Goal: Task Accomplishment & Management: Use online tool/utility

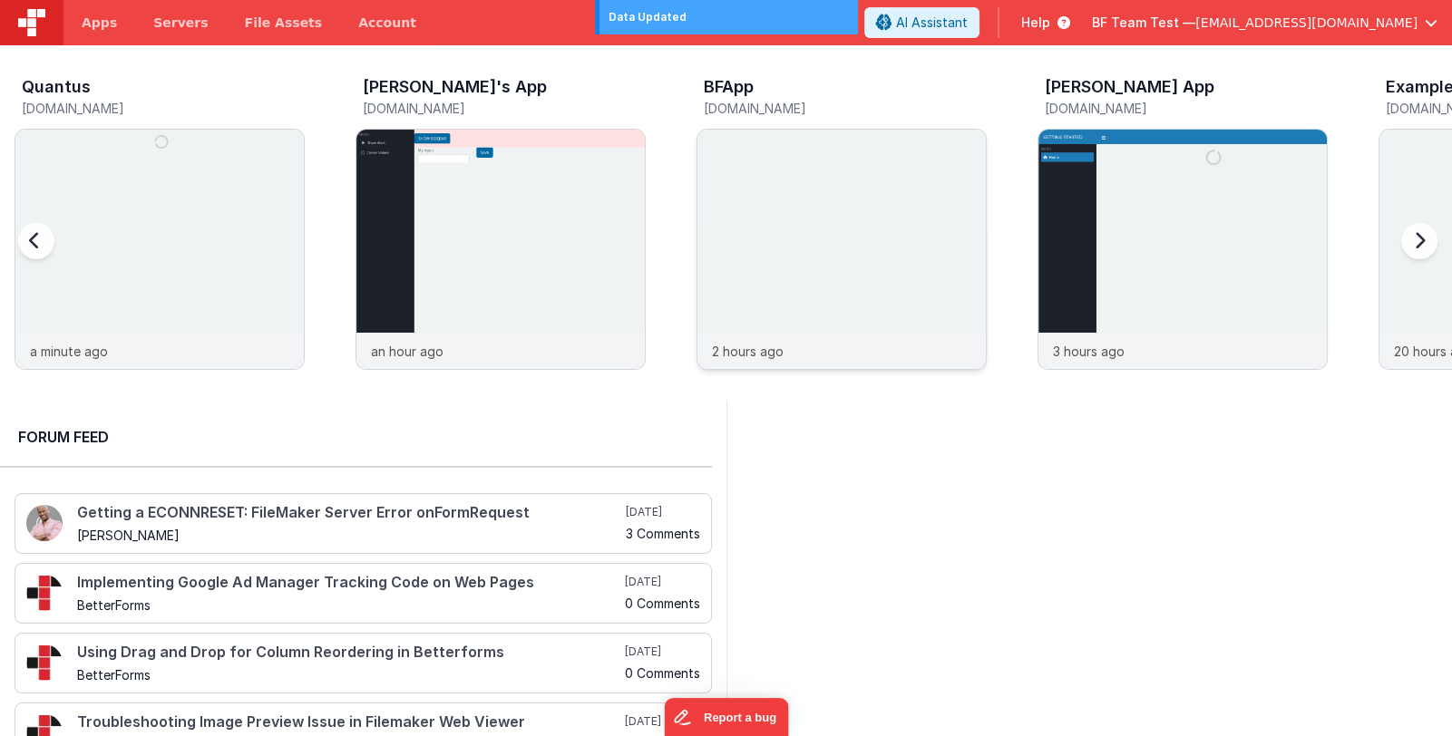
click at [795, 231] on img at bounding box center [841, 274] width 288 height 288
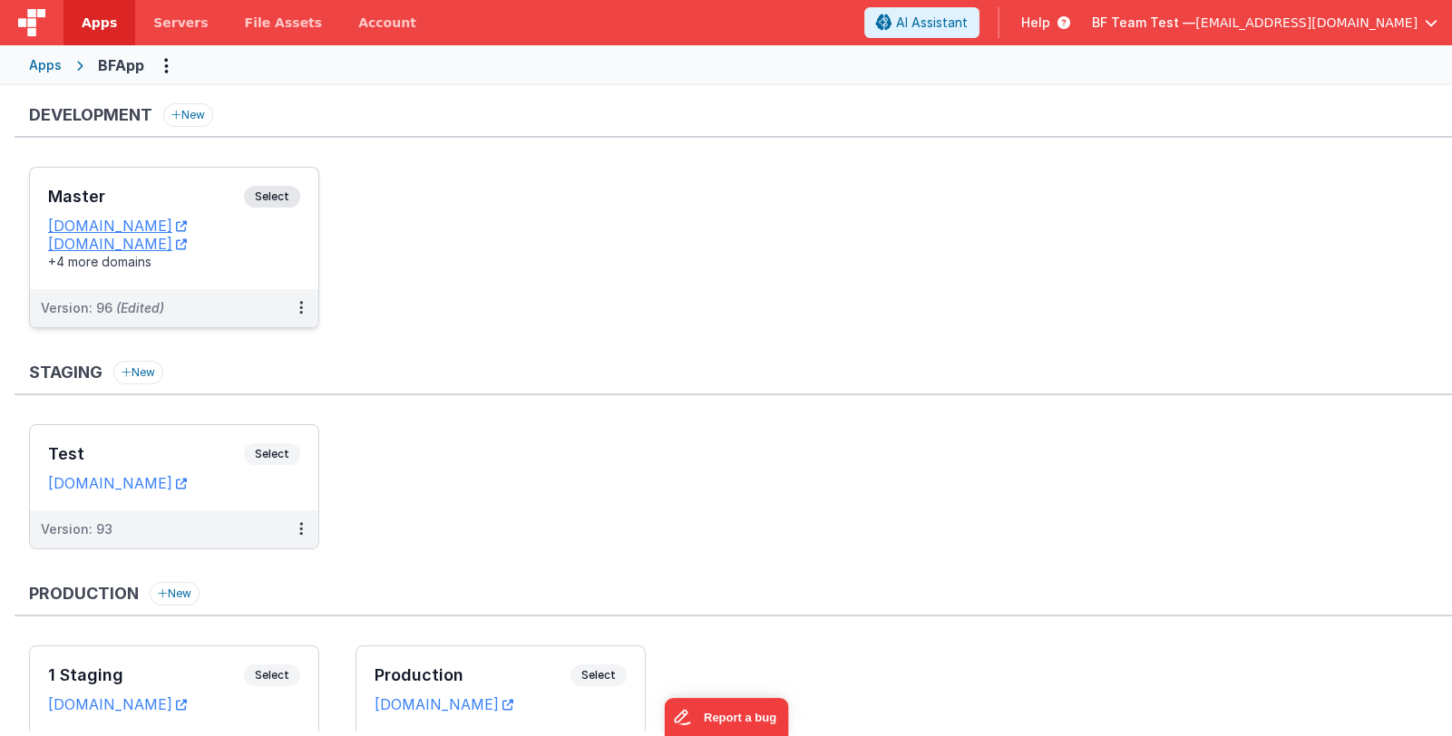
click at [179, 193] on h3 "Master" at bounding box center [146, 197] width 196 height 18
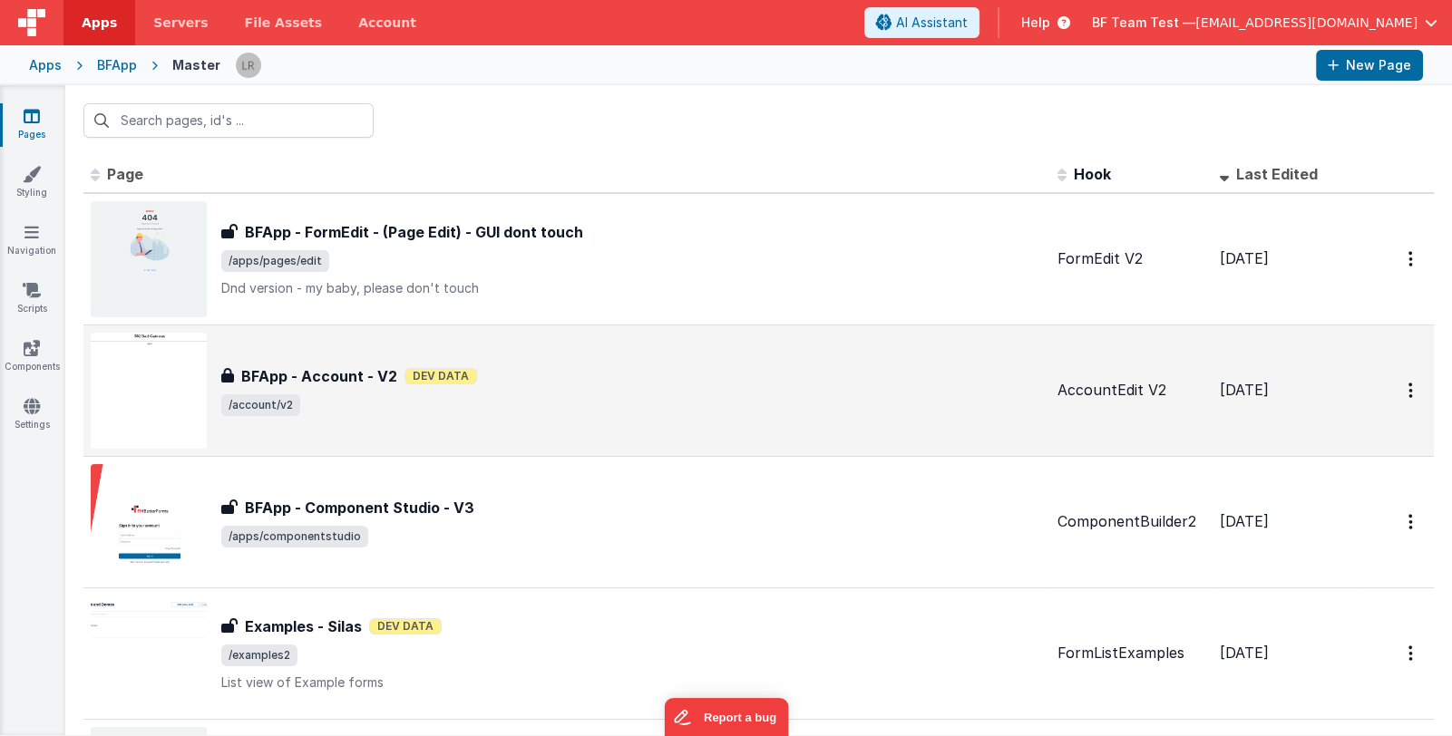
click at [705, 411] on span "/account/v2" at bounding box center [631, 405] width 821 height 22
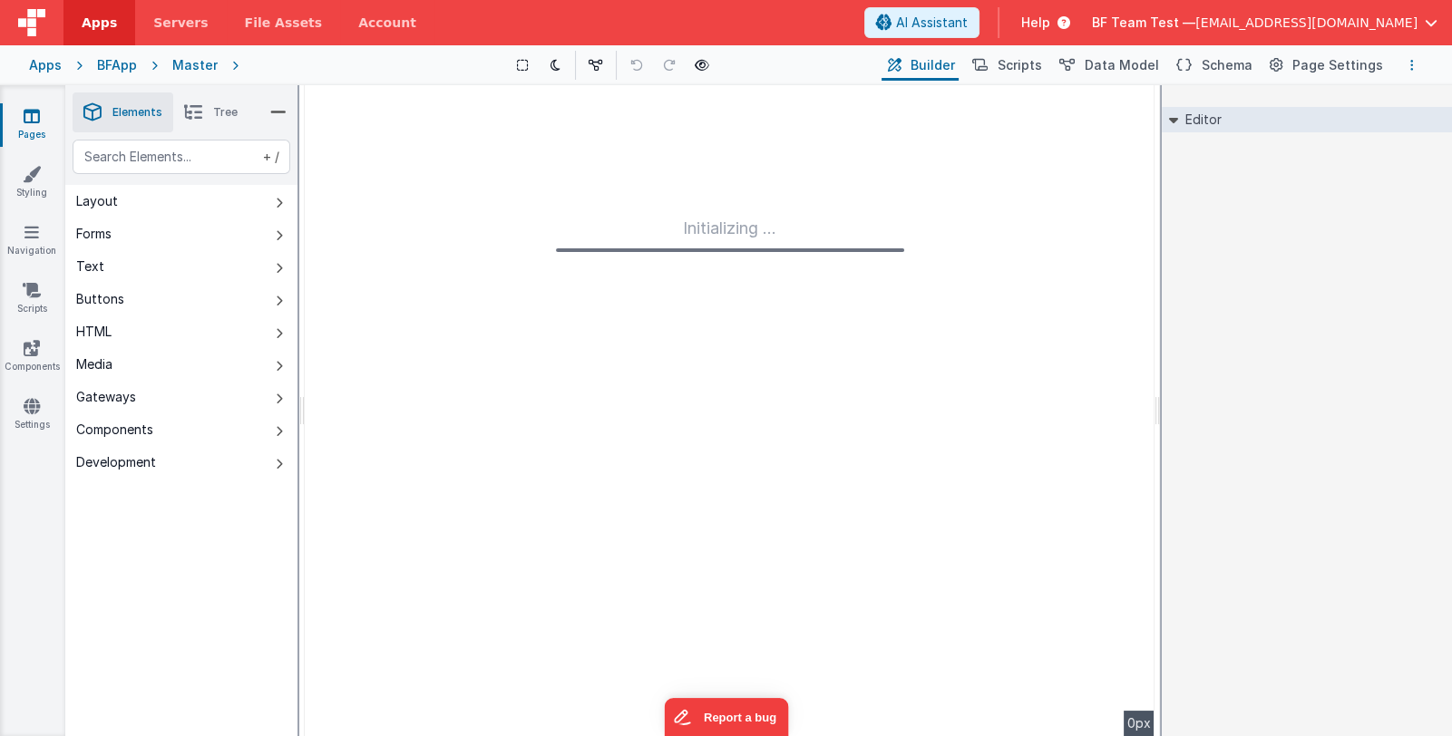
click at [1407, 57] on button "Options" at bounding box center [1412, 65] width 22 height 22
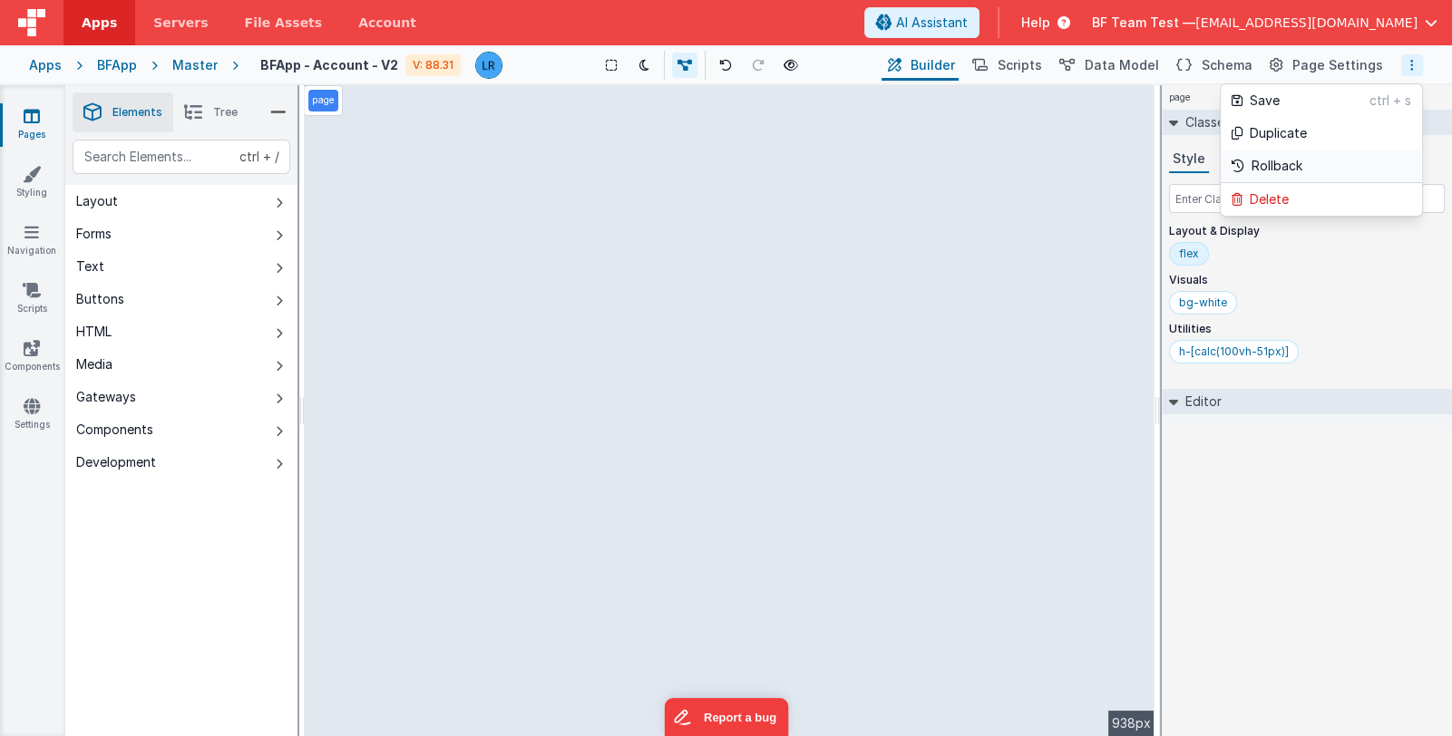
click at [1304, 161] on link "Rollback" at bounding box center [1320, 167] width 201 height 34
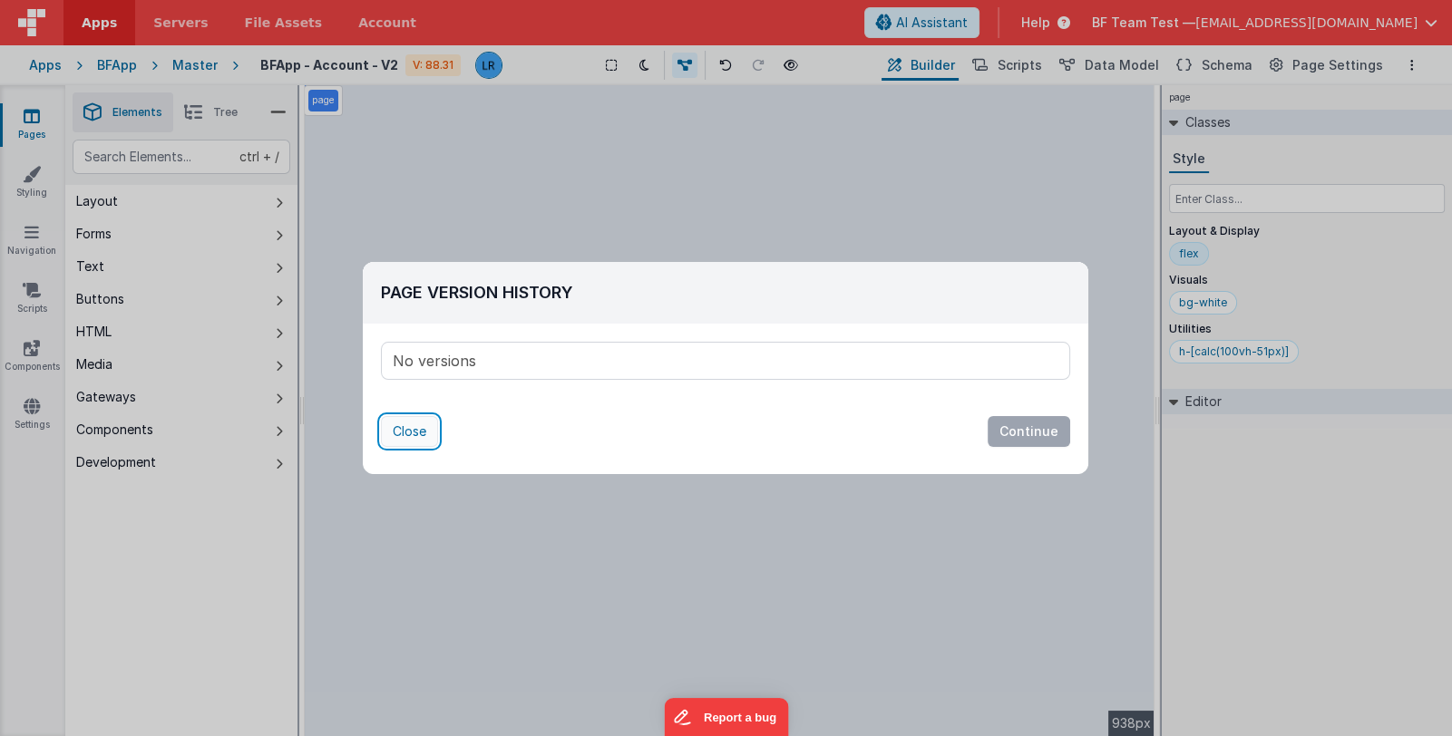
click at [398, 437] on button "Close" at bounding box center [409, 431] width 57 height 31
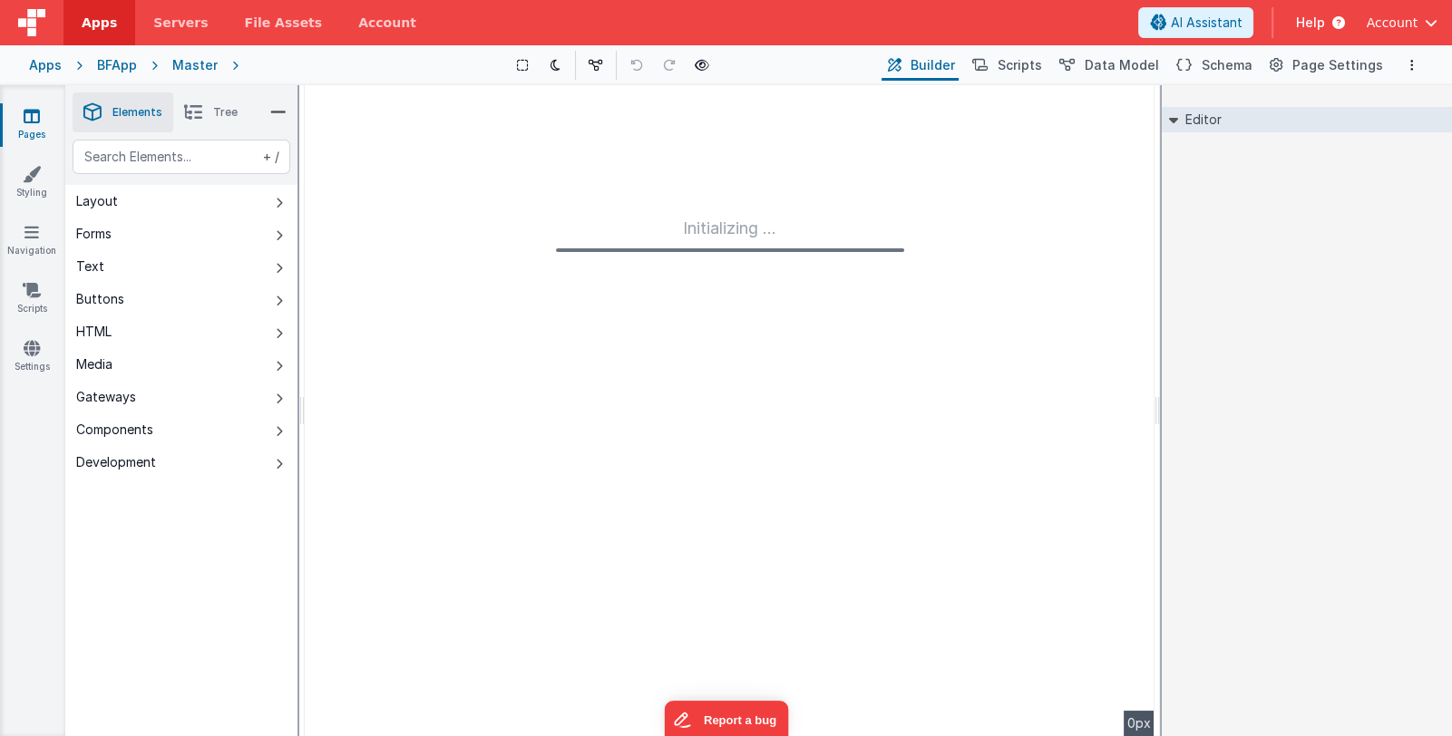
click at [53, 505] on div "Pages Styling Navigation Scripts Settings" at bounding box center [32, 410] width 65 height 651
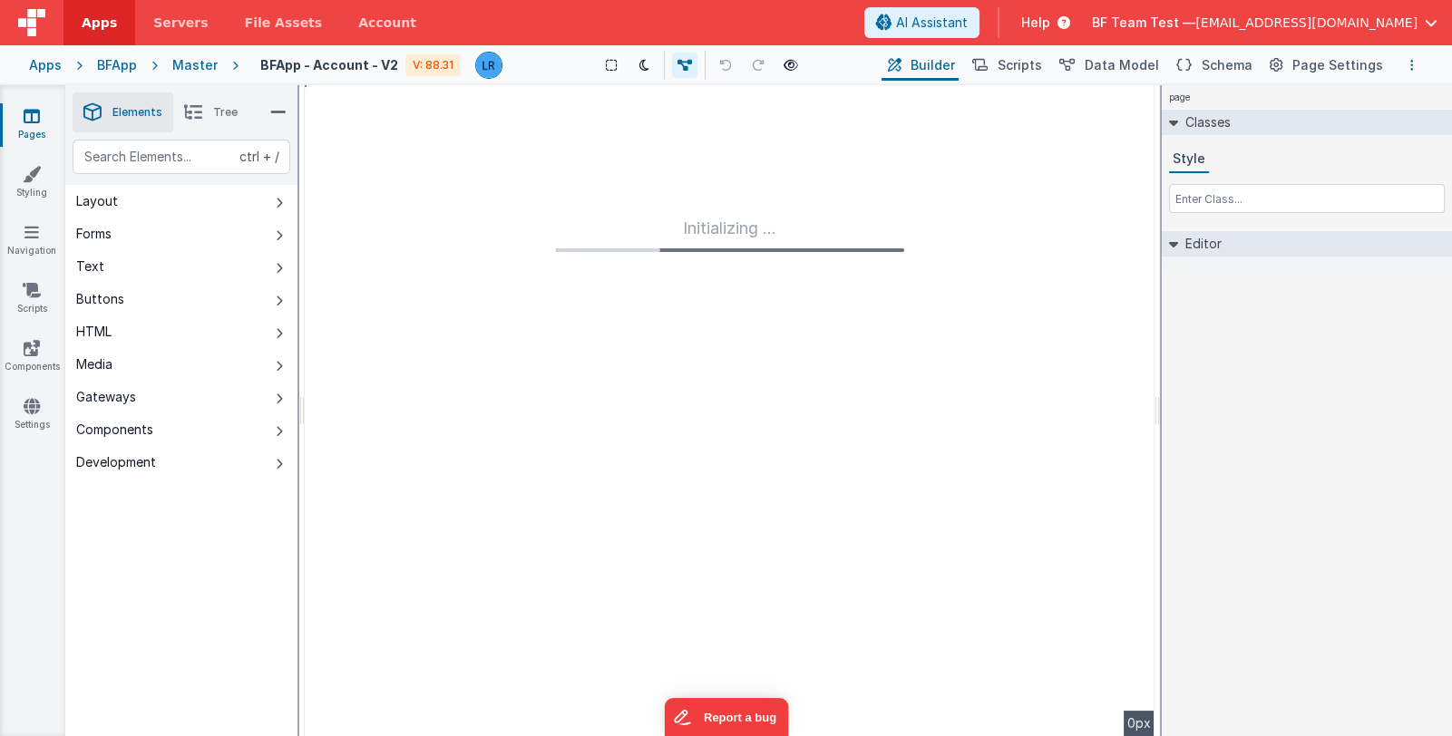
click at [1413, 66] on icon "Options" at bounding box center [1412, 65] width 4 height 13
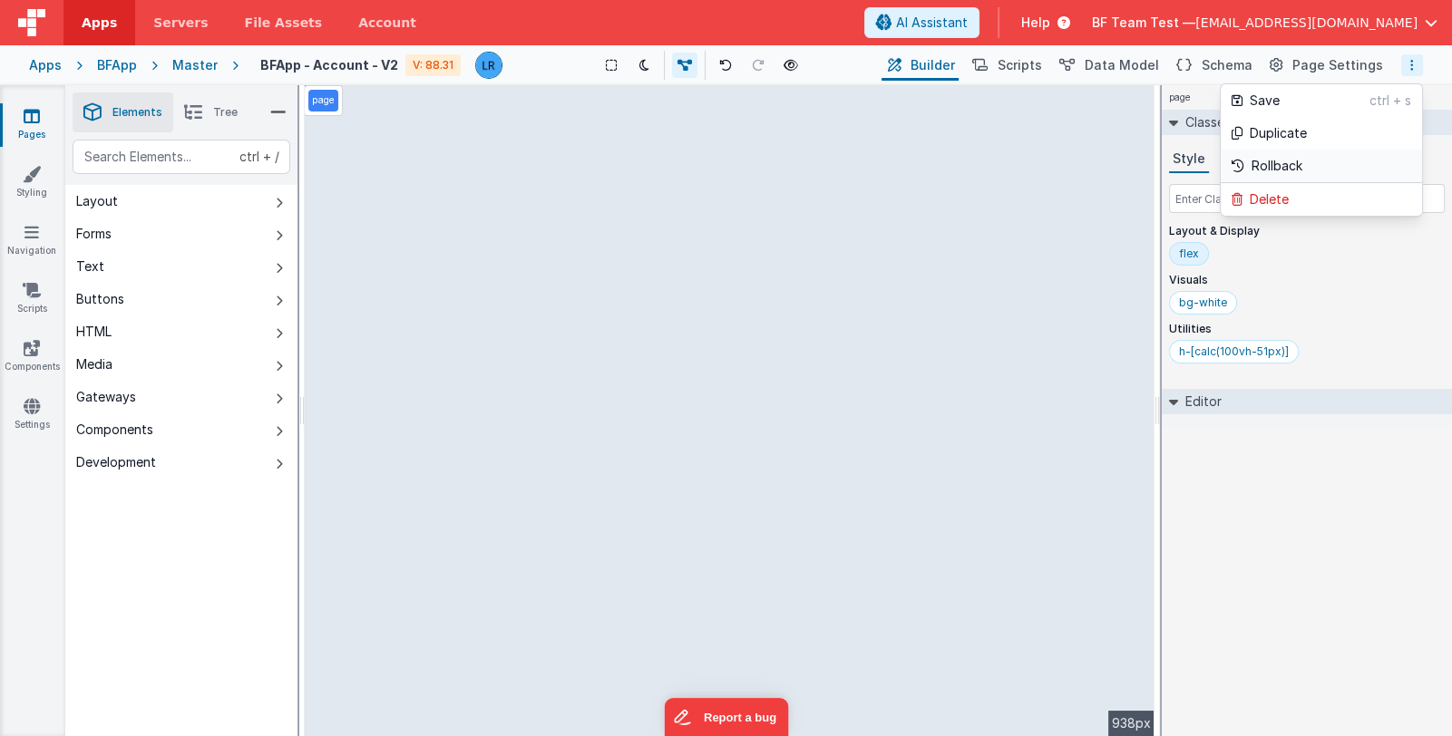
click at [1328, 162] on link "Rollback" at bounding box center [1320, 167] width 201 height 34
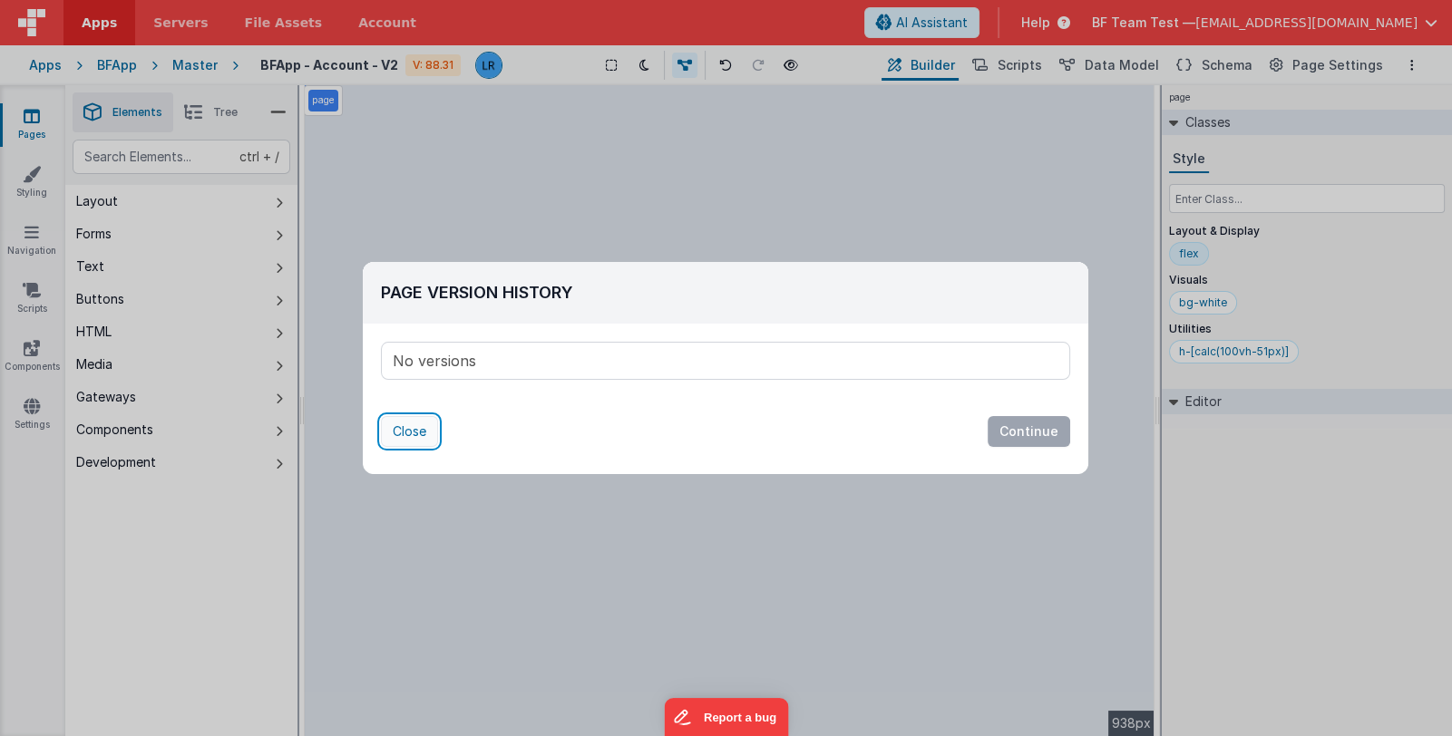
click at [408, 429] on button "Close" at bounding box center [409, 431] width 57 height 31
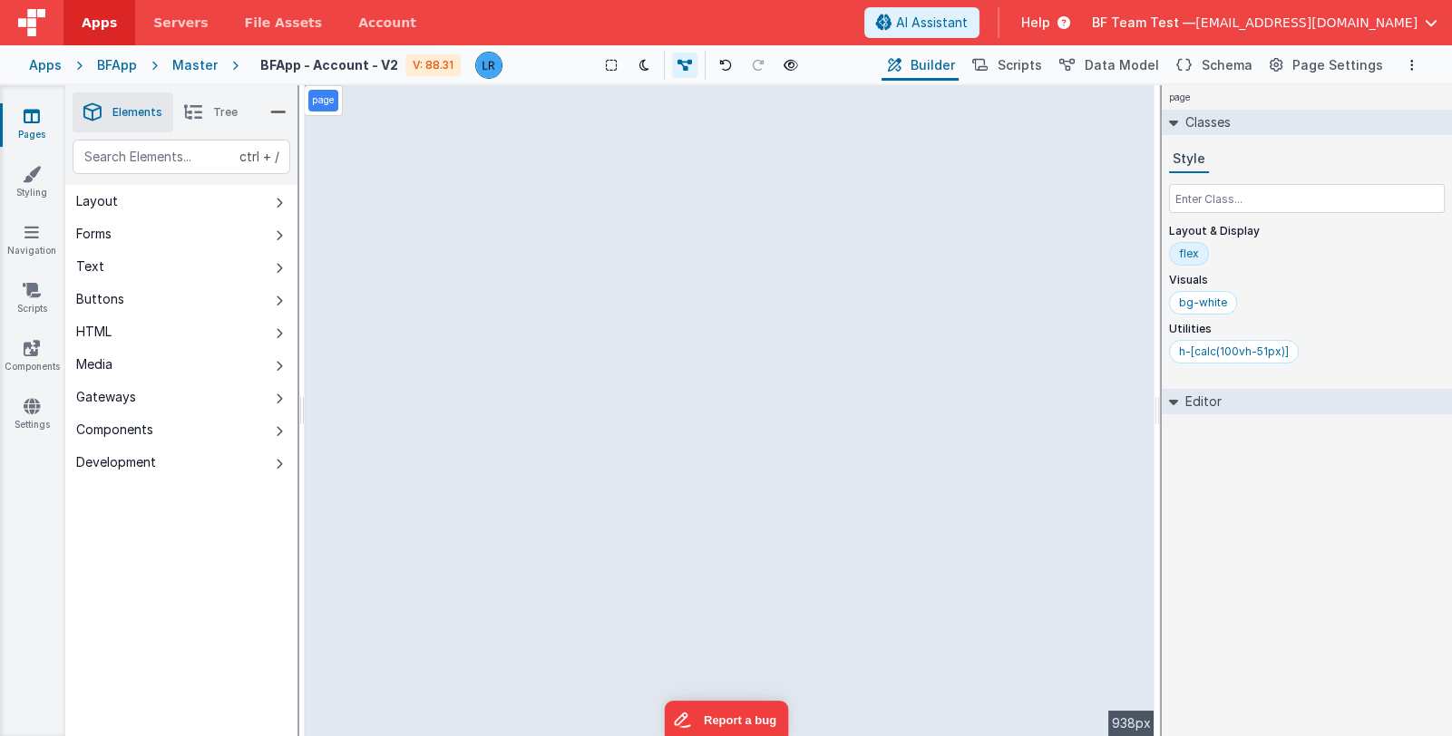
click at [44, 64] on div "Apps" at bounding box center [45, 65] width 33 height 18
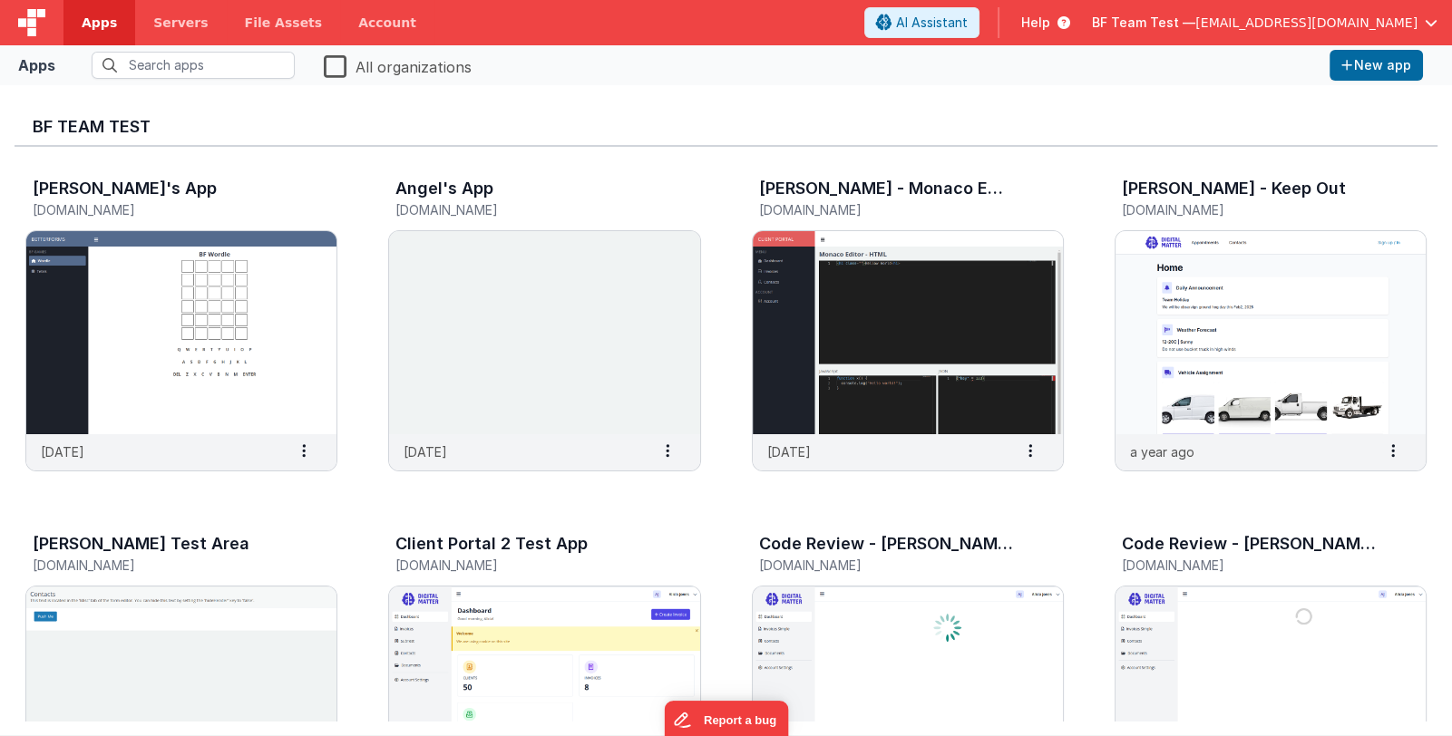
click at [1195, 19] on span "BF Team Test —" at bounding box center [1143, 23] width 103 height 18
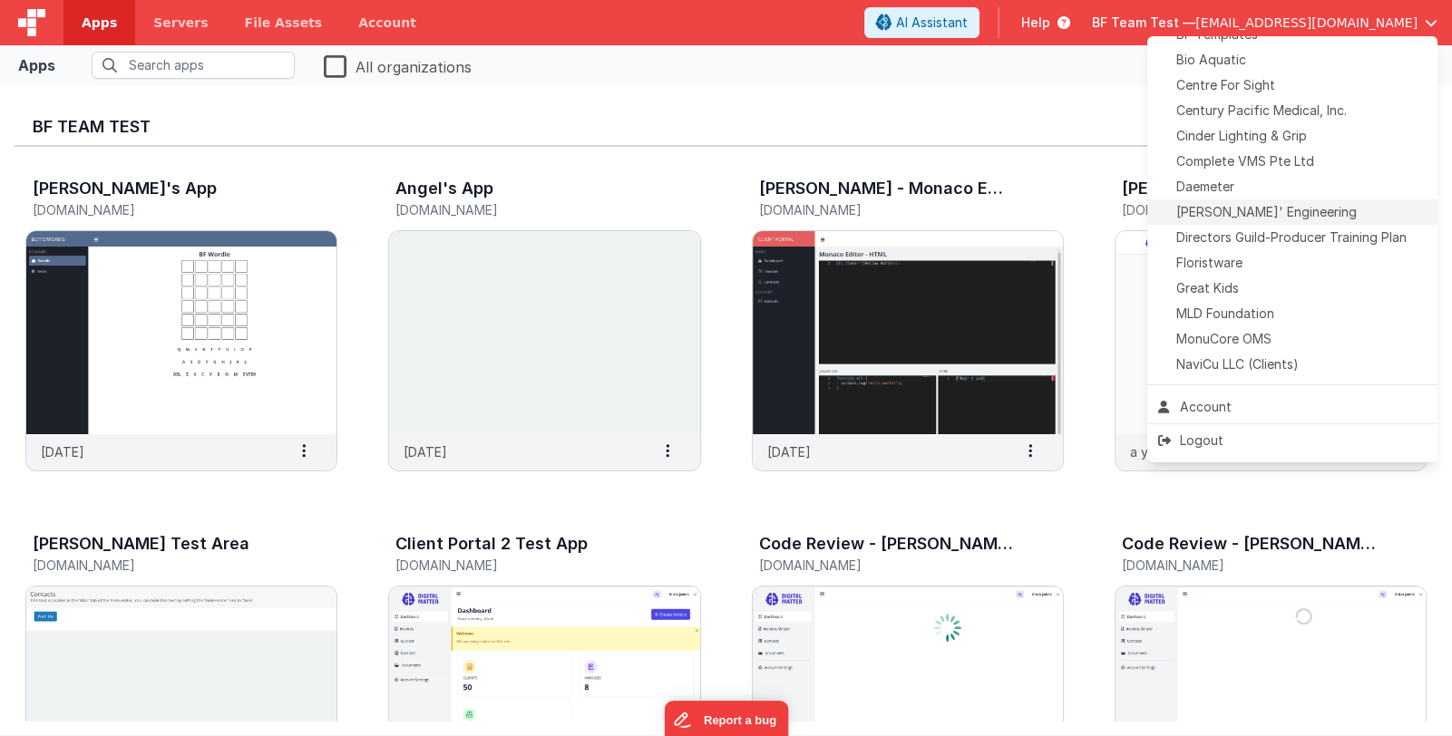
scroll to position [269, 0]
click at [1275, 211] on span "Delfs' Engineering" at bounding box center [1266, 218] width 180 height 18
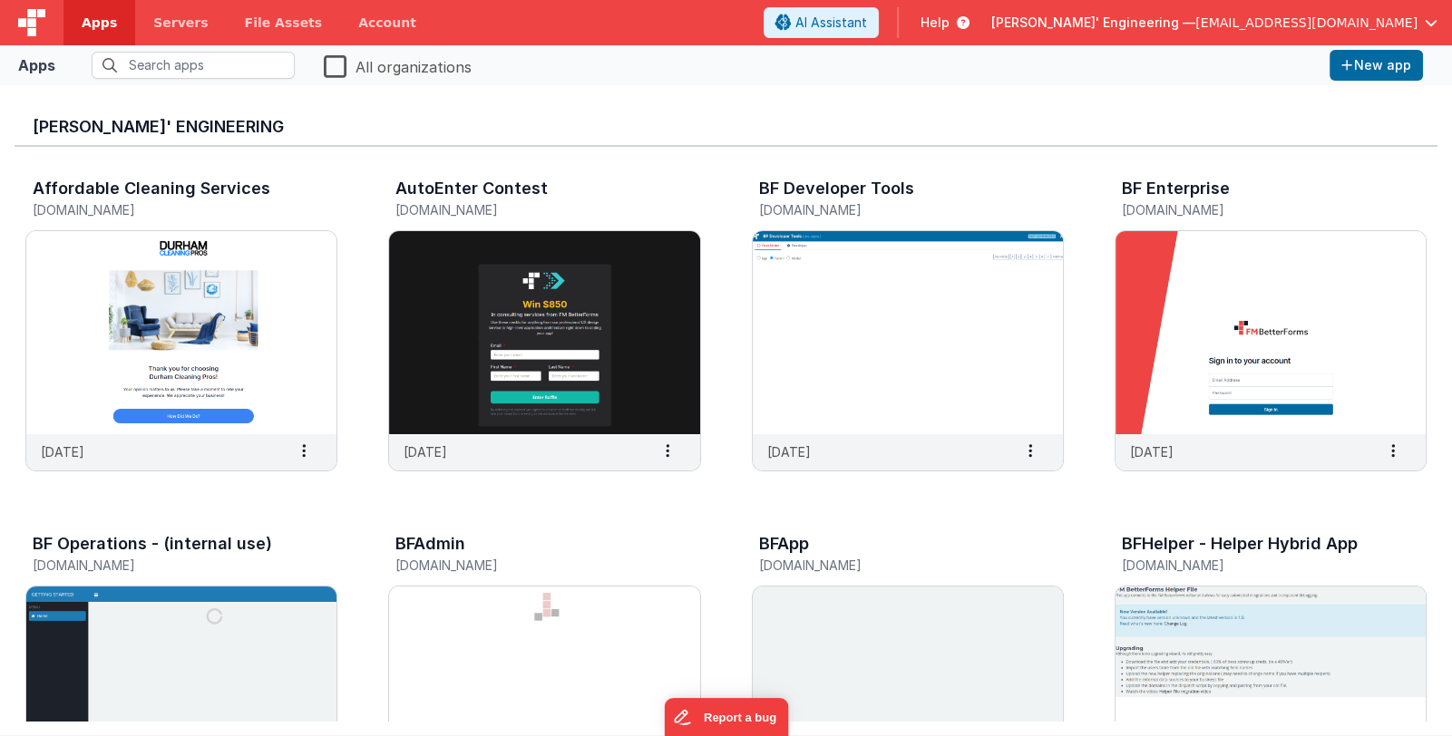
click at [8, 209] on div "Delfs' Engineering Affordable Cleaning Services portal.durhamcleaningpros.ca 2 …" at bounding box center [726, 410] width 1452 height 650
click at [1157, 31] on span "Delfs' Engineering —" at bounding box center [1093, 23] width 204 height 18
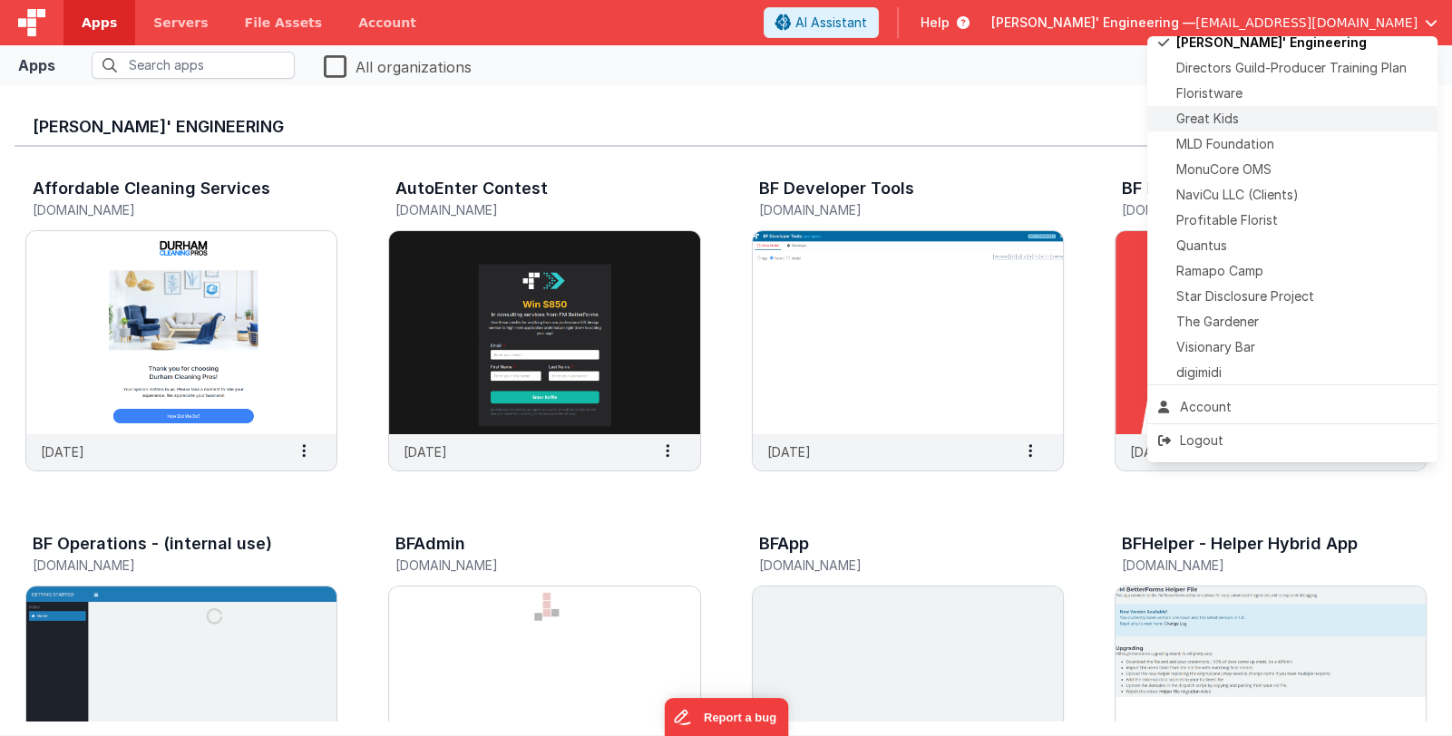
scroll to position [451, 0]
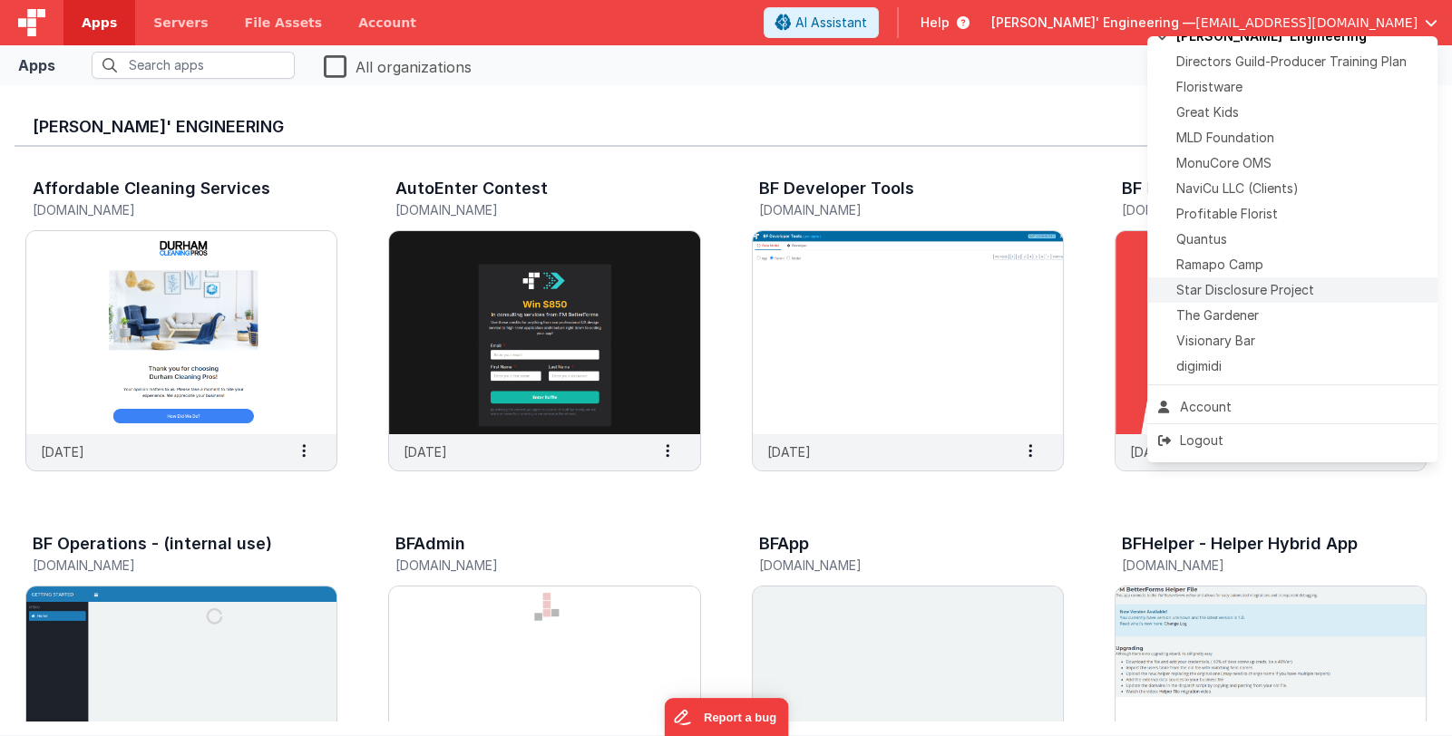
click at [1275, 286] on span "Star Disclosure Project" at bounding box center [1245, 290] width 138 height 18
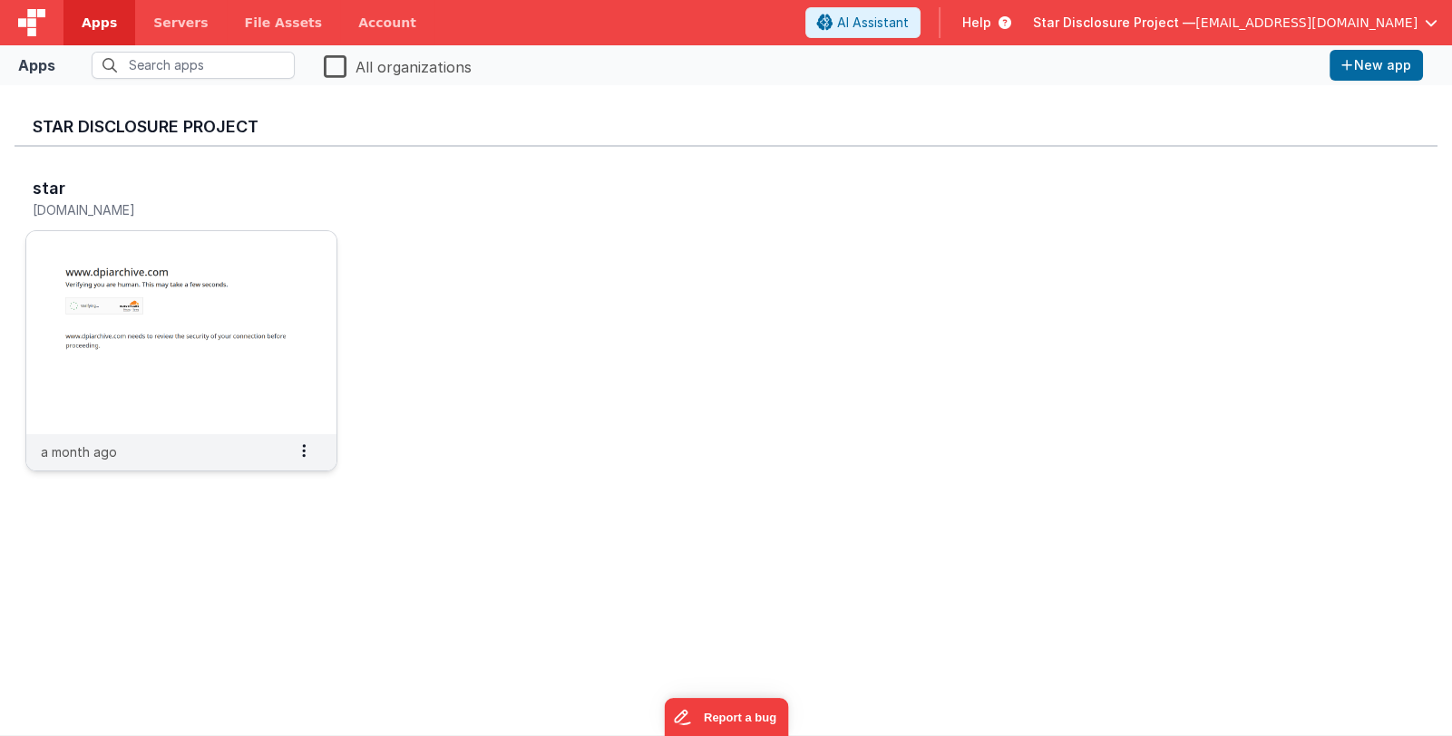
click at [189, 290] on img at bounding box center [181, 332] width 310 height 203
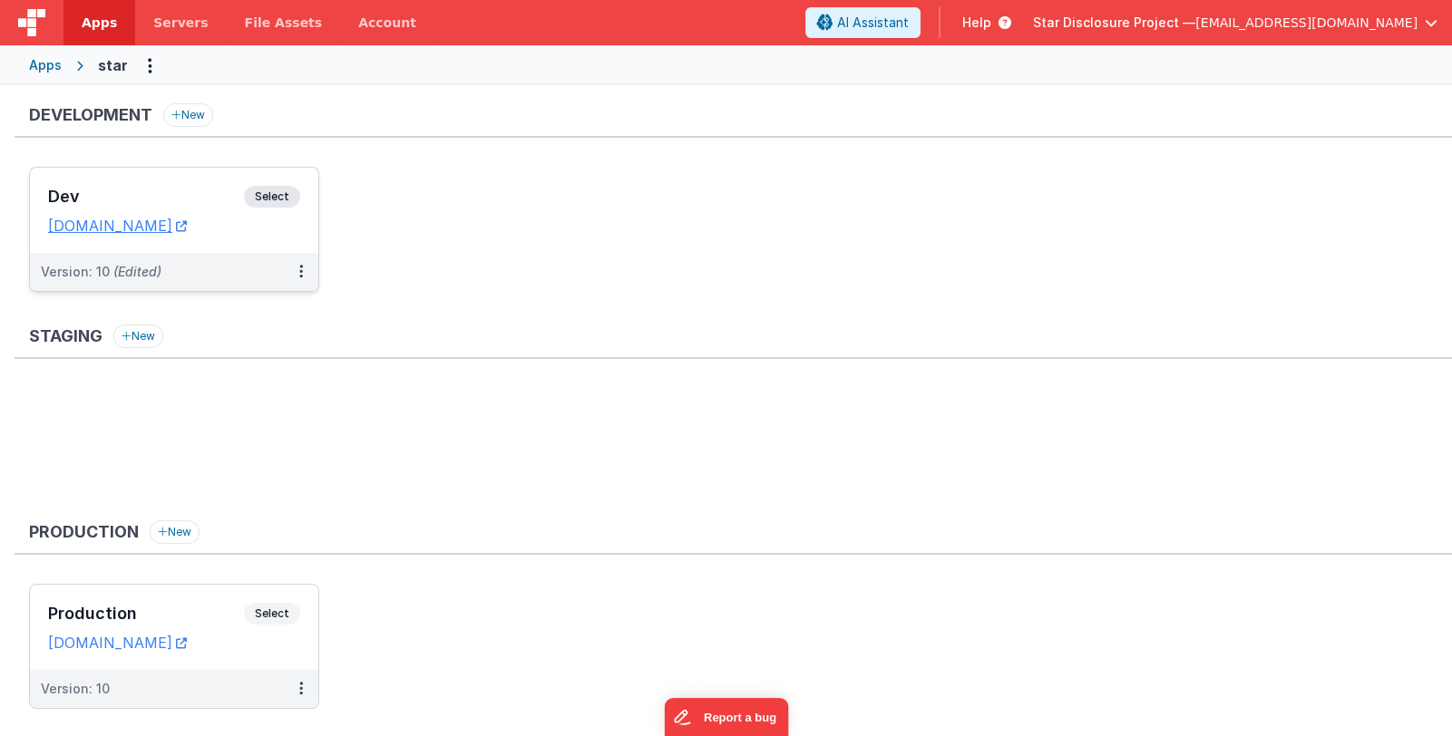
click at [161, 191] on h3 "Dev" at bounding box center [146, 197] width 196 height 18
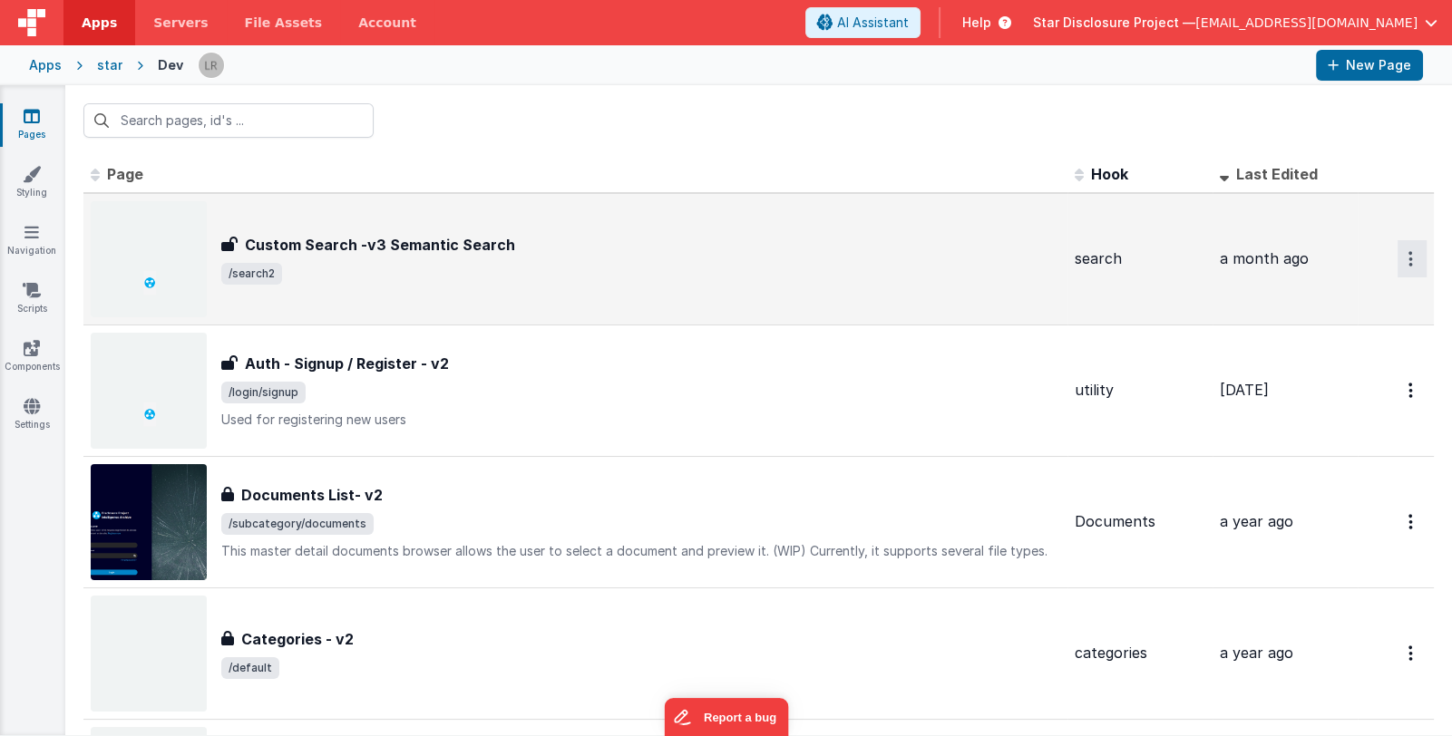
click at [1408, 254] on icon "Options" at bounding box center [1410, 258] width 5 height 15
click at [1374, 326] on link "Preview" at bounding box center [1347, 333] width 160 height 33
click at [1195, 16] on span "Star Disclosure Project —" at bounding box center [1114, 23] width 162 height 18
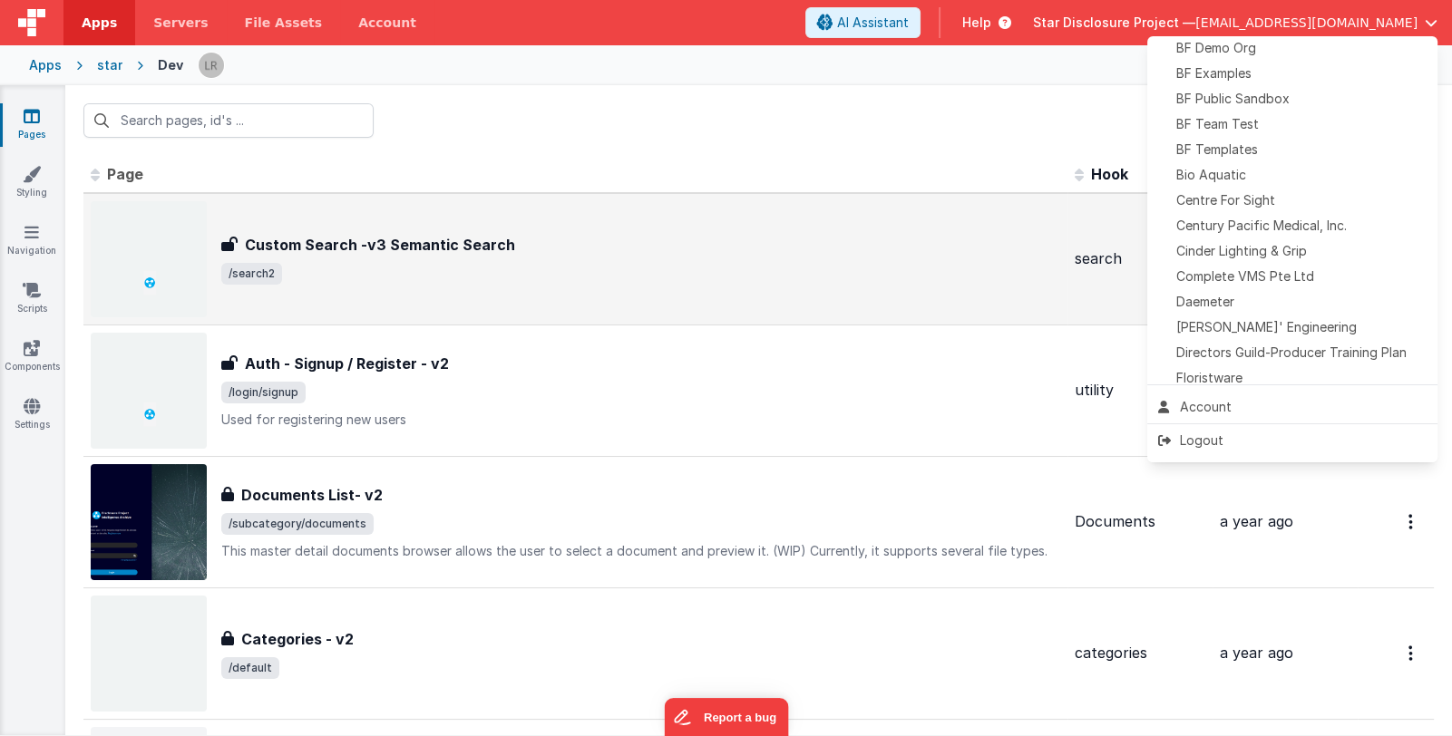
scroll to position [180, 0]
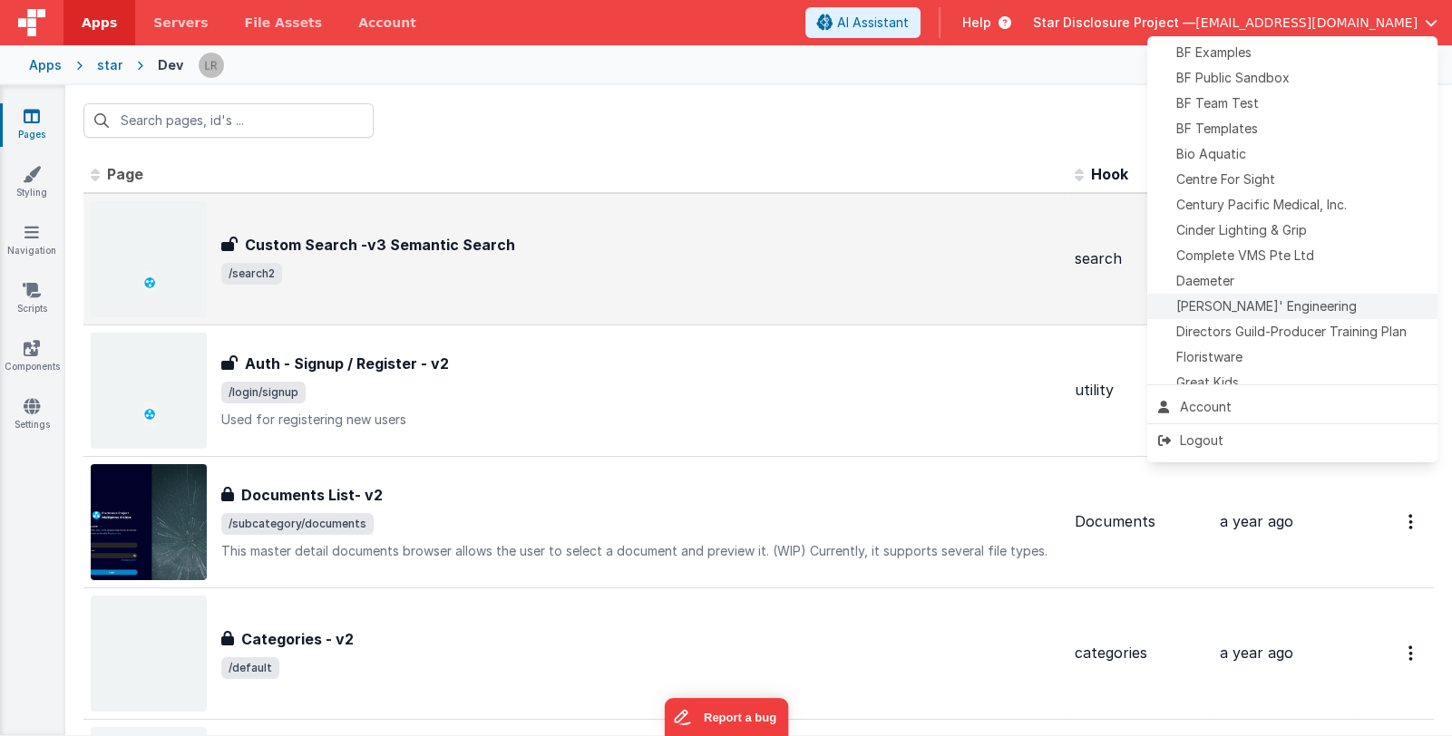
click at [1232, 302] on span "Delfs' Engineering" at bounding box center [1266, 306] width 180 height 18
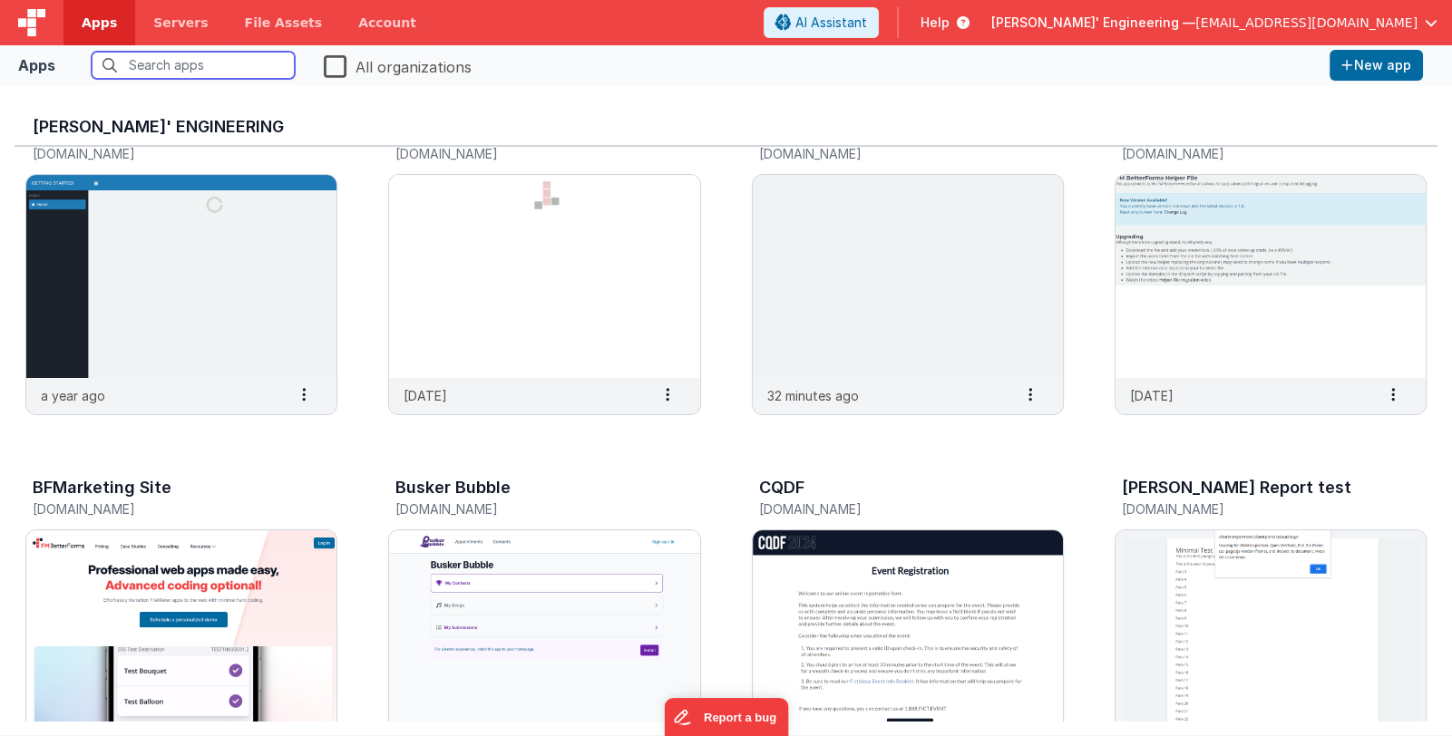
scroll to position [272, 0]
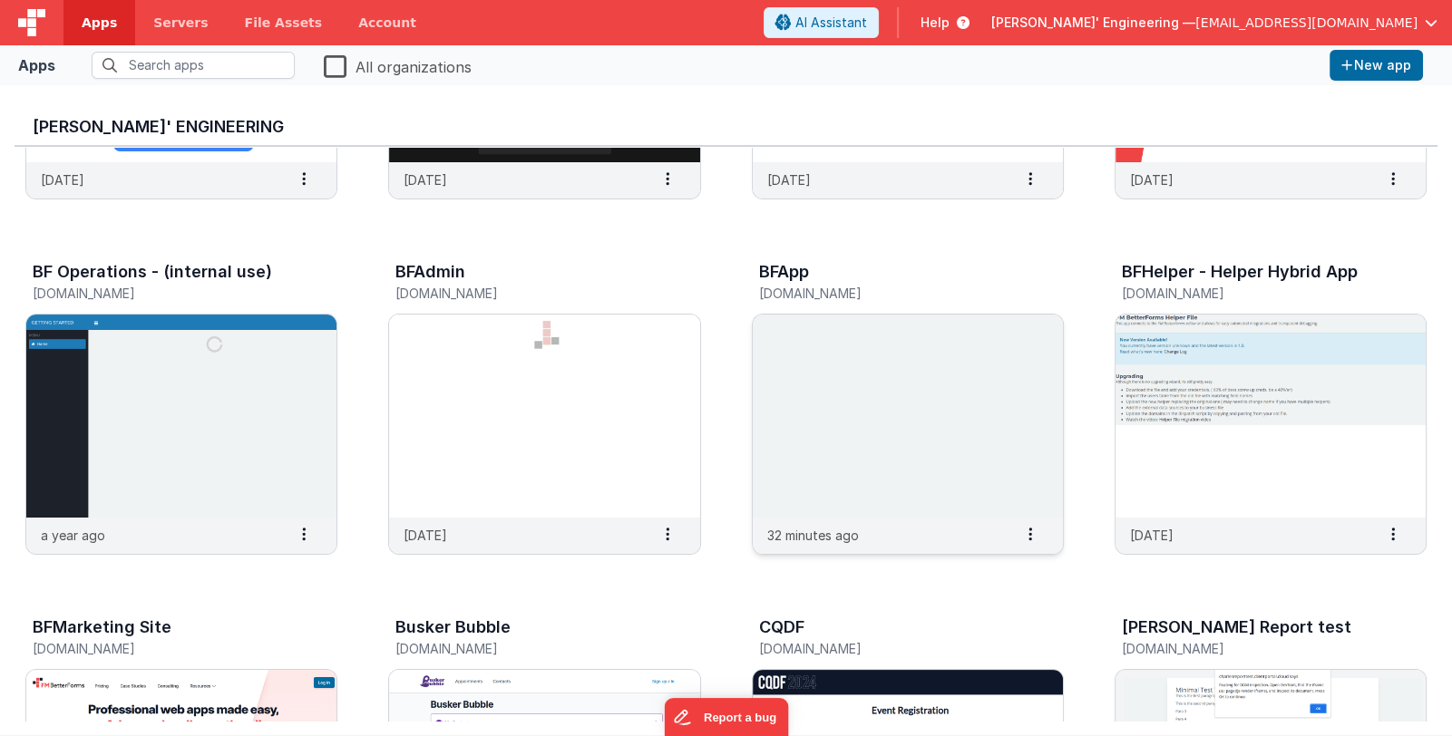
click at [937, 479] on img at bounding box center [908, 416] width 310 height 203
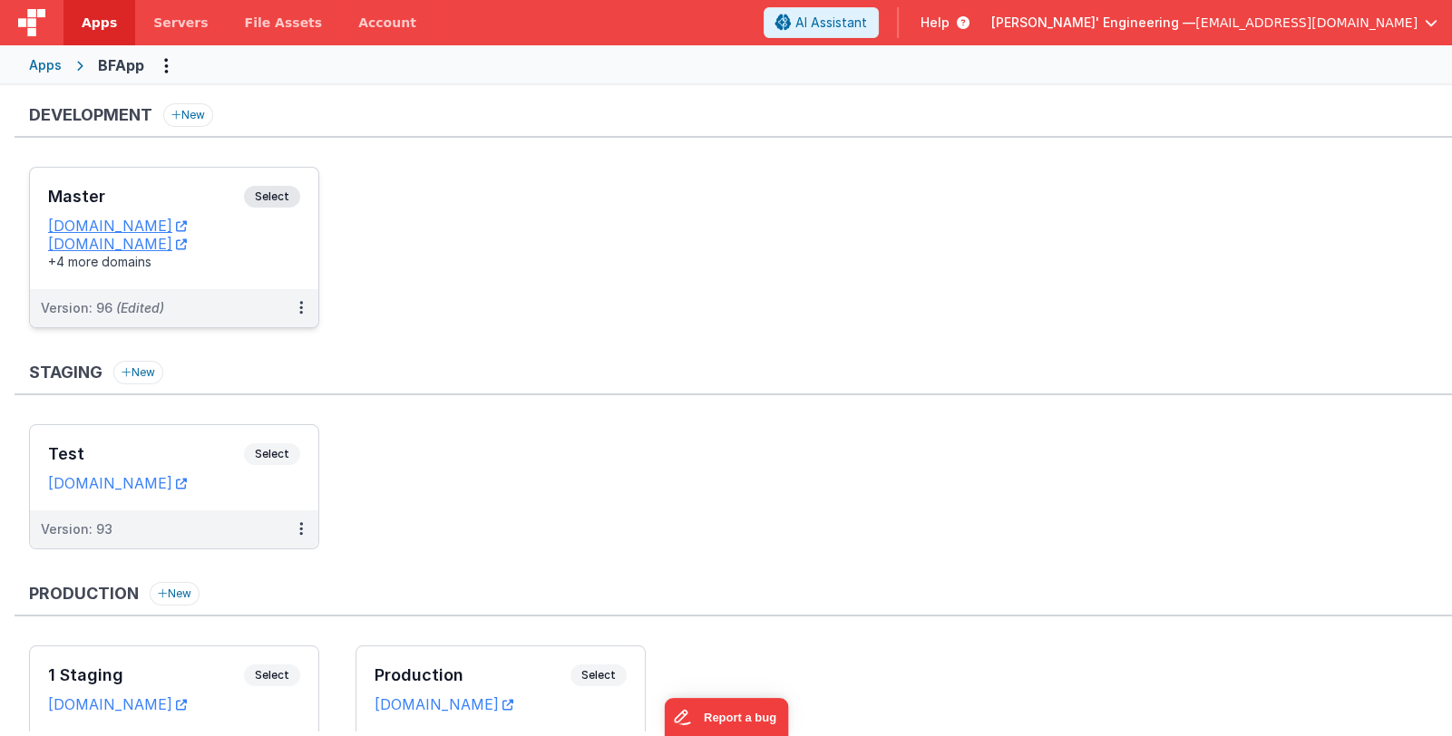
click at [151, 179] on div "Master Select URLs appdev.fmbetterforms.com c9dev.bfoperations.com +4 more doma…" at bounding box center [174, 228] width 288 height 121
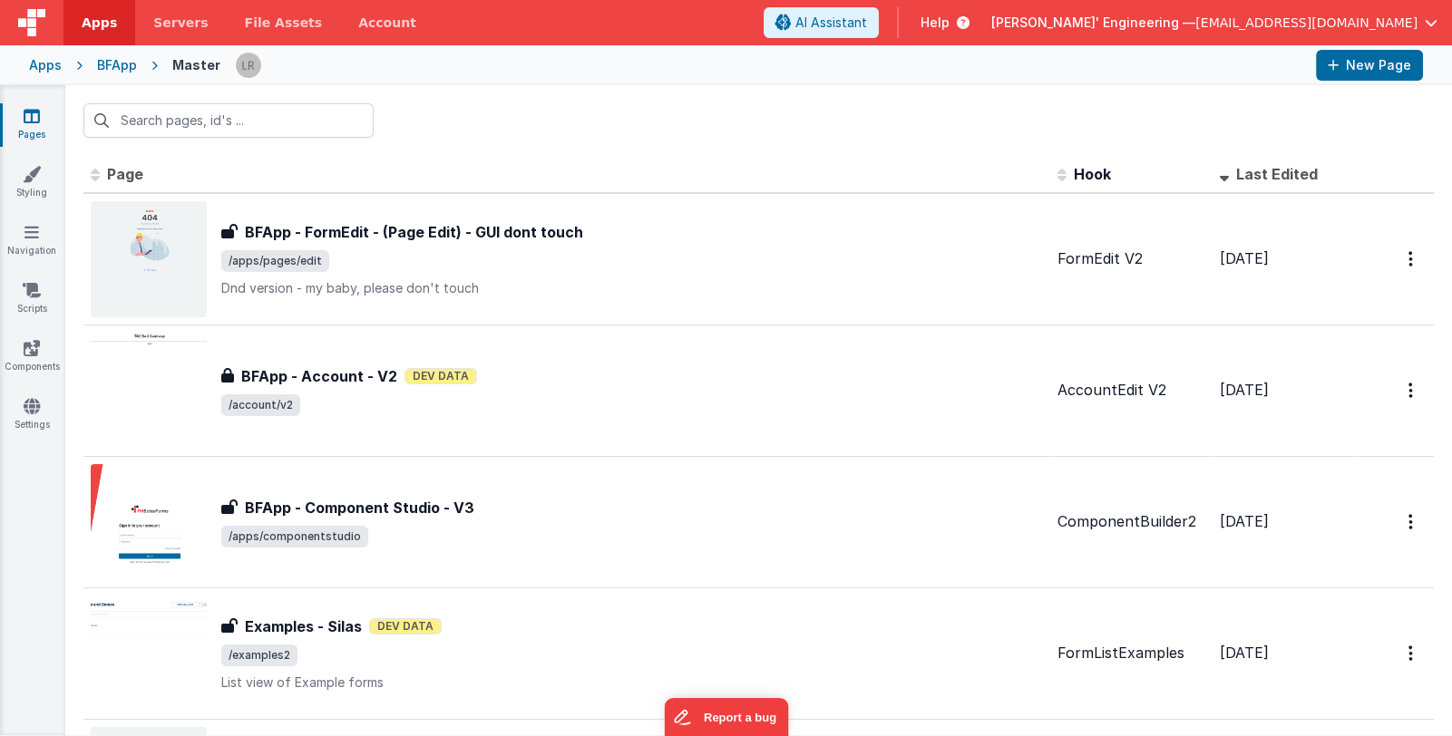
click at [1192, 26] on span "Delfs' Engineering —" at bounding box center [1093, 23] width 204 height 18
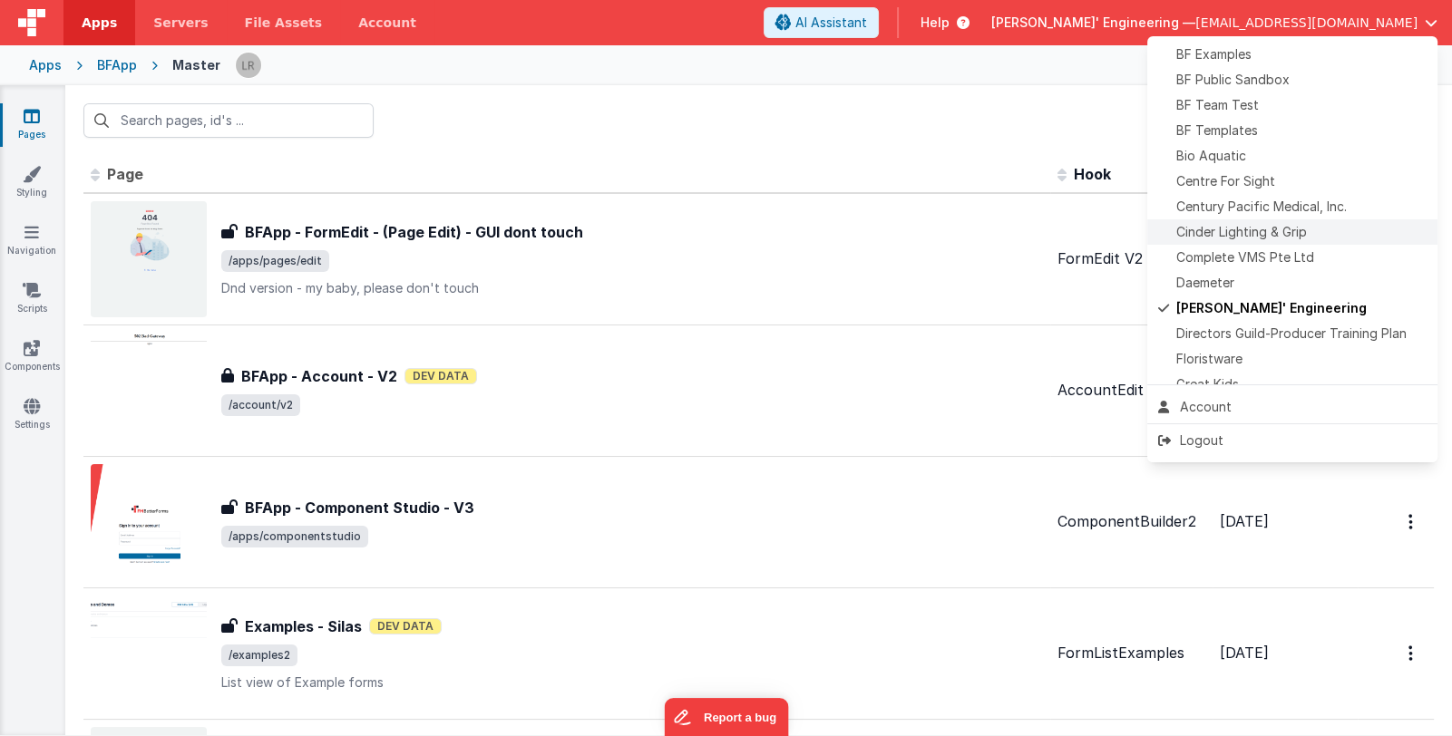
scroll to position [180, 0]
click at [1250, 277] on div "Daemeter" at bounding box center [1292, 281] width 268 height 18
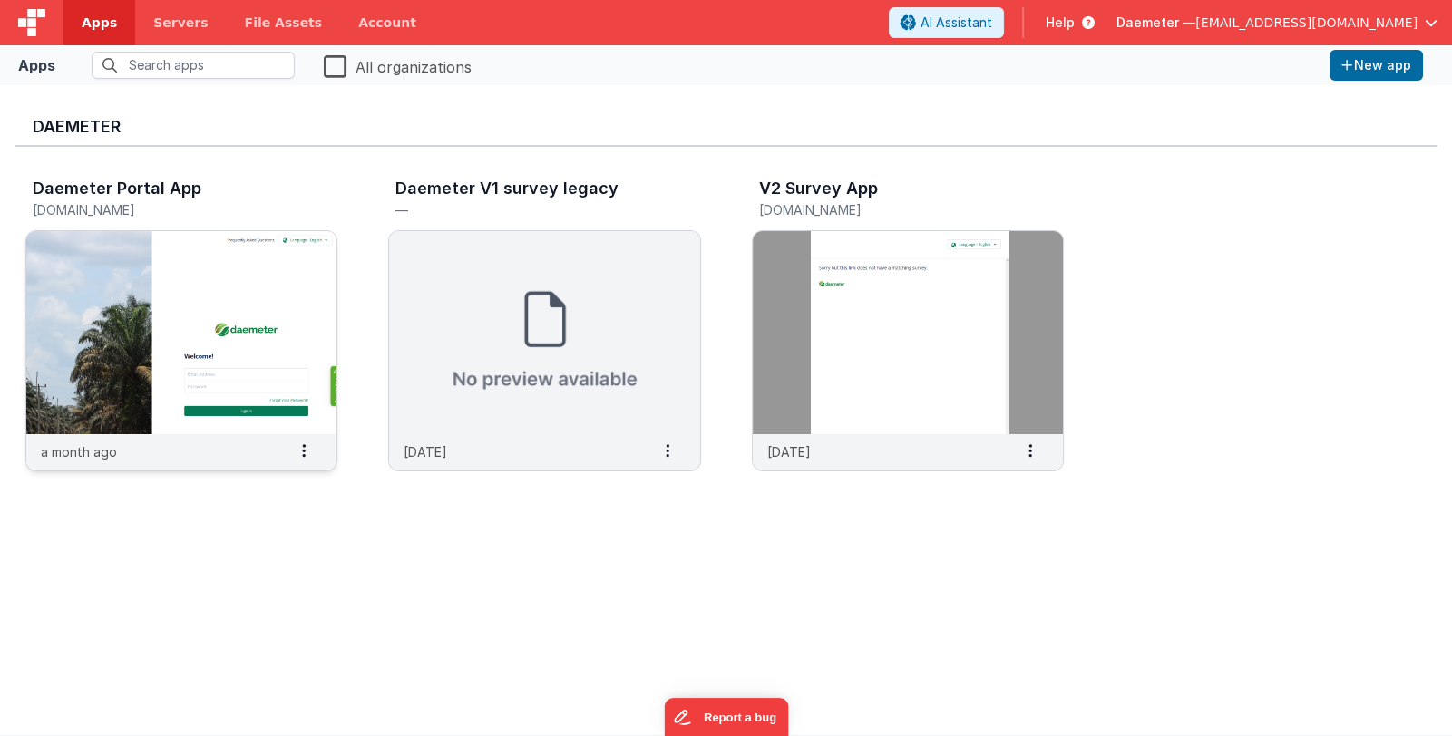
click at [122, 304] on img at bounding box center [181, 332] width 310 height 203
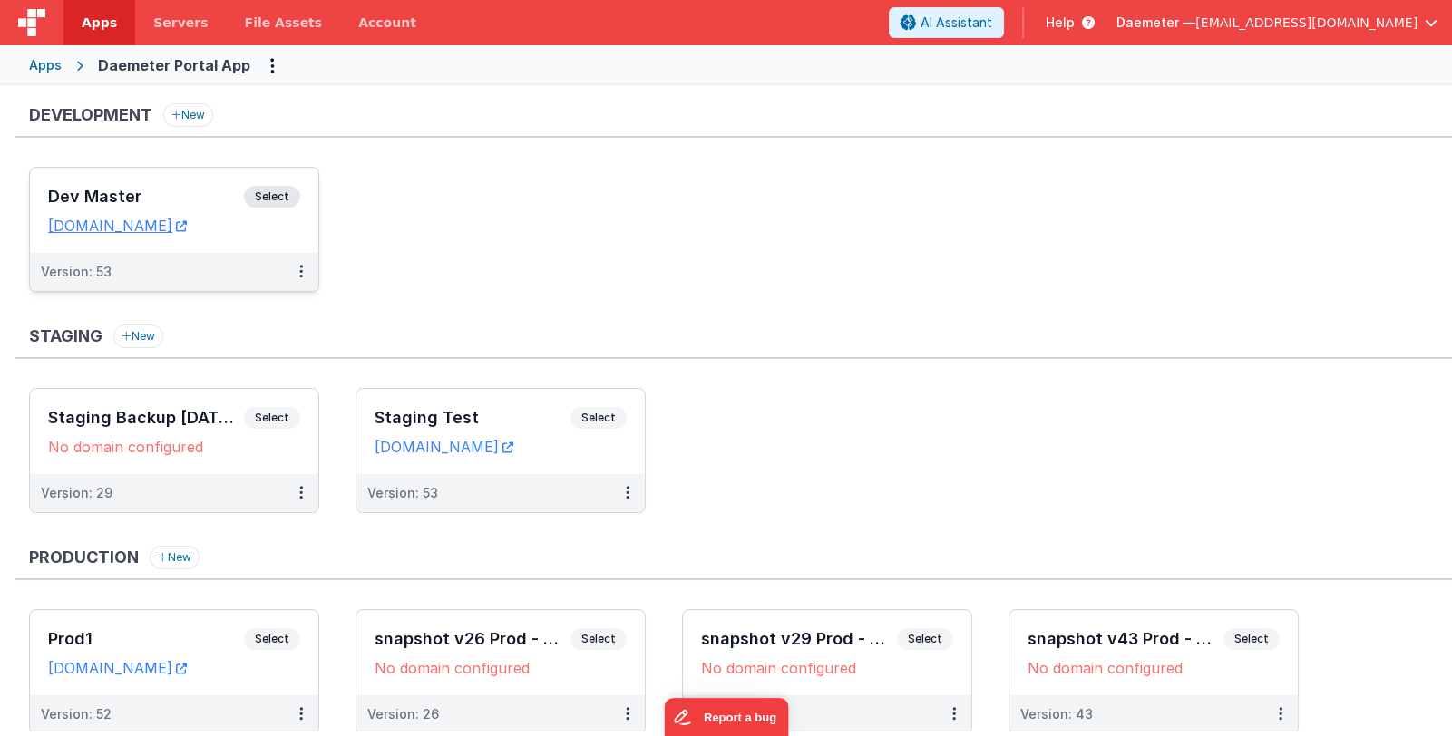
click at [163, 189] on h3 "Dev Master" at bounding box center [146, 197] width 196 height 18
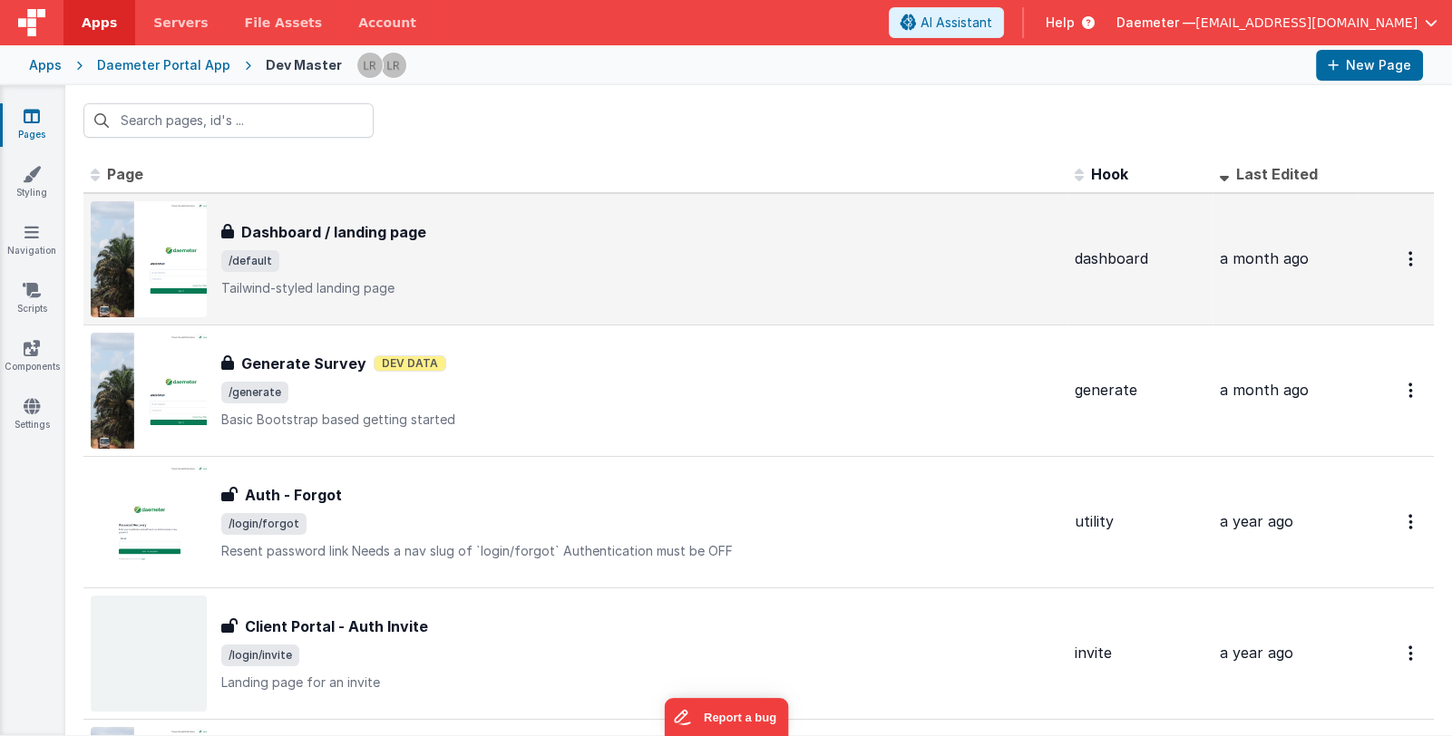
click at [486, 261] on span "/default" at bounding box center [640, 261] width 839 height 22
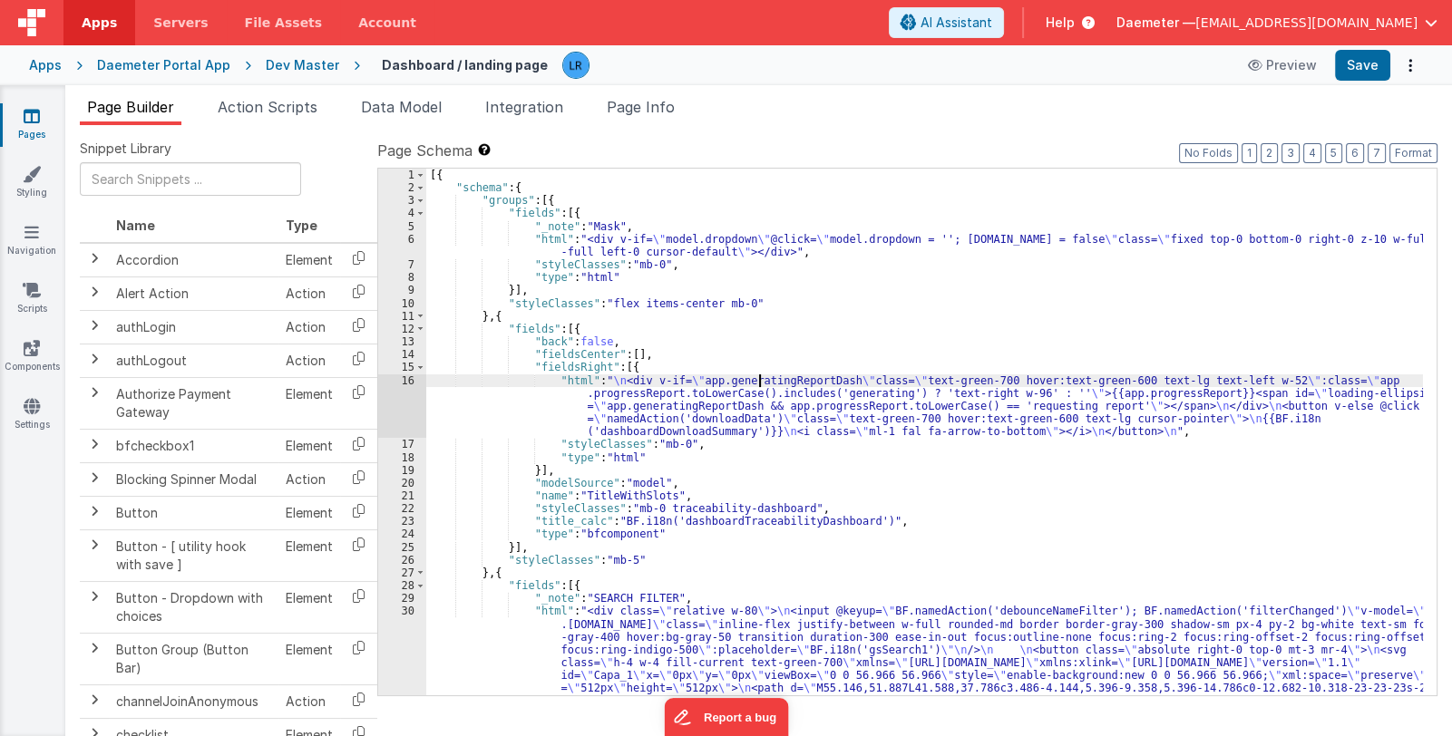
click at [761, 385] on div "[{ "schema" : { "groups" : [{ "fields" : [{ "_note" : "Mask" , "html" : "<div v…" at bounding box center [924, 503] width 996 height 669
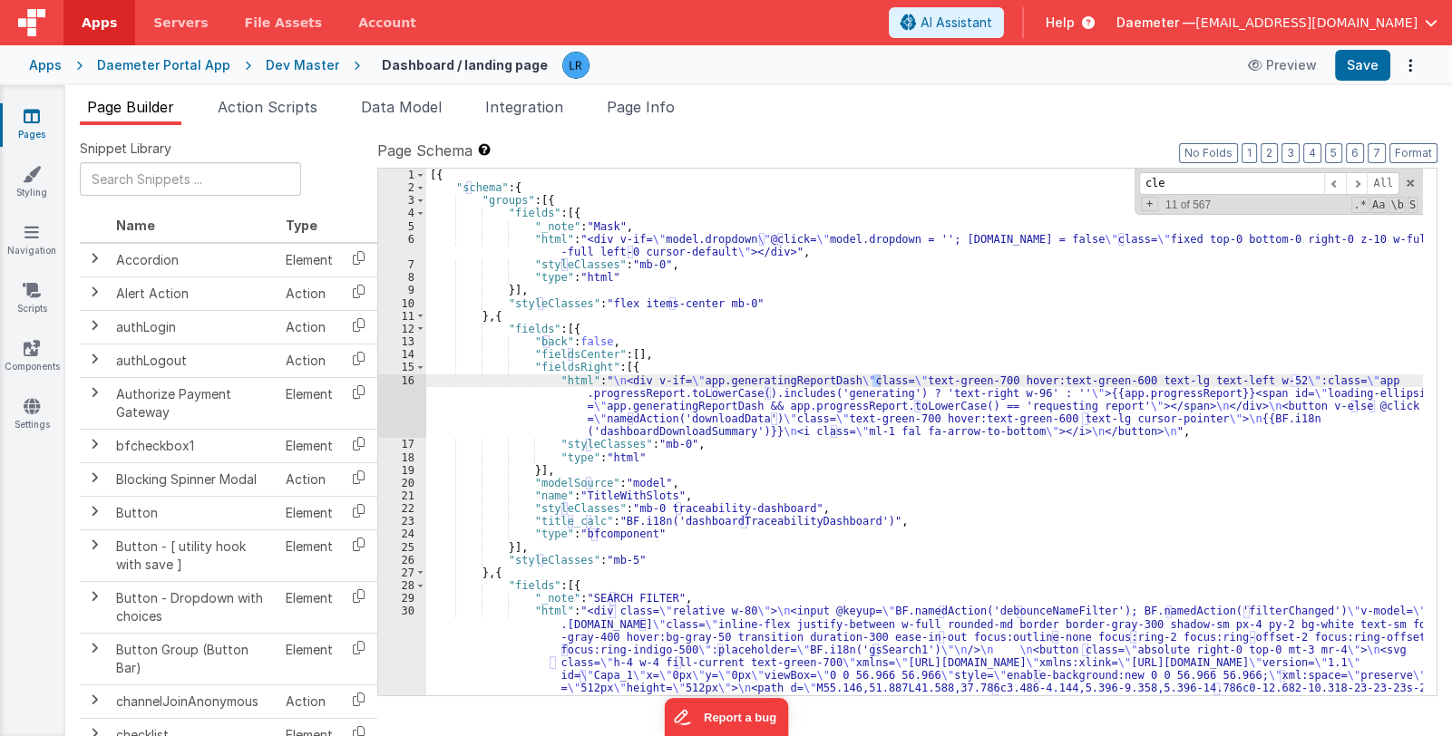
scroll to position [1367, 0]
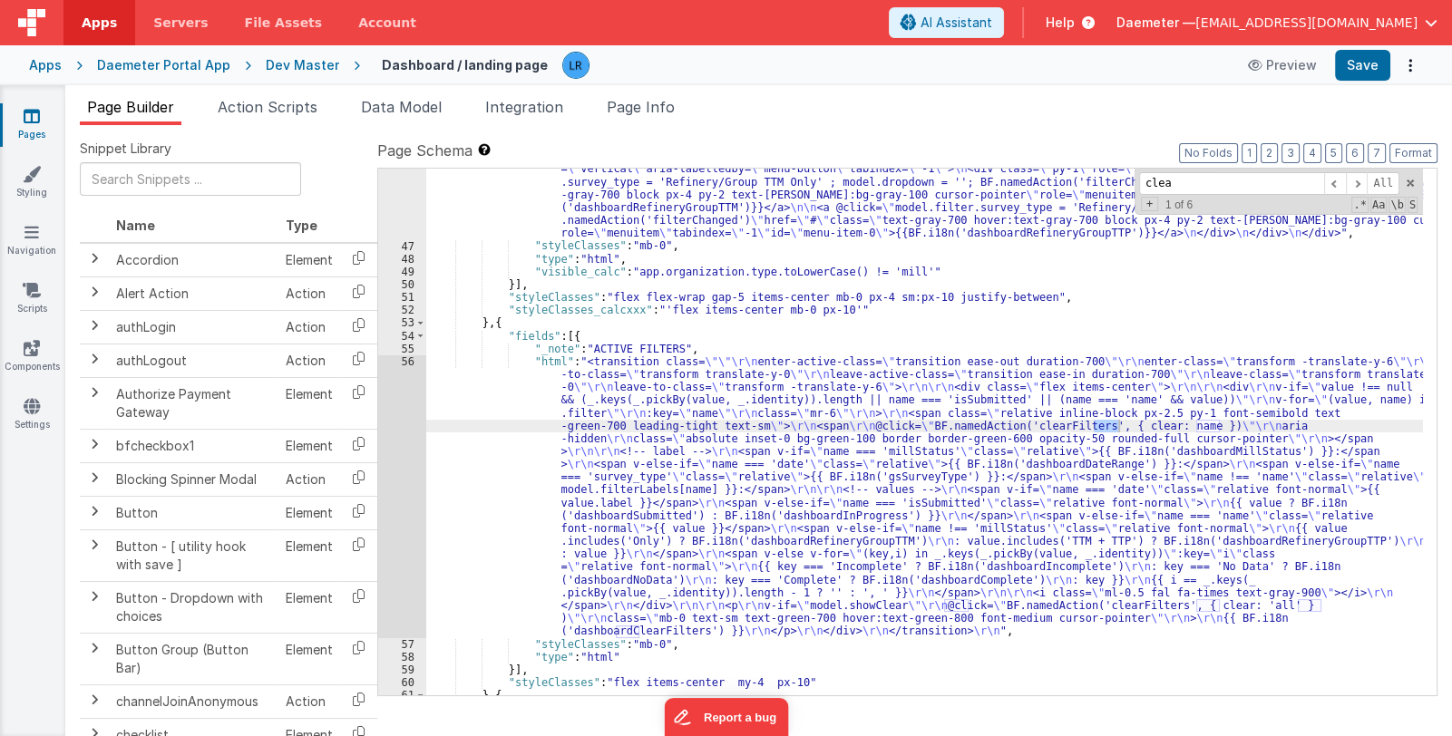
type input "clea"
click at [617, 524] on div ""html" : "<div class= \" relative inline-block text-left w-60 z-10 \" > \n <div…" at bounding box center [924, 413] width 996 height 733
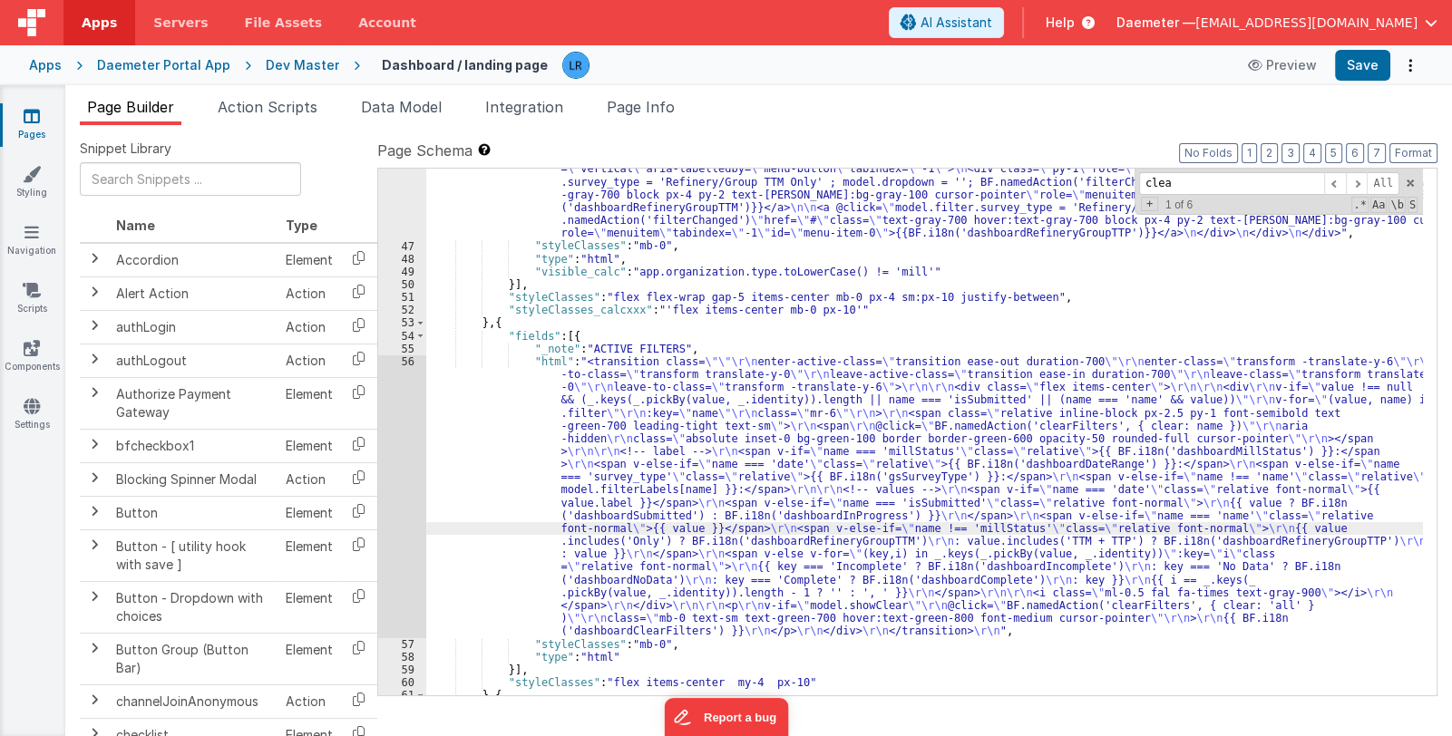
click at [399, 524] on div "56" at bounding box center [402, 496] width 48 height 283
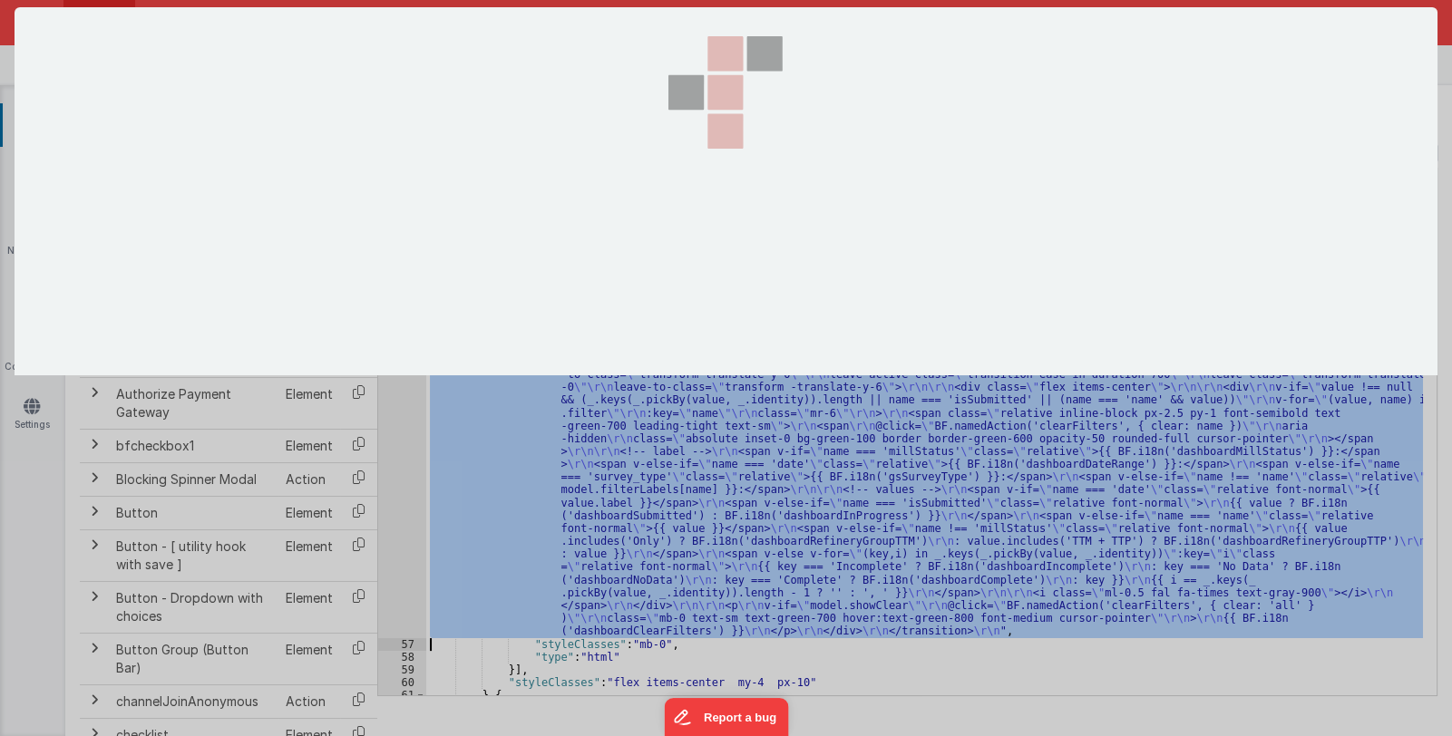
click at [399, 524] on div at bounding box center [726, 368] width 1452 height 736
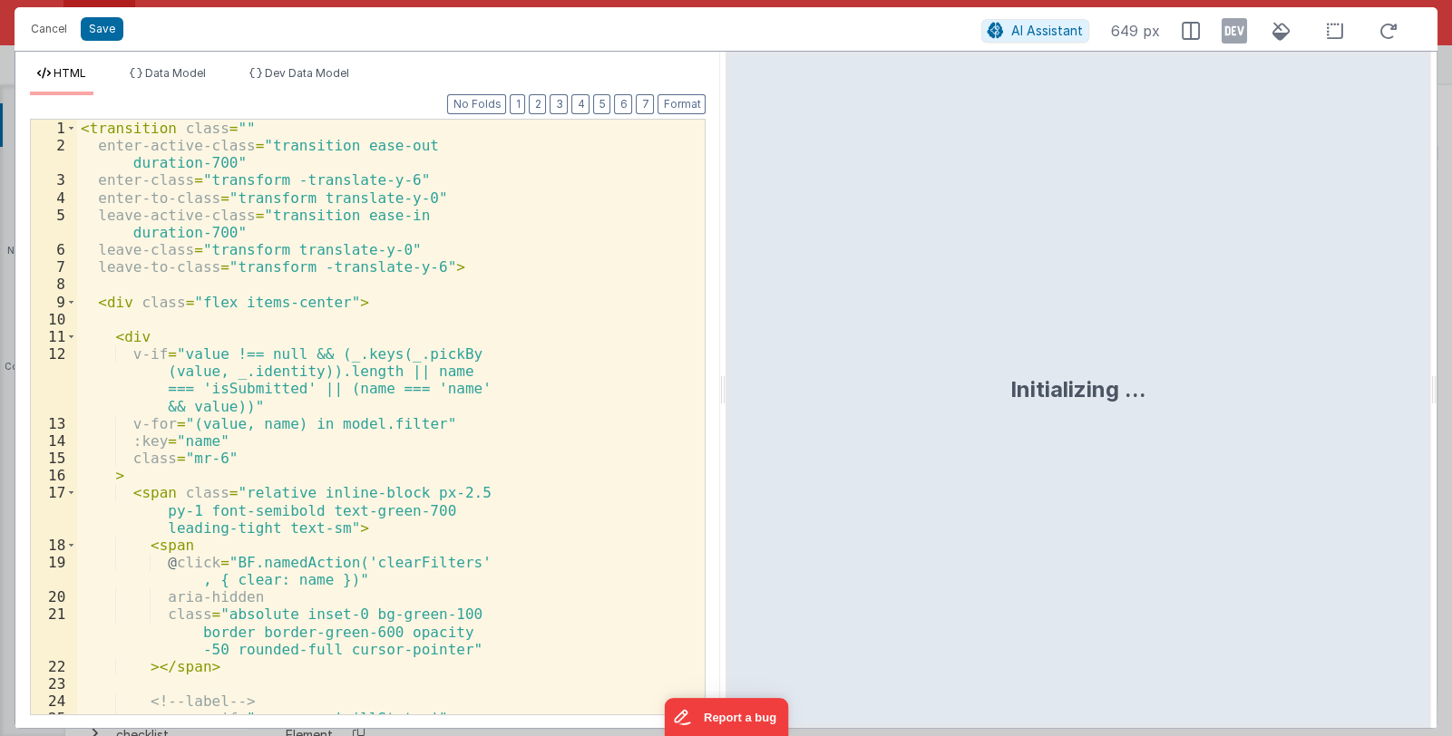
click at [403, 456] on div "< transition class = "" enter-active-class = "transition ease-out duration-700"…" at bounding box center [384, 462] width 614 height 685
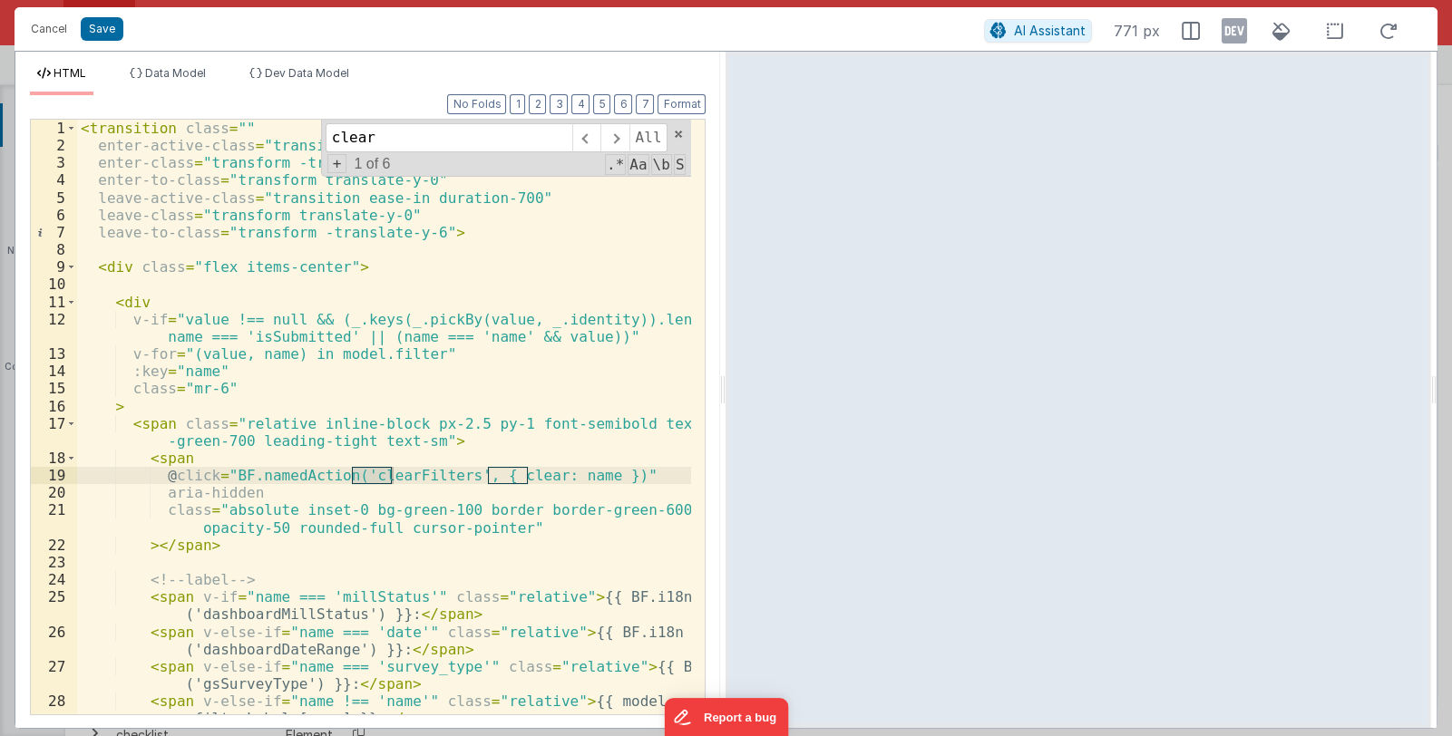
drag, startPoint x: 399, startPoint y: 139, endPoint x: 293, endPoint y: 125, distance: 106.9
click at [293, 125] on div "< transition class = "" enter-active-class = "transition ease-out duration-700"…" at bounding box center [384, 417] width 614 height 595
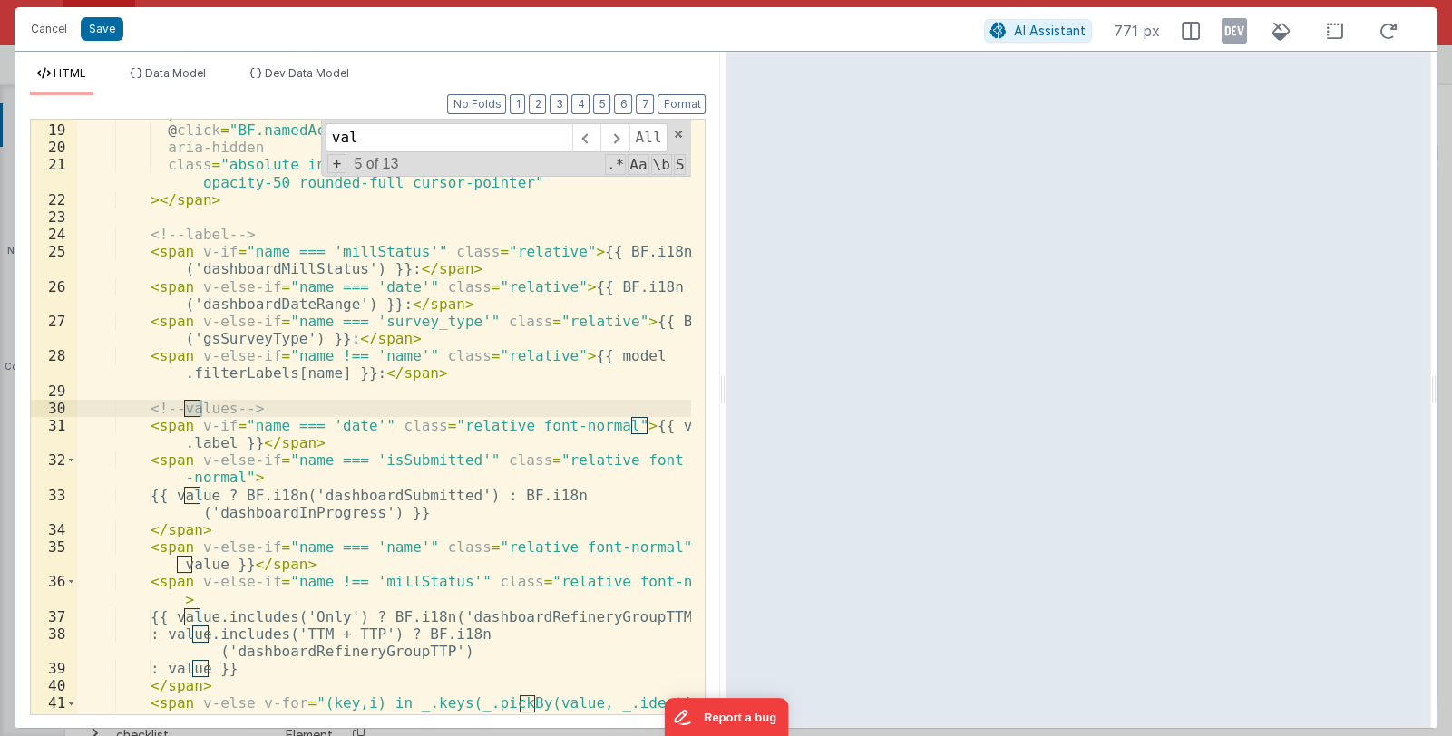
scroll to position [345, 0]
drag, startPoint x: 391, startPoint y: 134, endPoint x: 316, endPoint y: 131, distance: 75.3
click at [316, 131] on div "< span @ click = "BF.namedAction('clearFilters', { clear: name })" aria-hidden …" at bounding box center [384, 417] width 614 height 595
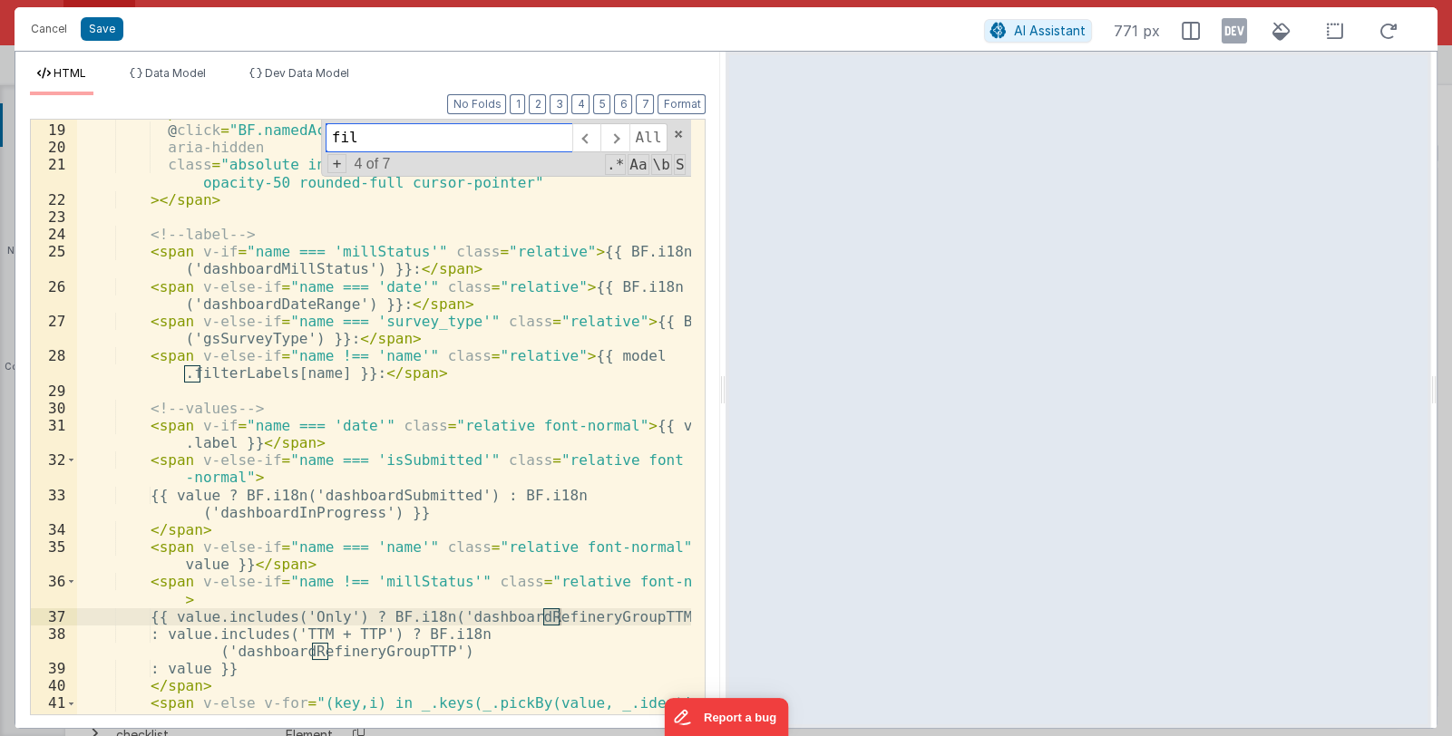
scroll to position [760, 0]
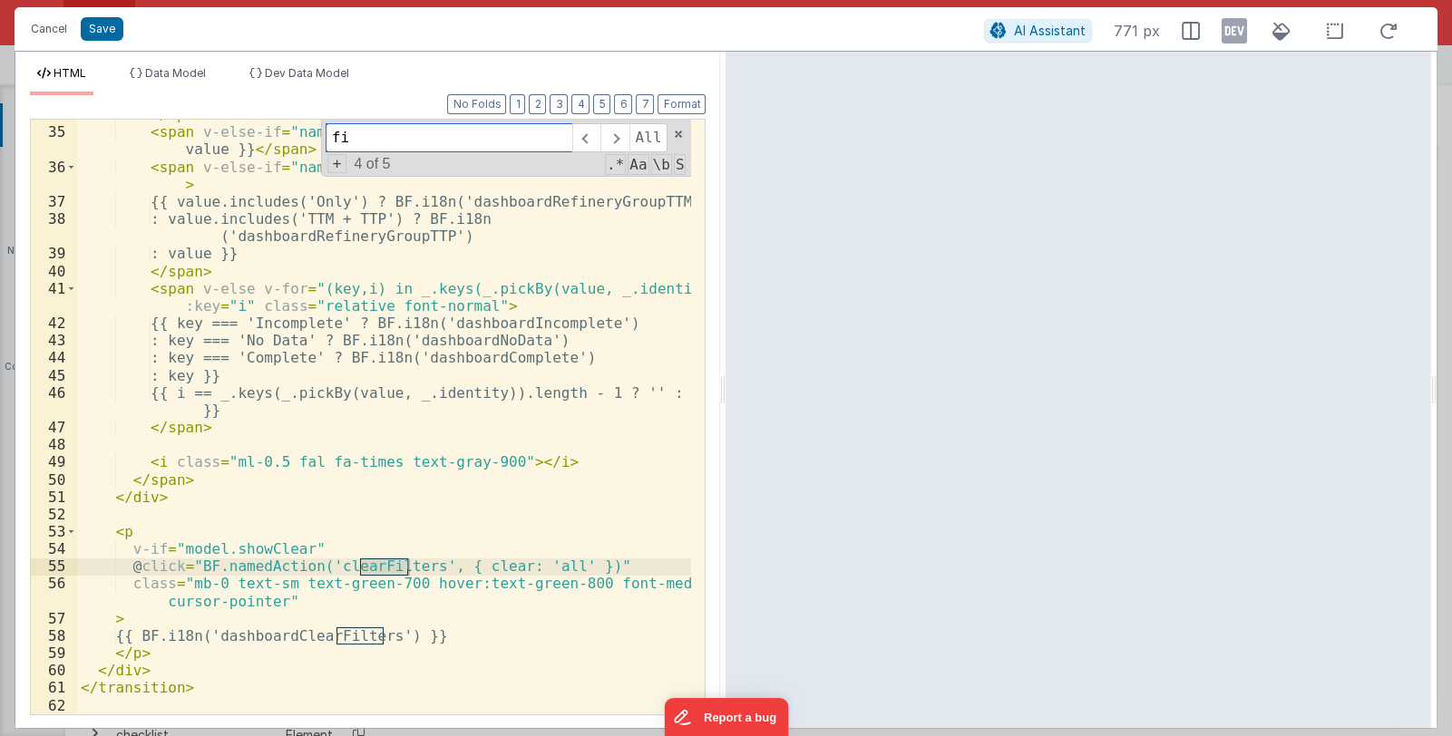
type input "f"
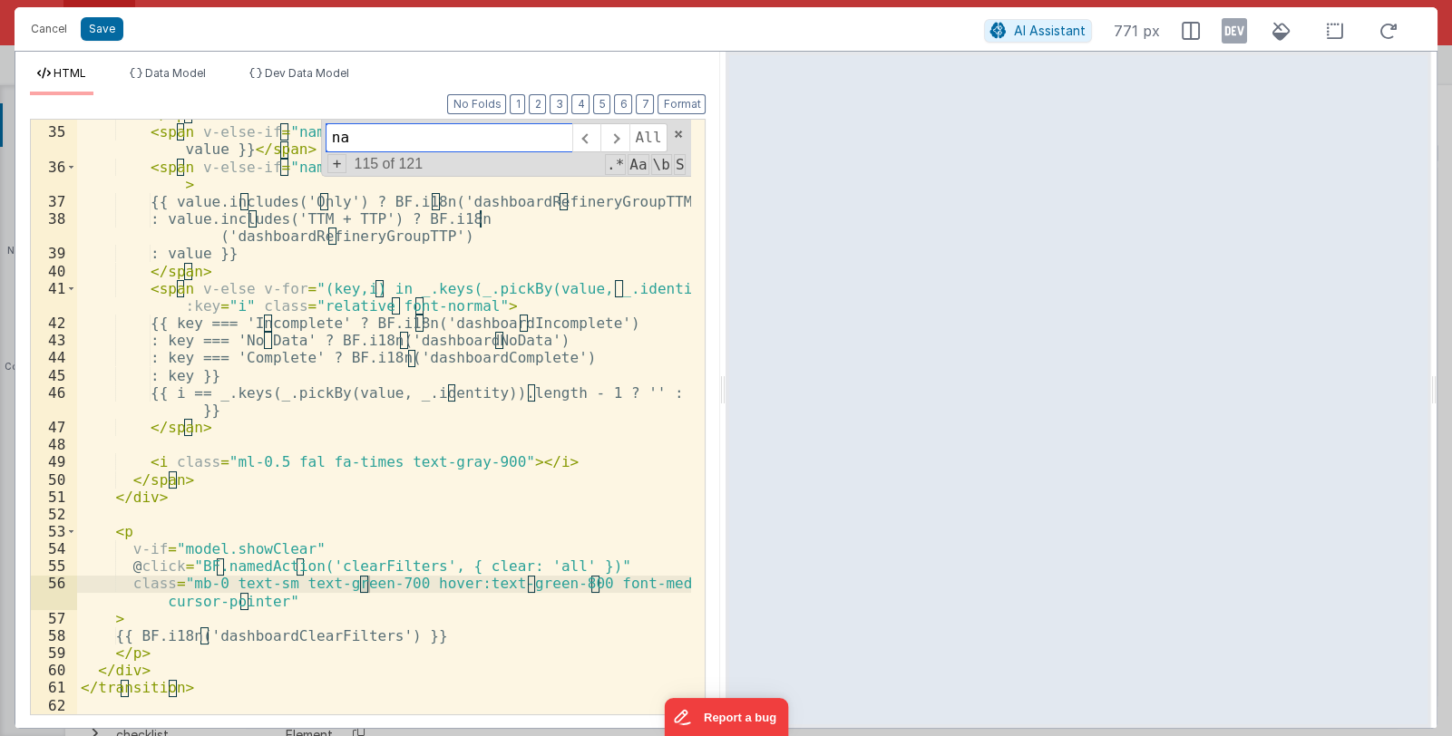
scroll to position [0, 0]
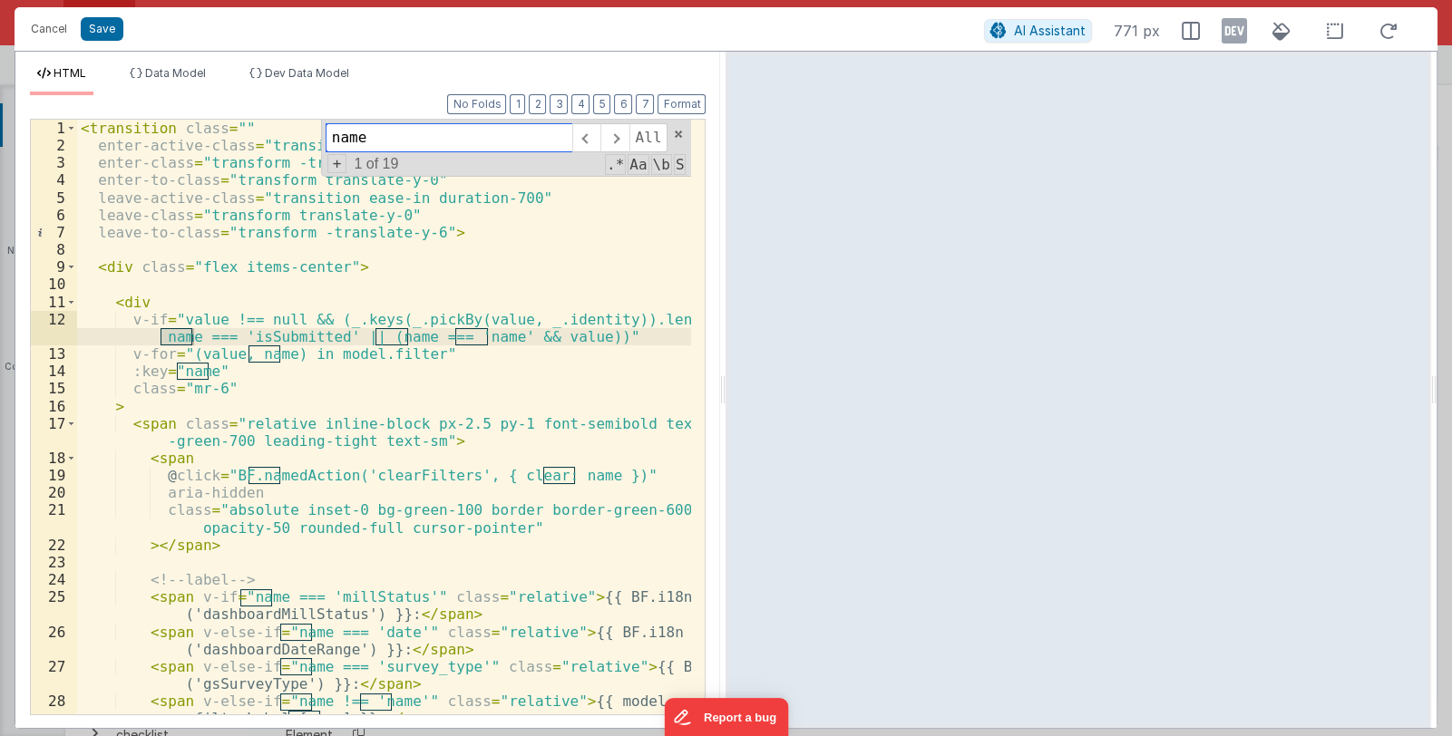
type input "name"
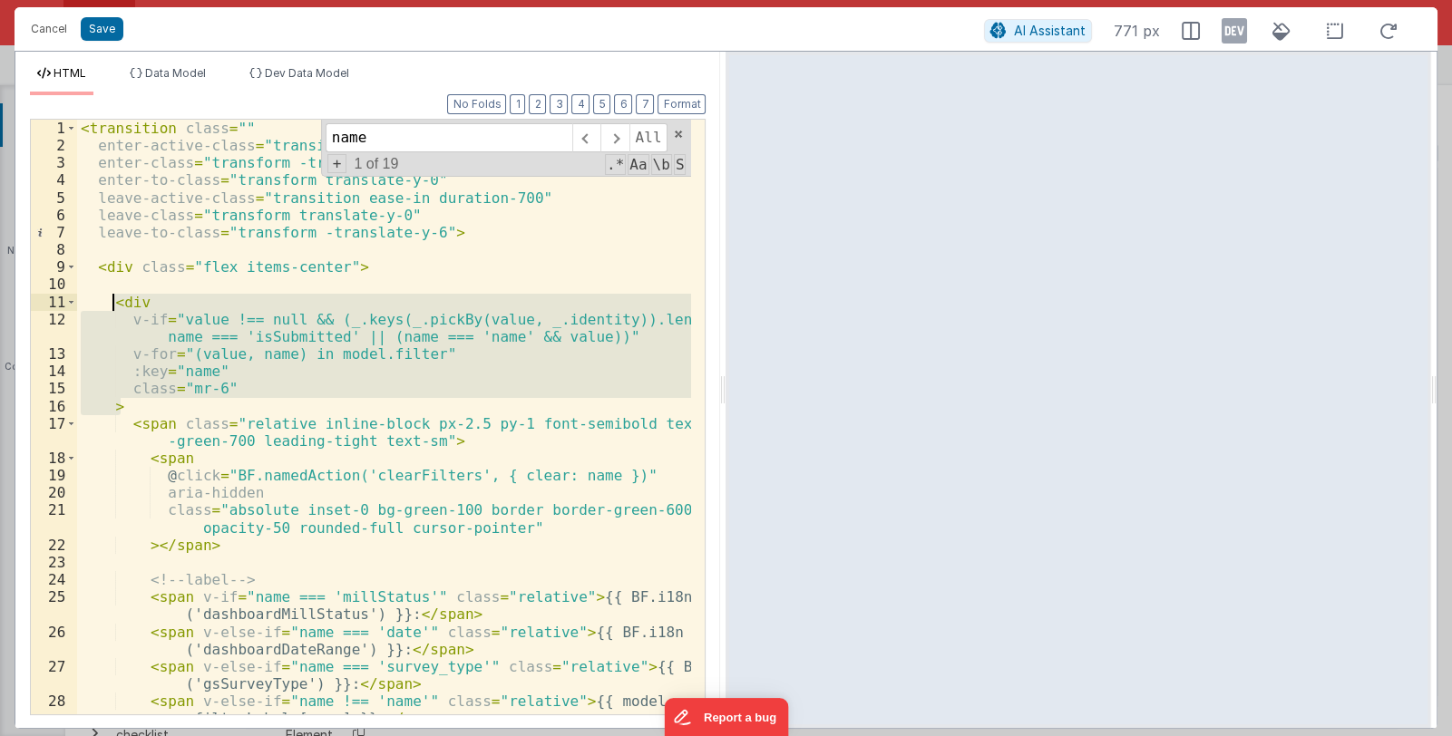
drag, startPoint x: 118, startPoint y: 405, endPoint x: 113, endPoint y: 304, distance: 101.6
click at [113, 304] on div "< transition class = "" enter-active-class = "transition ease-out duration-700"…" at bounding box center [384, 434] width 615 height 629
click at [409, 359] on div "< transition class = "" enter-active-class = "transition ease-out duration-700"…" at bounding box center [384, 417] width 614 height 595
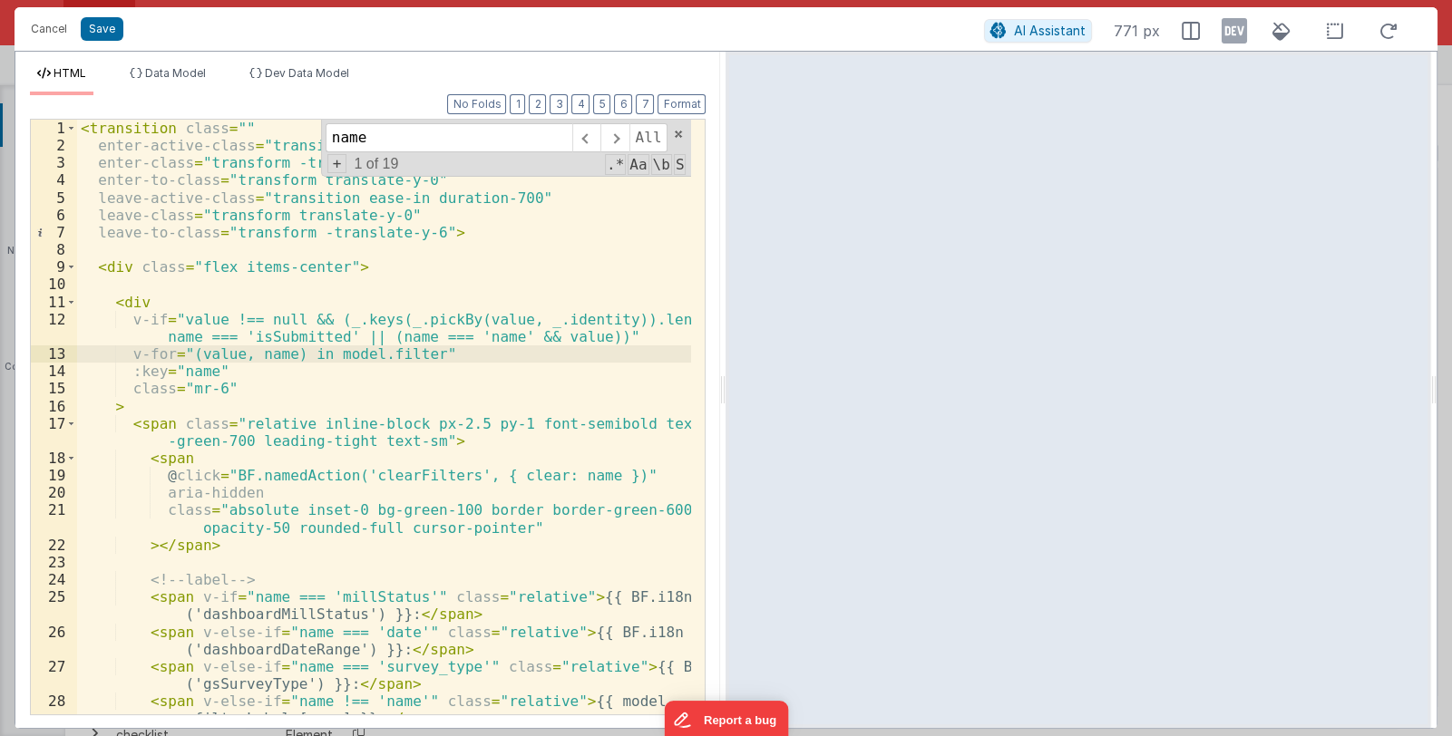
click at [325, 316] on div "< transition class = "" enter-active-class = "transition ease-out duration-700"…" at bounding box center [384, 434] width 615 height 629
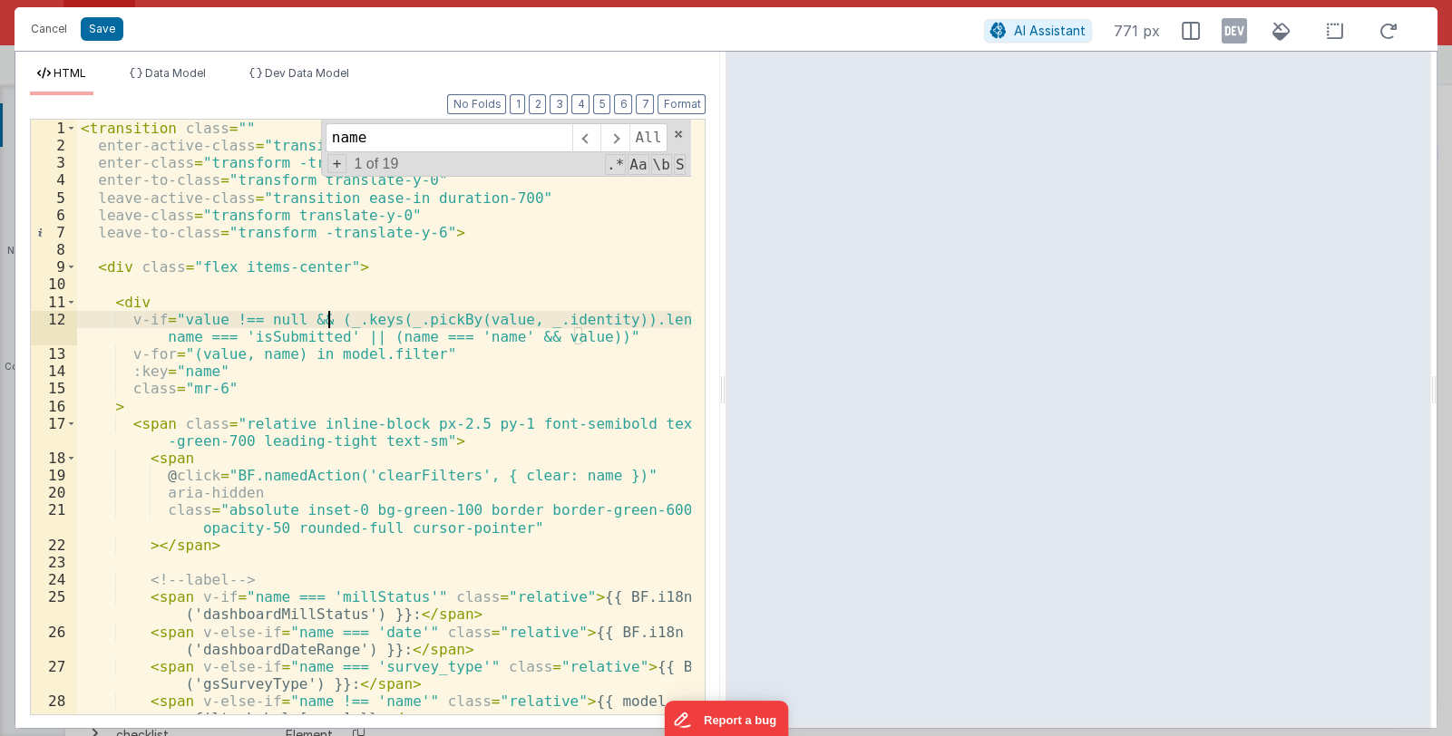
click at [325, 316] on div "< transition class = "" enter-active-class = "transition ease-out duration-700"…" at bounding box center [384, 434] width 615 height 629
click at [283, 316] on div "< transition class = "" enter-active-class = "transition ease-out duration-700"…" at bounding box center [384, 434] width 615 height 629
click at [289, 316] on div "< transition class = "" enter-active-class = "transition ease-out duration-700"…" at bounding box center [384, 434] width 615 height 629
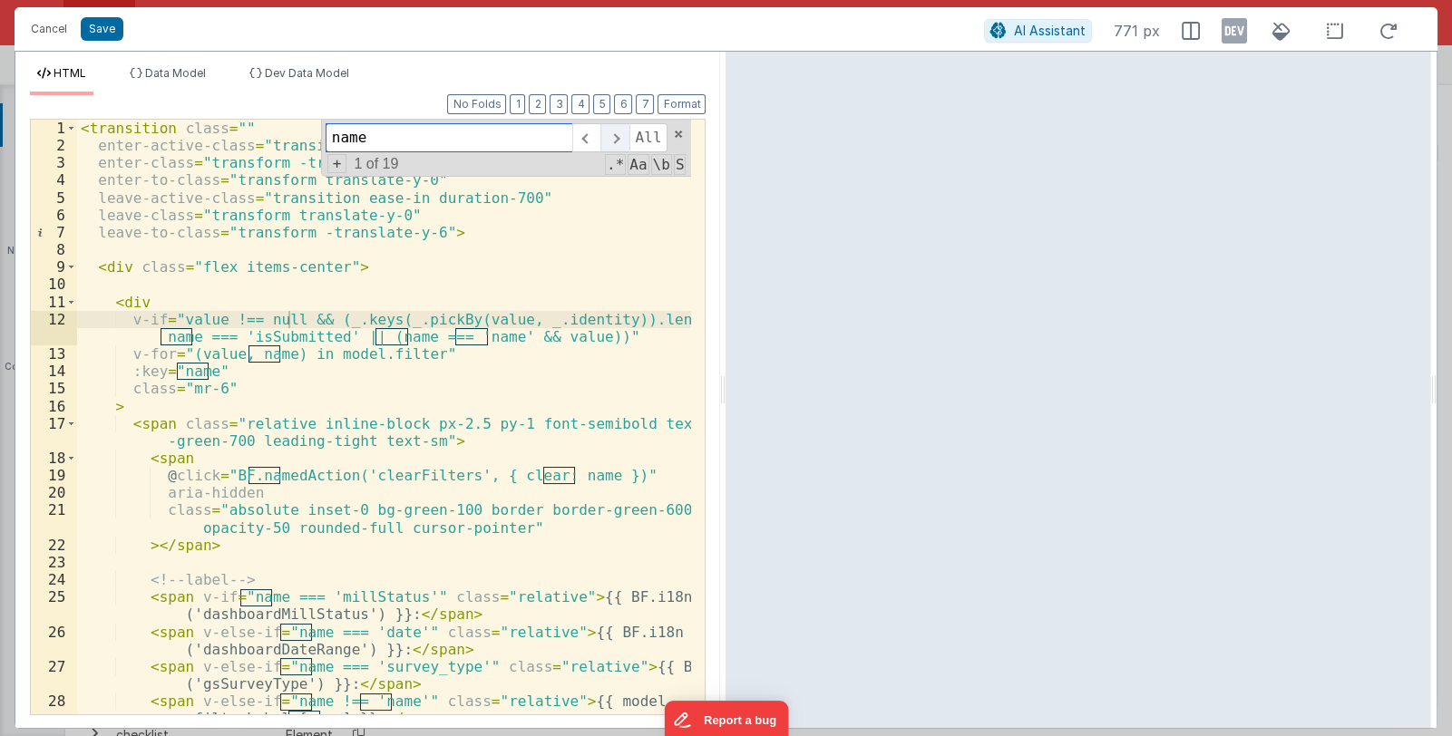
click at [619, 138] on span at bounding box center [614, 137] width 28 height 29
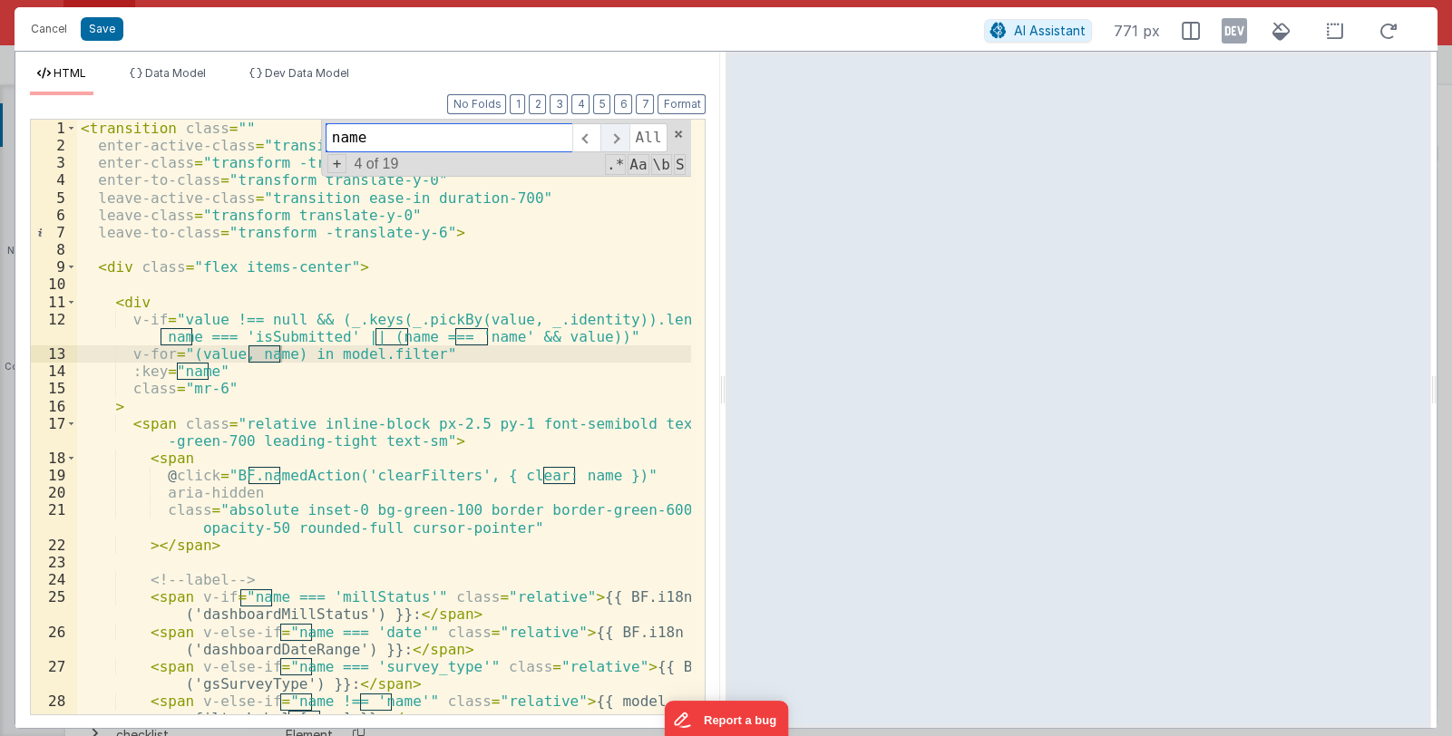
click at [619, 138] on span at bounding box center [614, 137] width 28 height 29
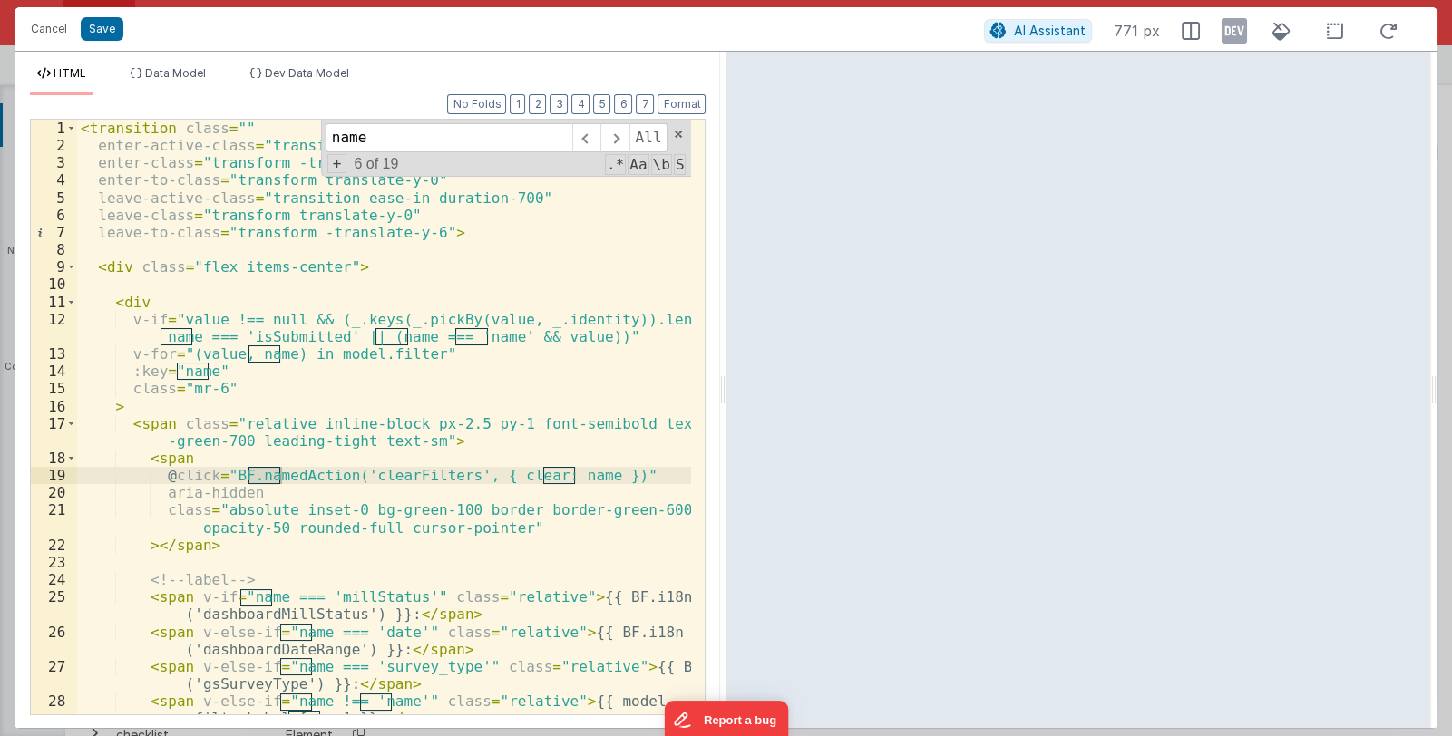
click at [288, 316] on div "< transition class = "" enter-active-class = "transition ease-out duration-700"…" at bounding box center [384, 434] width 615 height 629
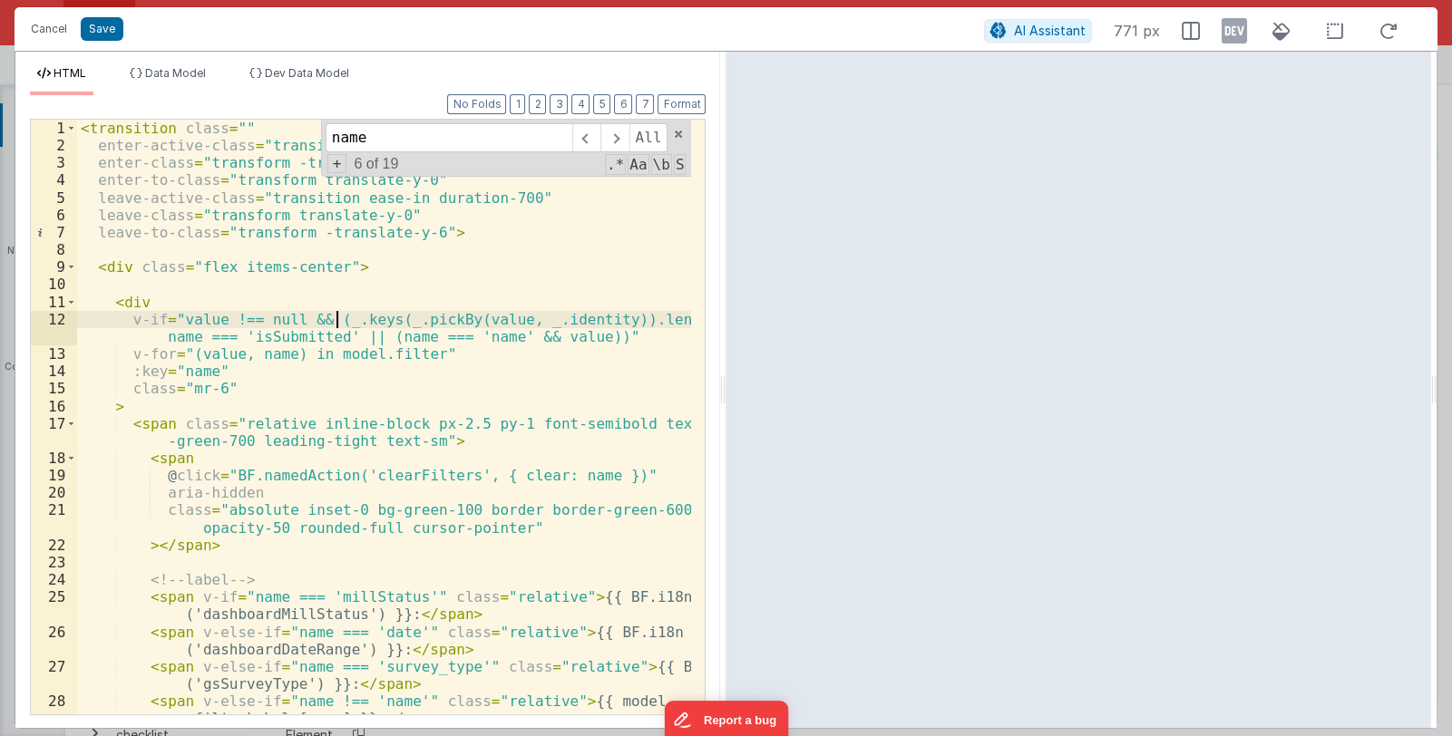
click at [334, 318] on div "< transition class = "" enter-active-class = "transition ease-out duration-700"…" at bounding box center [384, 434] width 615 height 629
click at [288, 318] on div "< transition class = "" enter-active-class = "transition ease-out duration-700"…" at bounding box center [384, 434] width 615 height 629
click at [257, 323] on div "< transition class = "" enter-active-class = "transition ease-out duration-700"…" at bounding box center [384, 434] width 615 height 629
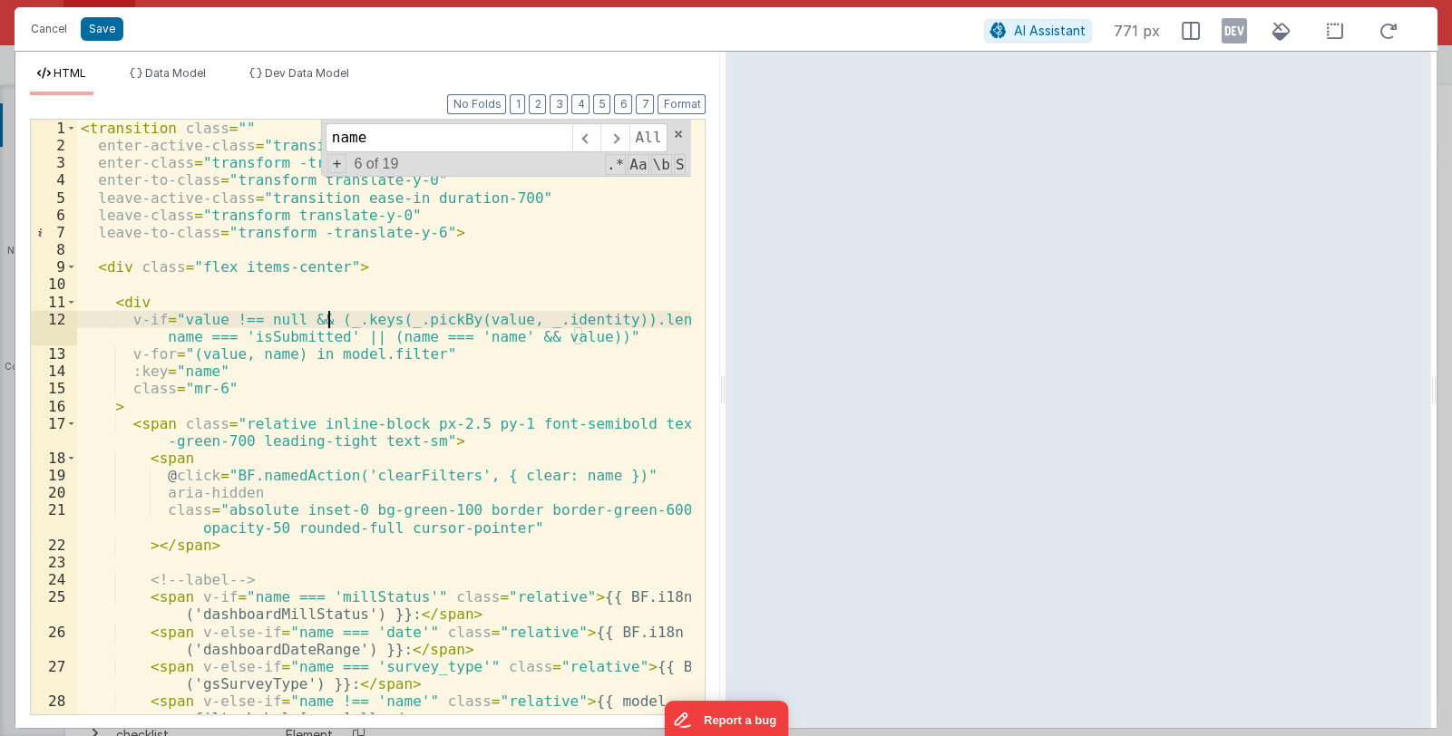
click at [327, 316] on div "< transition class = "" enter-active-class = "transition ease-out duration-700"…" at bounding box center [384, 434] width 615 height 629
drag, startPoint x: 257, startPoint y: 318, endPoint x: 278, endPoint y: 318, distance: 21.8
click at [278, 318] on div "< transition class = "" enter-active-class = "transition ease-out duration-700"…" at bounding box center [384, 434] width 615 height 629
click at [281, 304] on div "< transition class = "" enter-active-class = "transition ease-out duration-700"…" at bounding box center [384, 434] width 615 height 629
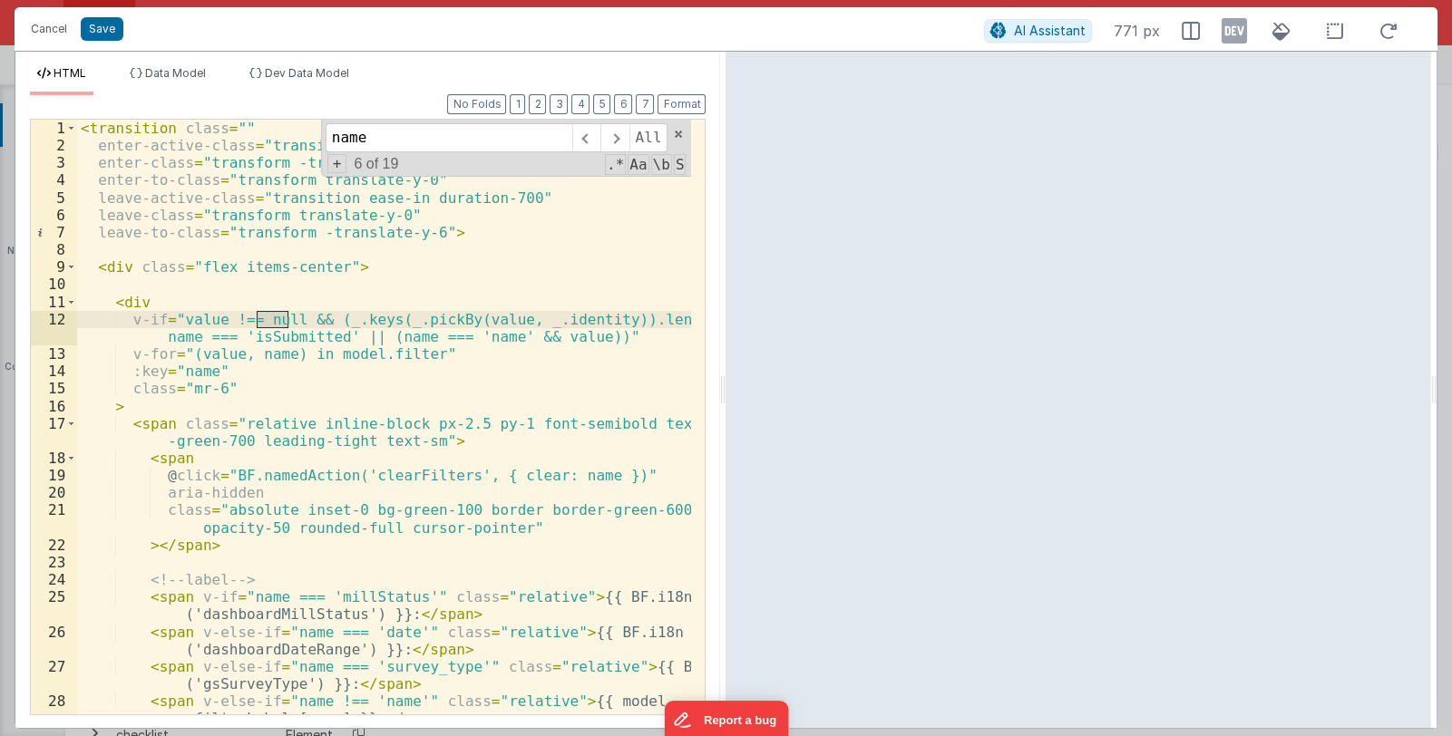
drag, startPoint x: 257, startPoint y: 316, endPoint x: 288, endPoint y: 320, distance: 31.9
click at [288, 320] on div "< transition class = "" enter-active-class = "transition ease-out duration-700"…" at bounding box center [384, 434] width 615 height 629
drag, startPoint x: 369, startPoint y: 335, endPoint x: 572, endPoint y: 339, distance: 203.1
click at [572, 339] on div "< transition class = "" enter-active-class = "transition ease-out duration-700"…" at bounding box center [384, 434] width 615 height 629
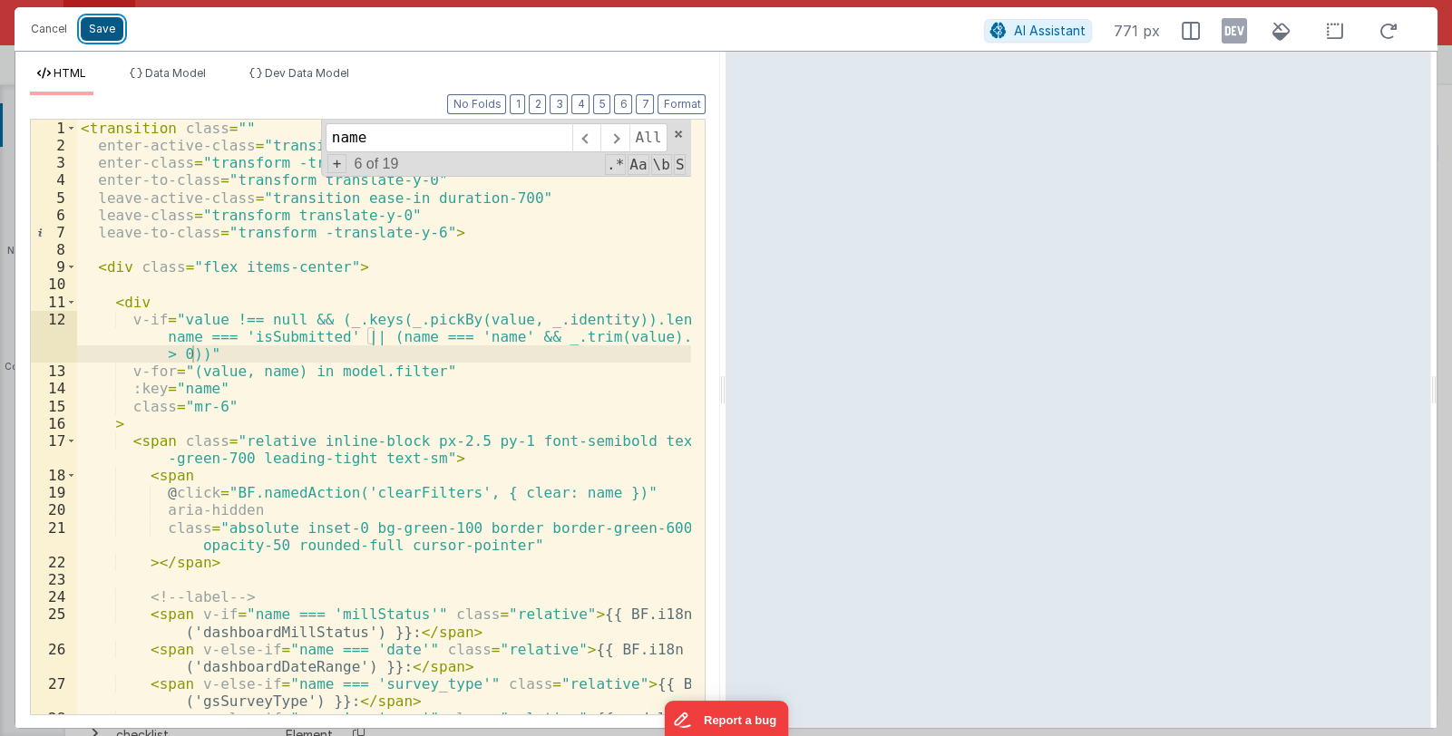
click at [109, 29] on button "Save" at bounding box center [102, 29] width 43 height 24
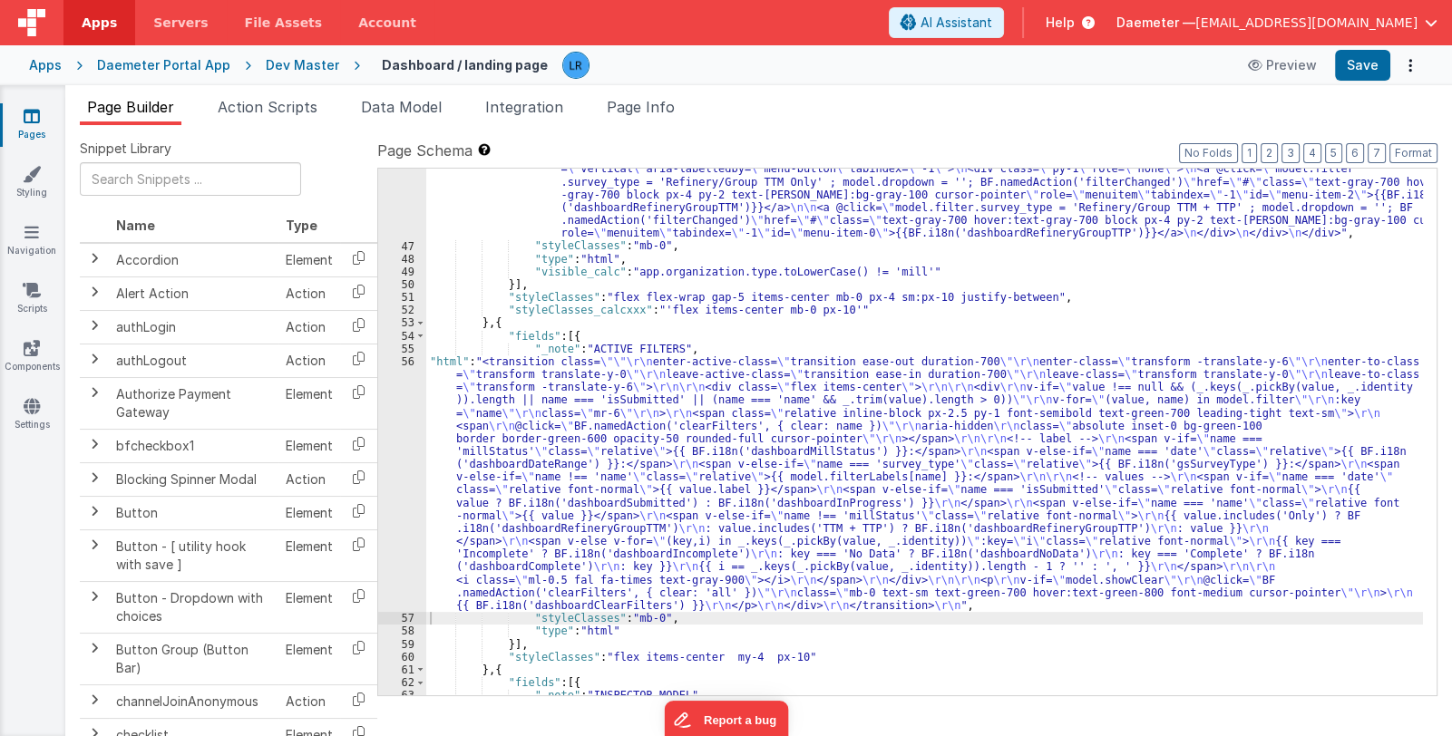
click at [544, 542] on div ""html" : "<div class= \" relative inline-block text-left w-60 z-10 \" > \n <div…" at bounding box center [924, 413] width 996 height 733
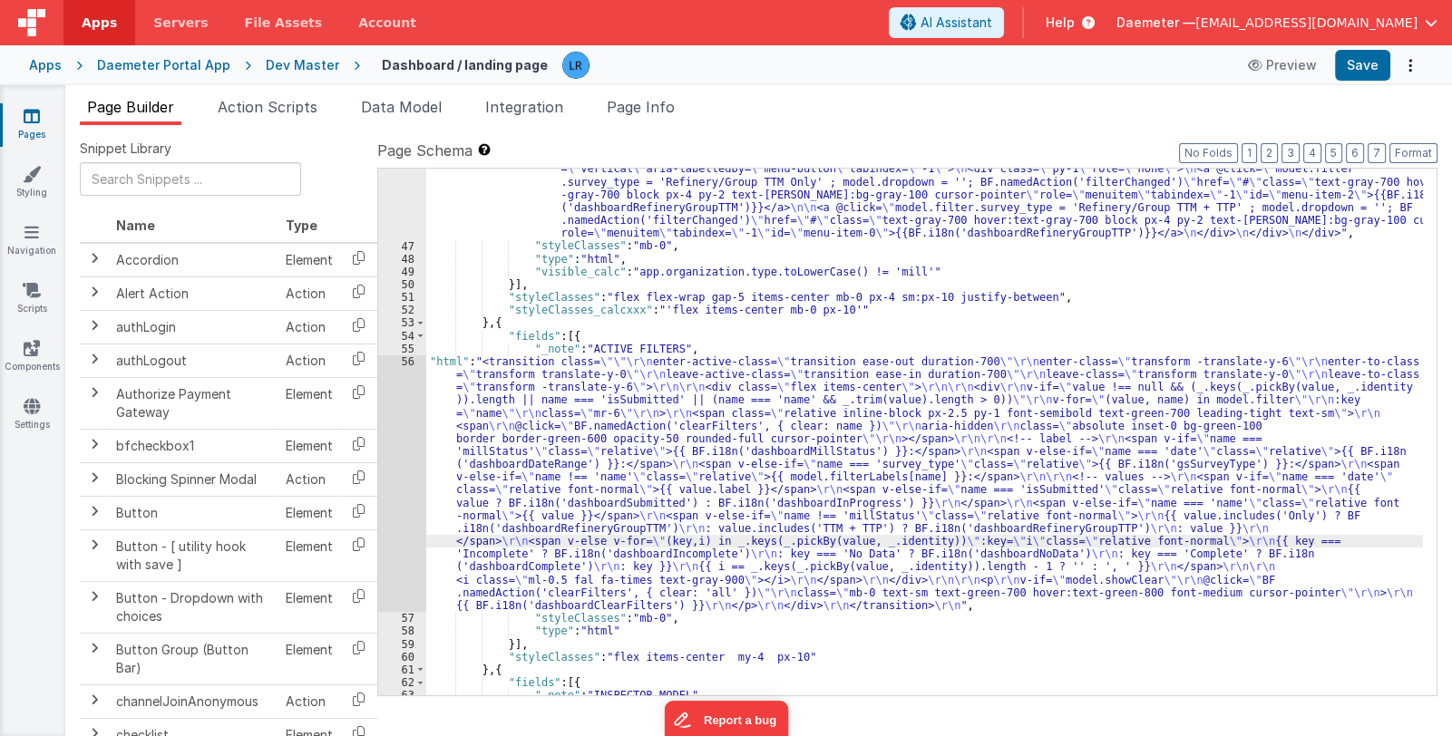
click at [389, 516] on div "56" at bounding box center [402, 483] width 48 height 257
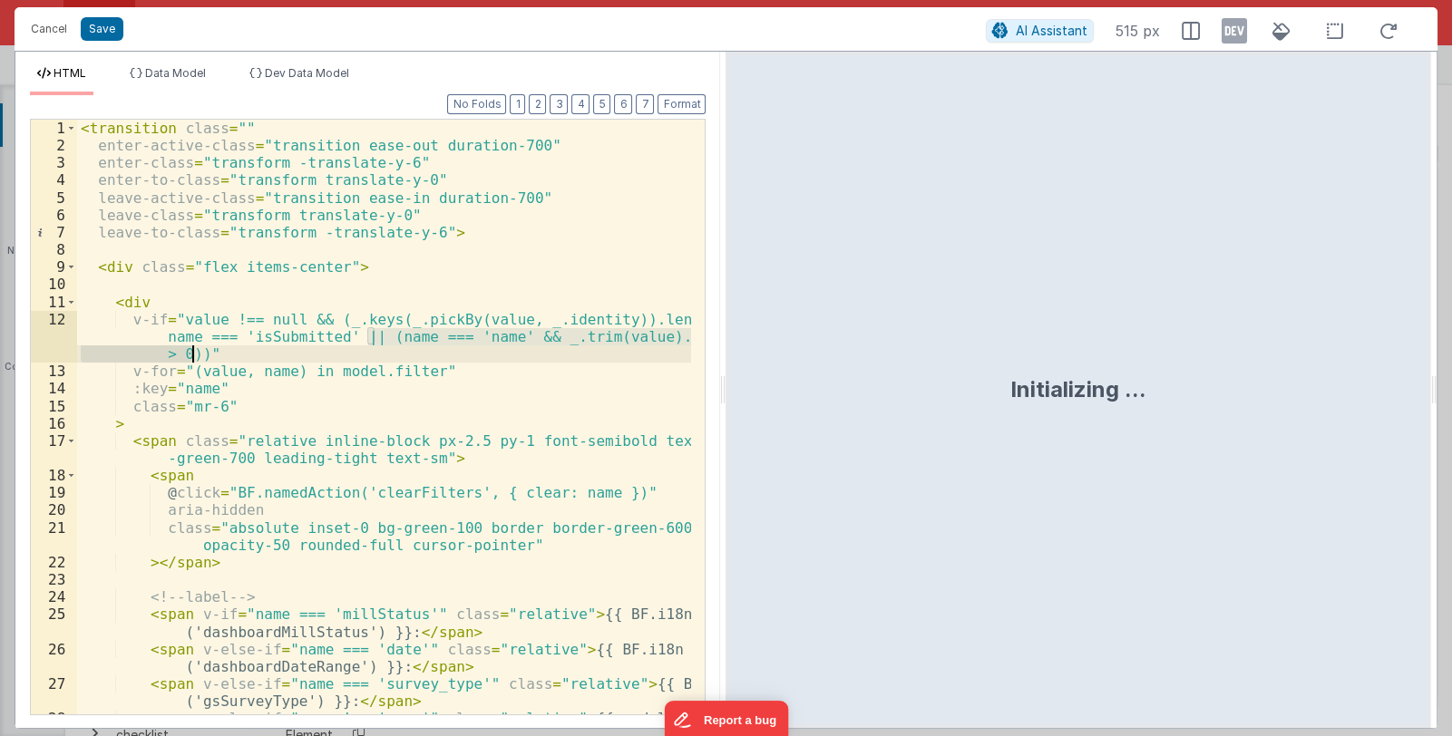
drag, startPoint x: 367, startPoint y: 334, endPoint x: 194, endPoint y: 351, distance: 174.0
click at [194, 351] on div "< transition class = "" enter-active-class = "transition ease-out duration-700"…" at bounding box center [384, 443] width 615 height 647
click at [41, 21] on button "Cancel" at bounding box center [49, 28] width 54 height 25
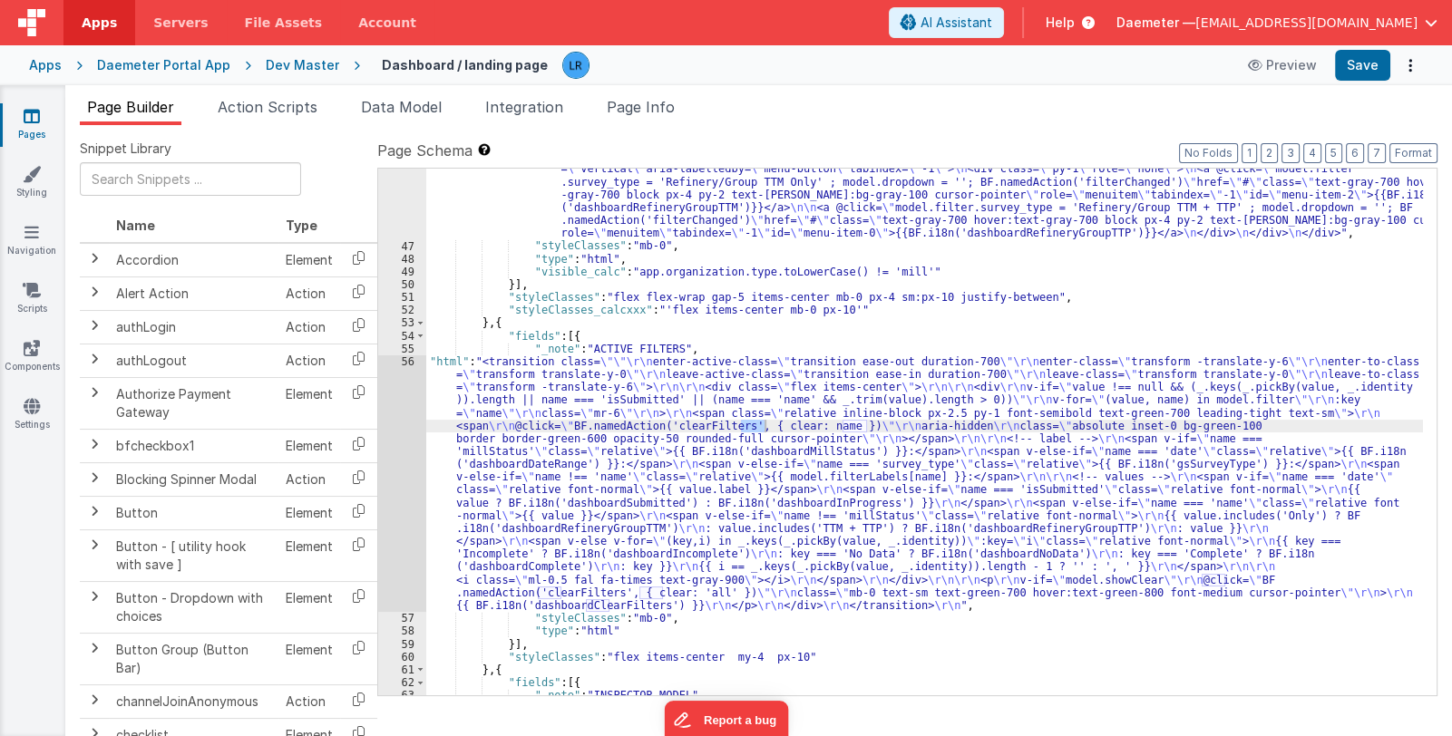
click at [714, 491] on div ""html" : "<div class= \" relative inline-block text-left w-60 z-10 \" > \n <div…" at bounding box center [924, 413] width 996 height 733
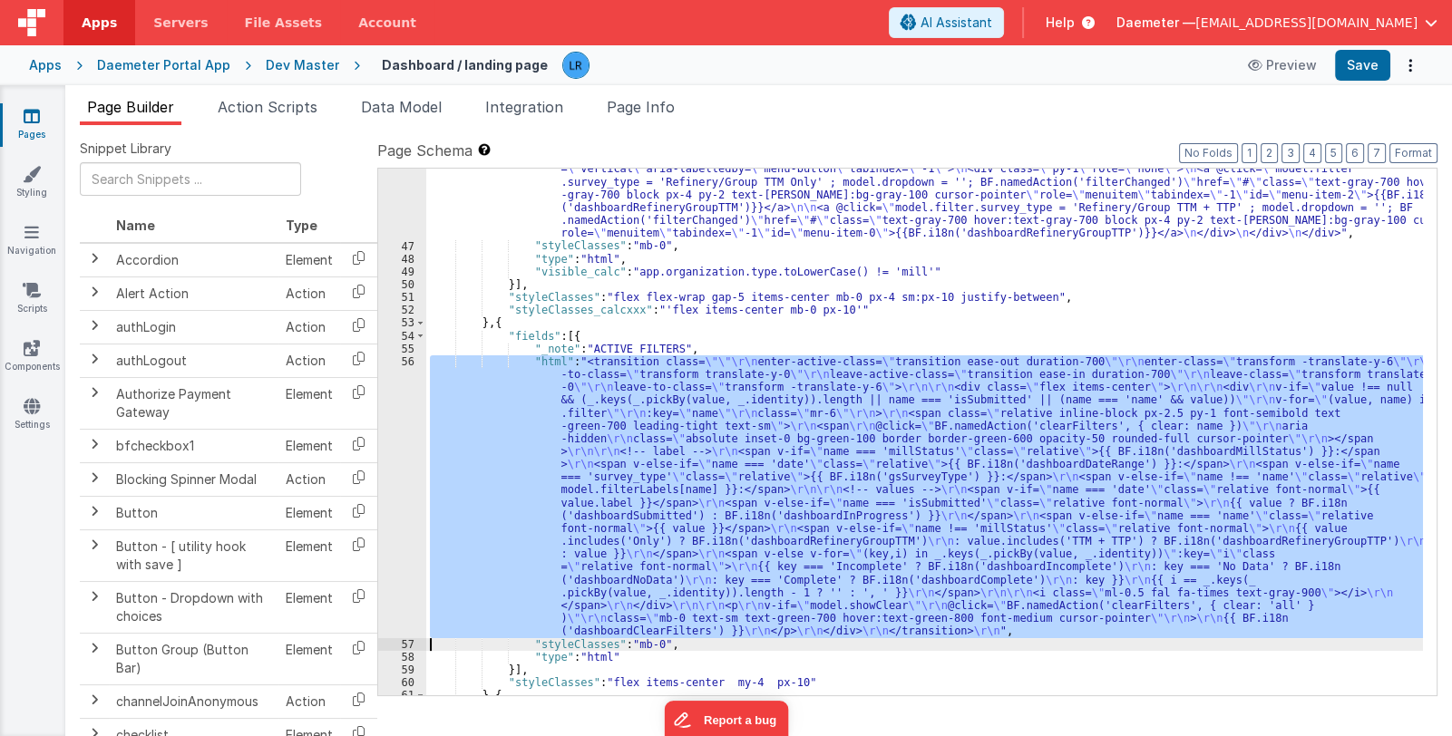
click at [661, 498] on div ""html" : "<div class= \" relative inline-block text-left w-60 z-10 \" > \n <div…" at bounding box center [924, 432] width 996 height 527
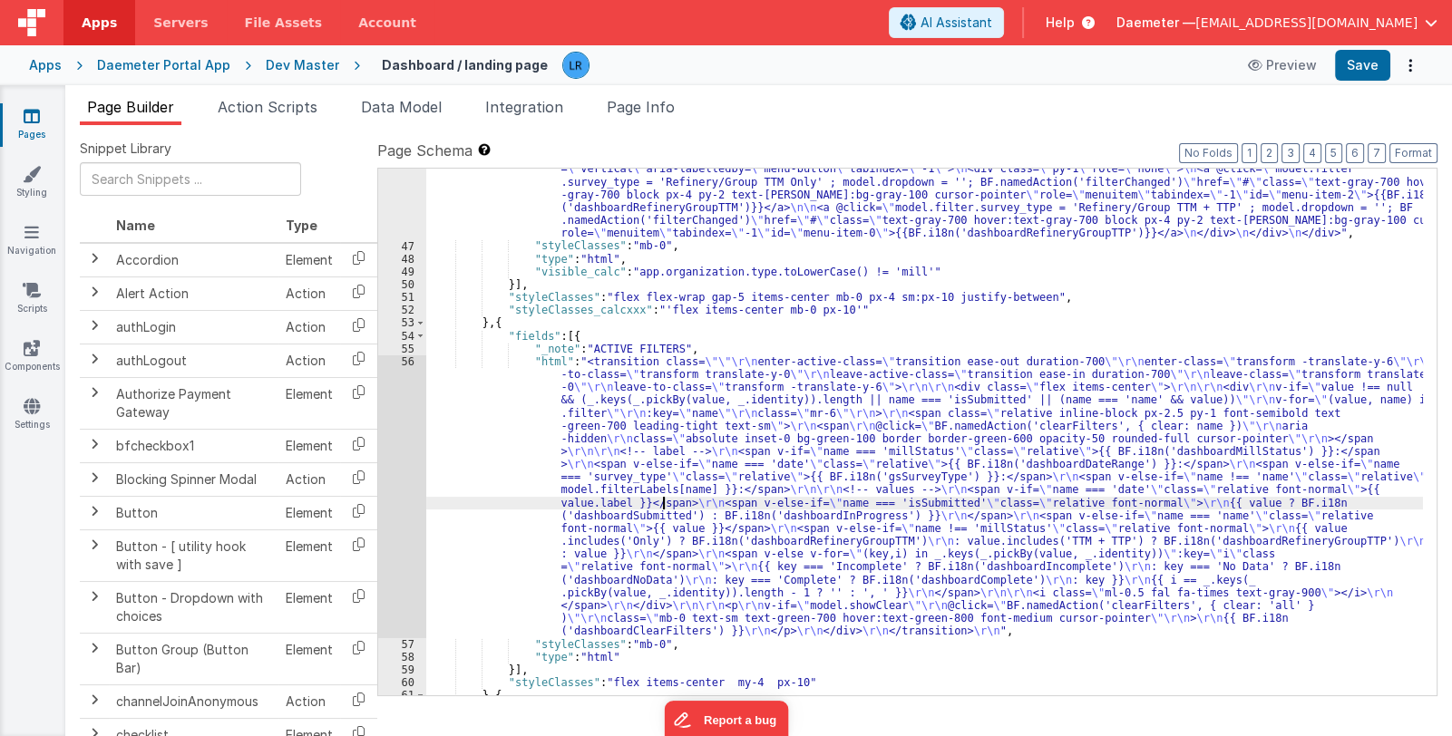
click at [384, 515] on div "56" at bounding box center [402, 496] width 48 height 283
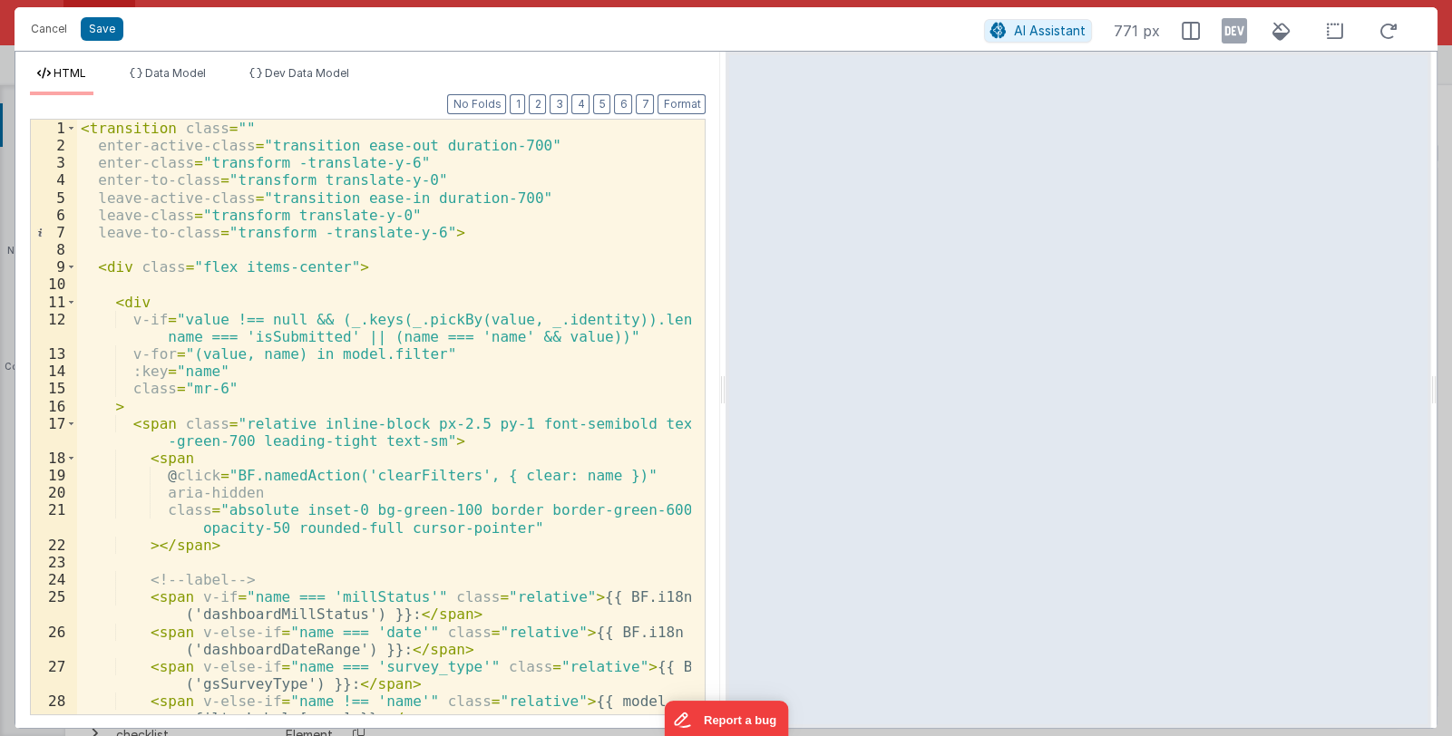
click at [331, 320] on div "< transition class = "" enter-active-class = "transition ease-out duration-700"…" at bounding box center [384, 434] width 615 height 629
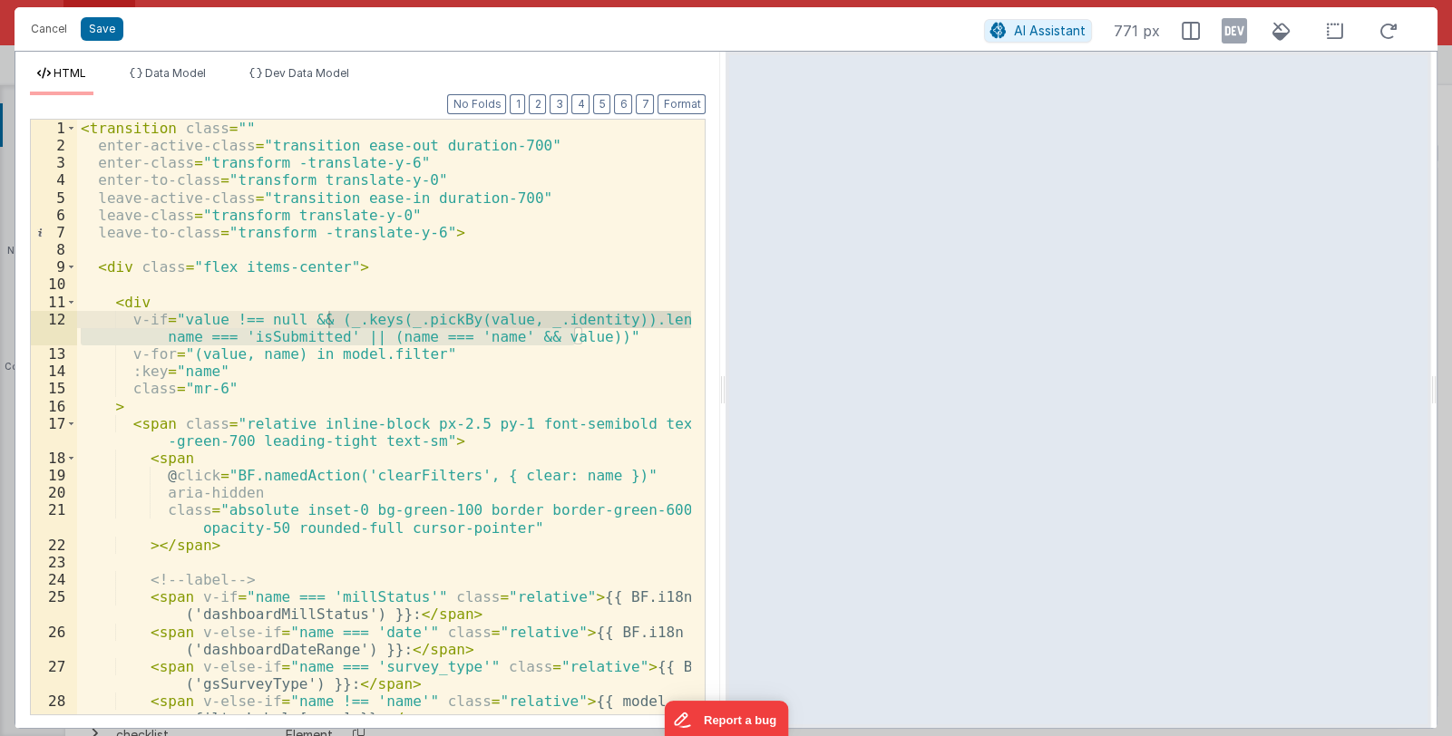
click at [317, 312] on div "< transition class = "" enter-active-class = "transition ease-out duration-700"…" at bounding box center [384, 434] width 615 height 629
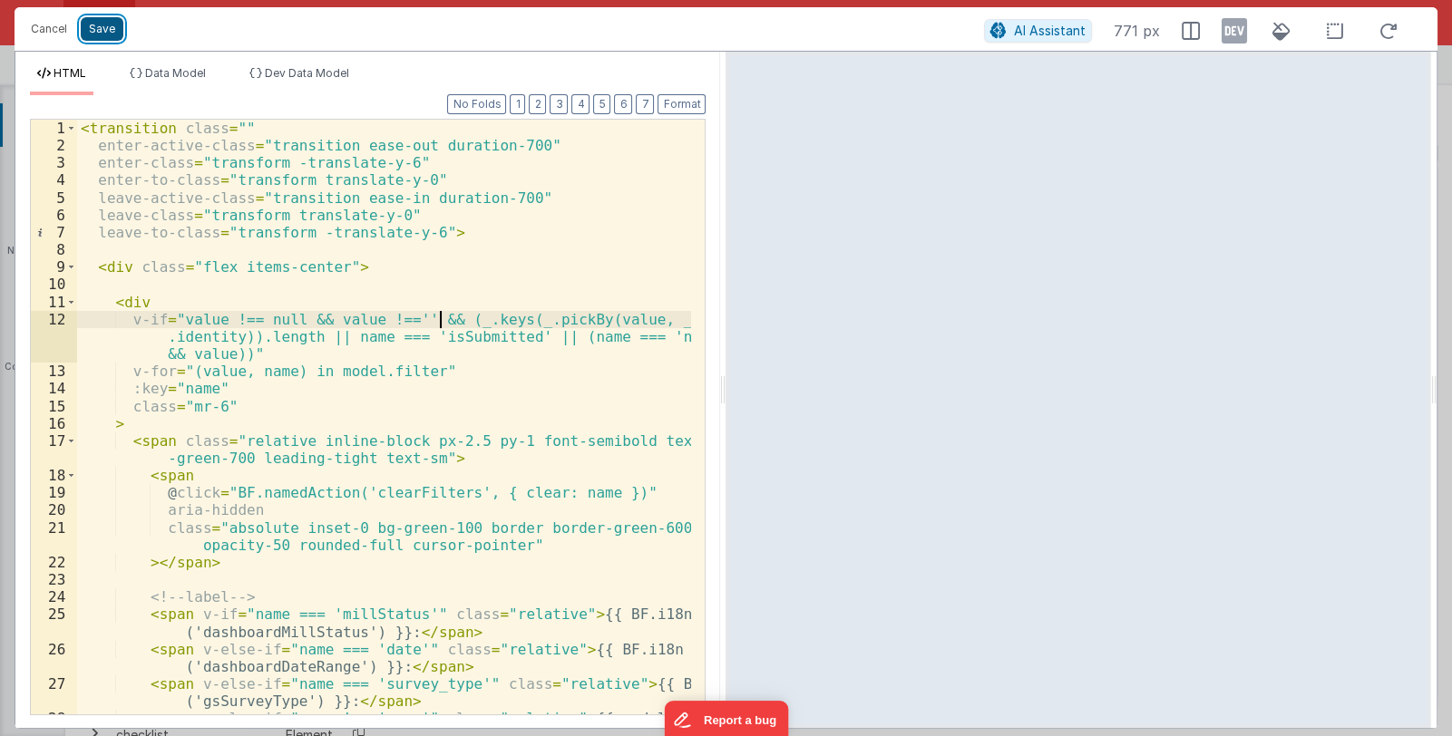
click at [96, 31] on button "Save" at bounding box center [102, 29] width 43 height 24
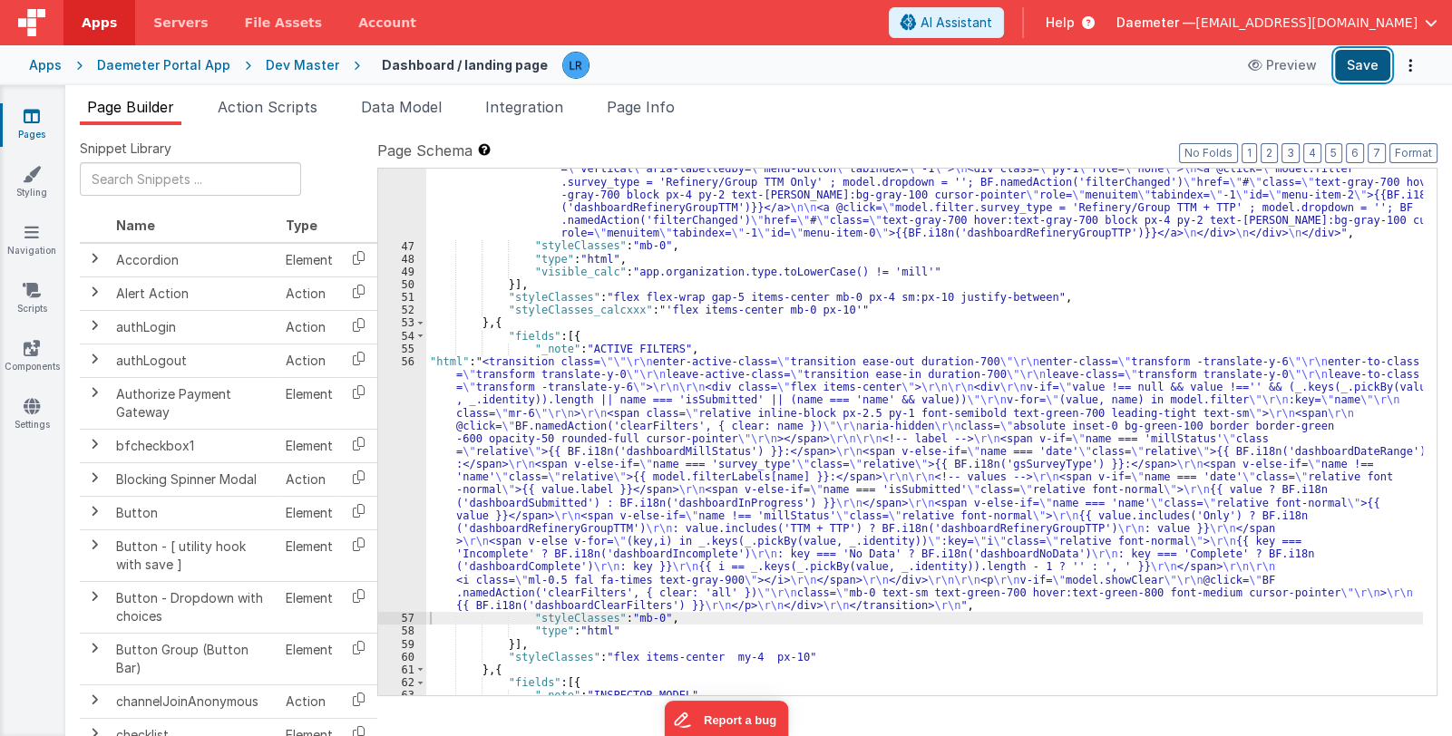
click at [1360, 66] on button "Save" at bounding box center [1362, 65] width 55 height 31
click at [582, 503] on div ""html" : "<div class= \" relative inline-block text-left w-60 z-10 \" > \n <div…" at bounding box center [924, 413] width 996 height 733
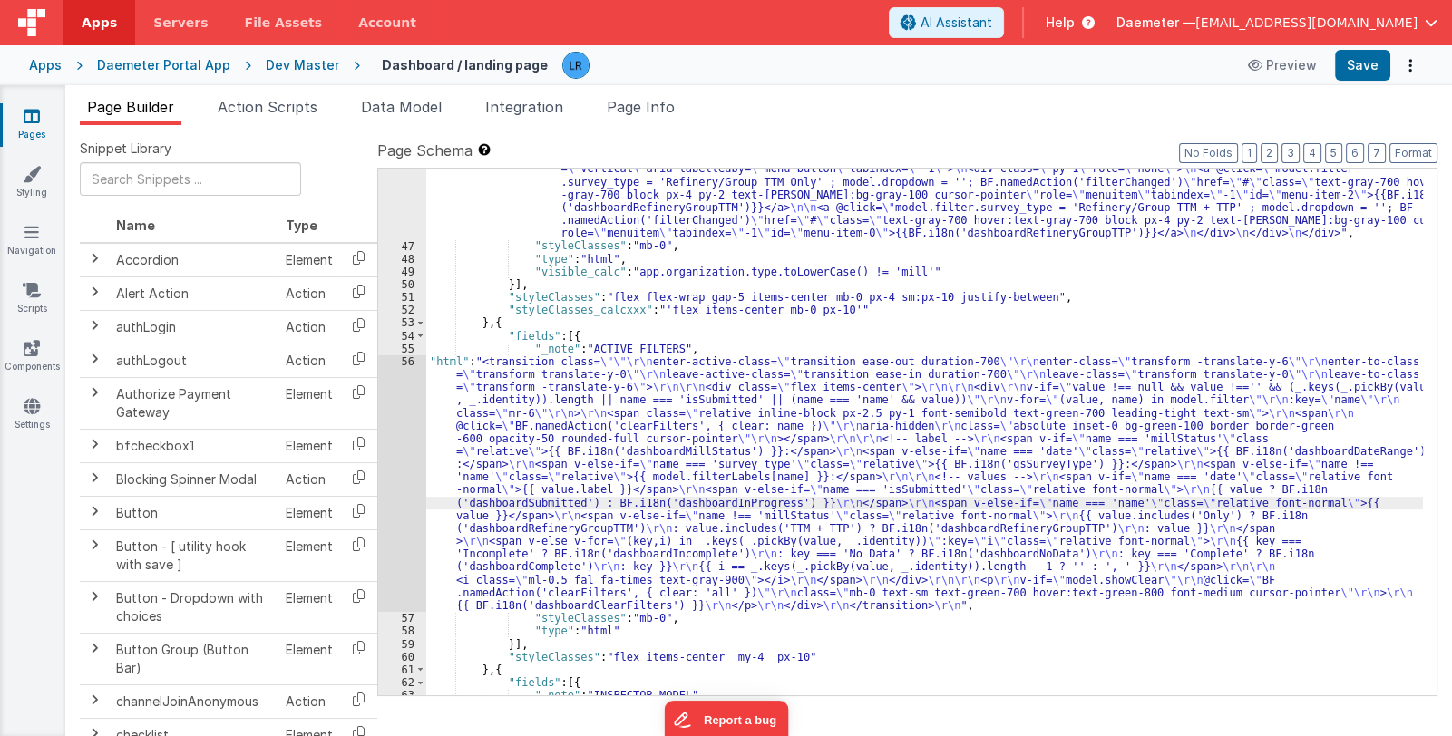
click at [403, 520] on div "56" at bounding box center [402, 483] width 48 height 257
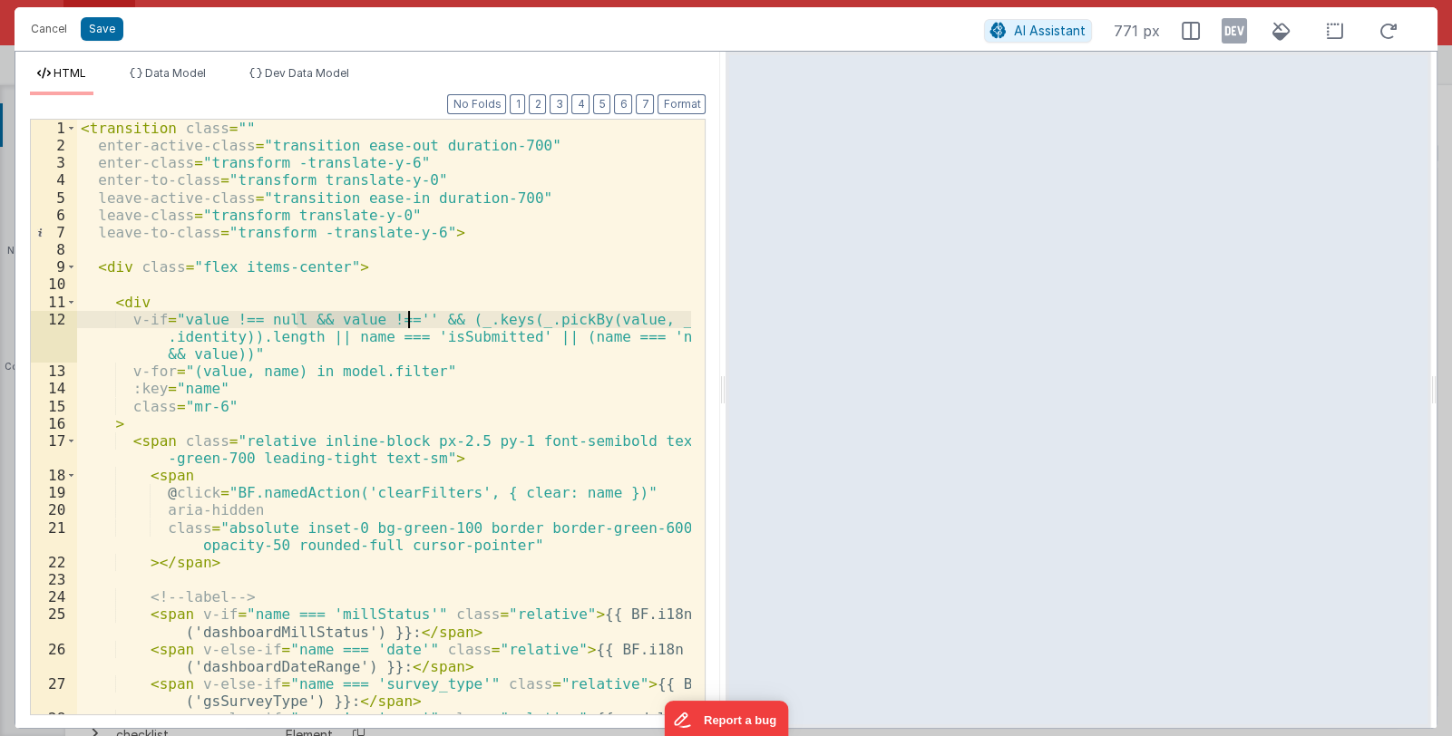
drag, startPoint x: 295, startPoint y: 319, endPoint x: 410, endPoint y: 320, distance: 115.1
click at [410, 320] on div "< transition class = "" enter-active-class = "transition ease-out duration-700"…" at bounding box center [384, 443] width 615 height 647
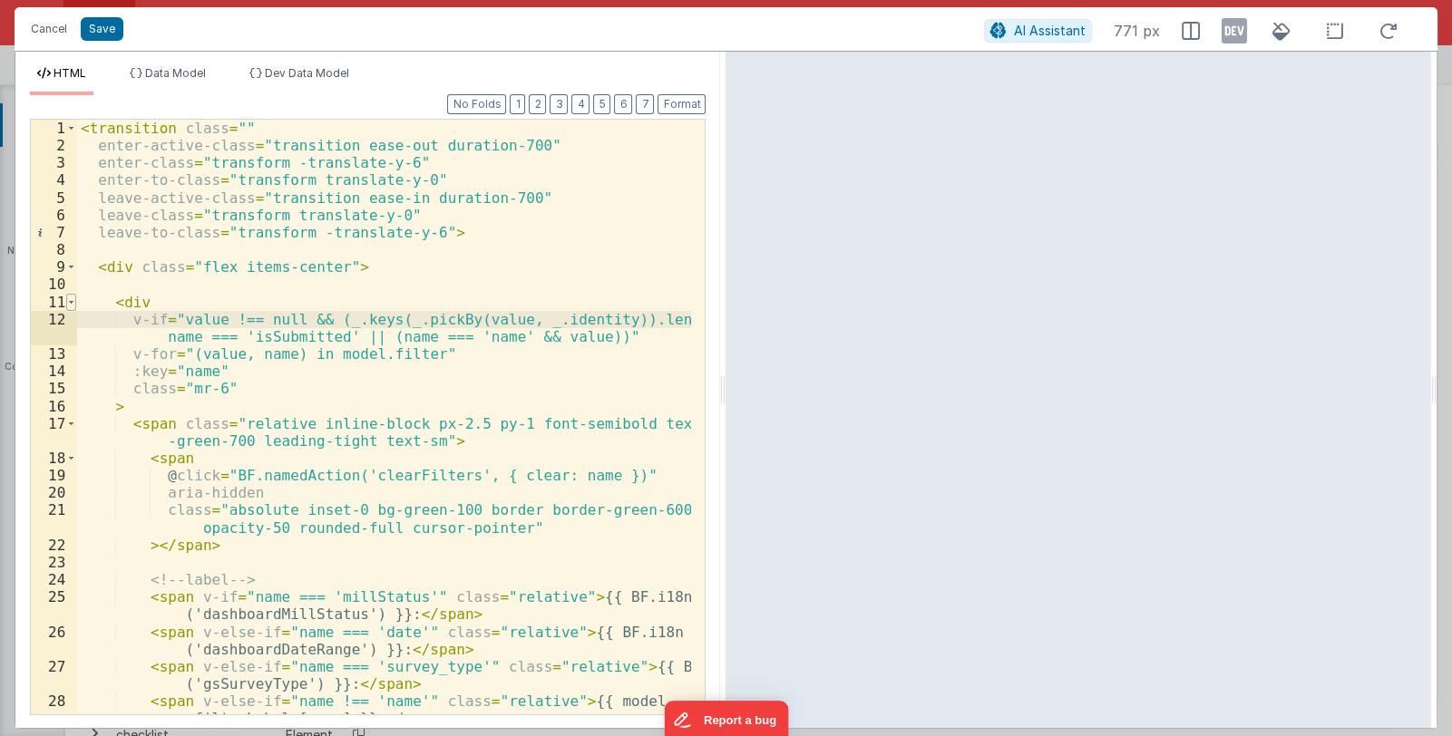
click at [68, 298] on span at bounding box center [71, 302] width 10 height 17
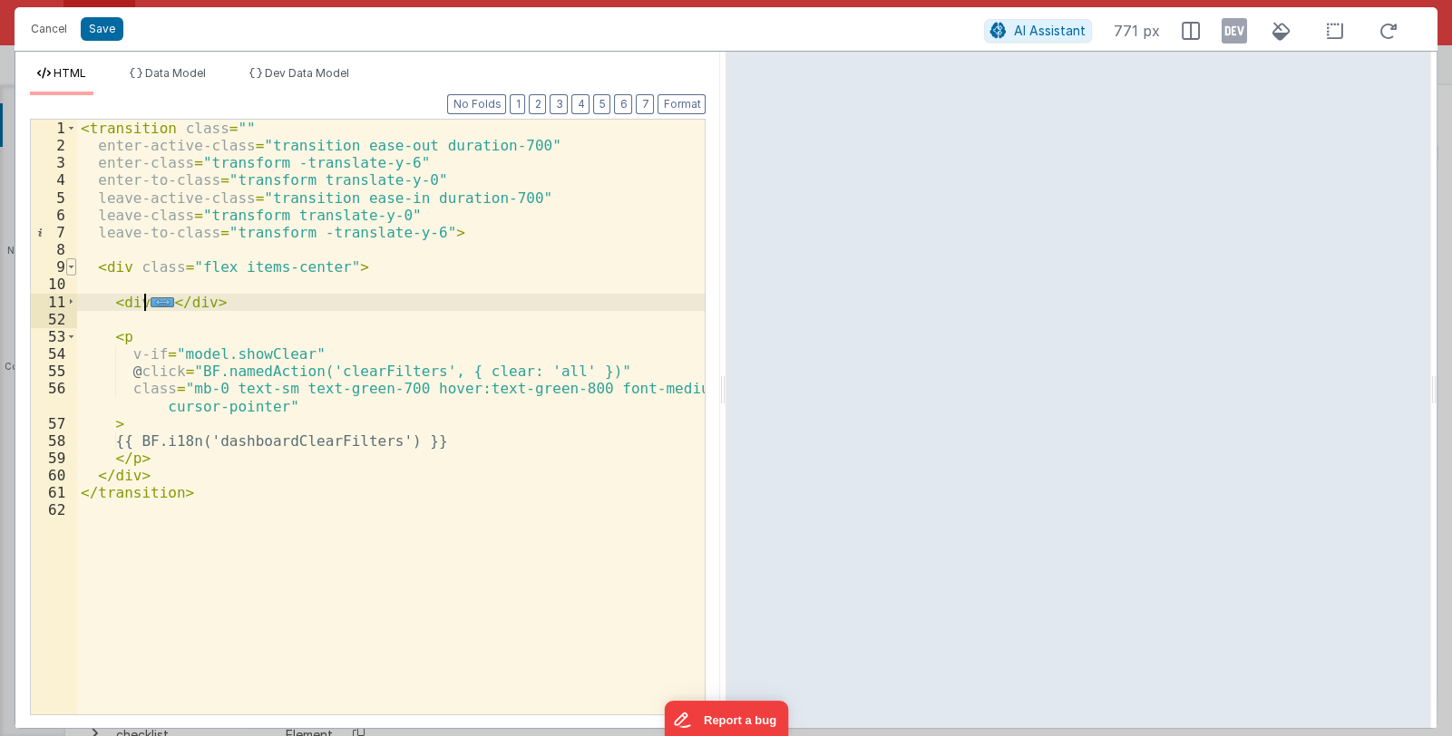
click at [73, 266] on span at bounding box center [71, 266] width 10 height 17
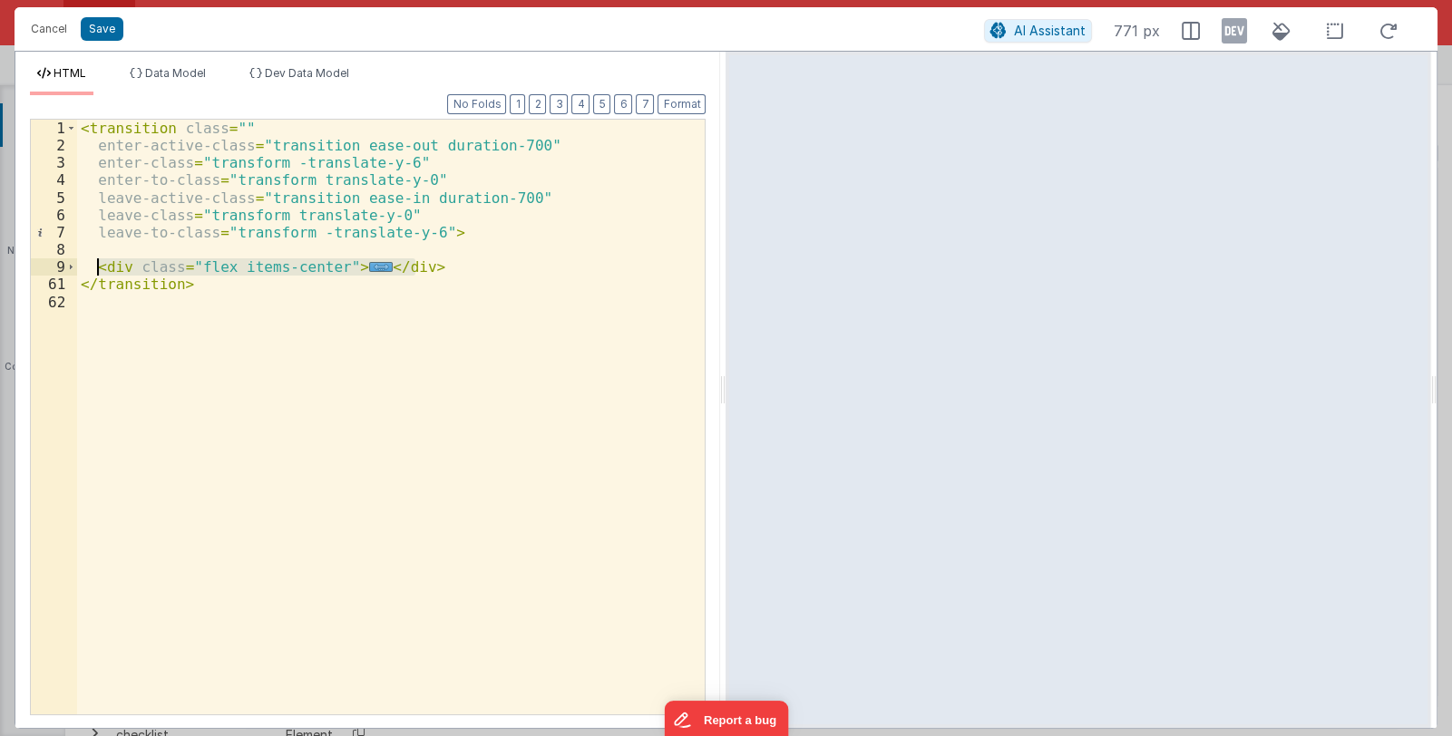
drag, startPoint x: 435, startPoint y: 267, endPoint x: 97, endPoint y: 267, distance: 338.2
click at [97, 267] on div "< transition class = "" enter-active-class = "transition ease-out duration-700"…" at bounding box center [391, 434] width 628 height 629
click at [358, 266] on div "< transition class = "" enter-active-class = "transition ease-out duration-700"…" at bounding box center [390, 417] width 627 height 595
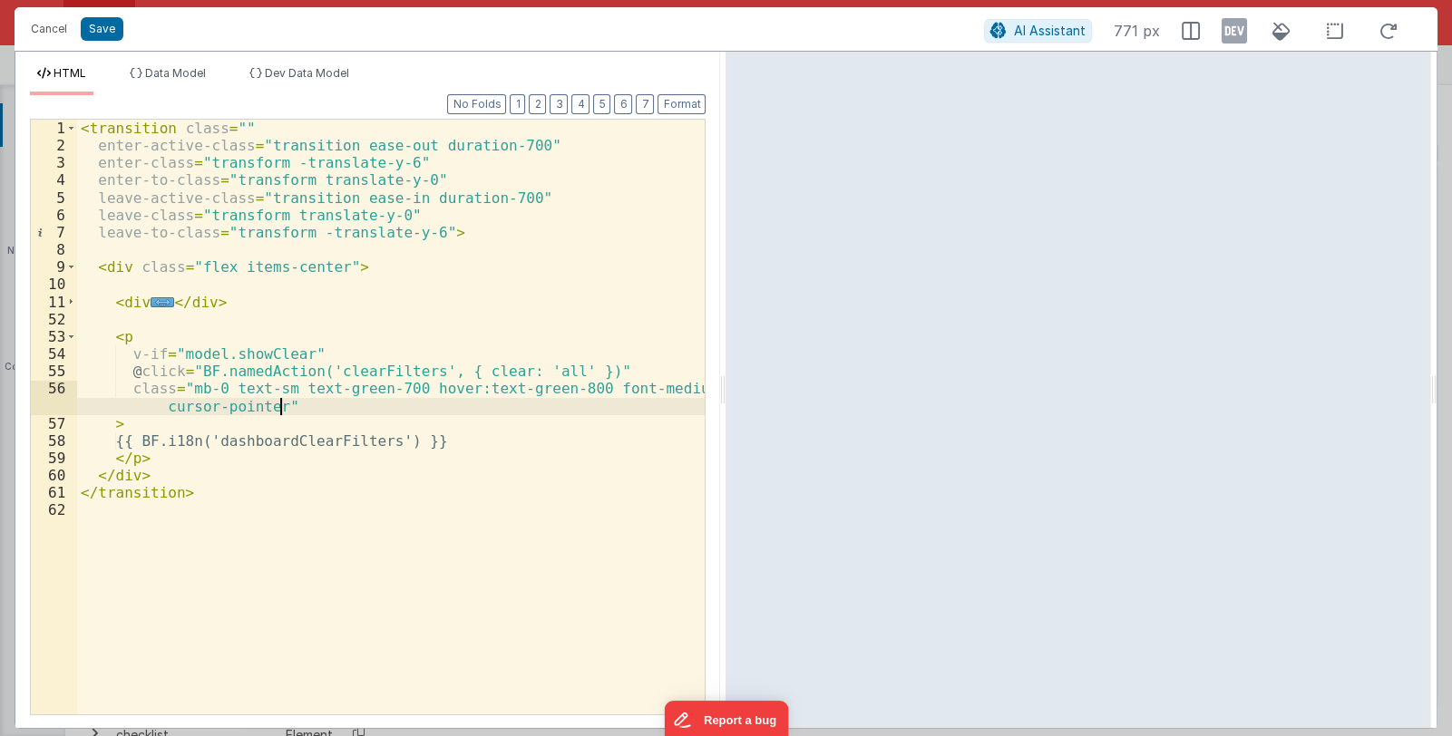
click at [411, 407] on div "< transition class = "" enter-active-class = "transition ease-out duration-700"…" at bounding box center [391, 434] width 628 height 629
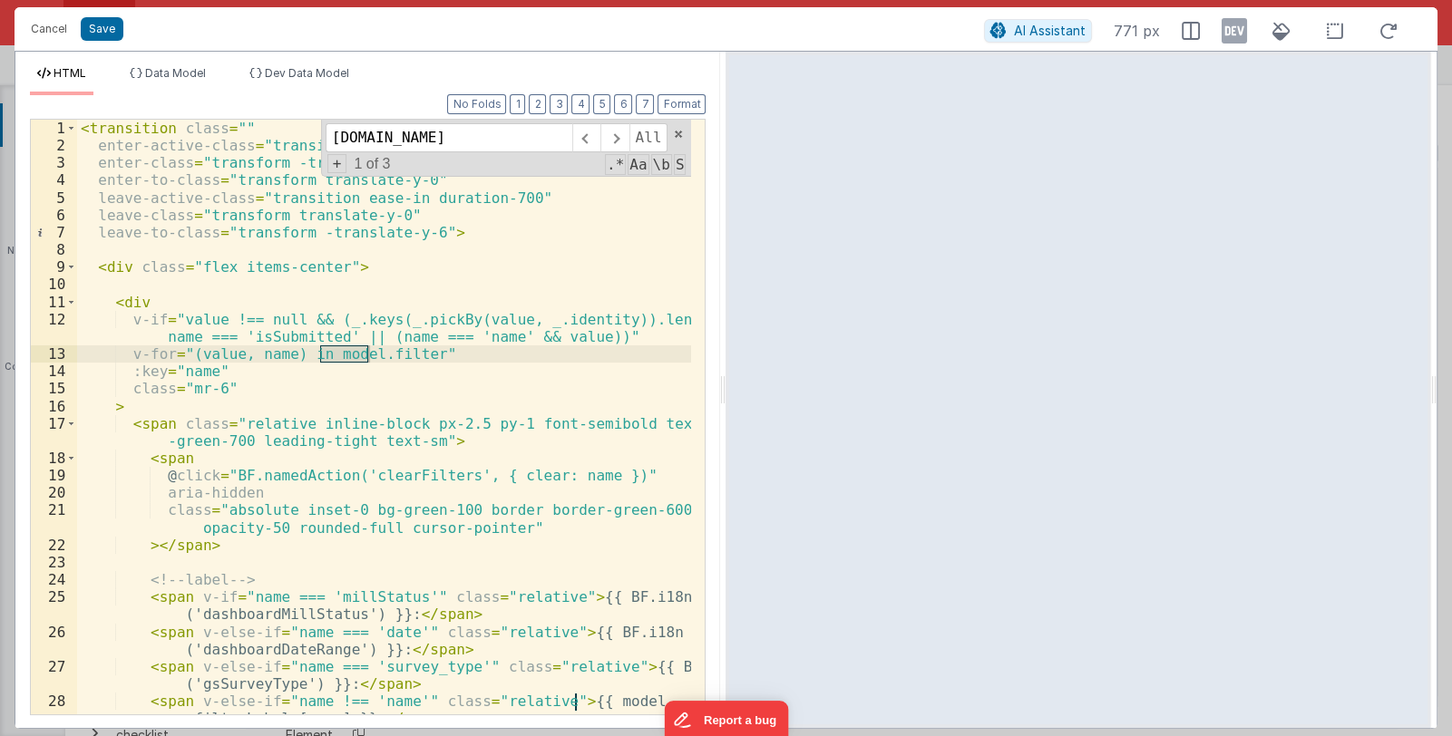
scroll to position [760, 0]
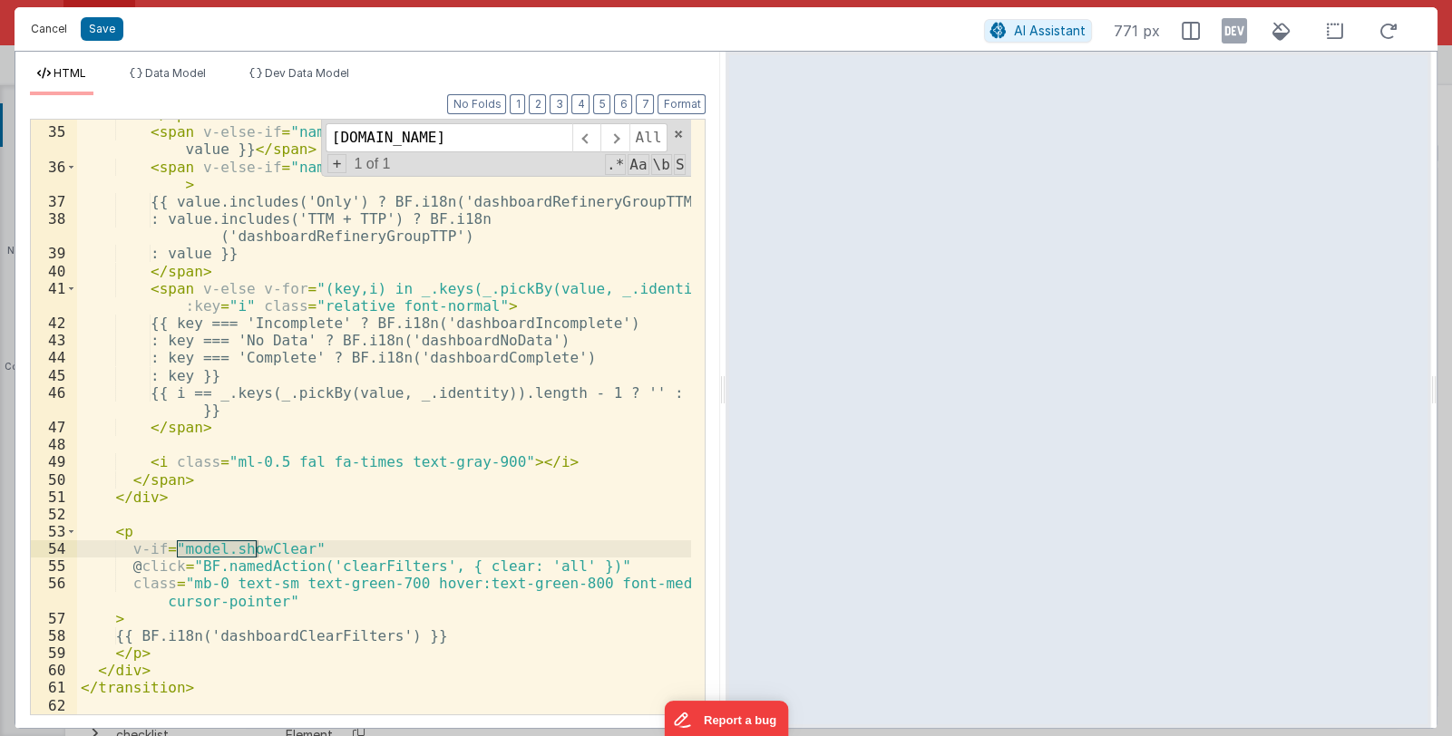
type input "model.show"
click at [45, 31] on button "Cancel" at bounding box center [49, 28] width 54 height 25
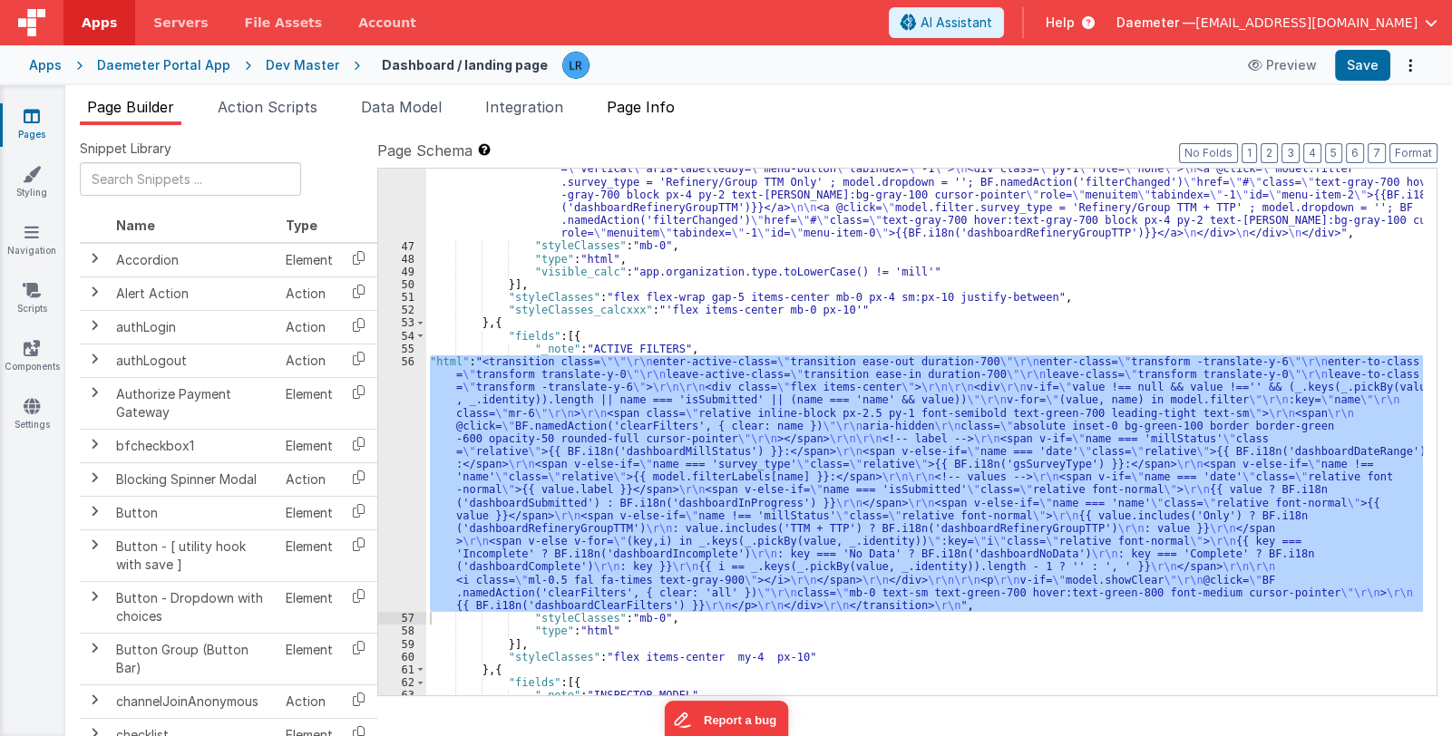
click at [654, 107] on span "Page Info" at bounding box center [641, 107] width 68 height 18
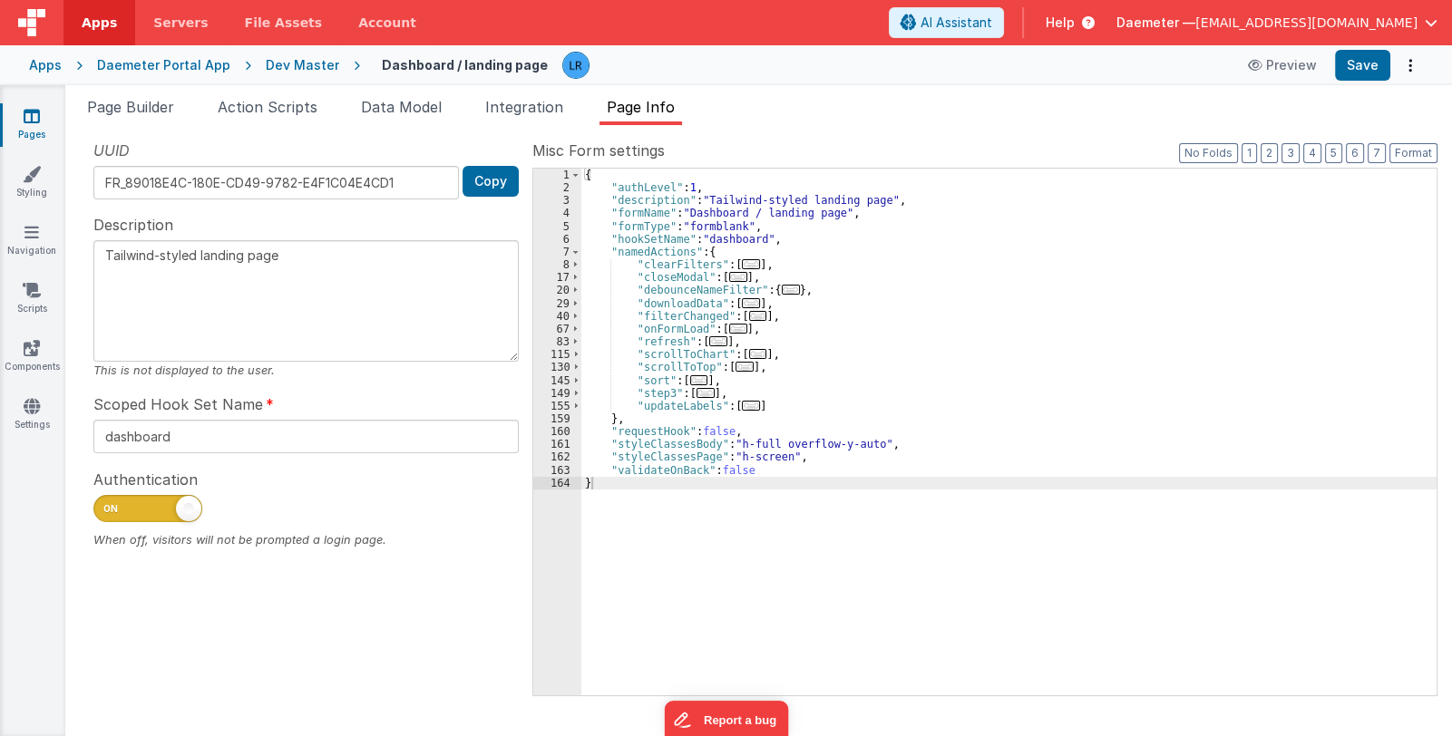
click at [780, 363] on div "{ "authLevel" : 1 , "description" : "Tailwind-styled landing page" , "formName"…" at bounding box center [1008, 445] width 855 height 553
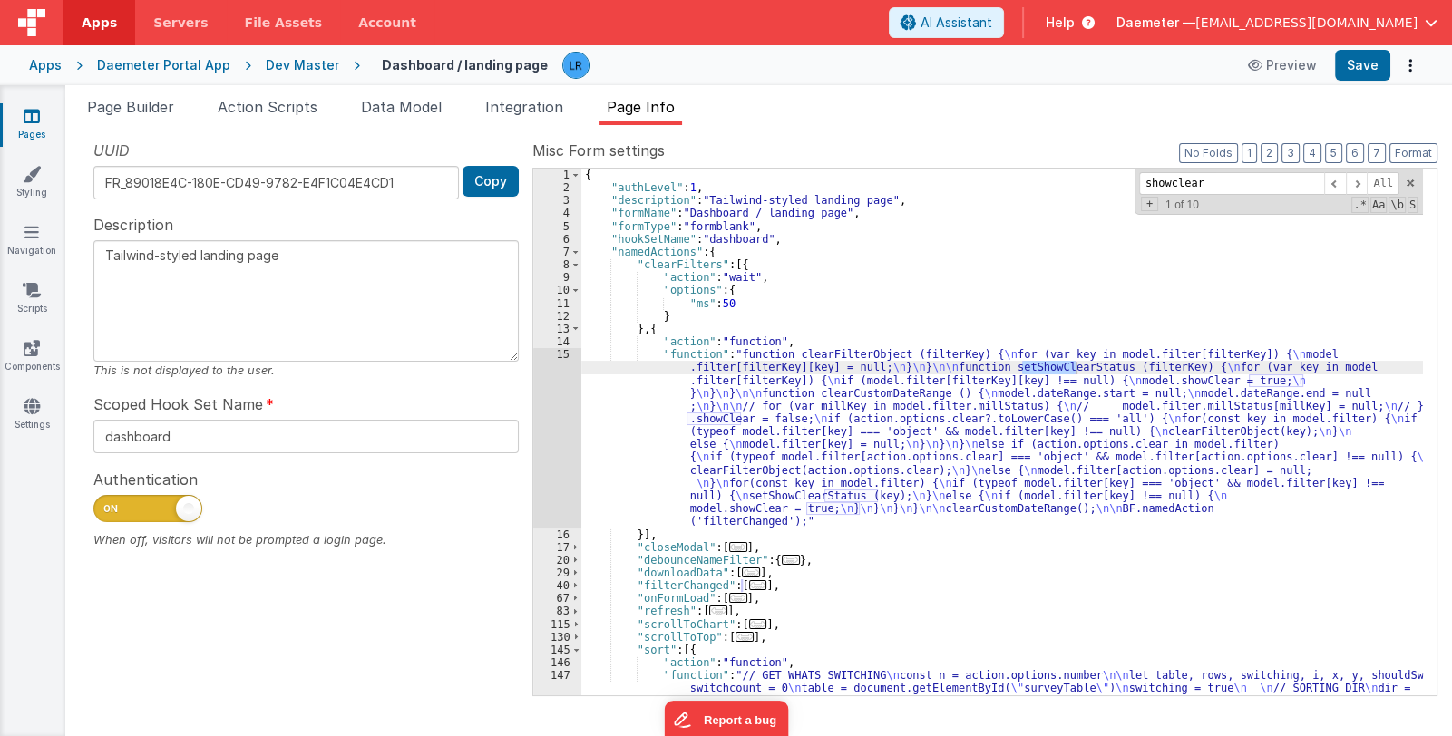
click at [1147, 182] on input "showclear" at bounding box center [1231, 183] width 185 height 23
type input "model.showclear"
click at [1355, 179] on span at bounding box center [1356, 183] width 22 height 23
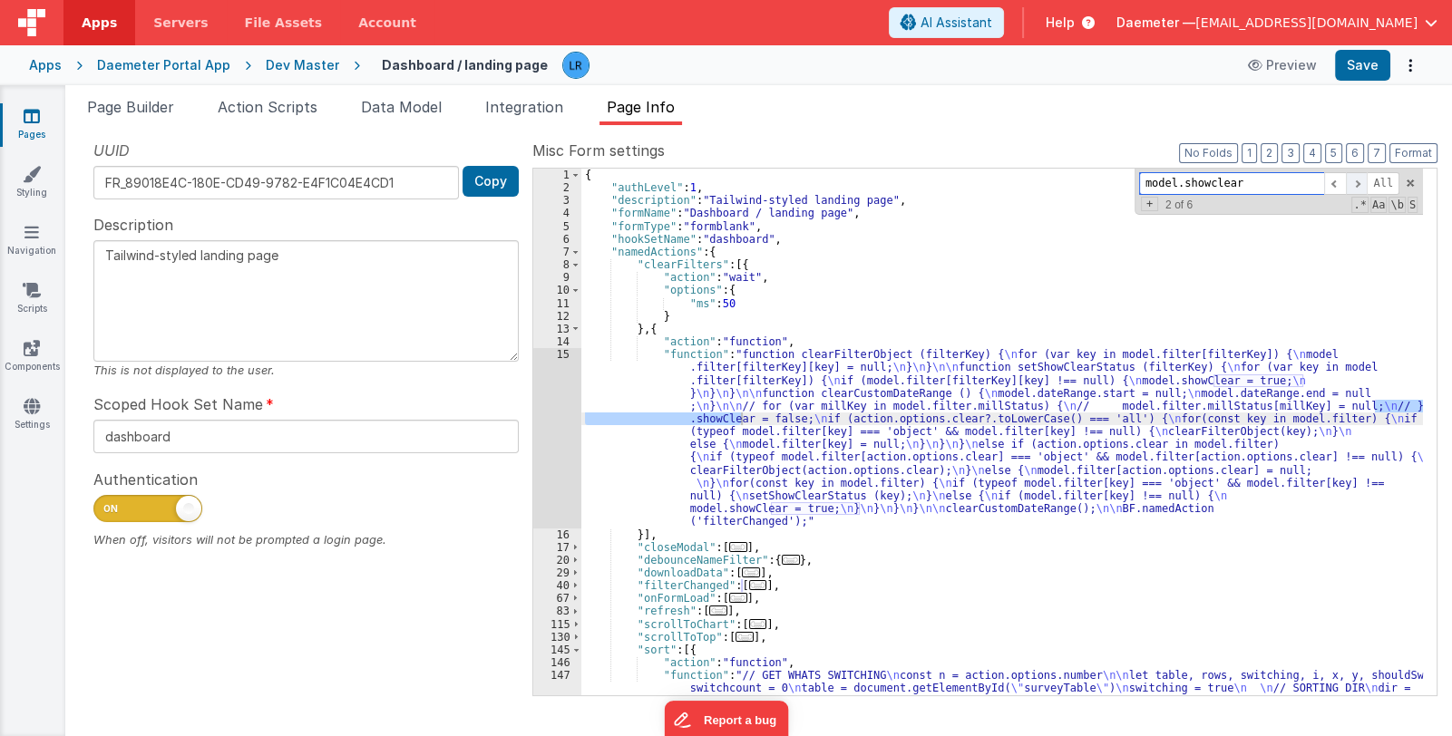
click at [1355, 179] on span at bounding box center [1356, 183] width 22 height 23
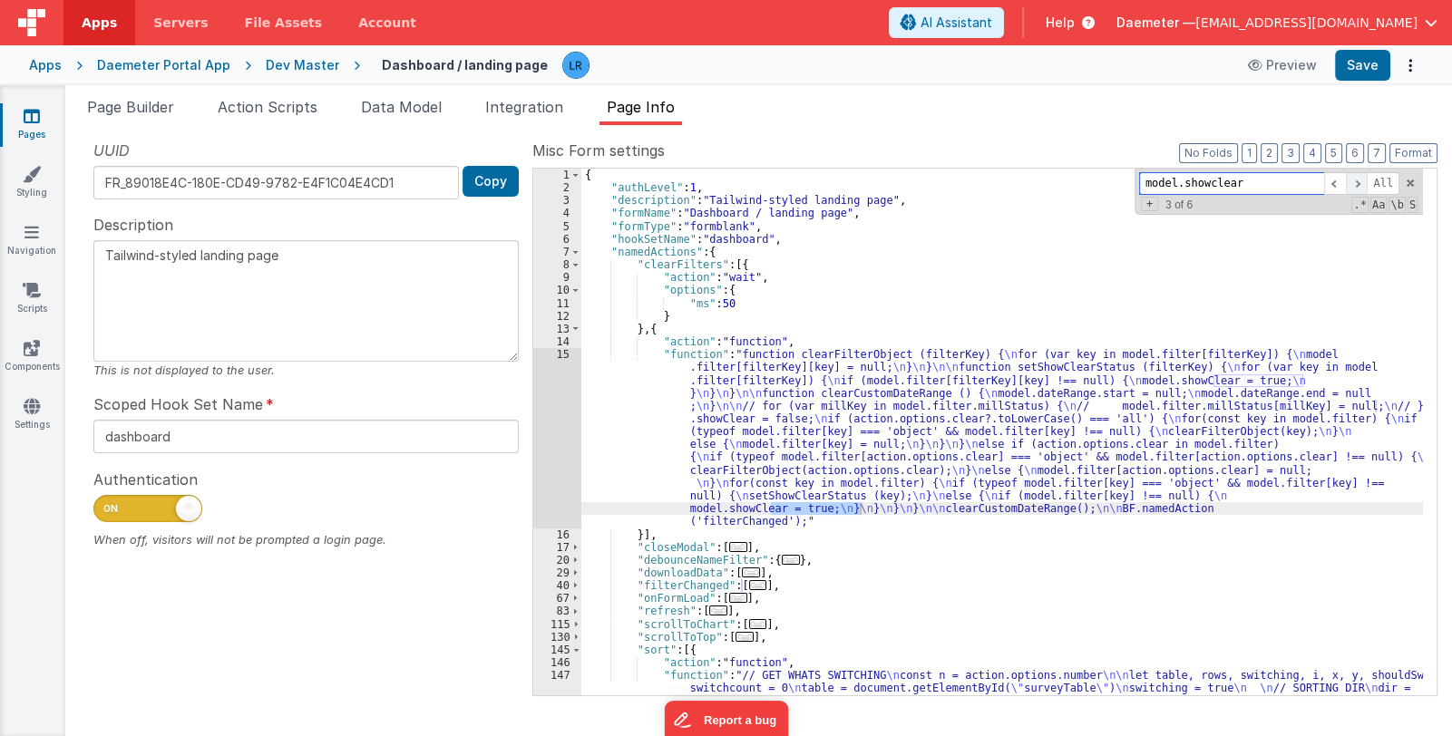
click at [1355, 179] on span at bounding box center [1356, 183] width 22 height 23
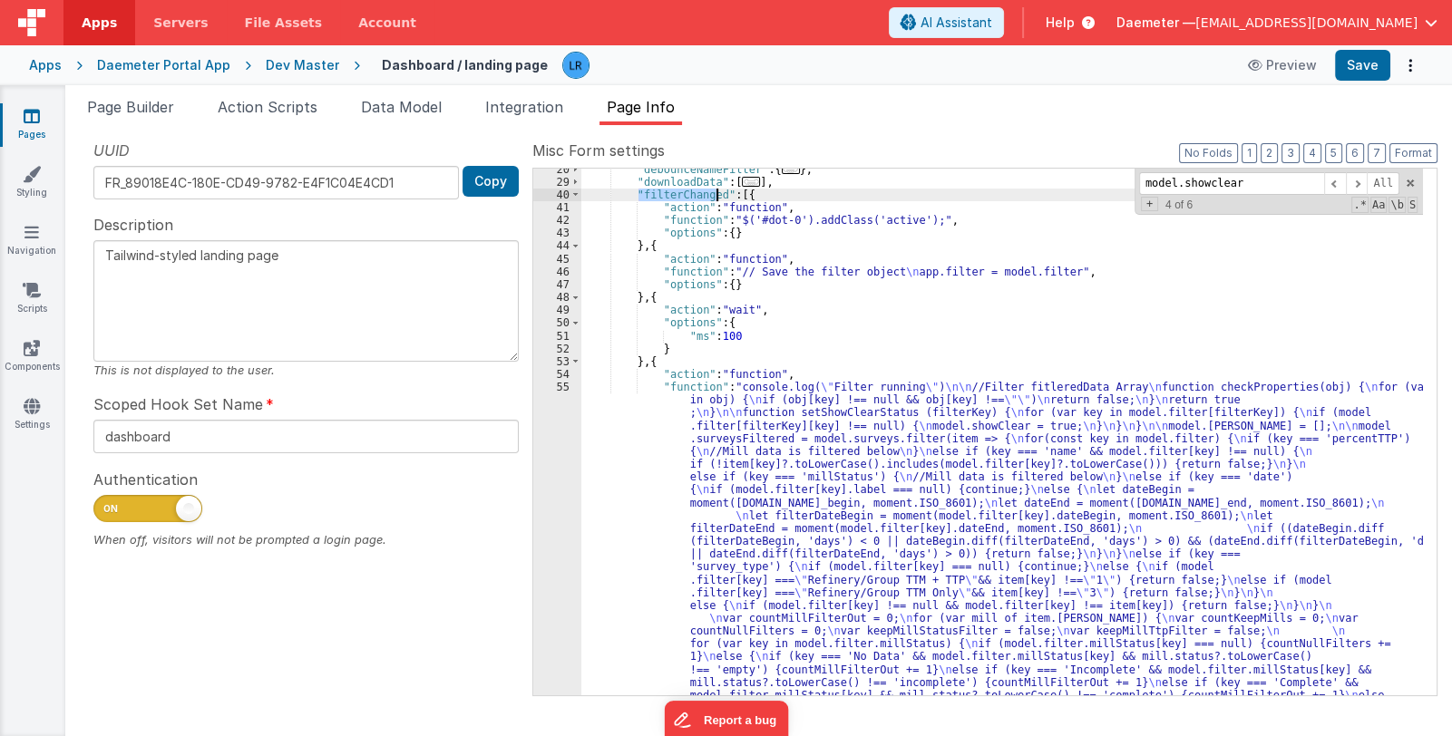
drag, startPoint x: 637, startPoint y: 193, endPoint x: 714, endPoint y: 193, distance: 77.1
click at [714, 193] on div ""debounceNameFilter" : { ... } , "downloadData" : [ ... ] , "filterChanged" : […" at bounding box center [1001, 677] width 841 height 1029
click at [137, 112] on span "Page Builder" at bounding box center [130, 107] width 87 height 18
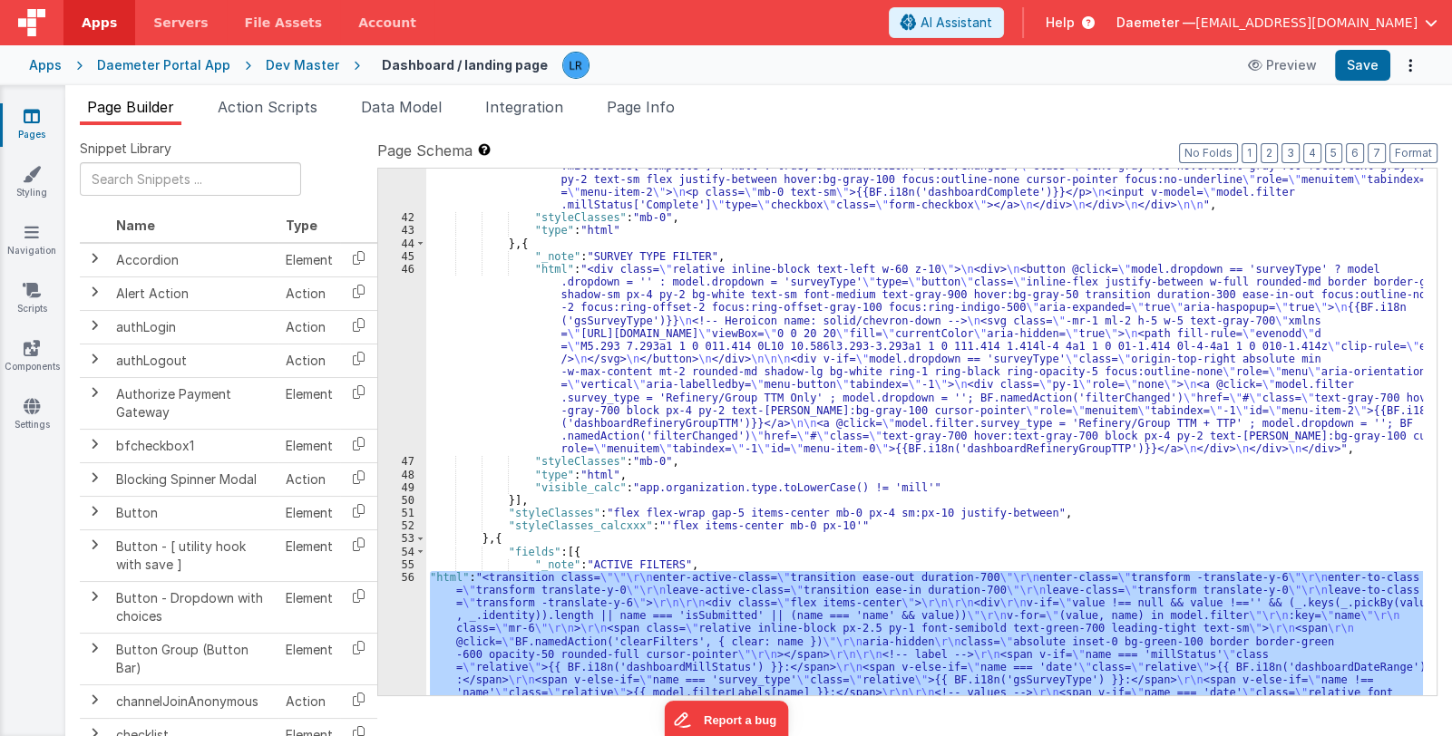
scroll to position [1151, 0]
click at [667, 383] on div ""html" : "<div class= \" relative inline-block text-left w-60 z-10 \" > \n <div…" at bounding box center [924, 462] width 996 height 1067
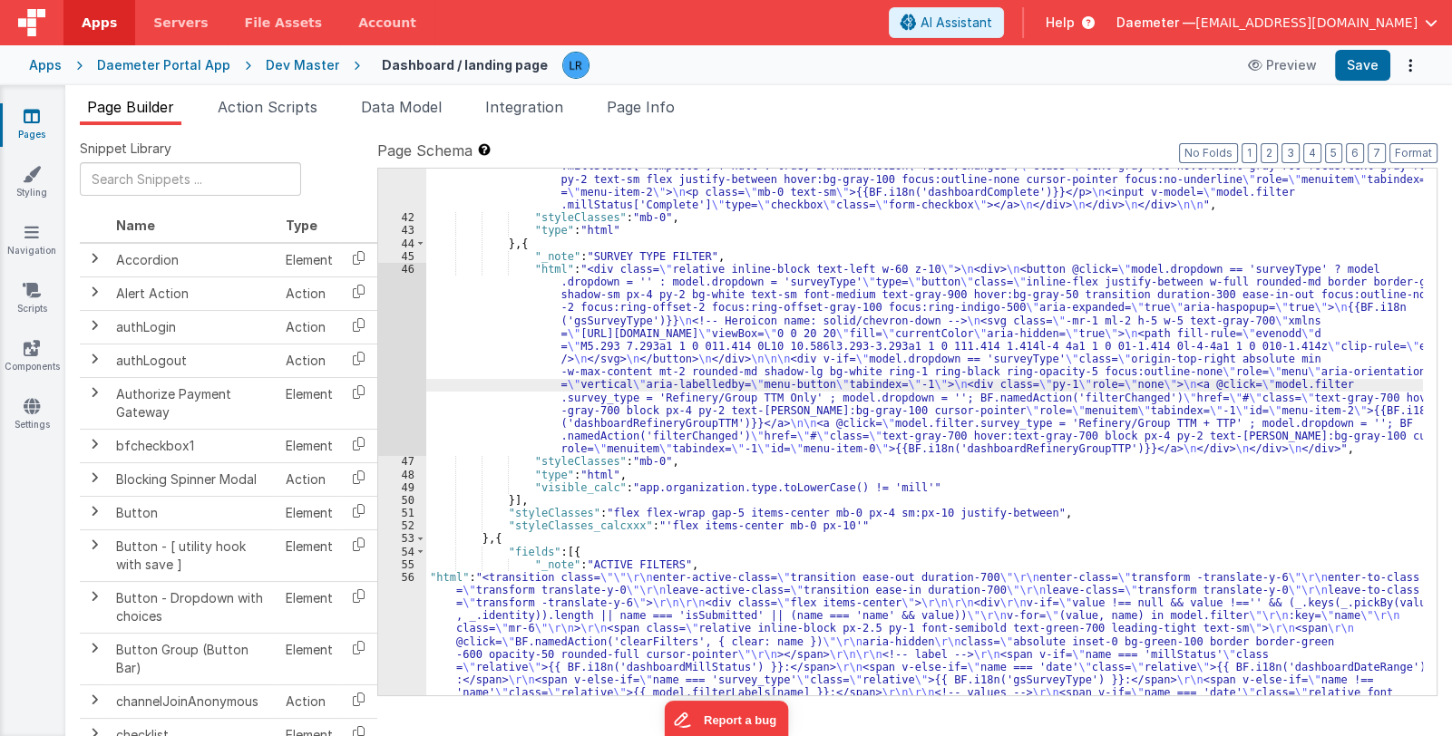
click at [401, 376] on div "46" at bounding box center [402, 359] width 48 height 193
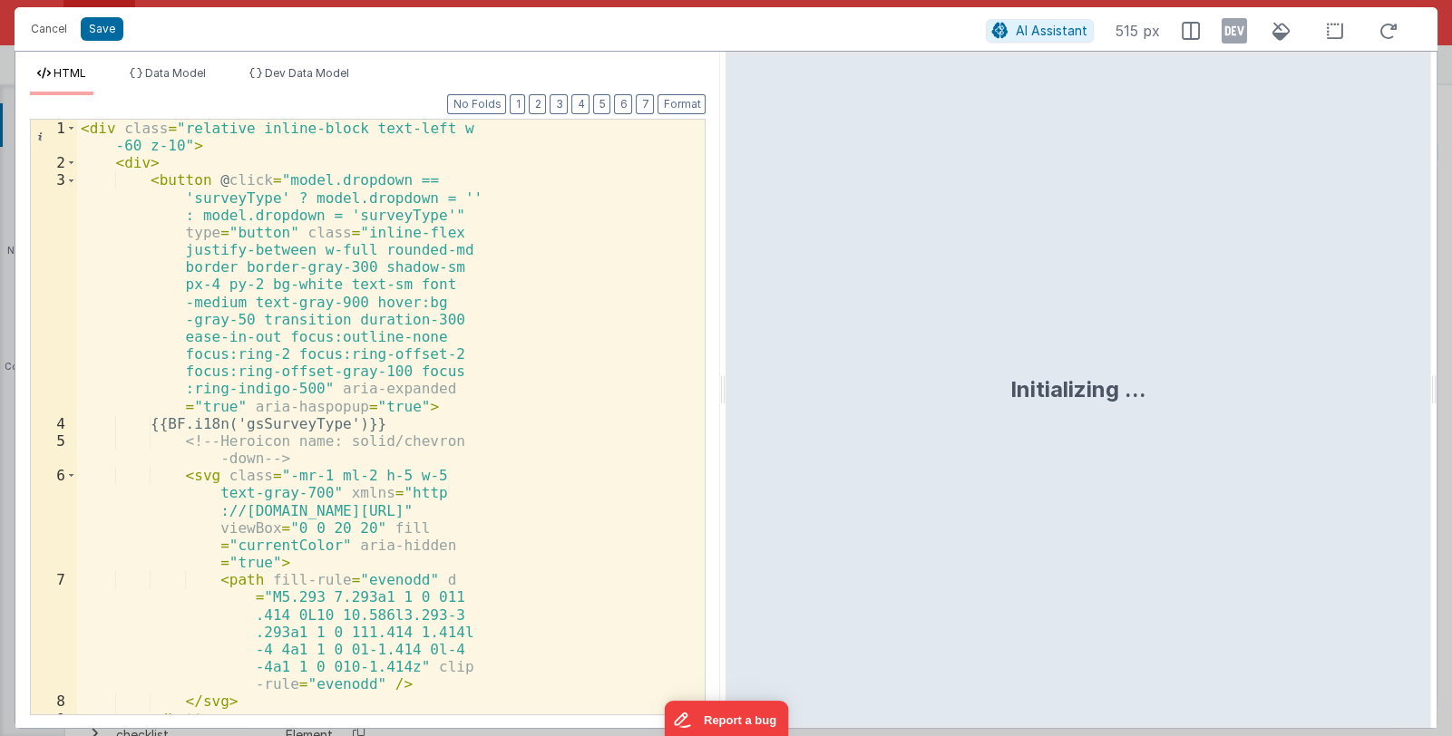
click at [520, 364] on div "< div class = "relative inline-block text-left w -60 z-10" > < div > < button @…" at bounding box center [384, 443] width 614 height 647
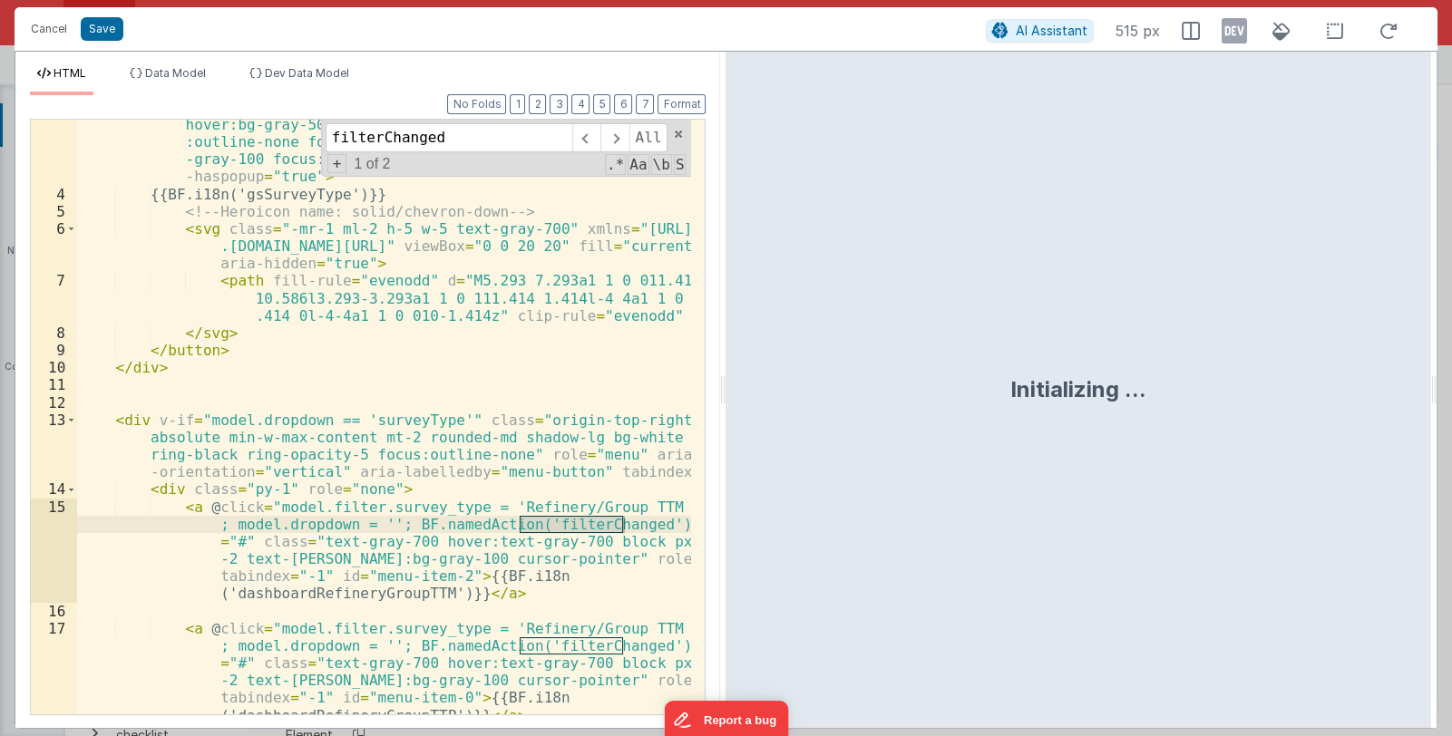
scroll to position [161, 0]
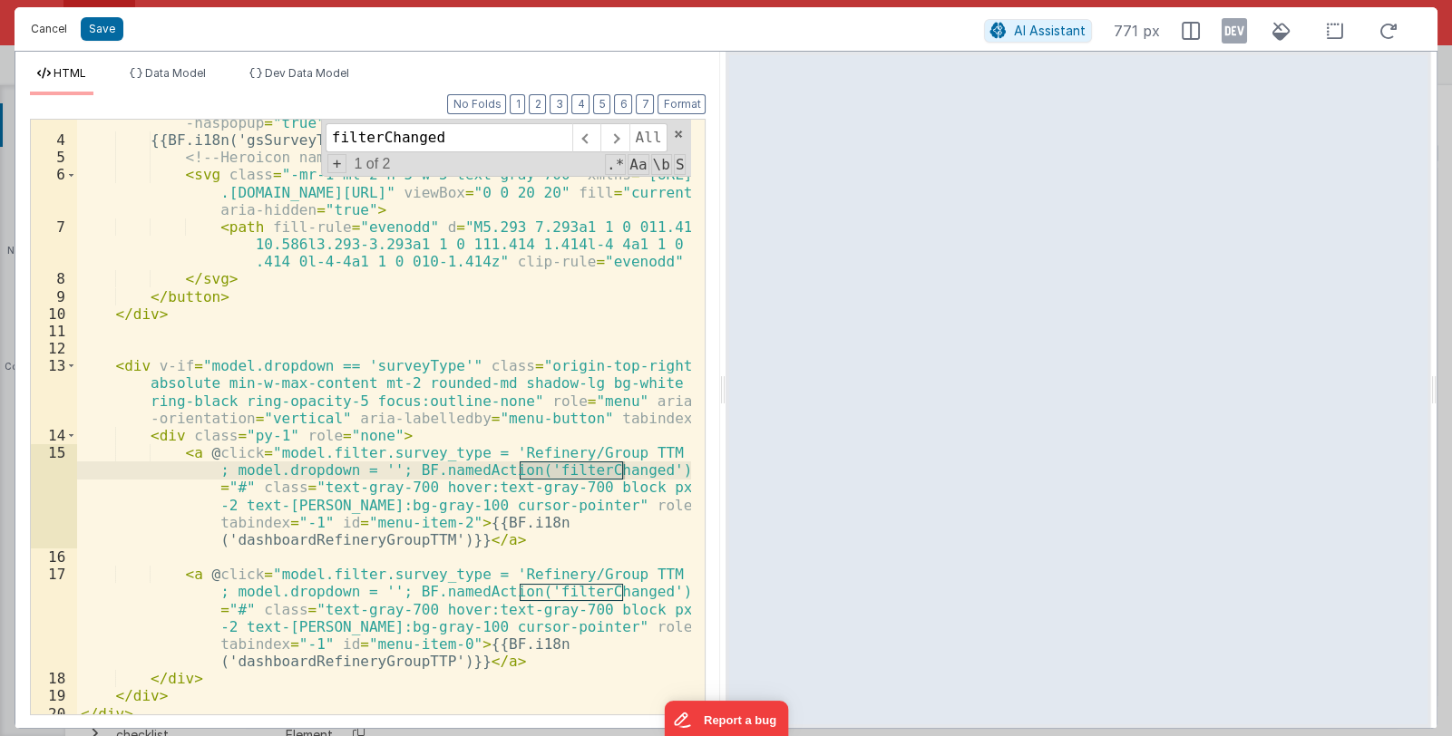
type input "filterChanged"
click at [34, 31] on button "Cancel" at bounding box center [49, 28] width 54 height 25
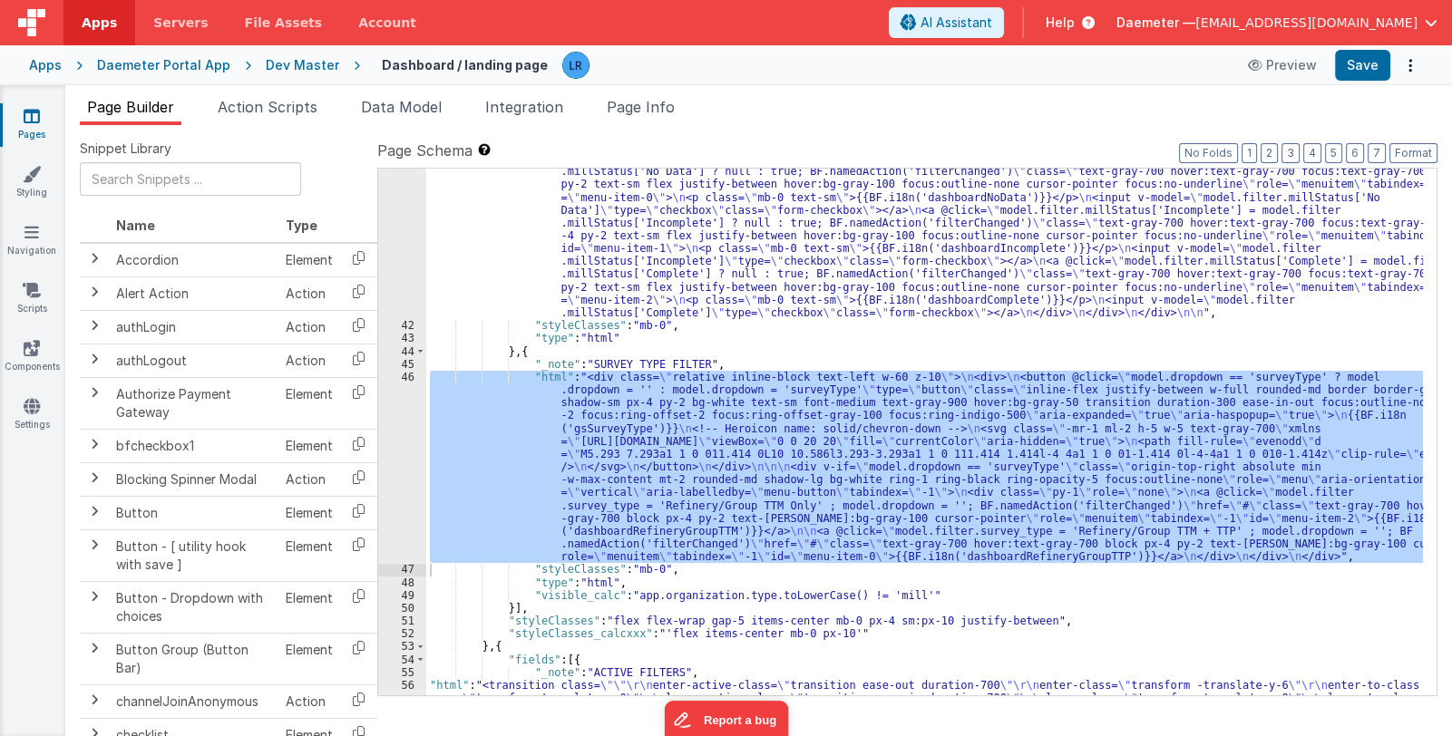
scroll to position [1043, 0]
click at [658, 110] on span "Page Info" at bounding box center [641, 107] width 68 height 18
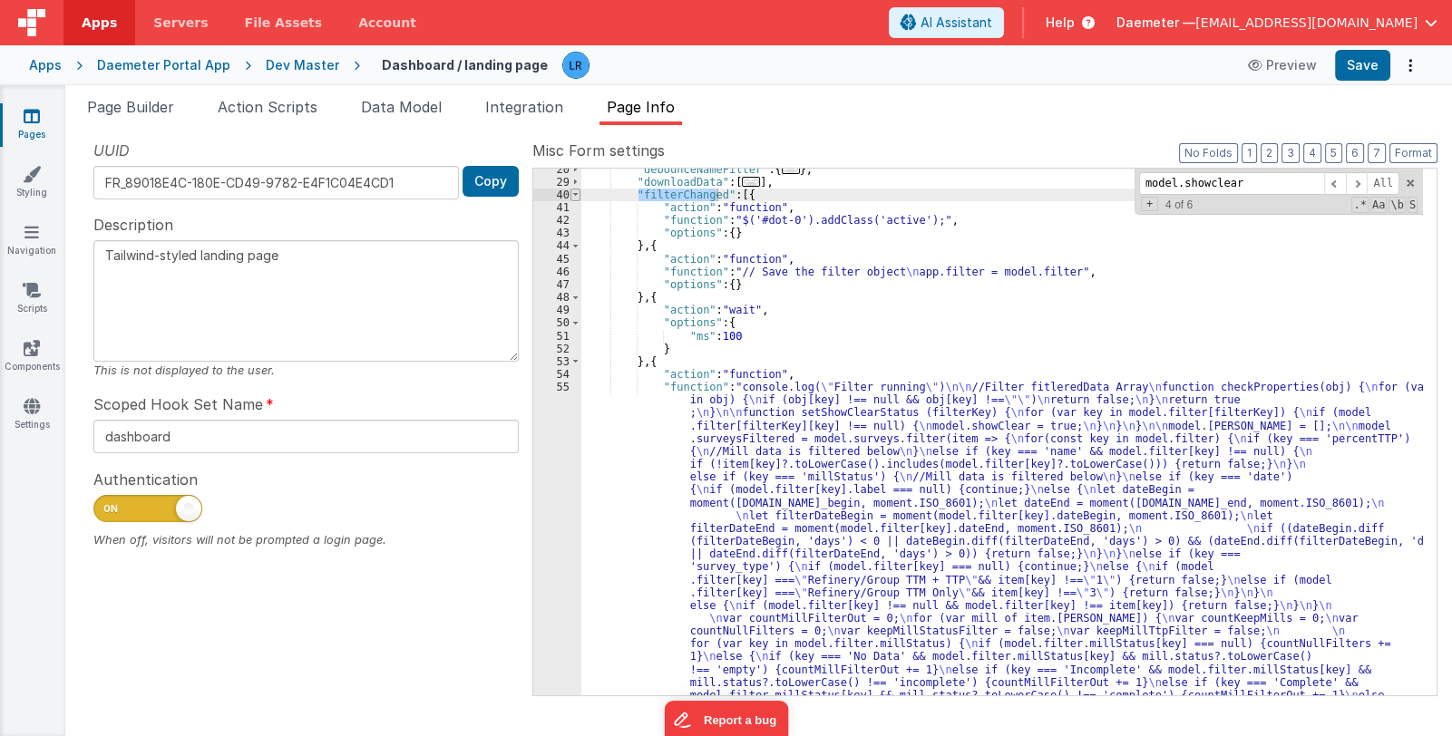
click at [572, 189] on span at bounding box center [575, 195] width 10 height 13
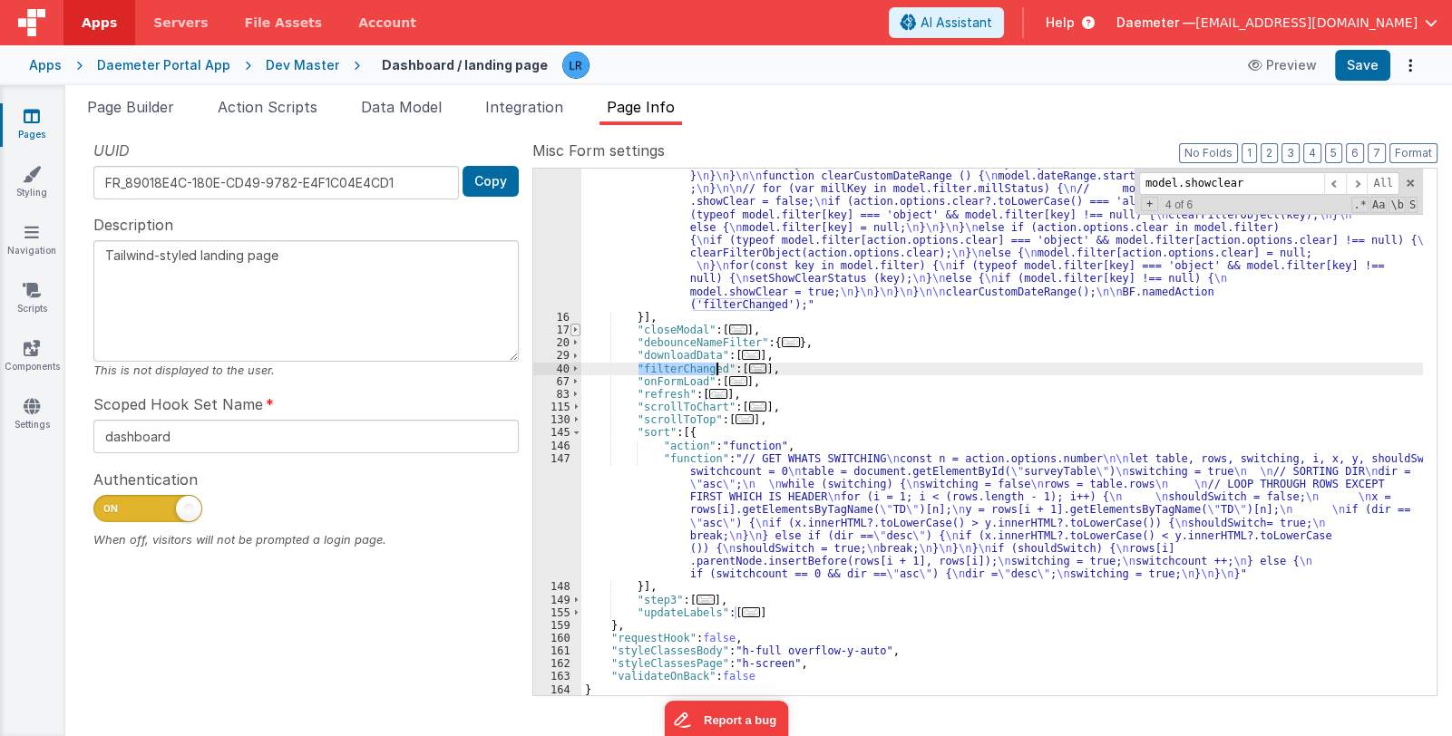
scroll to position [217, 0]
drag, startPoint x: 775, startPoint y: 365, endPoint x: 635, endPoint y: 365, distance: 140.5
click at [635, 365] on div ""function" : "function clearFilterObject (filterKey) { \n for (var key in model…" at bounding box center [1001, 491] width 841 height 721
click at [749, 365] on div ""function" : "function clearFilterObject (filterKey) { \n for (var key in model…" at bounding box center [1001, 432] width 841 height 527
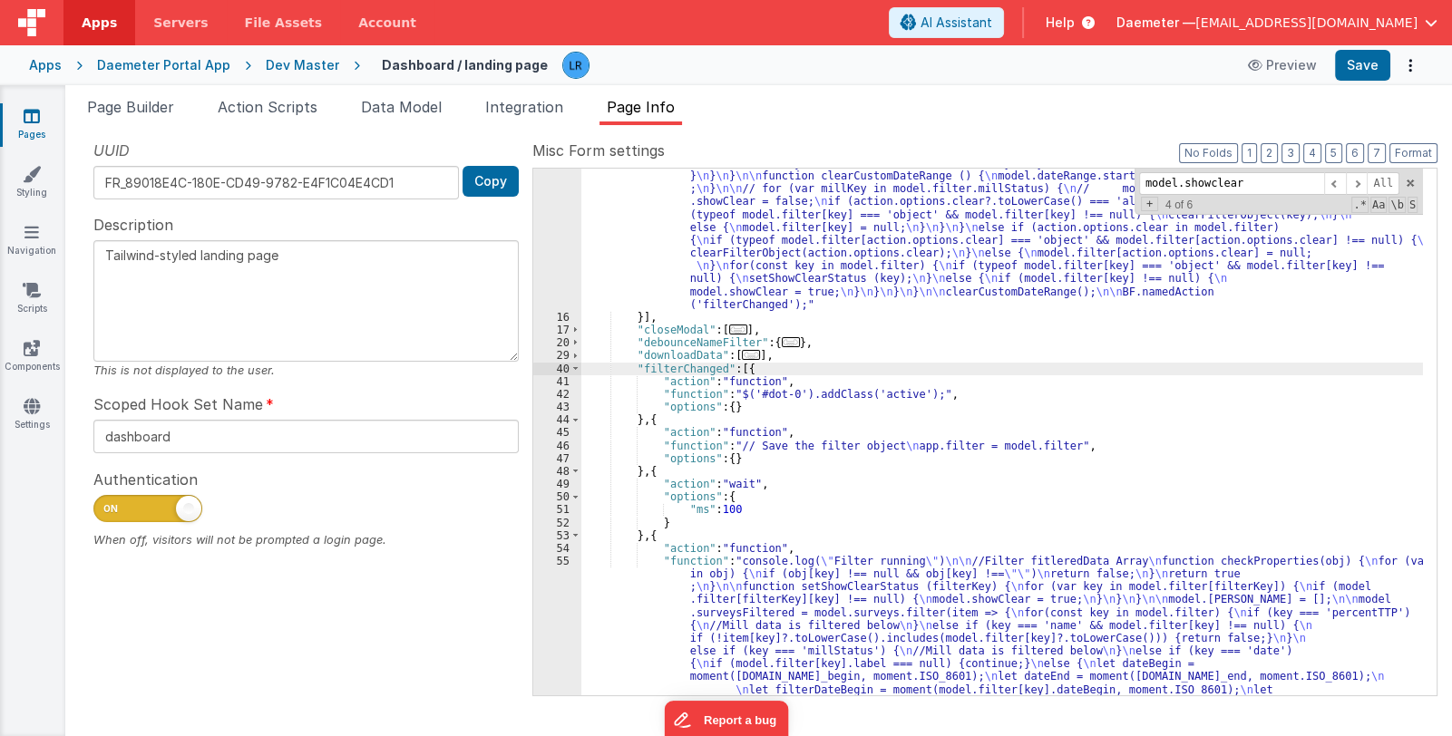
scroll to position [379, 0]
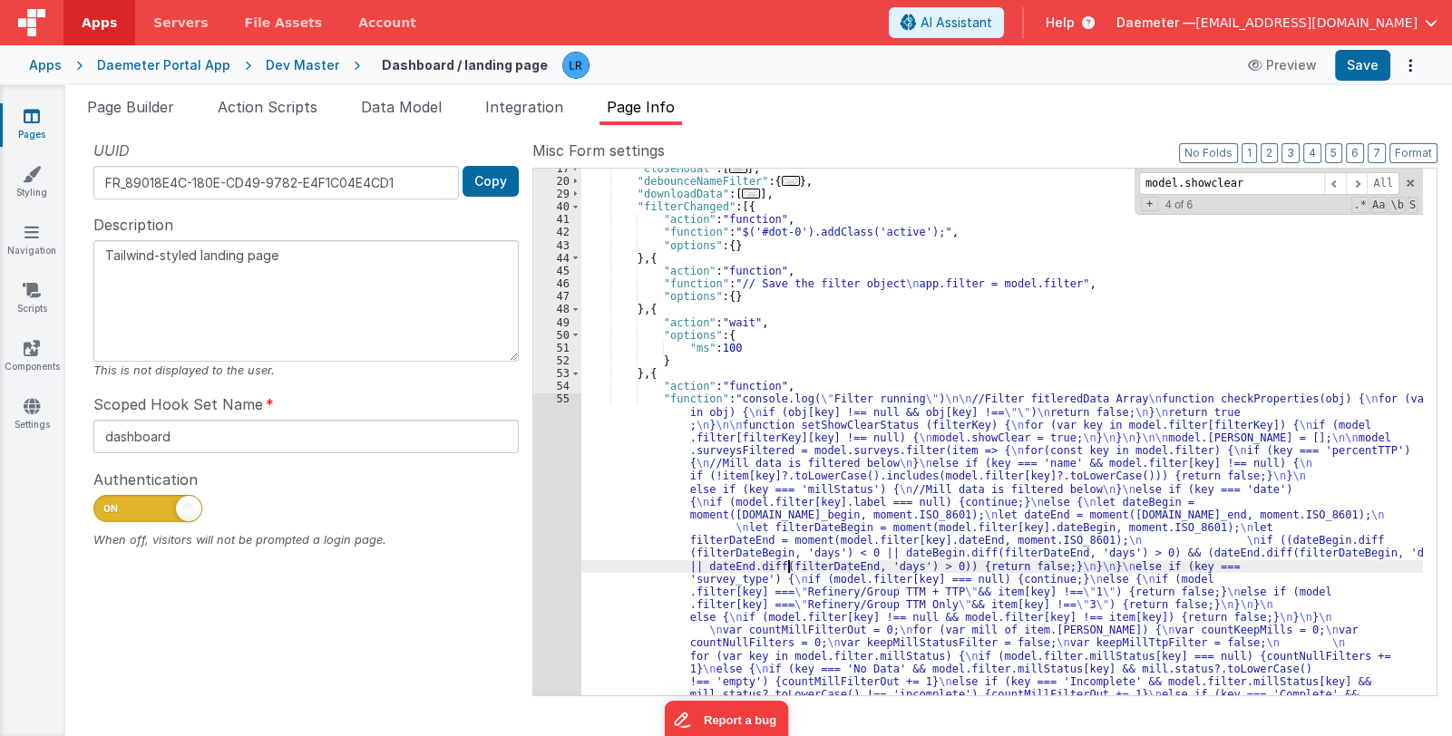
click at [790, 563] on div ""closeModal" : [ ... ] , "debounceNameFilter" : { ... } , "downloadData" : [ ..…" at bounding box center [1001, 676] width 841 height 1029
click at [558, 213] on div "40" at bounding box center [557, 206] width 48 height 13
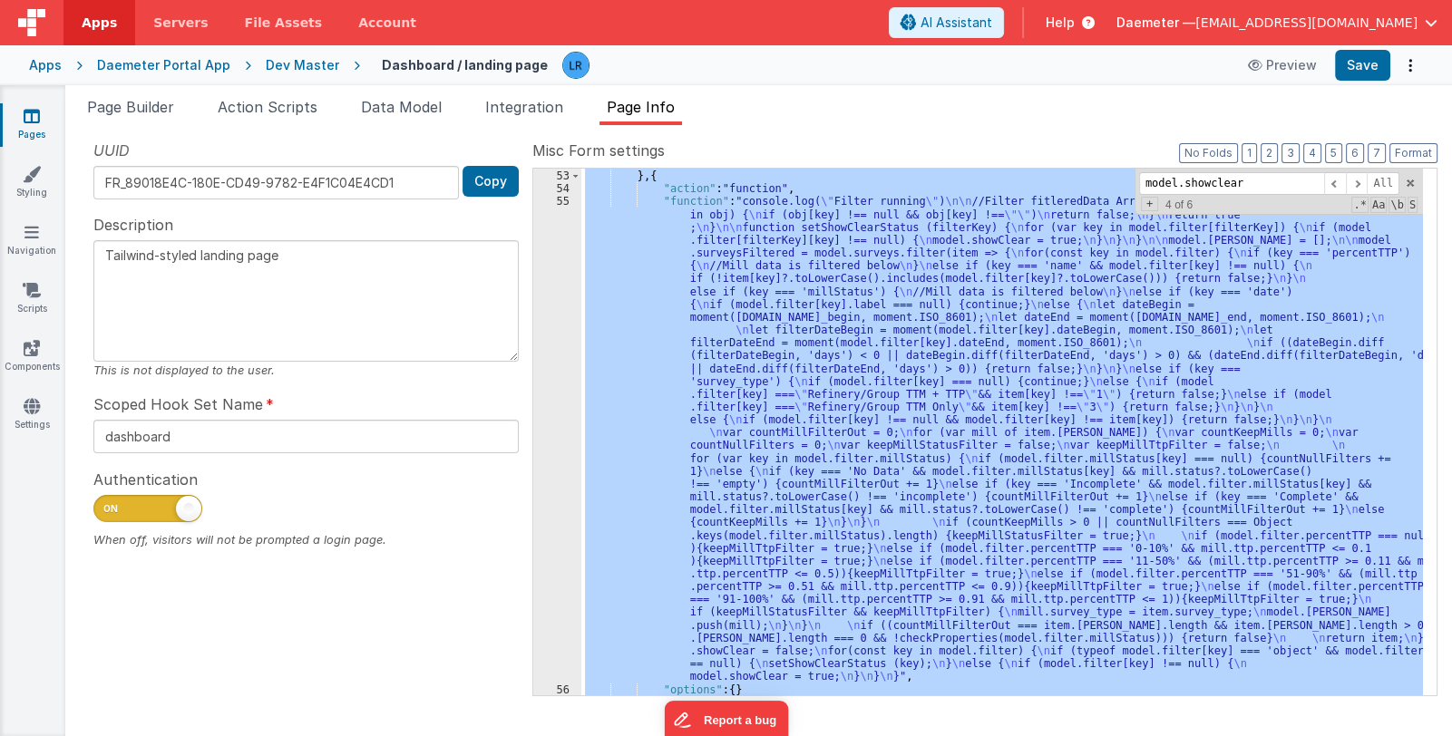
click at [733, 513] on div "} } , { "action" : "function" , "function" : "console.log( \" Filter running \"…" at bounding box center [1001, 432] width 841 height 527
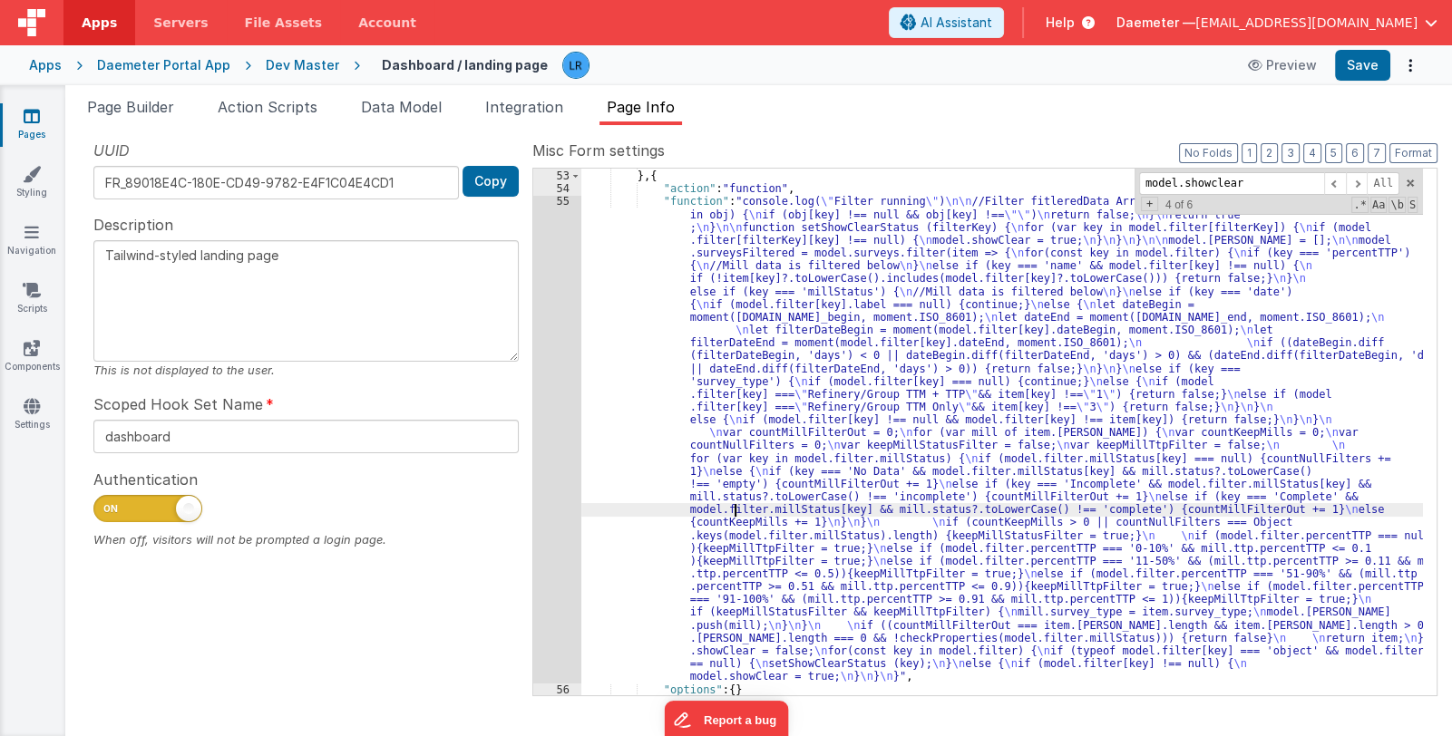
click at [558, 519] on div "55" at bounding box center [557, 439] width 48 height 488
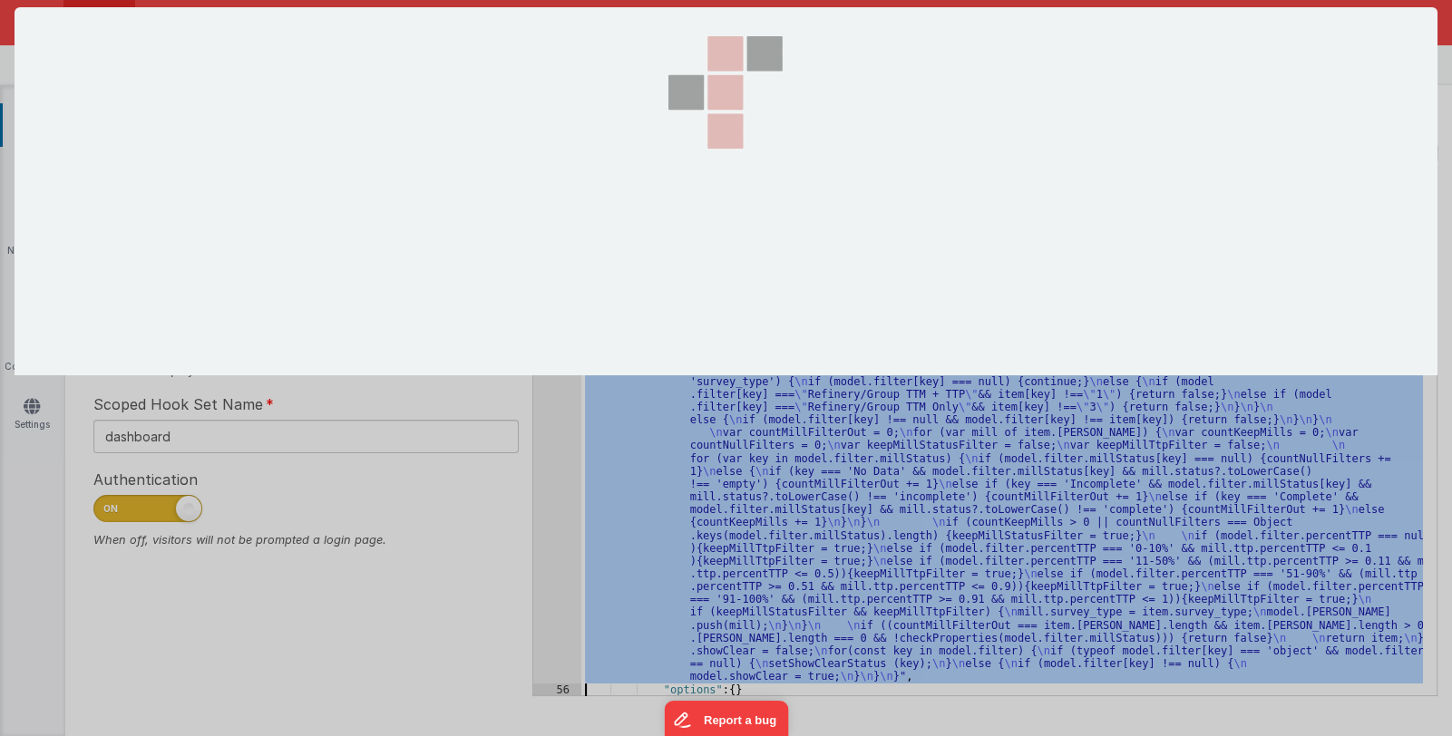
click at [558, 519] on div at bounding box center [726, 368] width 1452 height 736
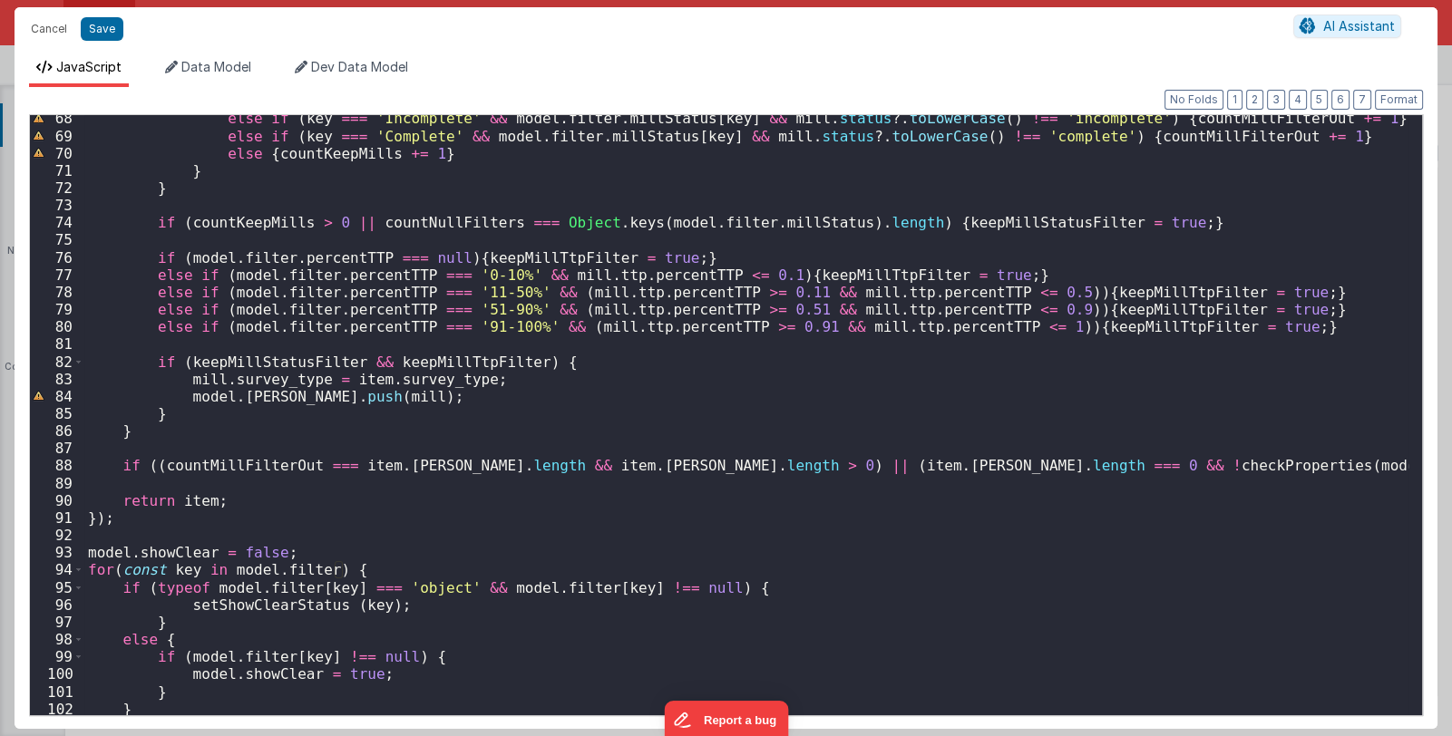
scroll to position [1206, 0]
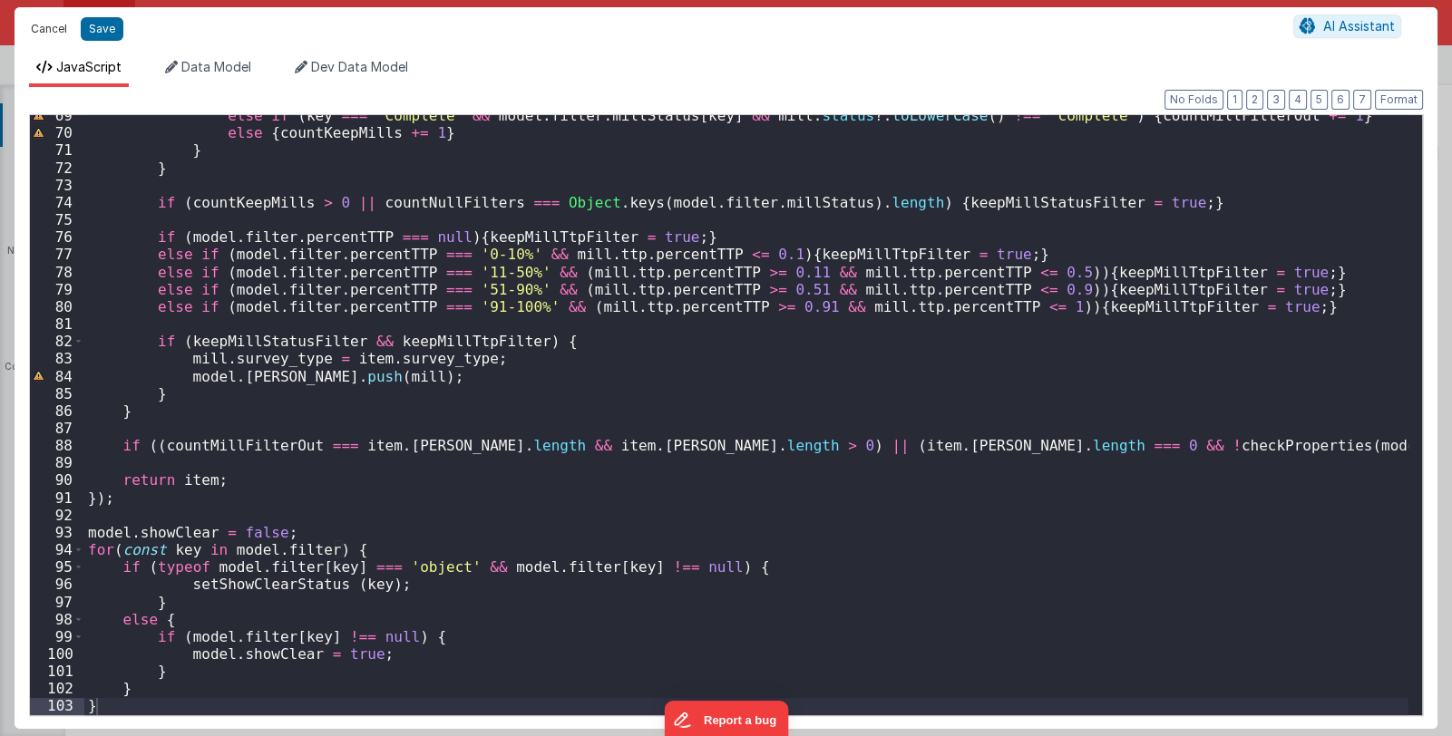
click at [44, 24] on button "Cancel" at bounding box center [49, 28] width 54 height 25
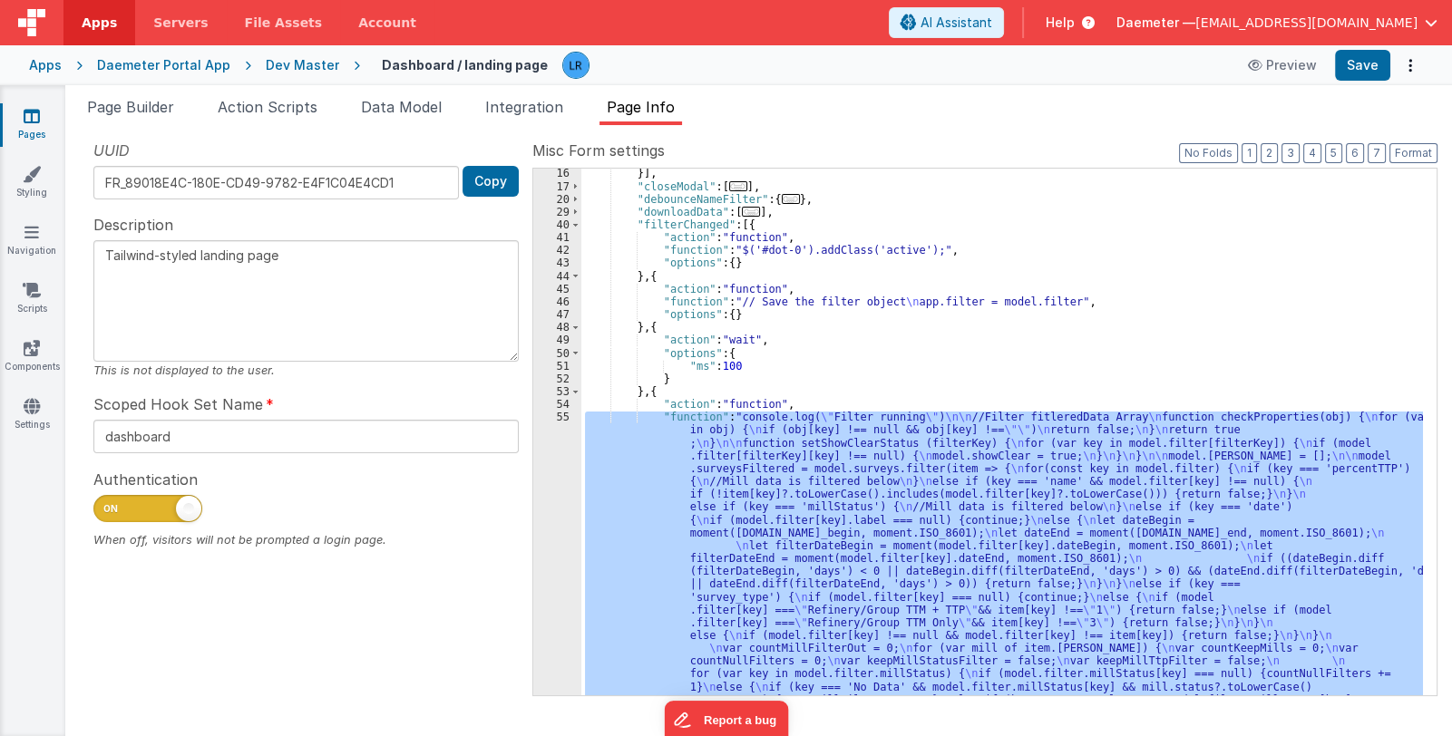
scroll to position [145, 0]
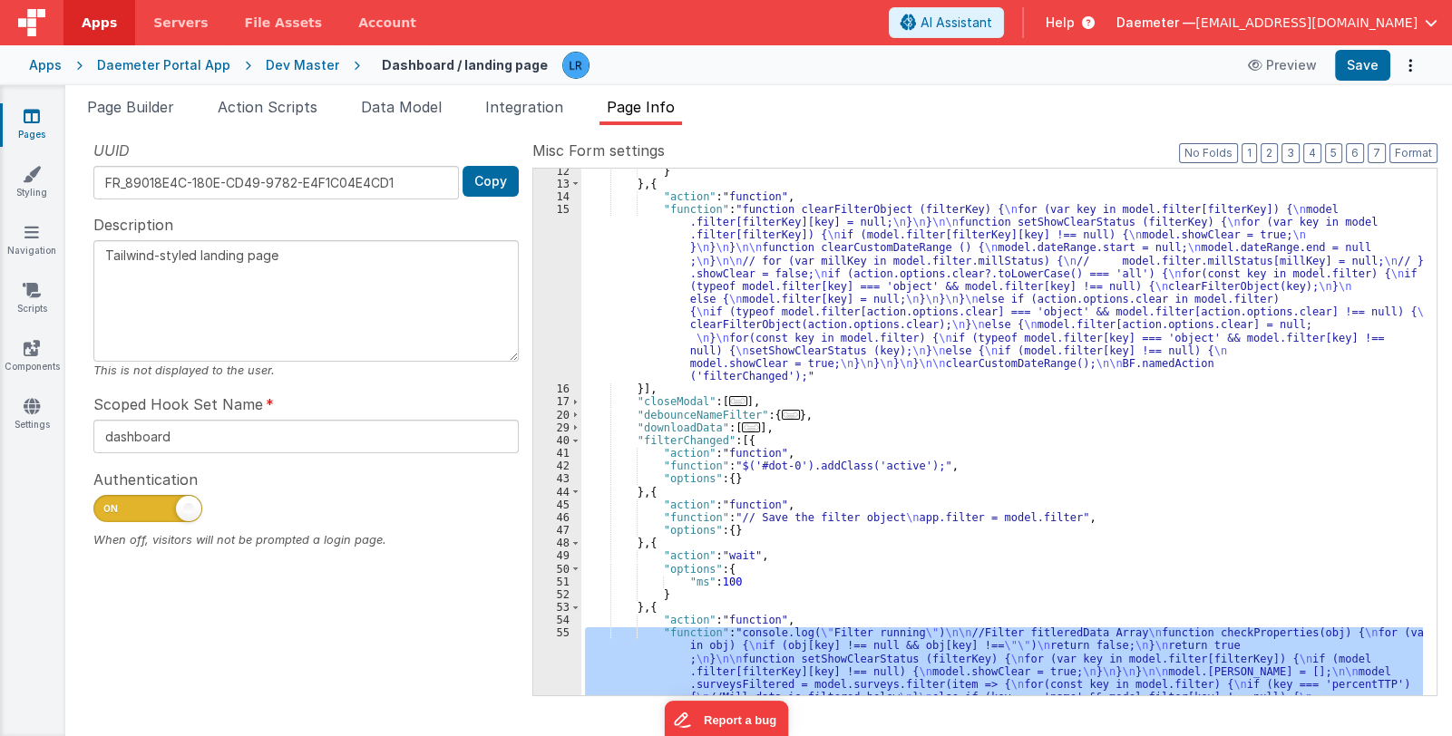
click at [1029, 501] on div "} } , { "action" : "function" , "function" : "function clearFilterObject (filte…" at bounding box center [1001, 679] width 841 height 1029
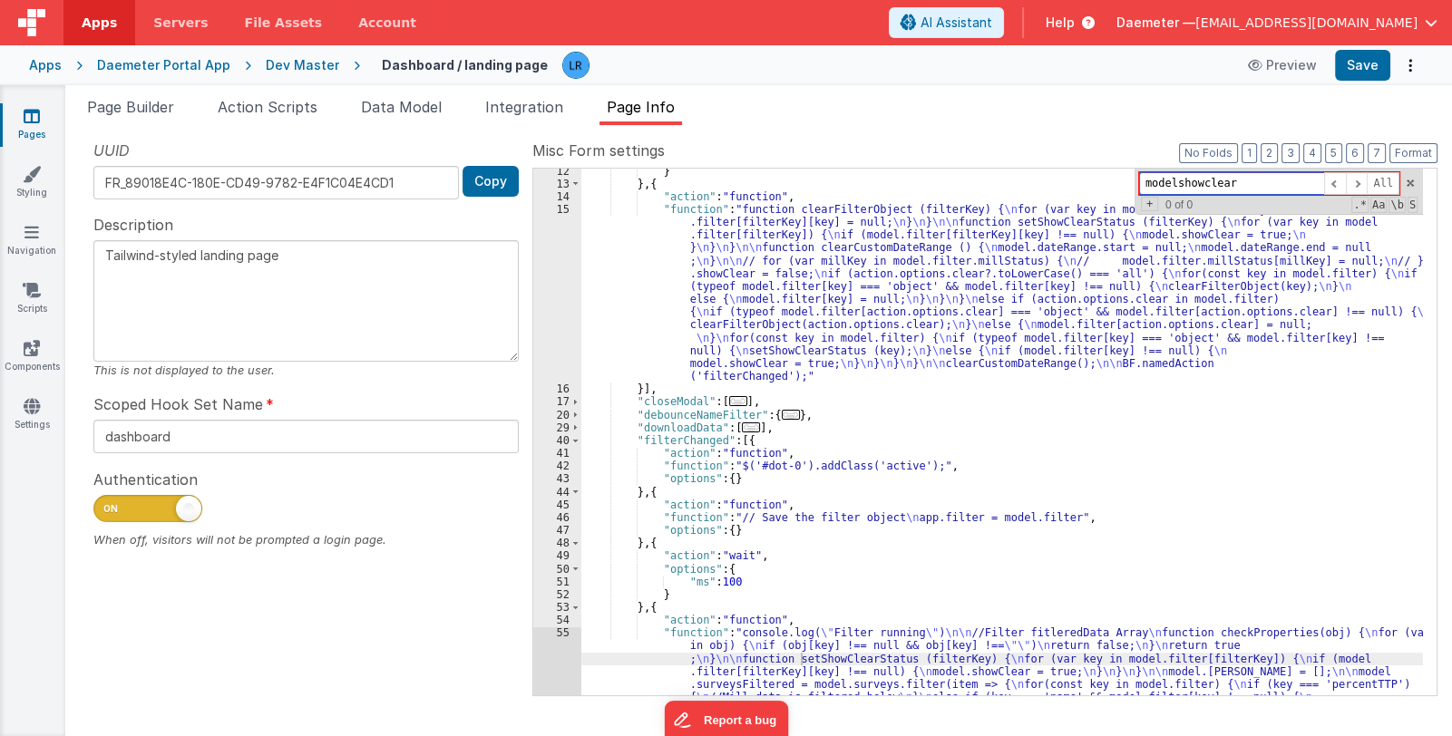
type input "model.showclear"
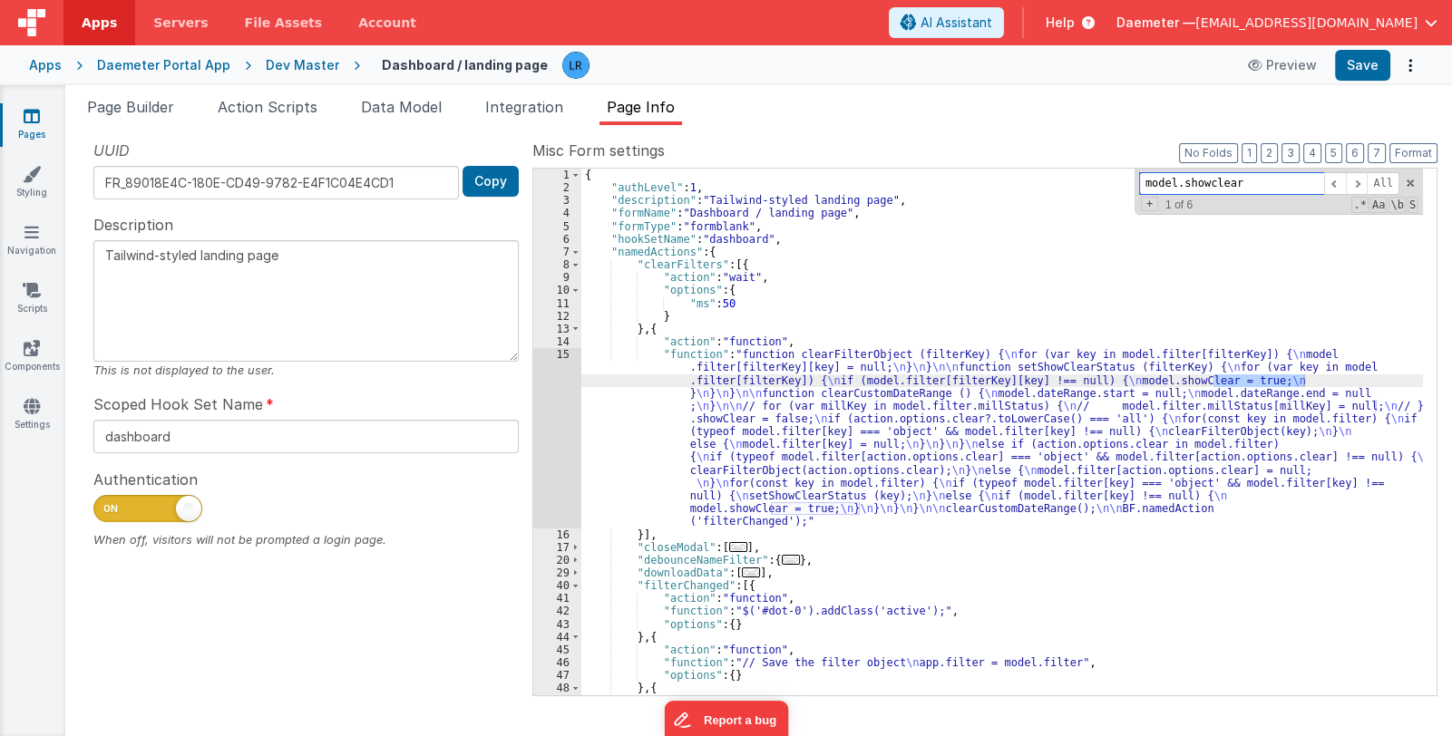
scroll to position [0, 0]
click at [775, 461] on div "{ "authLevel" : 1 , "description" : "Tailwind-styled landing page" , "formName"…" at bounding box center [1001, 445] width 841 height 553
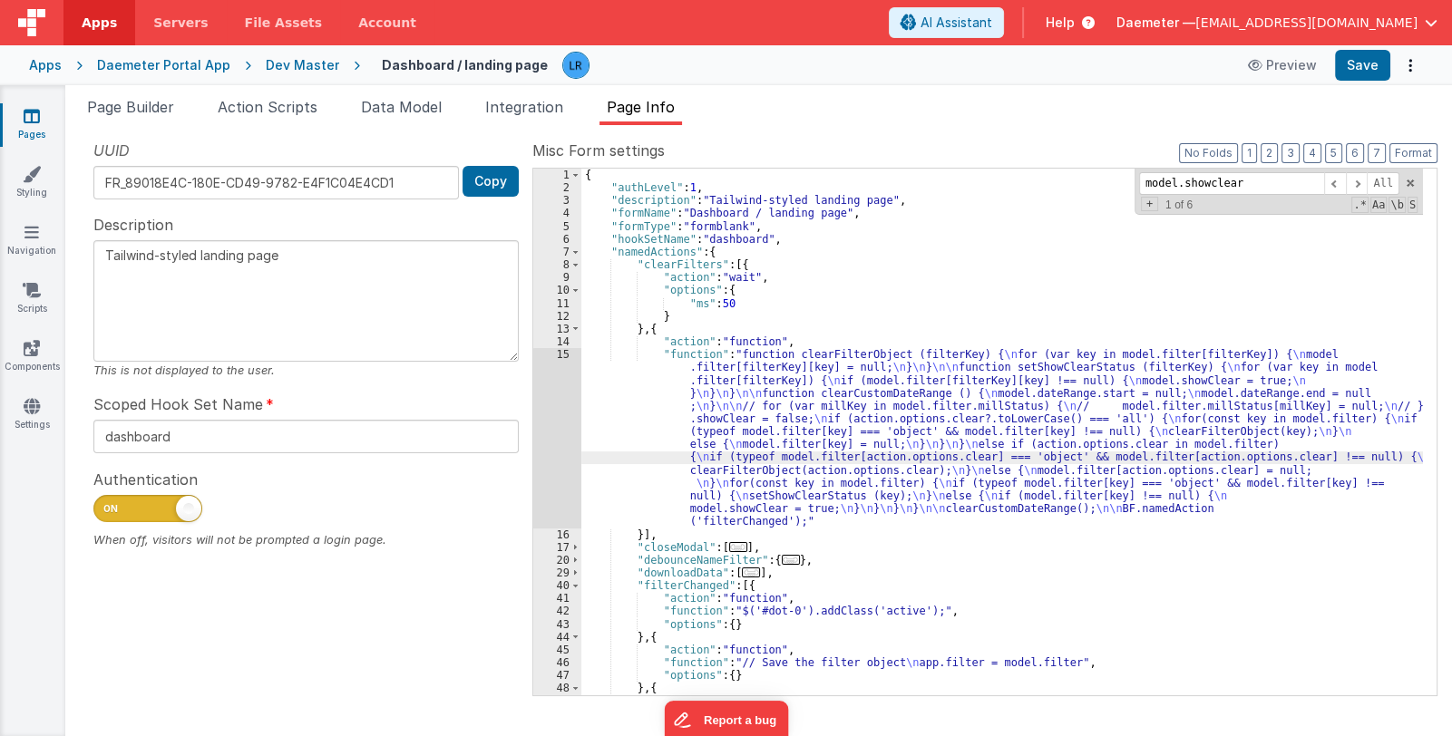
click at [549, 460] on div "15" at bounding box center [557, 438] width 48 height 180
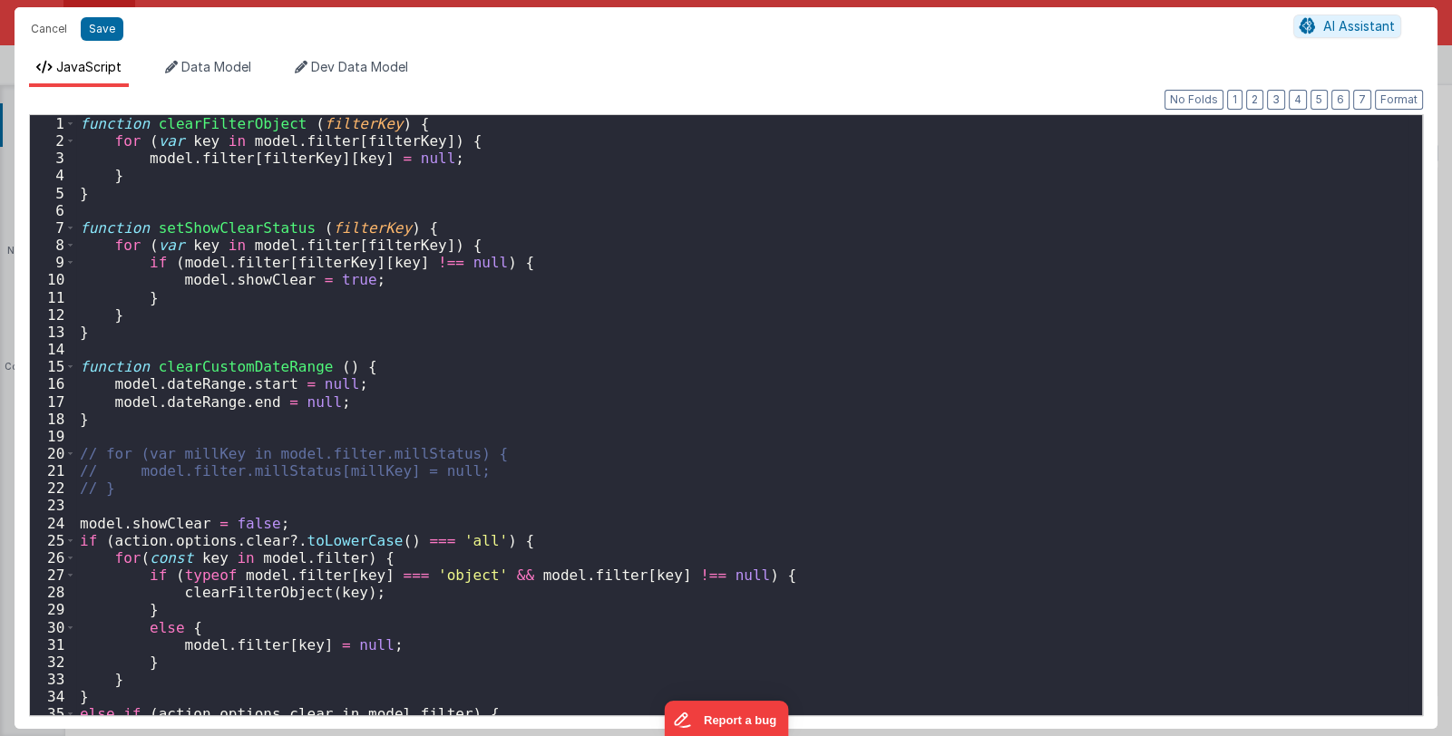
click at [548, 460] on div "Cancel Save AI Assistant JavaScript Data Model Dev Data Model Format 7 6 5 4 3 …" at bounding box center [726, 368] width 1452 height 736
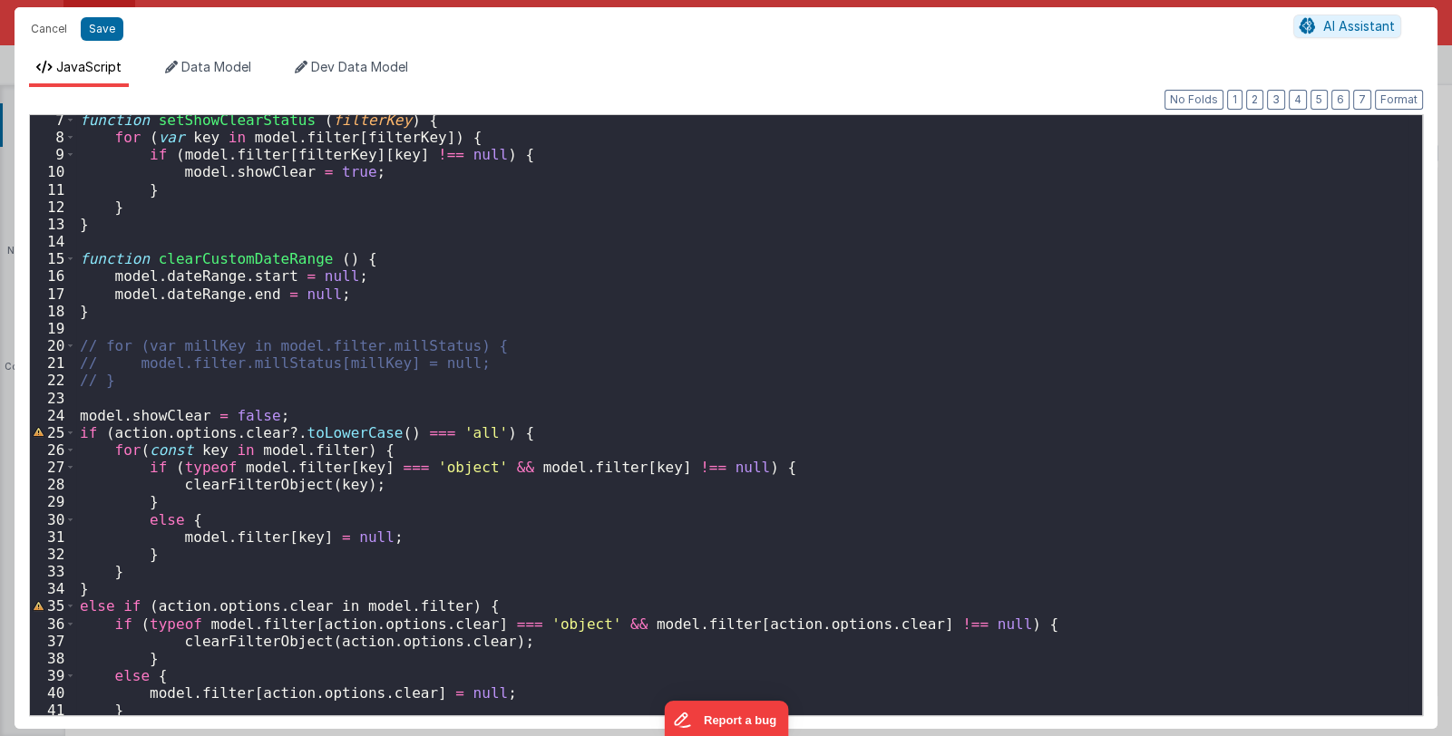
scroll to position [161, 0]
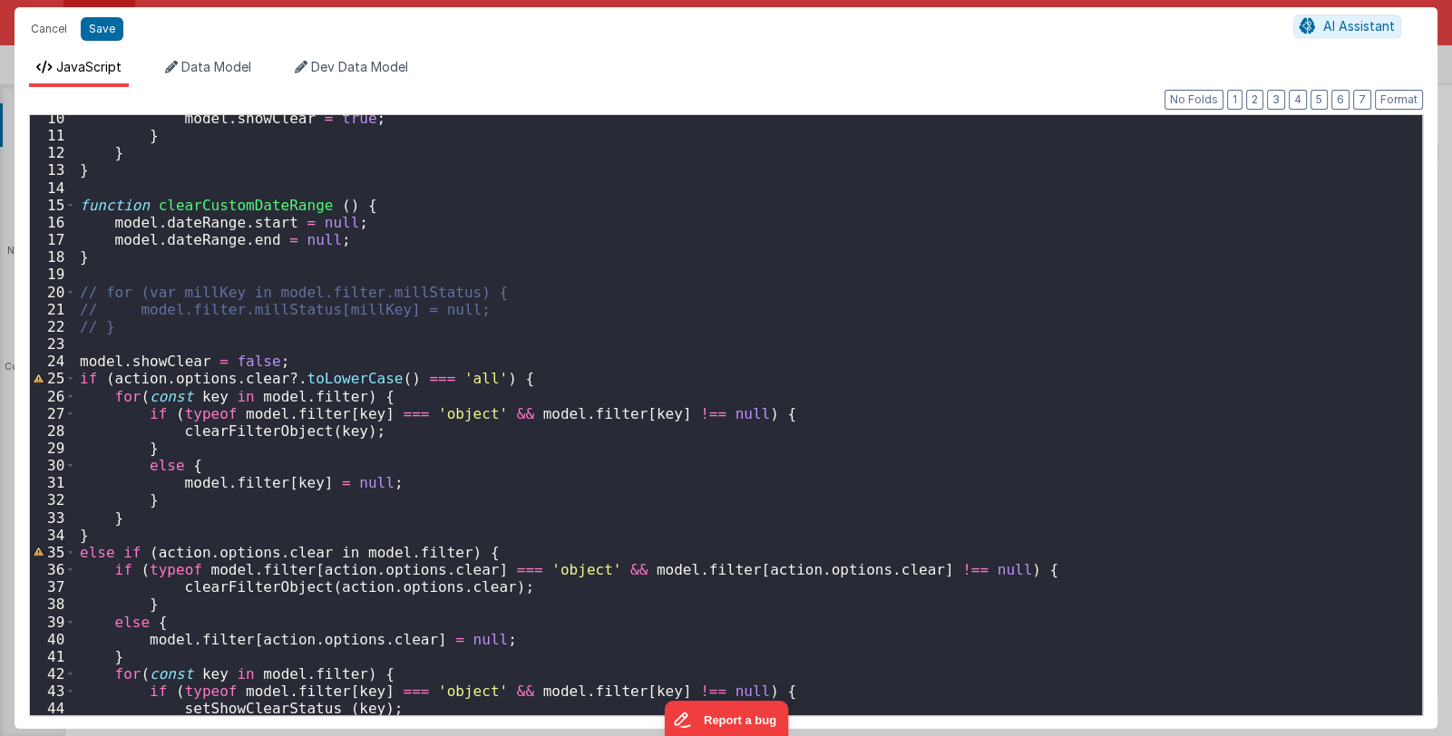
click at [544, 452] on div "model . showClear = true ; } } } function clearCustomDateRange ( ) { model . da…" at bounding box center [742, 427] width 1332 height 635
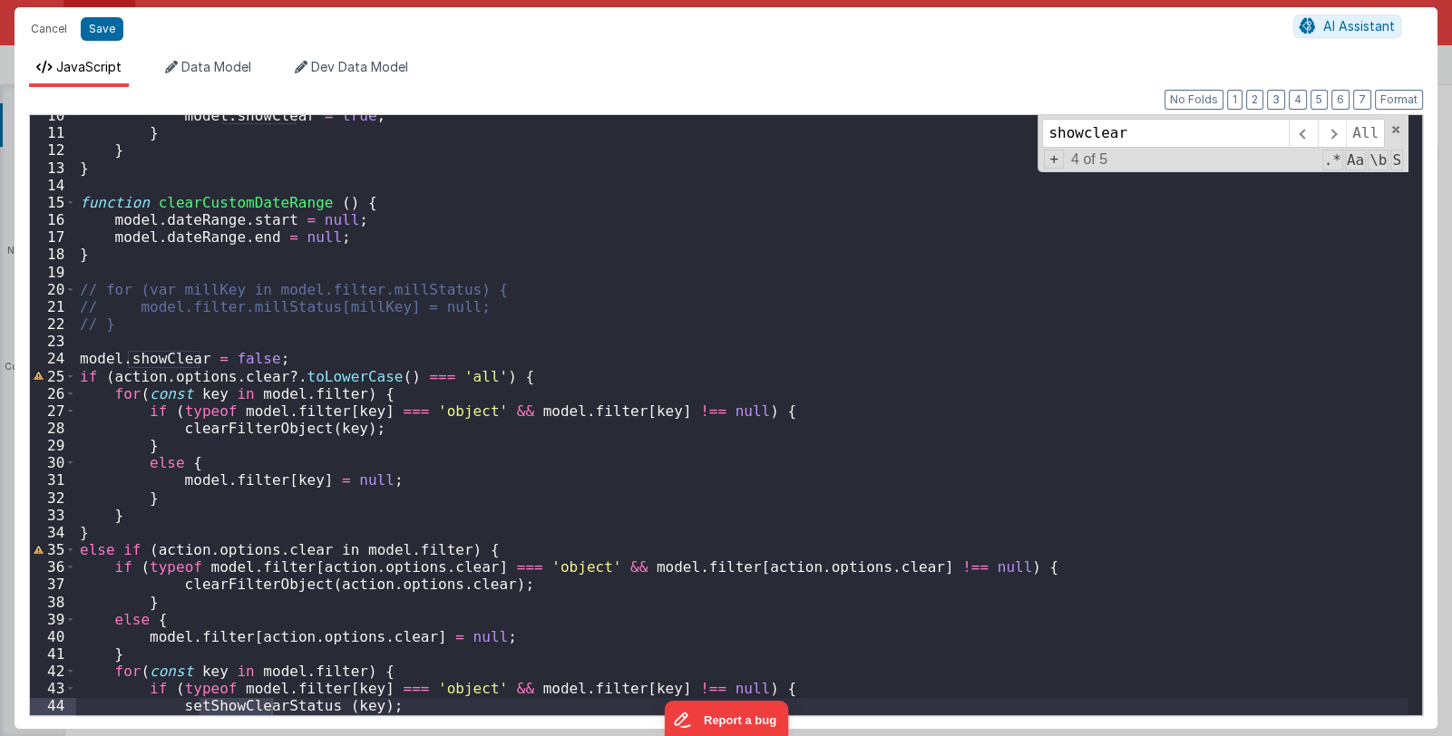
scroll to position [372, 0]
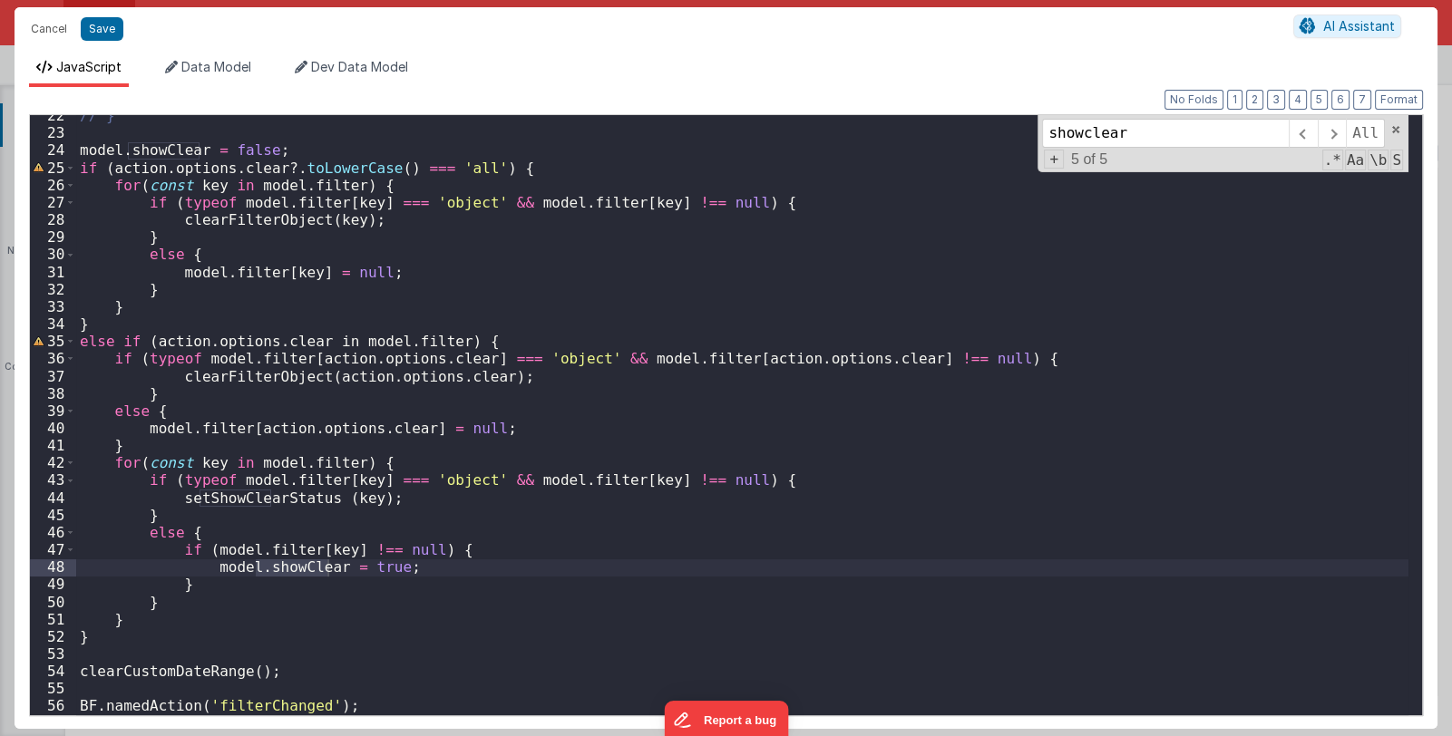
type input "showclear"
click at [383, 553] on div "// } model . showClear = false ; if ( action . options . clear ?. toLowerCase (…" at bounding box center [742, 424] width 1332 height 635
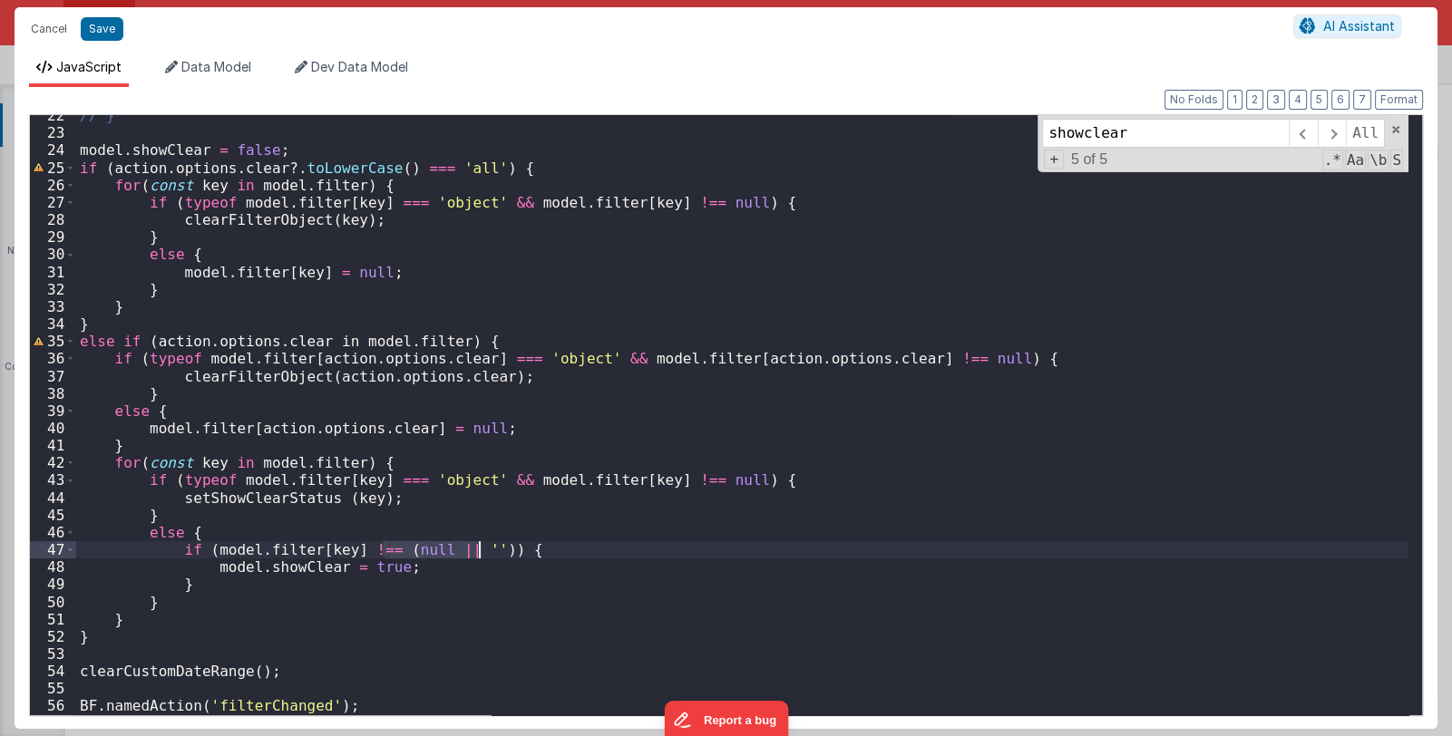
drag, startPoint x: 385, startPoint y: 549, endPoint x: 476, endPoint y: 552, distance: 90.7
click at [476, 552] on div "// } model . showClear = false ; if ( action . options . clear ?. toLowerCase (…" at bounding box center [742, 424] width 1332 height 635
click at [472, 555] on div "// } model . showClear = false ; if ( action . options . clear ?. toLowerCase (…" at bounding box center [742, 415] width 1332 height 600
drag, startPoint x: 380, startPoint y: 551, endPoint x: 477, endPoint y: 549, distance: 97.0
click at [477, 549] on div "// } model . showClear = false ; if ( action . options . clear ?. toLowerCase (…" at bounding box center [742, 424] width 1332 height 635
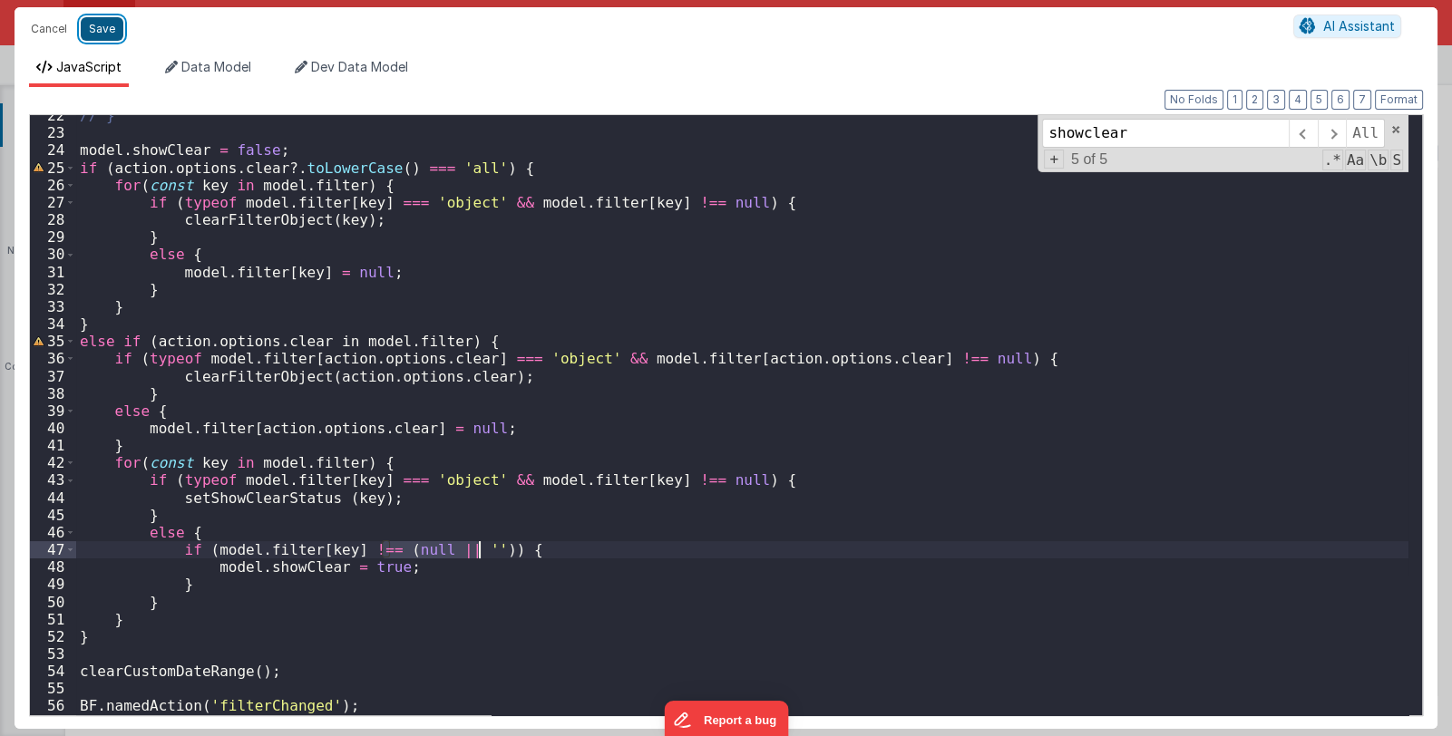
click at [112, 31] on button "Save" at bounding box center [102, 29] width 43 height 24
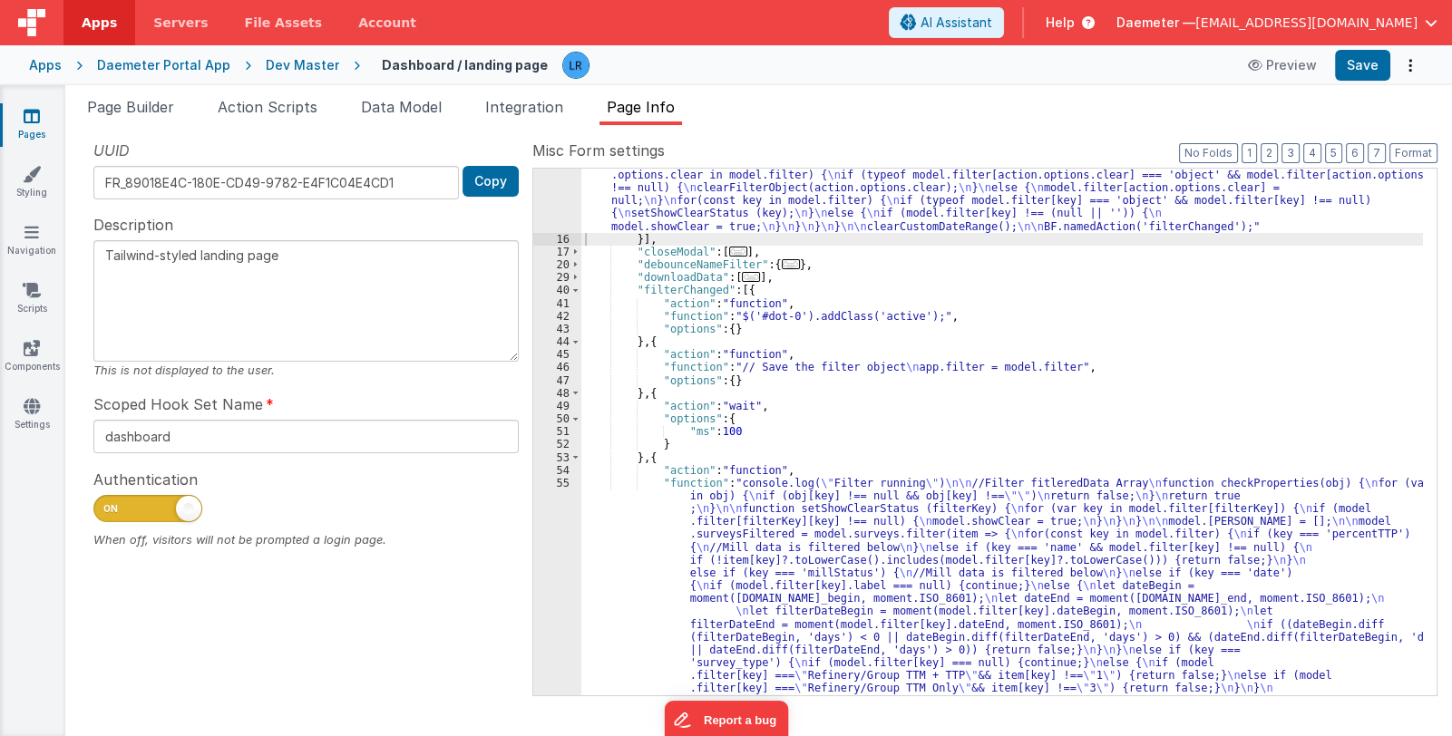
scroll to position [539, 0]
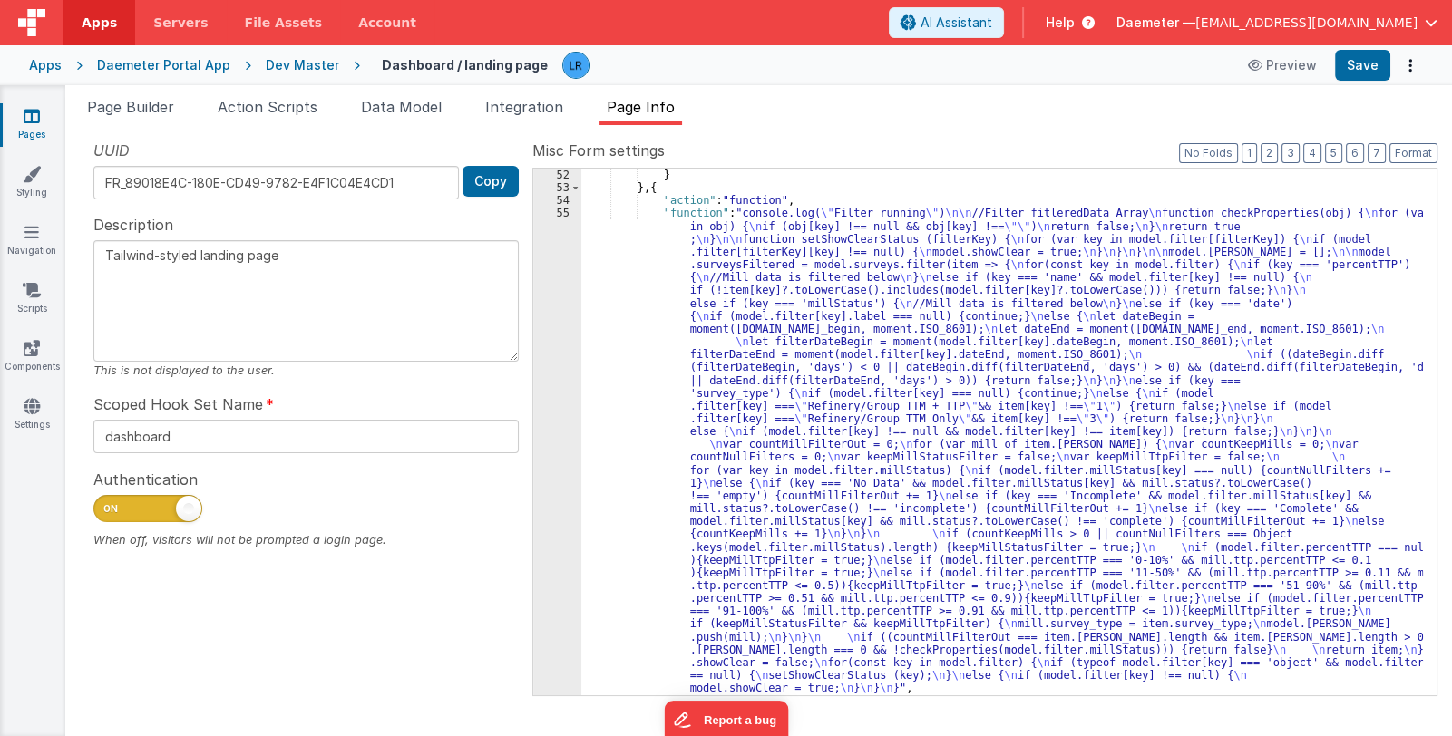
click at [802, 541] on div "} } , { "action" : "function" , "function" : "console.log( \" Filter running \"…" at bounding box center [1001, 445] width 841 height 553
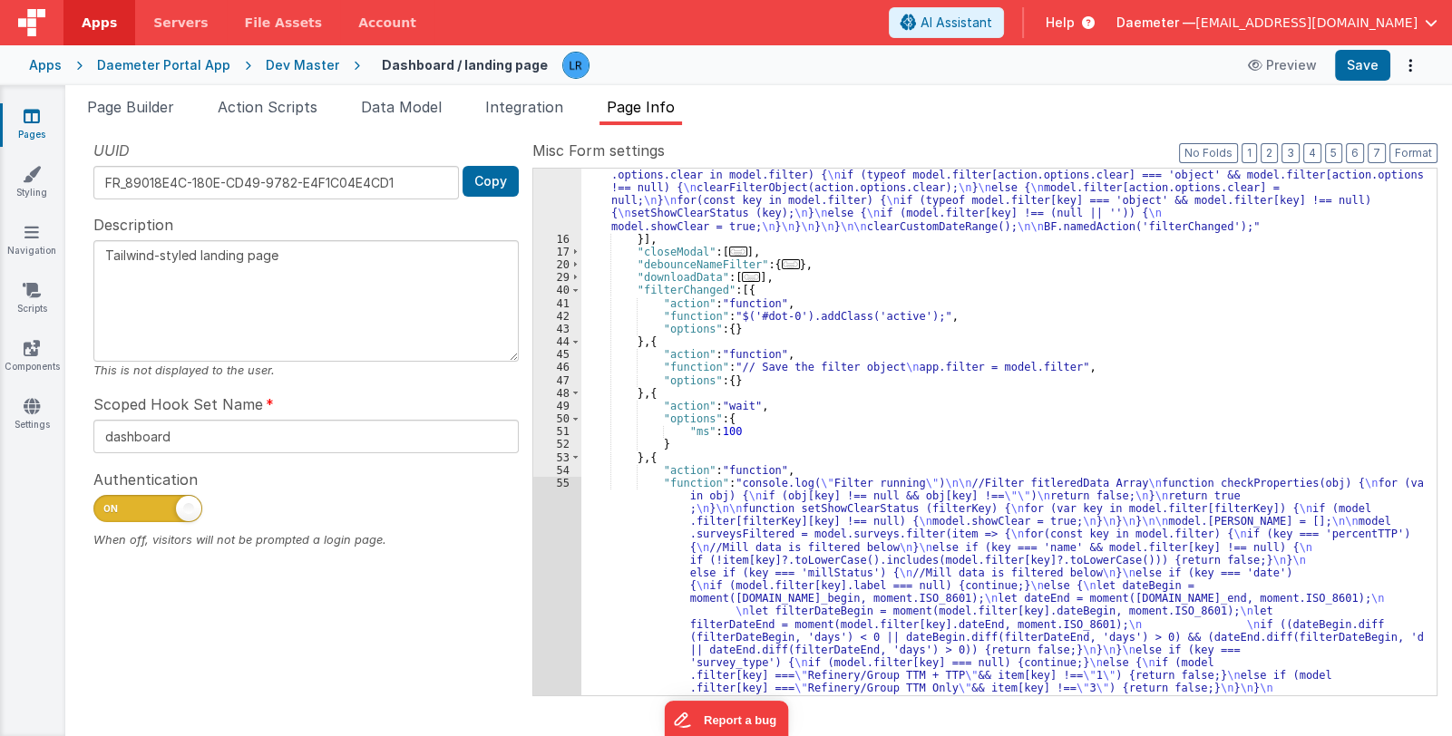
scroll to position [269, 0]
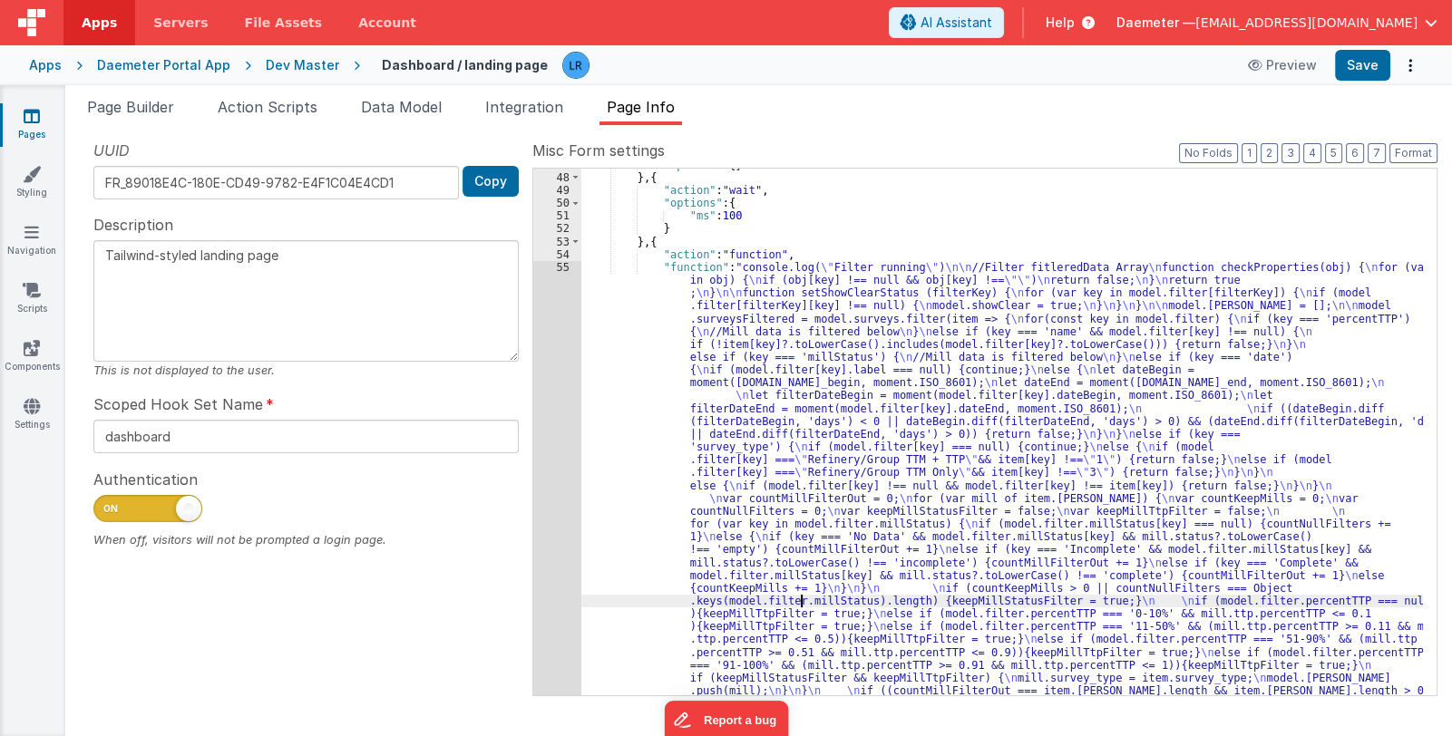
click at [753, 548] on div ""options" : { } } , { "action" : "wait" , "options" : { "ms" : 100 } } , { "act…" at bounding box center [1001, 673] width 841 height 1029
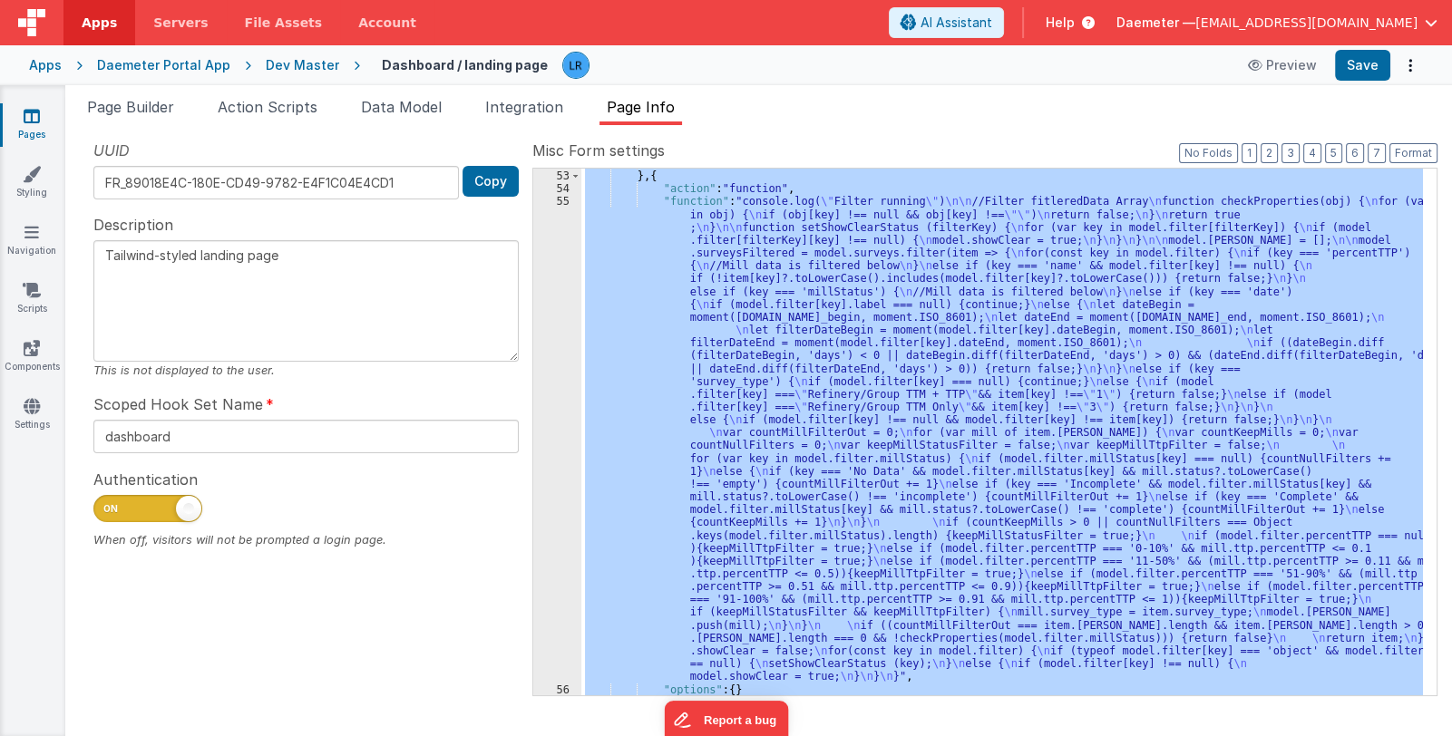
click at [555, 576] on div "55" at bounding box center [557, 439] width 48 height 488
click at [670, 421] on div "} } , { "action" : "function" , "function" : "console.log( \" Filter running \"…" at bounding box center [1001, 432] width 841 height 527
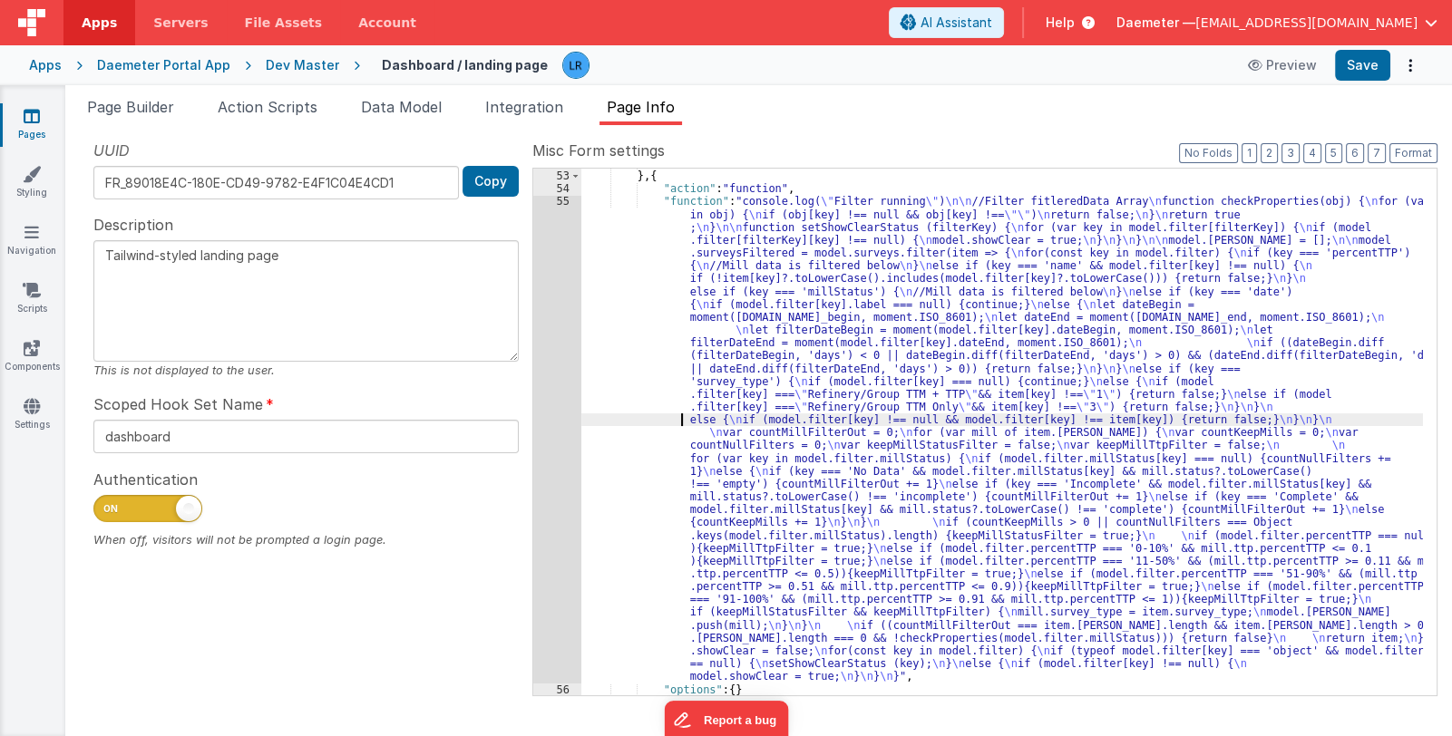
click at [562, 471] on div "55" at bounding box center [557, 439] width 48 height 488
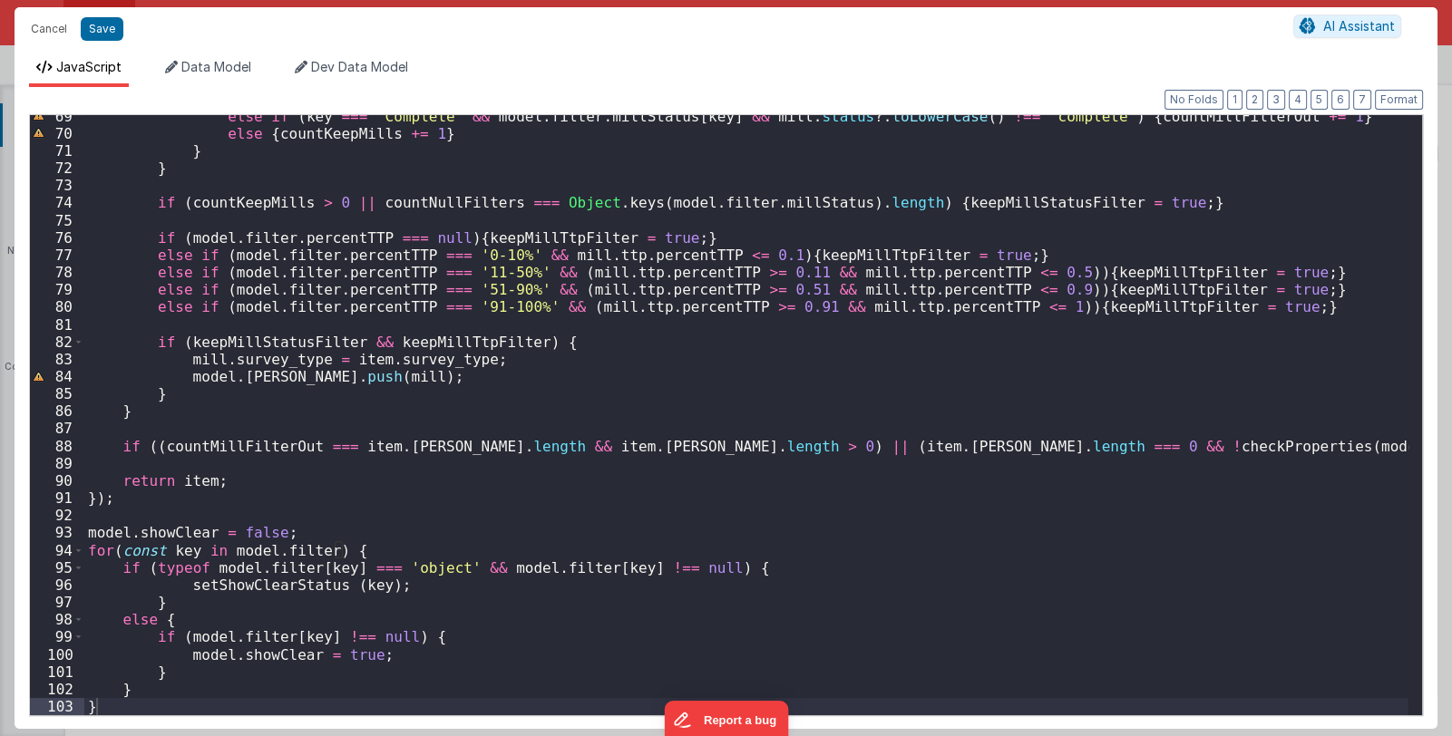
scroll to position [1206, 0]
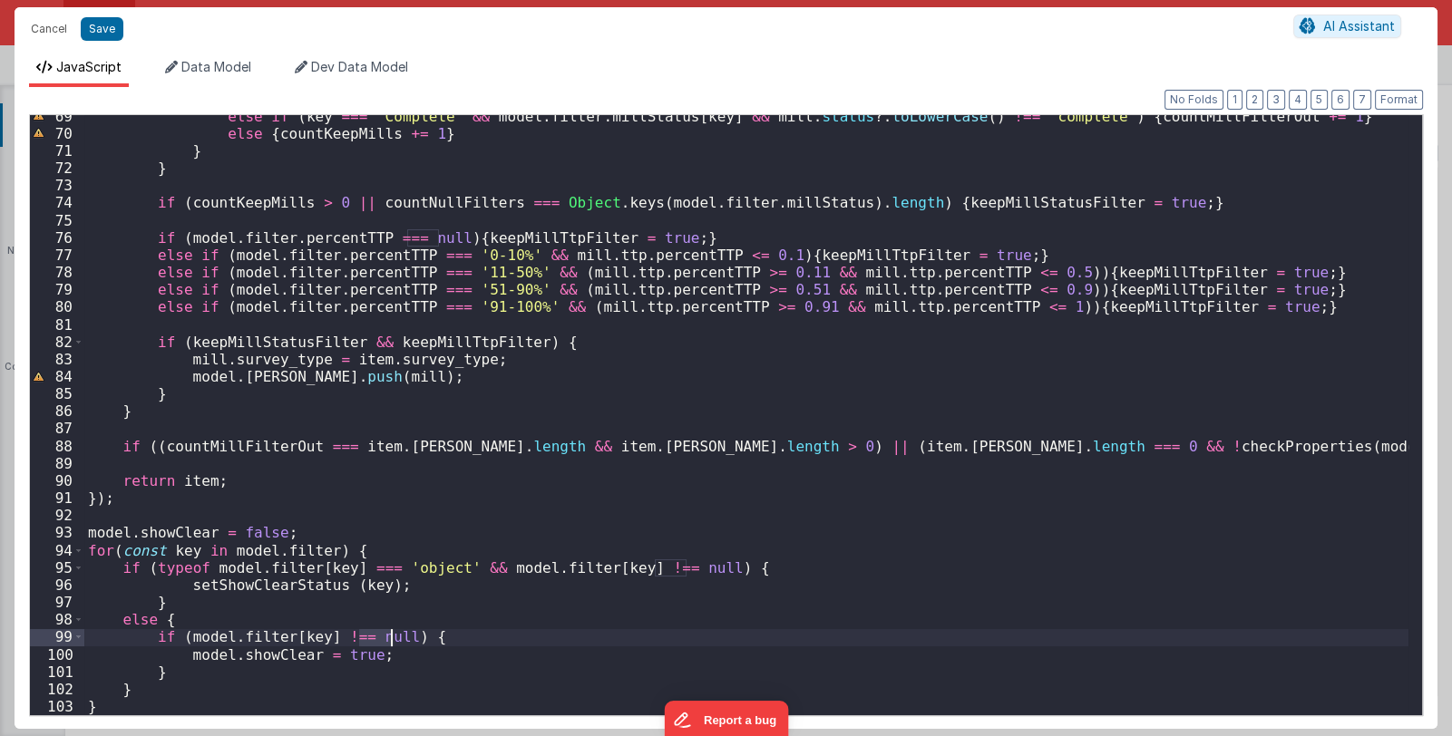
drag, startPoint x: 360, startPoint y: 636, endPoint x: 389, endPoint y: 636, distance: 29.0
click at [389, 636] on div "else if ( key === 'Complete' && model . filter . millStatus [ key ] && mill . s…" at bounding box center [746, 425] width 1324 height 635
drag, startPoint x: 433, startPoint y: 636, endPoint x: 444, endPoint y: 635, distance: 10.9
click at [444, 635] on div "else if ( key === 'Complete' && model . filter . millStatus [ key ] && mill . s…" at bounding box center [746, 425] width 1324 height 635
click at [104, 24] on button "Save" at bounding box center [102, 29] width 43 height 24
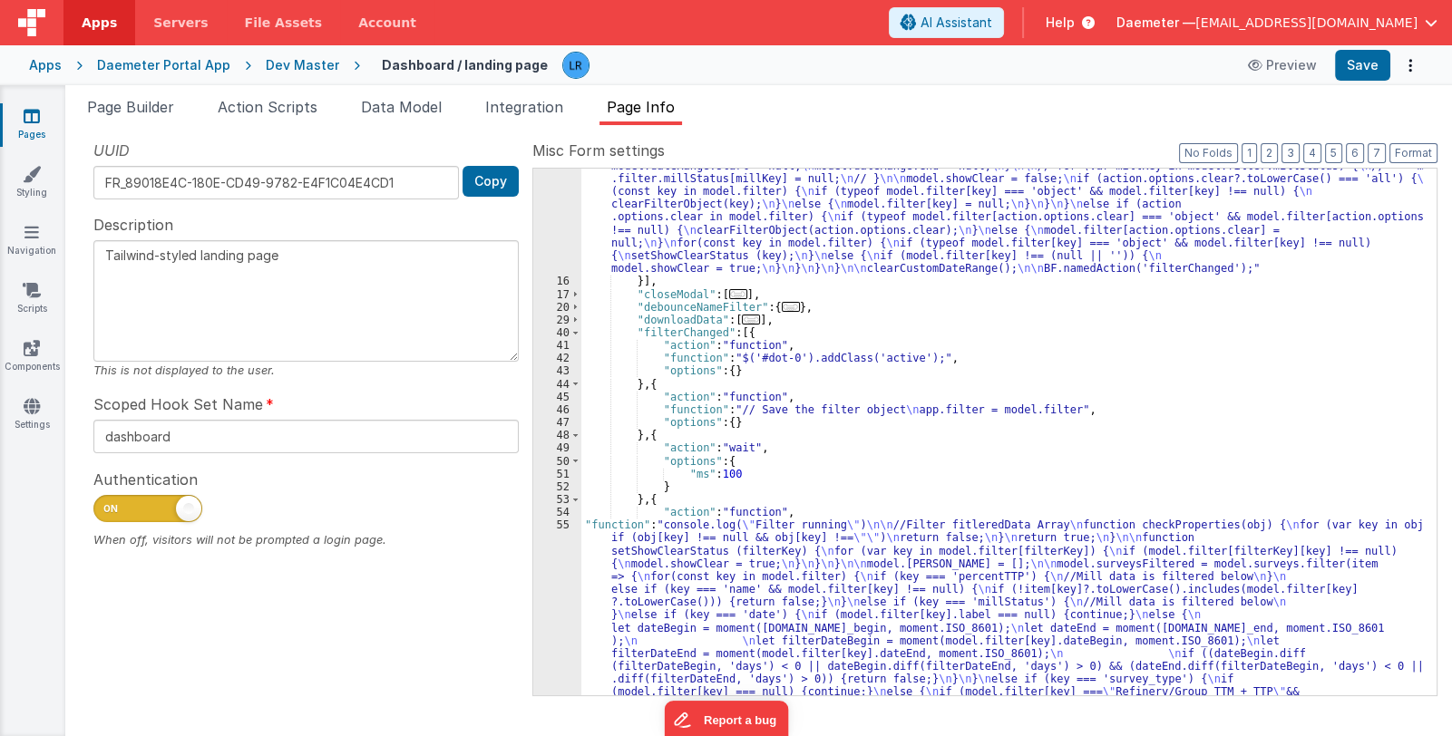
scroll to position [65, 0]
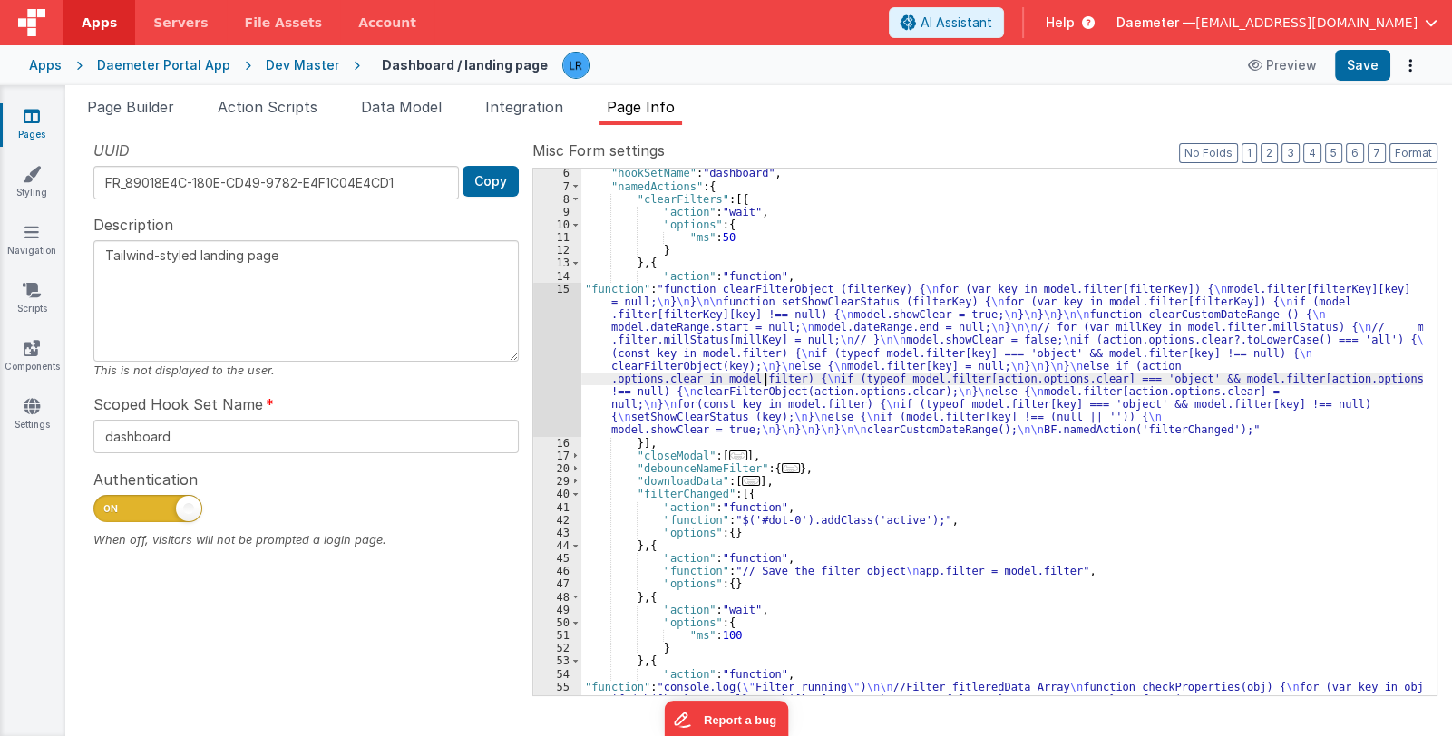
click at [763, 383] on div ""hookSetName" : "dashboard" , "namedActions" : { "clearFilters" : [{ "action" :…" at bounding box center [1001, 662] width 841 height 990
click at [558, 382] on div "15" at bounding box center [557, 360] width 48 height 154
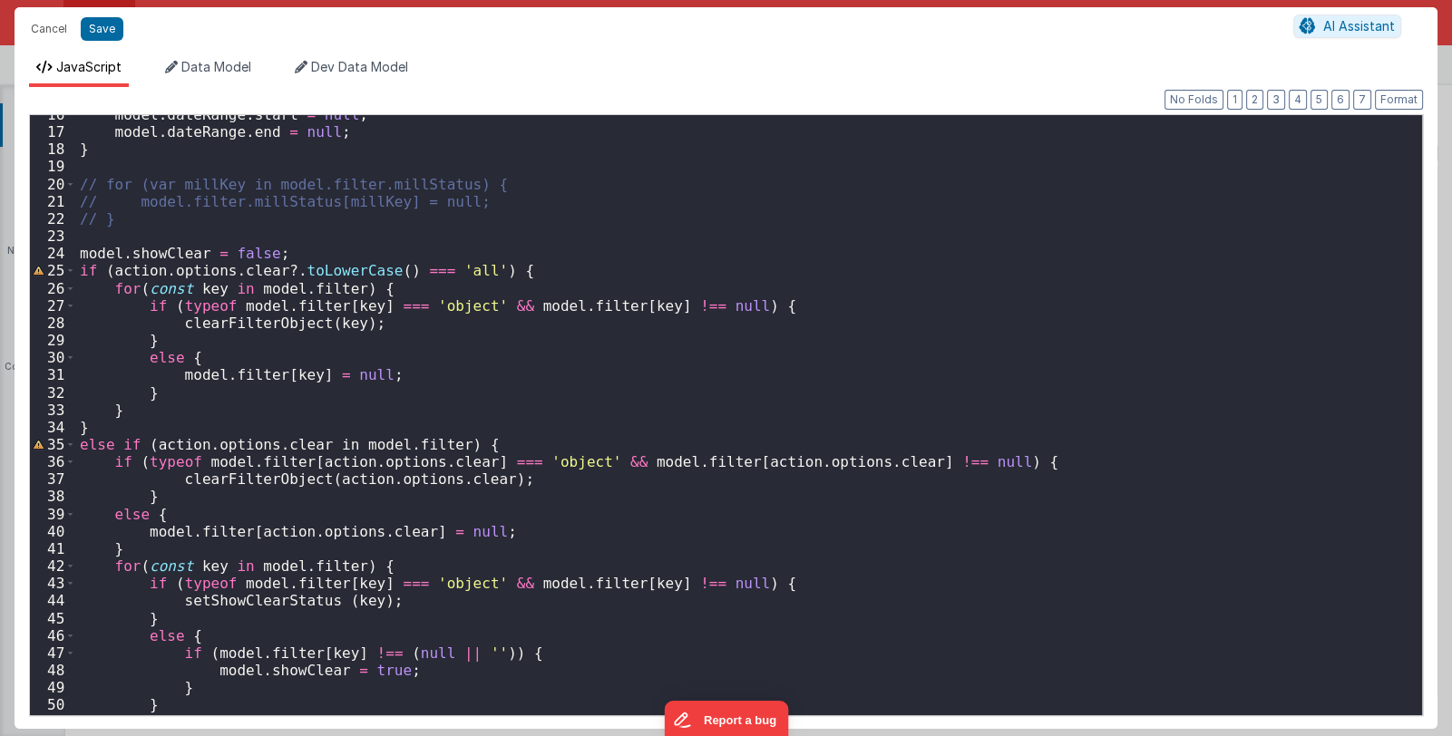
scroll to position [372, 0]
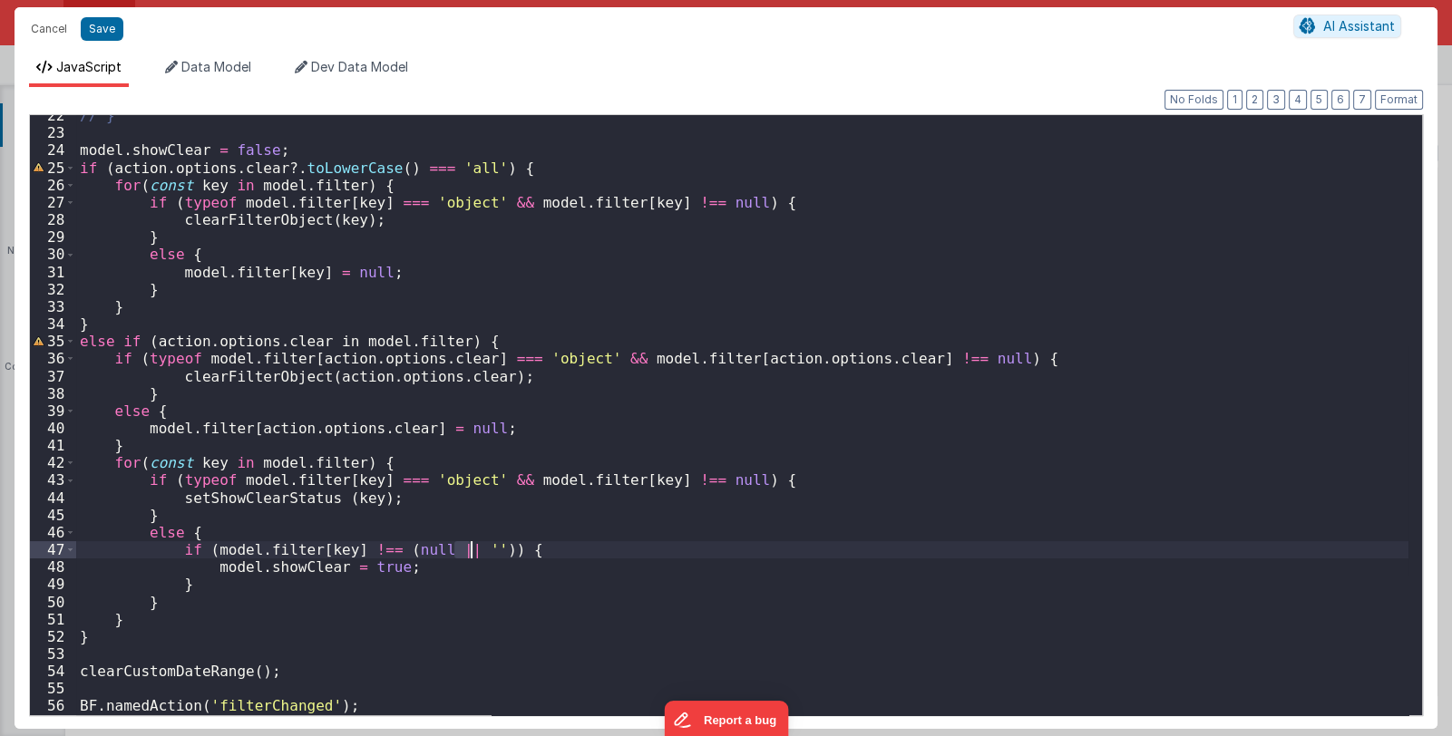
drag, startPoint x: 456, startPoint y: 546, endPoint x: 473, endPoint y: 544, distance: 17.3
click at [473, 544] on div "// } model . showClear = false ; if ( action . options . clear ?. toLowerCase (…" at bounding box center [742, 424] width 1332 height 635
drag, startPoint x: 95, startPoint y: 24, endPoint x: 272, endPoint y: 16, distance: 177.0
click at [95, 24] on button "Save" at bounding box center [102, 29] width 43 height 24
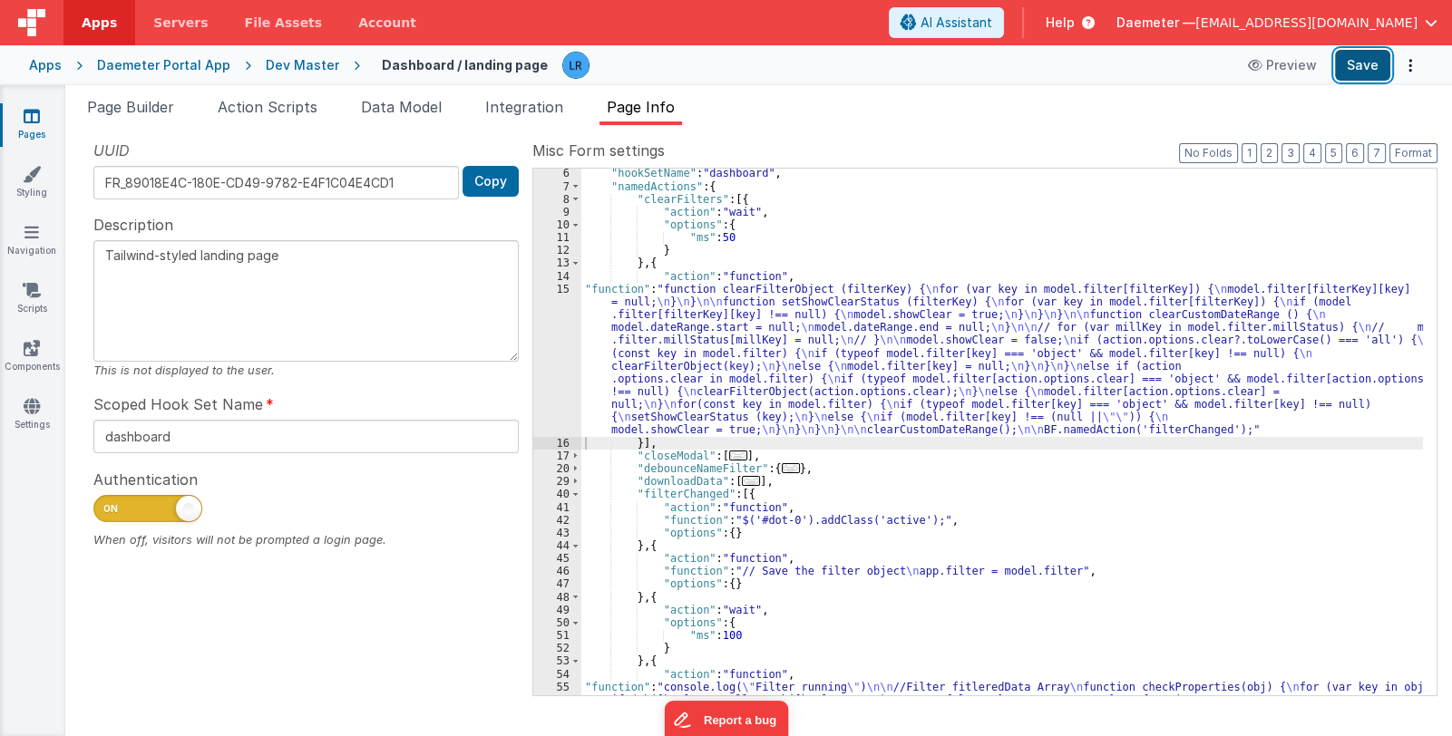
click at [1364, 63] on button "Save" at bounding box center [1362, 65] width 55 height 31
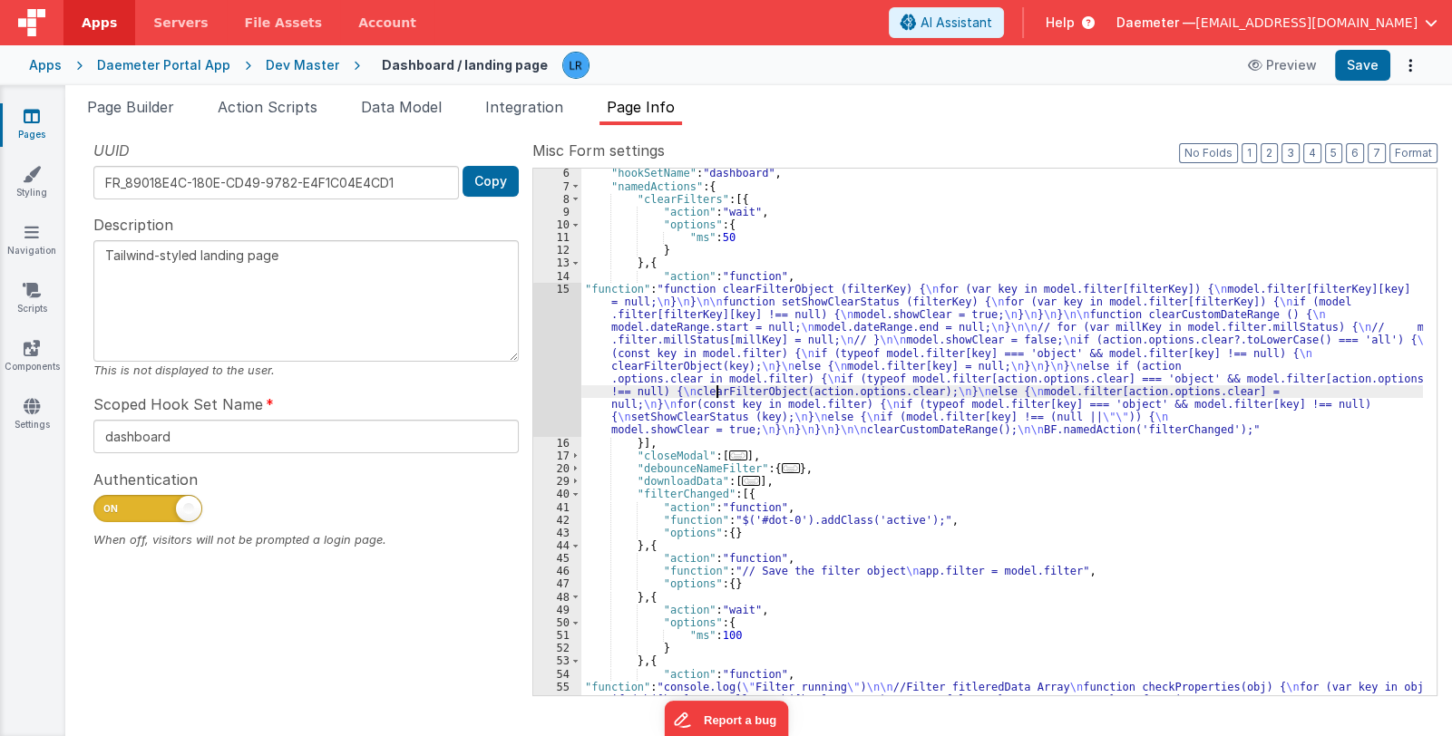
click at [718, 388] on div ""hookSetName" : "dashboard" , "namedActions" : { "clearFilters" : [{ "action" :…" at bounding box center [1001, 662] width 841 height 990
click at [540, 392] on div "15" at bounding box center [557, 360] width 48 height 154
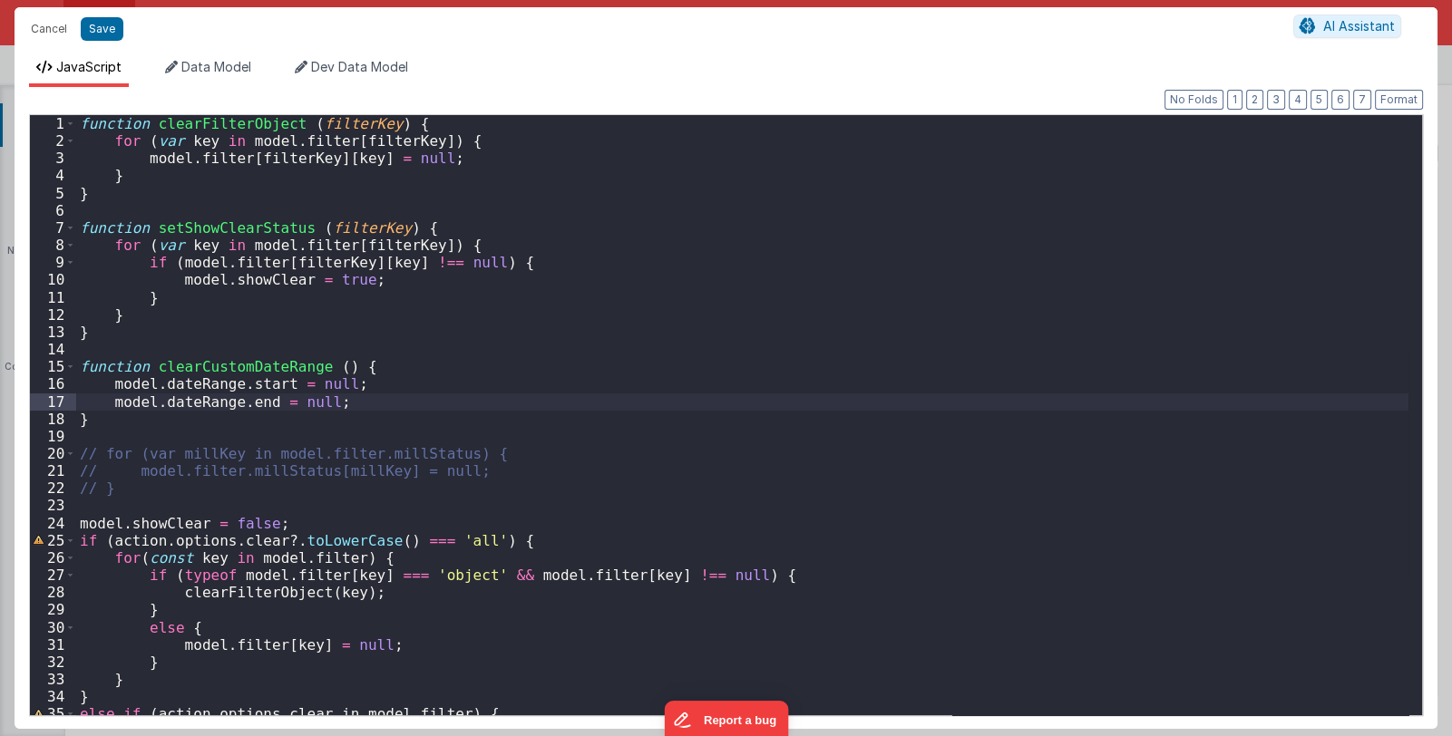
scroll to position [161, 0]
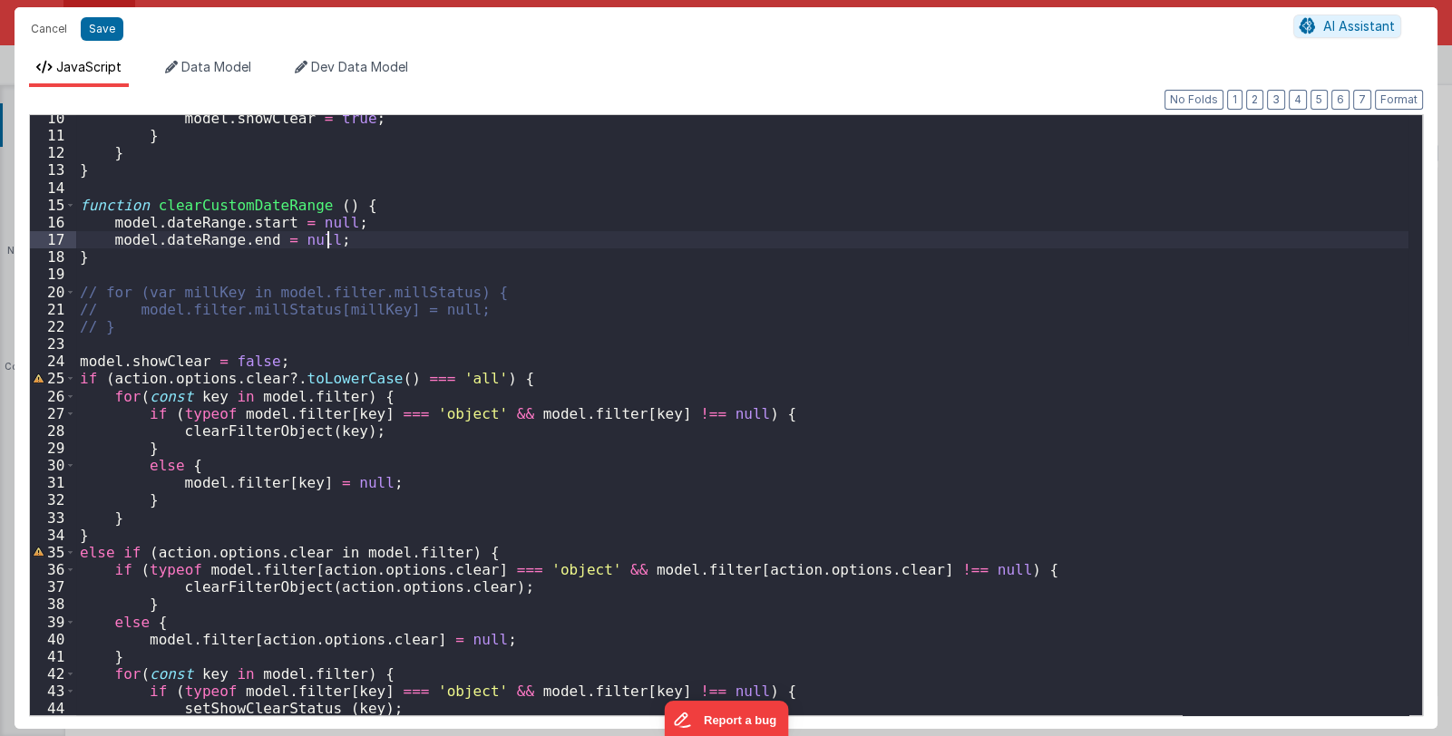
click at [568, 441] on div "model . showClear = true ; } } } function clearCustomDateRange ( ) { model . da…" at bounding box center [742, 427] width 1332 height 635
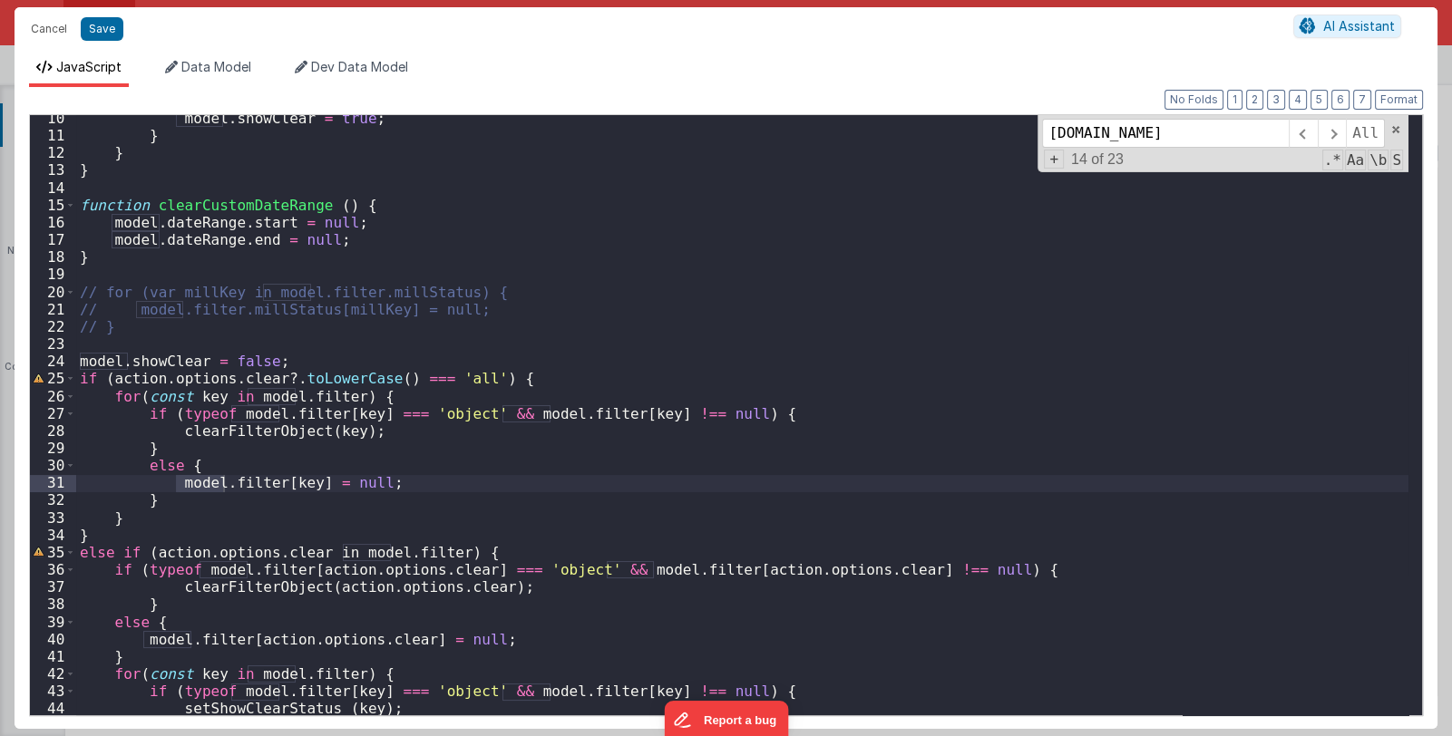
scroll to position [372, 0]
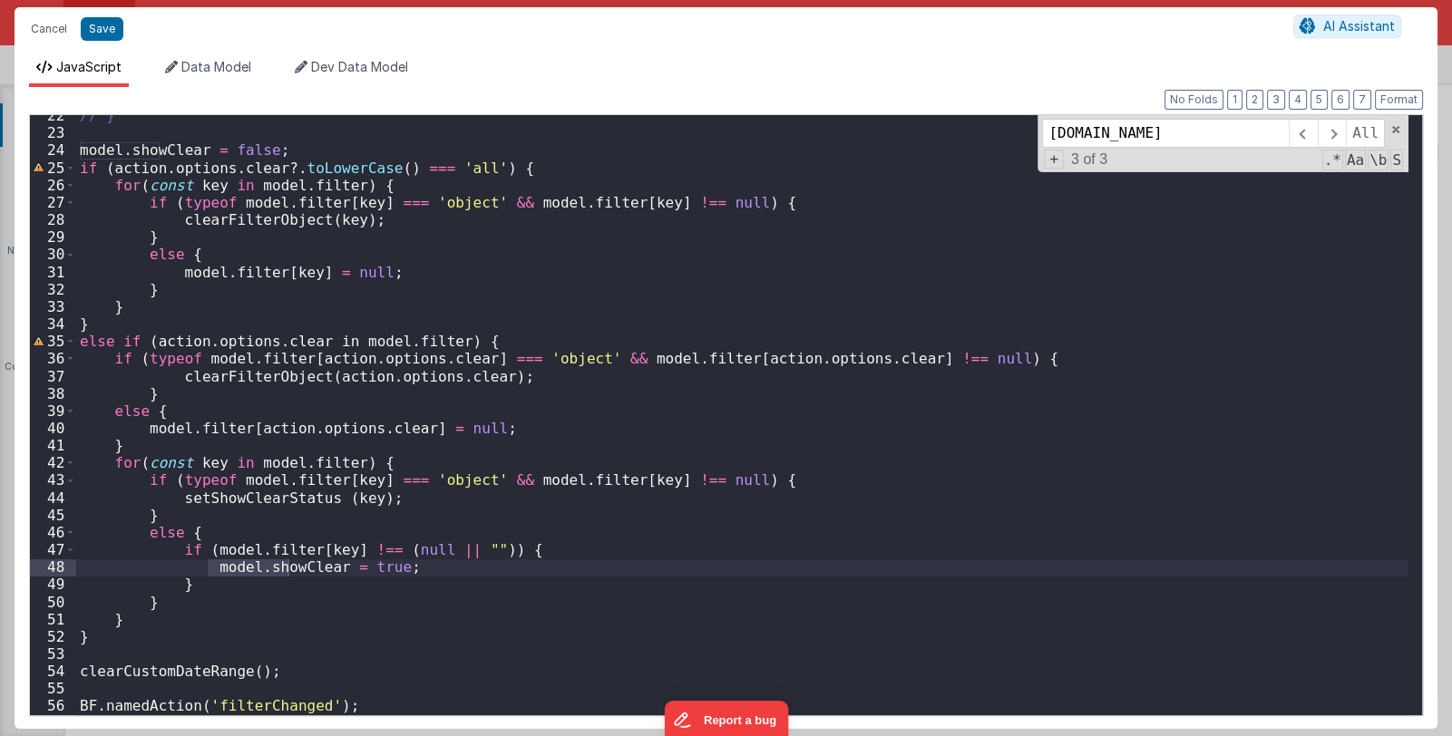
type input "model.show"
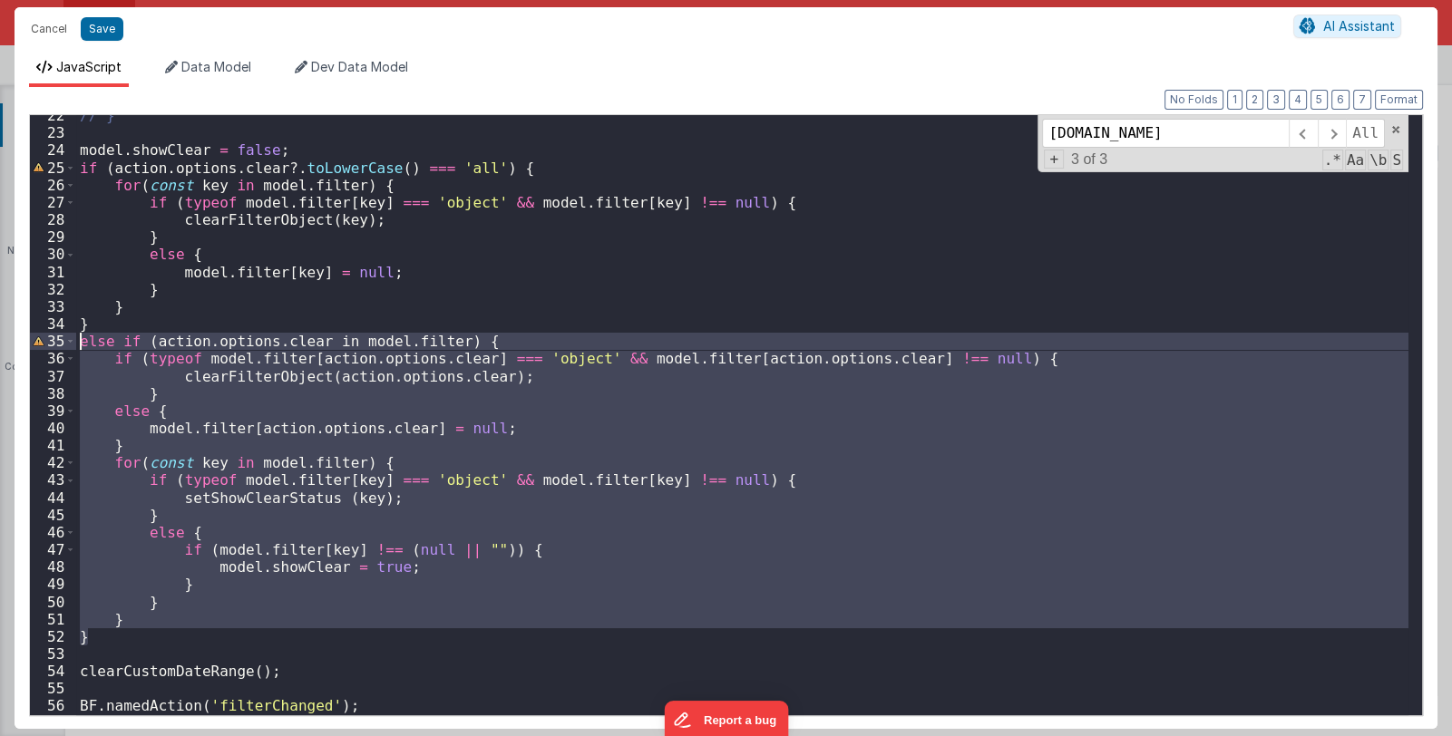
drag, startPoint x: 89, startPoint y: 642, endPoint x: 60, endPoint y: 337, distance: 306.0
click at [60, 337] on div "22 23 24 25 26 27 28 29 30 31 32 33 34 35 36 37 38 39 40 41 42 43 44 45 46 47 4…" at bounding box center [725, 415] width 1393 height 602
click at [47, 29] on button "Cancel" at bounding box center [49, 28] width 54 height 25
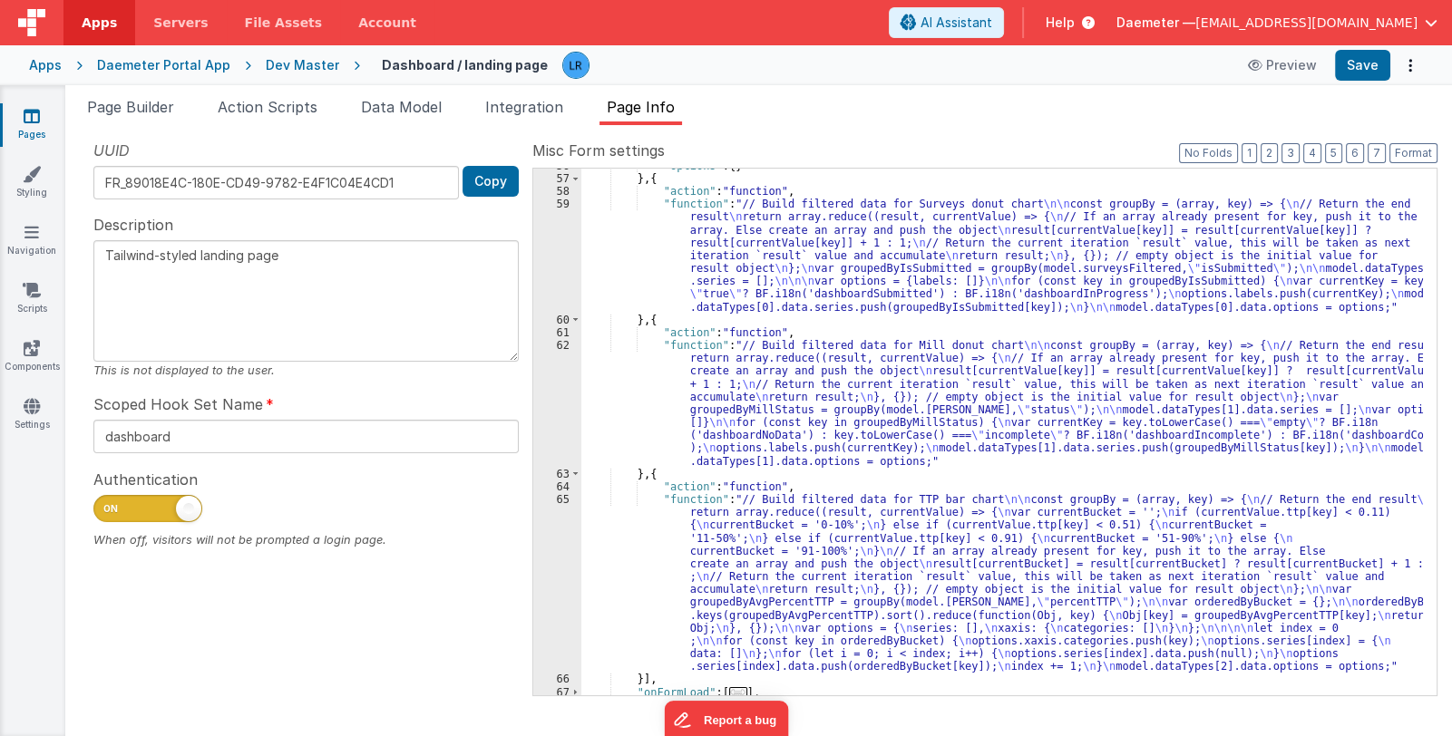
scroll to position [1252, 0]
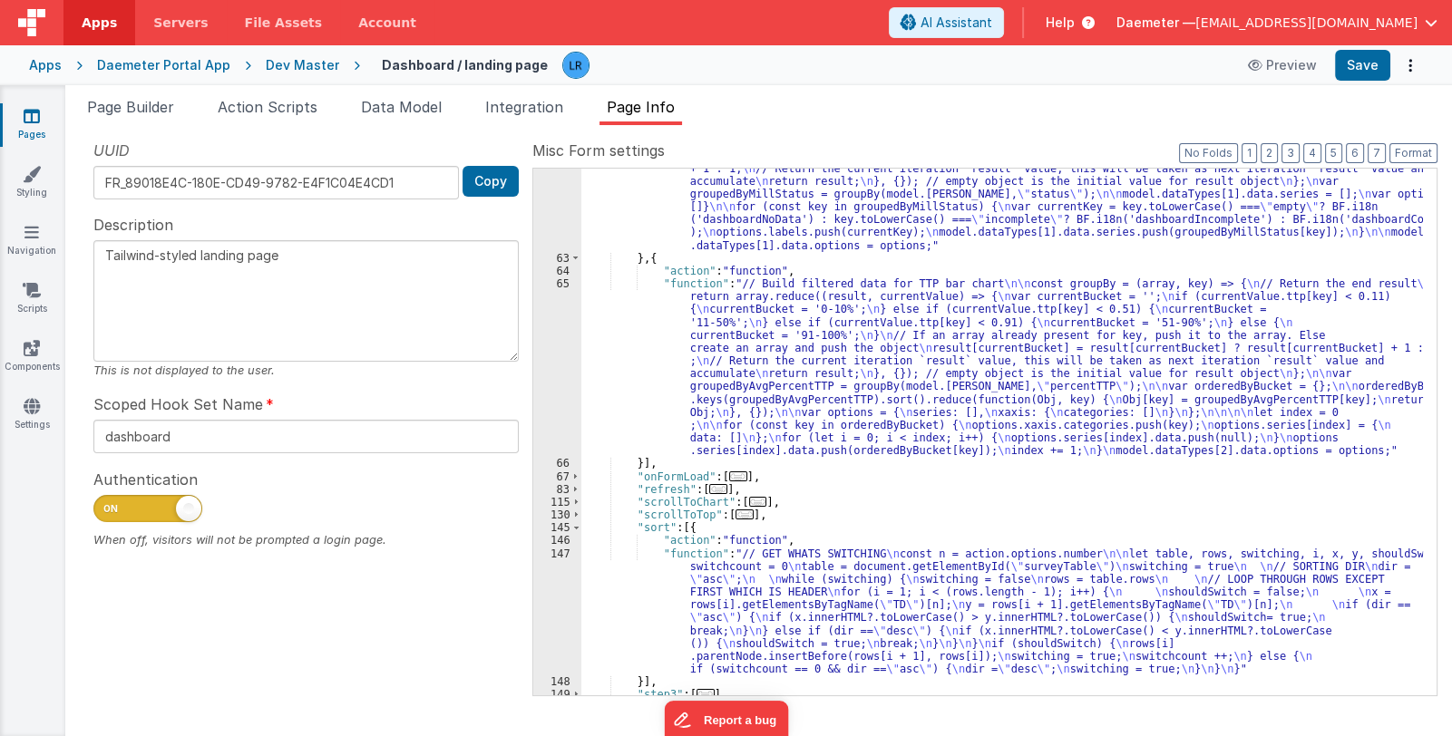
click at [778, 442] on div ""function" : "// Build filtered data for Mill donut chart \n\n const groupBy = …" at bounding box center [1001, 457] width 841 height 669
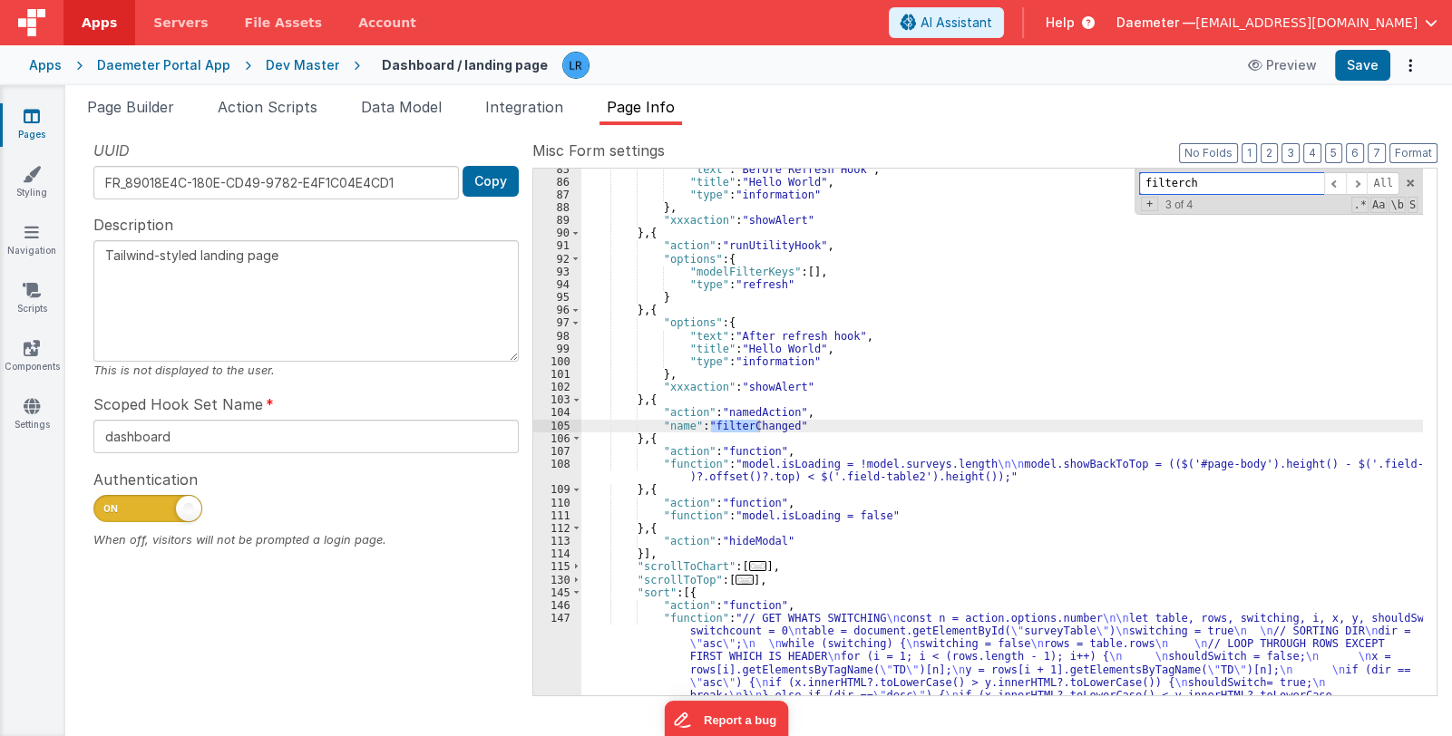
scroll to position [1950, 0]
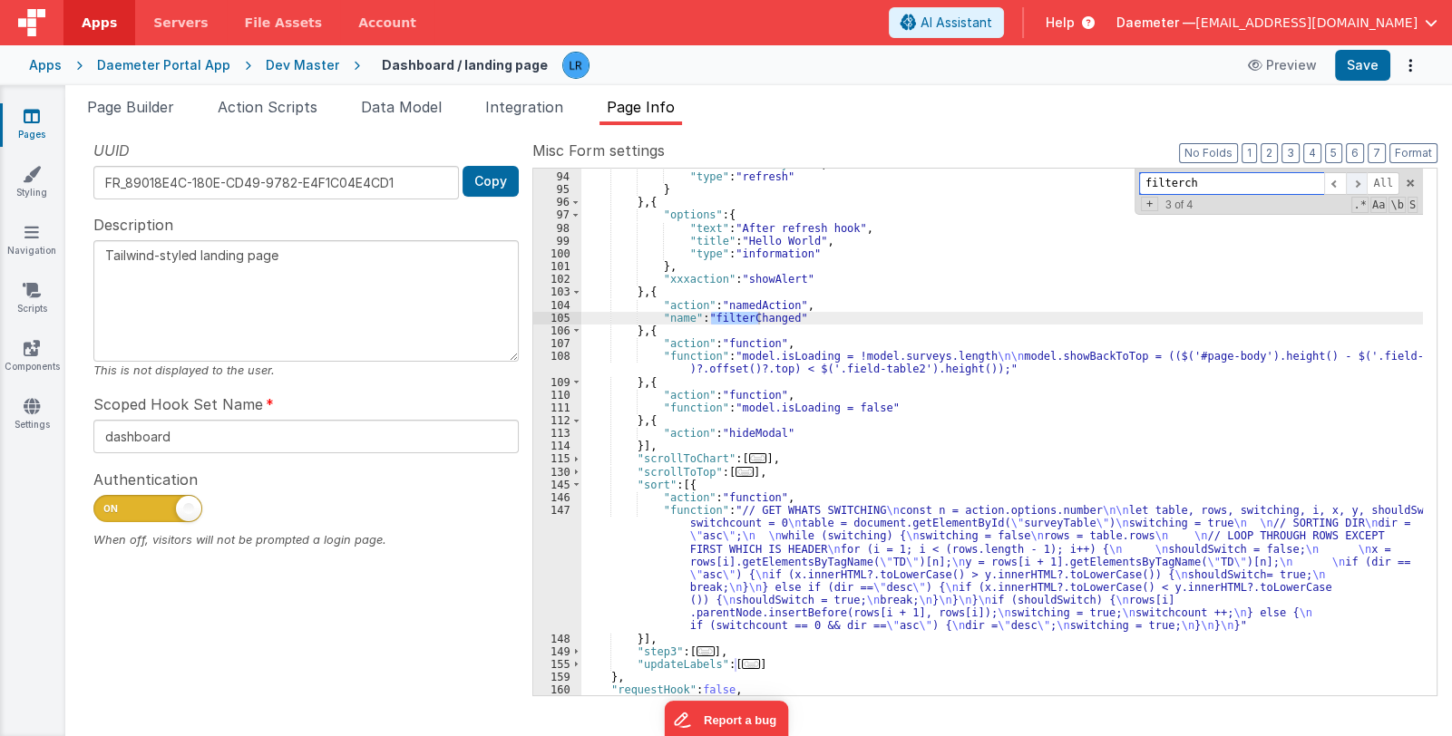
type input "filterch"
click at [1351, 178] on span at bounding box center [1356, 183] width 22 height 23
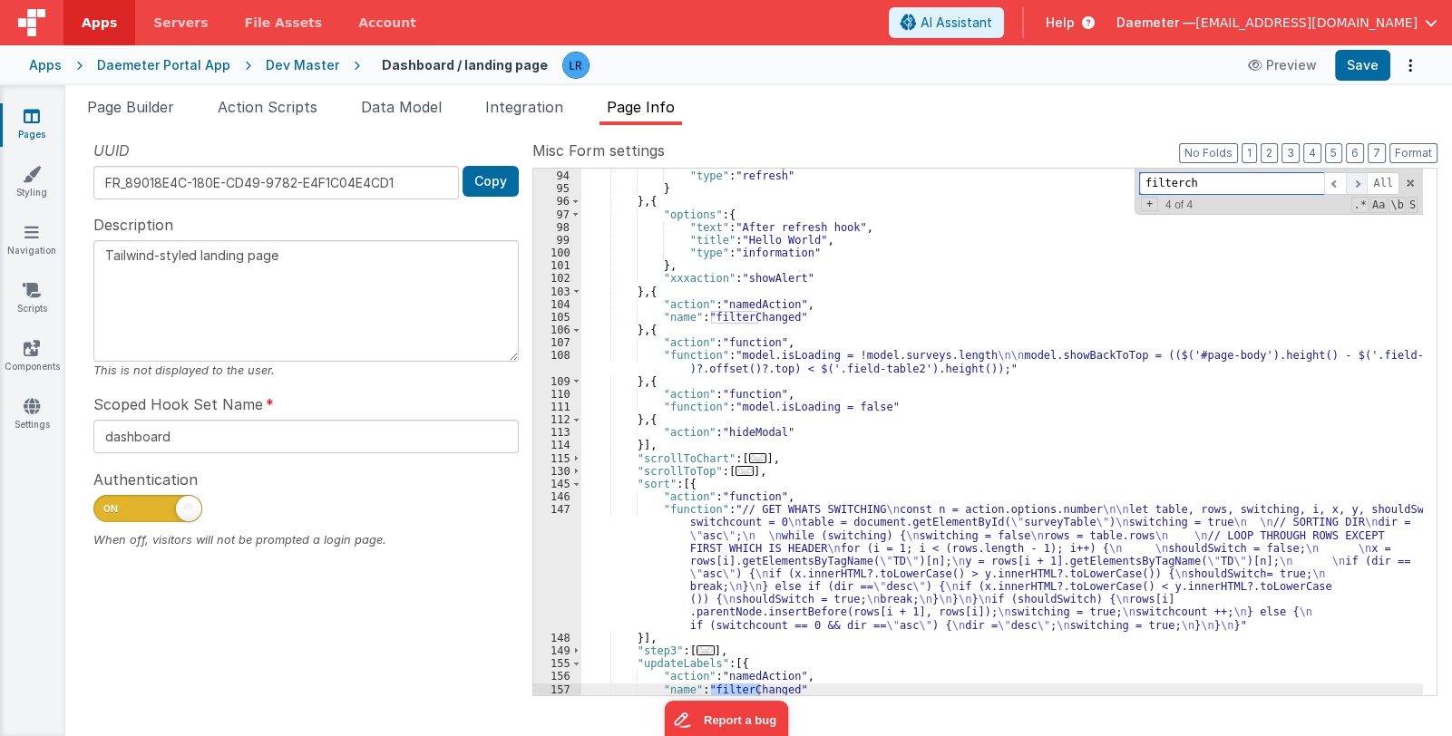
scroll to position [1951, 0]
click at [1351, 178] on span at bounding box center [1356, 183] width 22 height 23
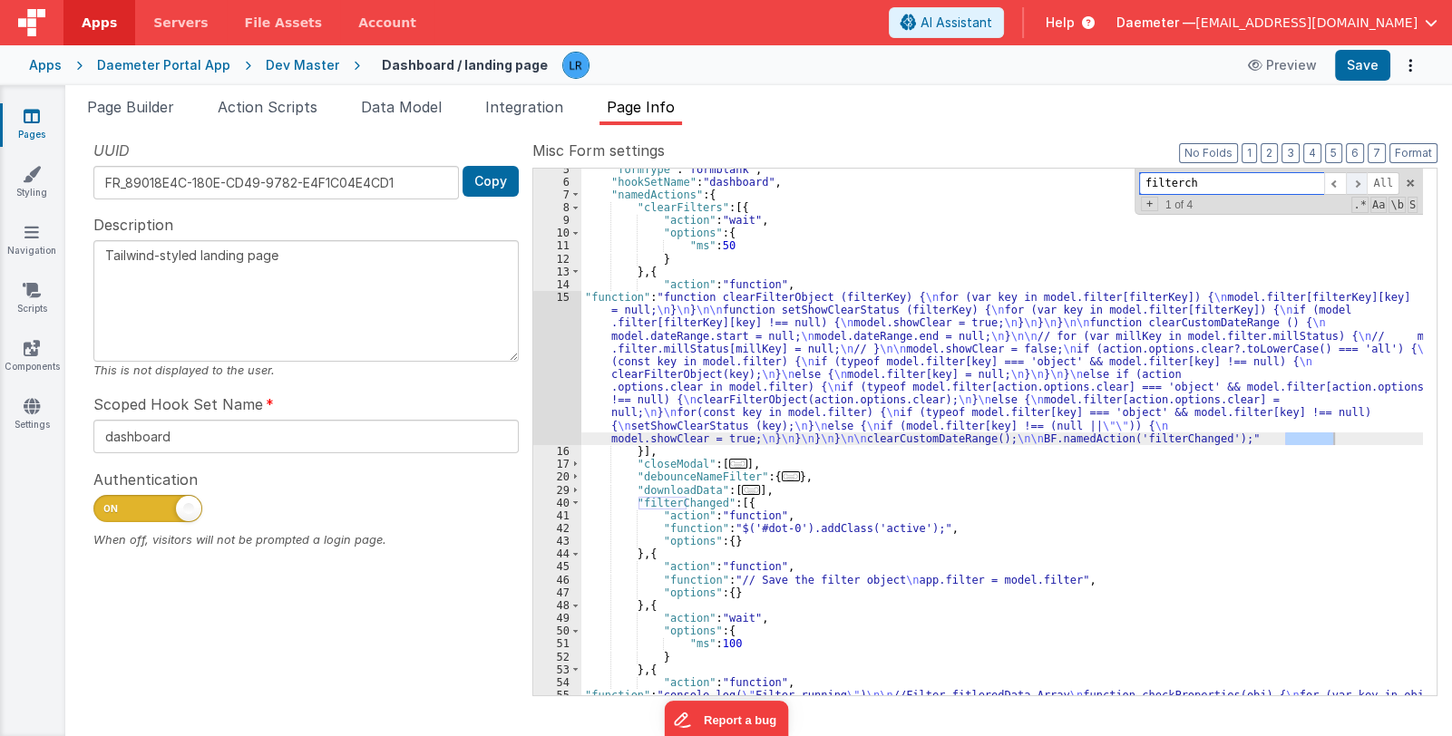
scroll to position [57, 0]
click at [1351, 178] on span at bounding box center [1356, 183] width 22 height 23
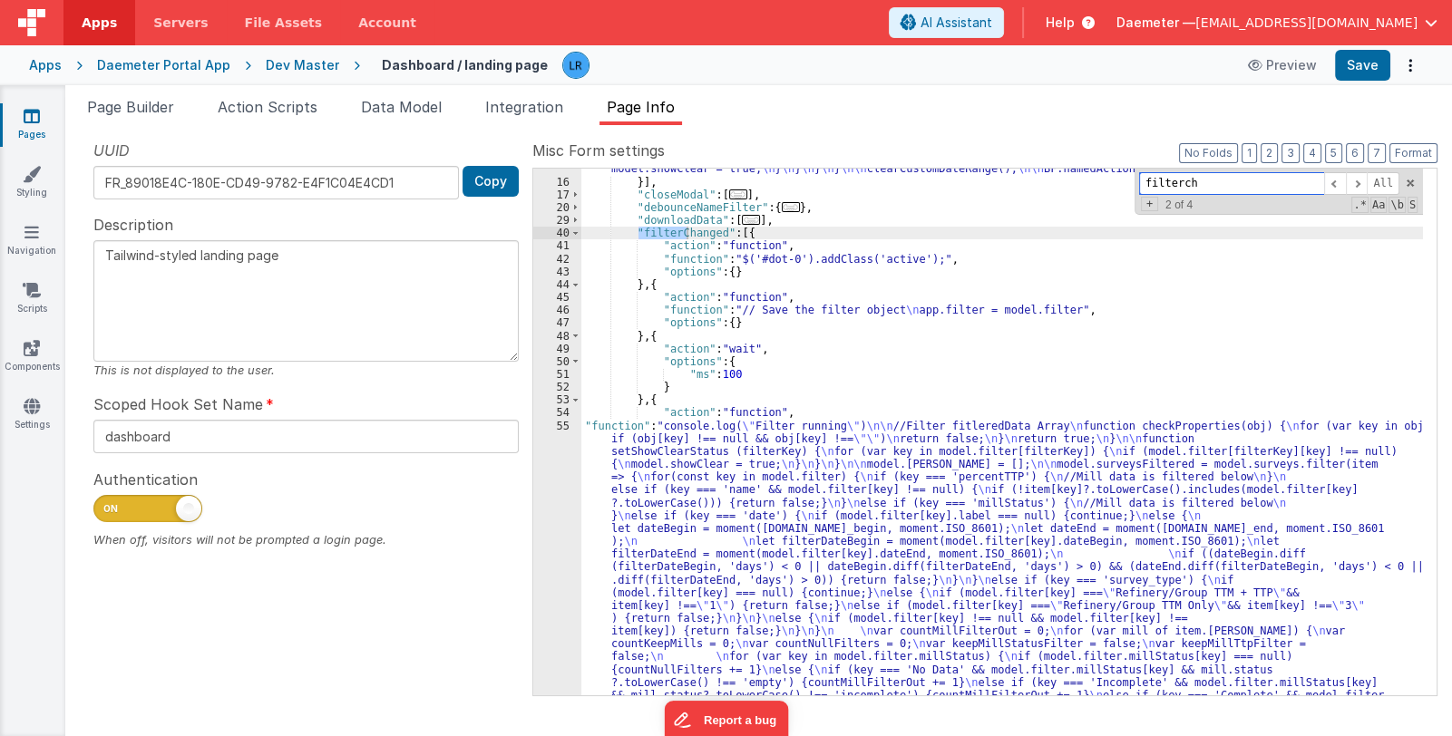
scroll to position [542, 0]
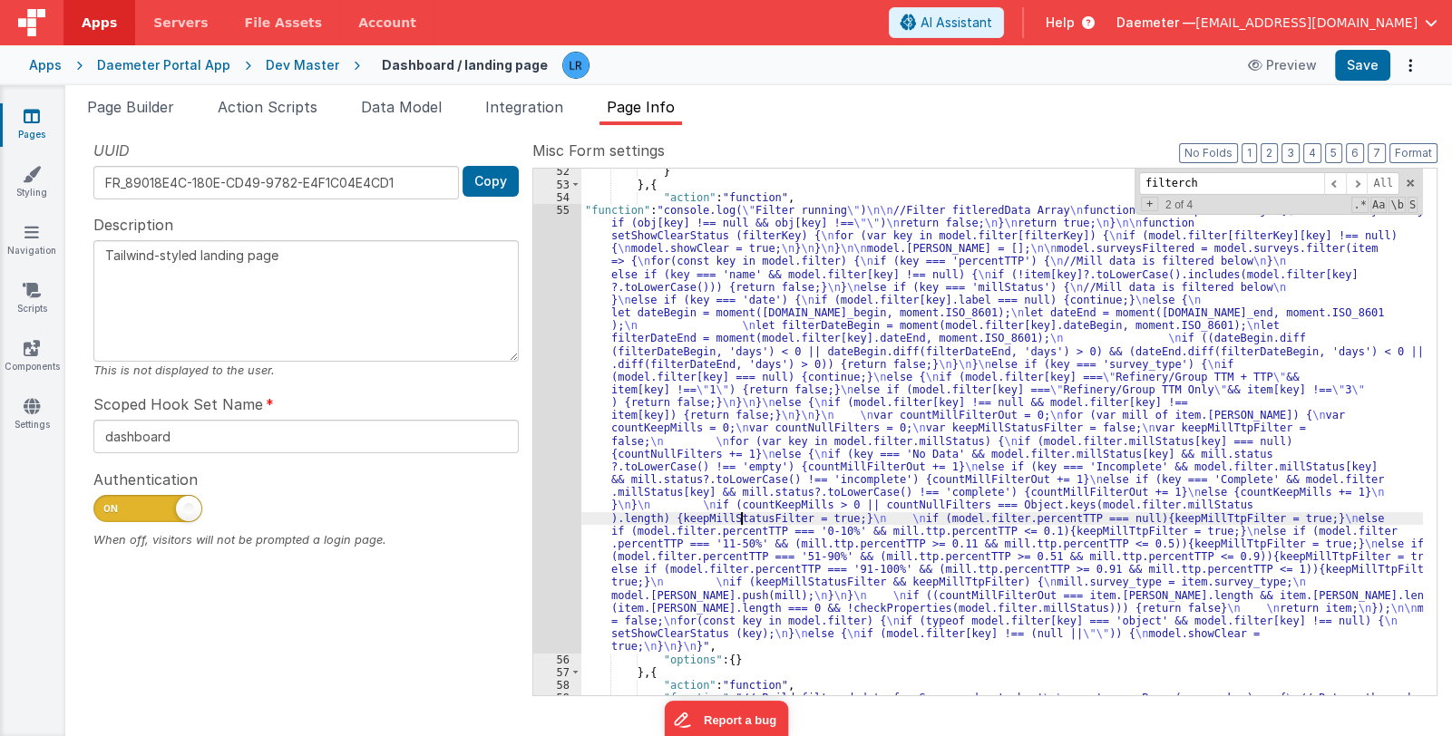
click at [739, 515] on div "} } , { "action" : "function" , "function" : "console.log( \" Filter running \"…" at bounding box center [1001, 493] width 841 height 656
click at [538, 559] on div "55" at bounding box center [557, 429] width 48 height 450
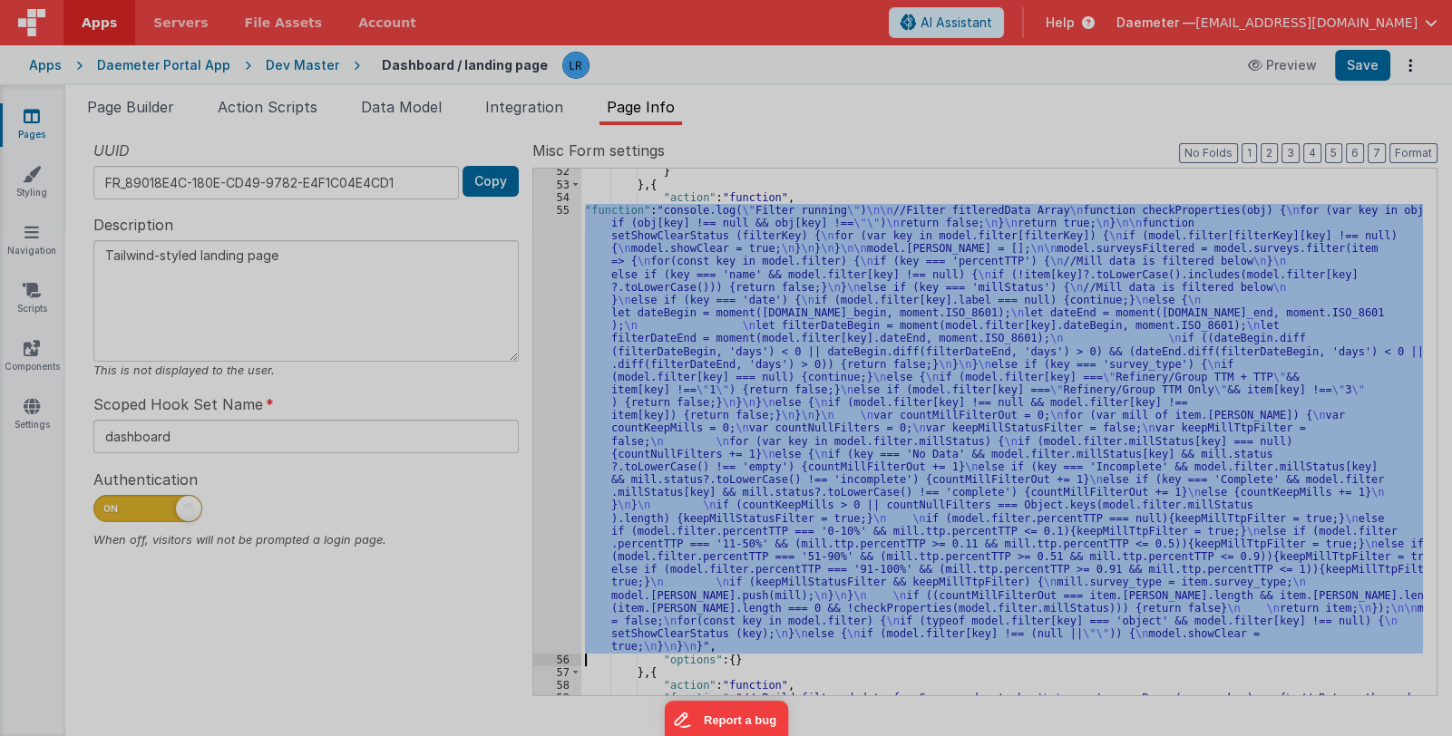
click at [538, 559] on div "console . log ( "Filter running" ) //Filter fitleredData Array function checkPr…" at bounding box center [746, 414] width 1324 height 635
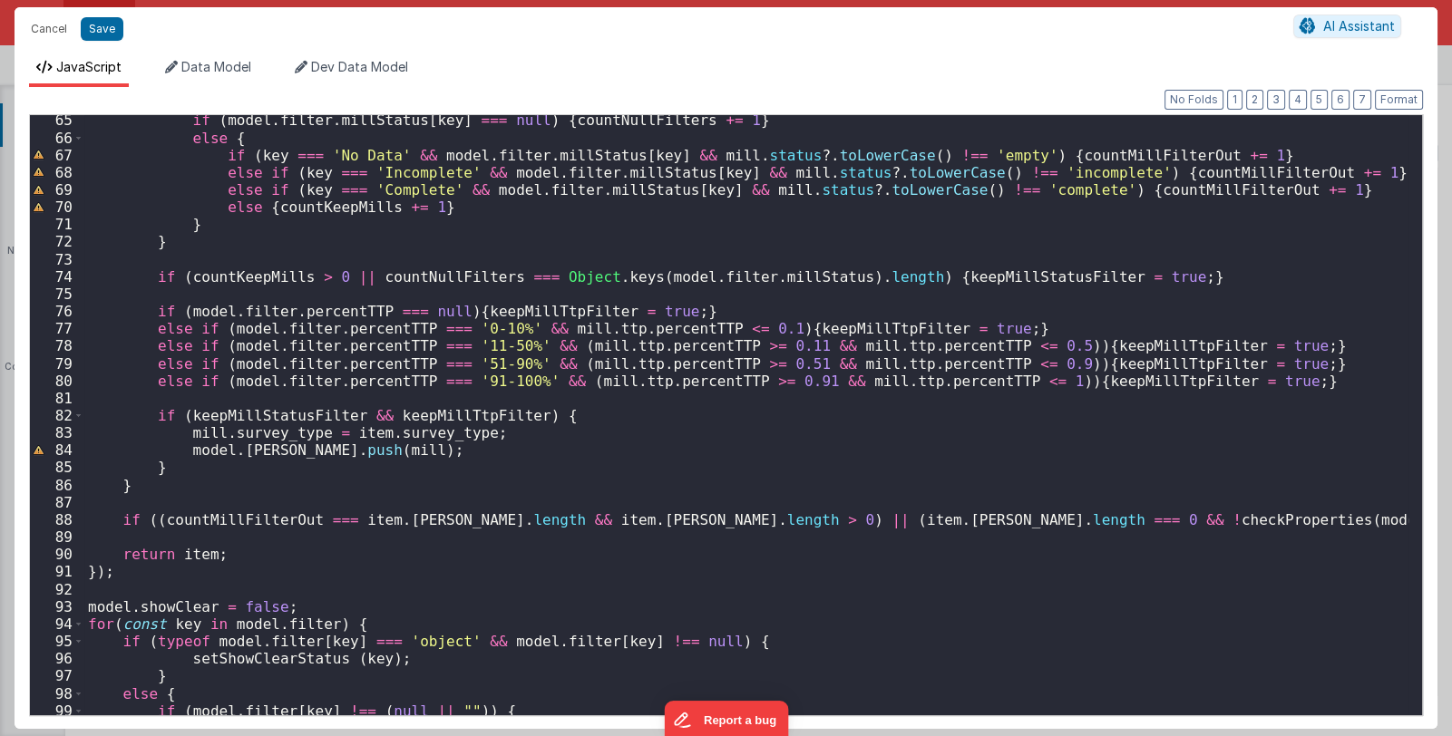
scroll to position [1206, 0]
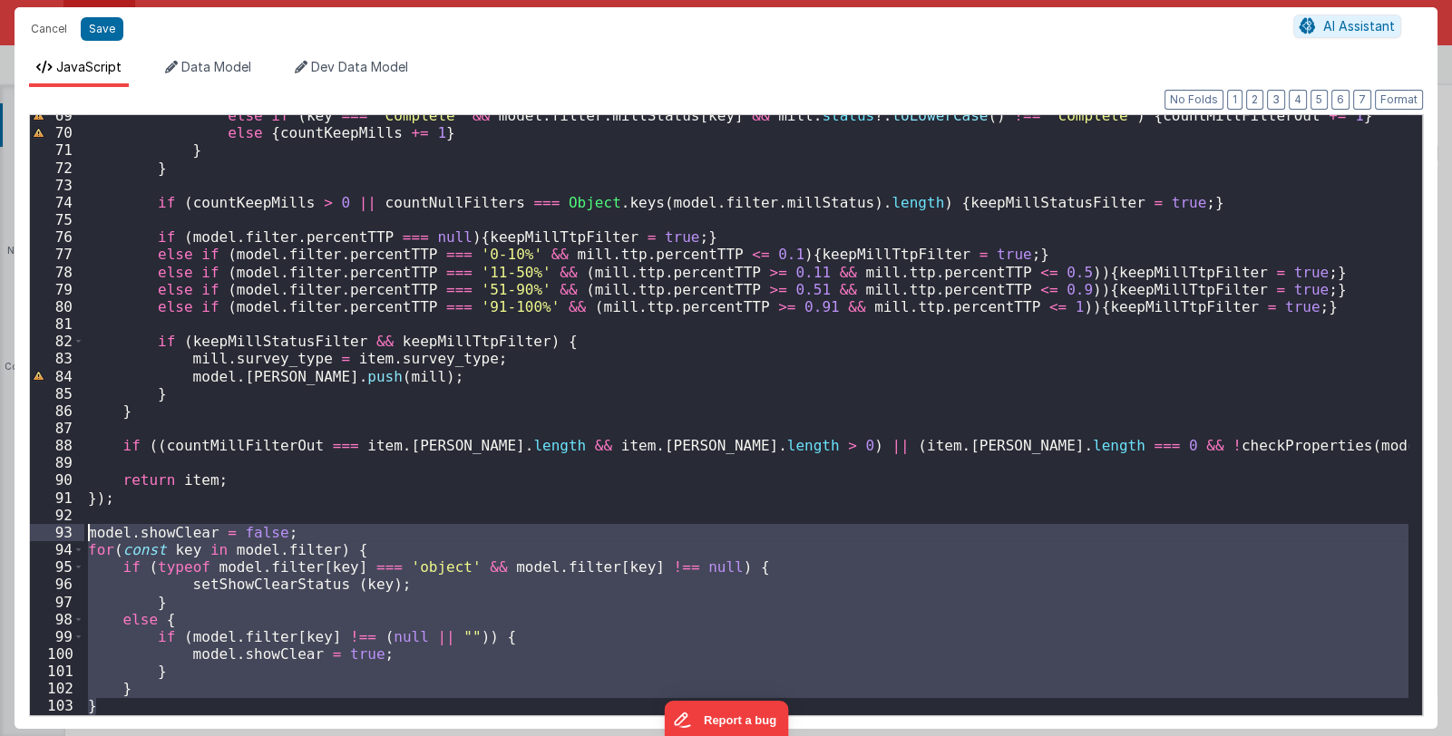
drag, startPoint x: 112, startPoint y: 705, endPoint x: 76, endPoint y: 532, distance: 176.7
click at [76, 532] on div "69 70 71 72 73 74 75 76 77 78 79 80 81 82 83 84 85 86 87 88 89 90 91 92 93 94 9…" at bounding box center [725, 415] width 1393 height 602
click at [95, 696] on div "else if ( key === 'Complete' && model . filter . millStatus [ key ] && mill . s…" at bounding box center [746, 415] width 1324 height 600
drag, startPoint x: 99, startPoint y: 709, endPoint x: 73, endPoint y: 535, distance: 175.9
click at [73, 535] on div "69 70 71 72 73 74 75 76 77 78 79 80 81 82 83 84 85 86 87 88 89 90 91 92 93 94 9…" at bounding box center [725, 415] width 1393 height 602
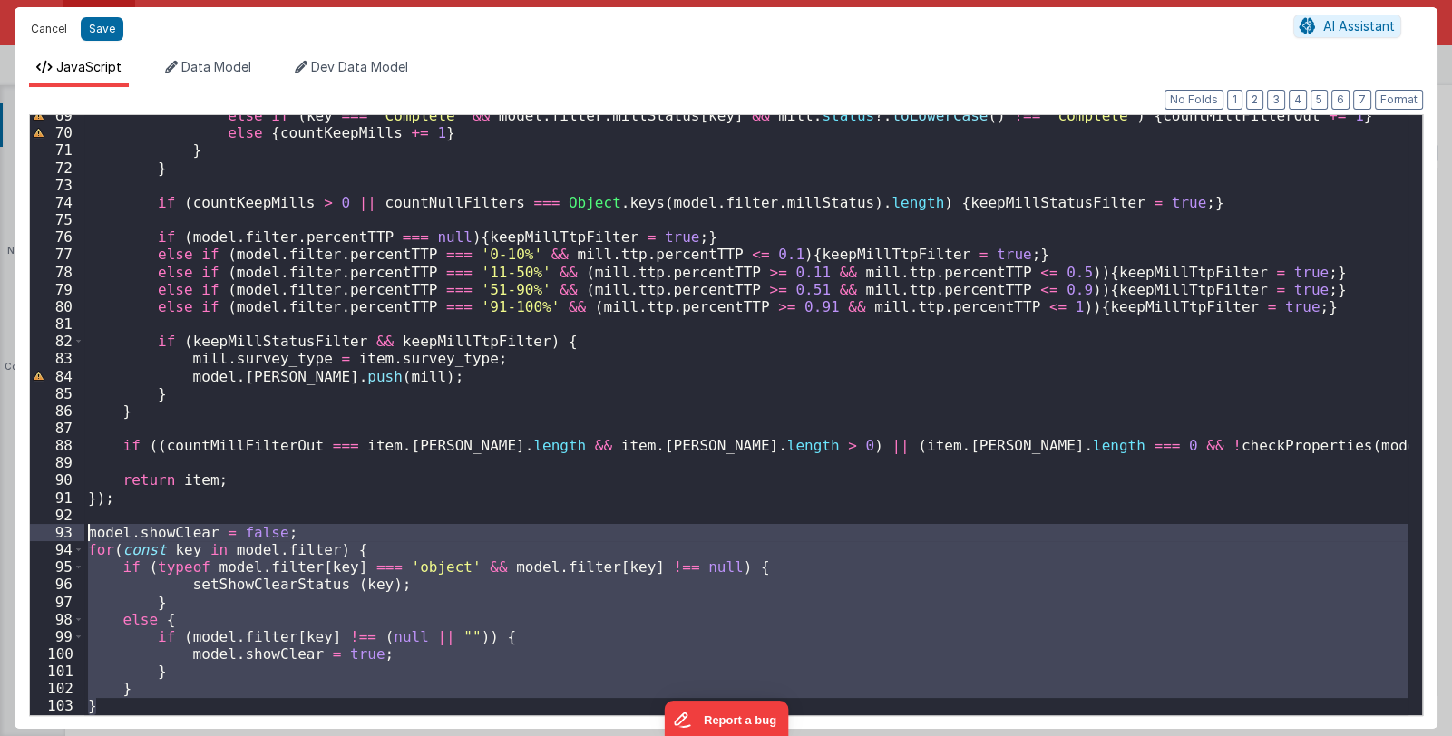
click at [41, 24] on button "Cancel" at bounding box center [49, 28] width 54 height 25
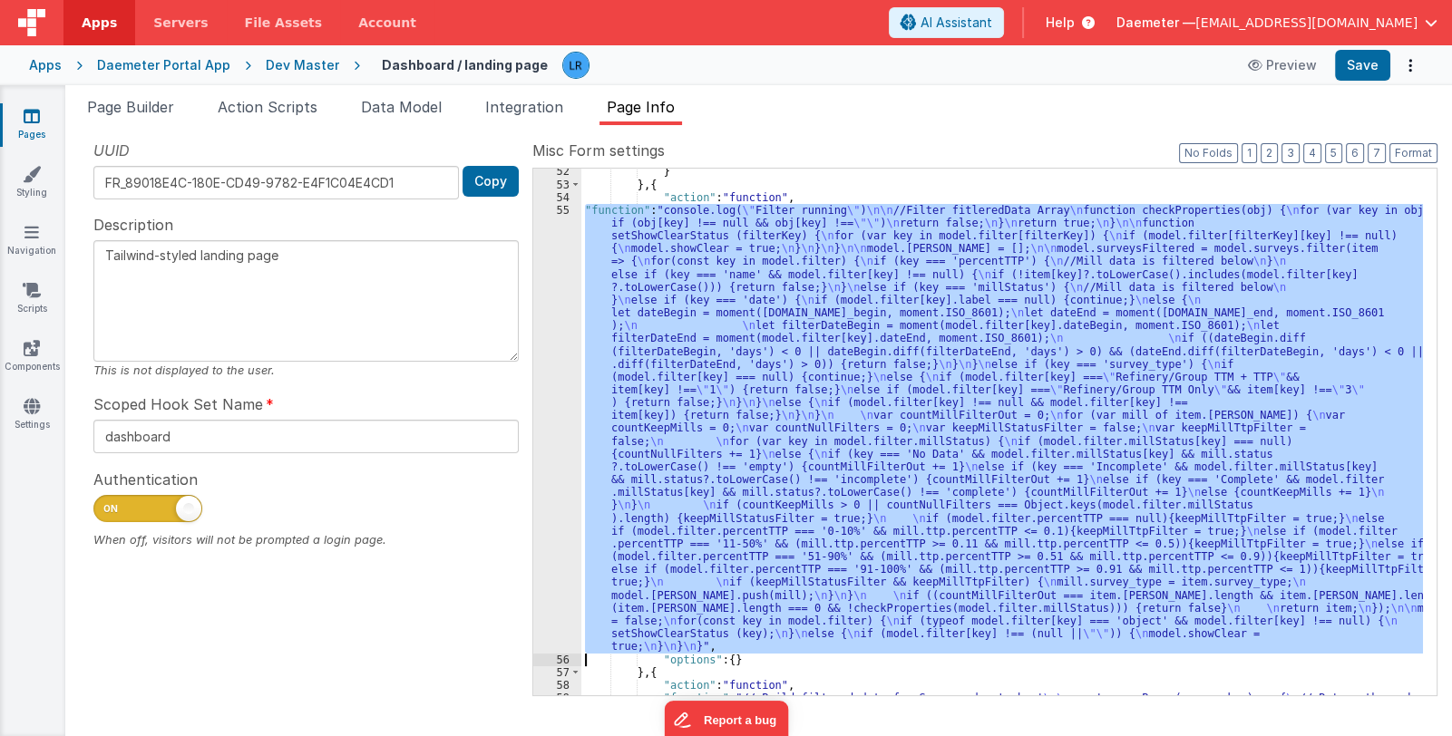
click at [887, 416] on div "} } , { "action" : "function" , "function" : "console.log( \" Filter running \"…" at bounding box center [1001, 432] width 841 height 527
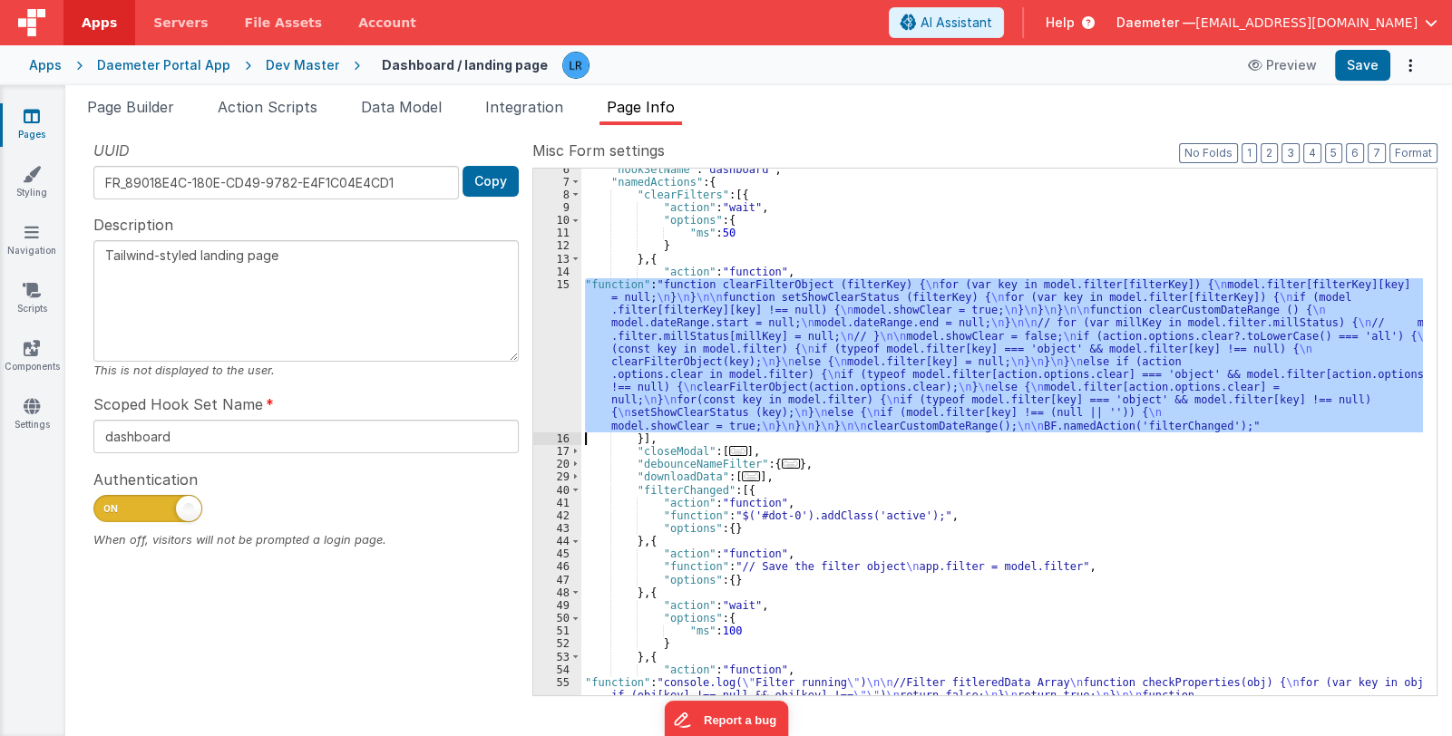
scroll to position [70, 0]
click at [739, 332] on div ""hookSetName" : "dashboard" , "namedActions" : { "clearFilters" : [{ "action" :…" at bounding box center [1001, 432] width 841 height 527
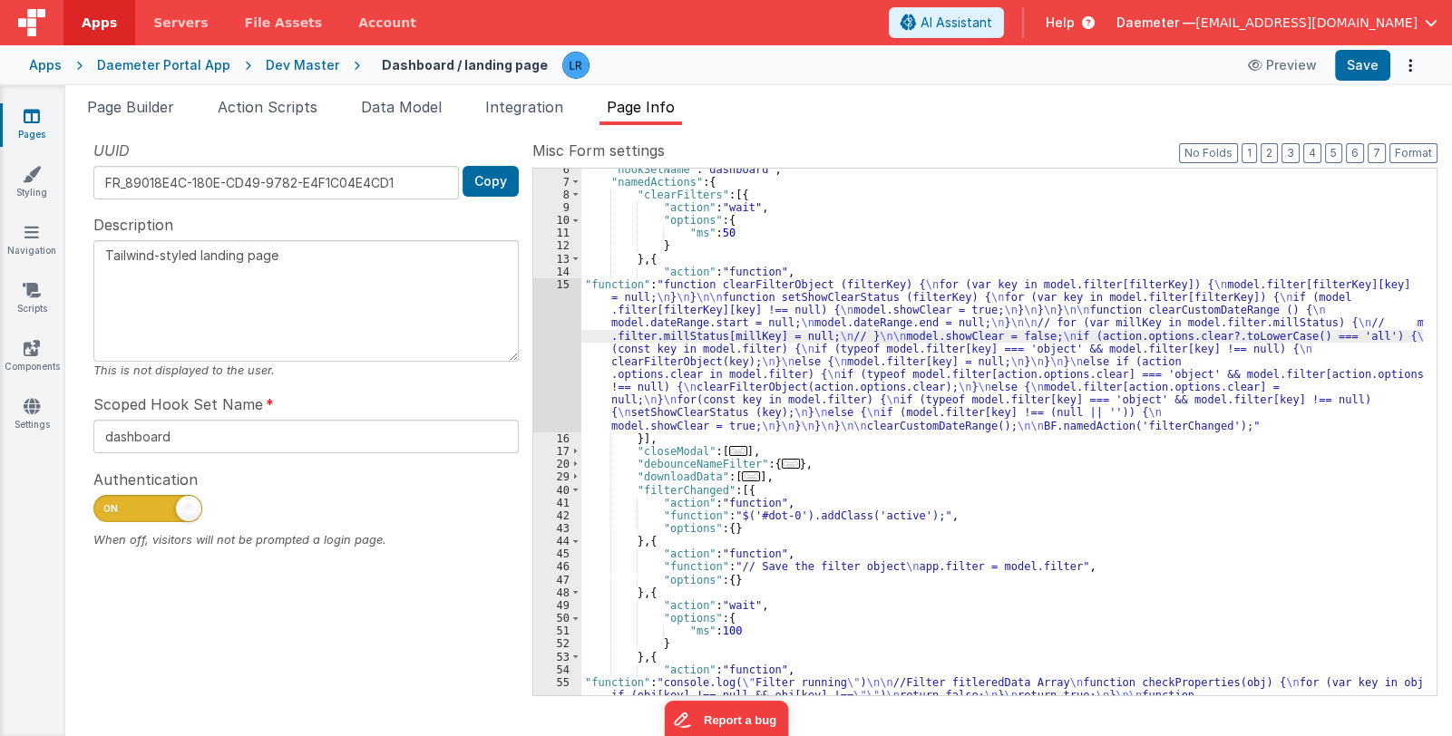
click at [547, 367] on div "15" at bounding box center [557, 355] width 48 height 154
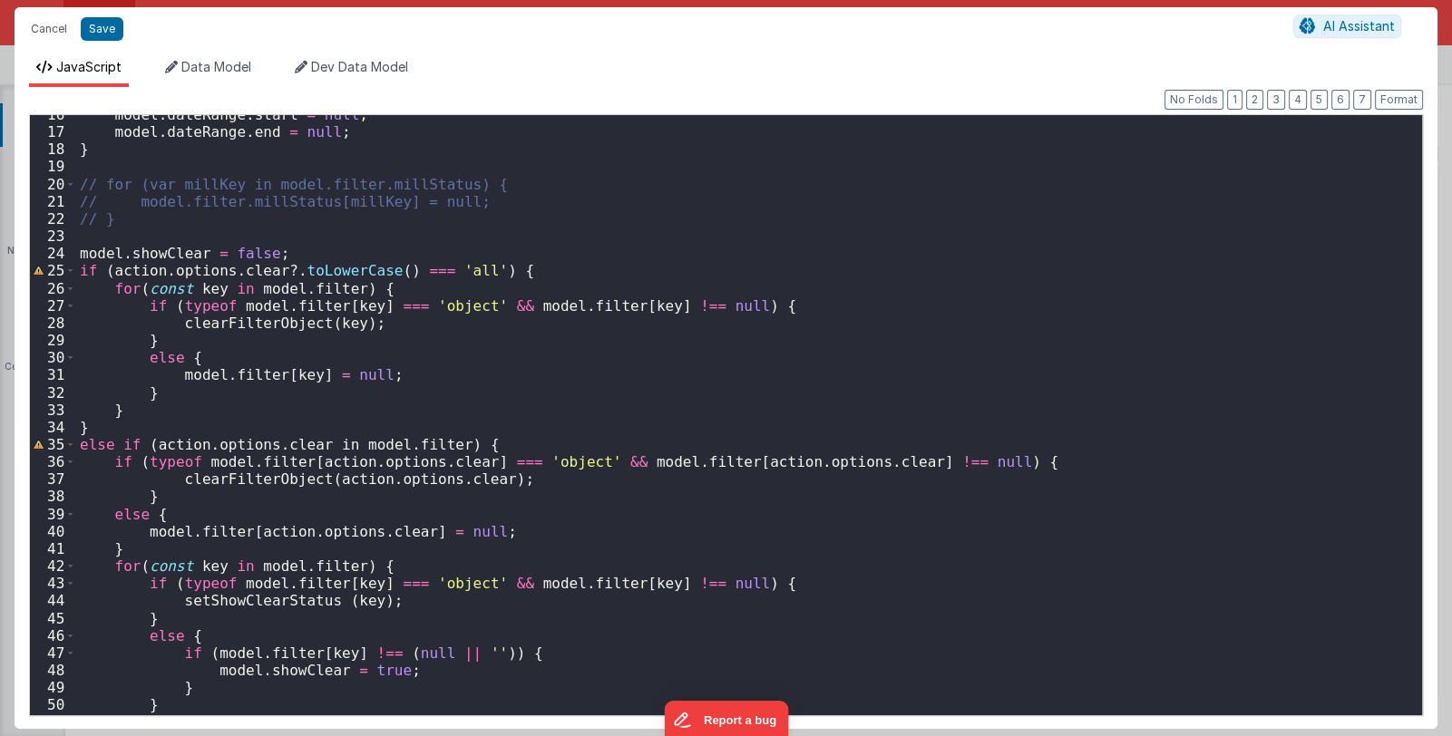
scroll to position [372, 0]
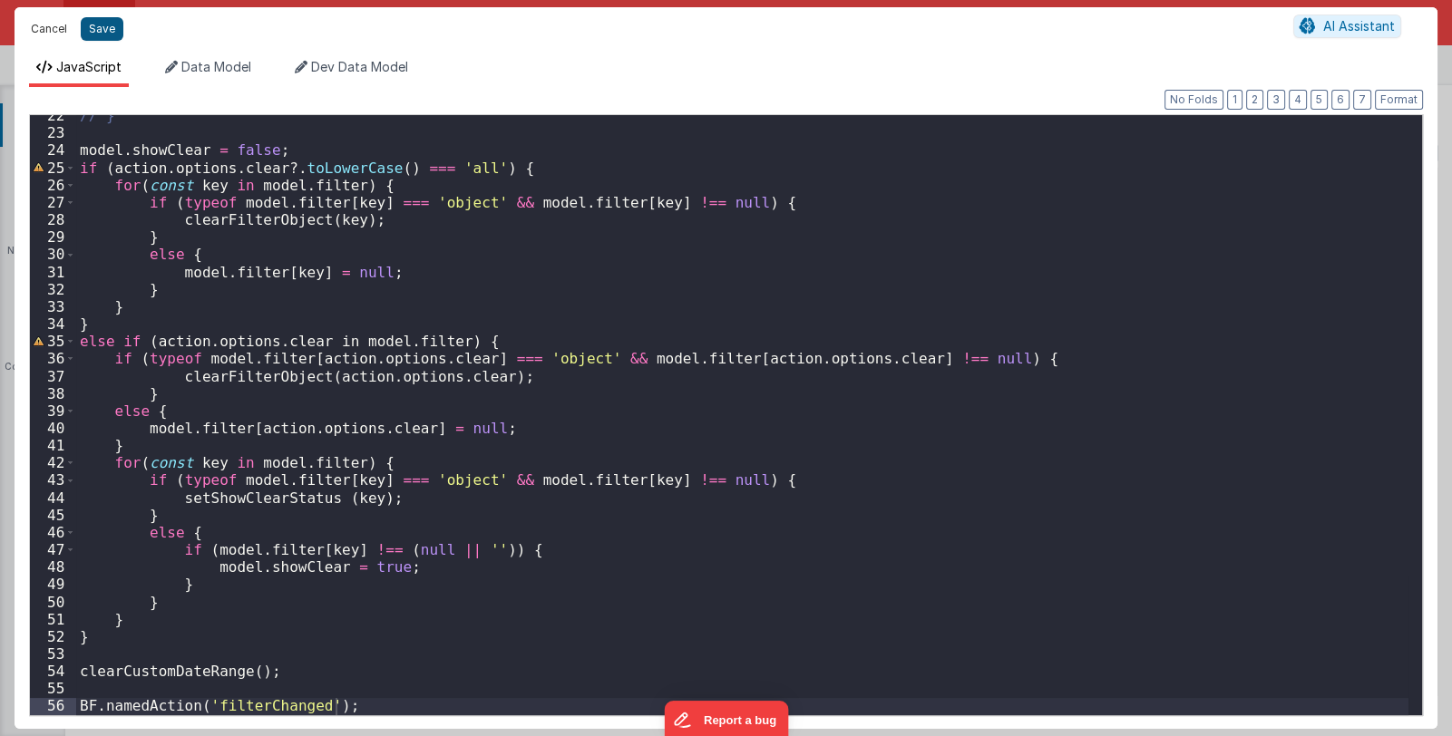
drag, startPoint x: 31, startPoint y: 29, endPoint x: 84, endPoint y: 39, distance: 54.4
click at [32, 29] on button "Cancel" at bounding box center [49, 28] width 54 height 25
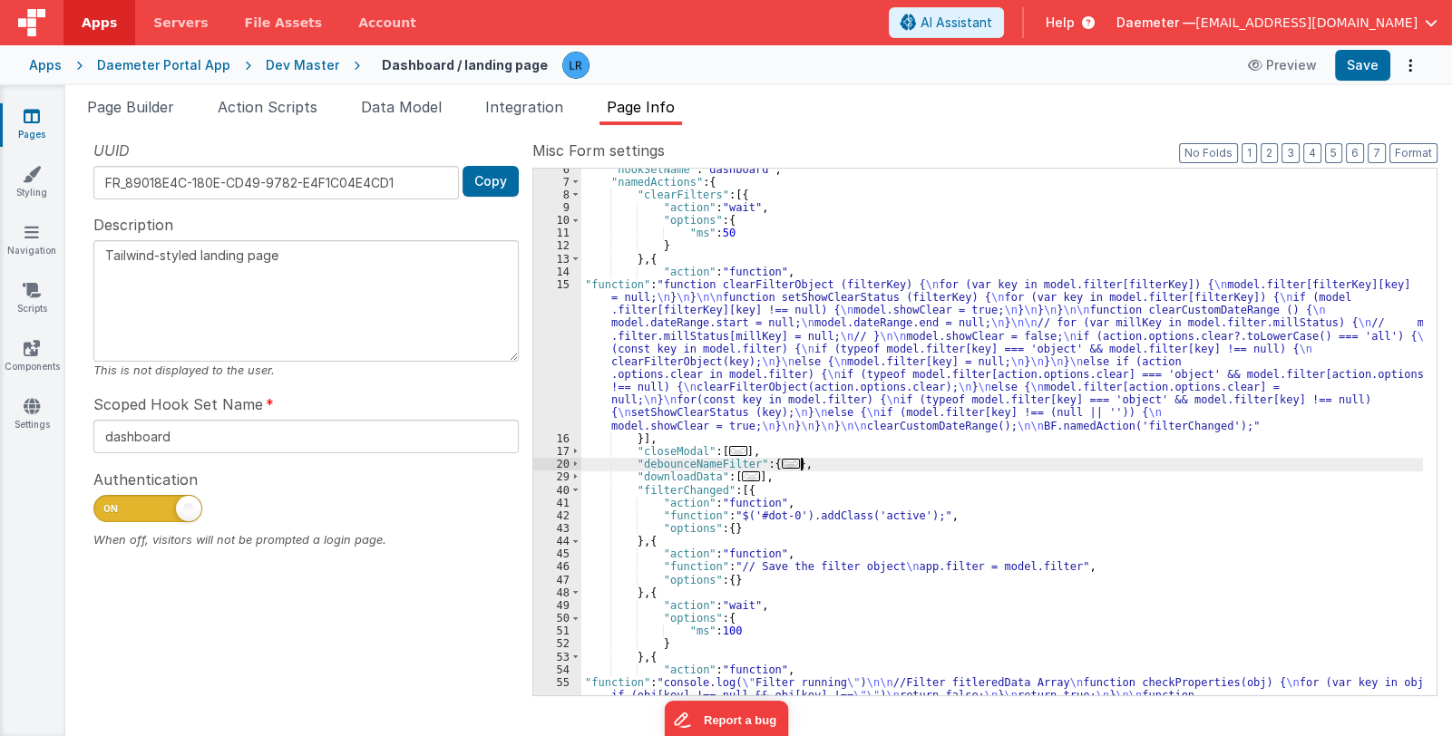
click at [857, 459] on div ""hookSetName" : "dashboard" , "namedActions" : { "clearFilters" : [{ "action" :…" at bounding box center [1001, 658] width 841 height 990
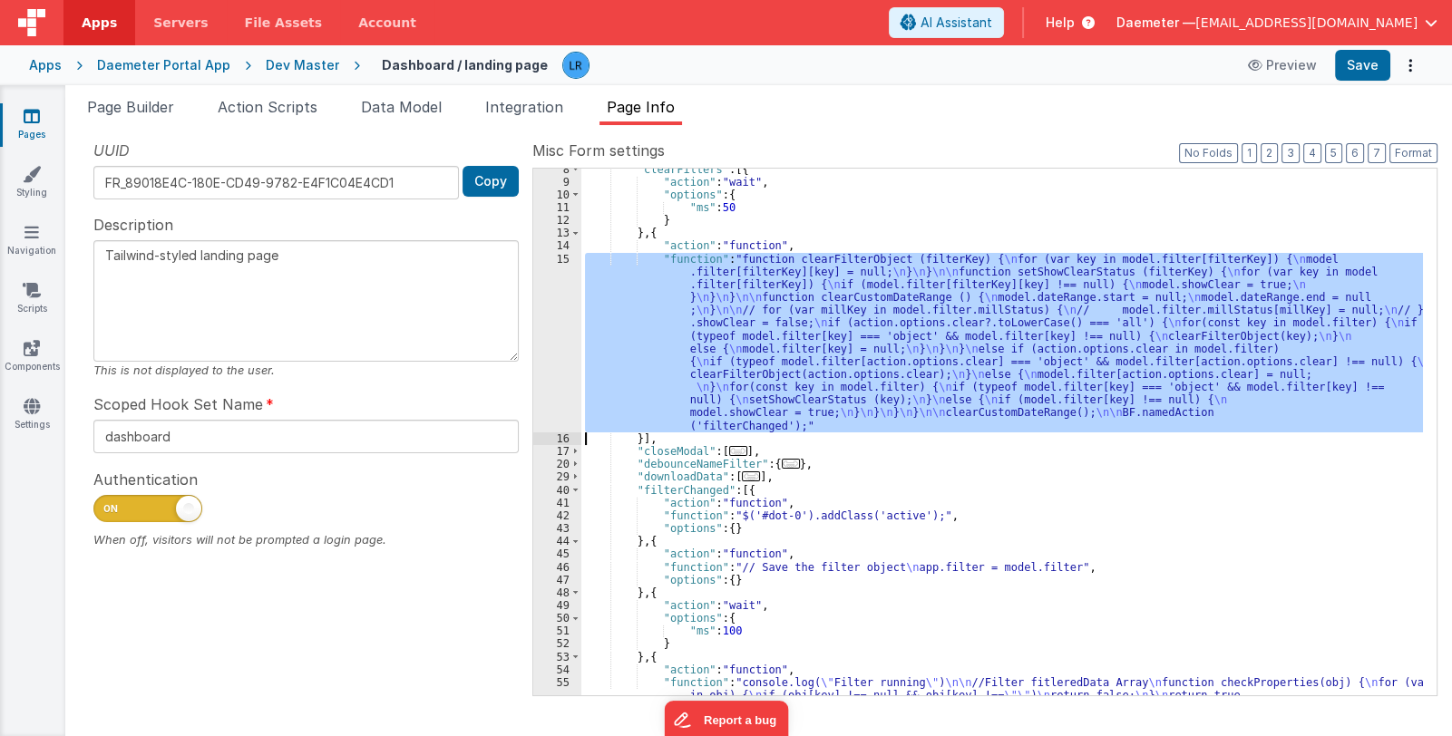
scroll to position [95, 0]
click at [790, 368] on div ""clearFilters" : [{ "action" : "wait" , "options" : { "ms" : 50 } } , { "action…" at bounding box center [1001, 432] width 841 height 527
click at [540, 357] on div "15" at bounding box center [557, 343] width 48 height 180
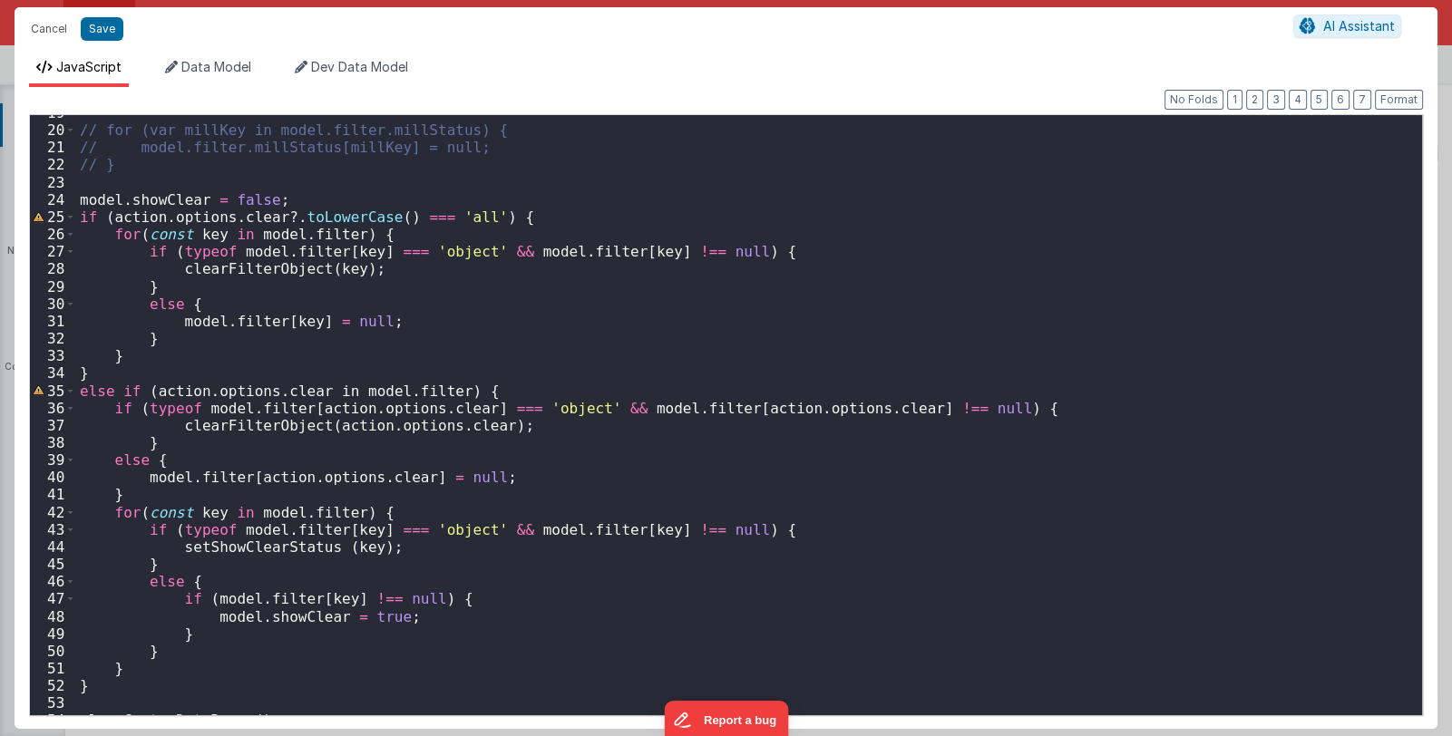
scroll to position [372, 0]
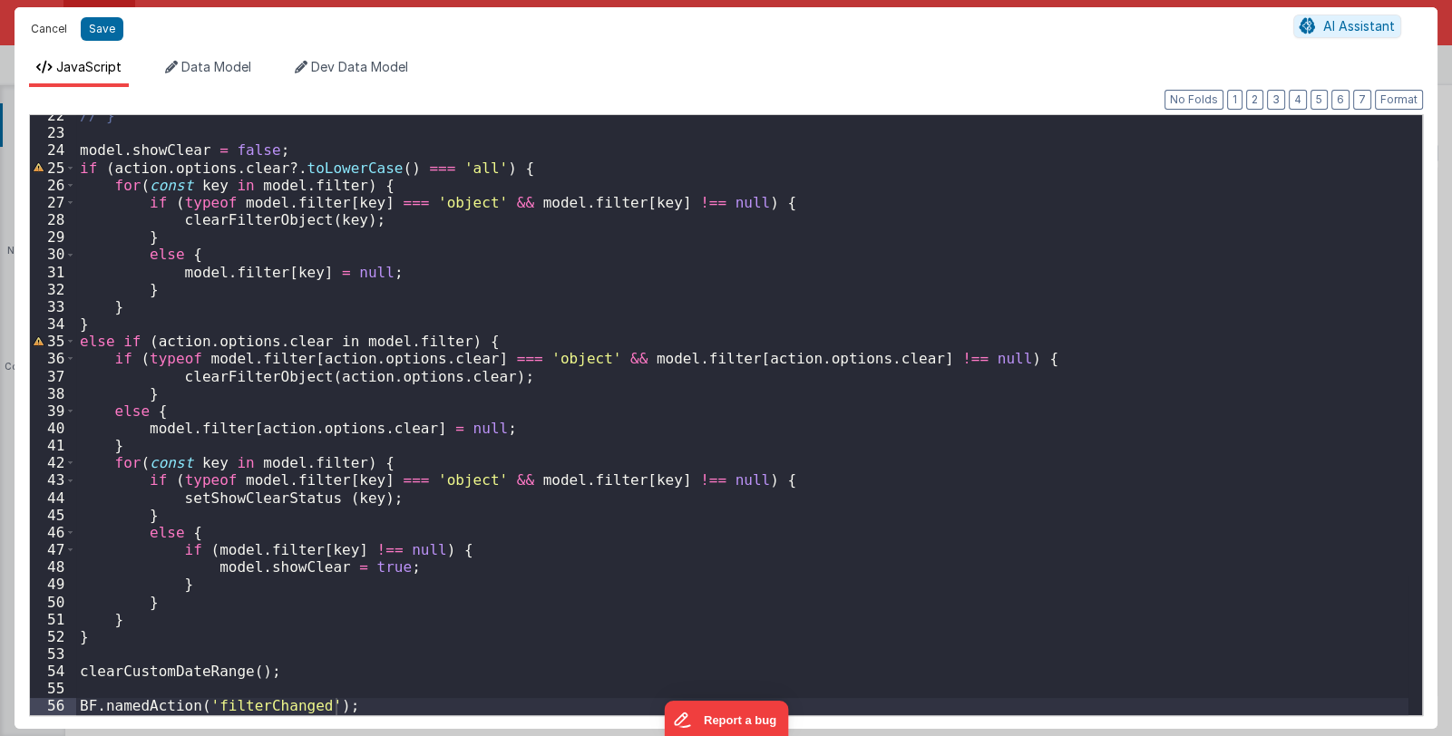
click at [51, 31] on button "Cancel" at bounding box center [49, 28] width 54 height 25
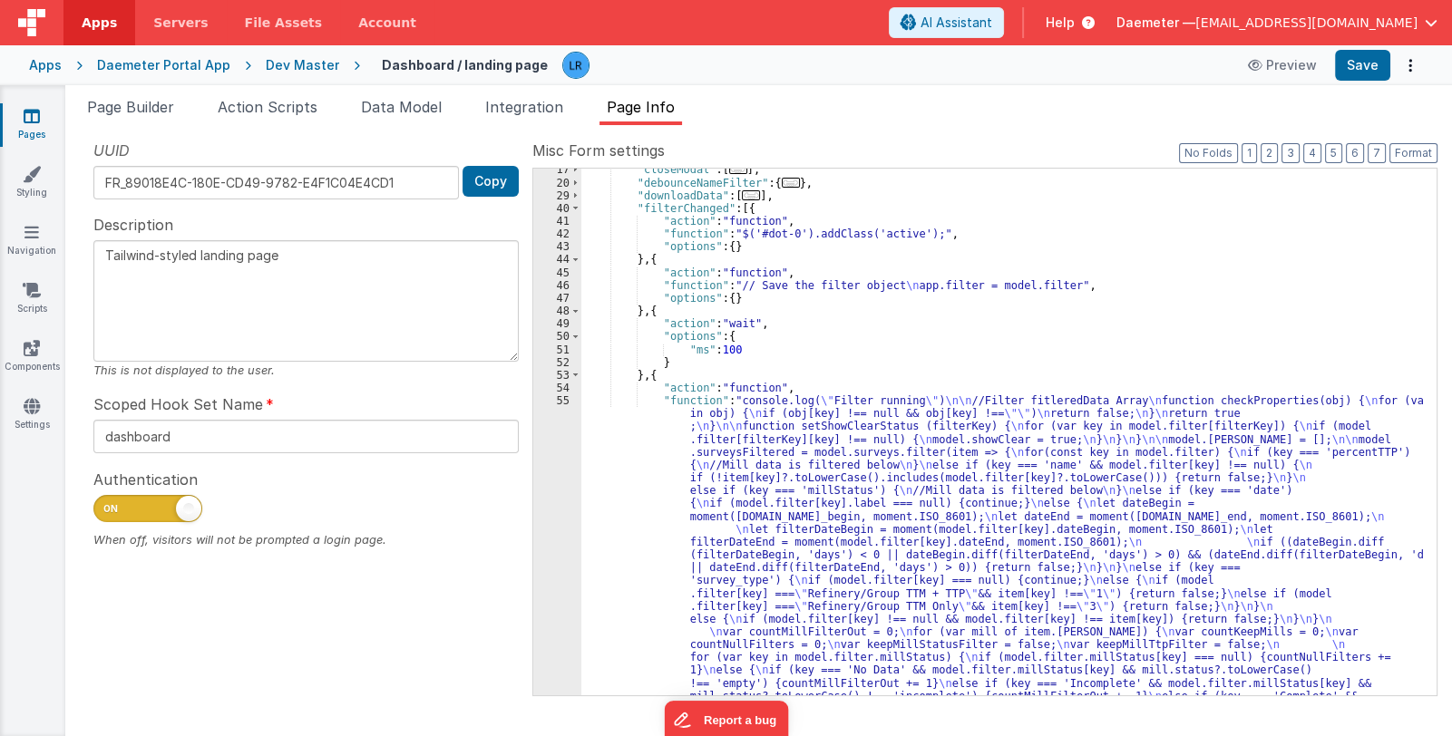
scroll to position [431, 0]
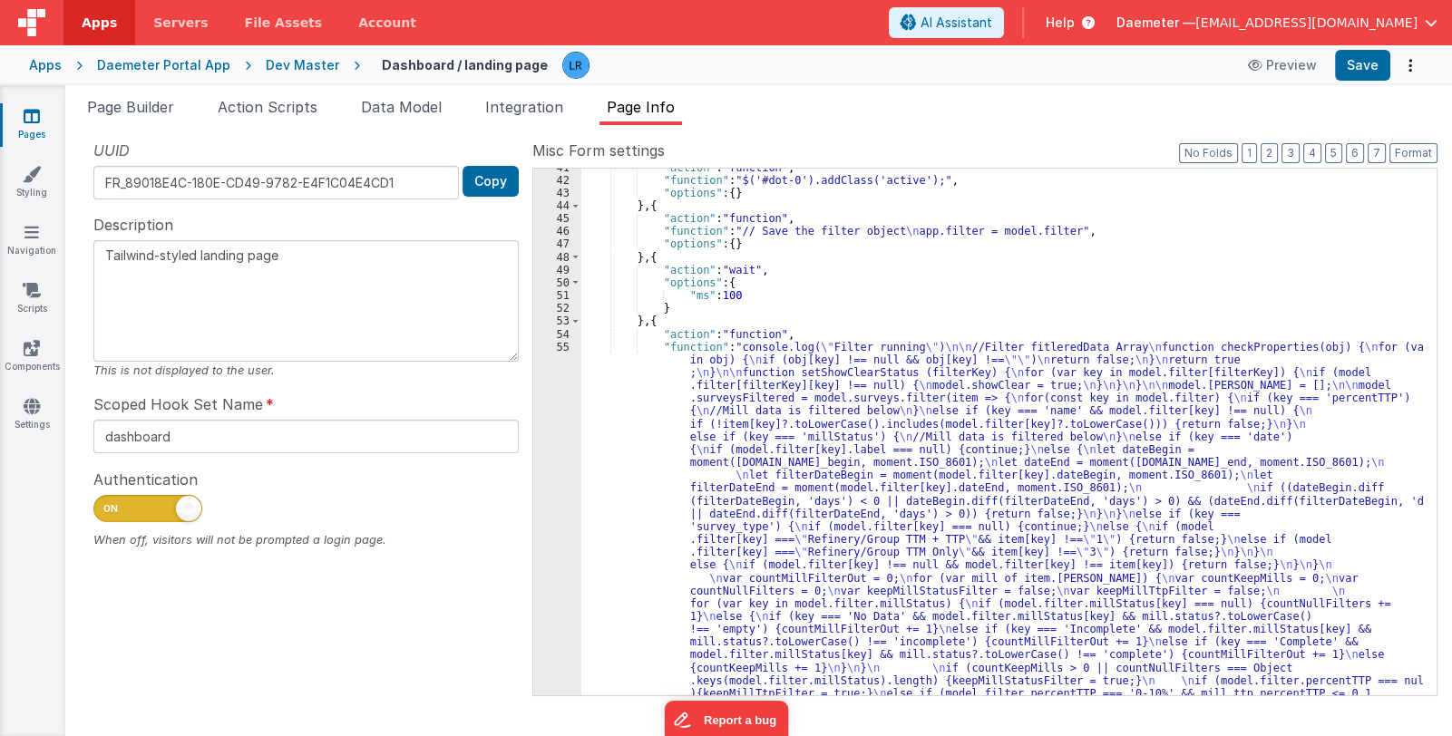
click at [820, 592] on div ""action" : "function" , "function" : "$('#dot-0').addClass('active');" , "optio…" at bounding box center [1001, 675] width 841 height 1029
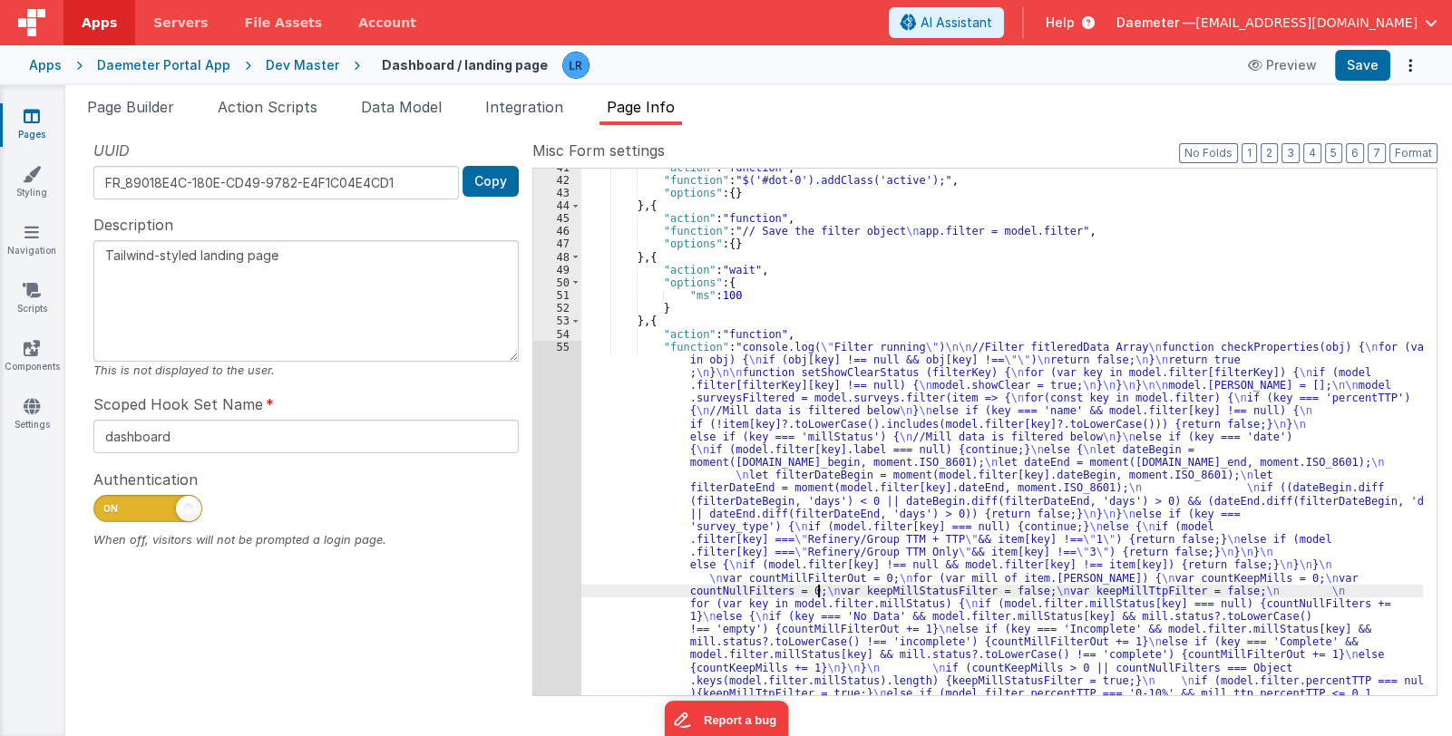
scroll to position [577, 0]
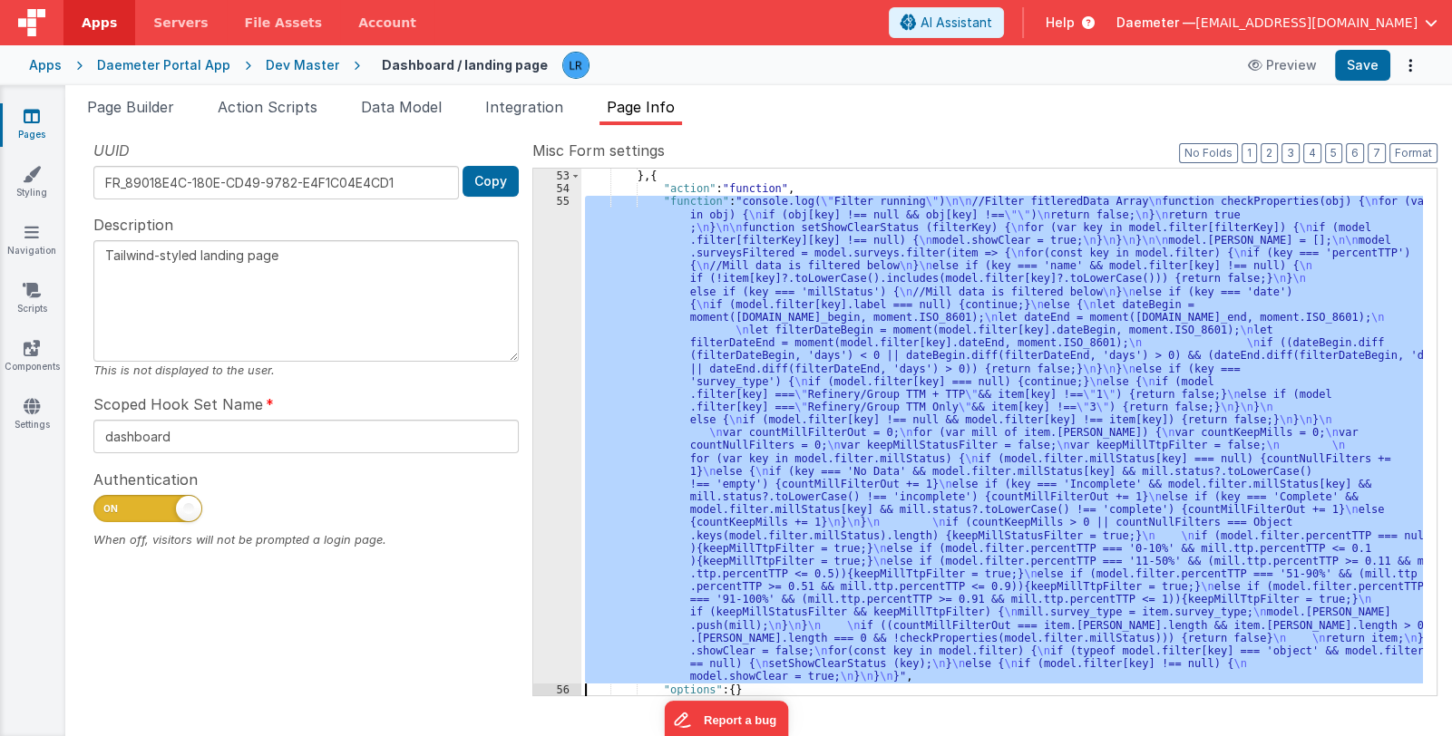
click at [560, 583] on div "55" at bounding box center [557, 439] width 48 height 488
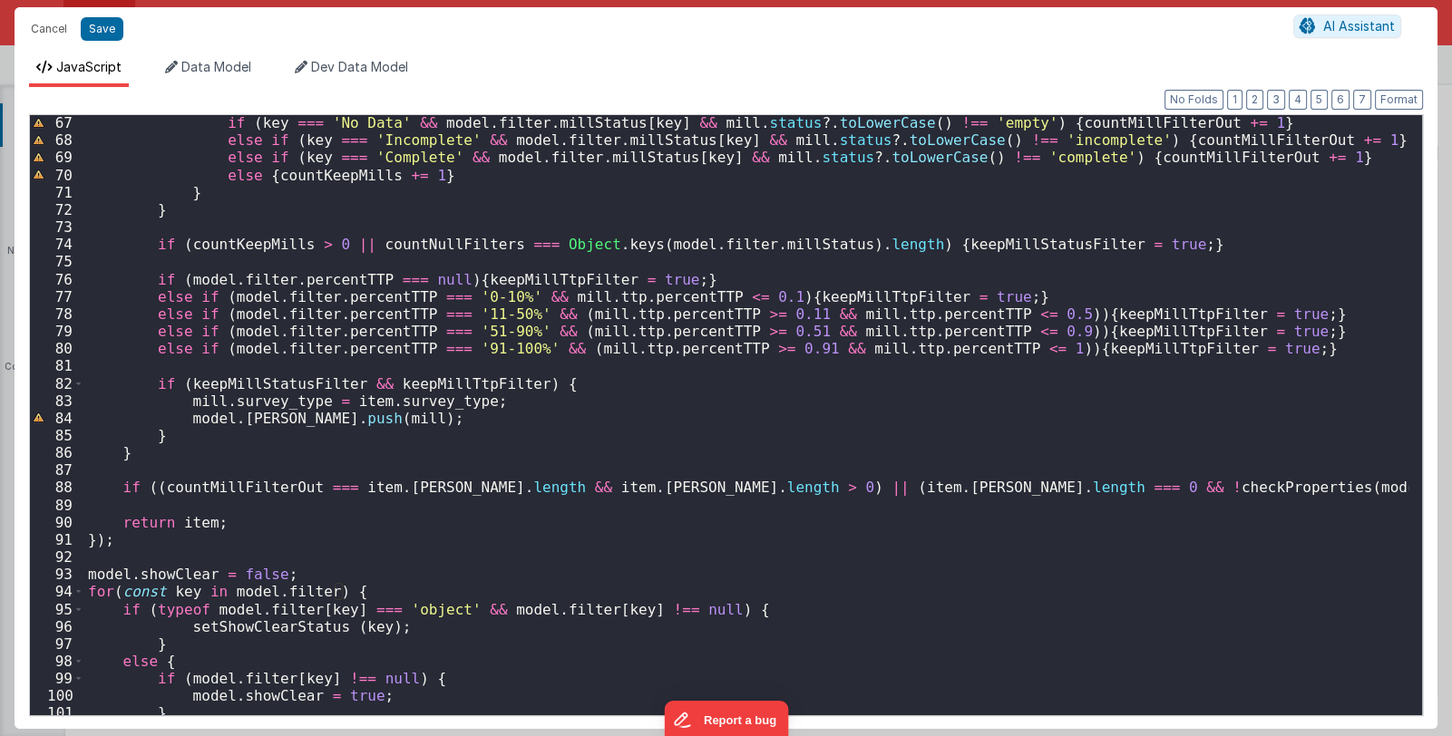
scroll to position [1206, 0]
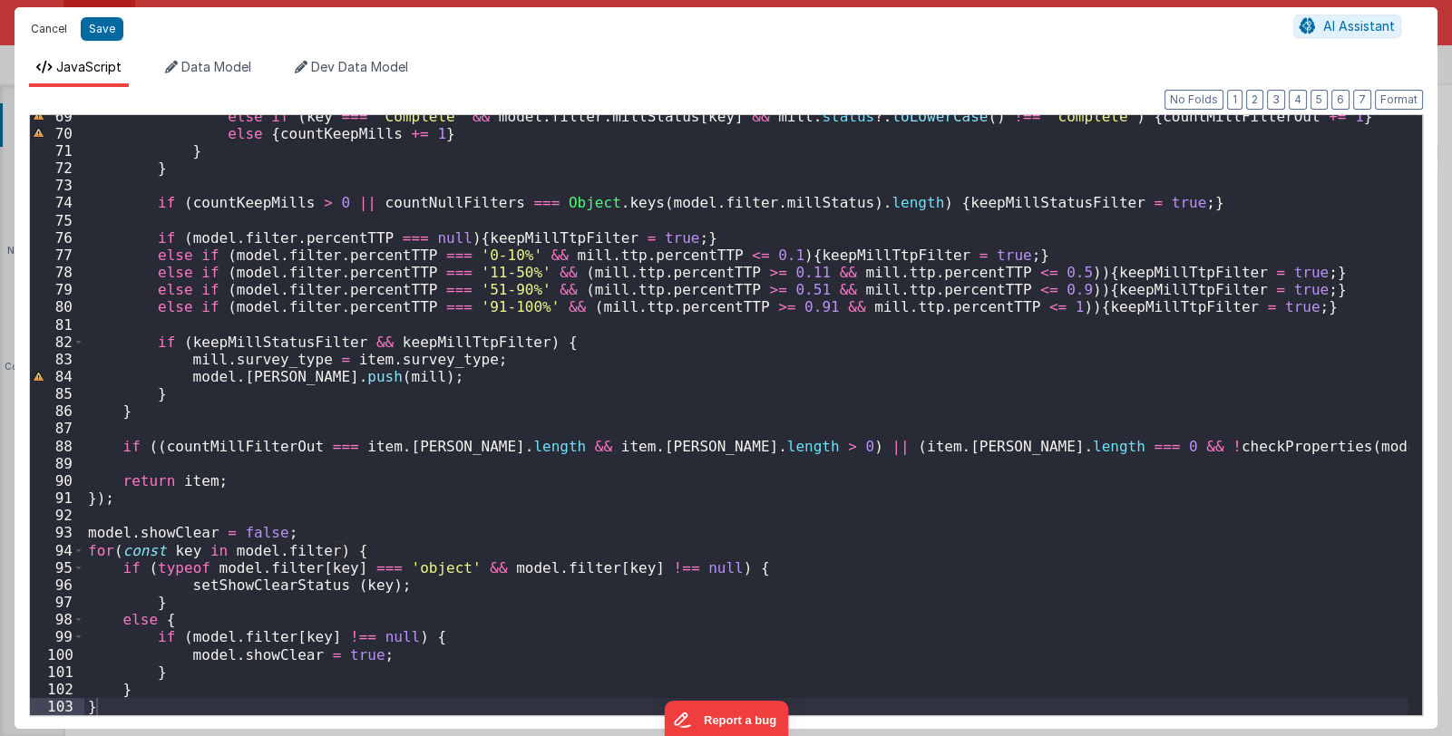
click at [39, 22] on button "Cancel" at bounding box center [49, 28] width 54 height 25
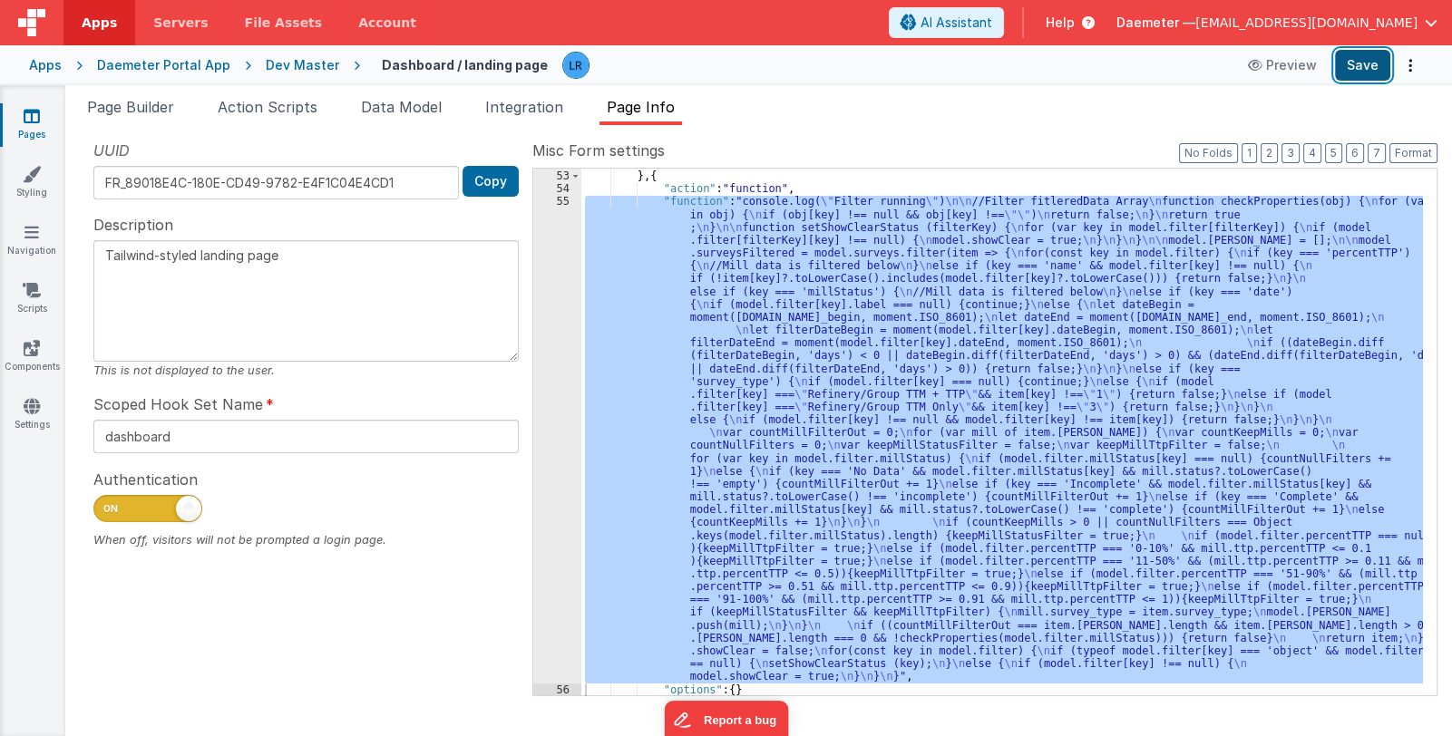
click at [1360, 66] on button "Save" at bounding box center [1362, 65] width 55 height 31
click at [687, 548] on div "} } , { "action" : "function" , "function" : "console.log( \" Filter running \"…" at bounding box center [1001, 432] width 841 height 527
click at [543, 571] on div "55" at bounding box center [557, 439] width 48 height 488
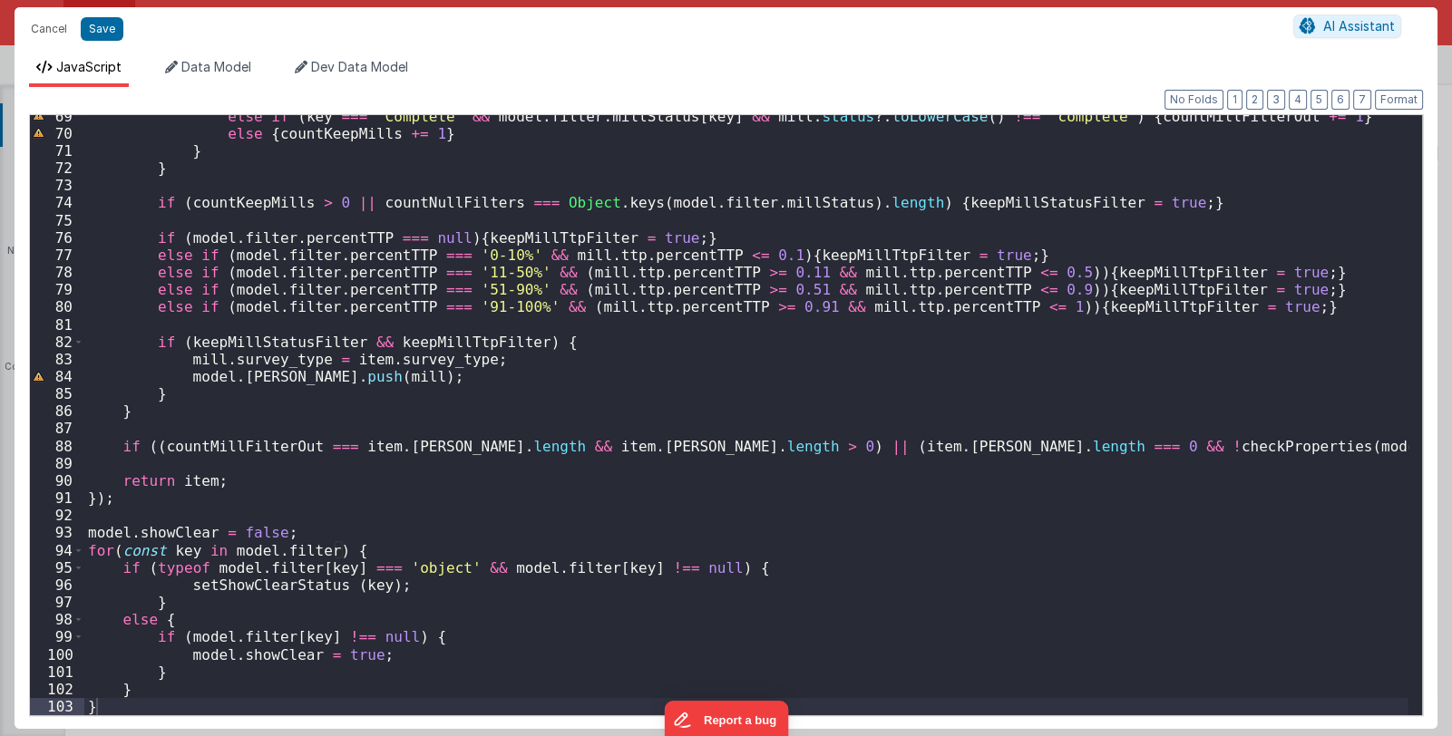
click at [104, 705] on div "else if ( key === 'Complete' && model . filter . millStatus [ key ] && mill . s…" at bounding box center [746, 425] width 1324 height 635
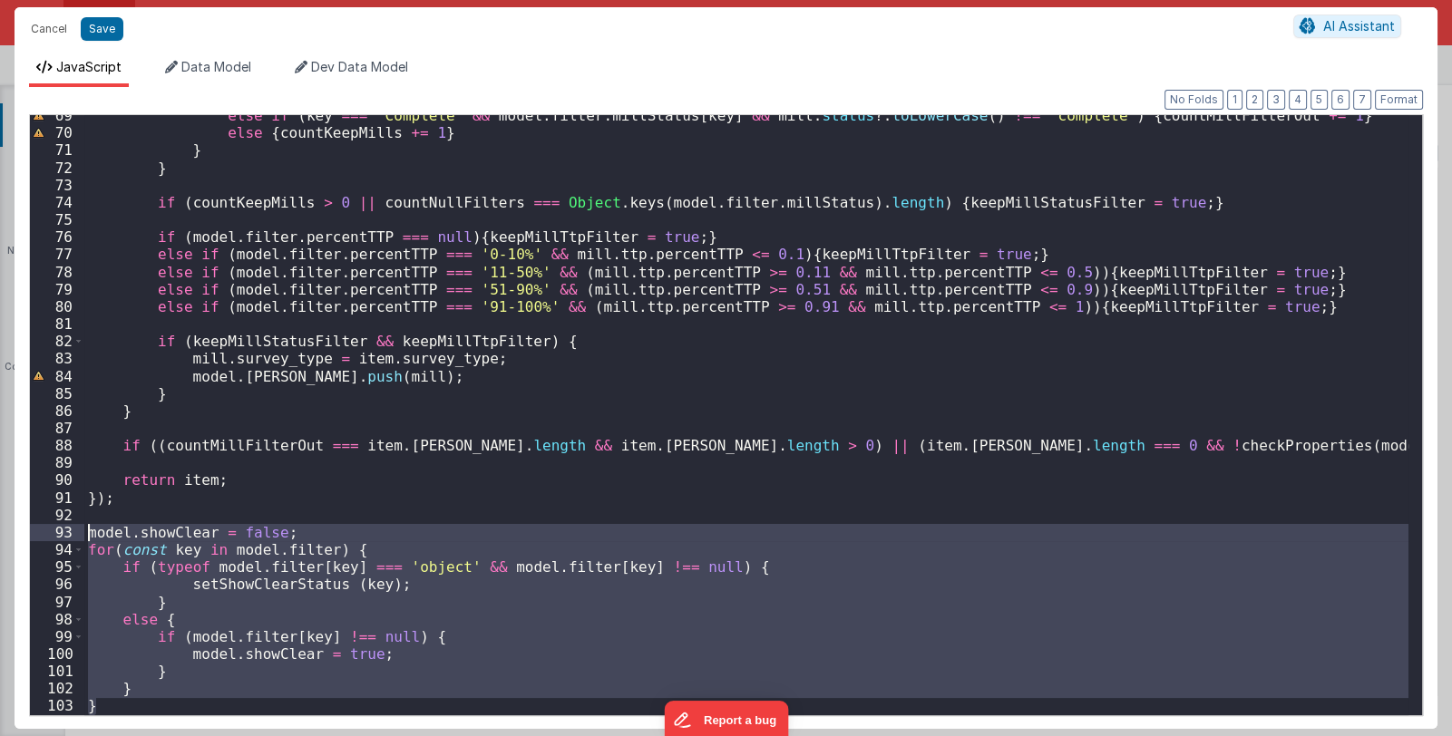
drag, startPoint x: 102, startPoint y: 708, endPoint x: 59, endPoint y: 536, distance: 177.7
click at [59, 536] on div "69 70 71 72 73 74 75 76 77 78 79 80 81 82 83 84 85 86 87 88 89 90 91 92 93 94 9…" at bounding box center [725, 415] width 1393 height 602
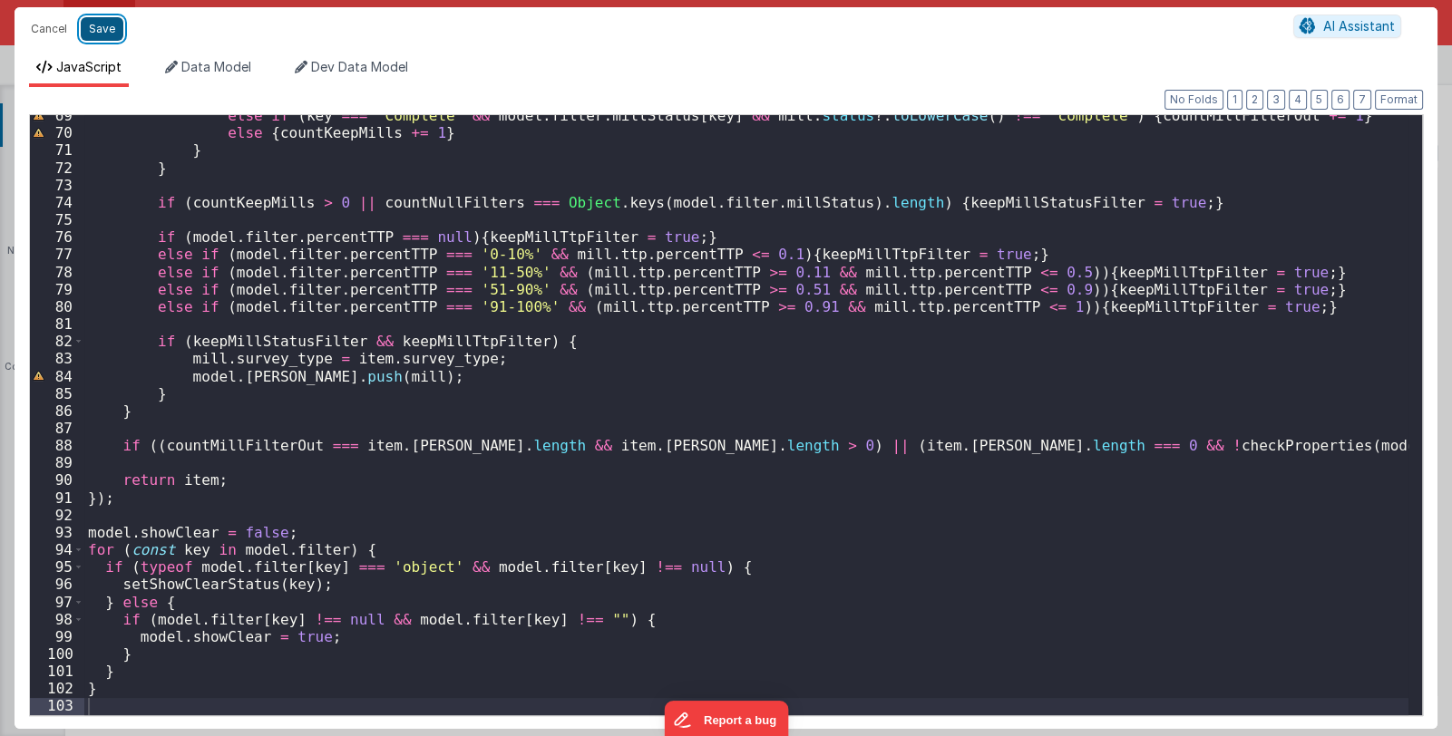
click at [107, 25] on button "Save" at bounding box center [102, 29] width 43 height 24
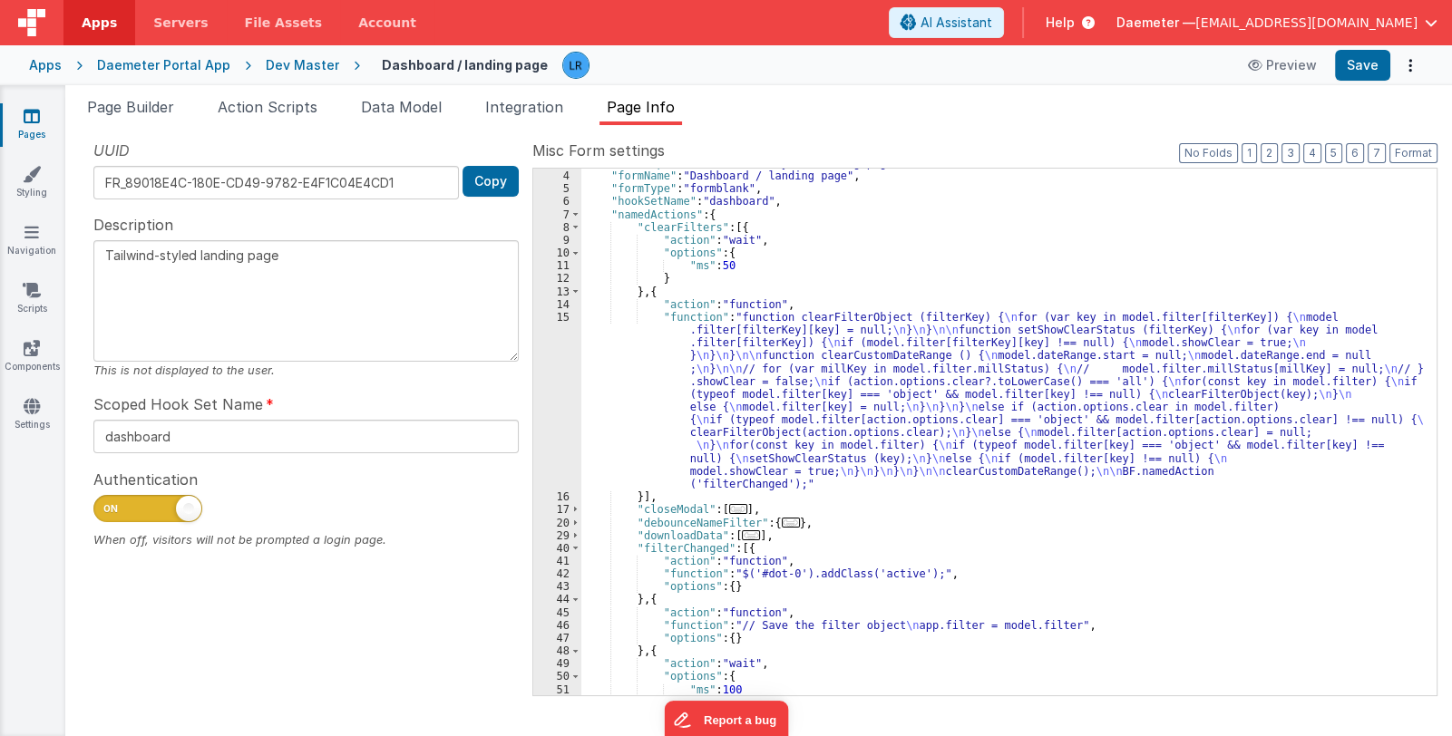
scroll to position [0, 0]
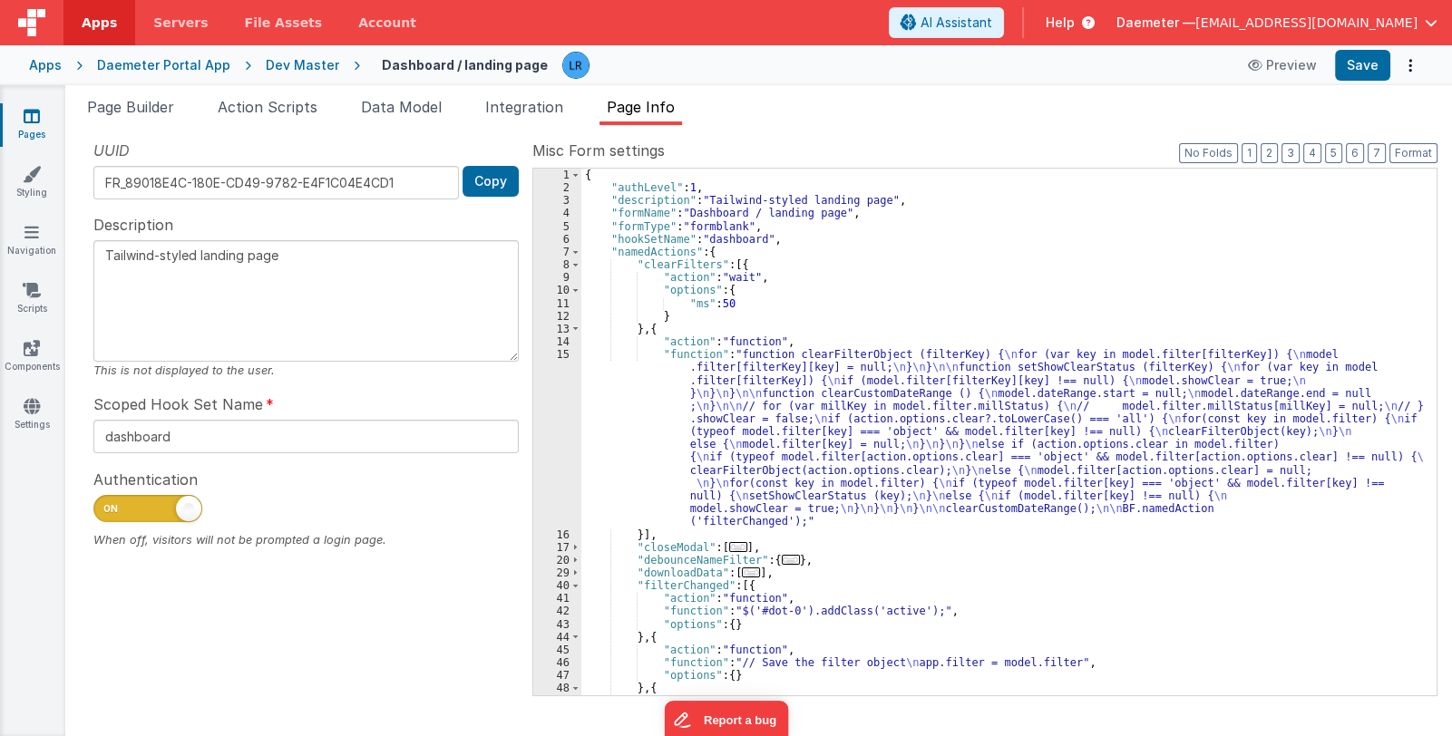
click at [793, 451] on div "{ "authLevel" : 1 , "description" : "Tailwind-styled landing page" , "formName"…" at bounding box center [1001, 445] width 841 height 553
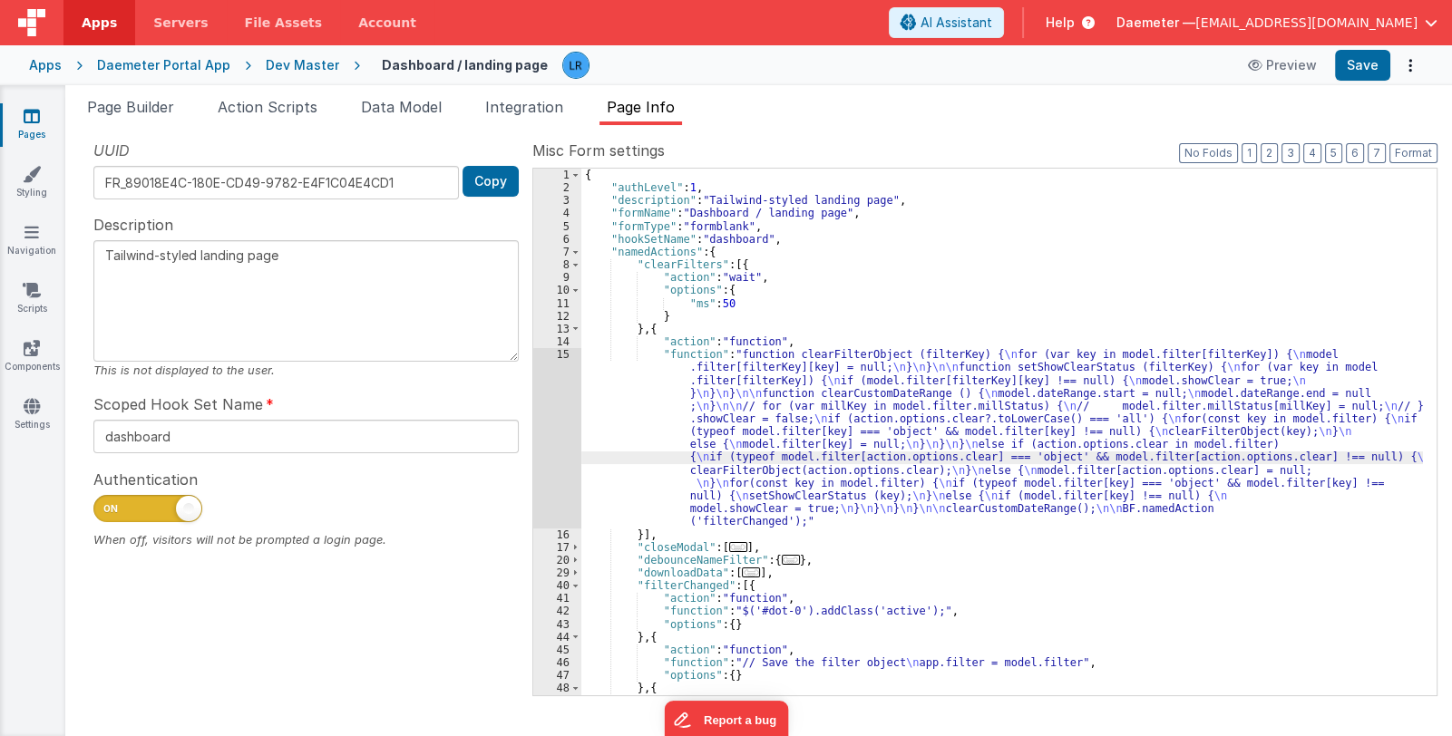
click at [549, 447] on div "15" at bounding box center [557, 438] width 48 height 180
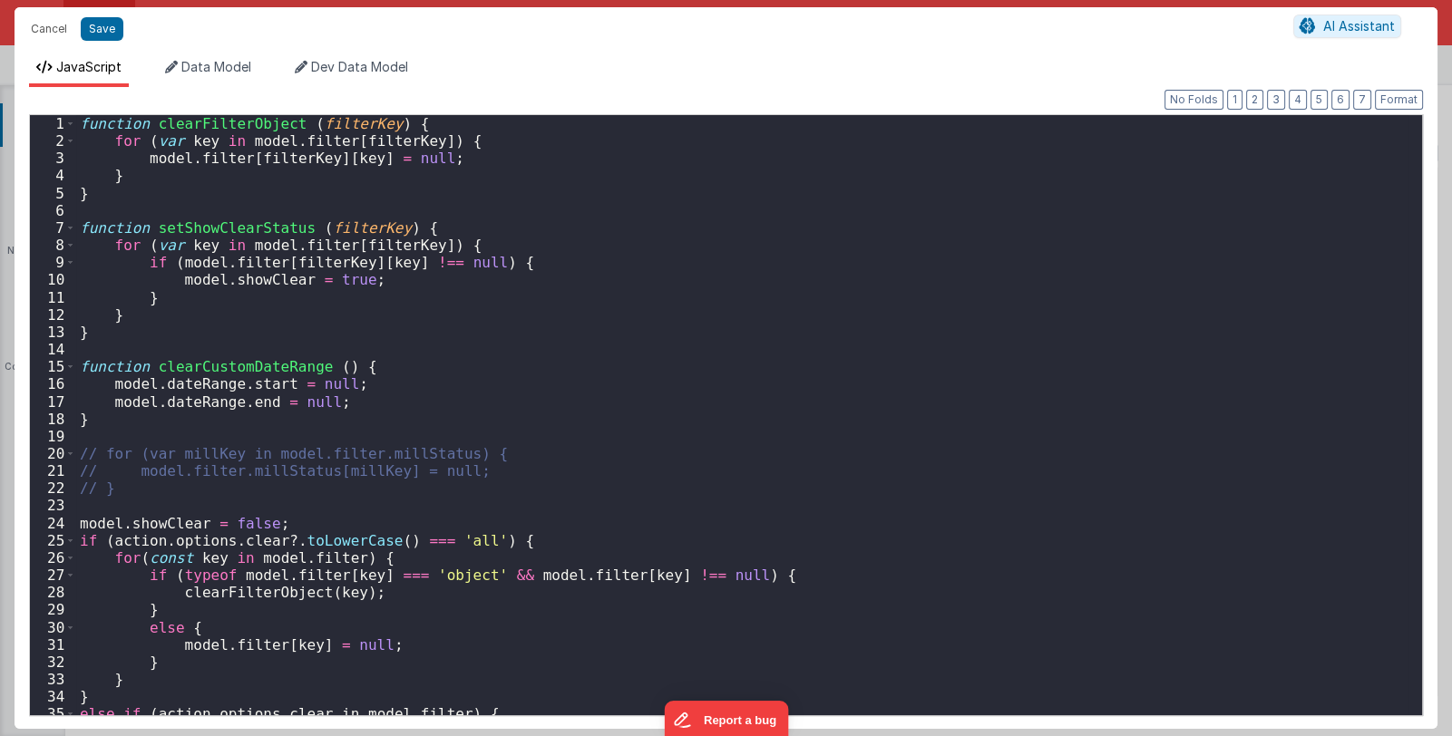
click at [549, 447] on div "Cancel Save AI Assistant JavaScript Data Model Dev Data Model Format 7 6 5 4 3 …" at bounding box center [726, 368] width 1452 height 736
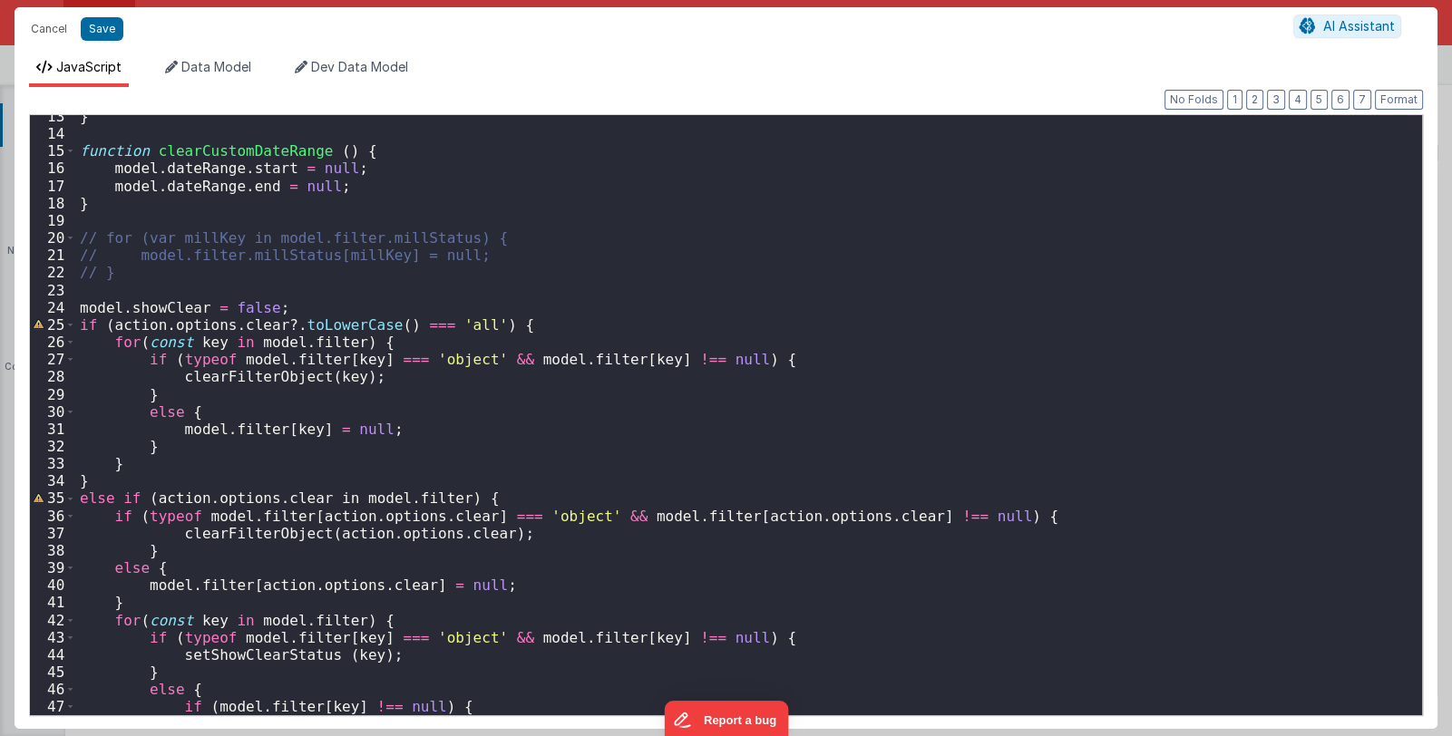
scroll to position [372, 0]
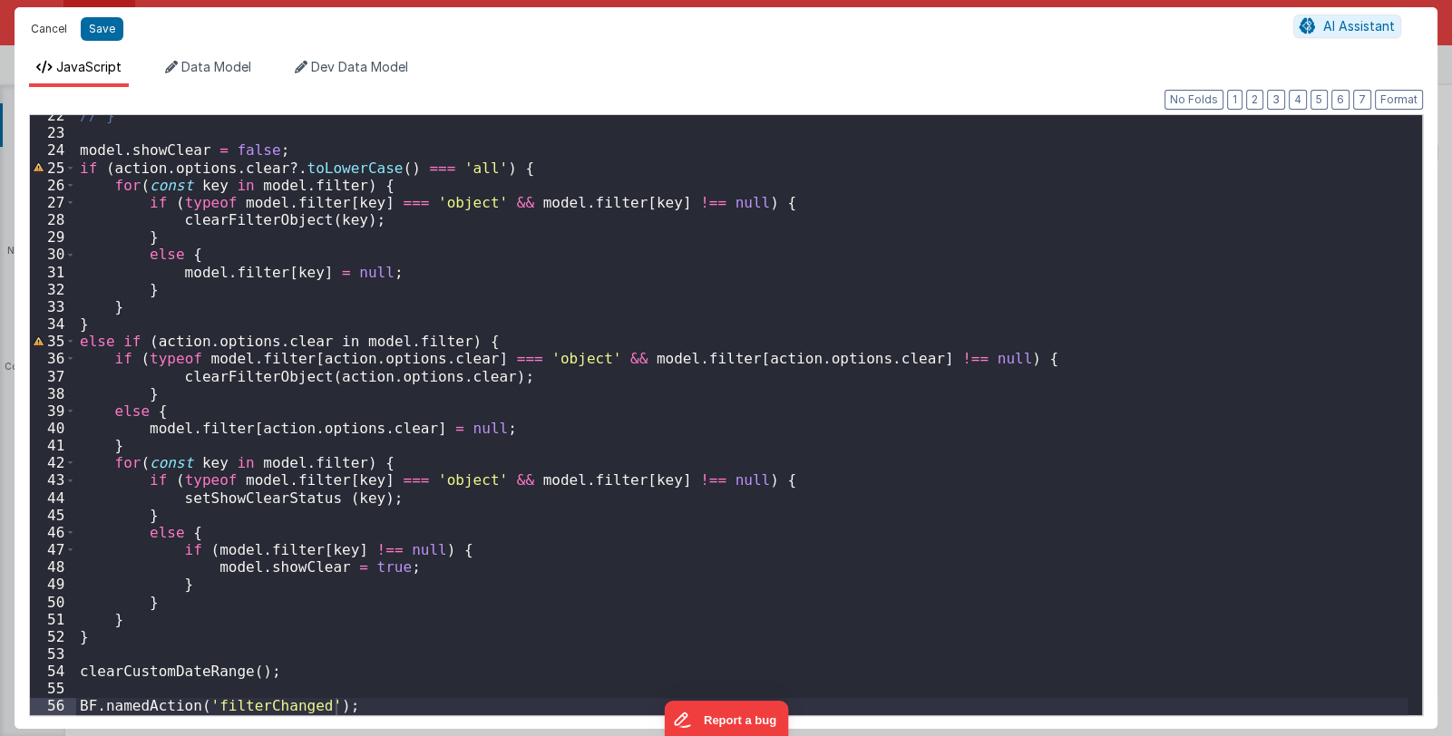
drag, startPoint x: 52, startPoint y: 30, endPoint x: 522, endPoint y: 365, distance: 577.9
click at [52, 29] on button "Cancel" at bounding box center [49, 28] width 54 height 25
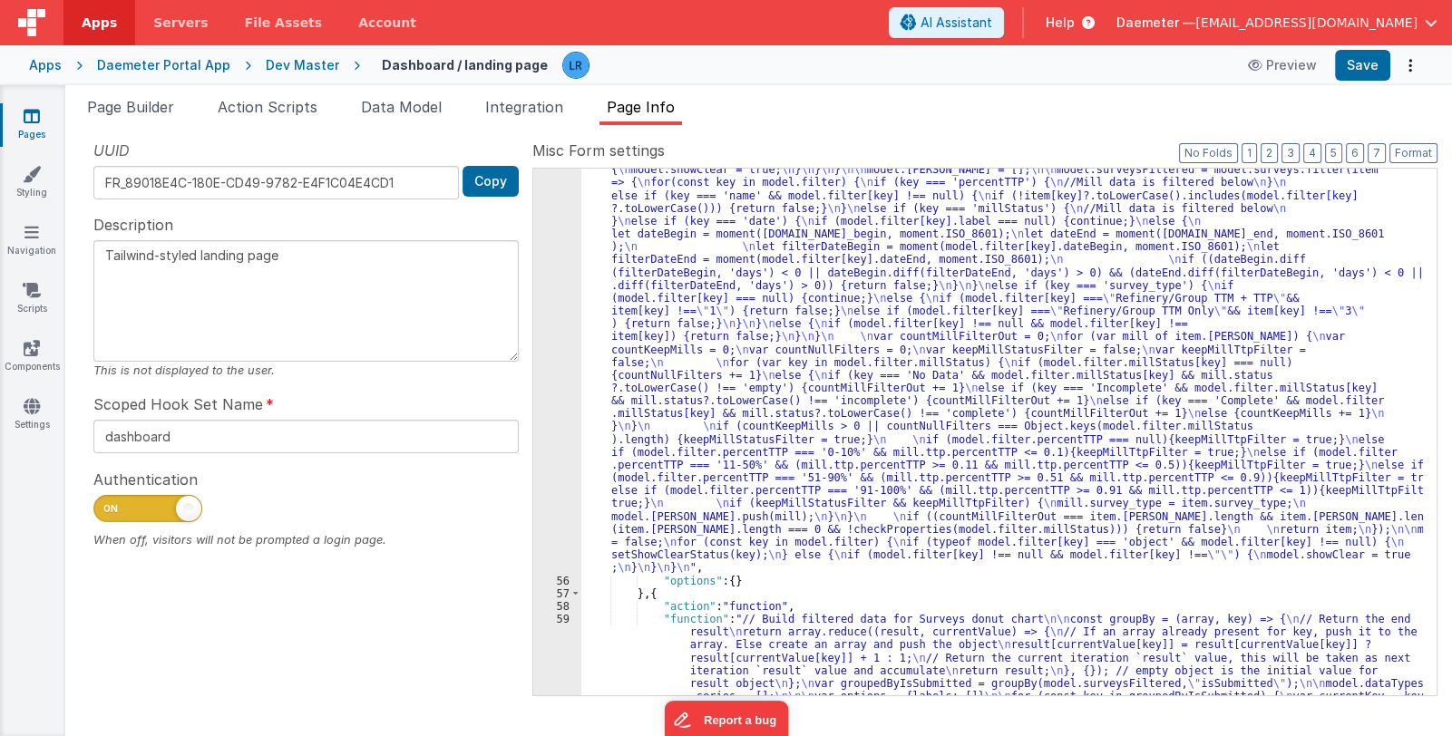
scroll to position [862, 0]
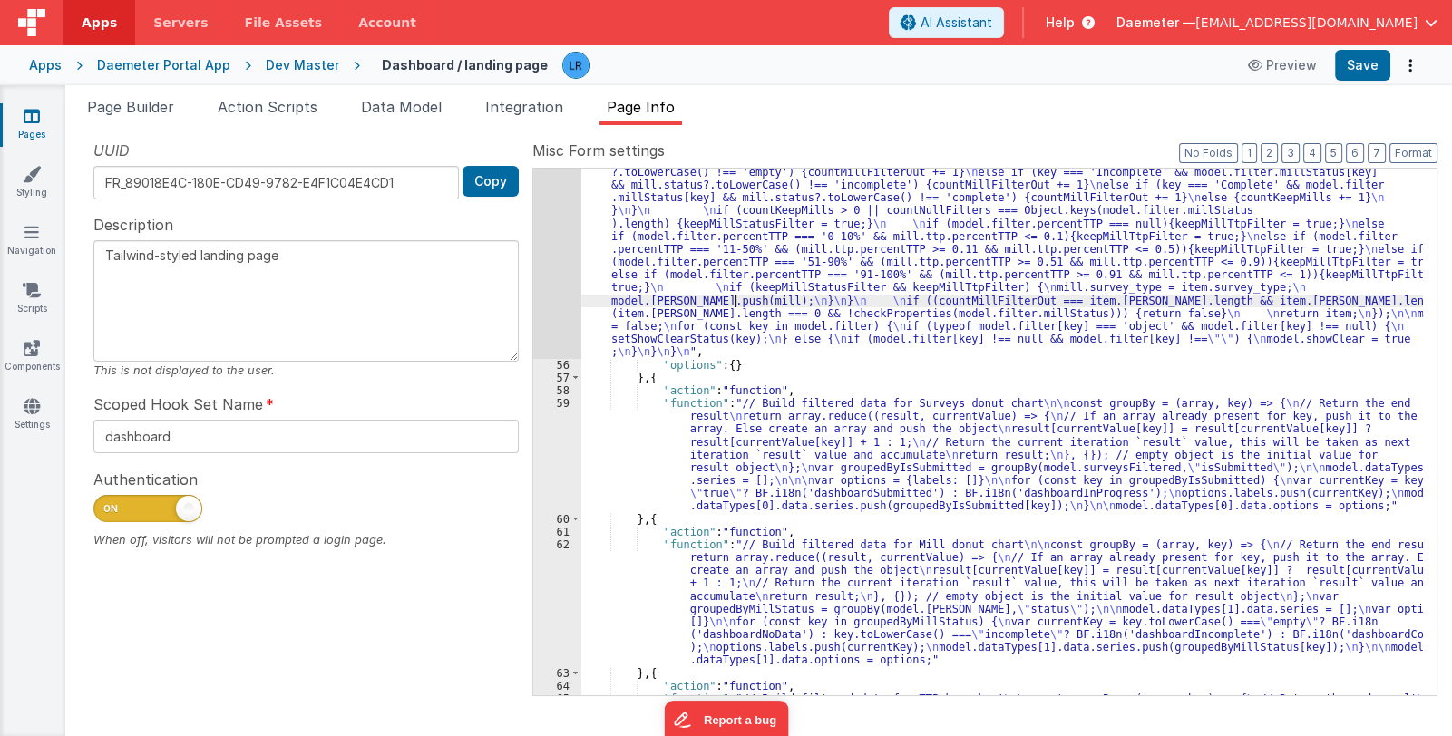
click at [735, 296] on div ""function" : "console.log( \" Filter running \" ) \n\n //Filter fitleredData Ar…" at bounding box center [1001, 487] width 841 height 1157
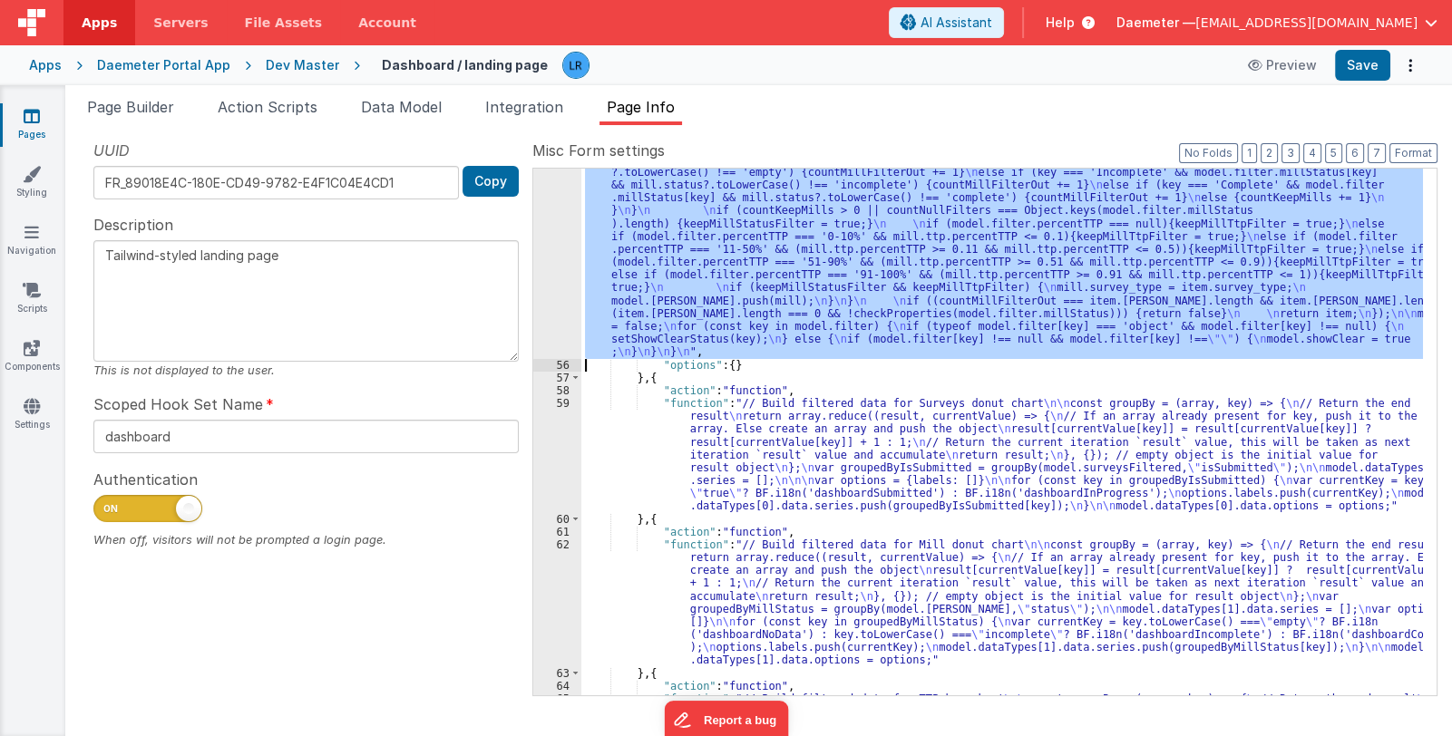
click at [567, 286] on div "55" at bounding box center [557, 134] width 48 height 450
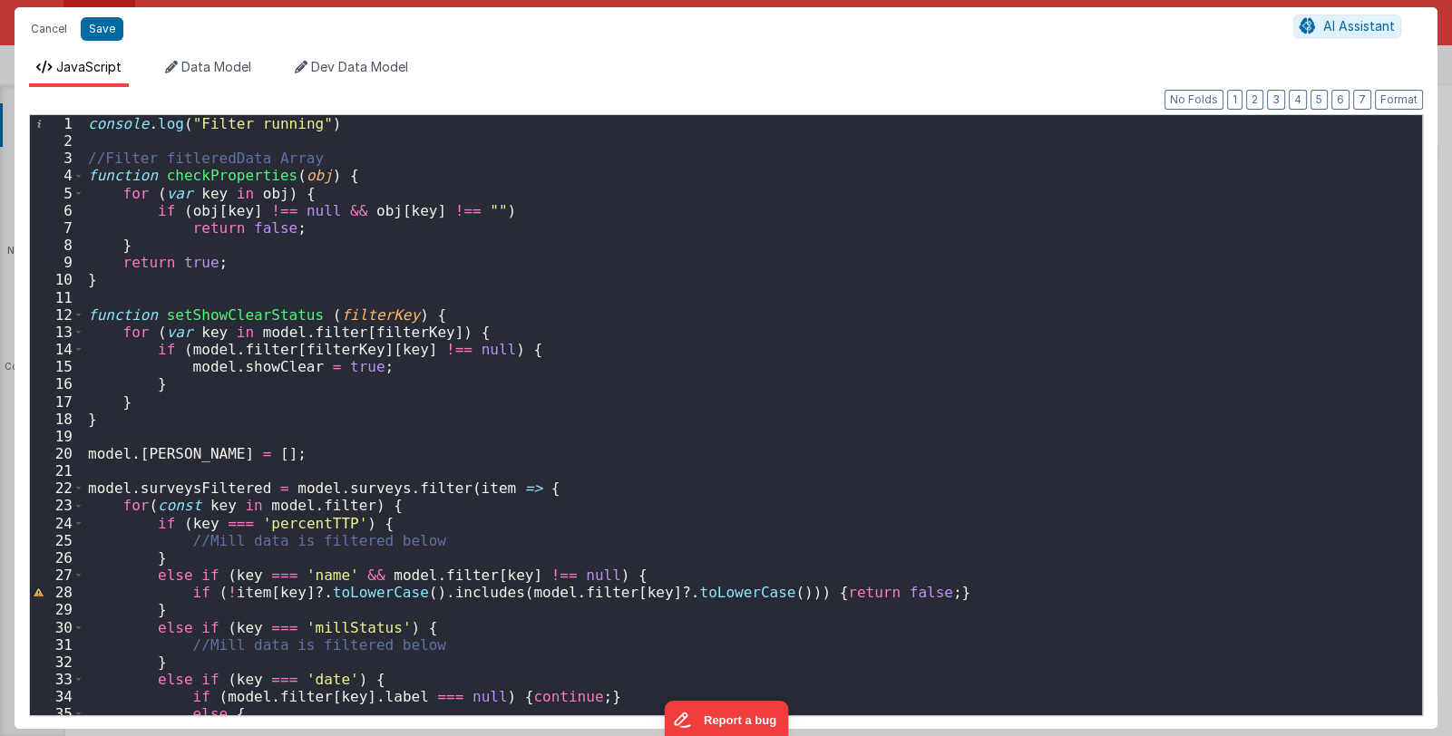
scroll to position [0, 0]
click at [101, 313] on div "console . log ( "Filter running" ) //Filter fitleredData Array function checkPr…" at bounding box center [746, 432] width 1324 height 635
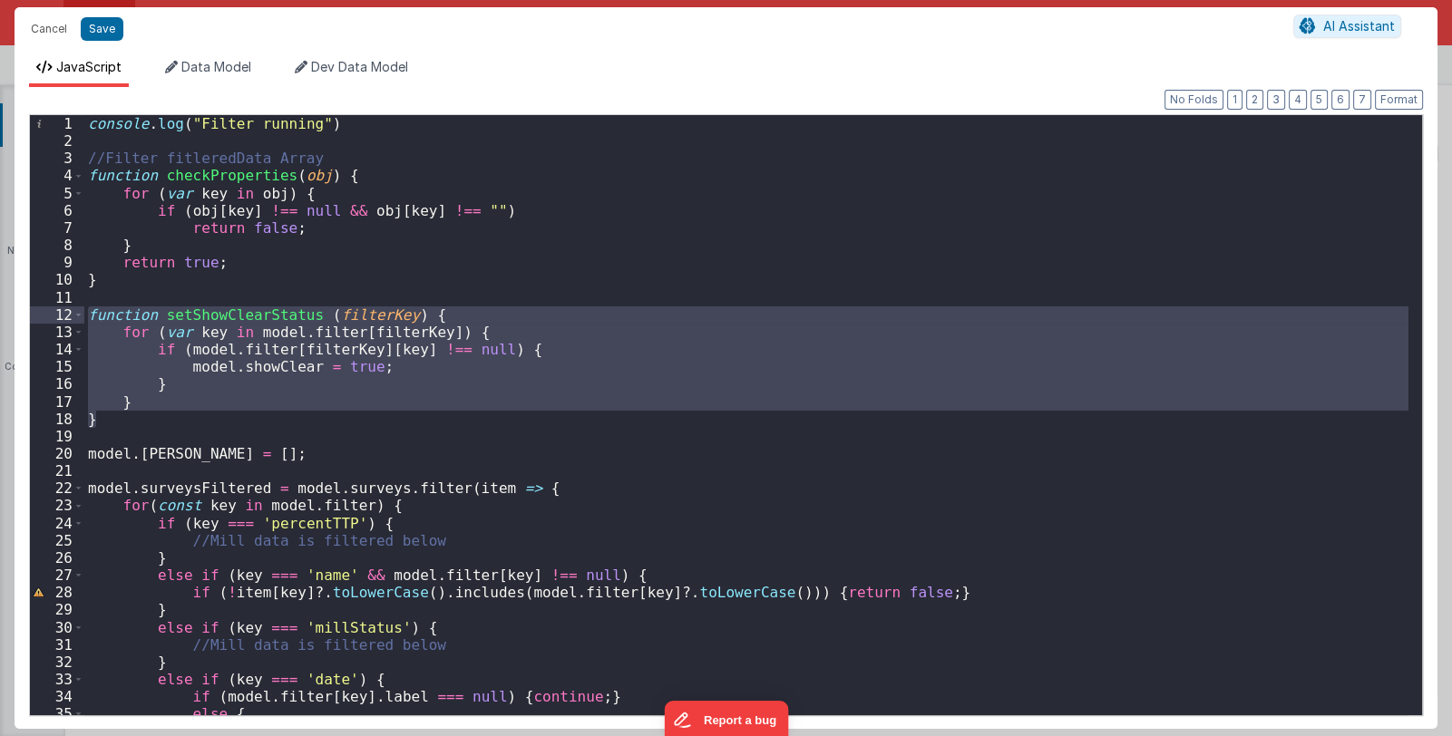
drag, startPoint x: 108, startPoint y: 418, endPoint x: 60, endPoint y: 320, distance: 109.1
click at [60, 320] on div "1 2 3 4 5 6 7 8 9 10 11 12 13 14 15 16 17 18 19 20 21 22 23 24 25 26 27 28 29 3…" at bounding box center [725, 415] width 1393 height 602
click at [110, 414] on div "console . log ( "Filter running" ) //Filter fitleredData Array function checkPr…" at bounding box center [746, 415] width 1324 height 600
drag, startPoint x: 104, startPoint y: 422, endPoint x: 75, endPoint y: 319, distance: 106.5
click at [75, 319] on div "1 2 3 4 5 6 7 8 9 10 11 12 13 14 15 16 17 18 19 20 21 22 23 24 25 26 27 28 29 3…" at bounding box center [725, 415] width 1393 height 602
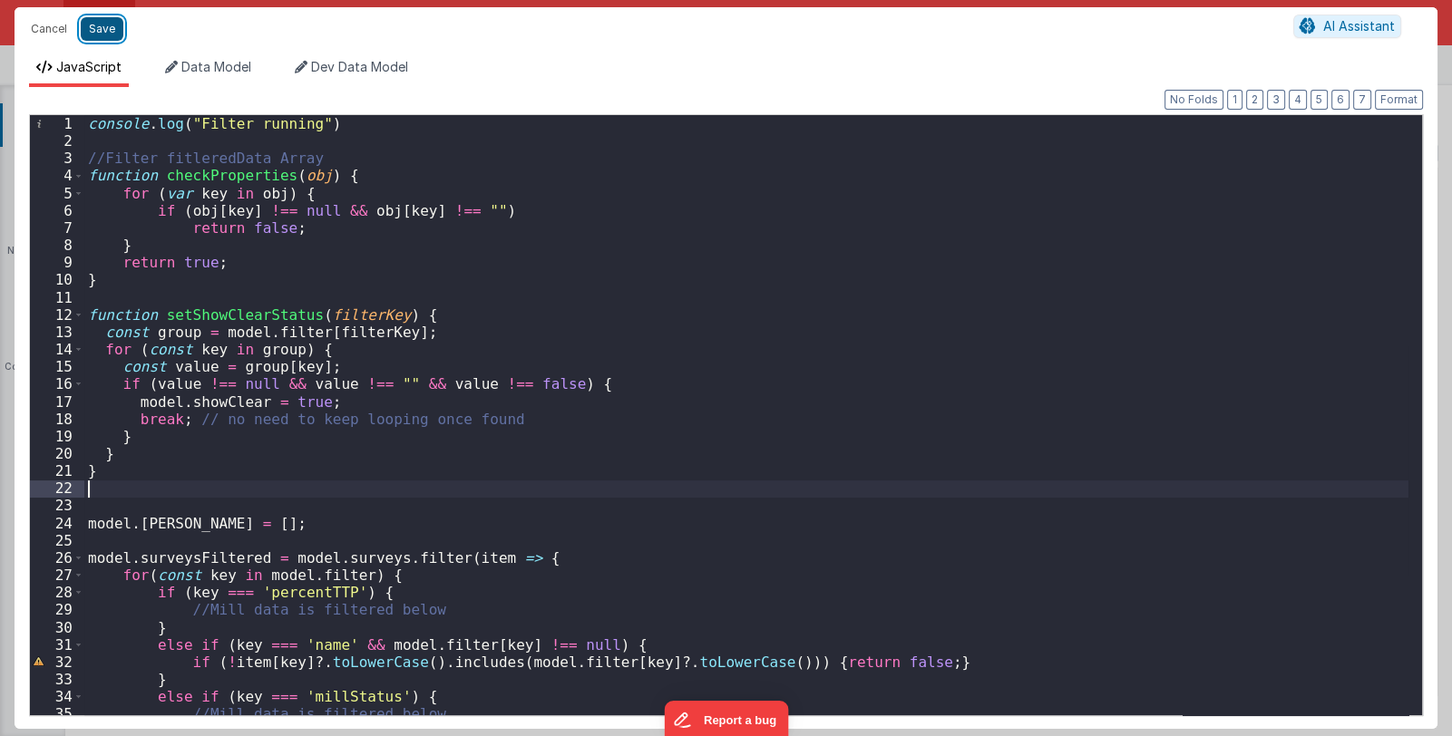
click at [101, 24] on button "Save" at bounding box center [102, 29] width 43 height 24
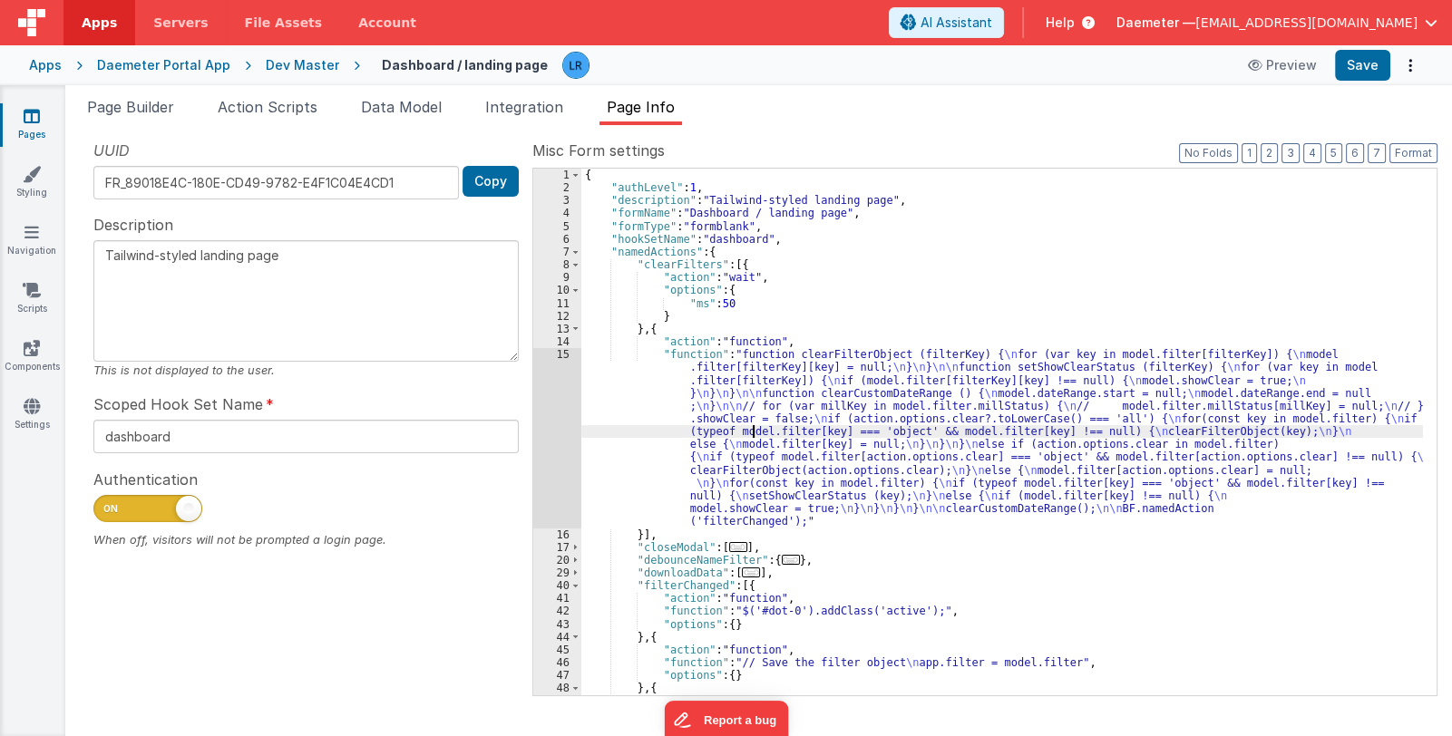
click at [754, 431] on div "{ "authLevel" : 1 , "description" : "Tailwind-styled landing page" , "formName"…" at bounding box center [1001, 445] width 841 height 553
click at [548, 454] on div "15" at bounding box center [557, 438] width 48 height 180
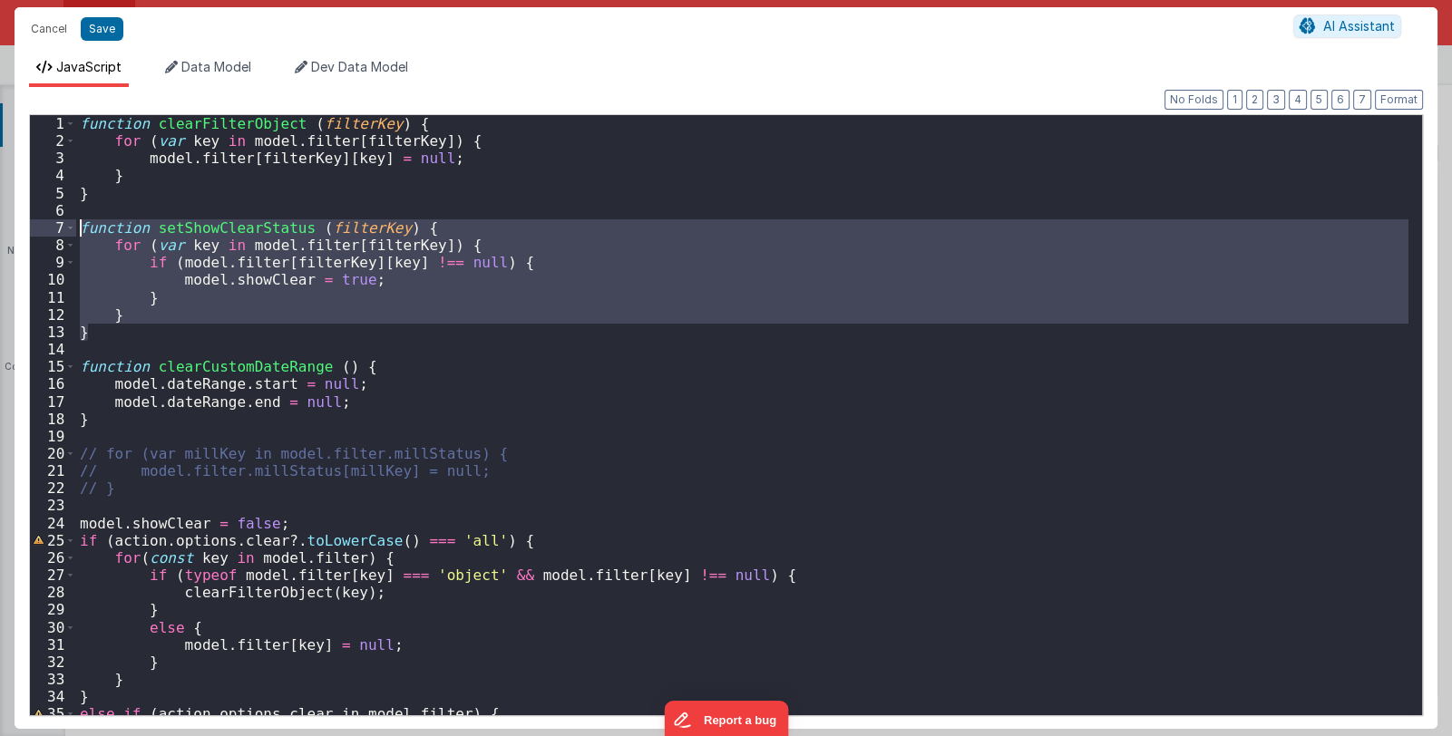
drag, startPoint x: 91, startPoint y: 332, endPoint x: 63, endPoint y: 231, distance: 104.2
click at [63, 231] on div "1 2 3 4 5 6 7 8 9 10 11 12 13 14 15 16 17 18 19 20 21 22 23 24 25 26 27 28 29 3…" at bounding box center [725, 415] width 1393 height 602
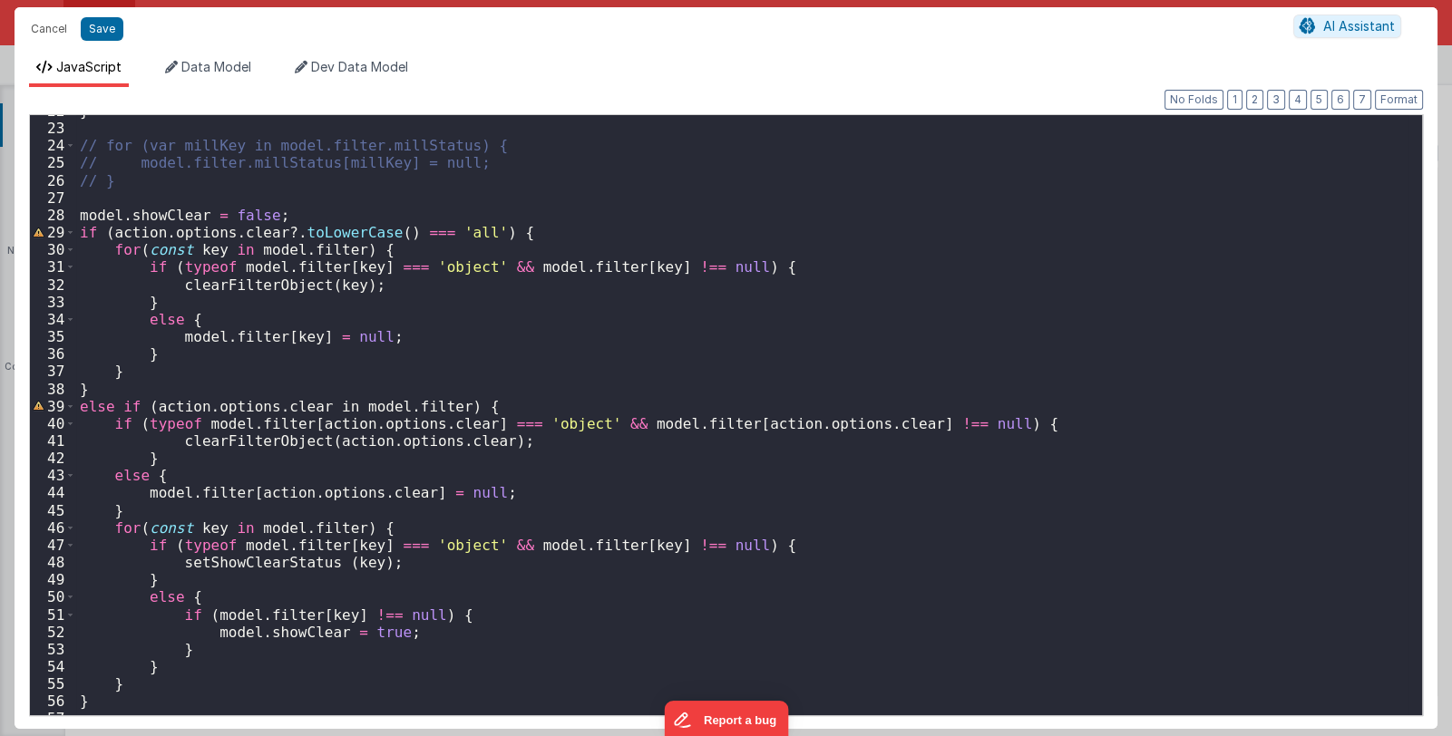
scroll to position [377, 0]
click at [274, 445] on div "} // for (var millKey in model.filter.millStatus) { // model.filter.millStatus[…" at bounding box center [742, 419] width 1332 height 635
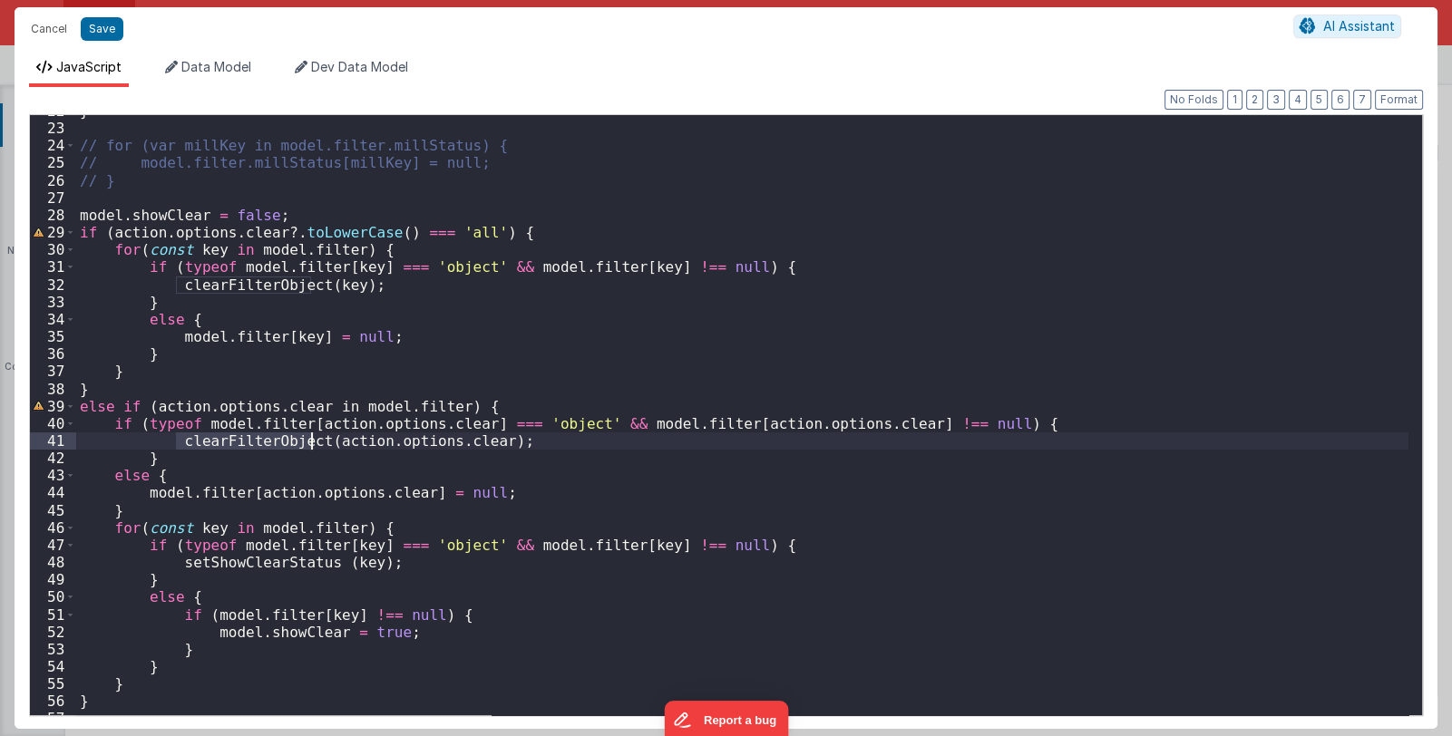
click at [274, 445] on div "} // for (var millKey in model.filter.millStatus) { // model.filter.millStatus[…" at bounding box center [742, 419] width 1332 height 635
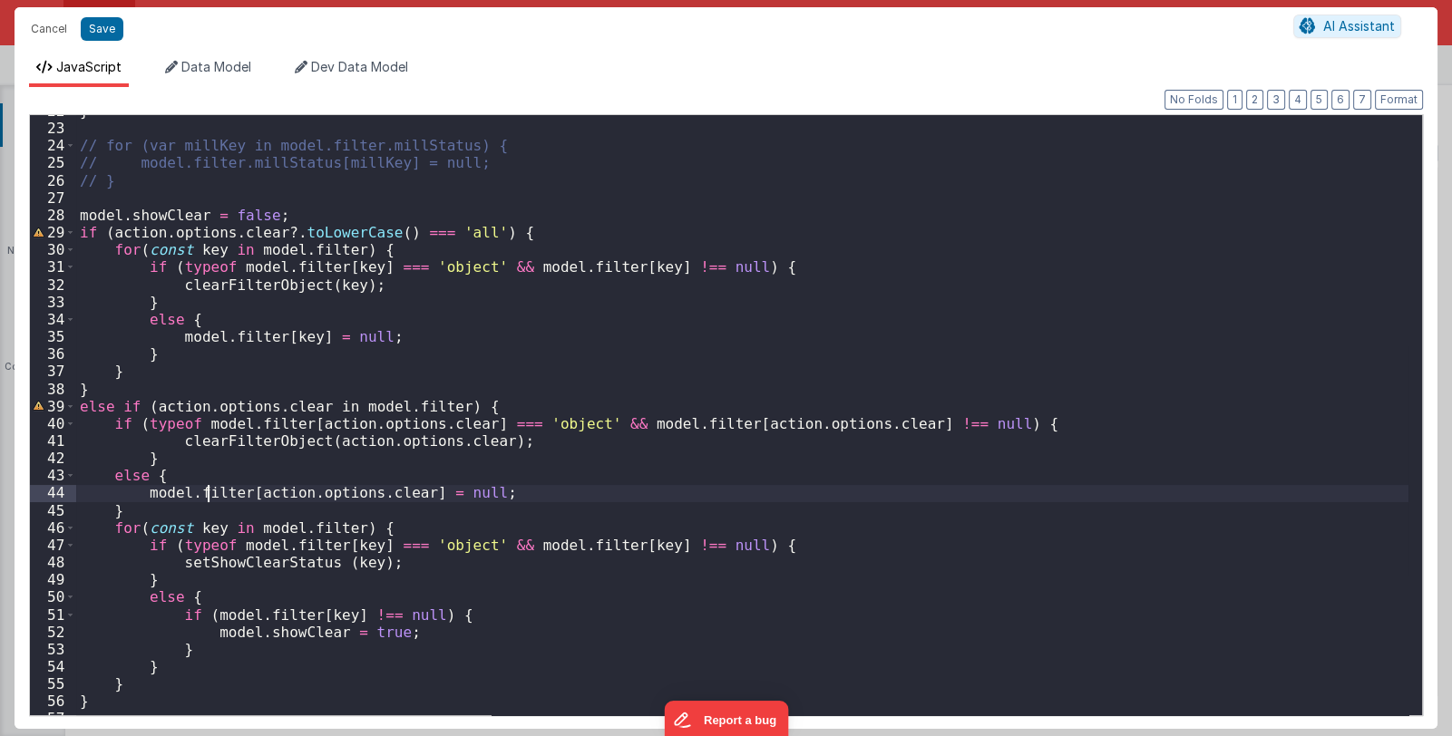
click at [209, 494] on div "} // for (var millKey in model.filter.millStatus) { // model.filter.millStatus[…" at bounding box center [742, 419] width 1332 height 635
click at [209, 493] on div "} // for (var millKey in model.filter.millStatus) { // model.filter.millStatus[…" at bounding box center [742, 419] width 1332 height 635
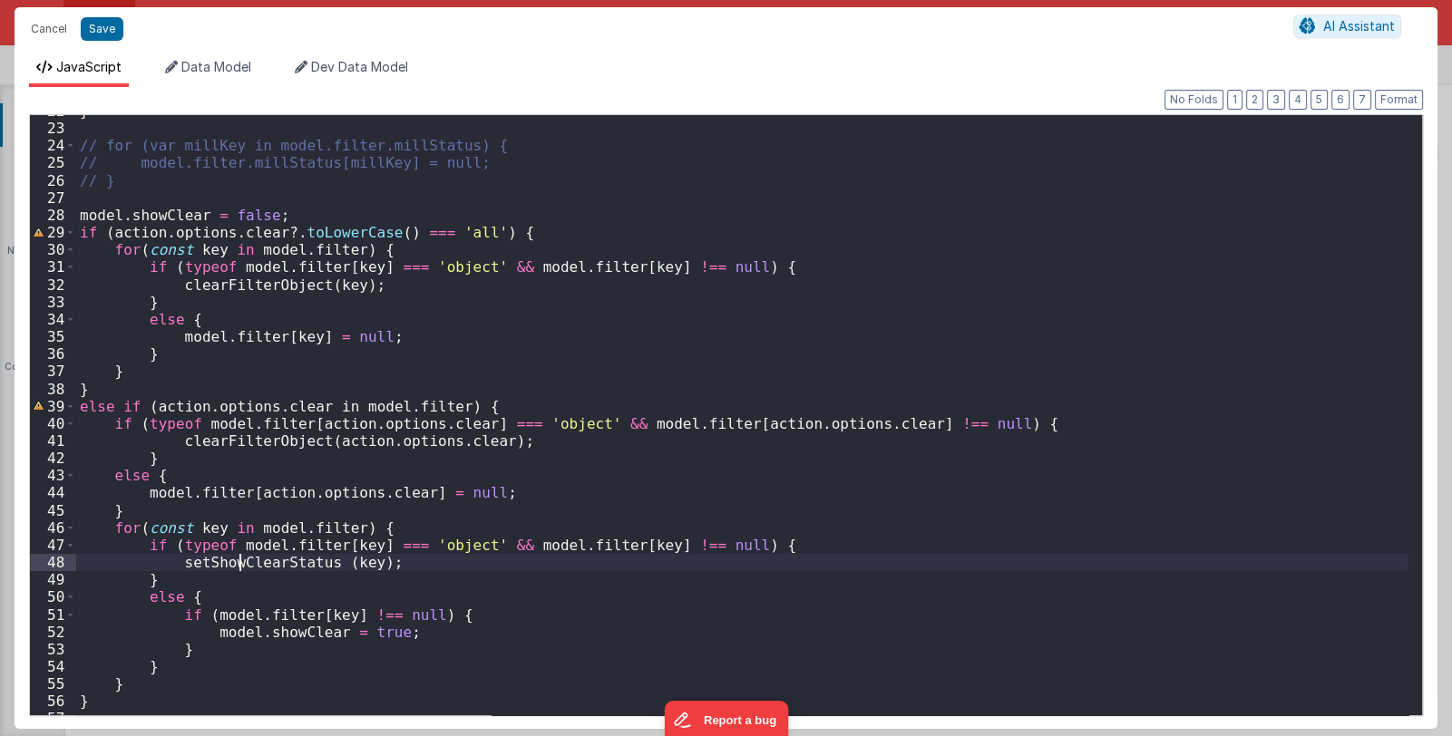
click at [237, 563] on div "} // for (var millKey in model.filter.millStatus) { // model.filter.millStatus[…" at bounding box center [742, 419] width 1332 height 635
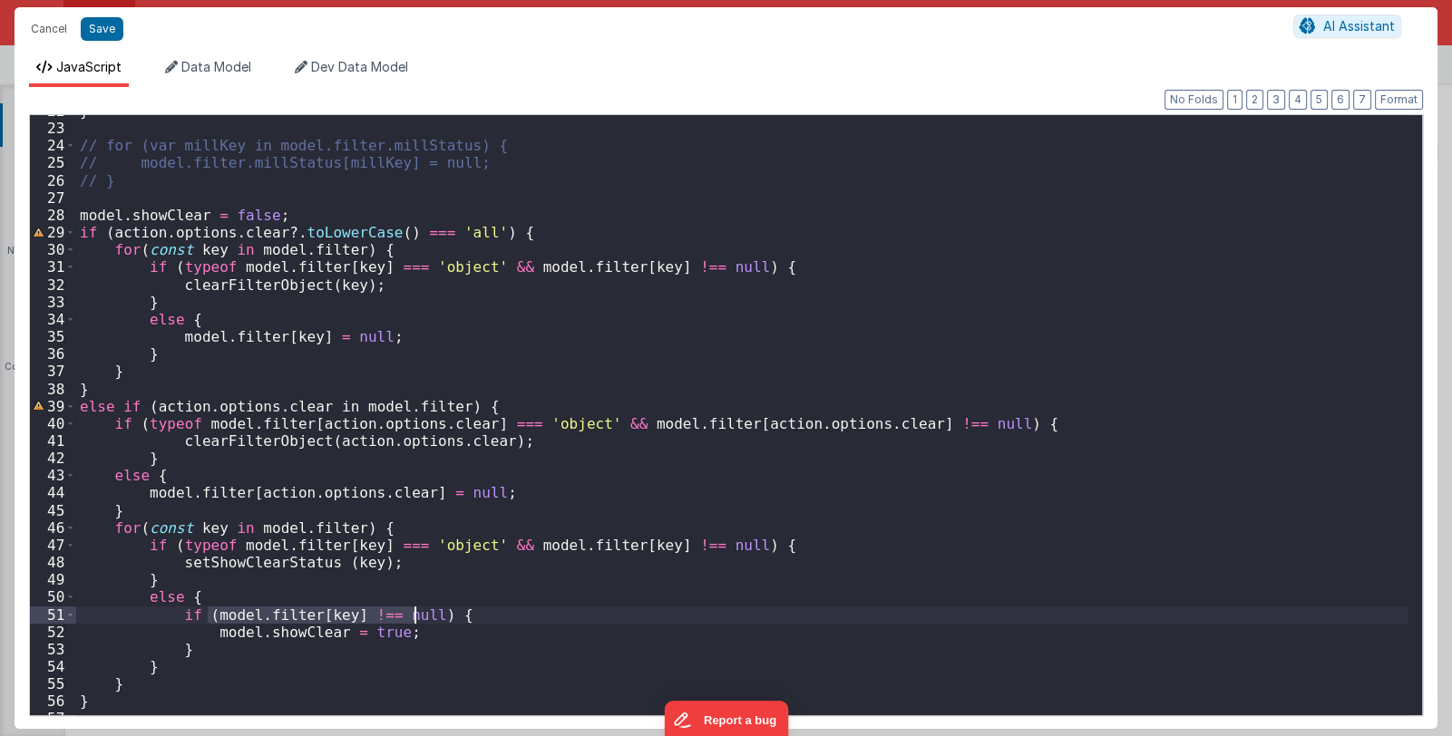
drag, startPoint x: 206, startPoint y: 615, endPoint x: 413, endPoint y: 616, distance: 207.6
click at [413, 616] on div "} // for (var millKey in model.filter.millStatus) { // model.filter.millStatus[…" at bounding box center [742, 419] width 1332 height 635
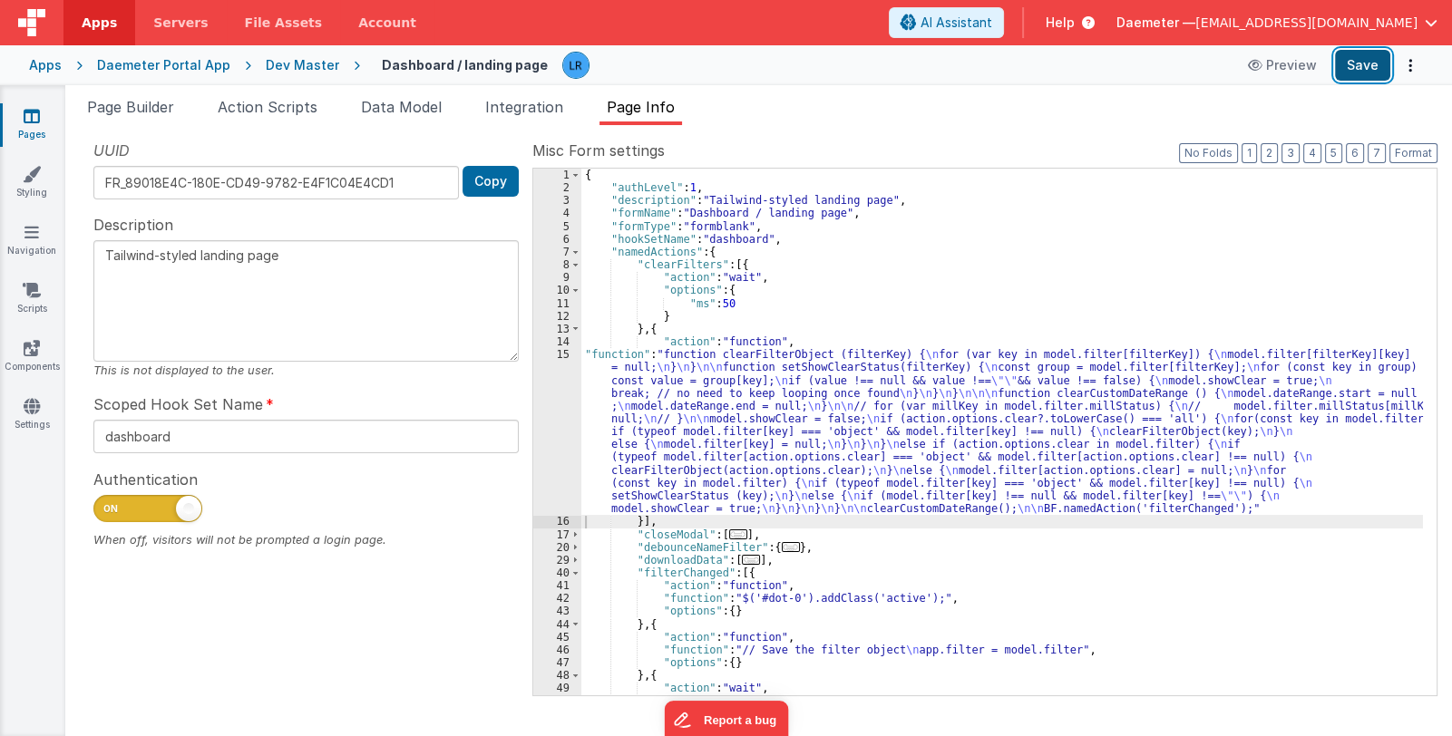
click at [1358, 70] on button "Save" at bounding box center [1362, 65] width 55 height 31
click at [165, 110] on span "Page Builder" at bounding box center [130, 107] width 87 height 18
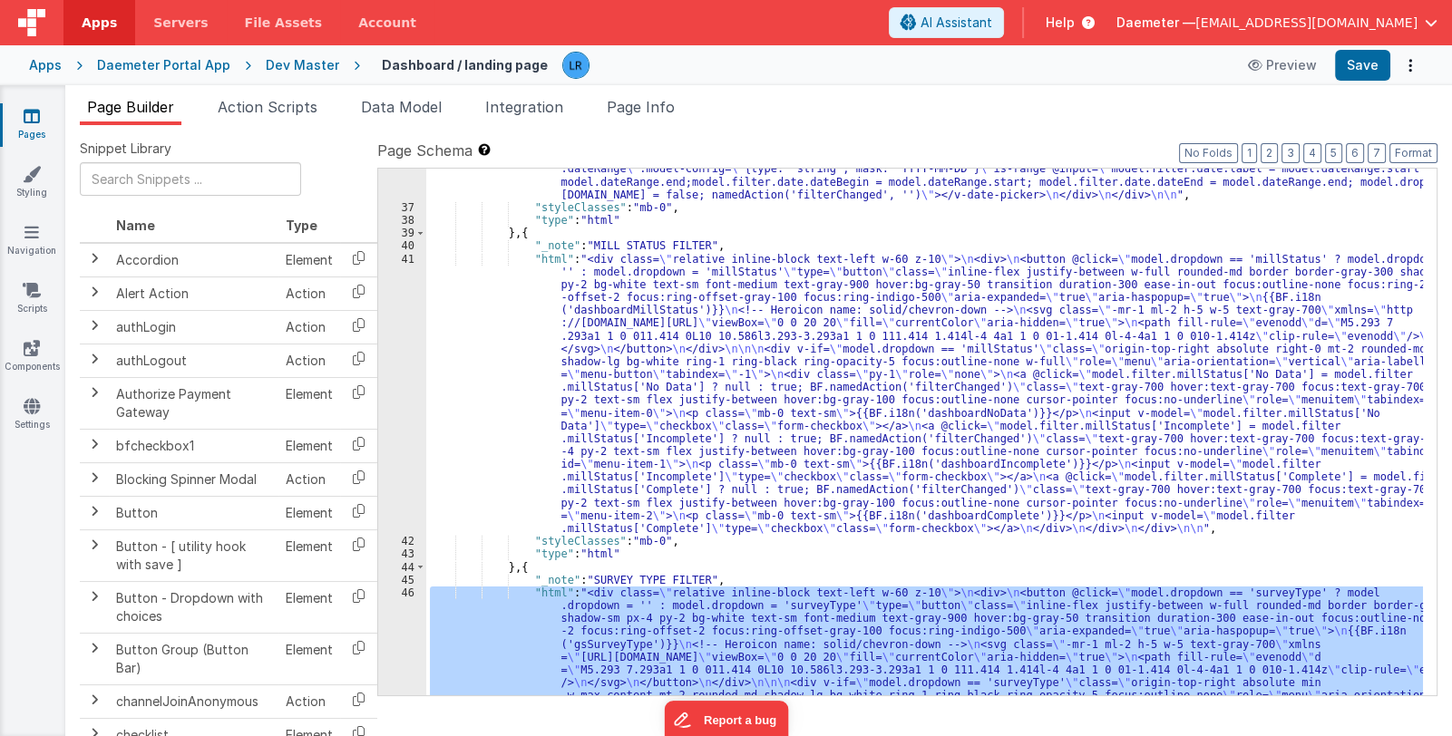
scroll to position [773, 0]
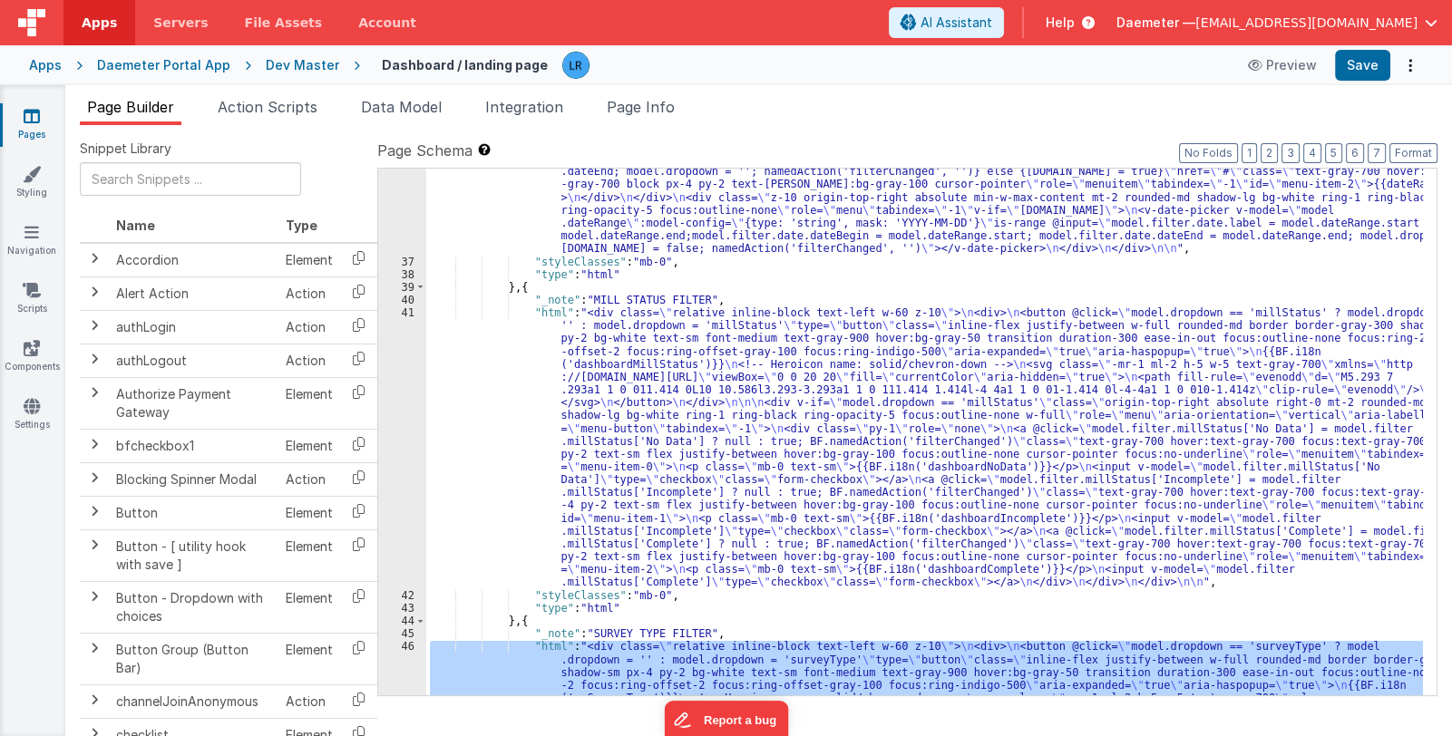
click at [671, 465] on div ""html" : "<div class= \" relative inline-block text-left w-60 \" > \n <div> \n …" at bounding box center [924, 500] width 996 height 952
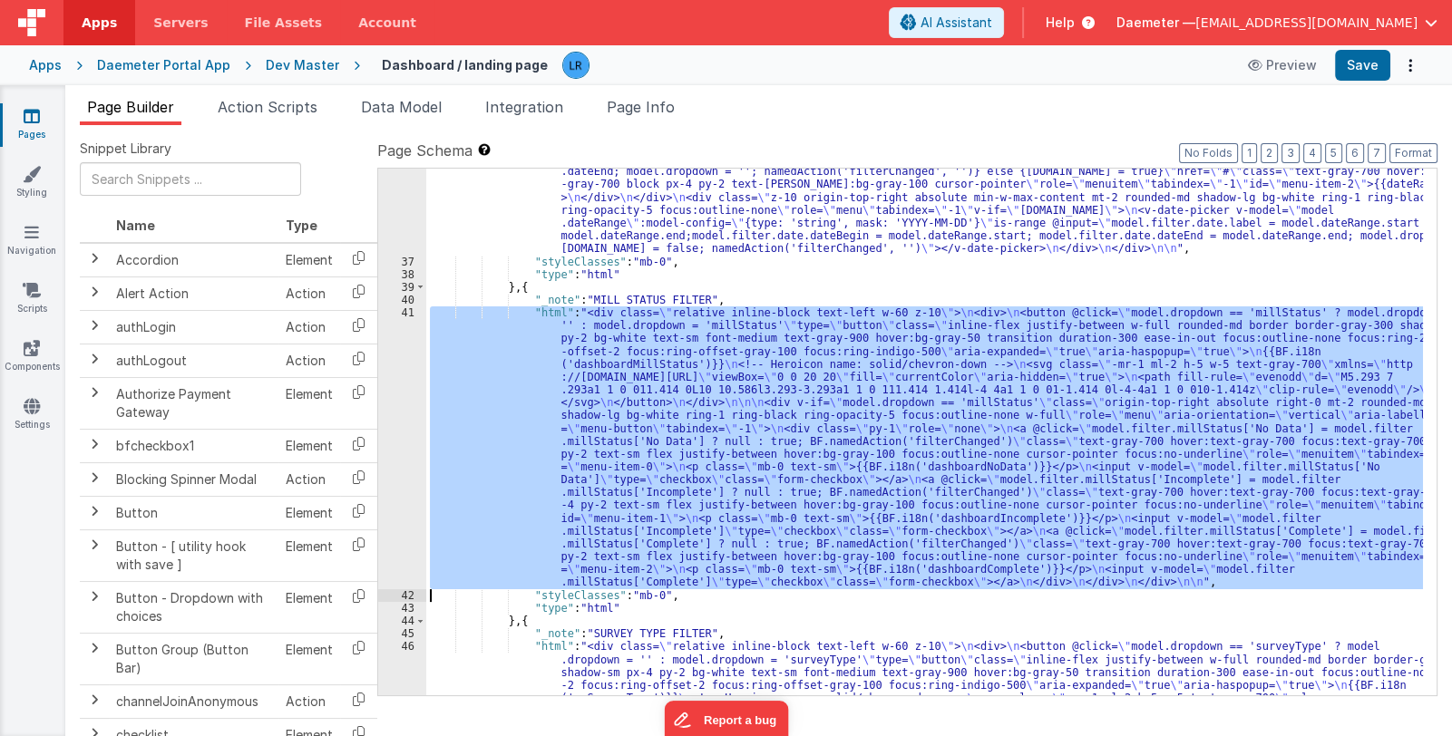
click at [394, 493] on div "41" at bounding box center [402, 447] width 48 height 283
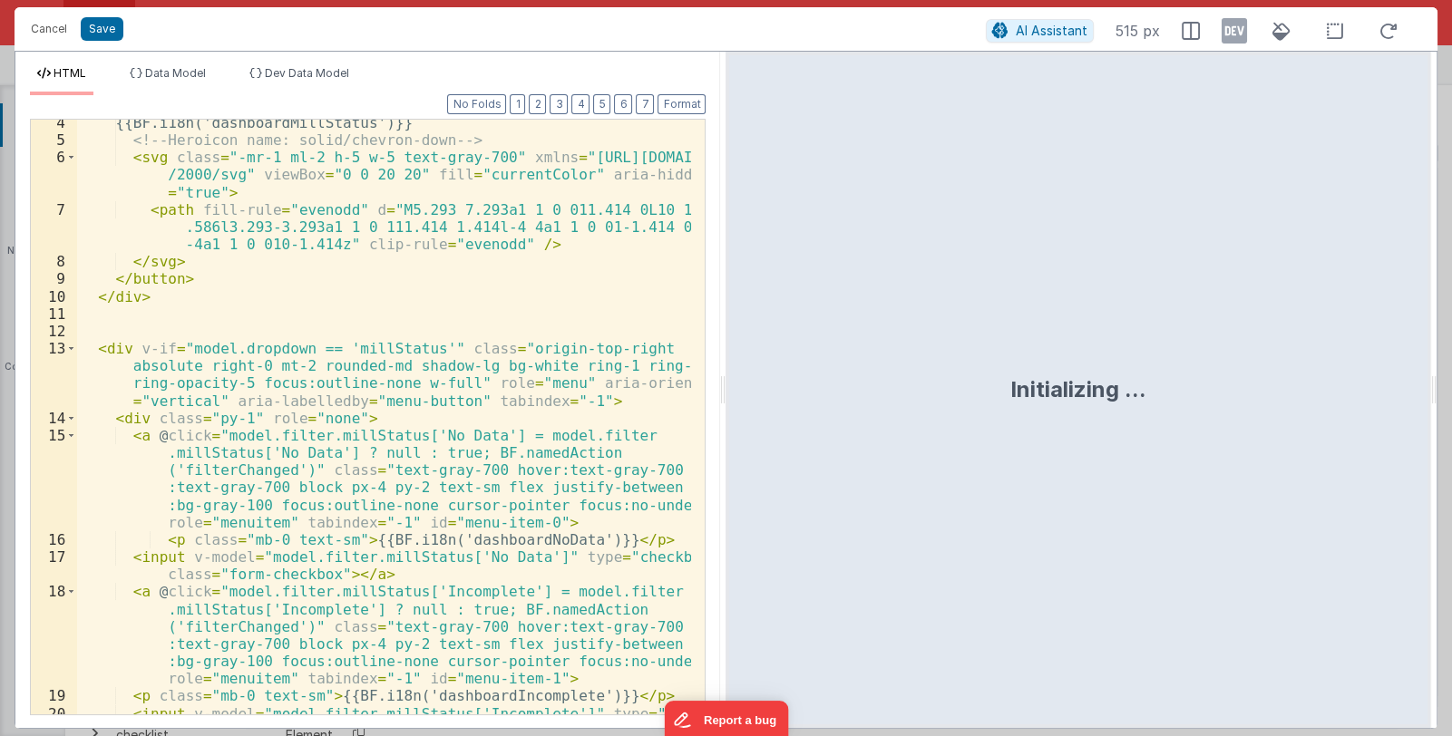
scroll to position [0, 0]
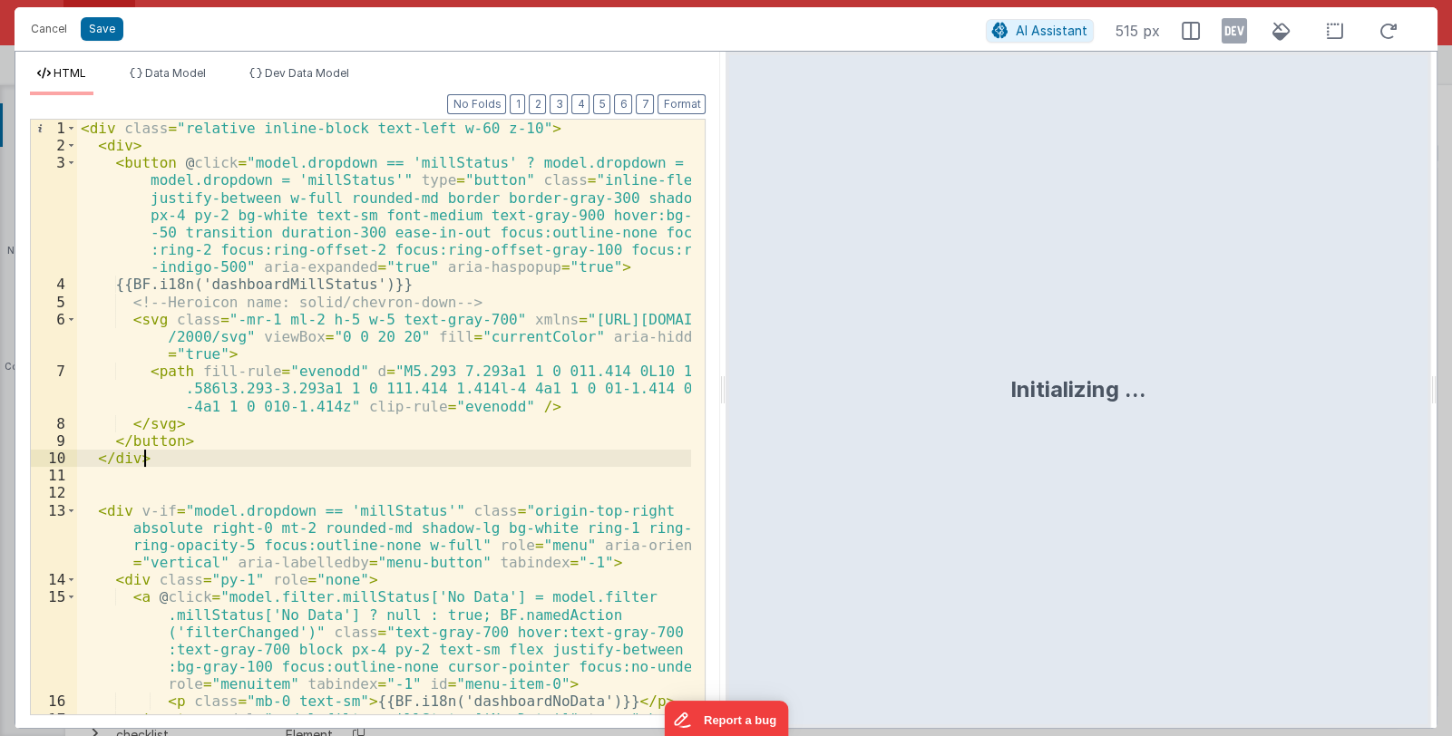
click at [473, 463] on div "< div class = "relative inline-block text-left w-60 z-10" > < div > < button @ …" at bounding box center [384, 443] width 615 height 647
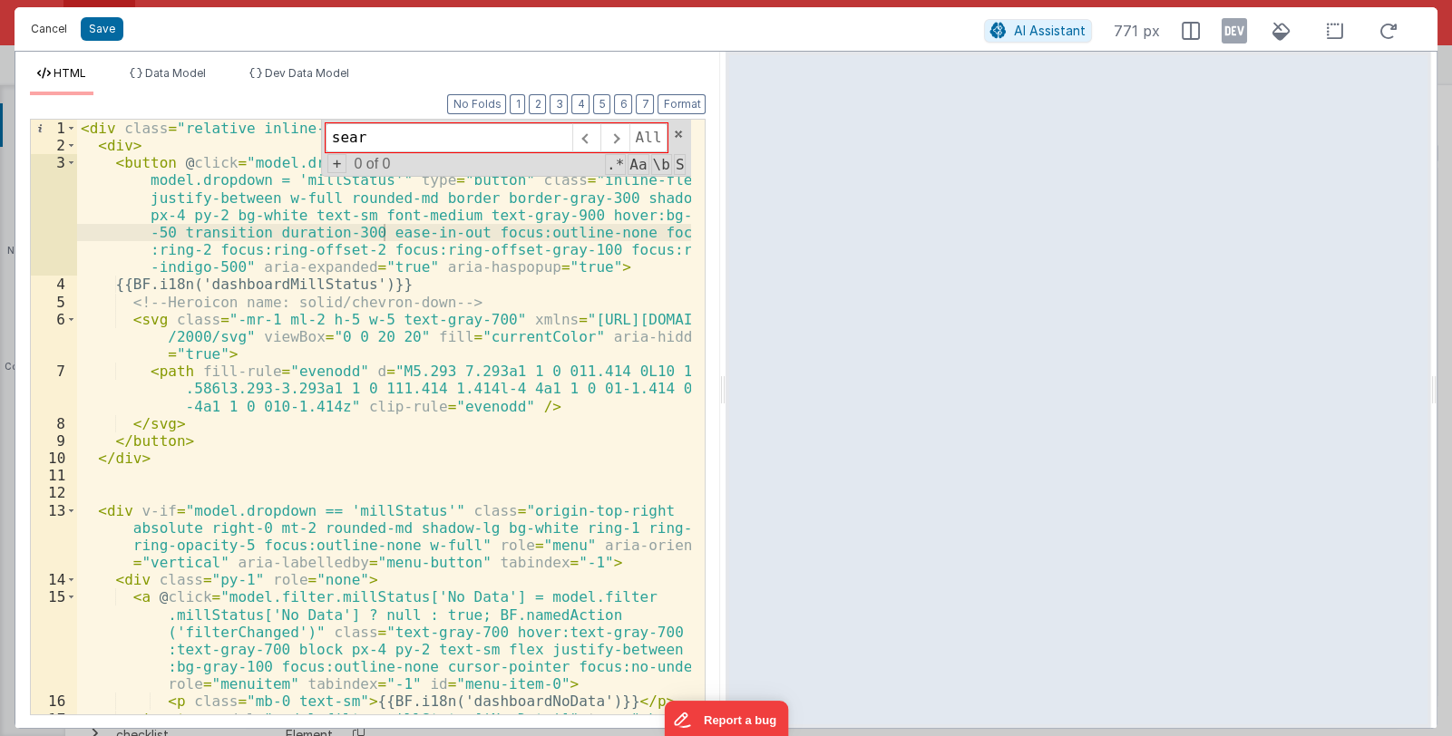
type input "sear"
click at [45, 34] on button "Cancel" at bounding box center [49, 28] width 54 height 25
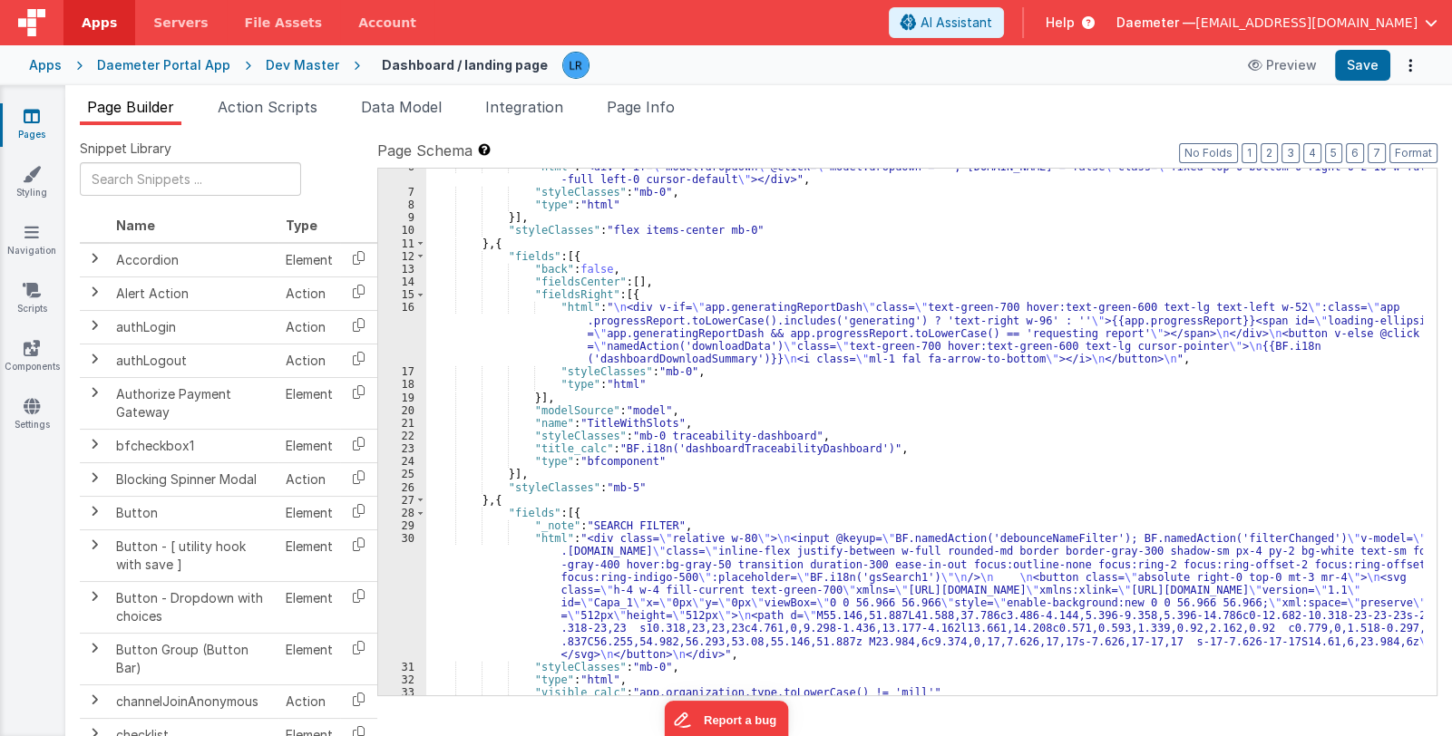
scroll to position [180, 0]
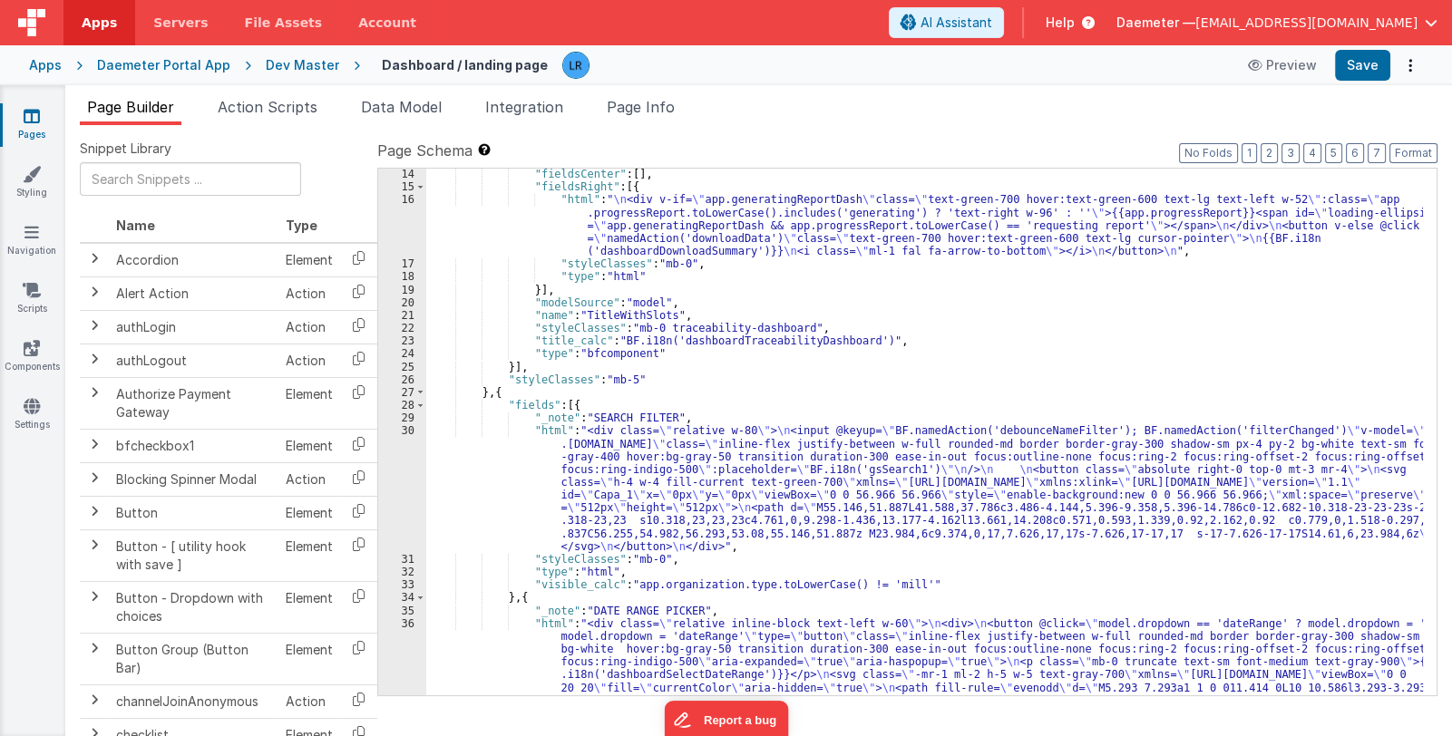
click at [633, 490] on div ""fieldsCenter" : [ ] , "fieldsRight" : [{ "html" : " \n <div v-if= \" app.gener…" at bounding box center [924, 554] width 996 height 772
click at [414, 507] on div "30" at bounding box center [402, 488] width 48 height 129
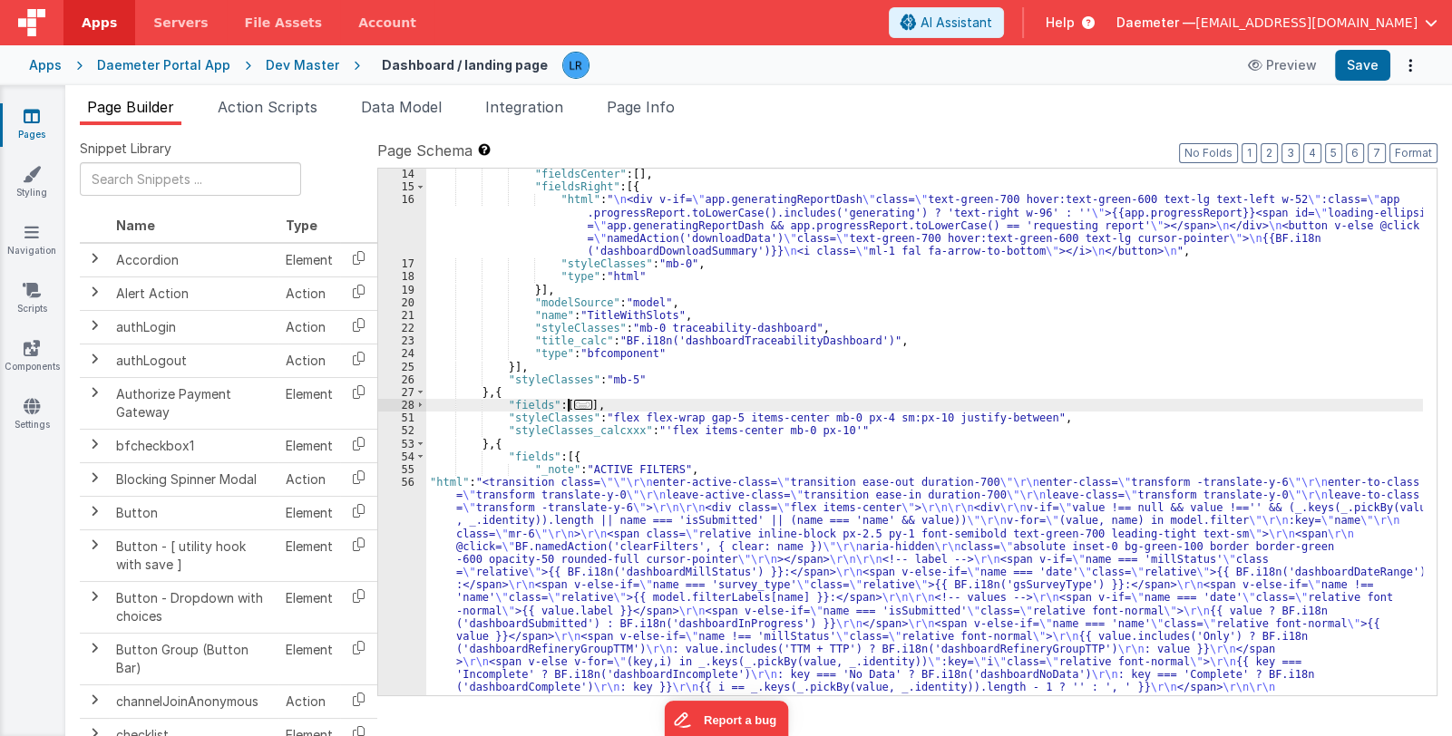
click at [574, 403] on span "..." at bounding box center [583, 405] width 18 height 10
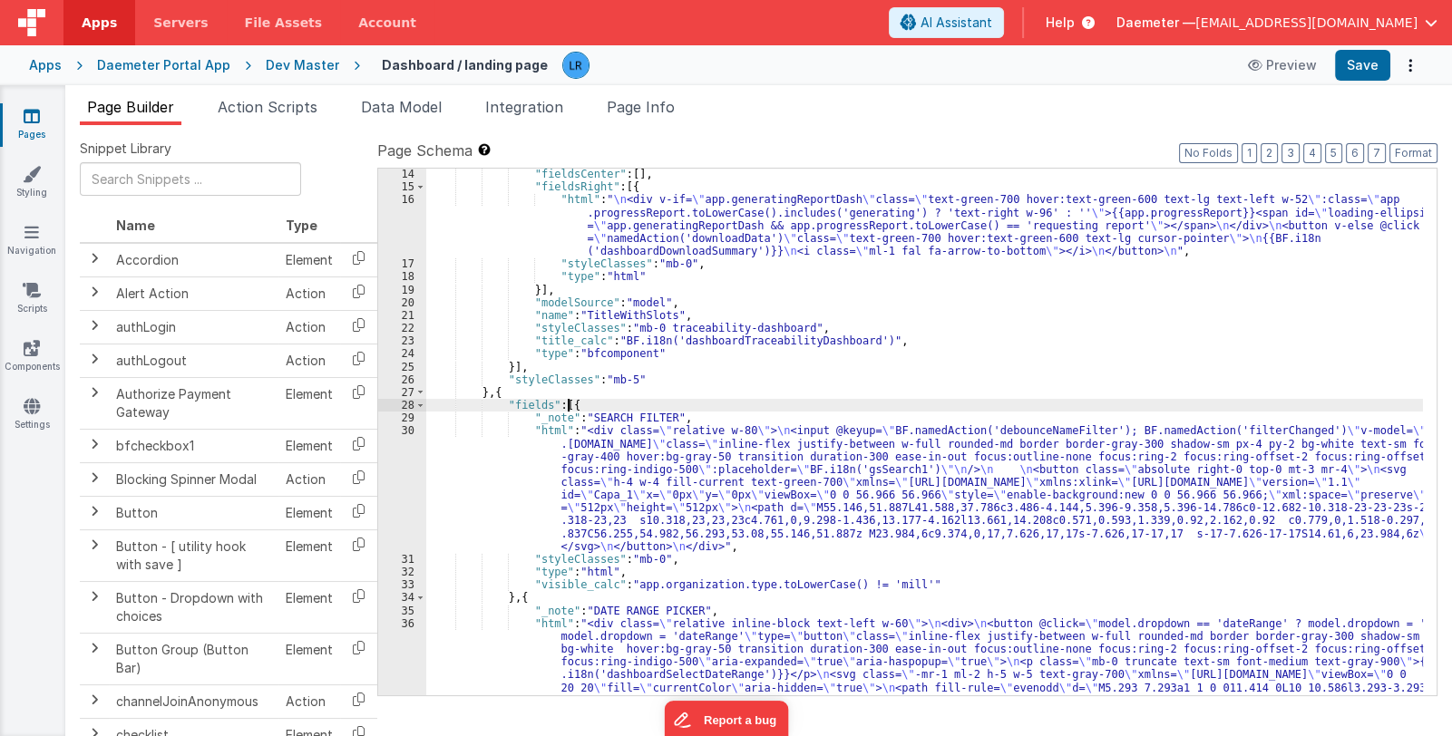
click at [623, 456] on div ""fieldsCenter" : [ ] , "fieldsRight" : [{ "html" : " \n <div v-if= \" app.gener…" at bounding box center [924, 554] width 996 height 772
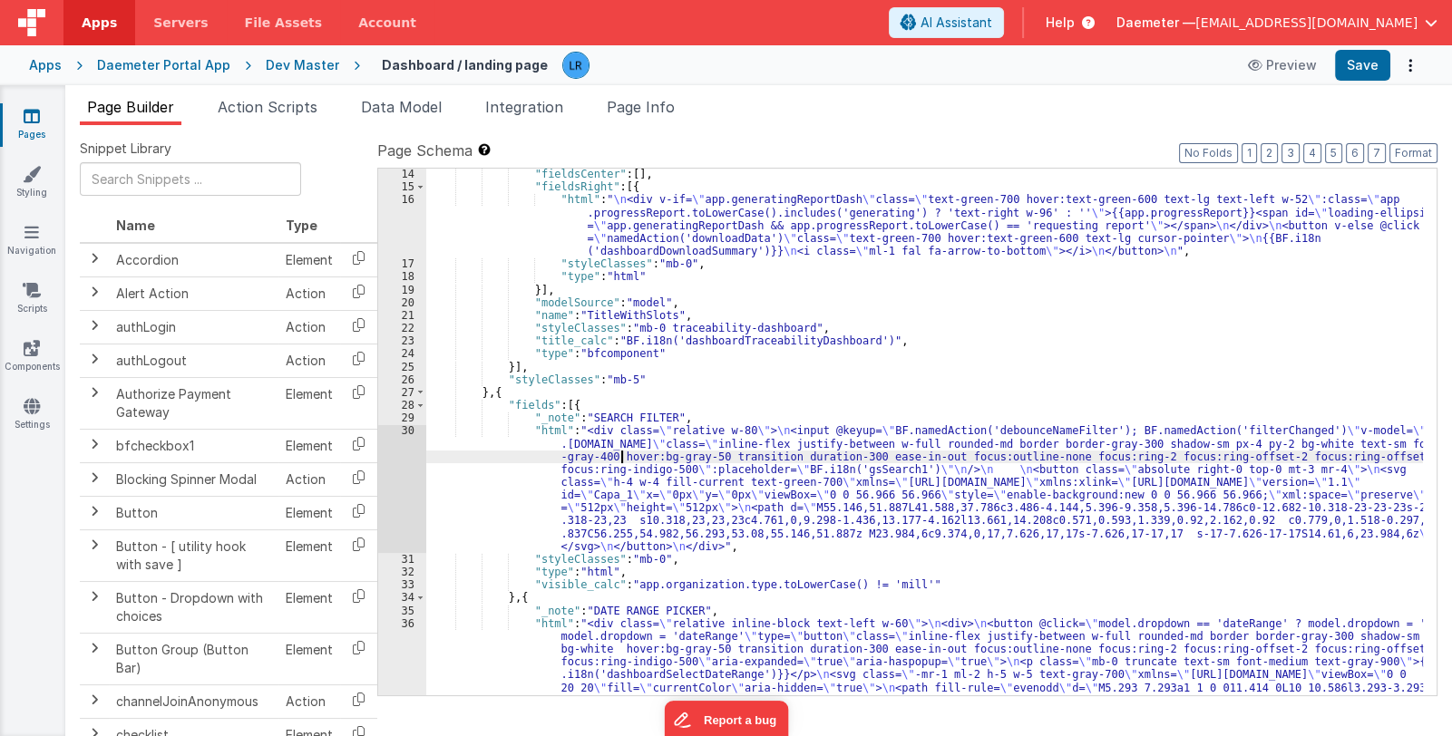
click at [404, 490] on div "30" at bounding box center [402, 488] width 48 height 129
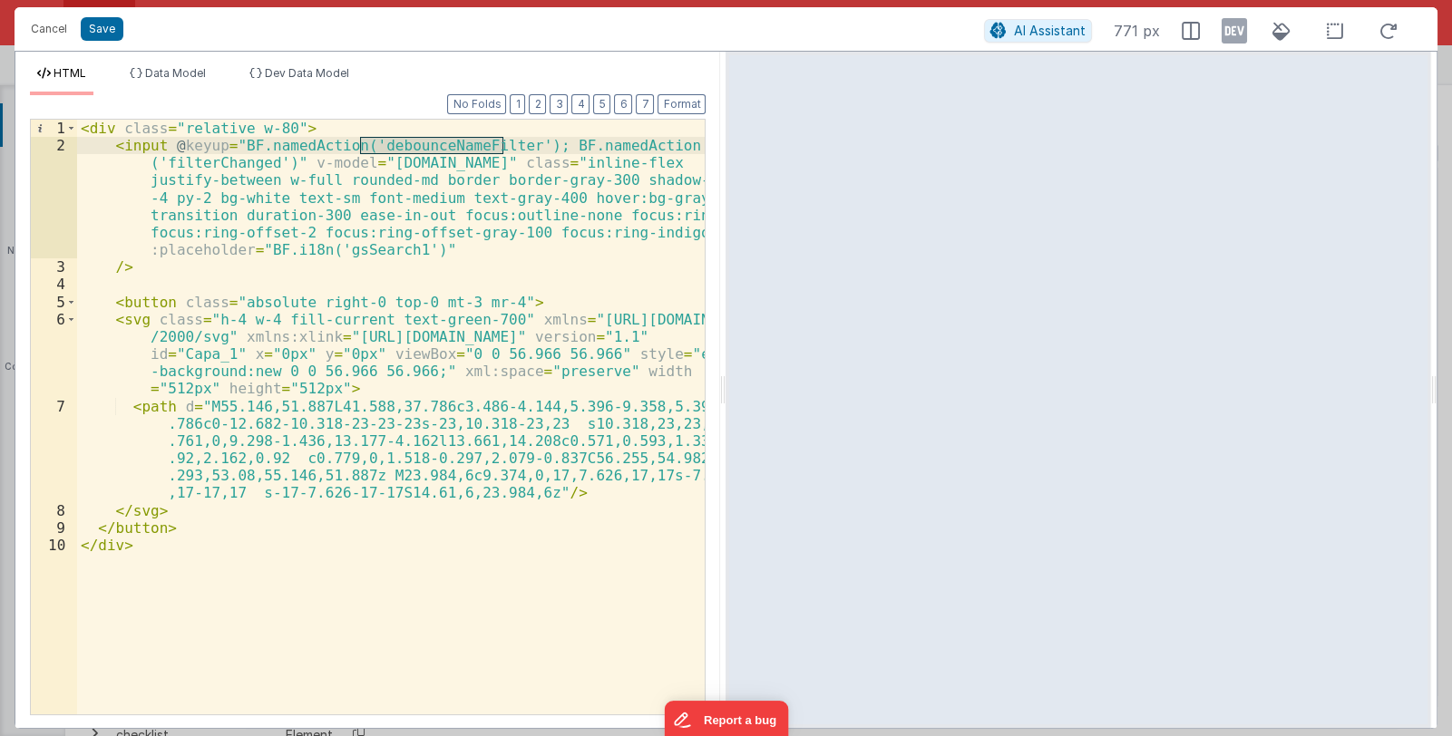
drag, startPoint x: 360, startPoint y: 141, endPoint x: 504, endPoint y: 147, distance: 144.3
click at [504, 147] on div "< div class = "relative w-80" > < input @ keyup = "BF.namedAction('debounceName…" at bounding box center [391, 434] width 628 height 629
click at [560, 143] on div "< div class = "relative w-80" > < input @ keyup = "BF.namedAction('debounceName…" at bounding box center [391, 434] width 628 height 629
click at [232, 170] on div "< div class = "relative w-80" > < input @ keyup = "BF.namedAction('debounceName…" at bounding box center [391, 434] width 628 height 629
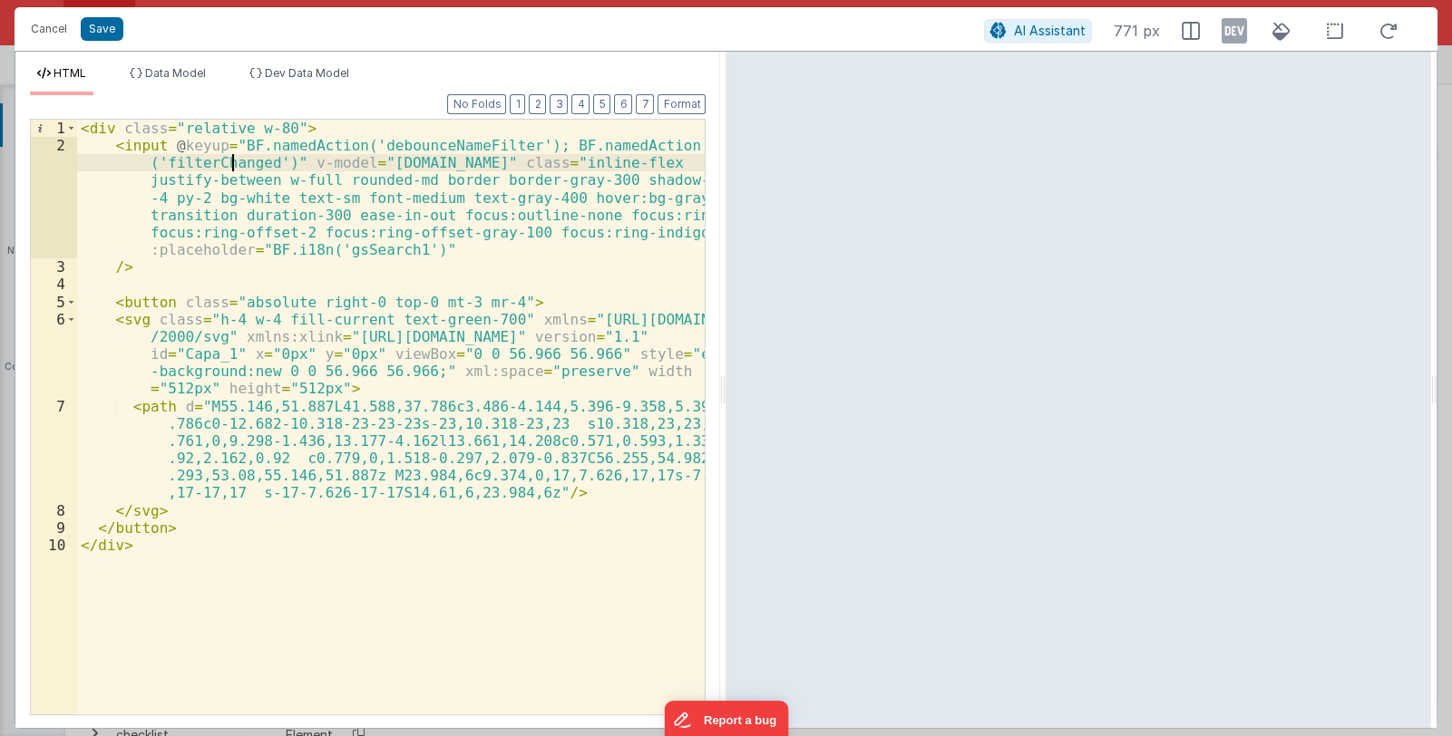
click at [232, 170] on div "< div class = "relative w-80" > < input @ keyup = "BF.namedAction('debounceName…" at bounding box center [391, 434] width 628 height 629
click at [47, 26] on button "Cancel" at bounding box center [49, 28] width 54 height 25
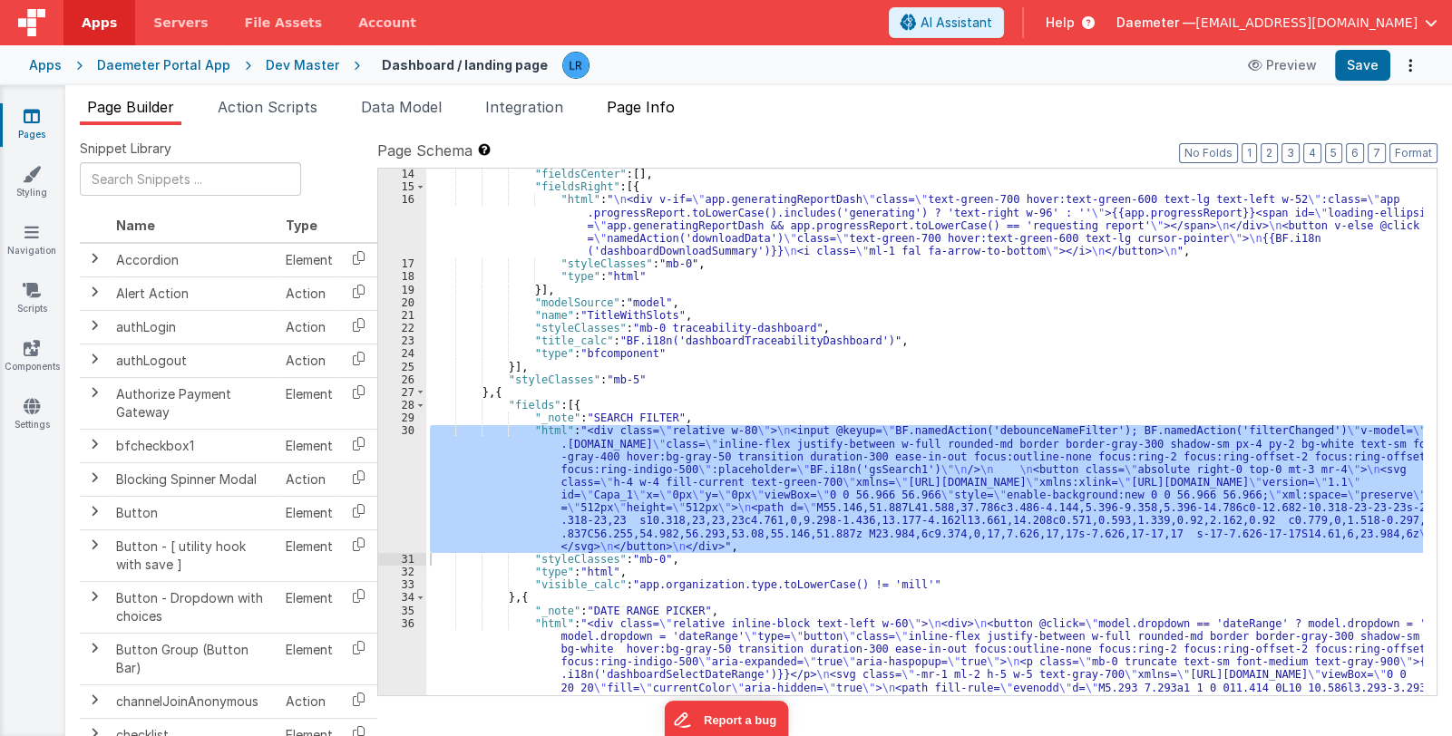
click at [657, 105] on span "Page Info" at bounding box center [641, 107] width 68 height 18
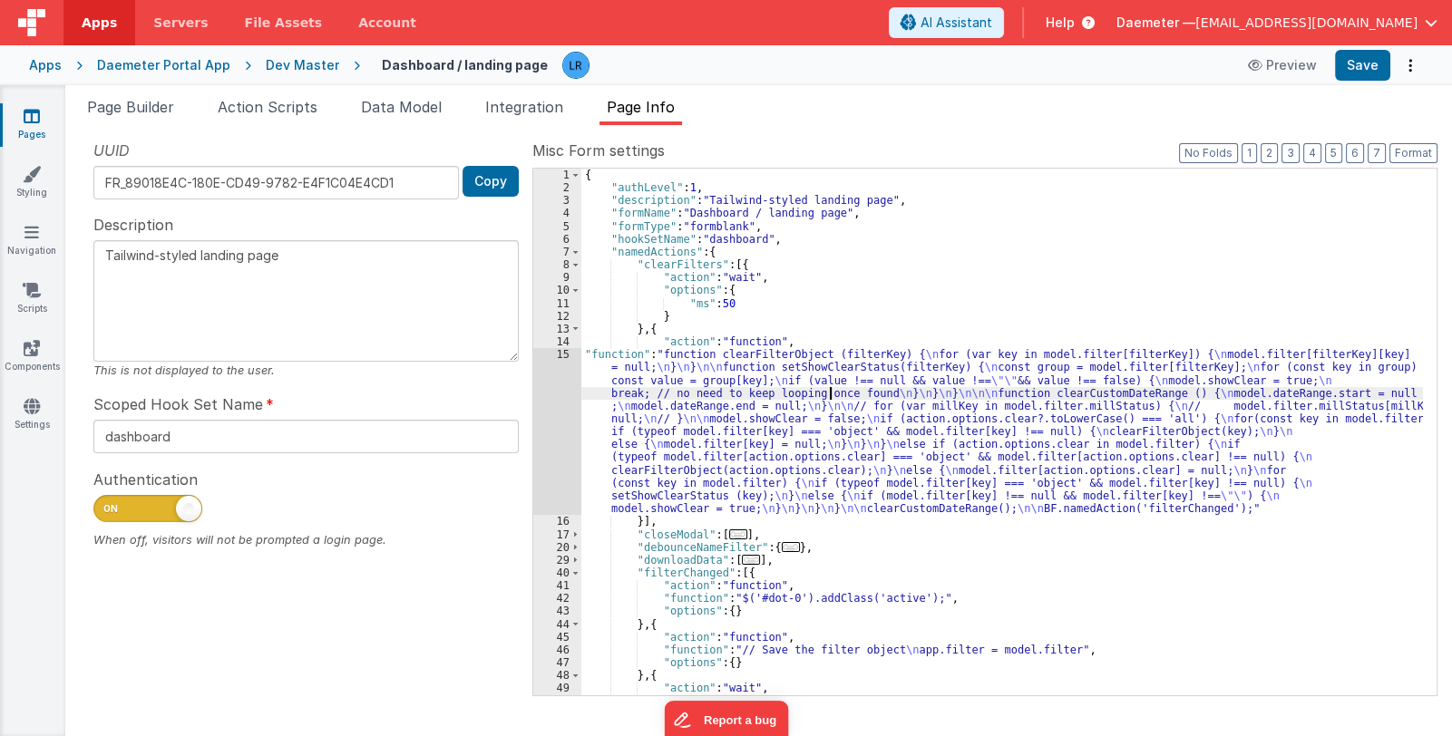
click at [830, 393] on div "{ "authLevel" : 1 , "description" : "Tailwind-styled landing page" , "formName"…" at bounding box center [1001, 445] width 841 height 553
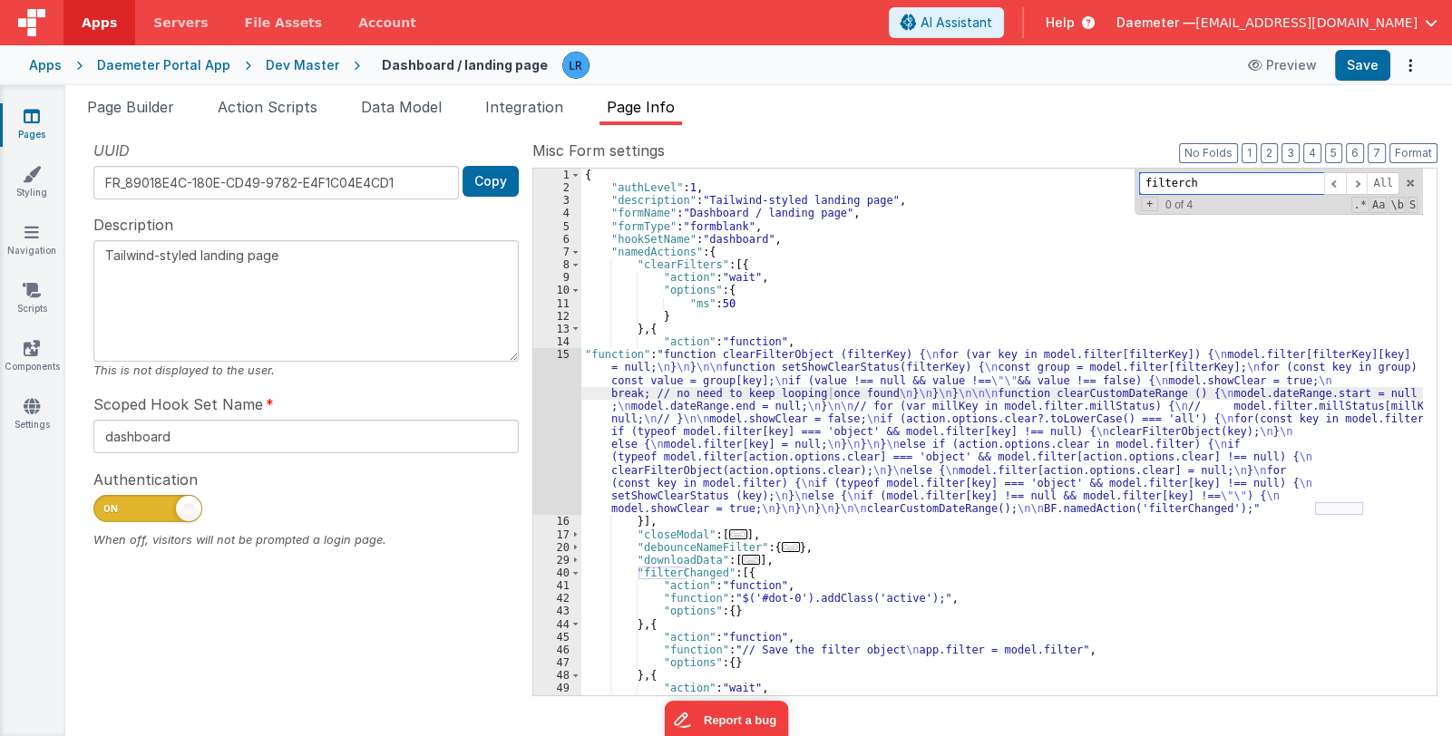
paste input "debounceNameFilter"
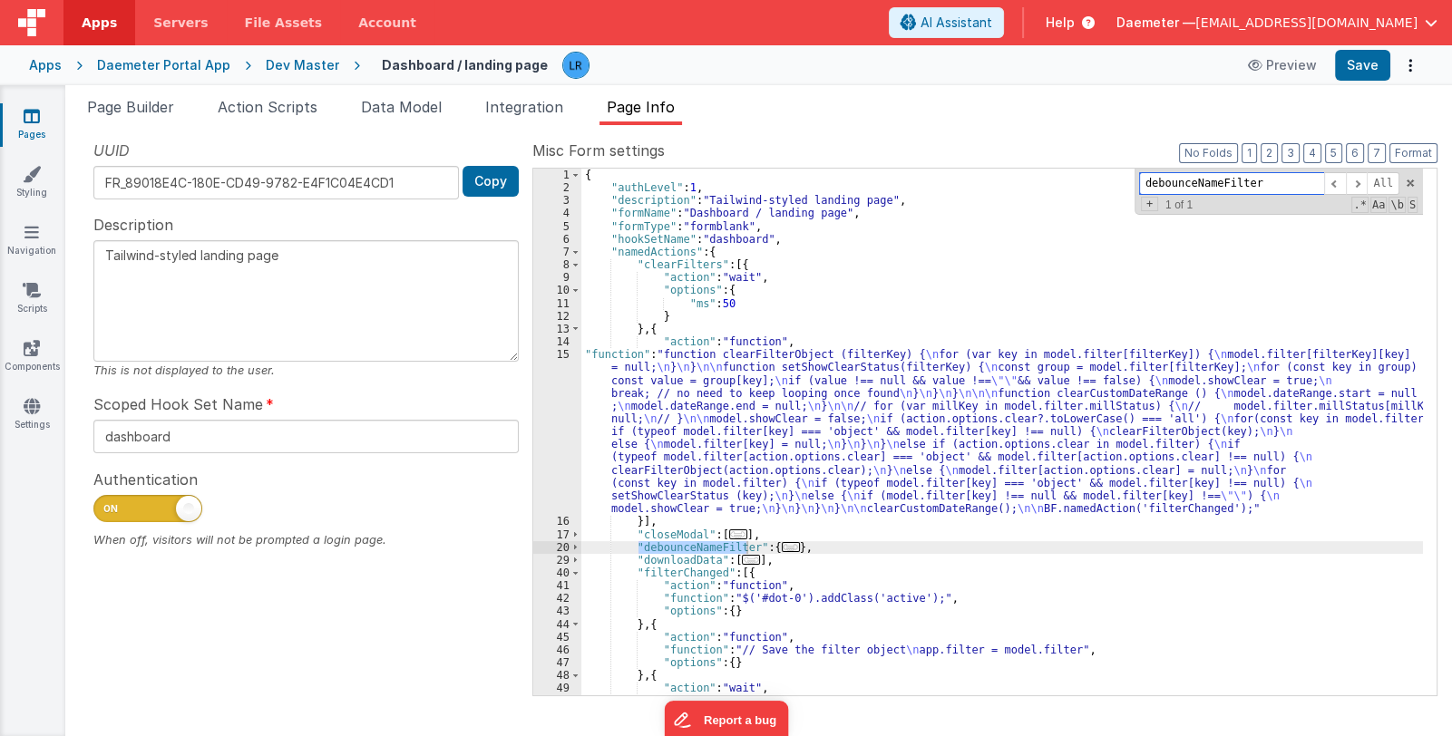
type input "debounceNameFilter"
click at [782, 547] on span "..." at bounding box center [791, 547] width 18 height 10
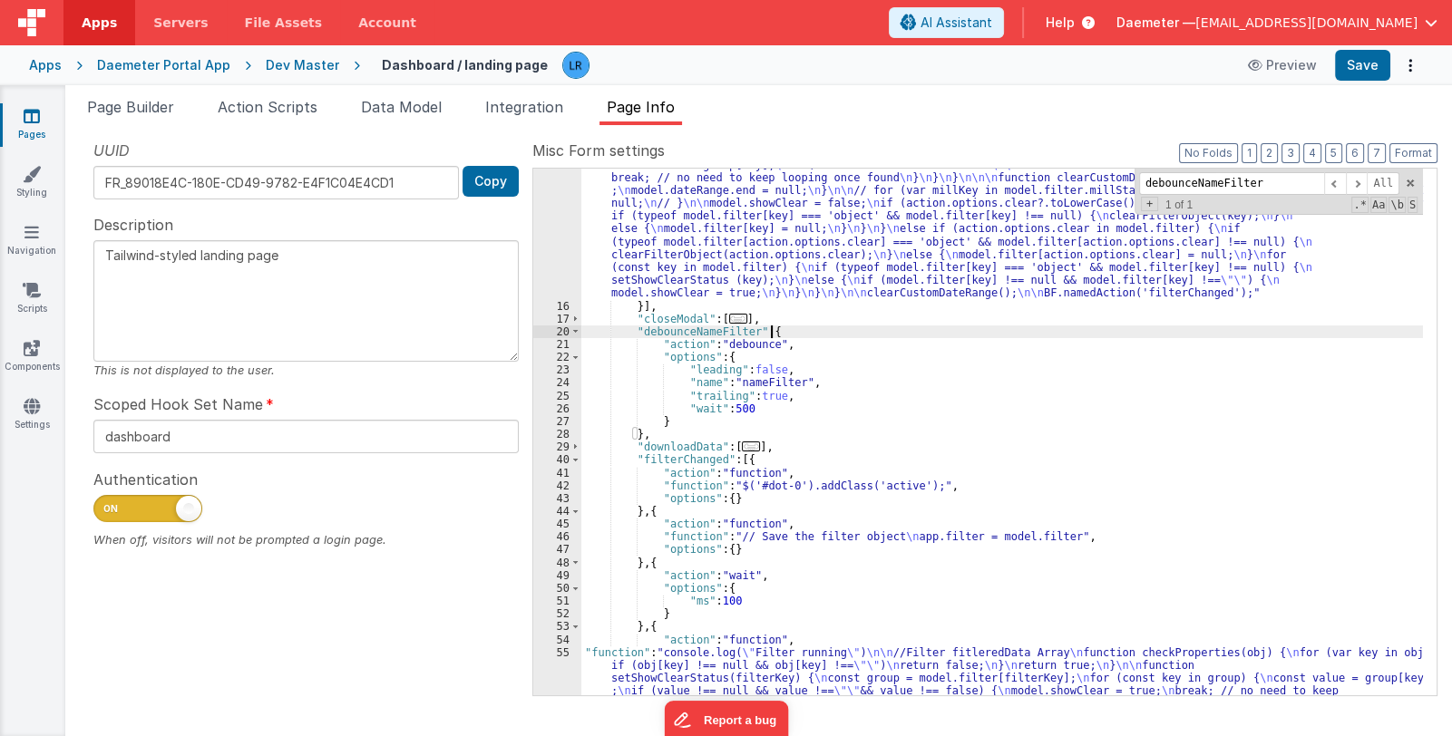
scroll to position [269, 0]
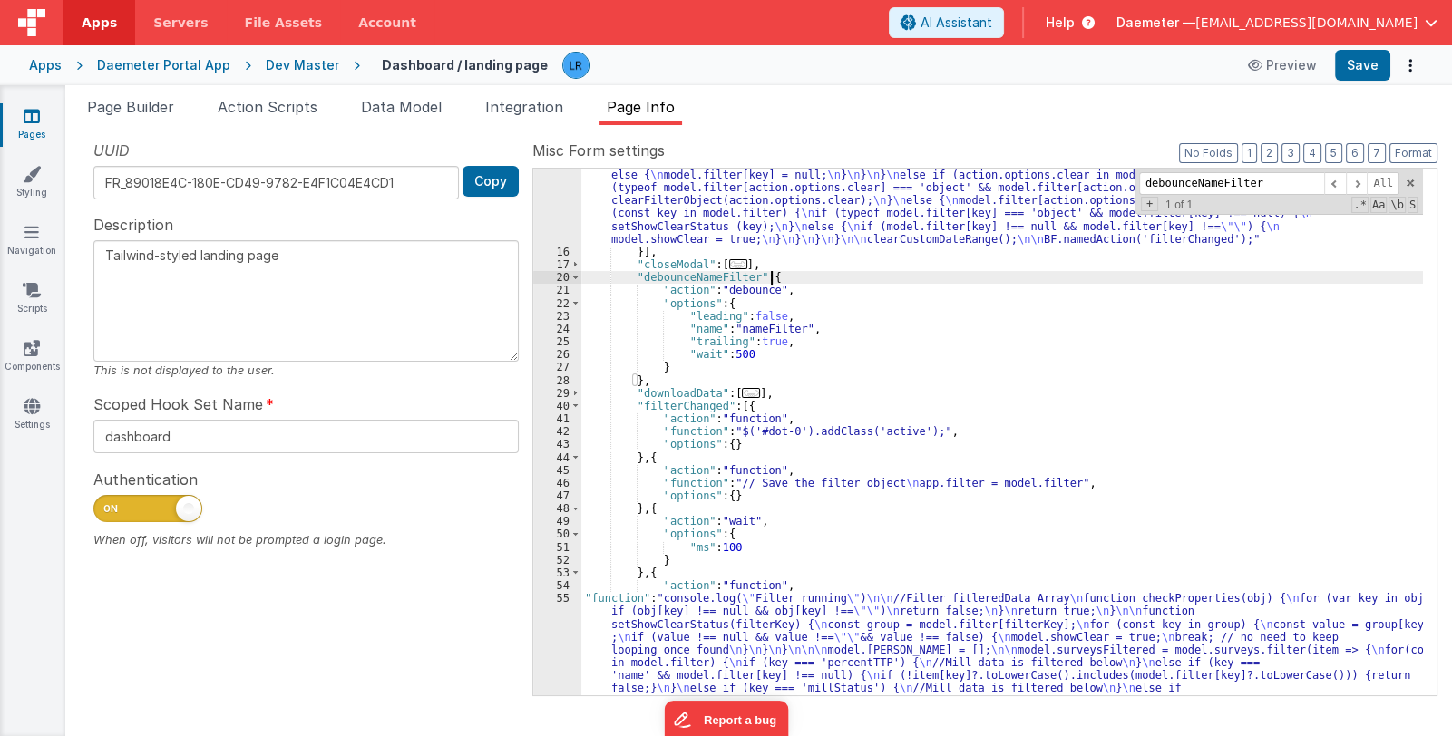
click at [790, 280] on div ""function" : "function clearFilterObject (filterKey) { \n for (var key in model…" at bounding box center [1001, 651] width 841 height 1144
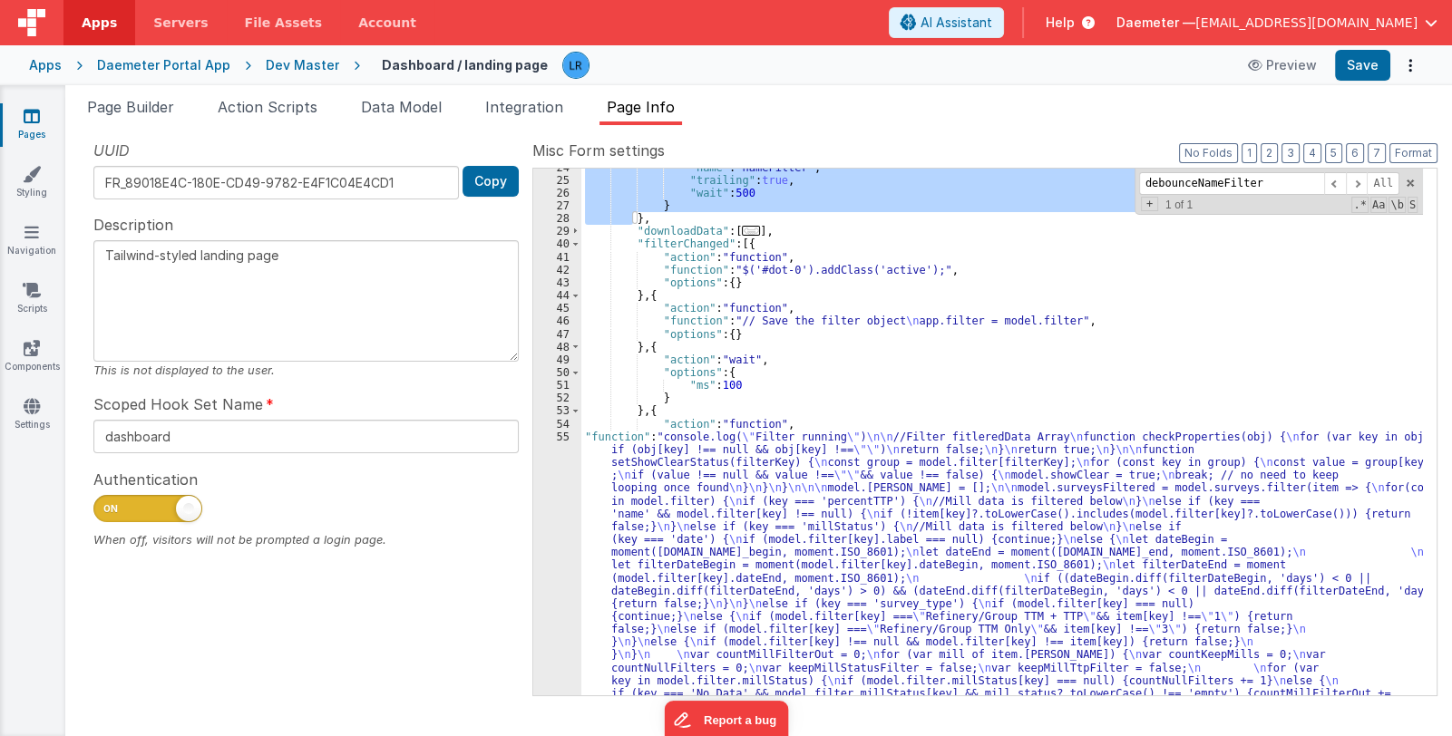
click at [727, 533] on div ""name" : "nameFilter" , "trailing" : true , "wait" : 500 } } , "downloadData" :…" at bounding box center [1001, 656] width 841 height 990
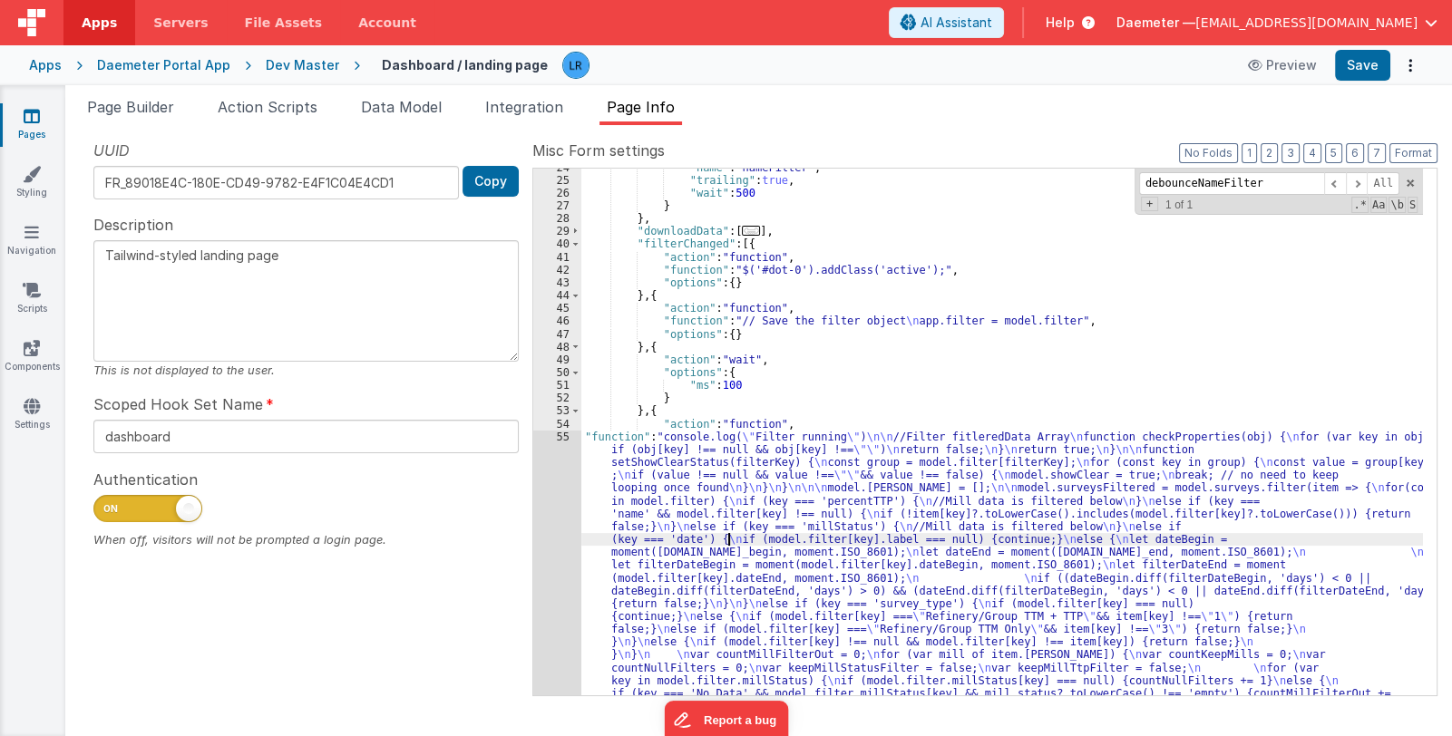
scroll to position [628, 0]
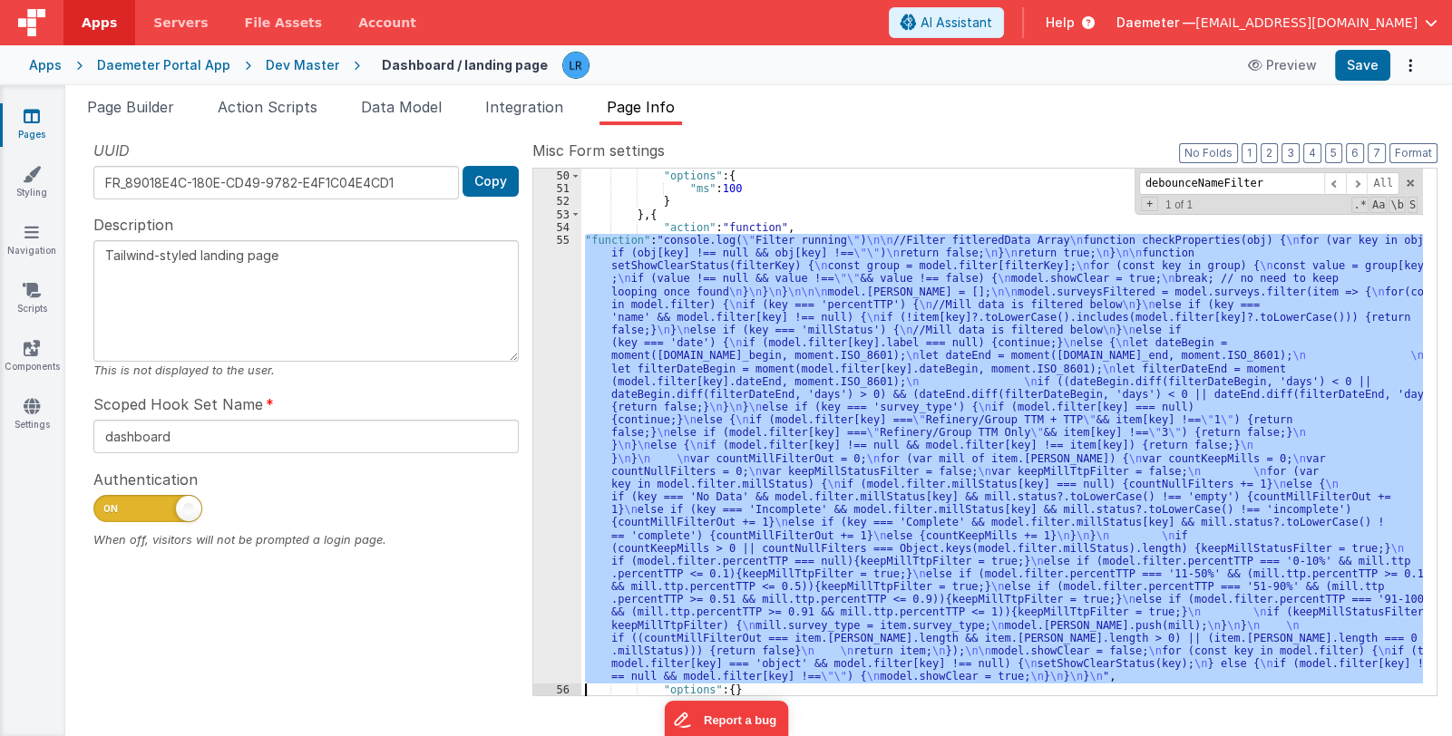
click at [541, 598] on div "55" at bounding box center [557, 459] width 48 height 450
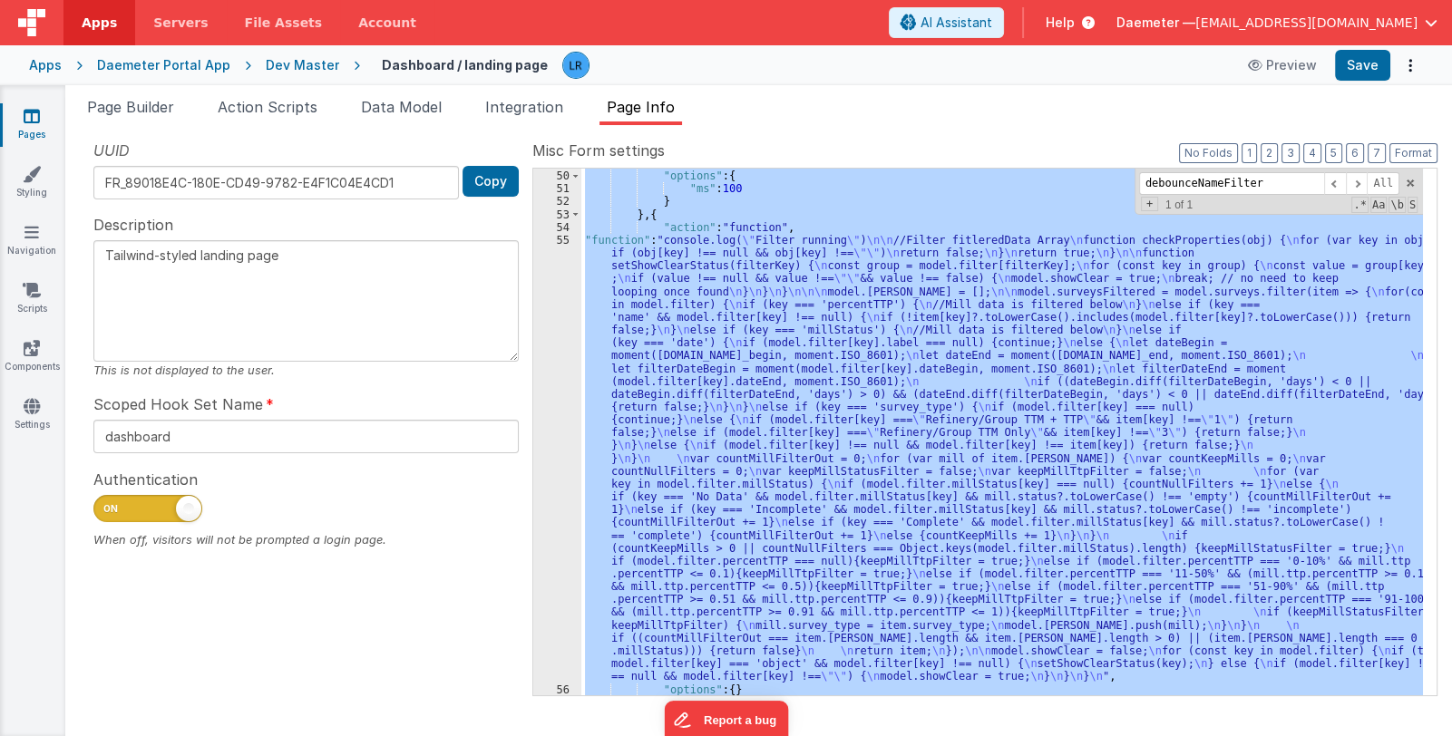
click at [557, 587] on div "55" at bounding box center [557, 459] width 48 height 450
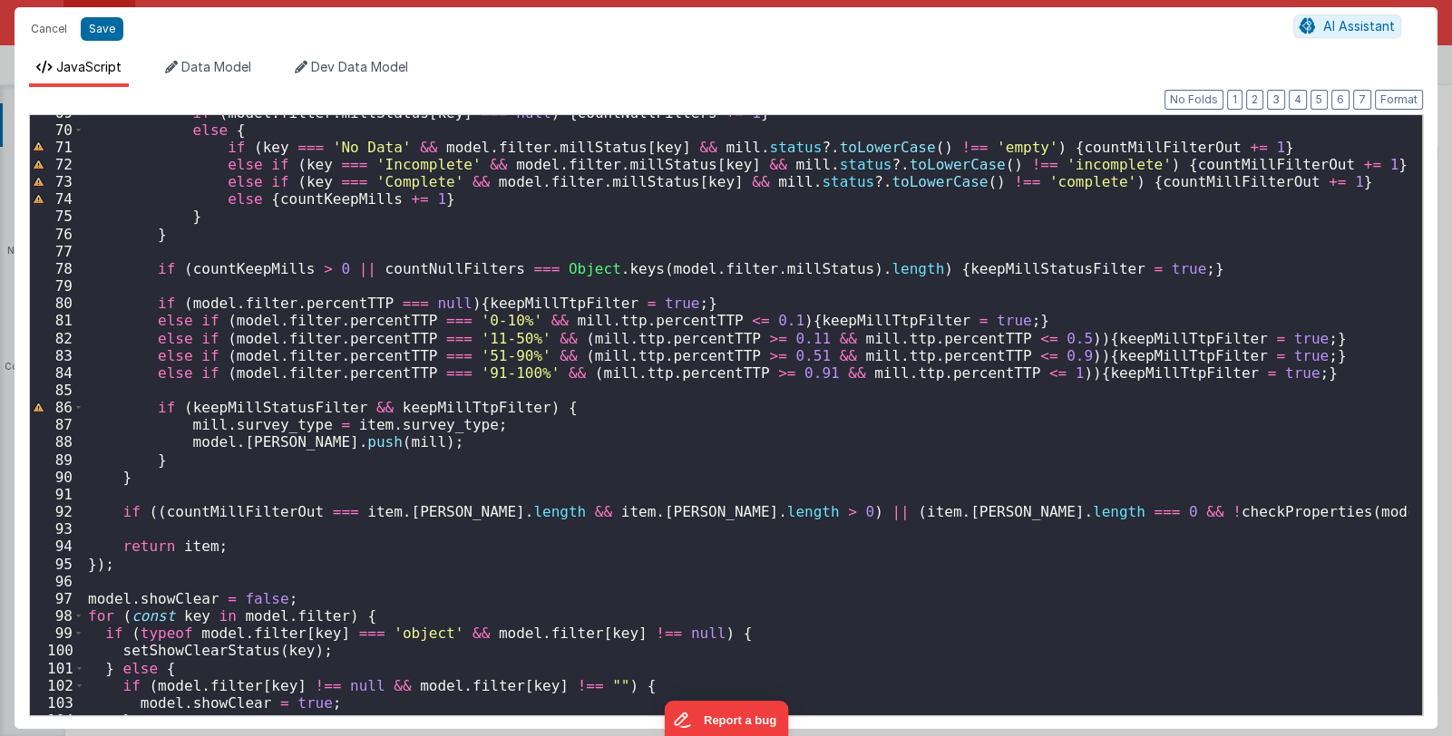
scroll to position [1276, 0]
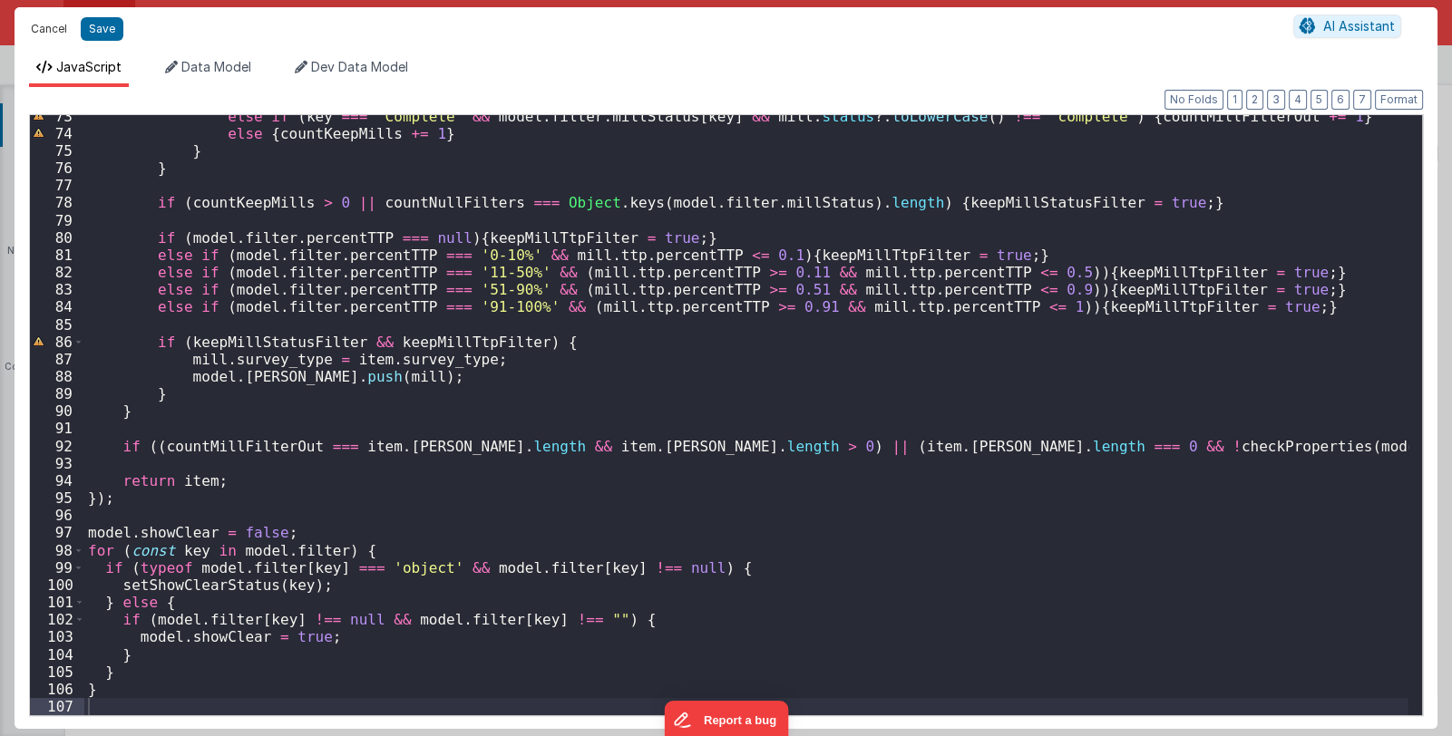
click at [36, 25] on button "Cancel" at bounding box center [49, 28] width 54 height 25
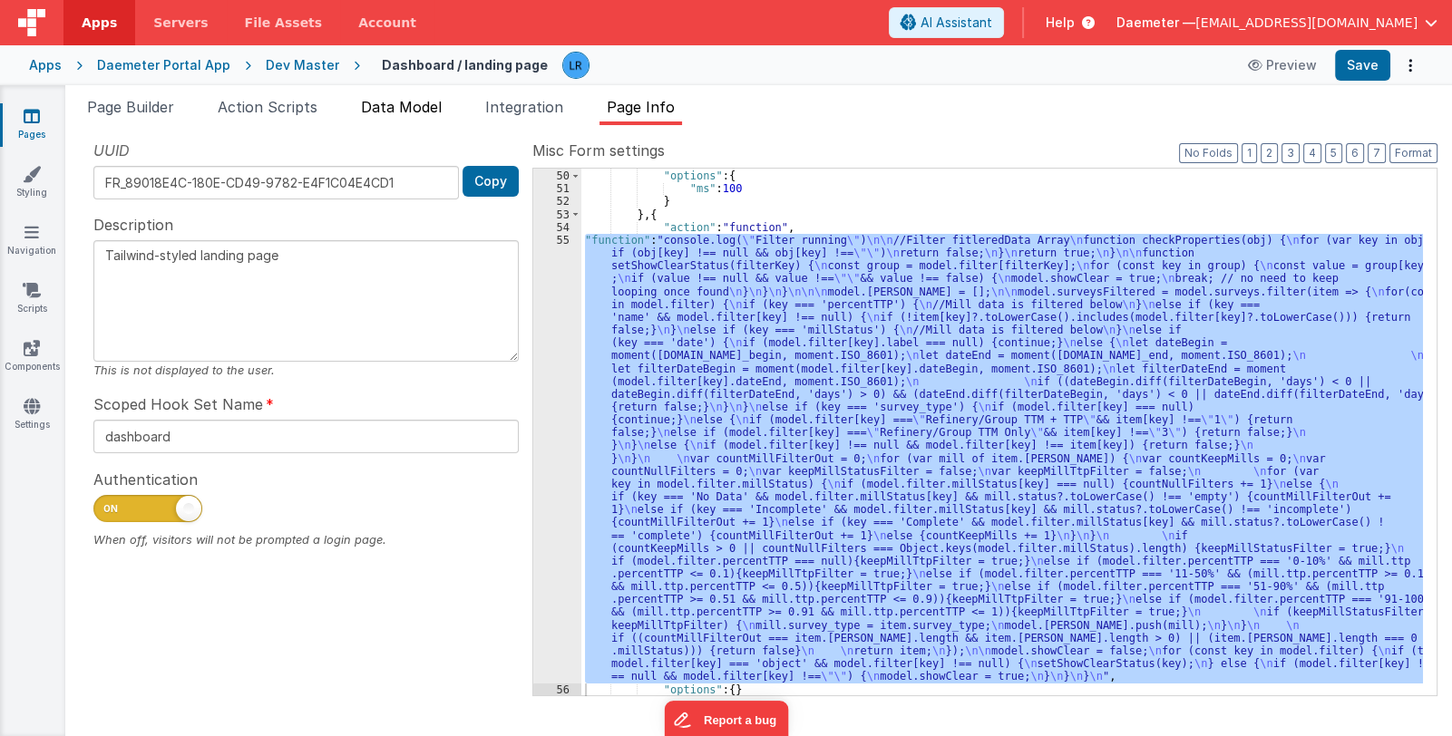
click at [385, 101] on span "Data Model" at bounding box center [401, 107] width 81 height 18
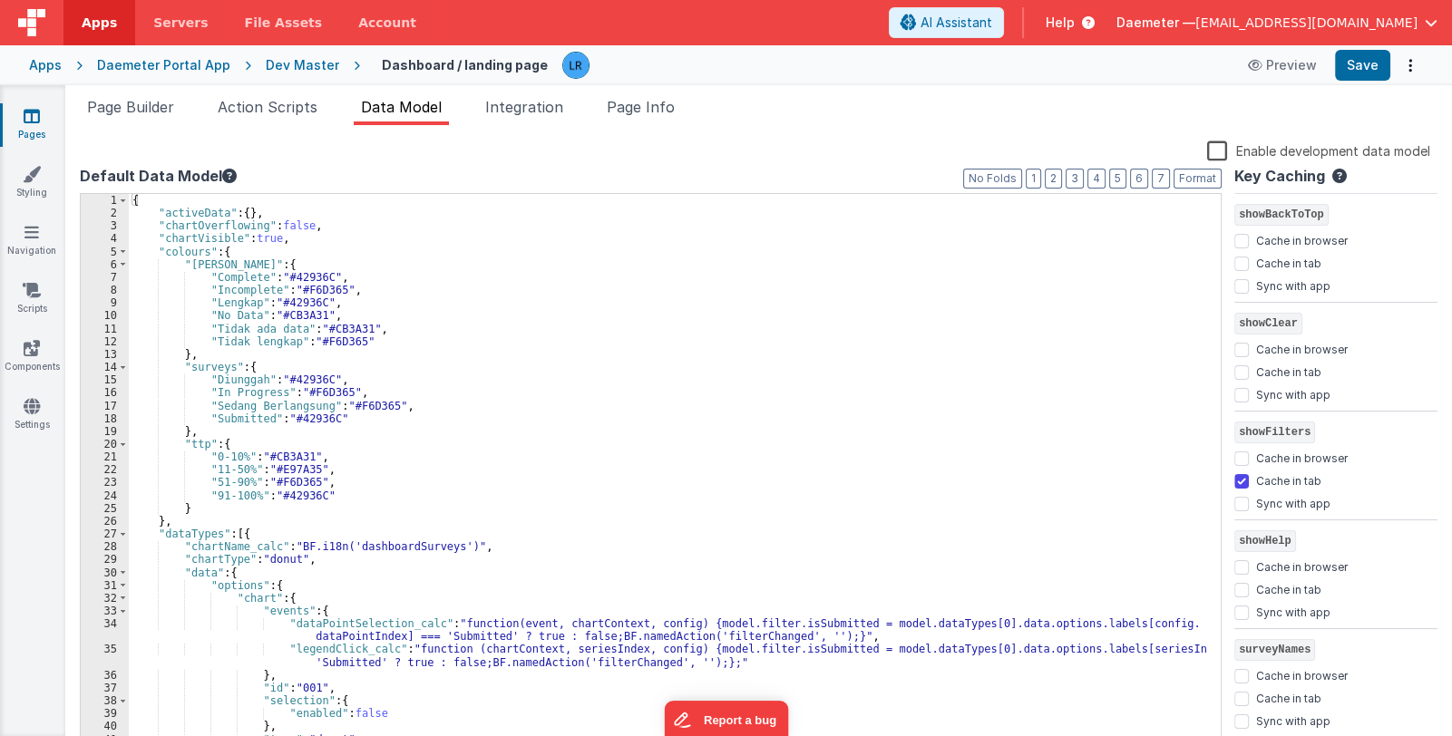
scroll to position [2176, 0]
click at [1277, 475] on label "Cache in tab" at bounding box center [1288, 479] width 65 height 18
click at [1248, 475] on input "Cache in tab" at bounding box center [1241, 480] width 15 height 15
checkbox input "false"
click at [1352, 65] on button "Save" at bounding box center [1362, 65] width 55 height 31
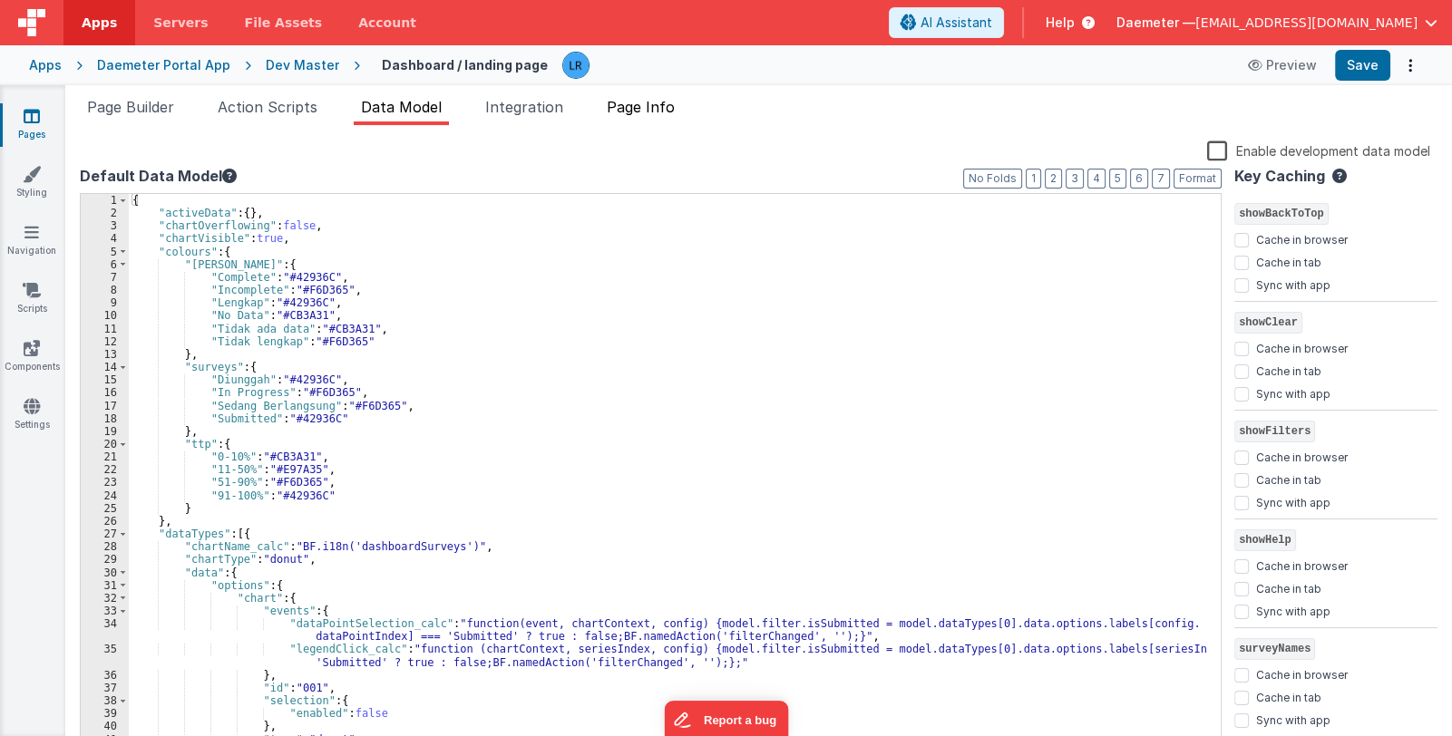
click at [657, 106] on span "Page Info" at bounding box center [641, 107] width 68 height 18
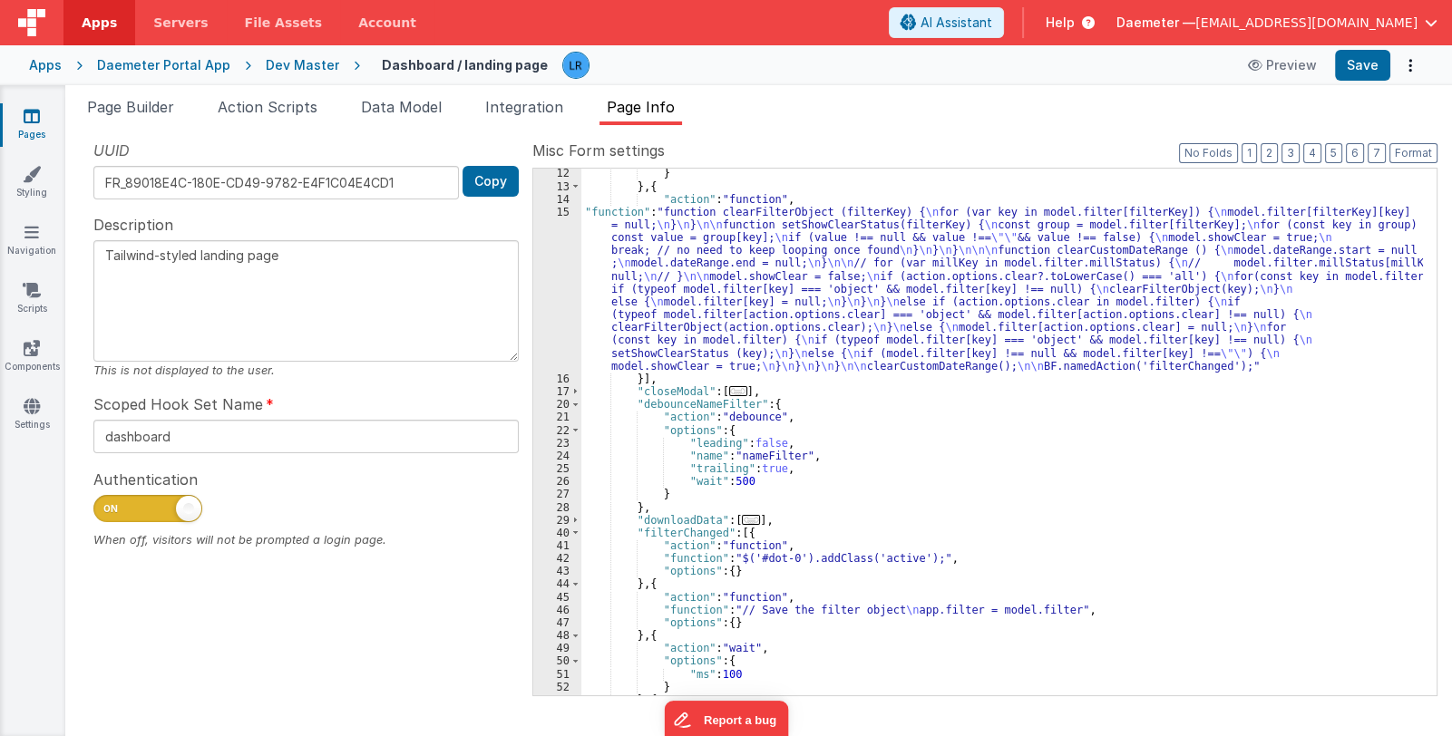
scroll to position [0, 0]
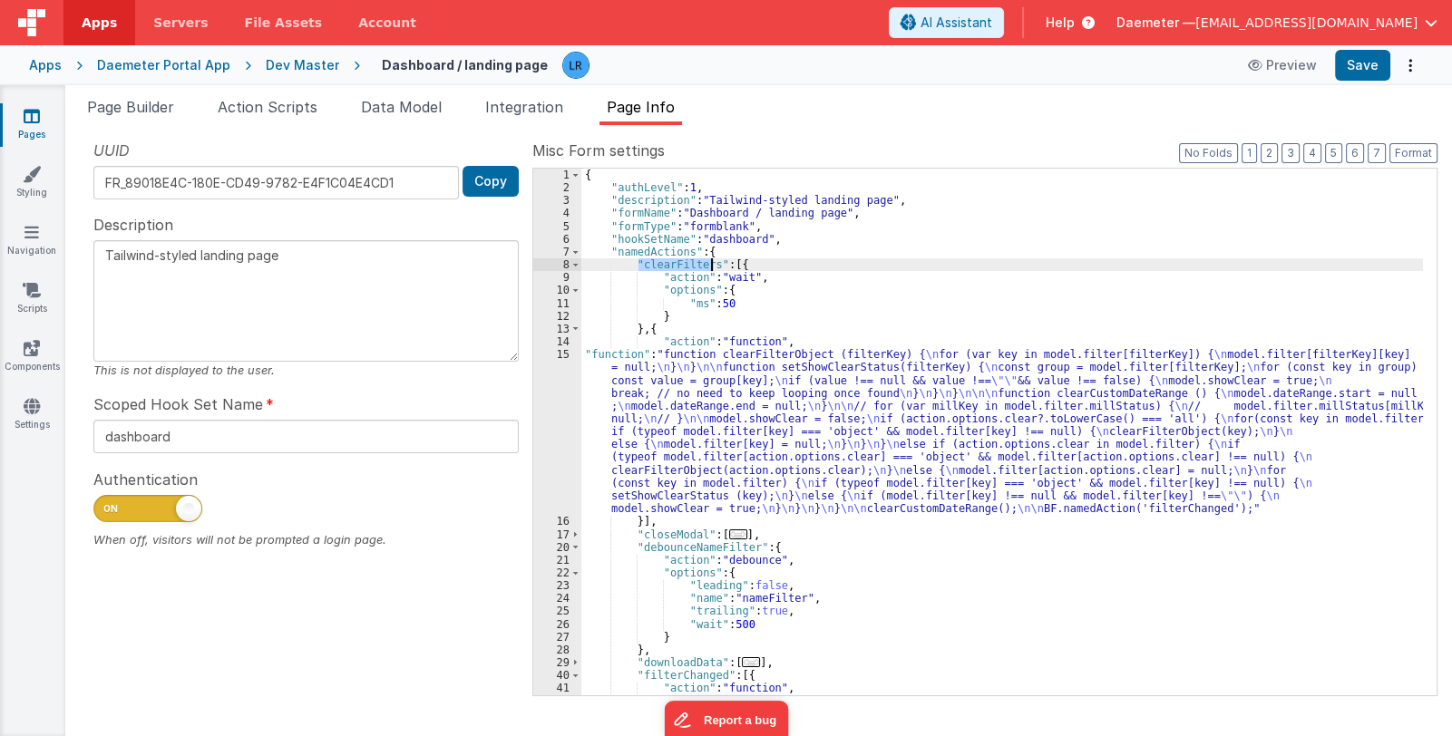
drag, startPoint x: 639, startPoint y: 264, endPoint x: 708, endPoint y: 259, distance: 69.1
click at [708, 259] on div "{ "authLevel" : 1 , "description" : "Tailwind-styled landing page" , "formName"…" at bounding box center [1001, 445] width 841 height 553
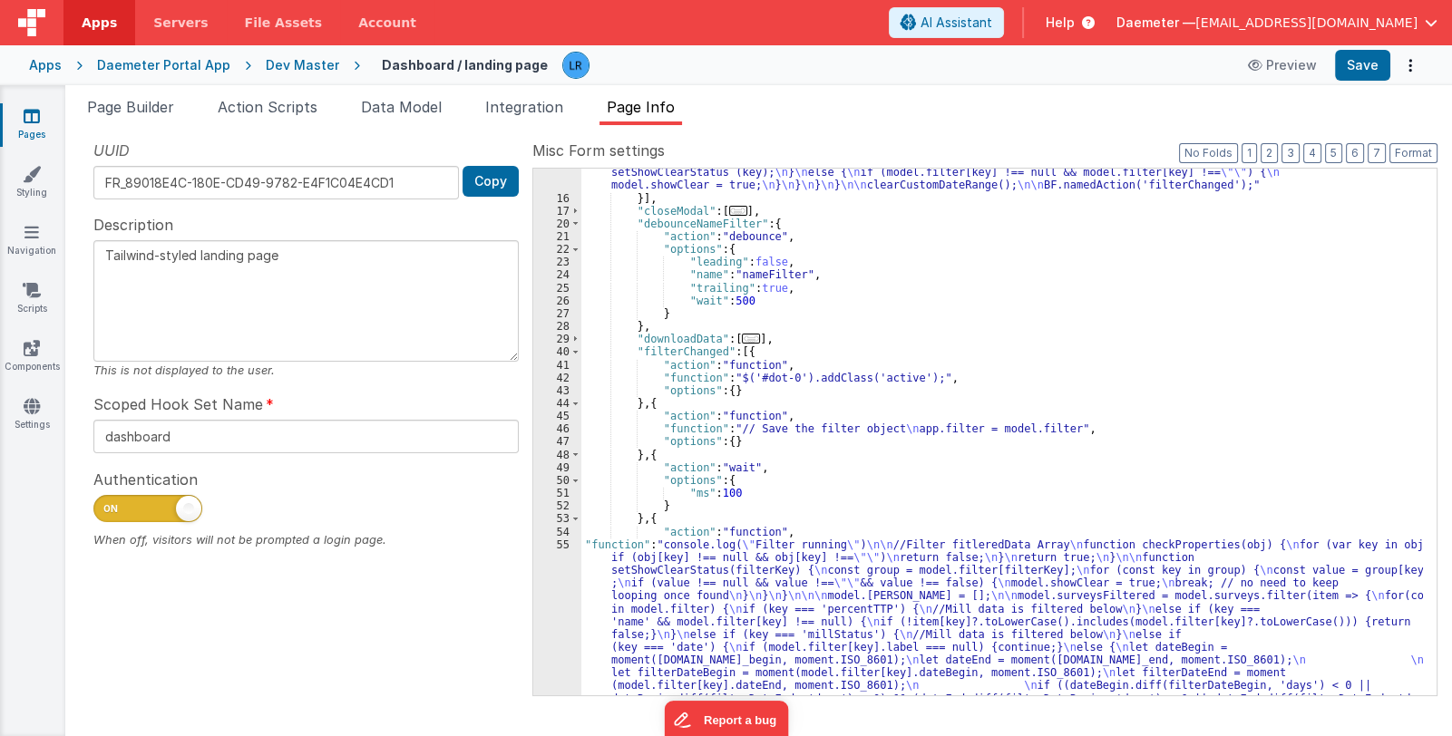
scroll to position [323, 0]
drag, startPoint x: 639, startPoint y: 349, endPoint x: 714, endPoint y: 348, distance: 75.3
click at [714, 348] on div ""function" : "function clearFilterObject (filterKey) { \n for (var key in model…" at bounding box center [1001, 596] width 841 height 1144
click at [1195, 25] on span "Daemeter —" at bounding box center [1155, 23] width 79 height 18
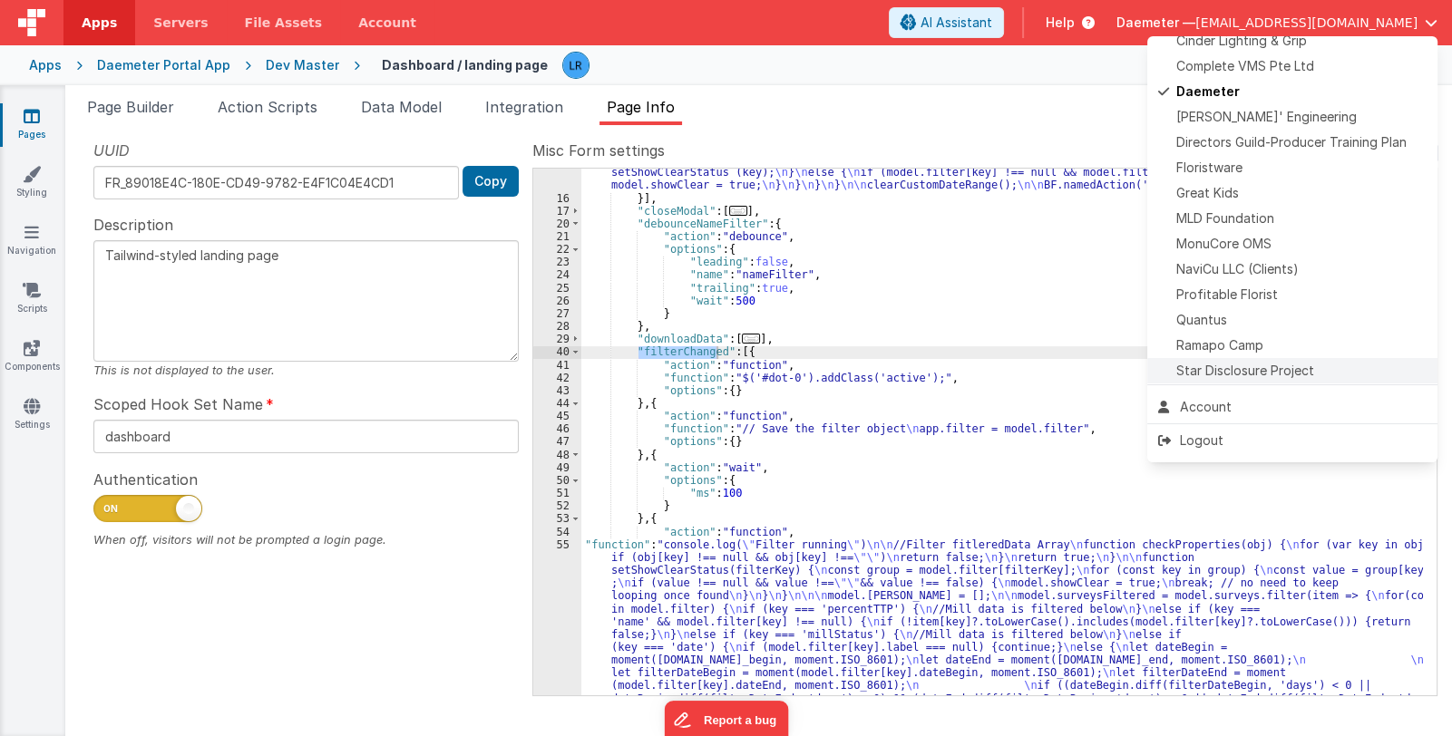
scroll to position [360, 0]
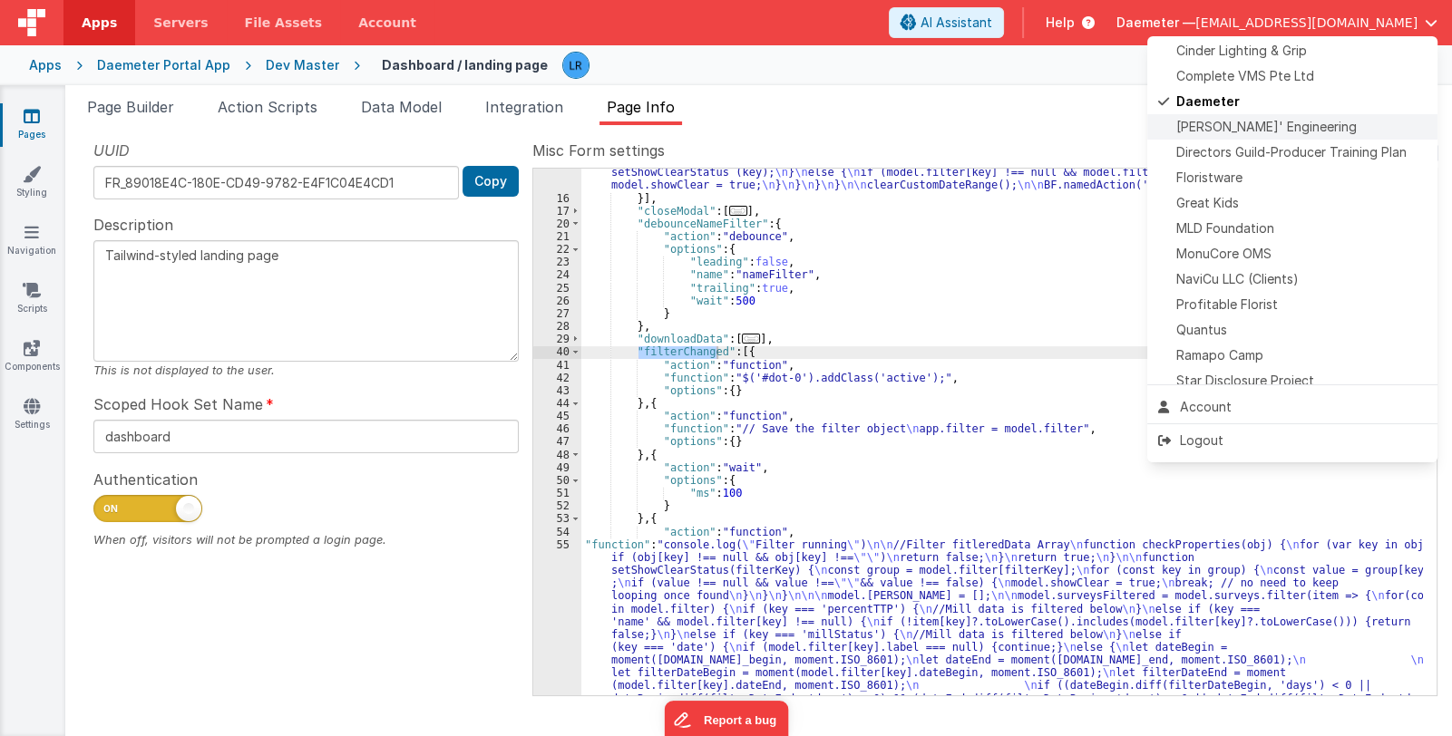
click at [1242, 131] on span "Delfs' Engineering" at bounding box center [1266, 127] width 180 height 18
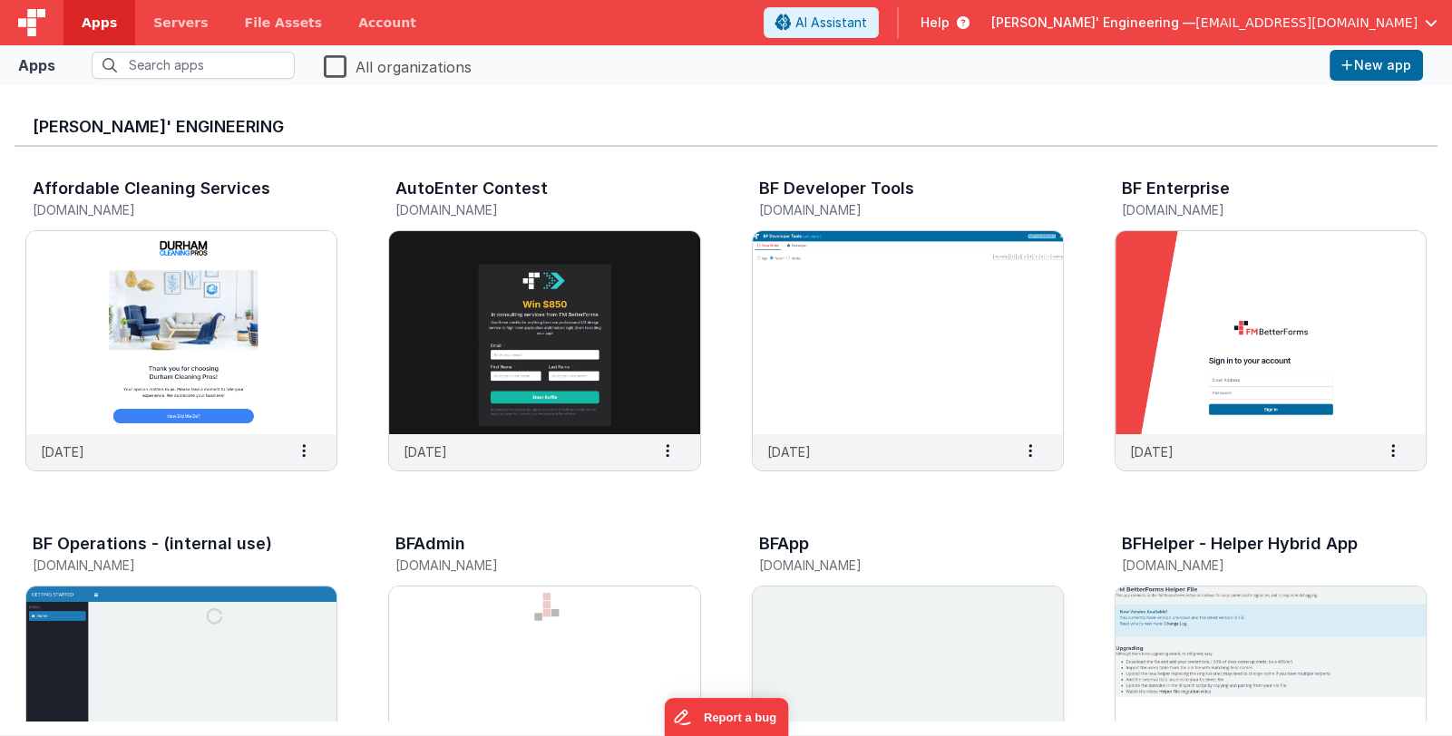
click at [938, 606] on img at bounding box center [908, 688] width 310 height 203
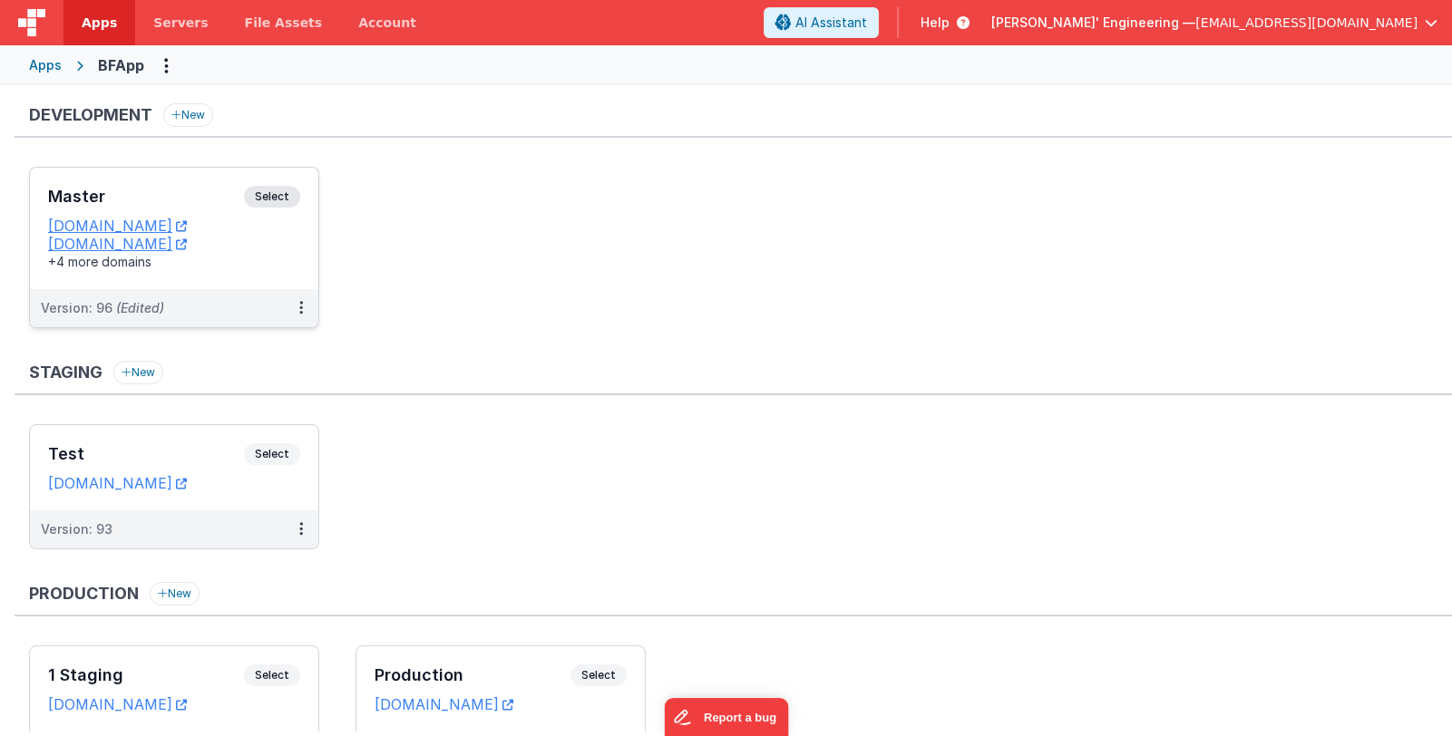
click at [136, 198] on h3 "Master" at bounding box center [146, 197] width 196 height 18
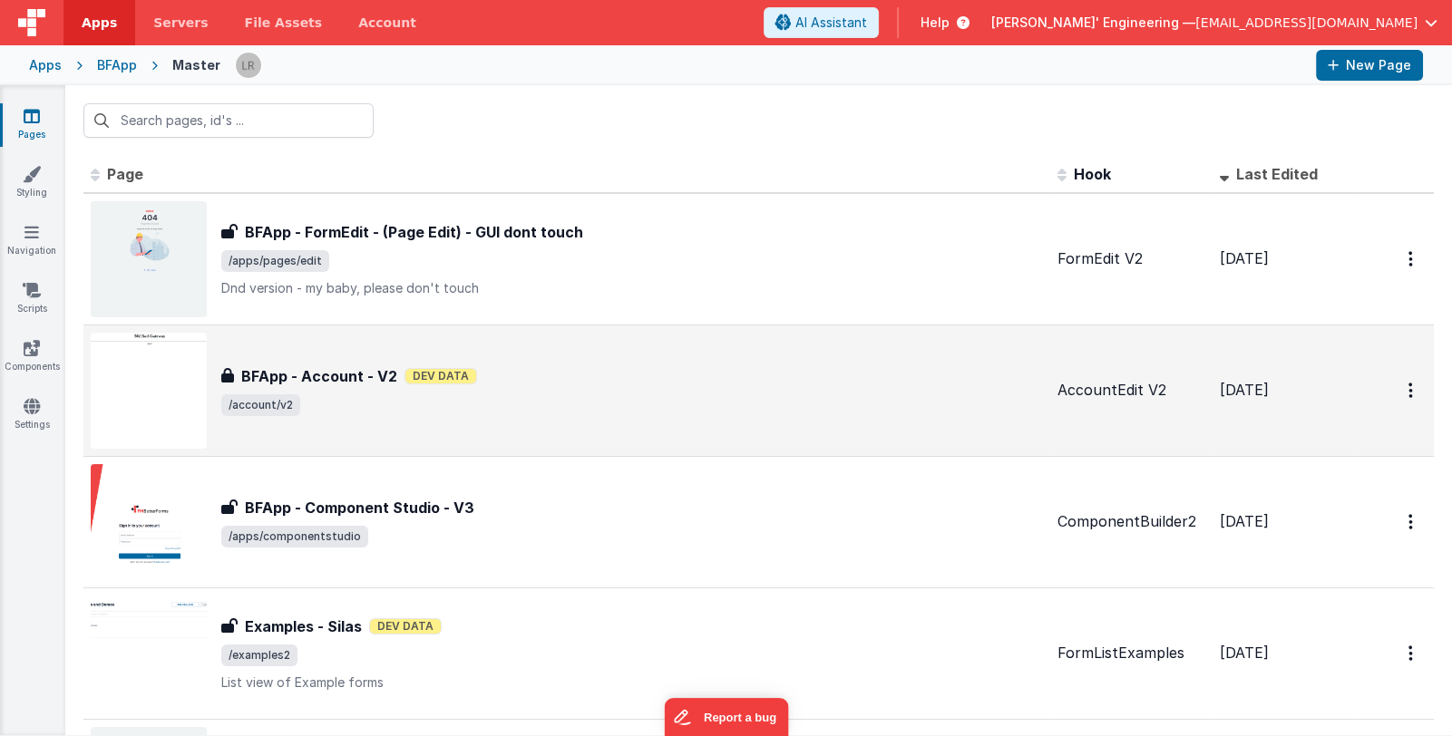
click at [826, 381] on div "BFApp - Account - V2 Dev Data" at bounding box center [631, 376] width 821 height 22
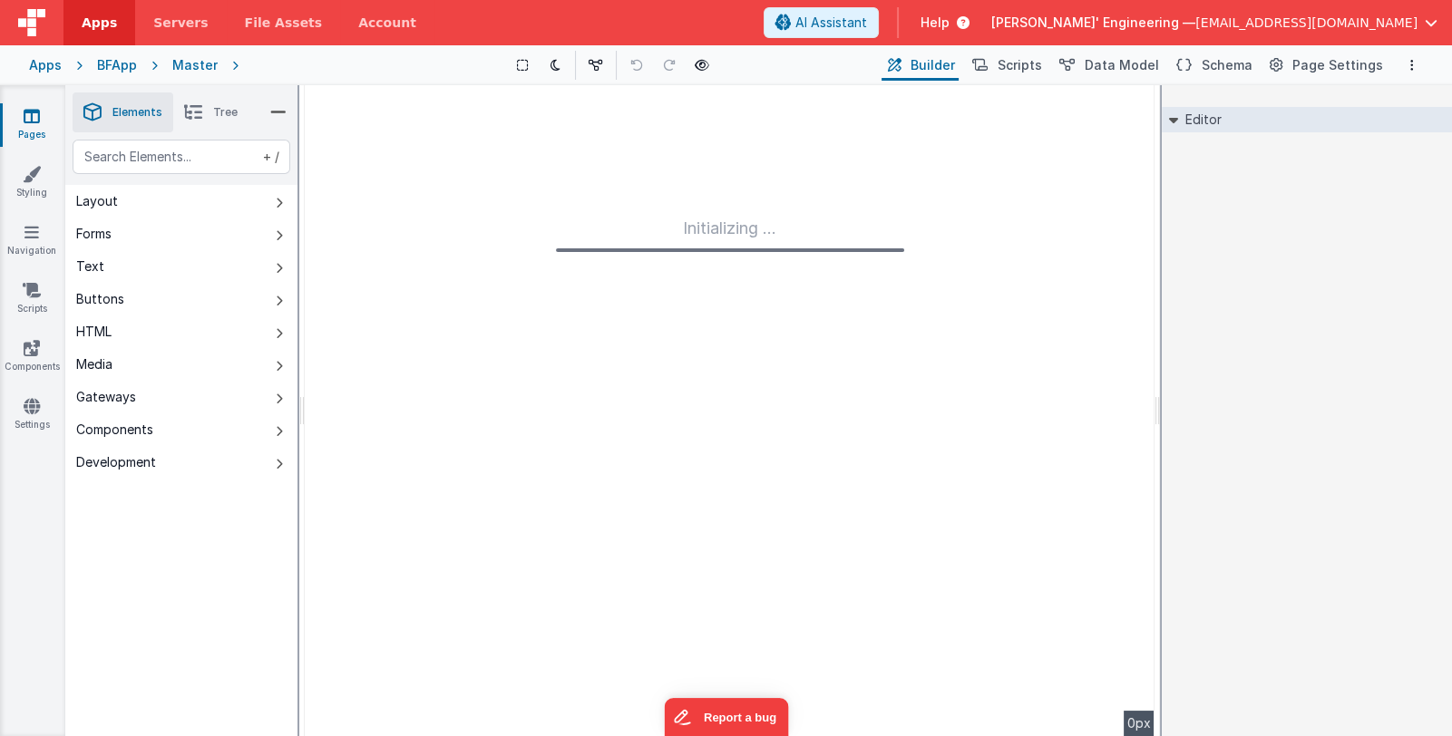
type input "FR_F0E6F06C-443F-0642-84AA-E97B6FF47536"
type input "AccountEdit V2"
checkbox input "true"
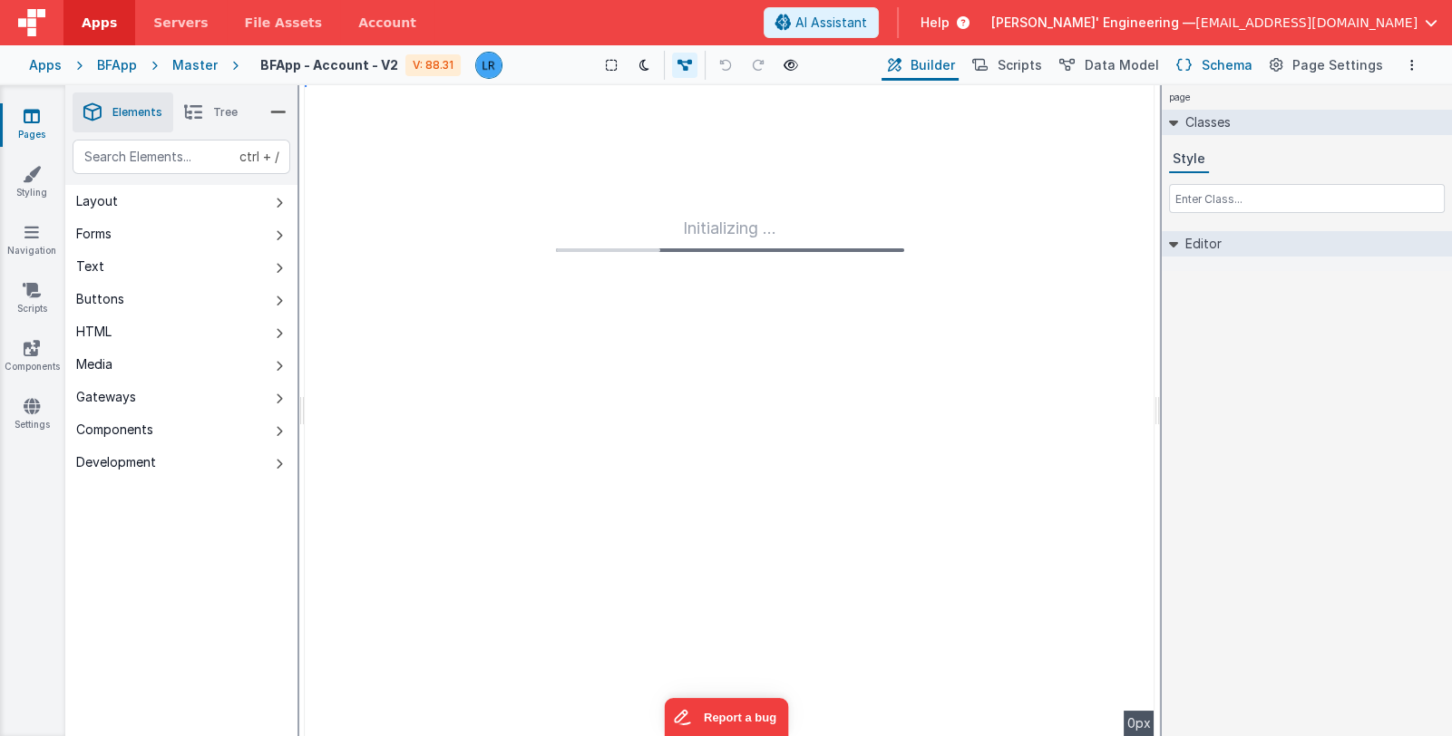
click at [1235, 66] on span "Schema" at bounding box center [1226, 65] width 51 height 18
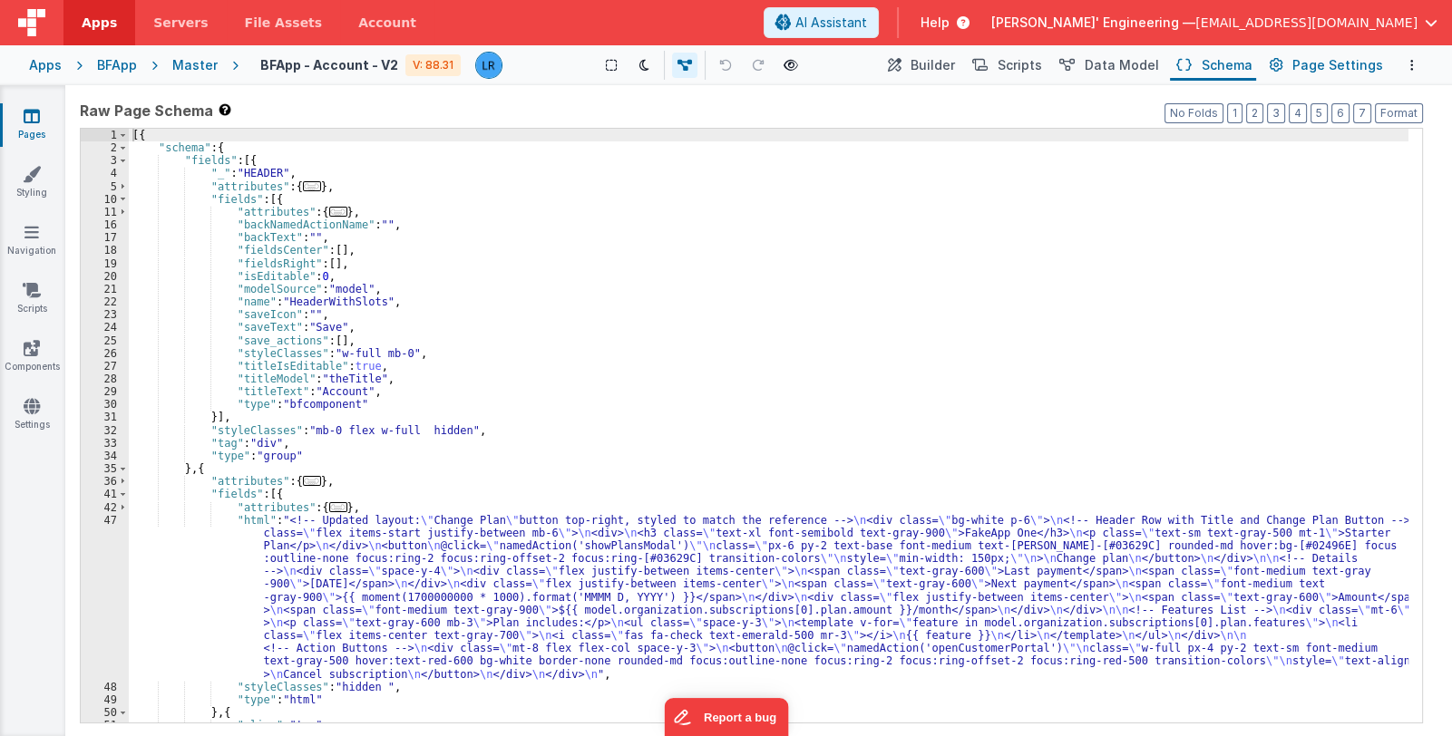
click at [1326, 62] on span "Page Settings" at bounding box center [1337, 65] width 91 height 18
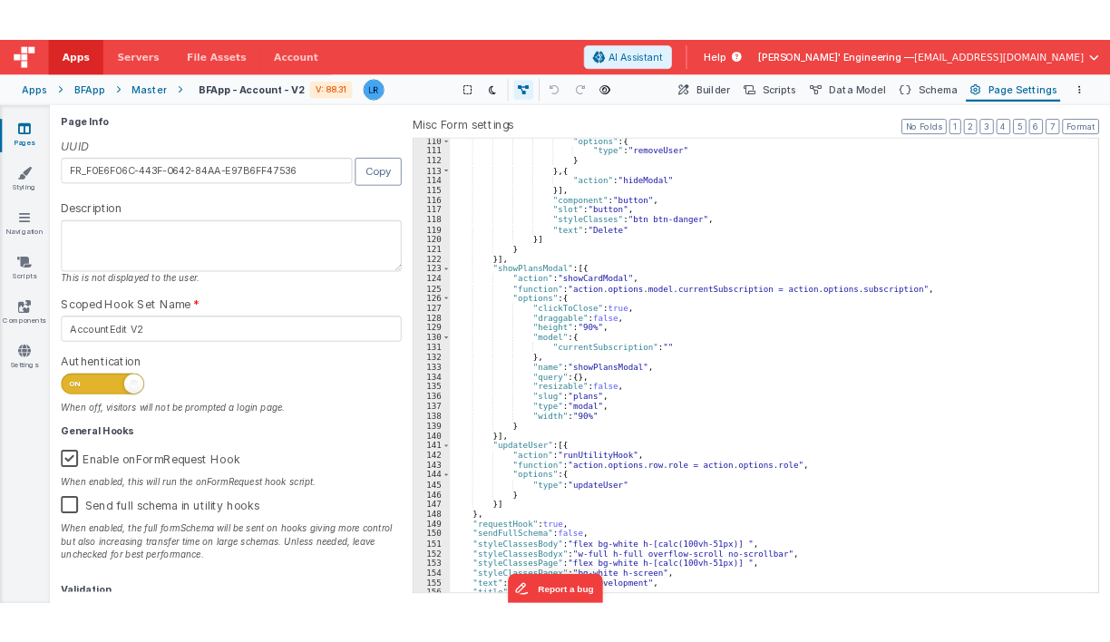
scroll to position [1434, 0]
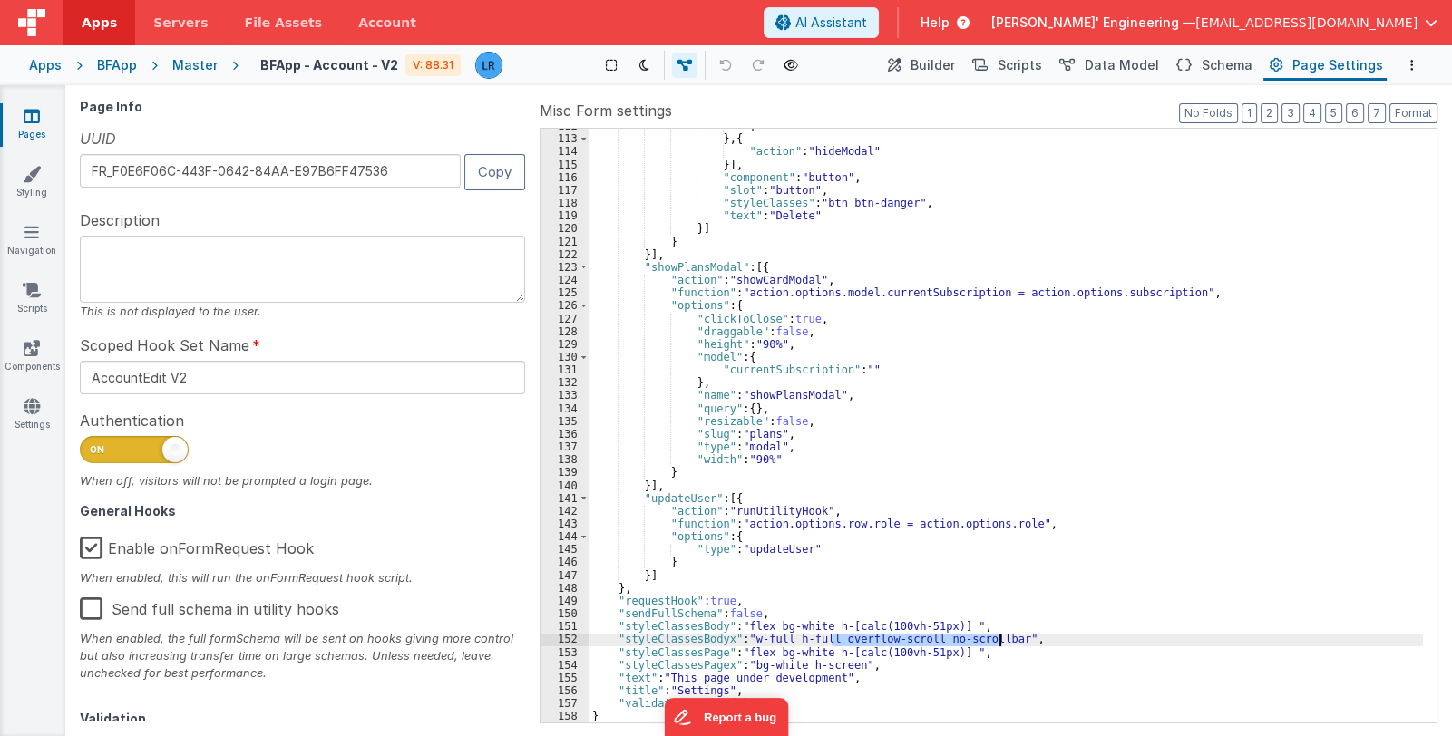
drag, startPoint x: 830, startPoint y: 636, endPoint x: 1001, endPoint y: 635, distance: 171.4
click at [1001, 635] on div "} } , { "action" : "hideModal" }] , "component" : "button" , "slot" : "button" …" at bounding box center [1005, 430] width 834 height 620
click at [948, 624] on div "} } , { "action" : "hideModal" }] , "component" : "button" , "slot" : "button" …" at bounding box center [1005, 430] width 834 height 620
drag, startPoint x: 948, startPoint y: 624, endPoint x: 1120, endPoint y: 631, distance: 171.5
click at [1120, 631] on div "} } , { "action" : "hideModal" }] , "component" : "button" , "slot" : "button" …" at bounding box center [1005, 430] width 834 height 620
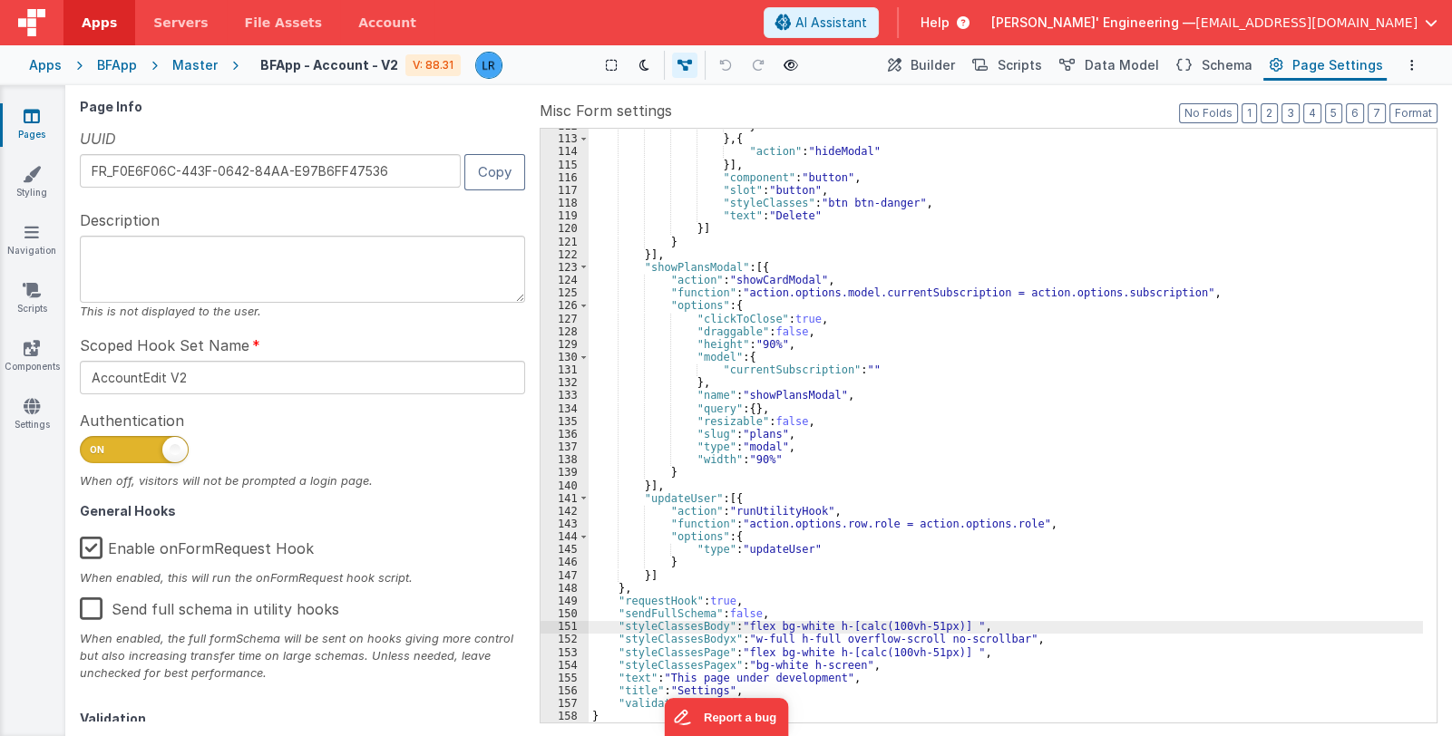
click at [948, 650] on div "} } , { "action" : "hideModal" }] , "component" : "button" , "slot" : "button" …" at bounding box center [1005, 430] width 834 height 620
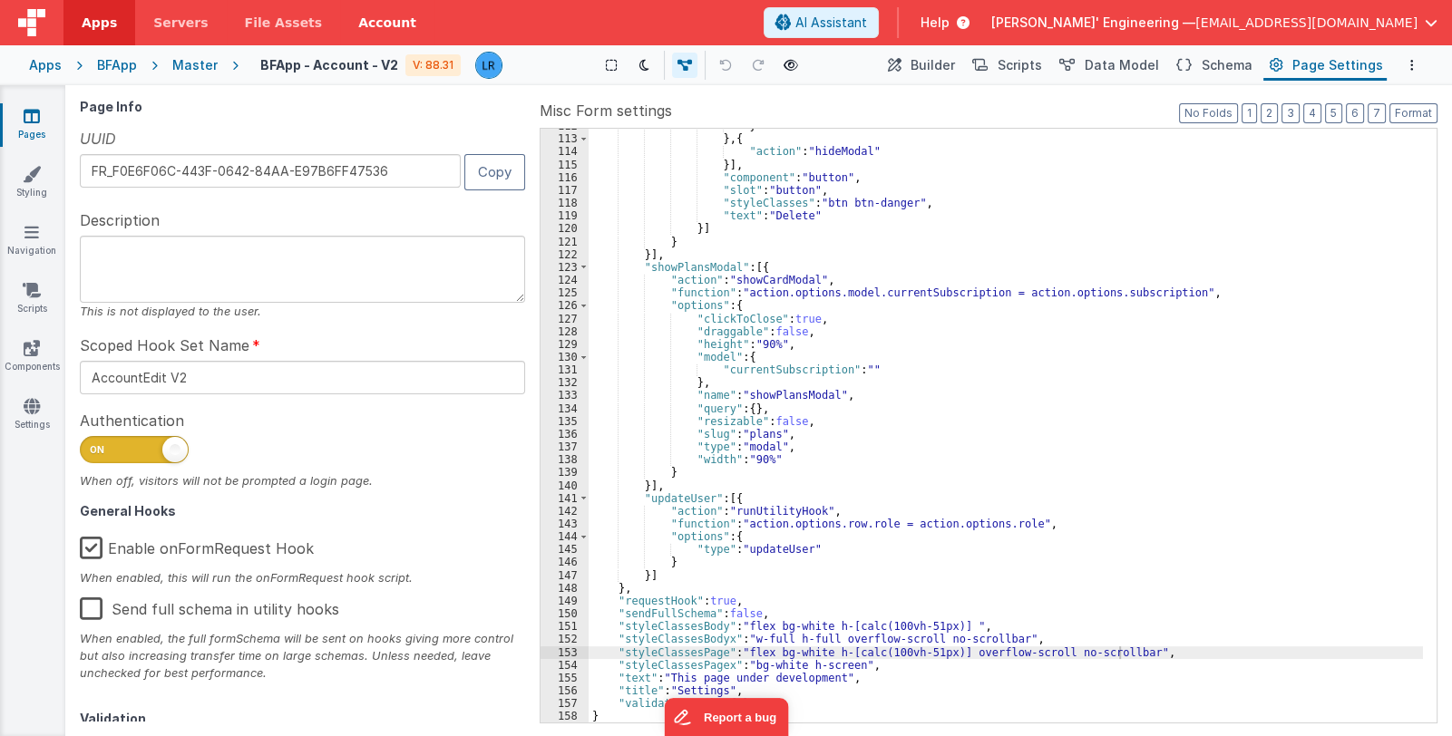
click at [358, 22] on link "Account" at bounding box center [387, 22] width 94 height 45
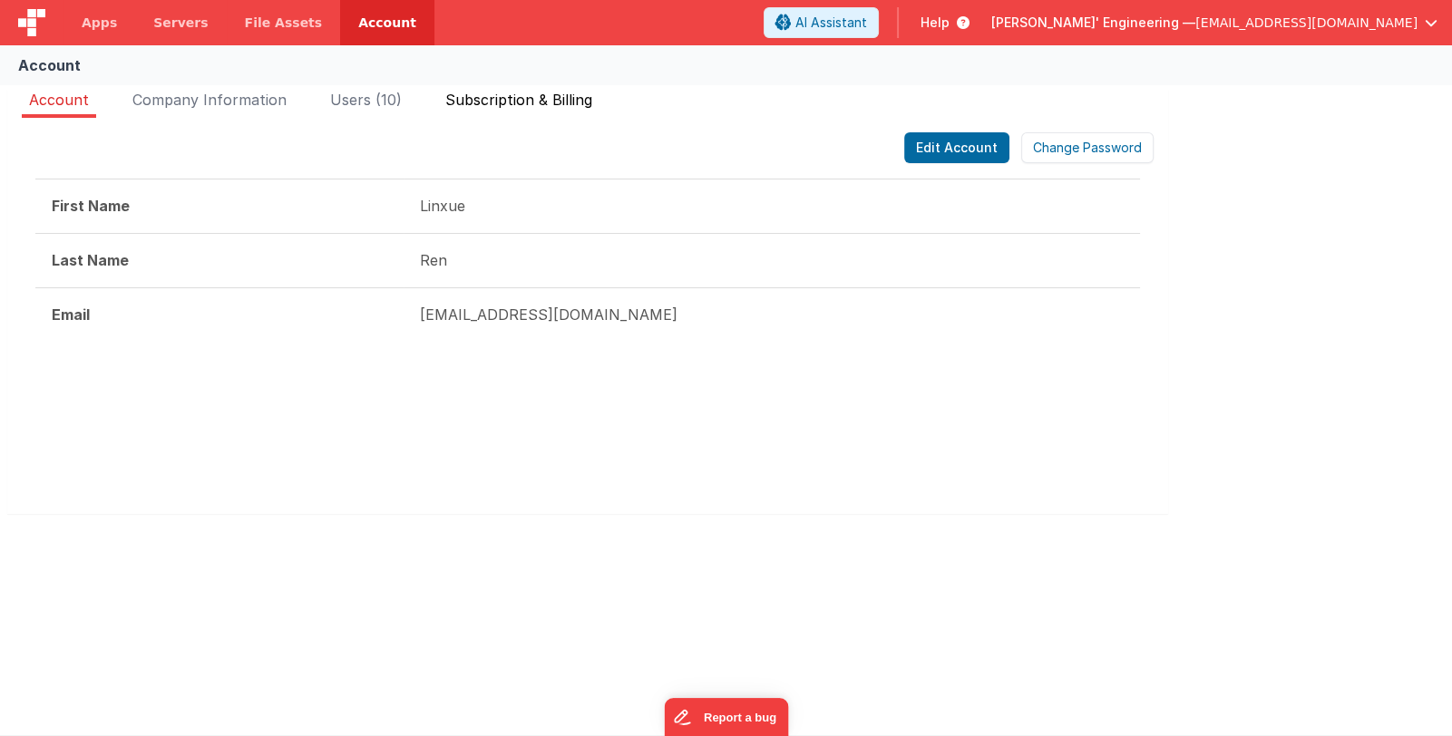
click at [502, 101] on span "Subscription & Billing" at bounding box center [518, 100] width 147 height 18
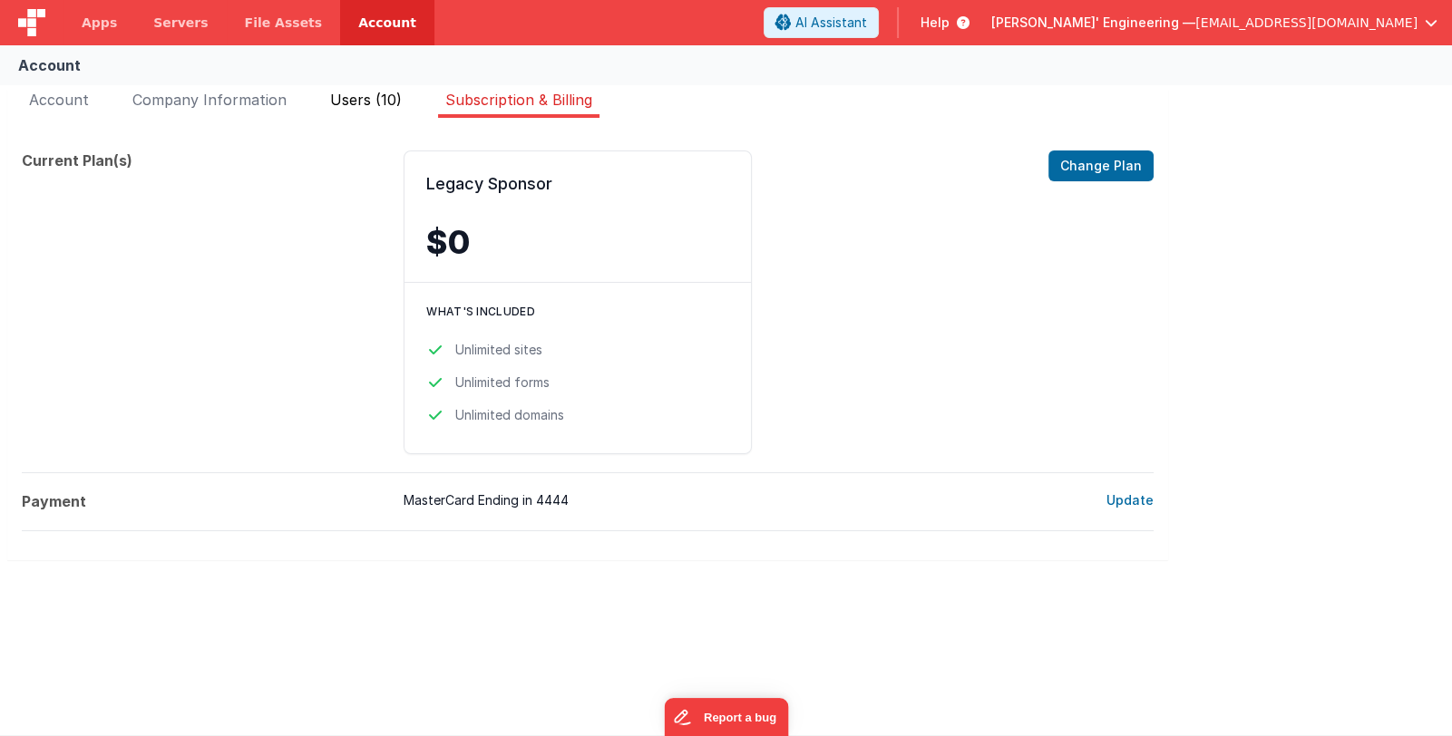
click at [370, 98] on span "Users (10)" at bounding box center [366, 100] width 72 height 18
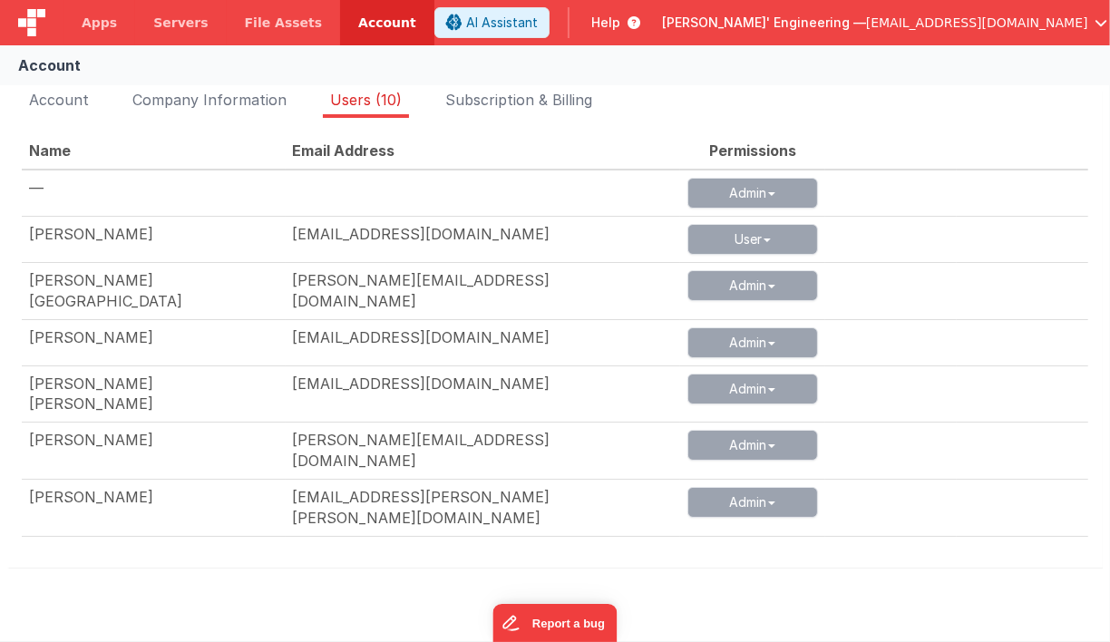
click at [494, 92] on span "Subscription & Billing" at bounding box center [518, 100] width 147 height 18
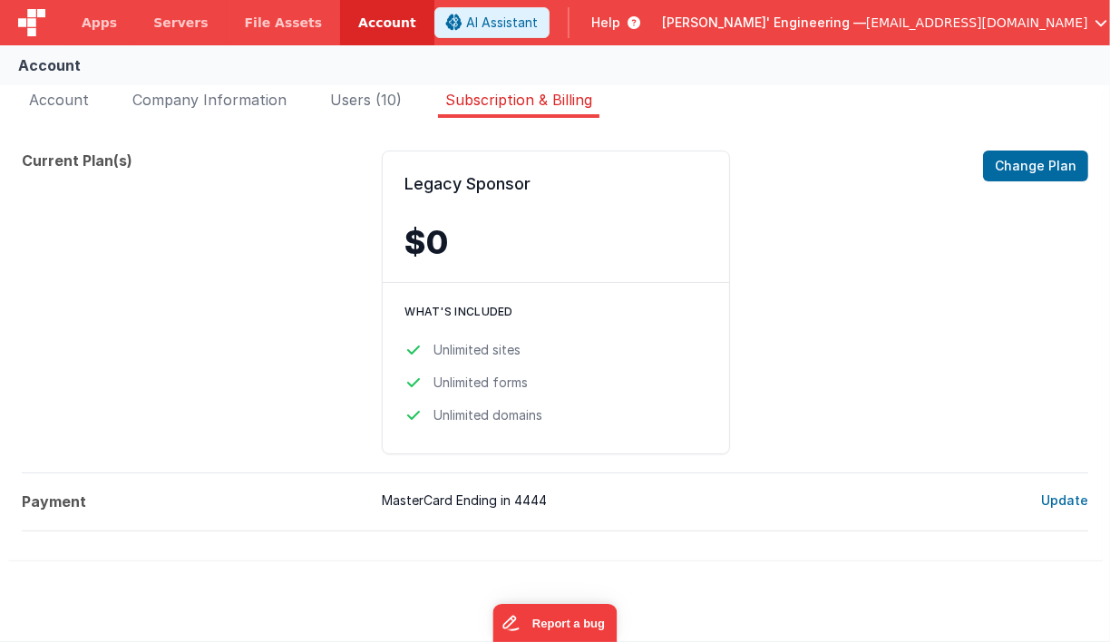
click at [69, 105] on span "Account" at bounding box center [59, 100] width 60 height 18
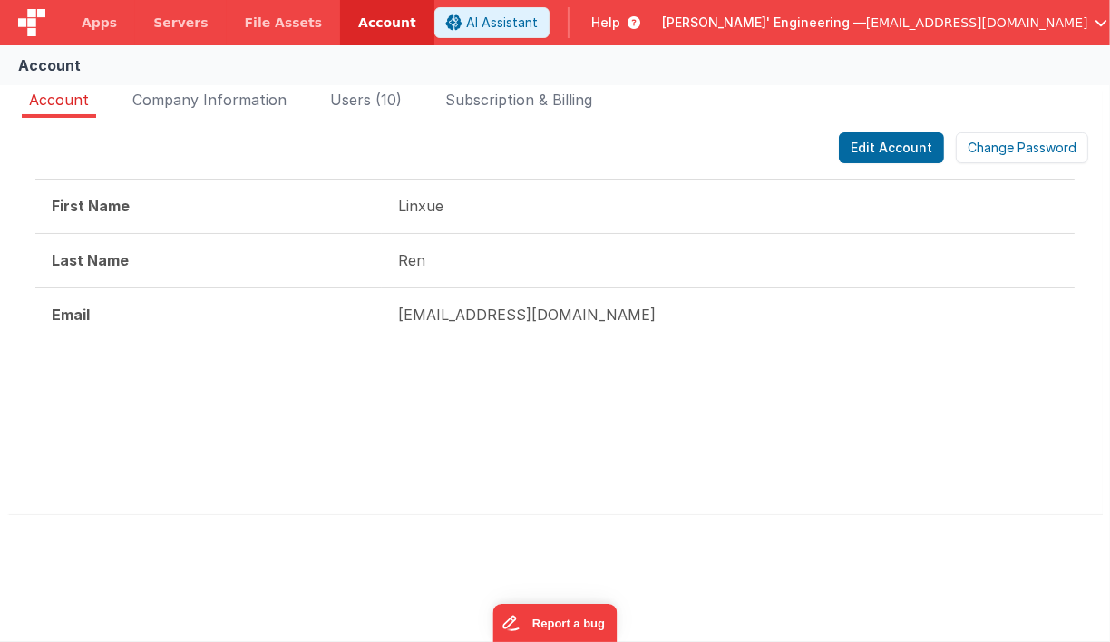
click at [102, 26] on span "Apps" at bounding box center [99, 23] width 35 height 18
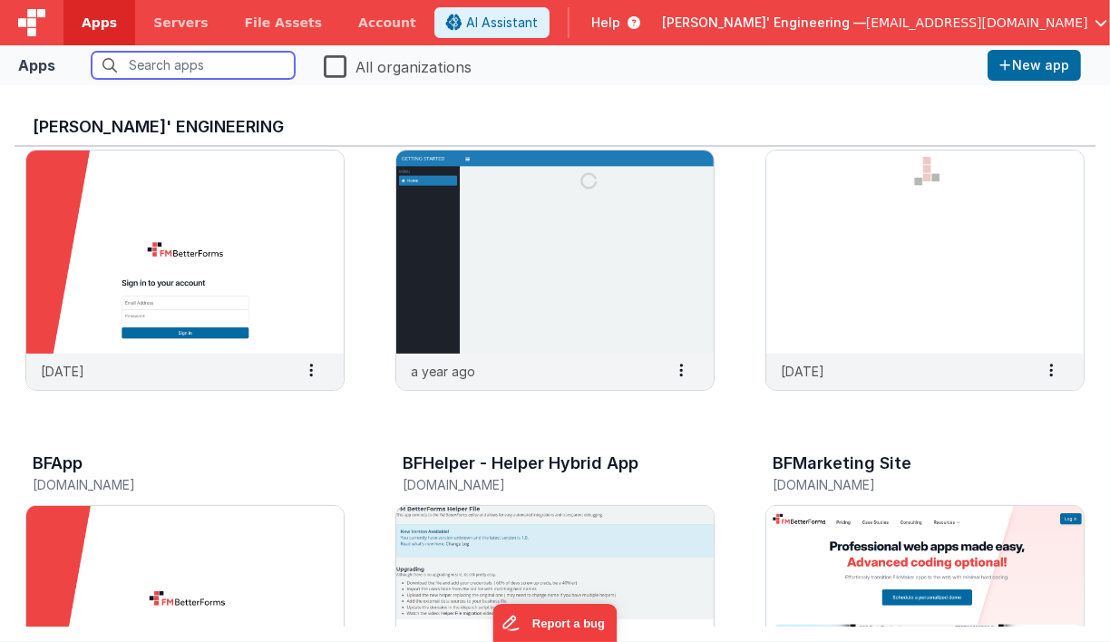
scroll to position [452, 0]
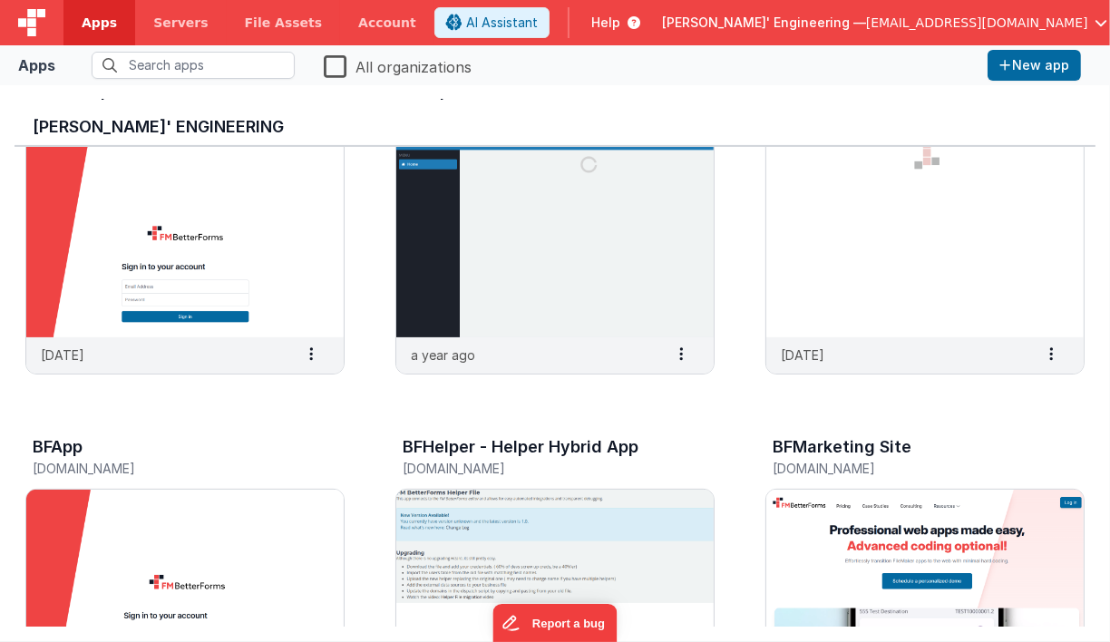
click at [131, 544] on img at bounding box center [184, 591] width 317 height 203
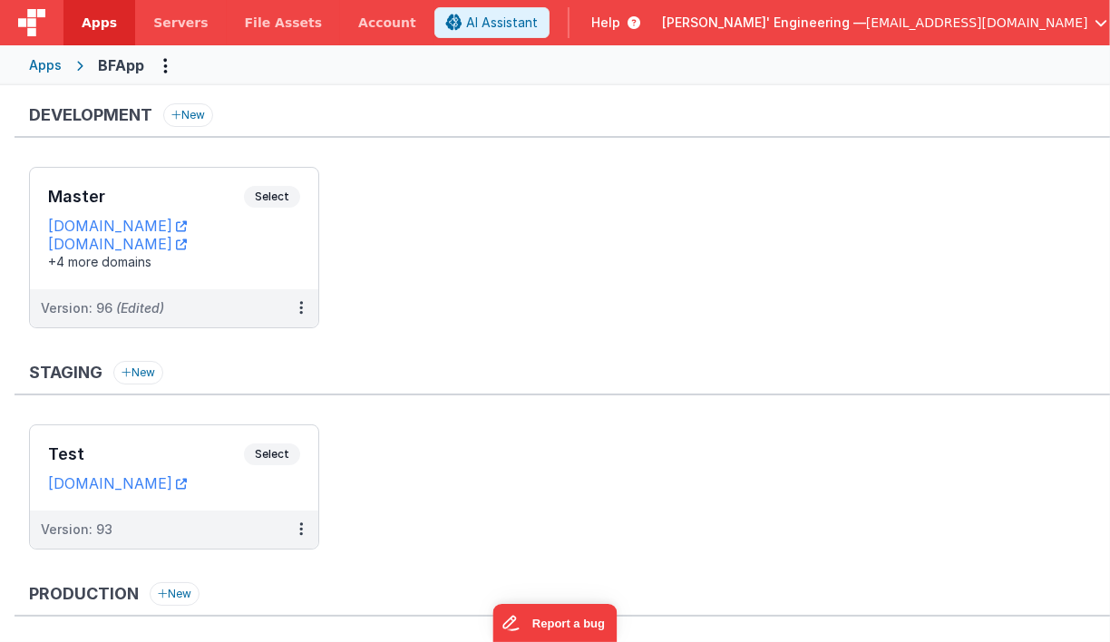
click at [214, 258] on div "+4 more domains" at bounding box center [174, 262] width 252 height 18
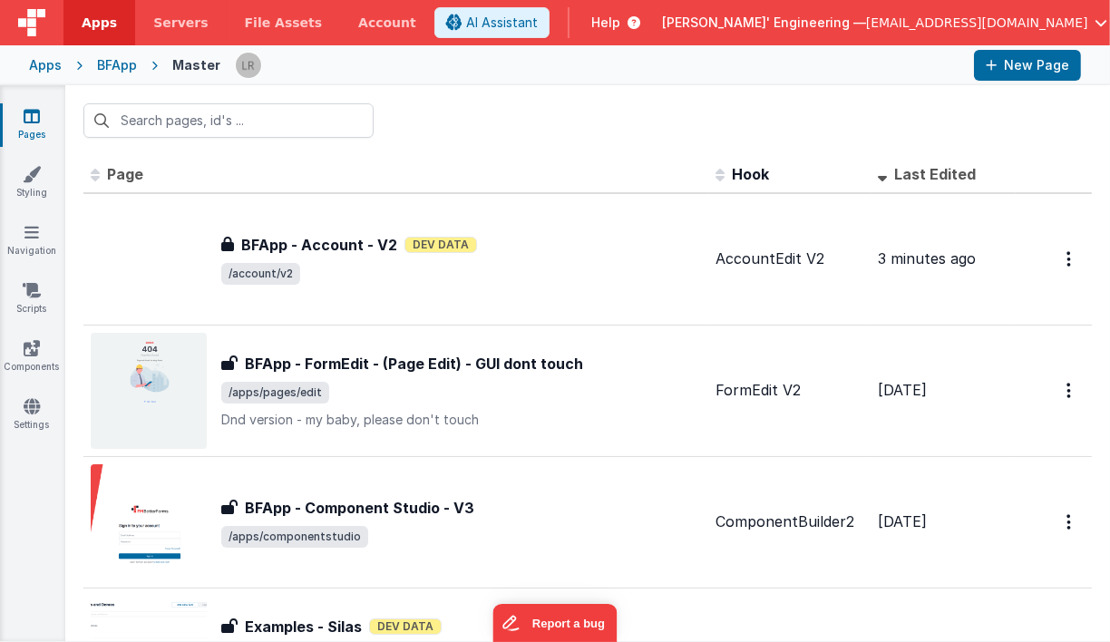
click at [596, 275] on span "/account/v2" at bounding box center [461, 274] width 480 height 22
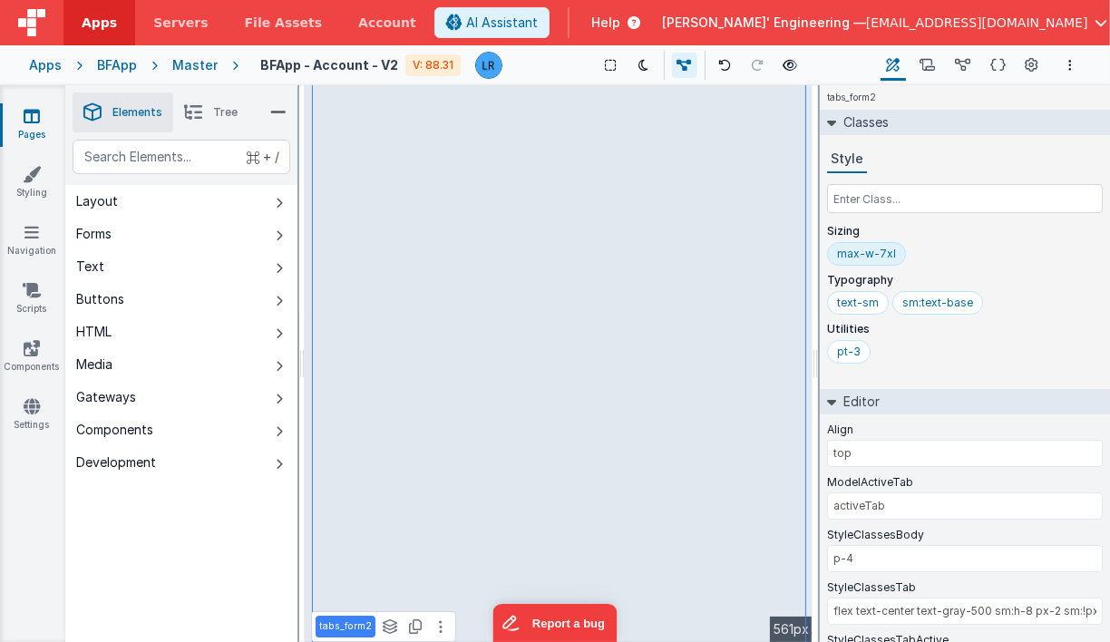
click at [1033, 60] on icon at bounding box center [1032, 65] width 14 height 19
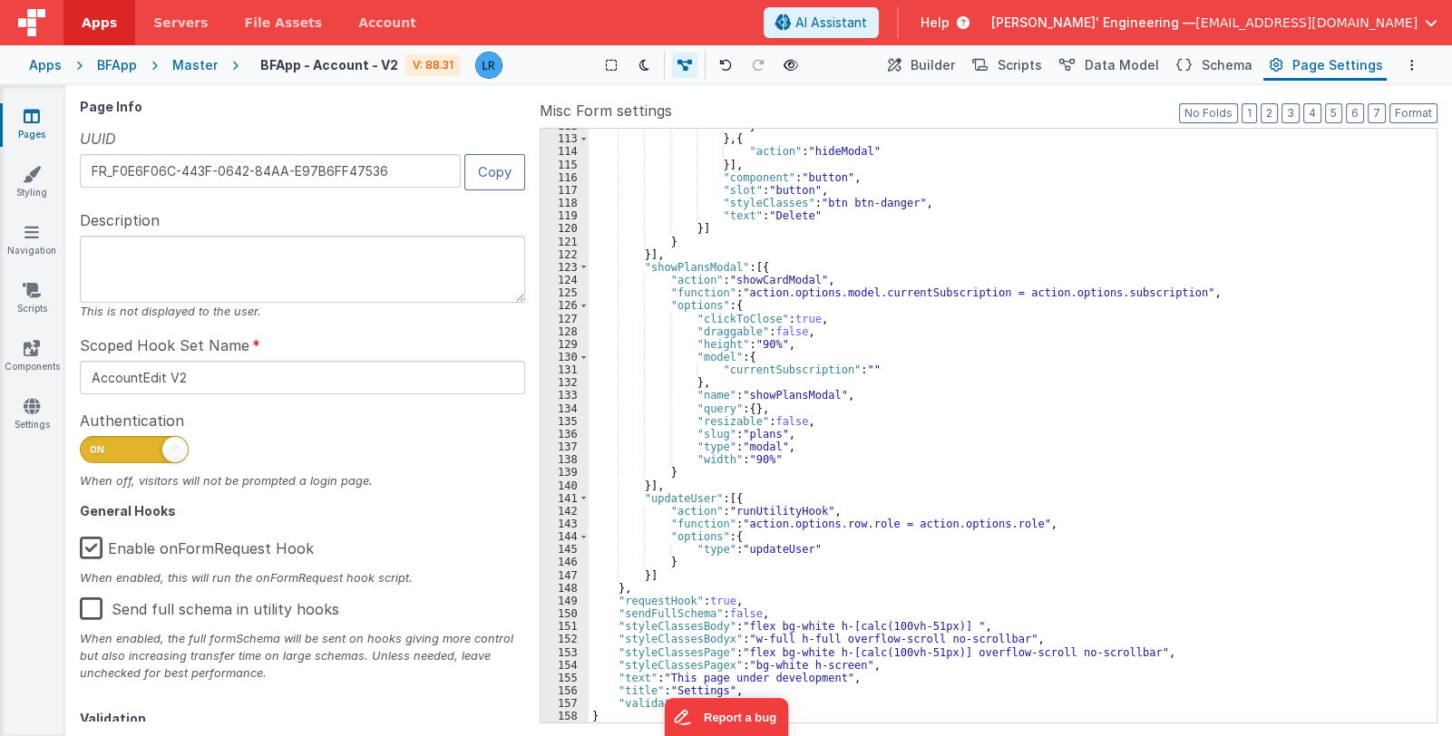
scroll to position [1434, 0]
drag, startPoint x: 743, startPoint y: 637, endPoint x: 769, endPoint y: 637, distance: 25.4
click at [769, 637] on div "} } , { "action" : "hideModal" }] , "component" : "button" , "slot" : "button" …" at bounding box center [1012, 430] width 848 height 620
drag, startPoint x: 782, startPoint y: 637, endPoint x: 746, endPoint y: 638, distance: 36.3
click at [746, 638] on div "} } , { "action" : "hideModal" }] , "component" : "button" , "slot" : "button" …" at bounding box center [1012, 430] width 848 height 620
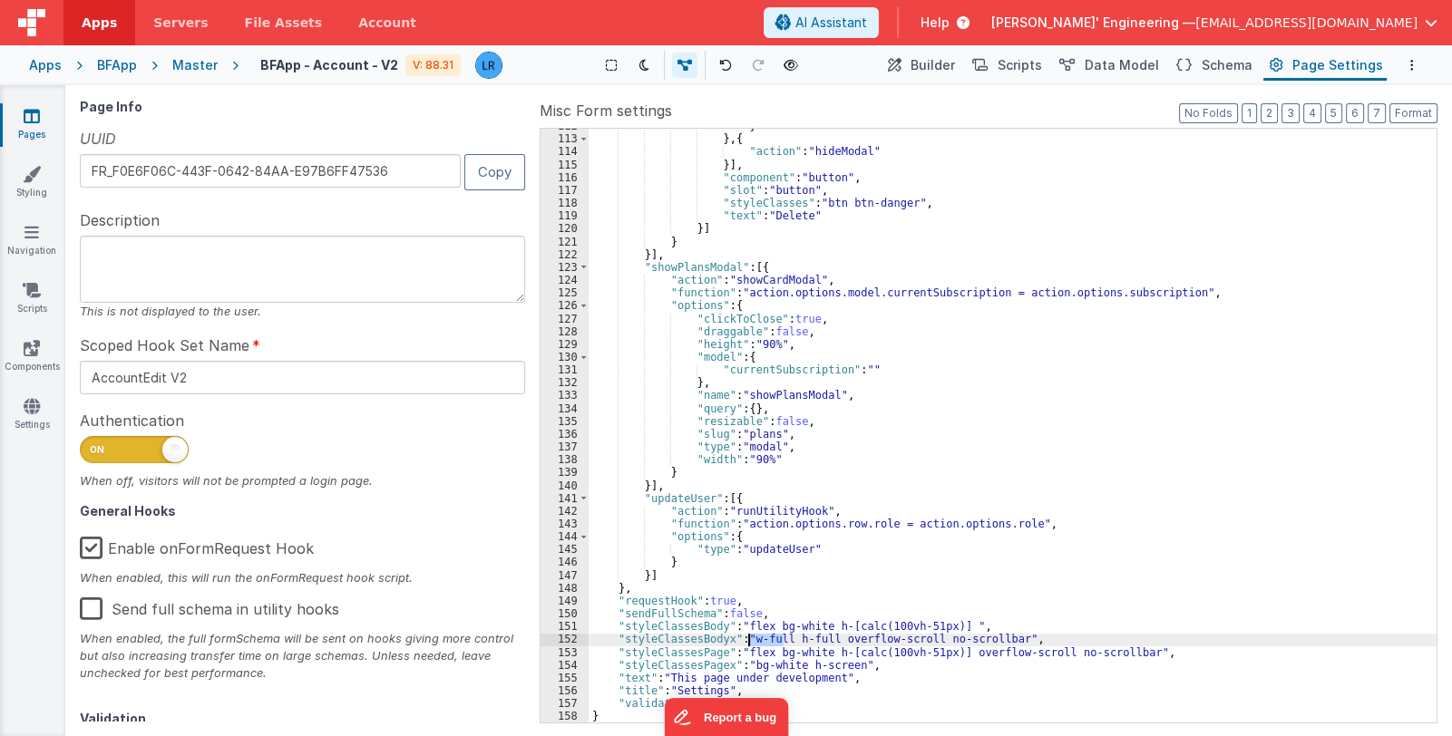
click at [820, 628] on div "} } , { "action" : "hideModal" }] , "component" : "button" , "slot" : "button" …" at bounding box center [1012, 430] width 848 height 620
click at [817, 655] on div "} } , { "action" : "hideModal" }] , "component" : "button" , "slot" : "button" …" at bounding box center [1012, 430] width 848 height 620
click at [1238, 75] on button "Schema" at bounding box center [1213, 65] width 86 height 31
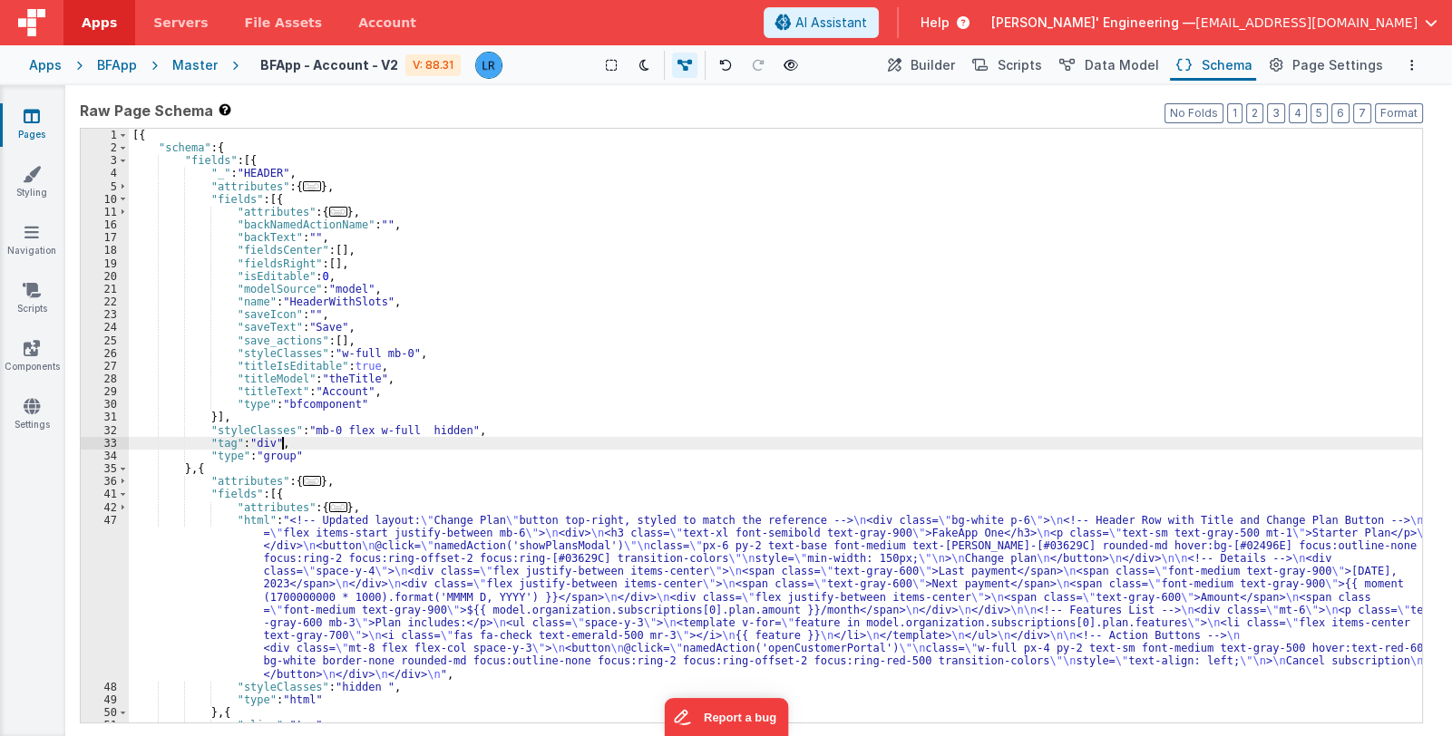
click at [607, 446] on div "[{ "schema" : { "fields" : [{ "_" : "HEADER" , "attributes" : { ... } , "fields…" at bounding box center [775, 439] width 1293 height 620
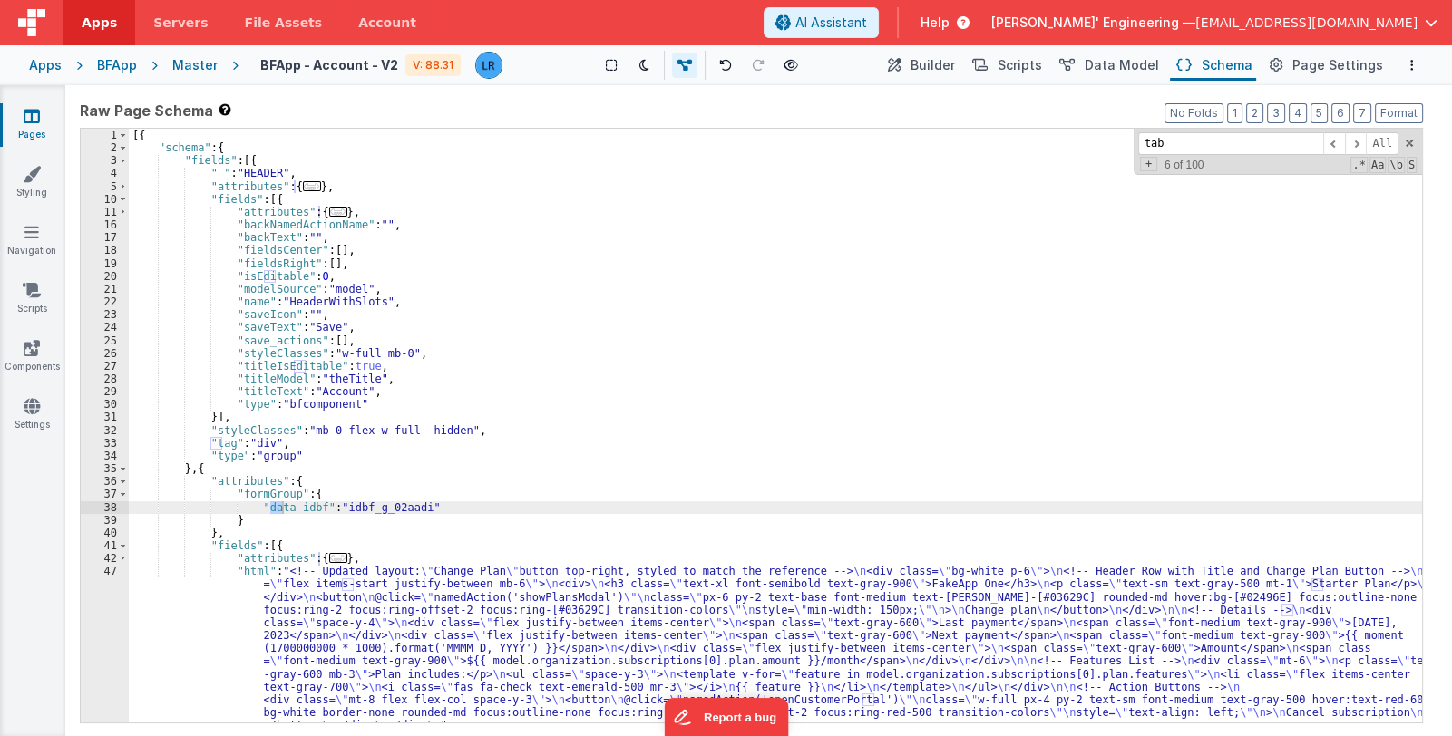
scroll to position [383, 0]
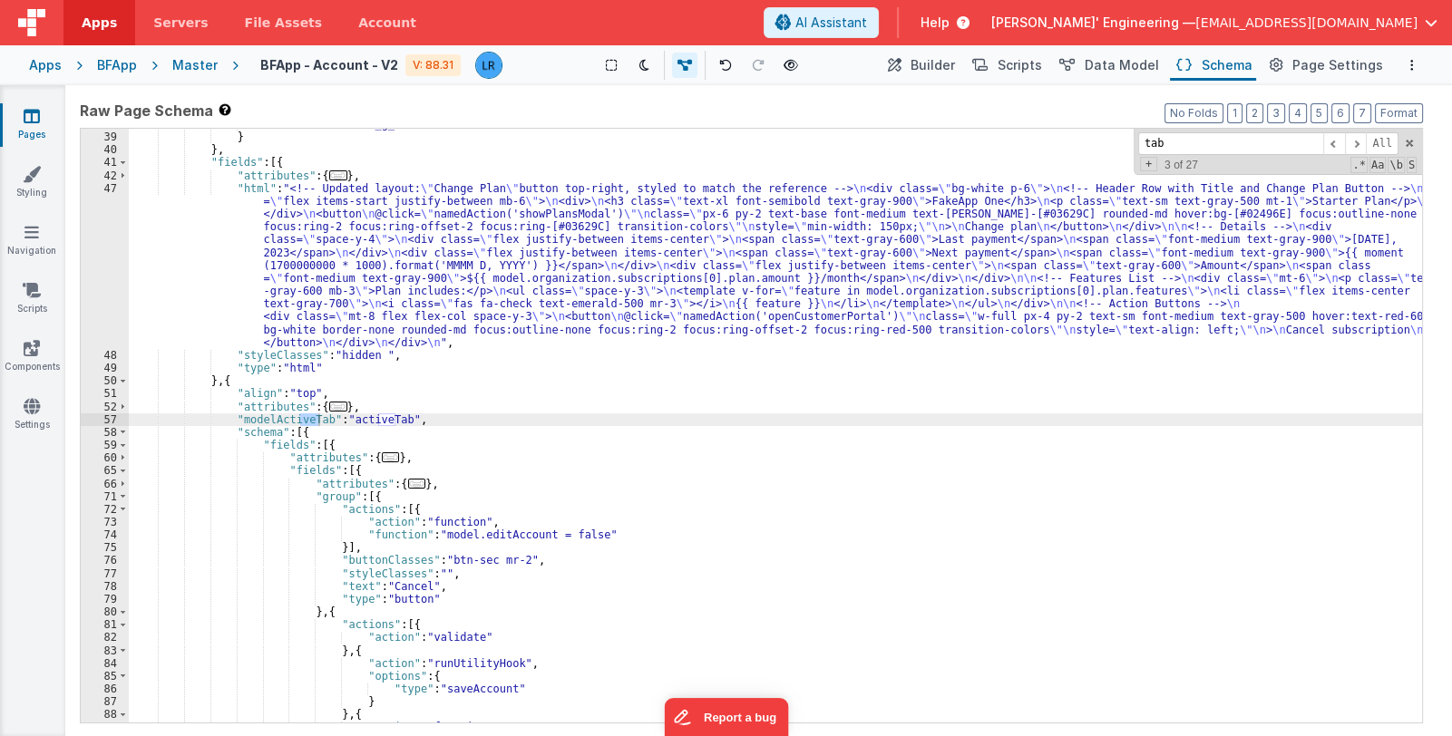
type input "tab"
click at [230, 384] on div ""data-idbf" : "idbf_g_02aadi" } } , "fields" : [{ "attributes" : { ... } , "htm…" at bounding box center [775, 428] width 1293 height 620
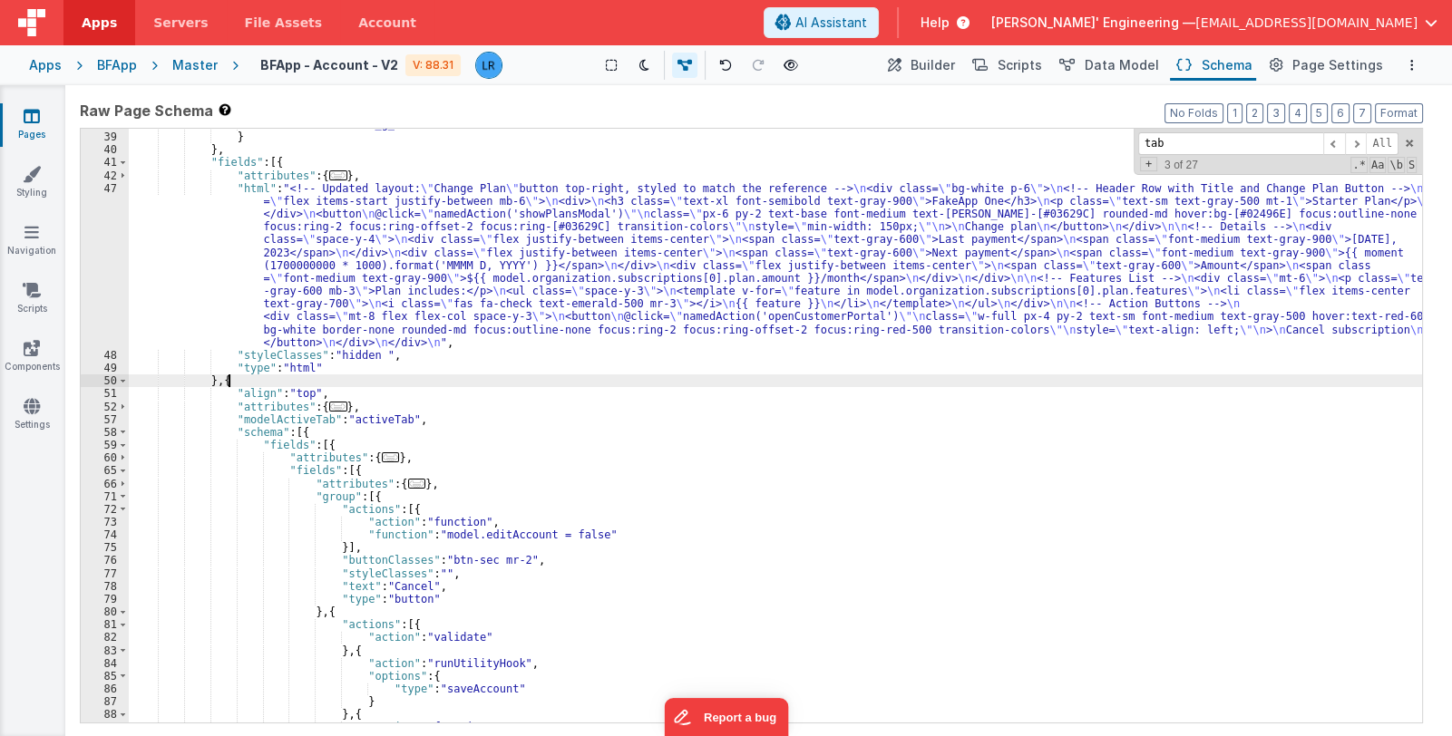
click at [230, 384] on div ""data-idbf" : "idbf_g_02aadi" } } , "fields" : [{ "attributes" : { ... } , "htm…" at bounding box center [775, 428] width 1293 height 620
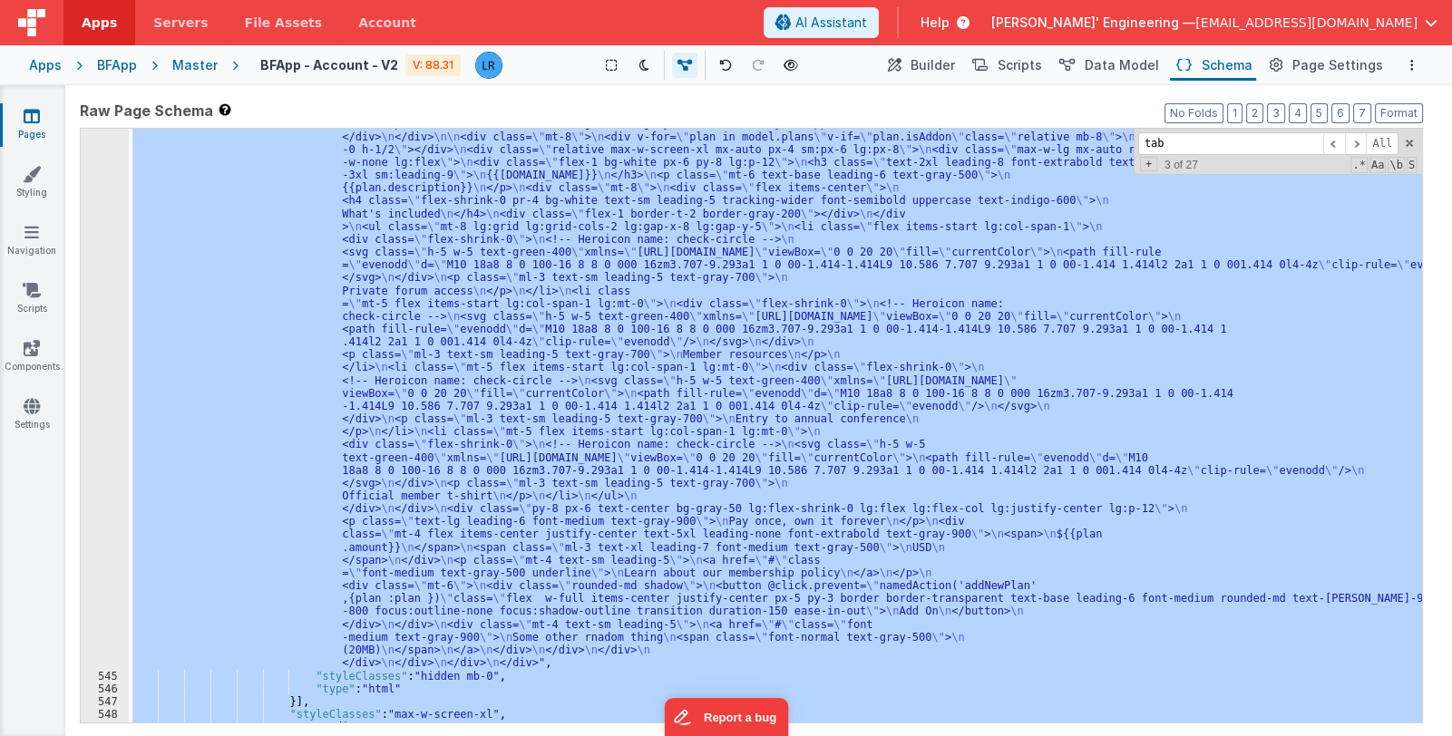
scroll to position [6572, 0]
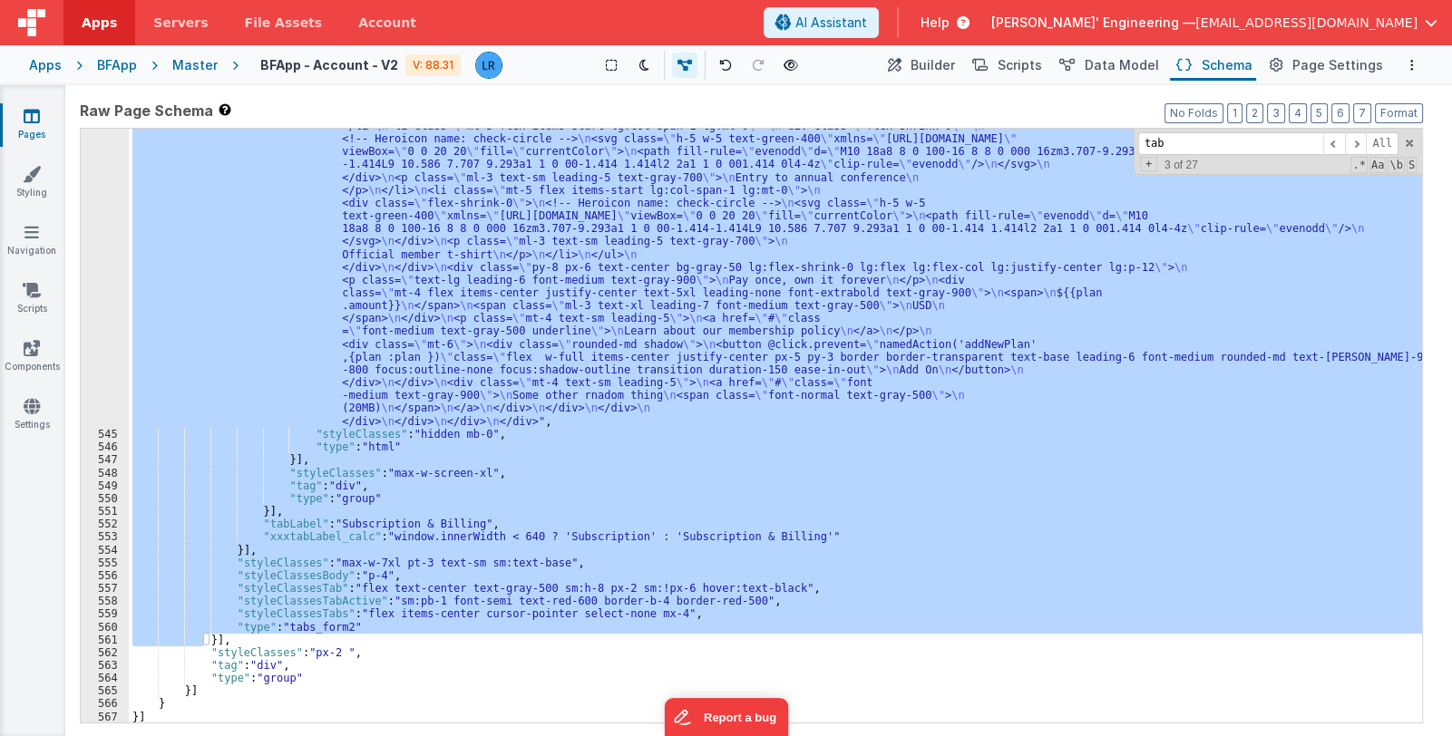
click at [366, 565] on div ""html" : "<div class= \" mb-6 pb-8 w-full \" > \n <div class= \" pt-10 sm:pt-12…" at bounding box center [775, 426] width 1293 height 594
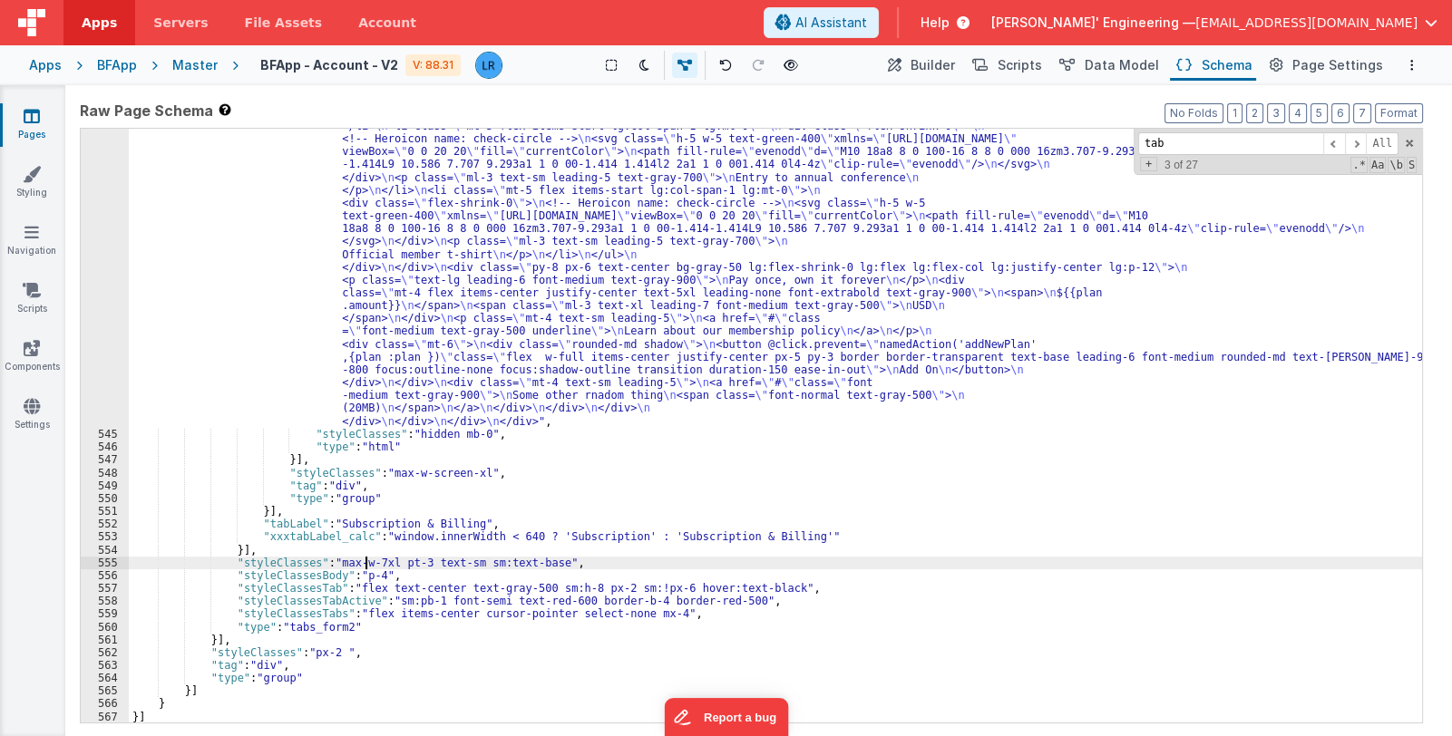
click at [327, 559] on div ""html" : "<div class= \" mb-6 pb-8 w-full \" > \n <div class= \" pt-10 sm:pt-12…" at bounding box center [775, 443] width 1293 height 1186
click at [335, 561] on div ""html" : "<div class= \" mb-6 pb-8 w-full \" > \n <div class= \" pt-10 sm:pt-12…" at bounding box center [775, 443] width 1293 height 1186
click at [1329, 66] on span "Page Settings" at bounding box center [1337, 65] width 91 height 18
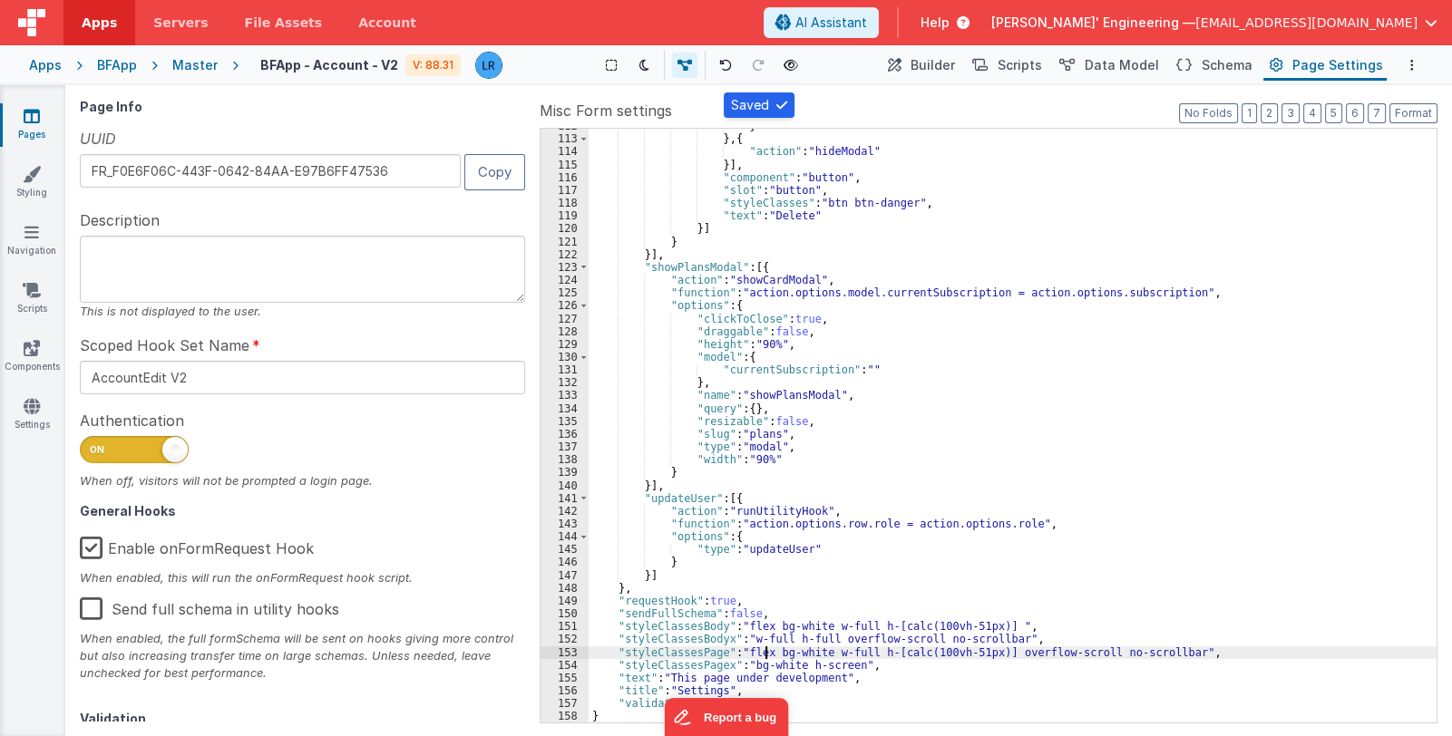
click at [768, 646] on div "} } , { "action" : "hideModal" }] , "component" : "button" , "slot" : "button" …" at bounding box center [1012, 430] width 848 height 620
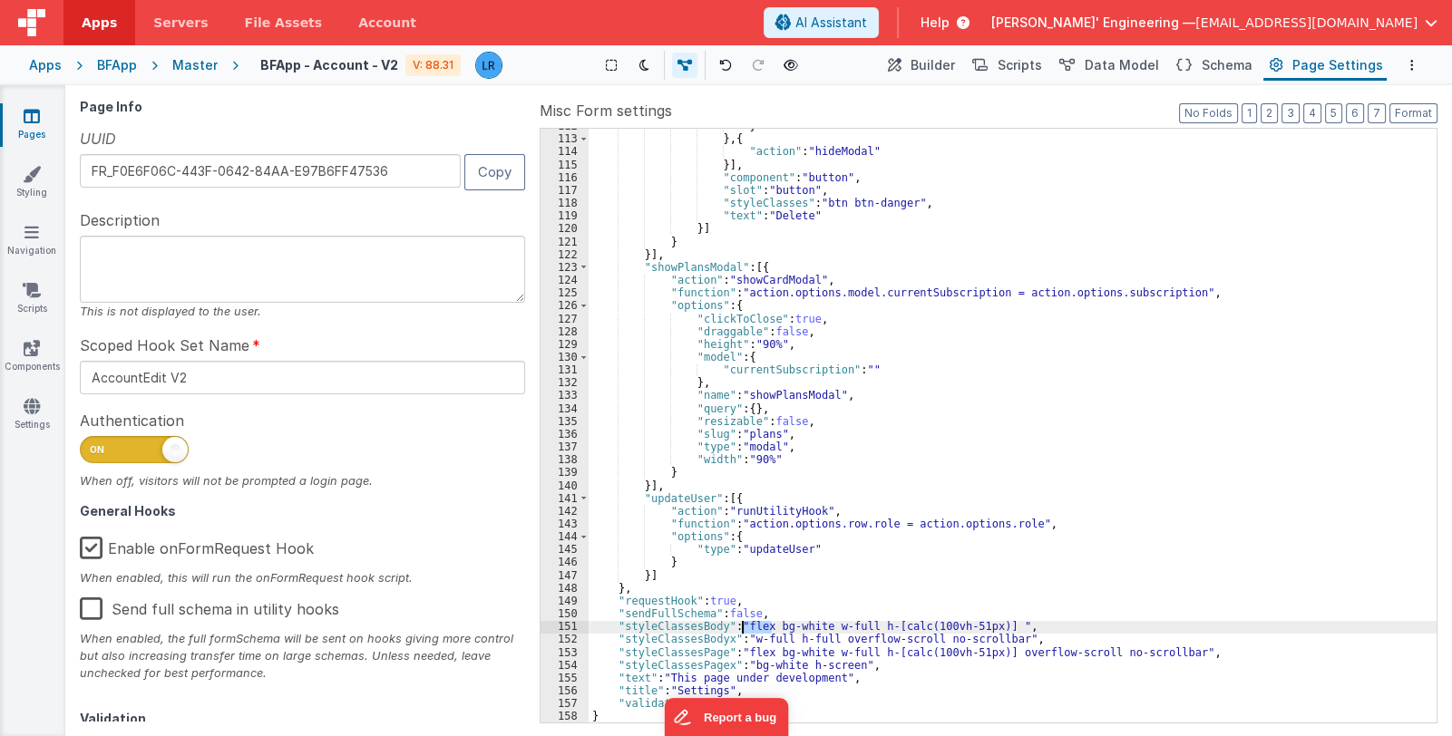
drag, startPoint x: 771, startPoint y: 628, endPoint x: 743, endPoint y: 626, distance: 28.2
click at [743, 626] on div "} } , { "action" : "hideModal" }] , "component" : "button" , "slot" : "button" …" at bounding box center [1012, 430] width 848 height 620
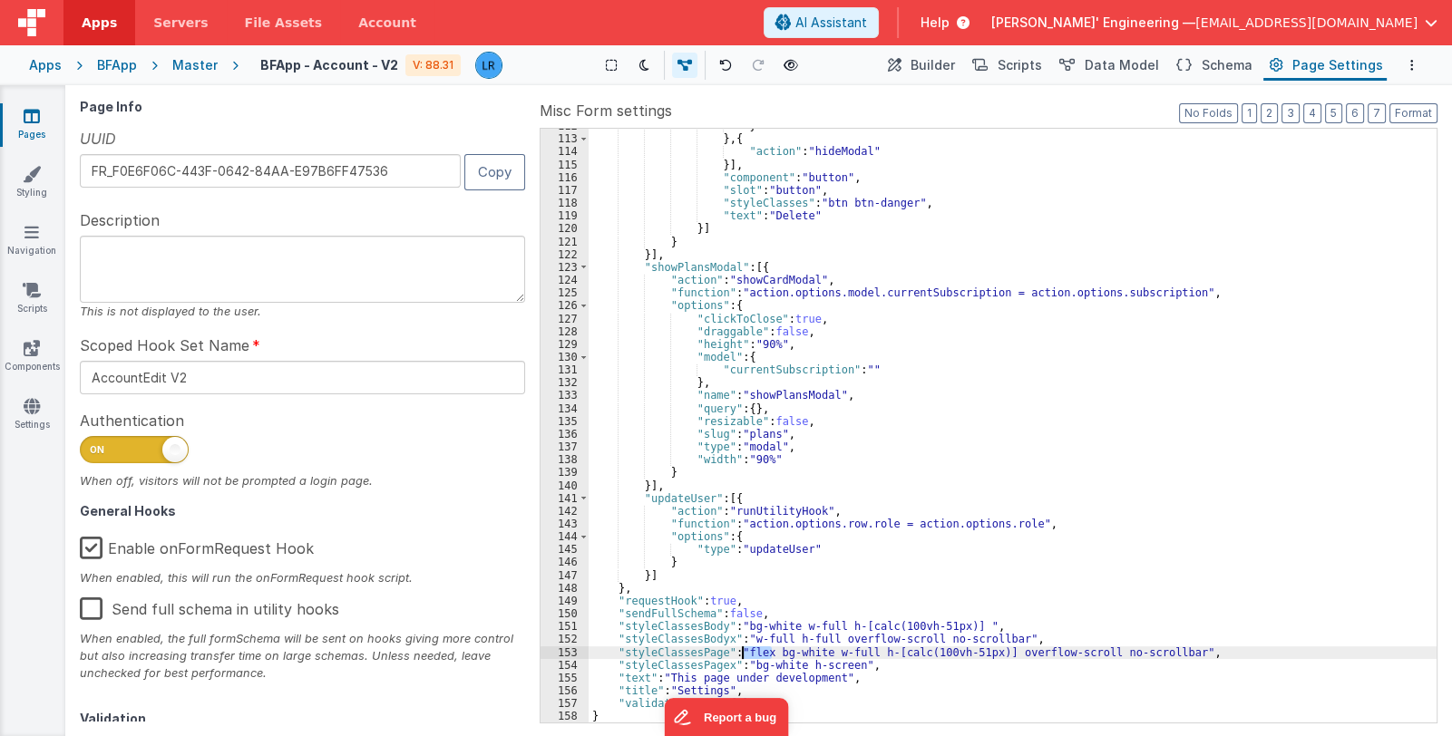
drag, startPoint x: 769, startPoint y: 655, endPoint x: 741, endPoint y: 656, distance: 28.2
click at [741, 656] on div "} } , { "action" : "hideModal" }] , "component" : "button" , "slot" : "button" …" at bounding box center [1012, 430] width 848 height 620
click at [1195, 22] on span "Delfs' Engineering —" at bounding box center [1093, 23] width 204 height 18
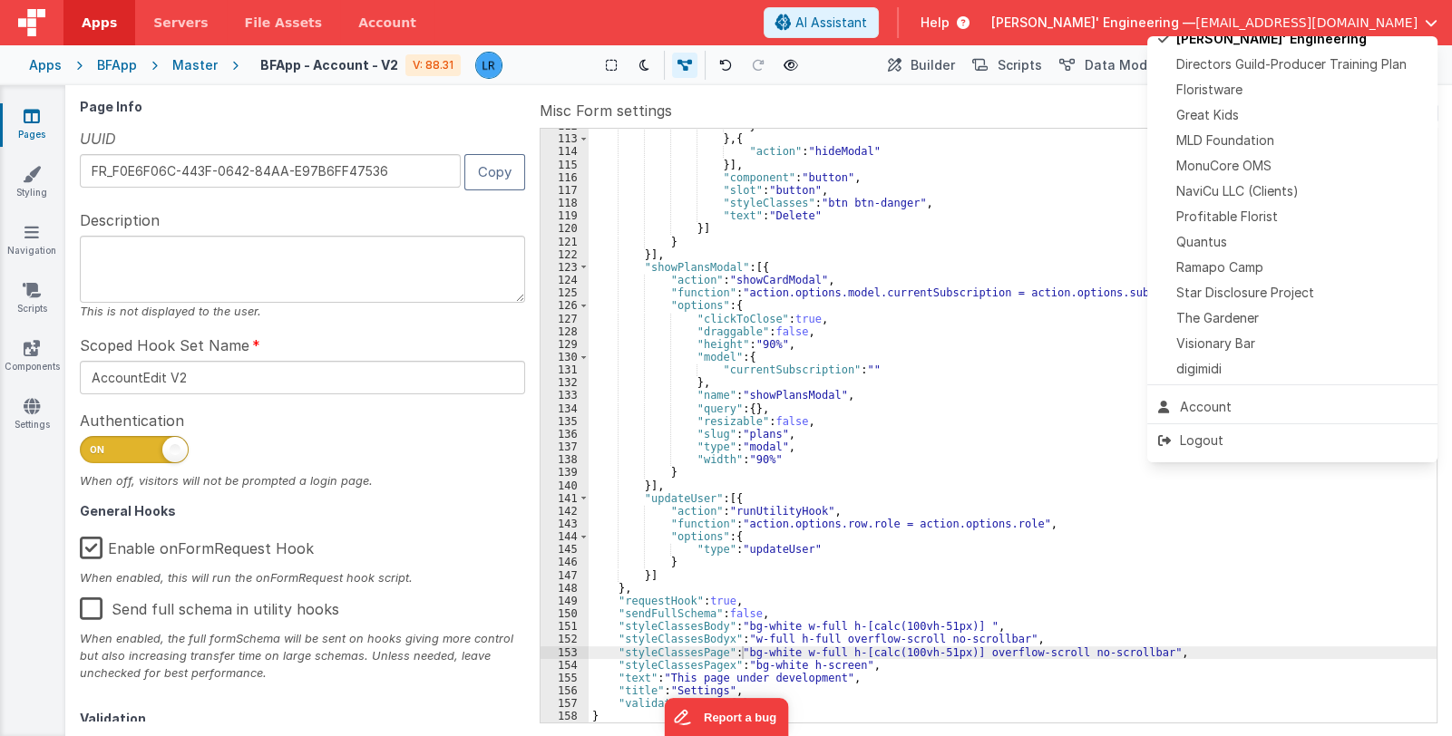
scroll to position [451, 0]
click at [1270, 292] on span "Star Disclosure Project" at bounding box center [1245, 290] width 138 height 18
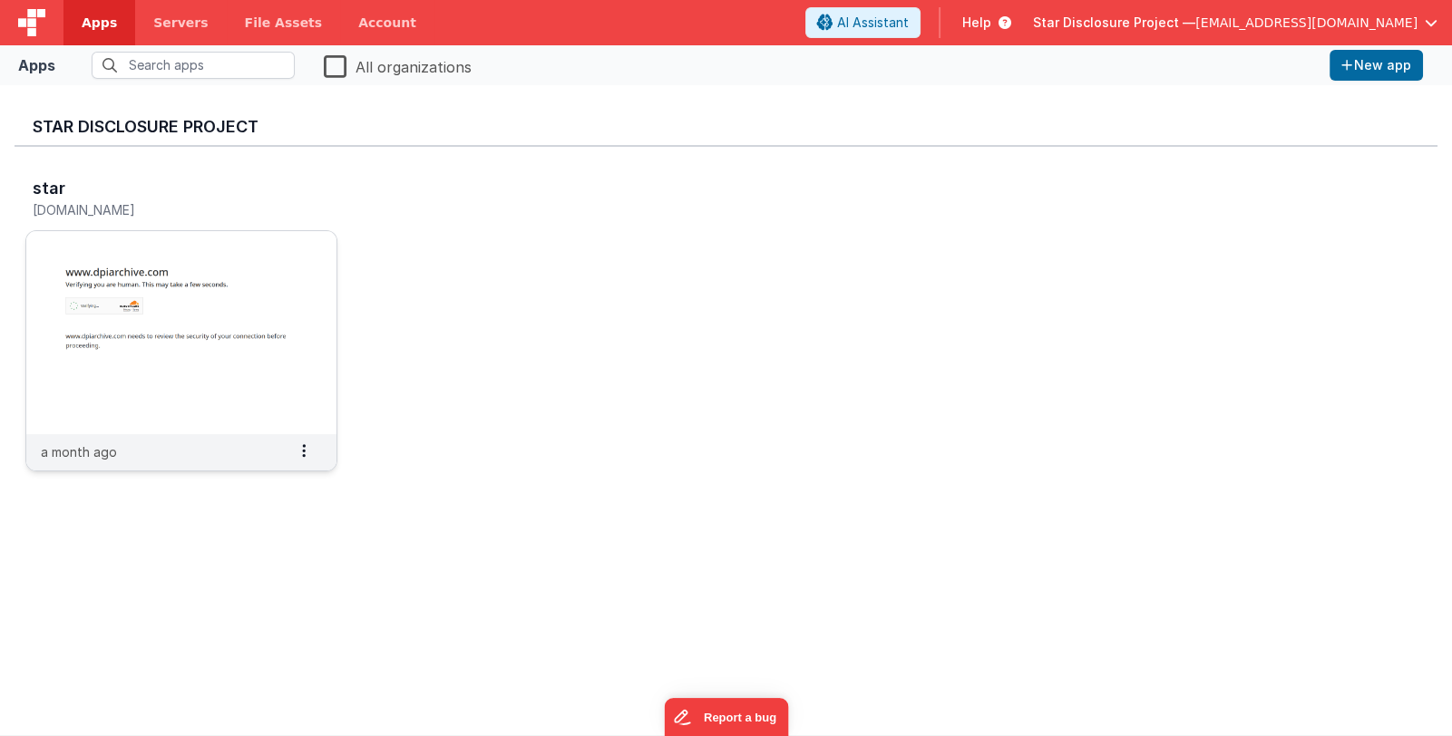
click at [211, 276] on img at bounding box center [181, 332] width 310 height 203
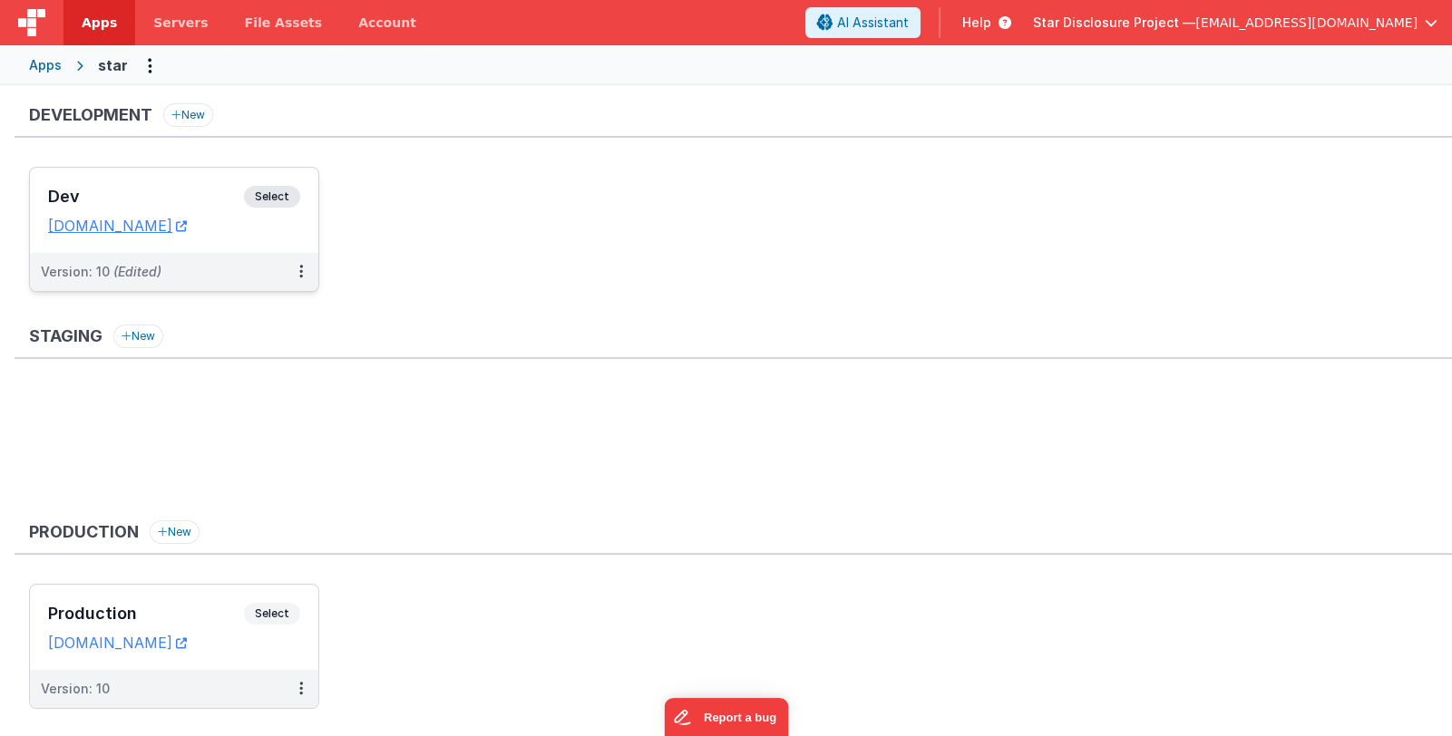
click at [180, 184] on div "Dev Select URLs stardpidev.fmbetterforms.com" at bounding box center [174, 210] width 288 height 85
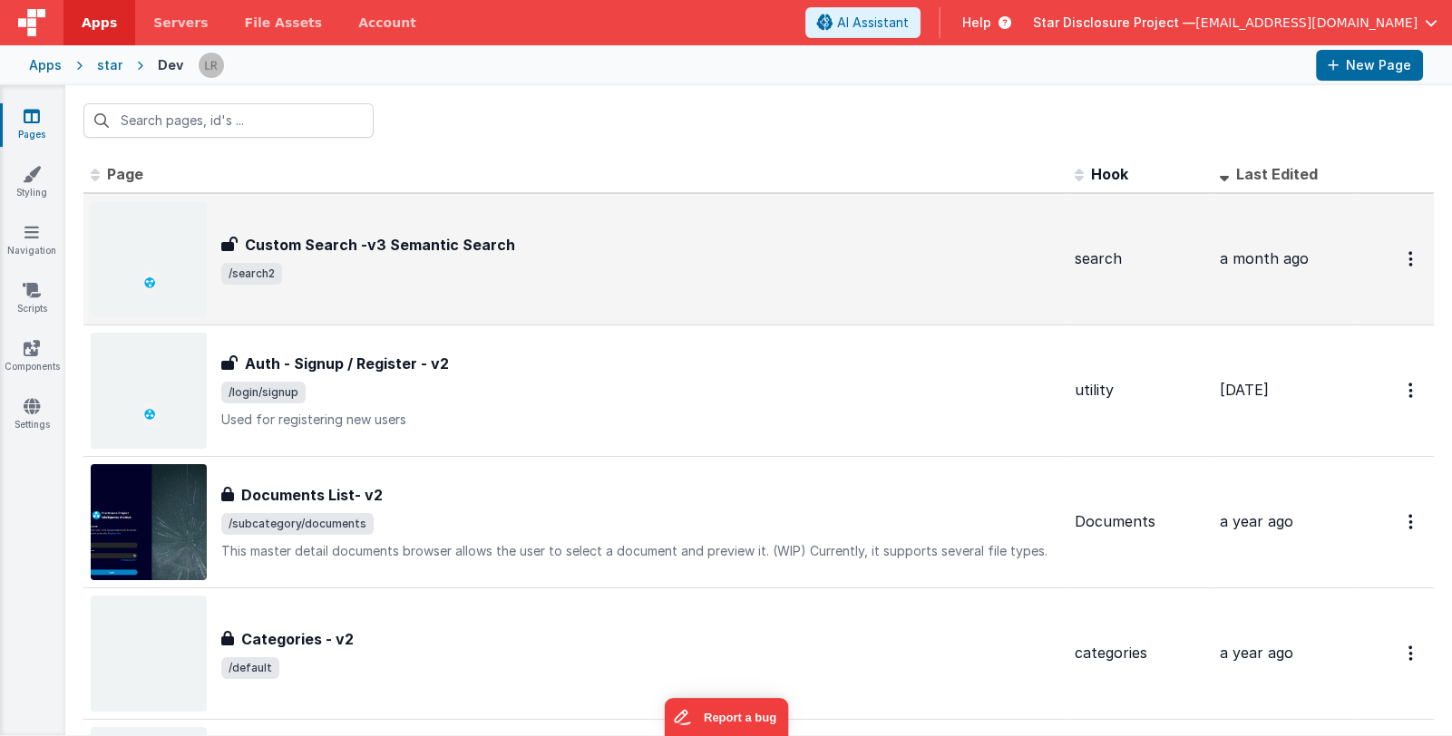
click at [833, 228] on div "Custom Search -v3 Semantic Search Custom Search -v3 Semantic Search /search2" at bounding box center [575, 259] width 969 height 116
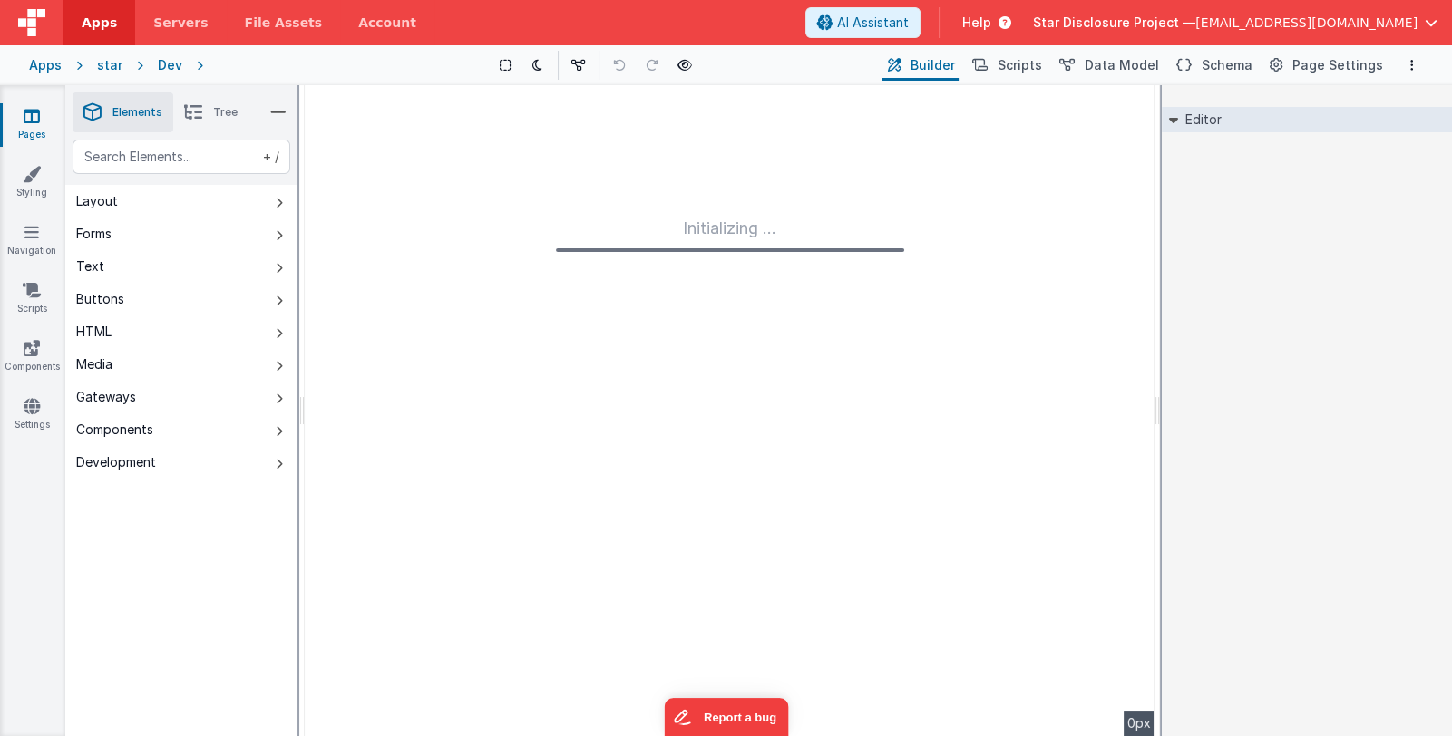
type input "FR_61F3C10F-B7BE-E842-9D24-399B550AA555"
type input "search"
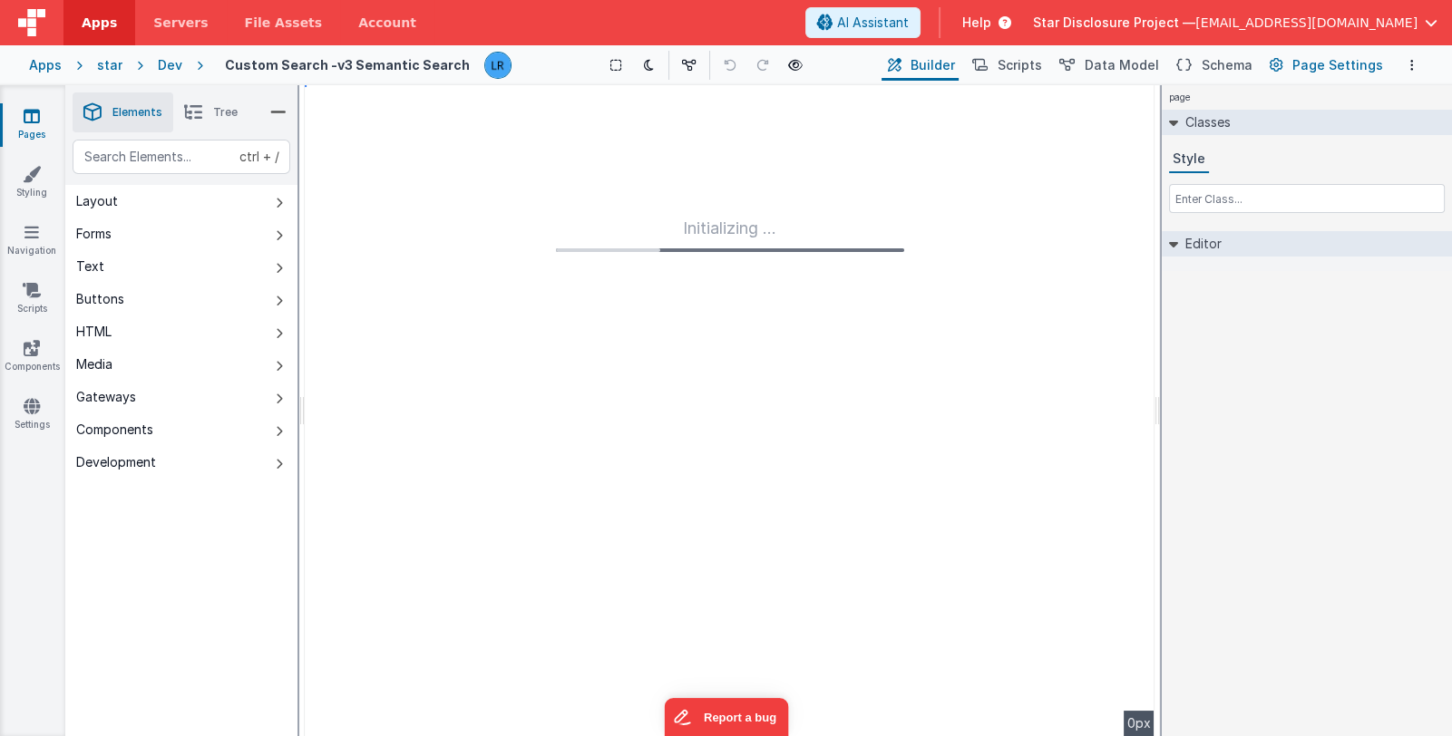
click at [1354, 69] on span "Page Settings" at bounding box center [1337, 65] width 91 height 18
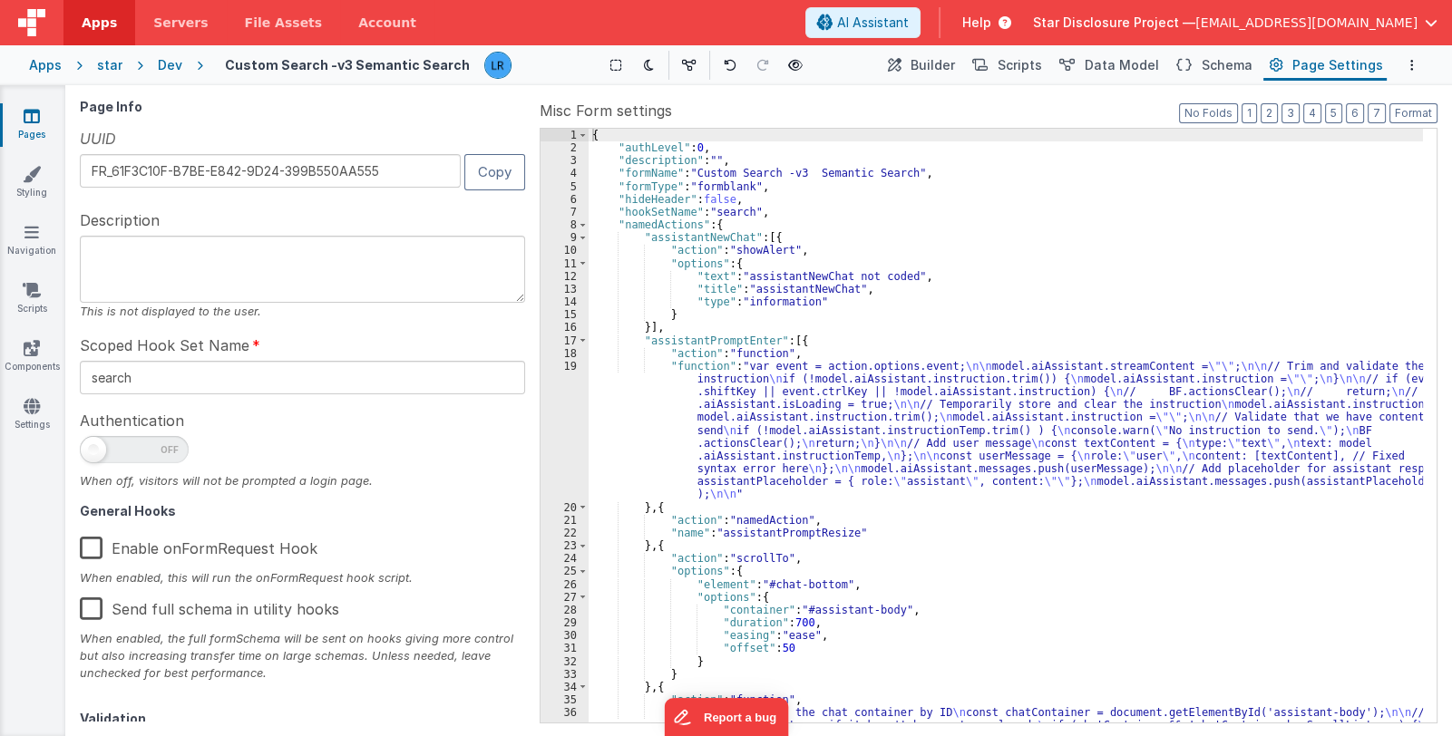
click at [160, 451] on span at bounding box center [134, 449] width 109 height 27
click at [94, 451] on input "checkbox" at bounding box center [87, 447] width 15 height 15
checkbox input "true"
click at [29, 129] on link "Pages" at bounding box center [31, 125] width 65 height 36
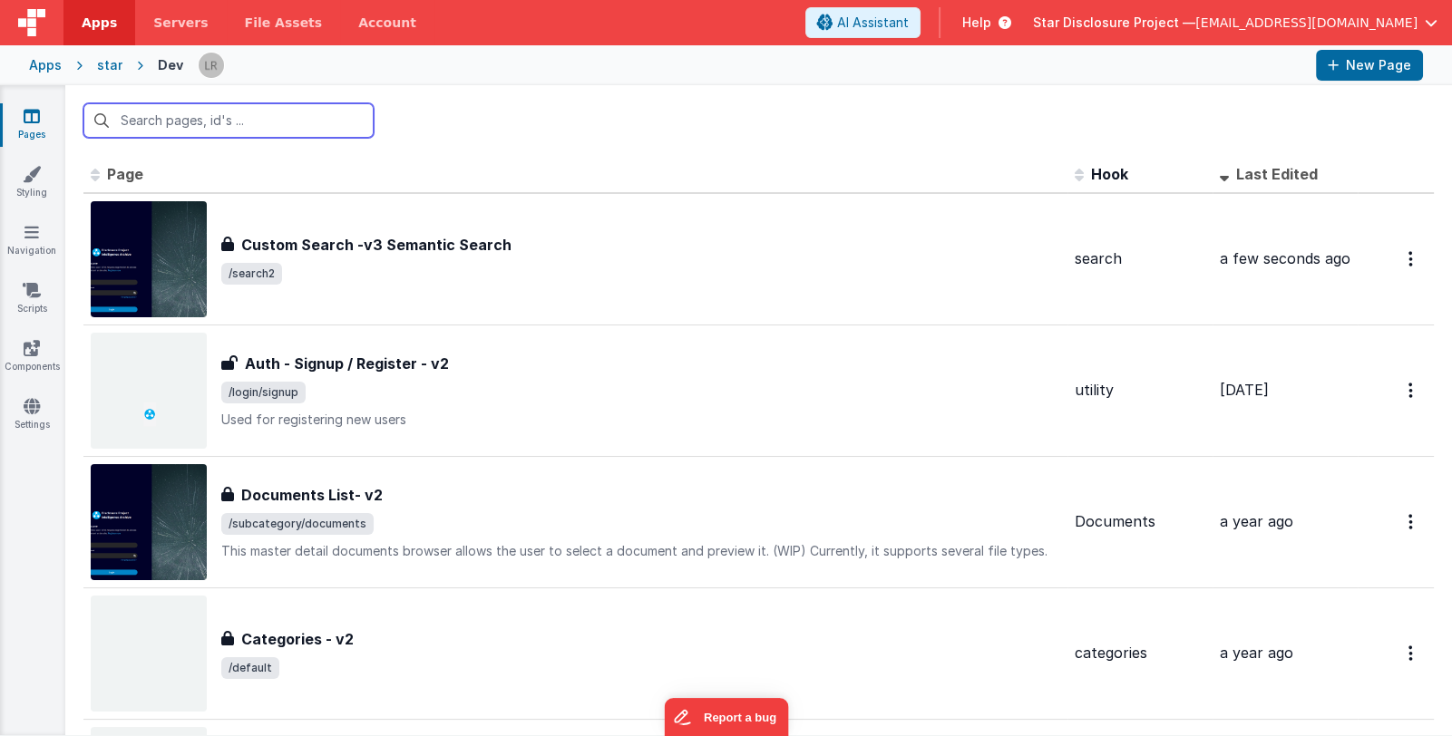
click at [289, 127] on input "text" at bounding box center [228, 120] width 290 height 34
click at [36, 234] on icon at bounding box center [31, 232] width 15 height 18
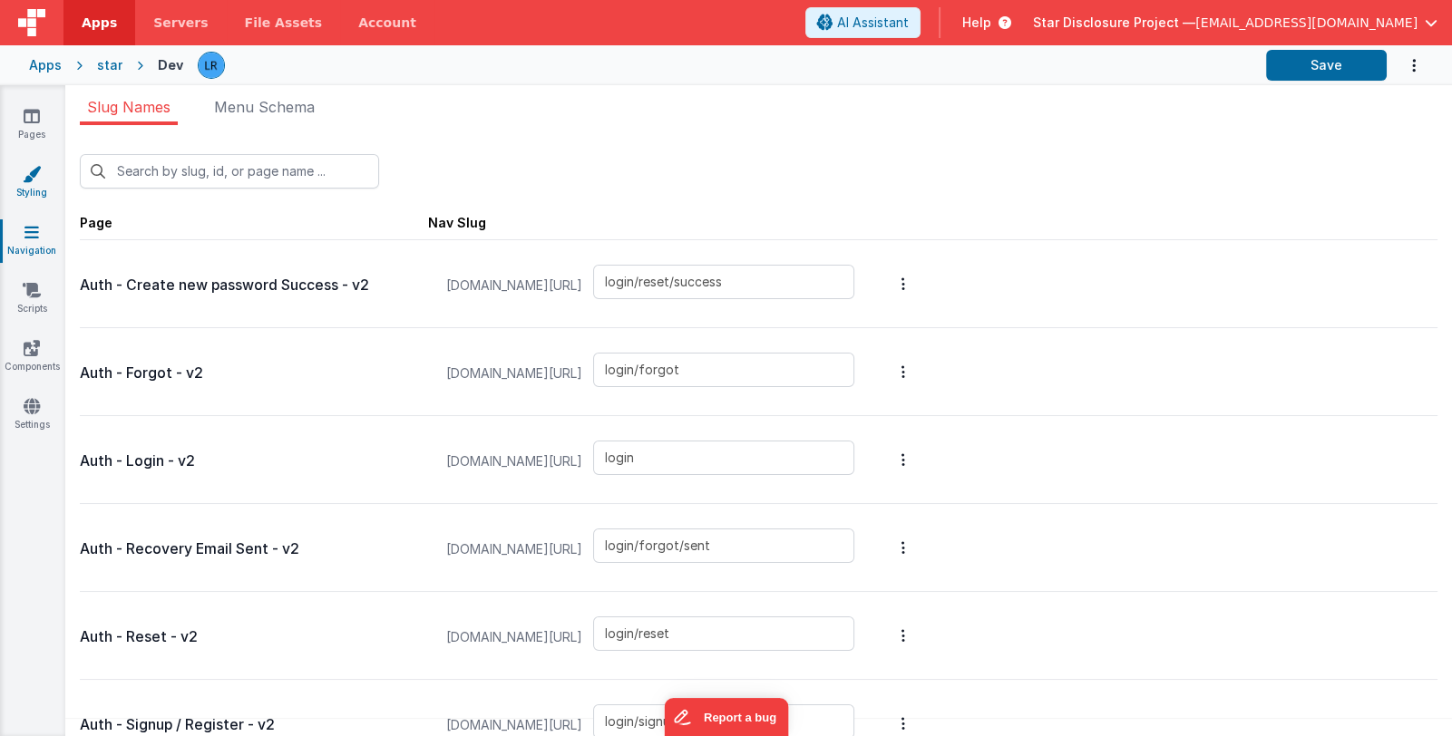
click at [32, 183] on link "Styling" at bounding box center [31, 183] width 65 height 36
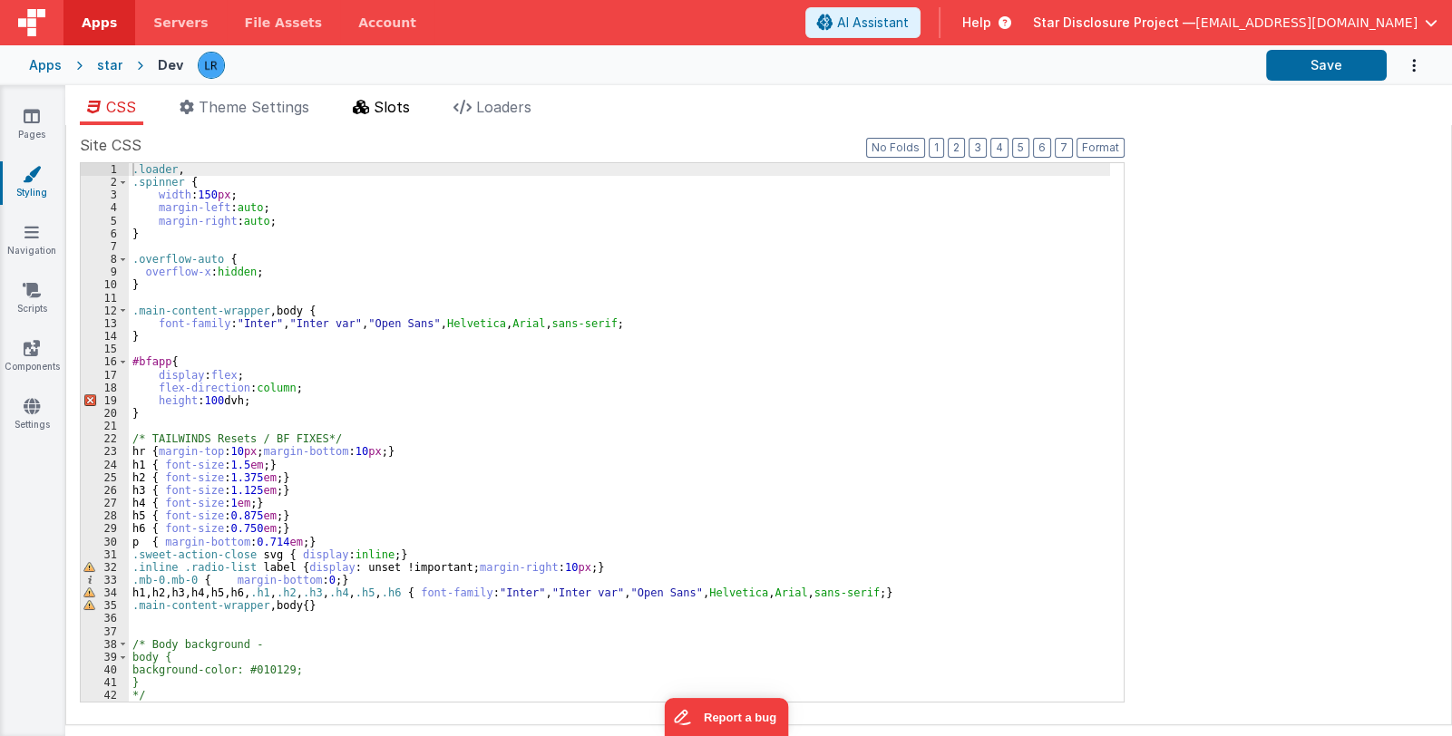
click at [398, 102] on span "Slots" at bounding box center [392, 107] width 36 height 18
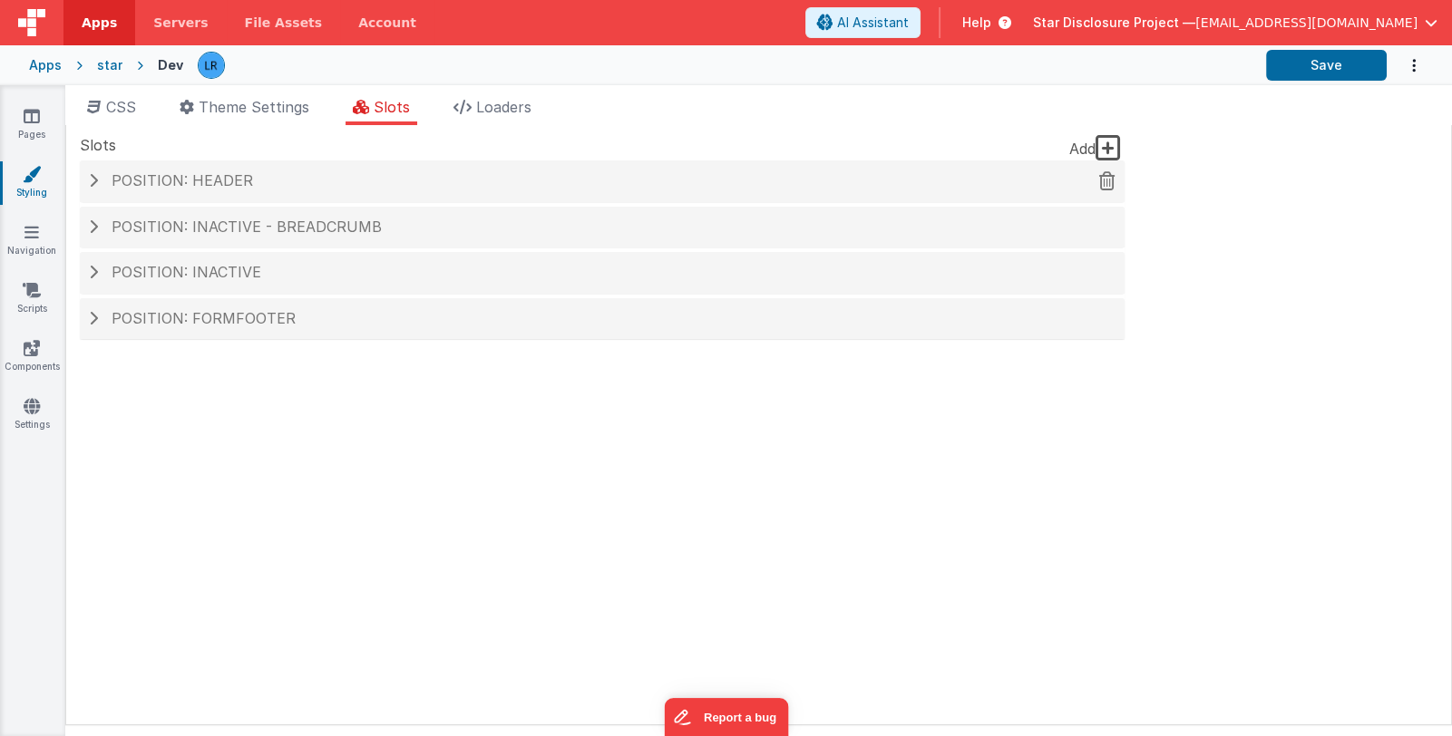
click at [91, 176] on span at bounding box center [93, 180] width 9 height 15
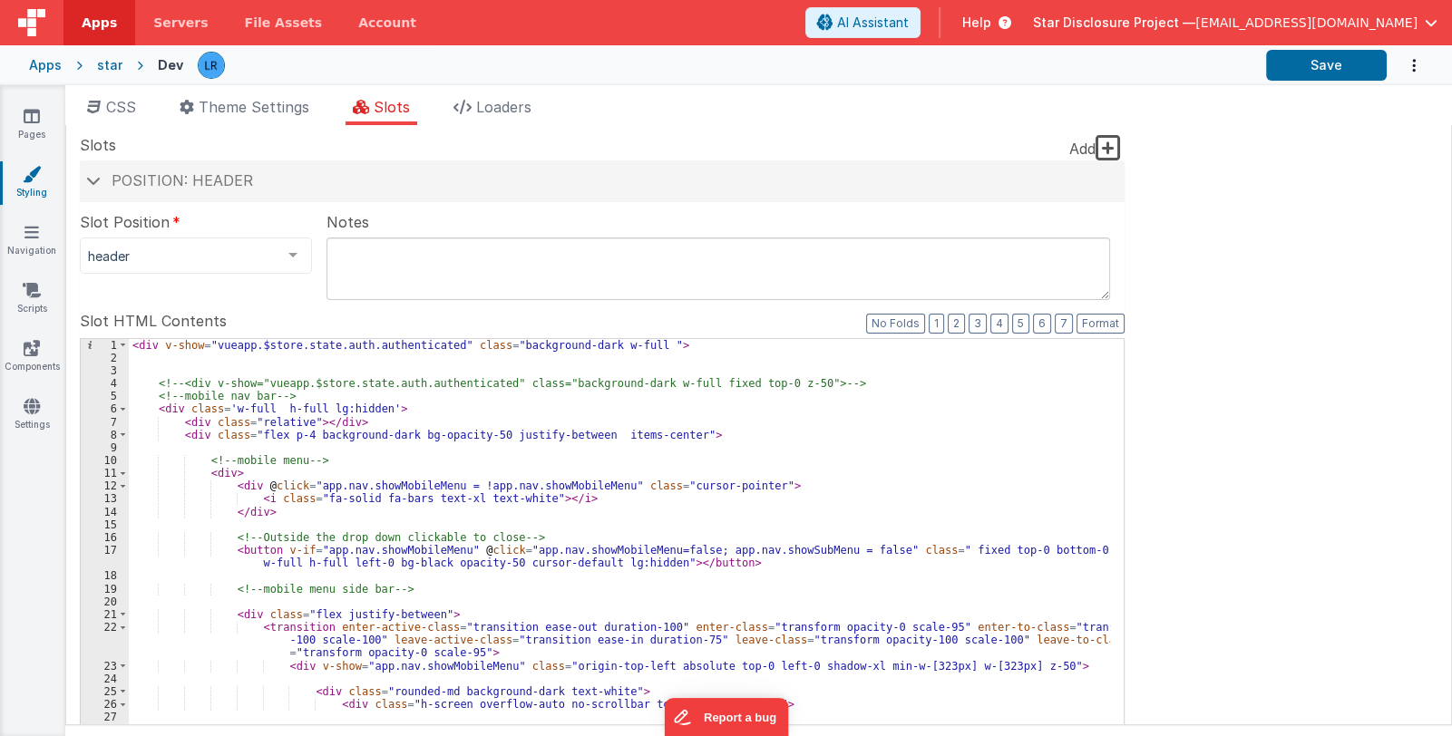
click at [653, 521] on div "< div v-show = "vueapp.$store.state.auth.authenticated" class = "background-dar…" at bounding box center [619, 645] width 981 height 613
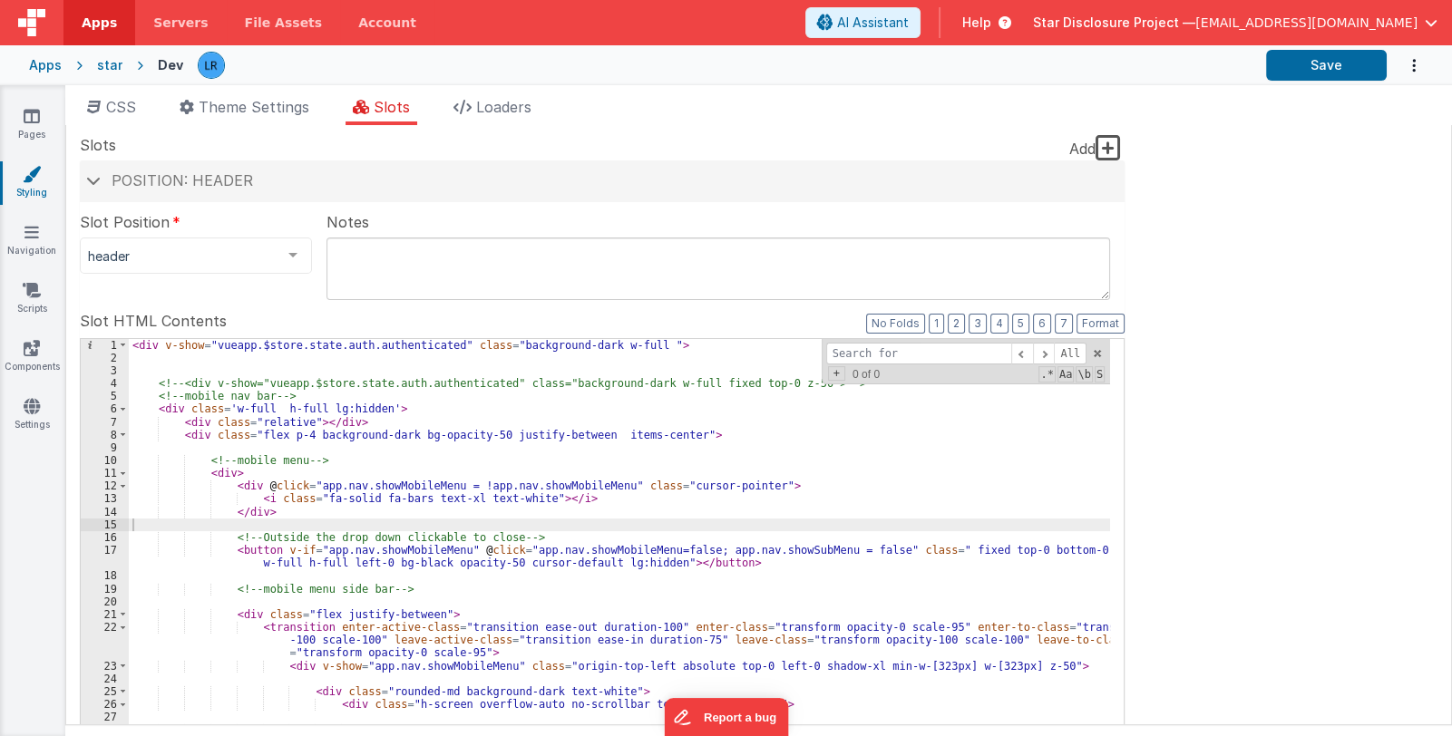
type input "d"
type input "search"
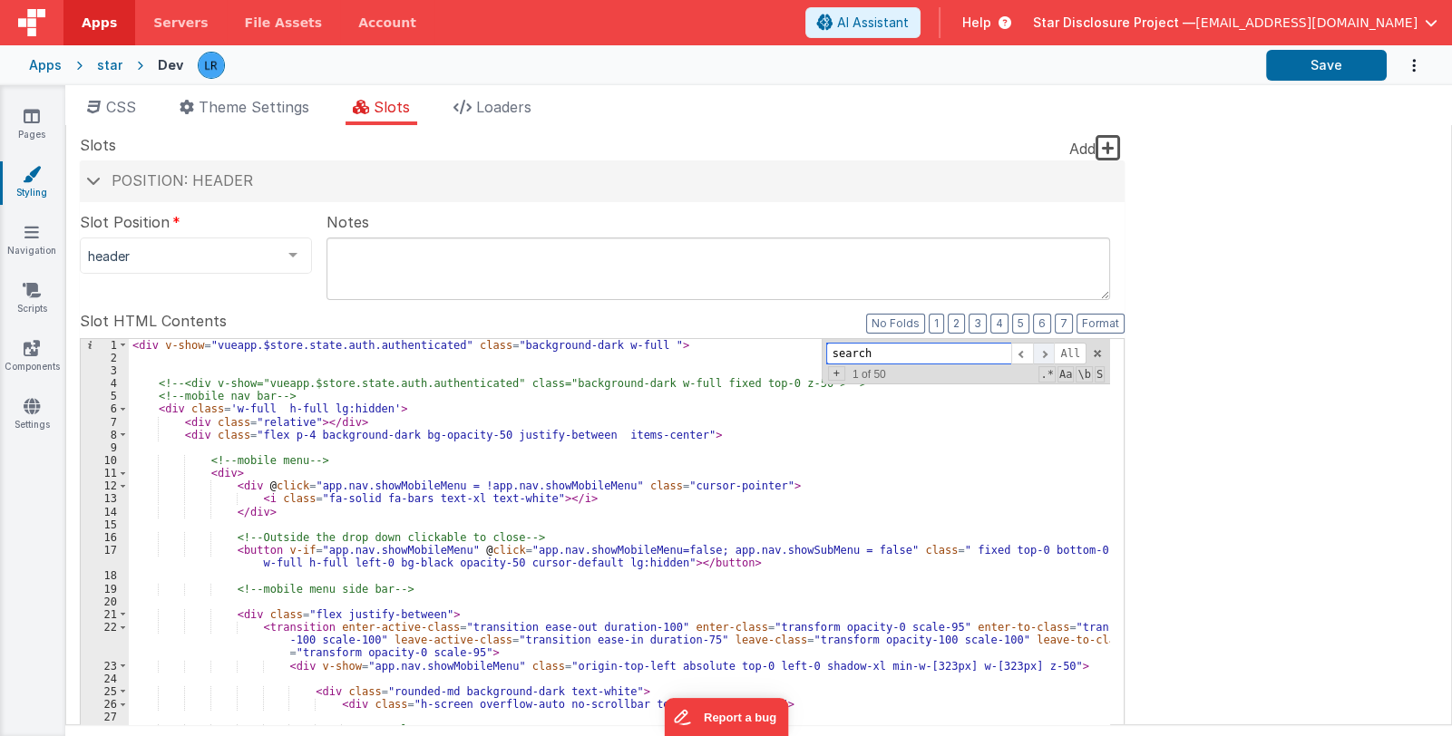
click at [1044, 352] on span at bounding box center [1044, 354] width 22 height 23
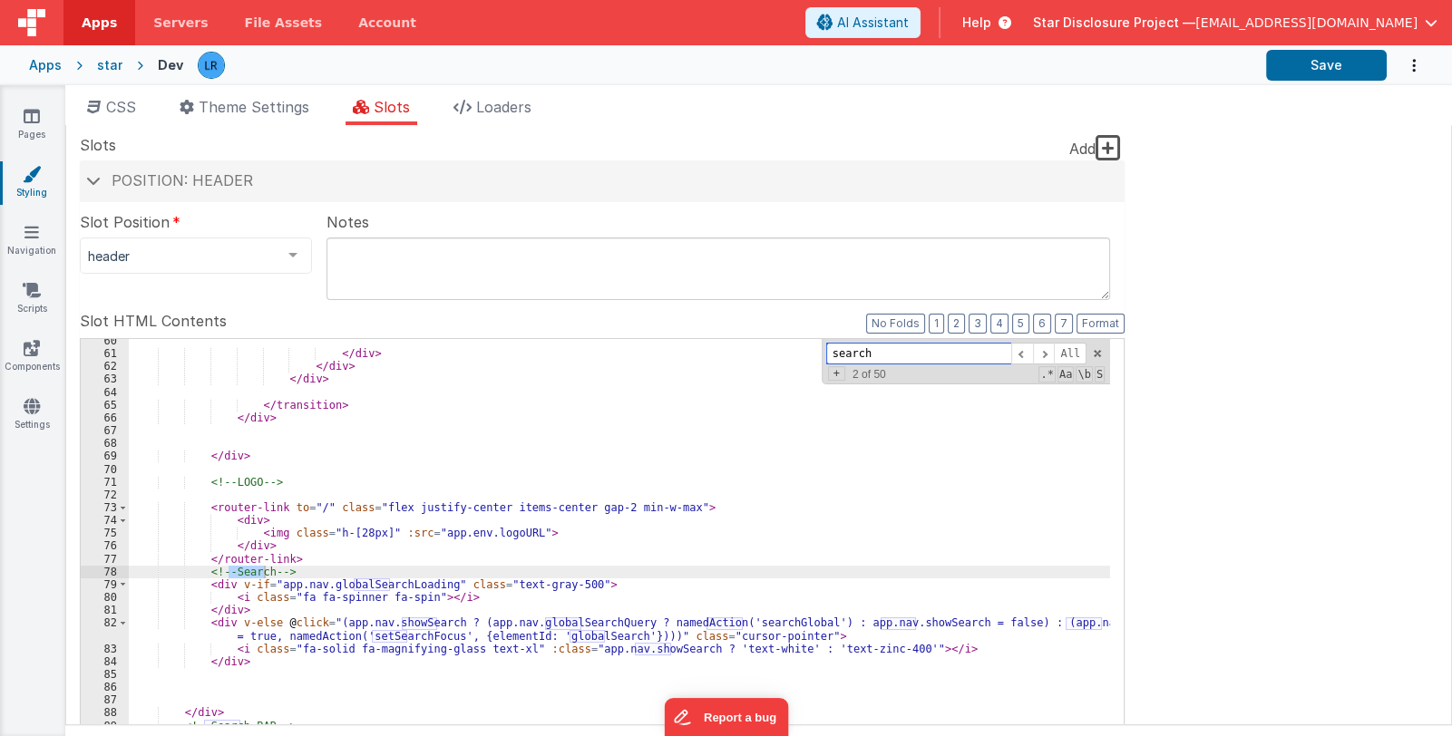
scroll to position [944, 0]
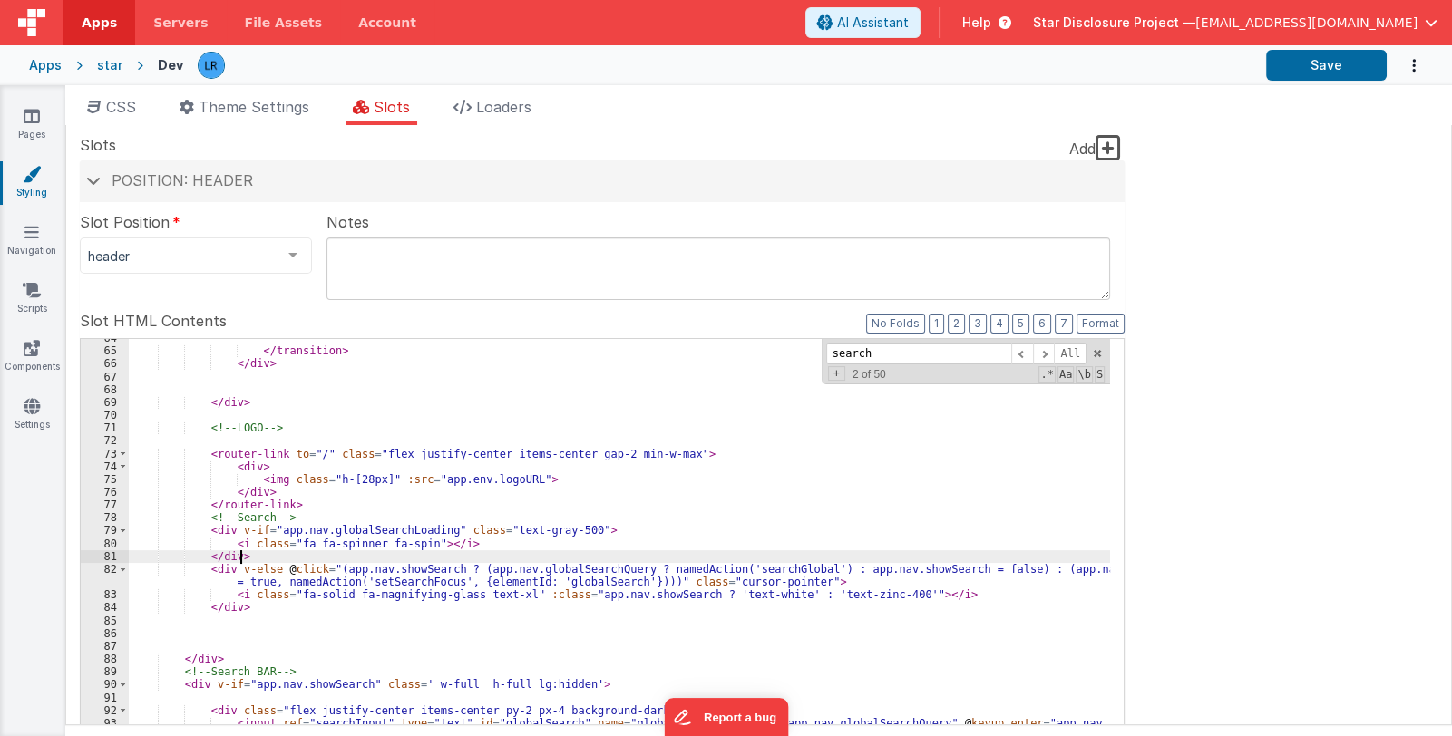
click at [245, 554] on div "</ transition > </ div > </ div > <!-- LOGO --> < router-link to = "/" class = …" at bounding box center [619, 638] width 981 height 613
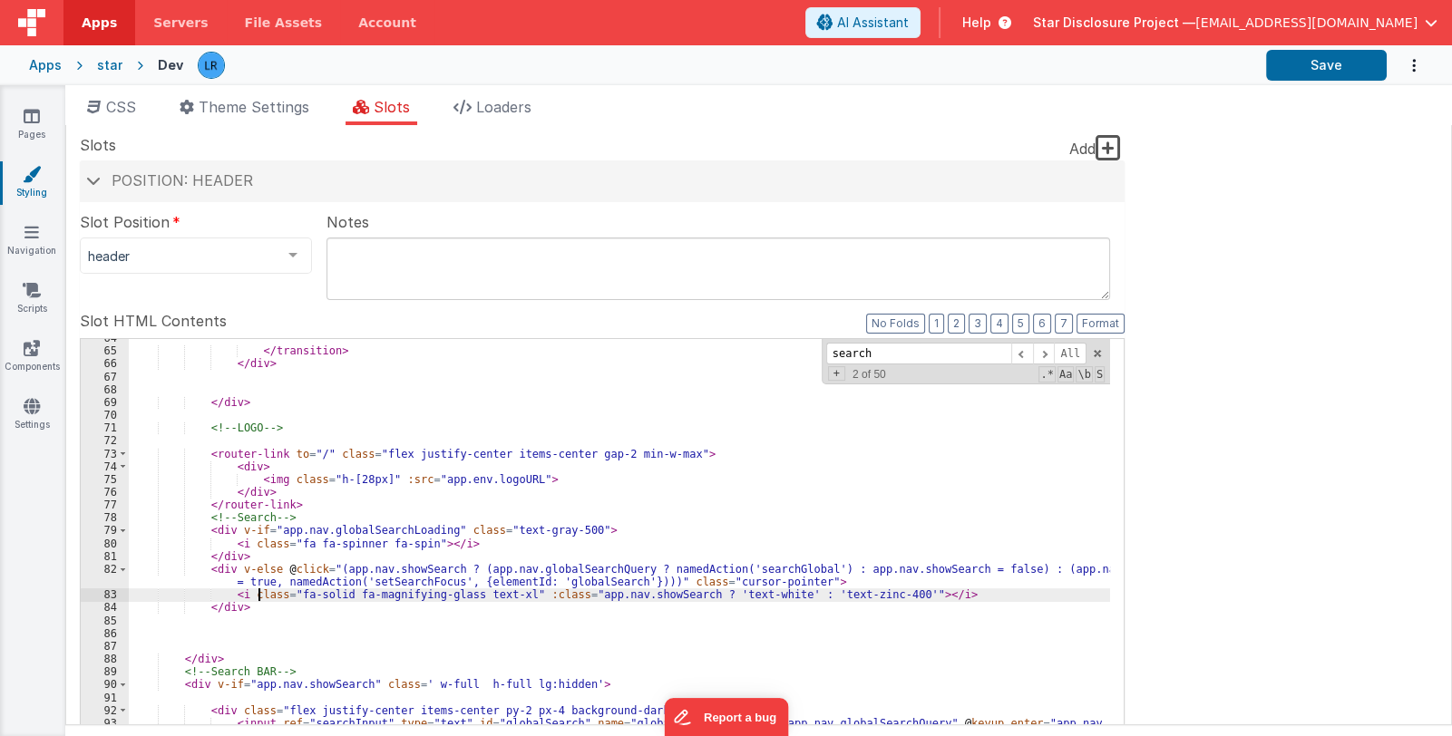
click at [257, 601] on div "</ transition > </ div > </ div > <!-- LOGO --> < router-link to = "/" class = …" at bounding box center [619, 638] width 981 height 613
click at [36, 303] on link "Scripts" at bounding box center [31, 299] width 65 height 36
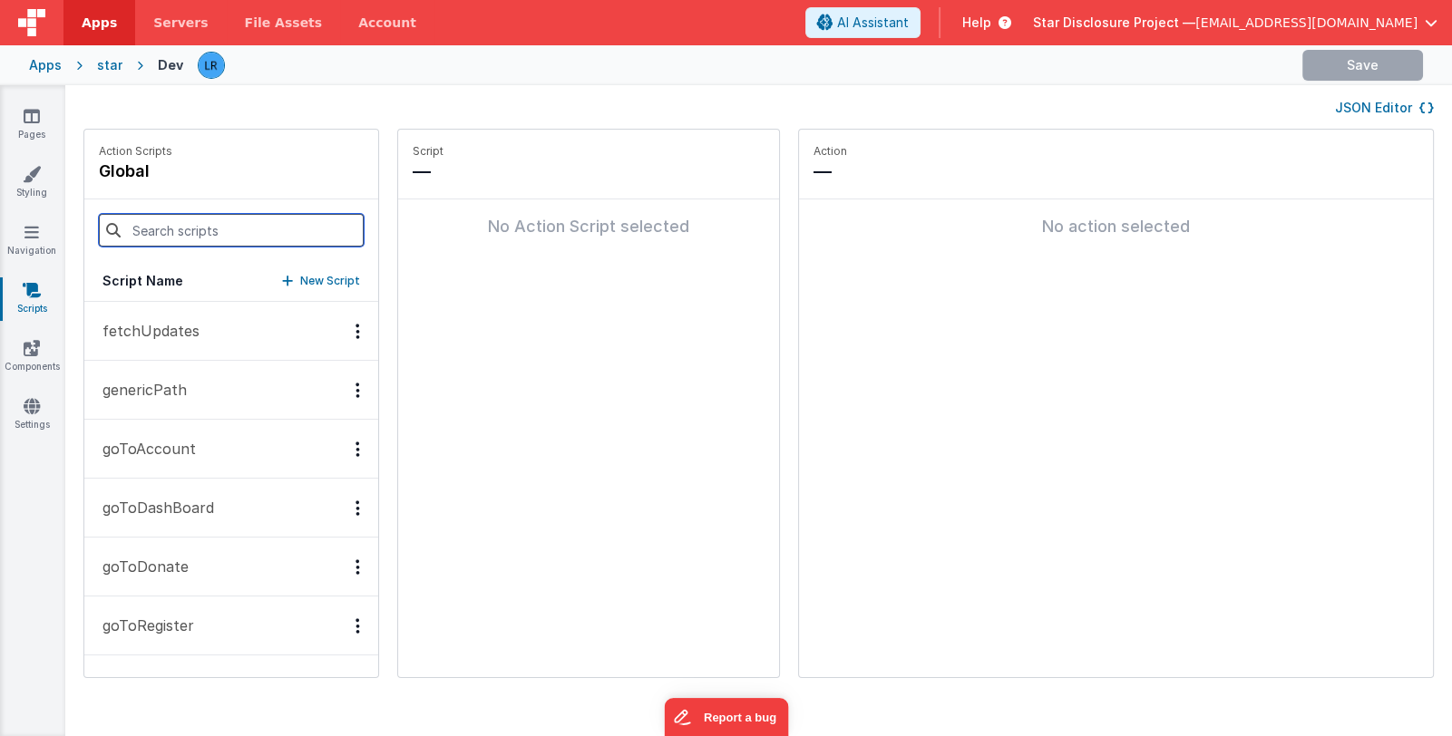
click at [148, 234] on input at bounding box center [231, 230] width 265 height 33
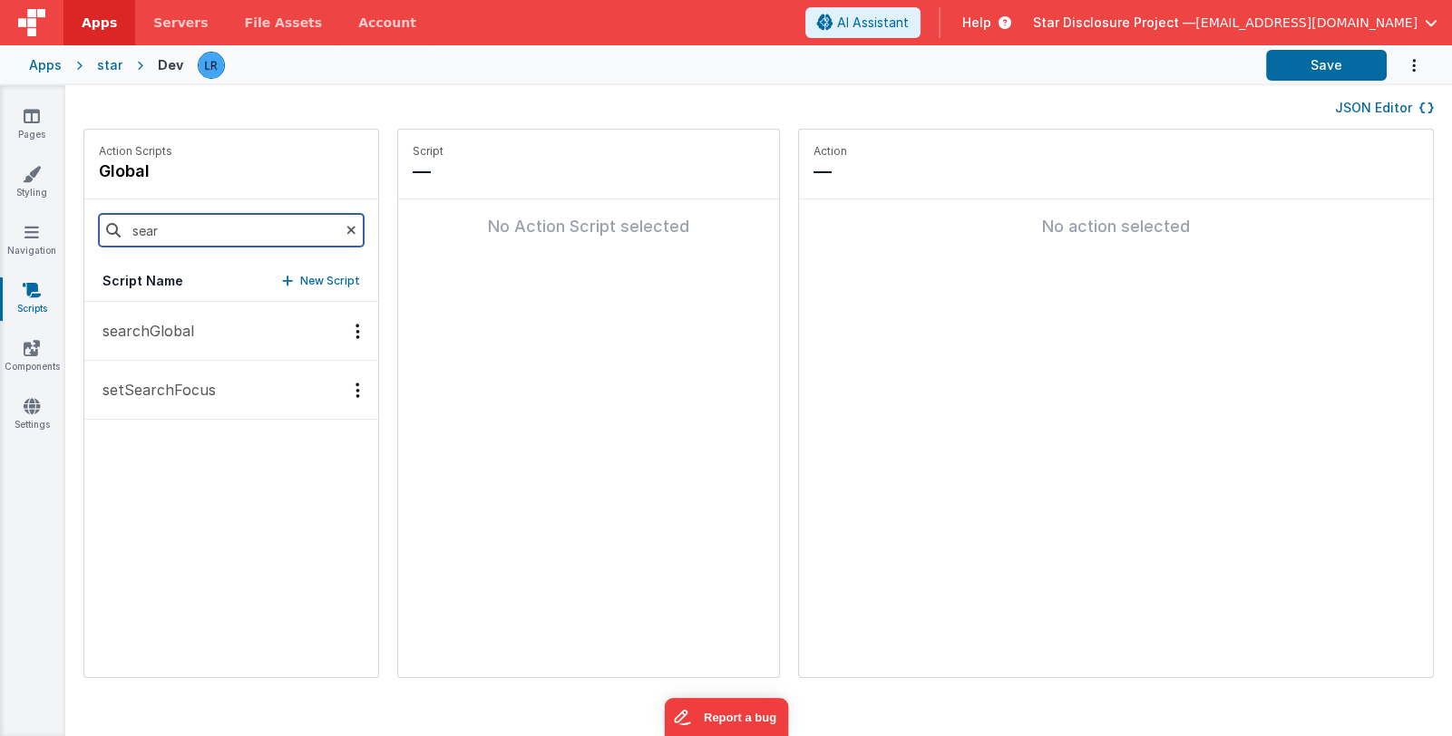
type input "sear"
click at [148, 335] on p "searchGlobal" at bounding box center [143, 331] width 102 height 22
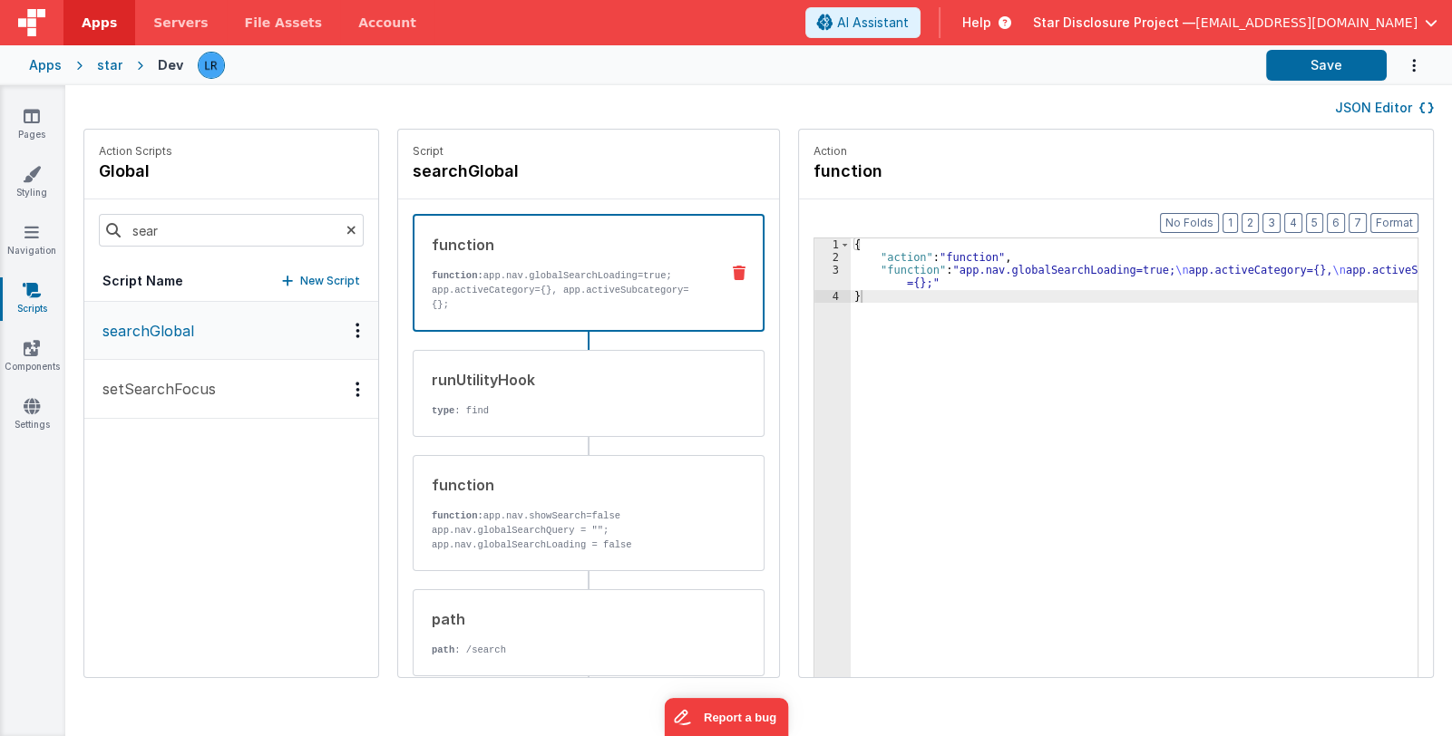
click at [163, 393] on p "setSearchFocus" at bounding box center [154, 389] width 124 height 22
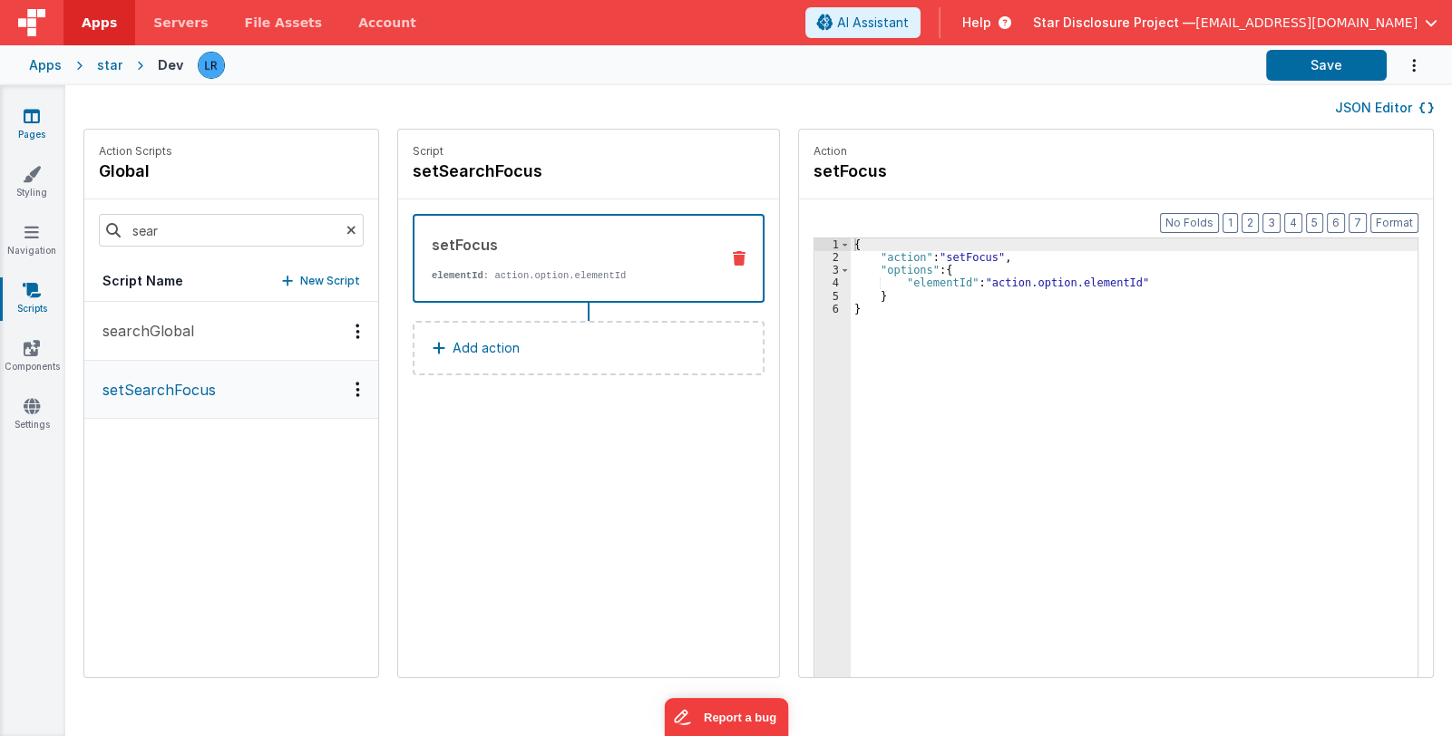
click at [30, 125] on link "Pages" at bounding box center [31, 125] width 65 height 36
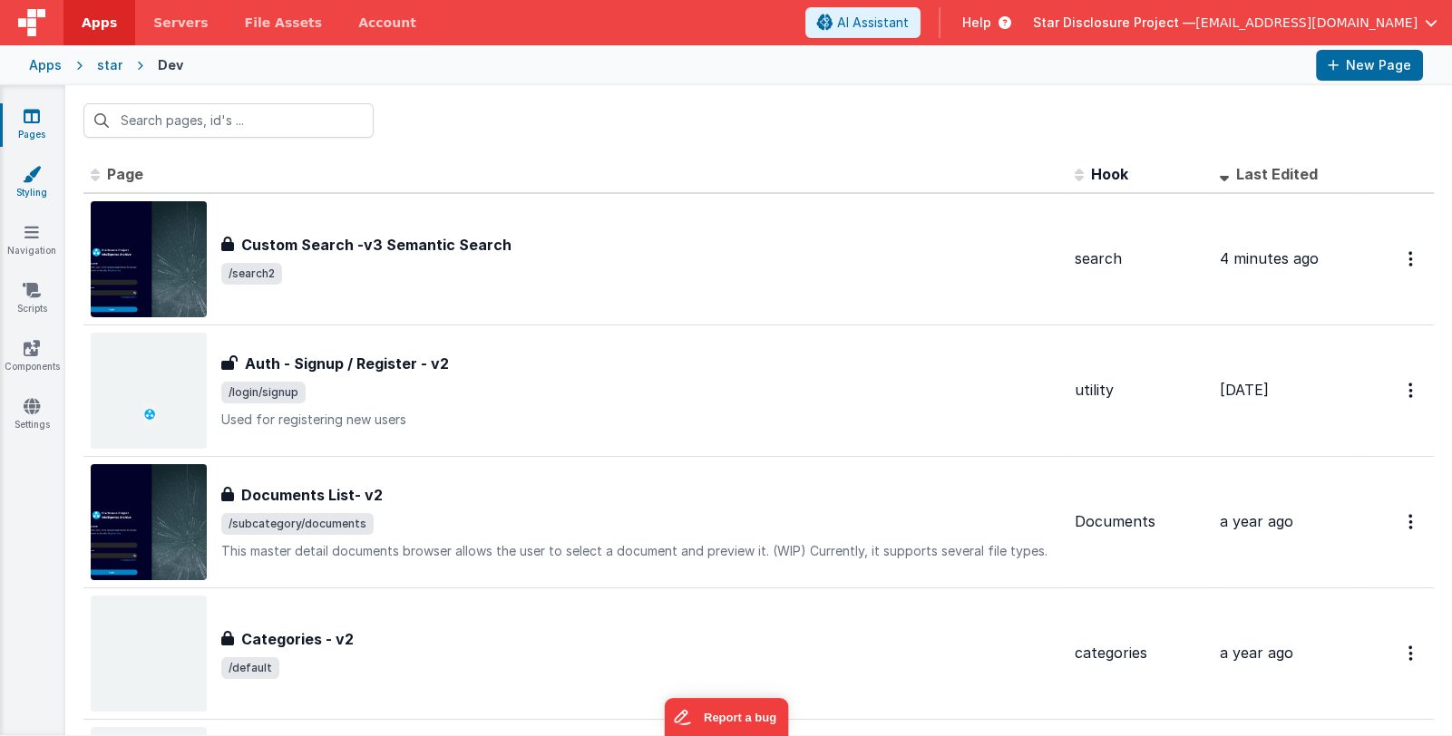
click at [37, 189] on link "Styling" at bounding box center [31, 183] width 65 height 36
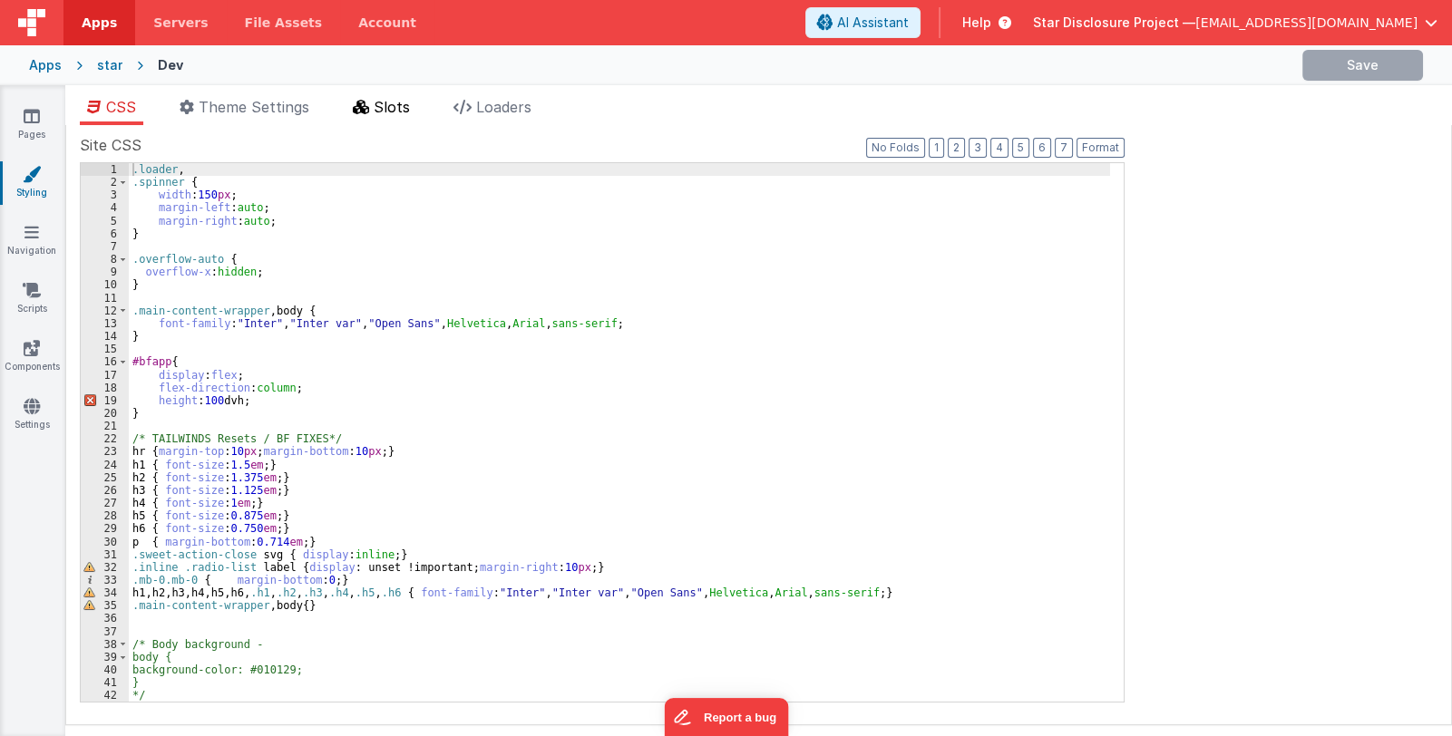
click at [399, 107] on span "Slots" at bounding box center [392, 107] width 36 height 18
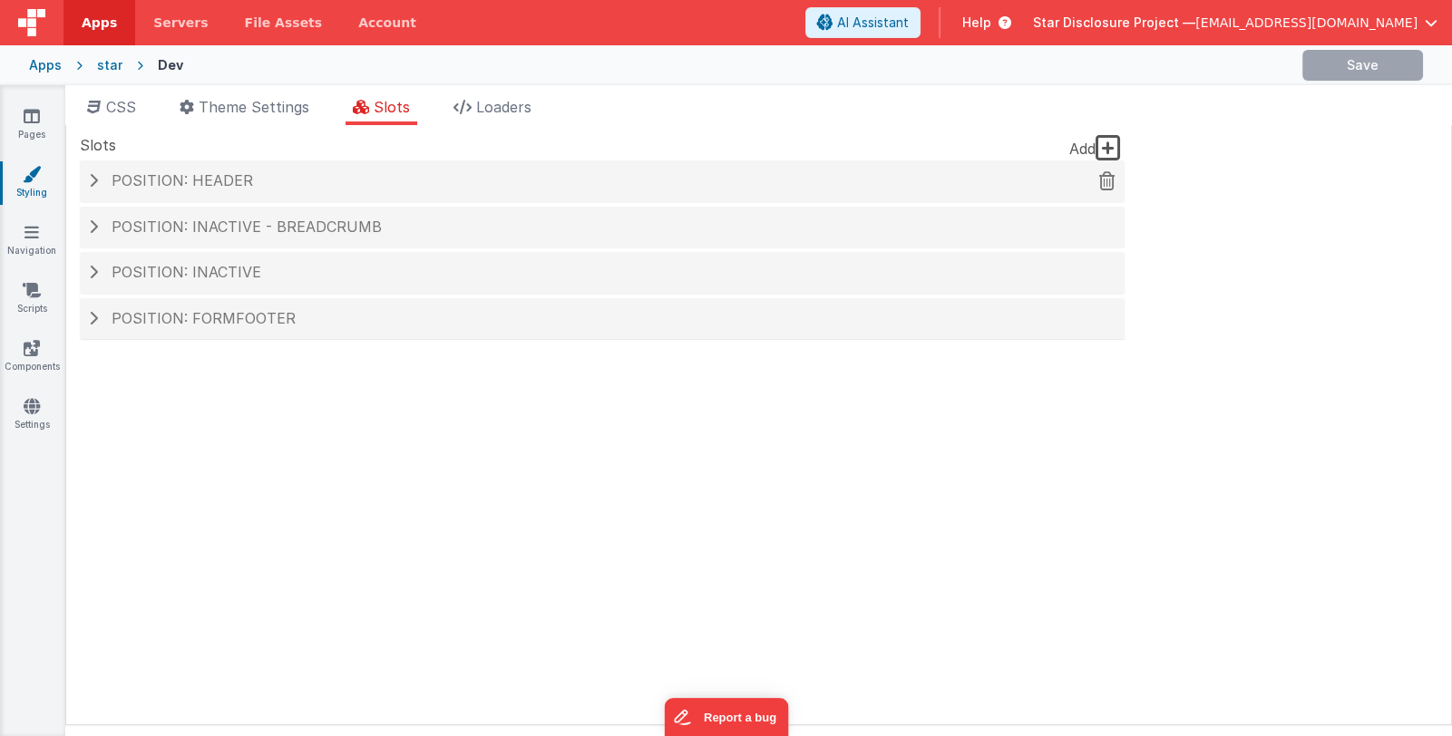
click at [211, 180] on span "Position: header" at bounding box center [182, 180] width 141 height 18
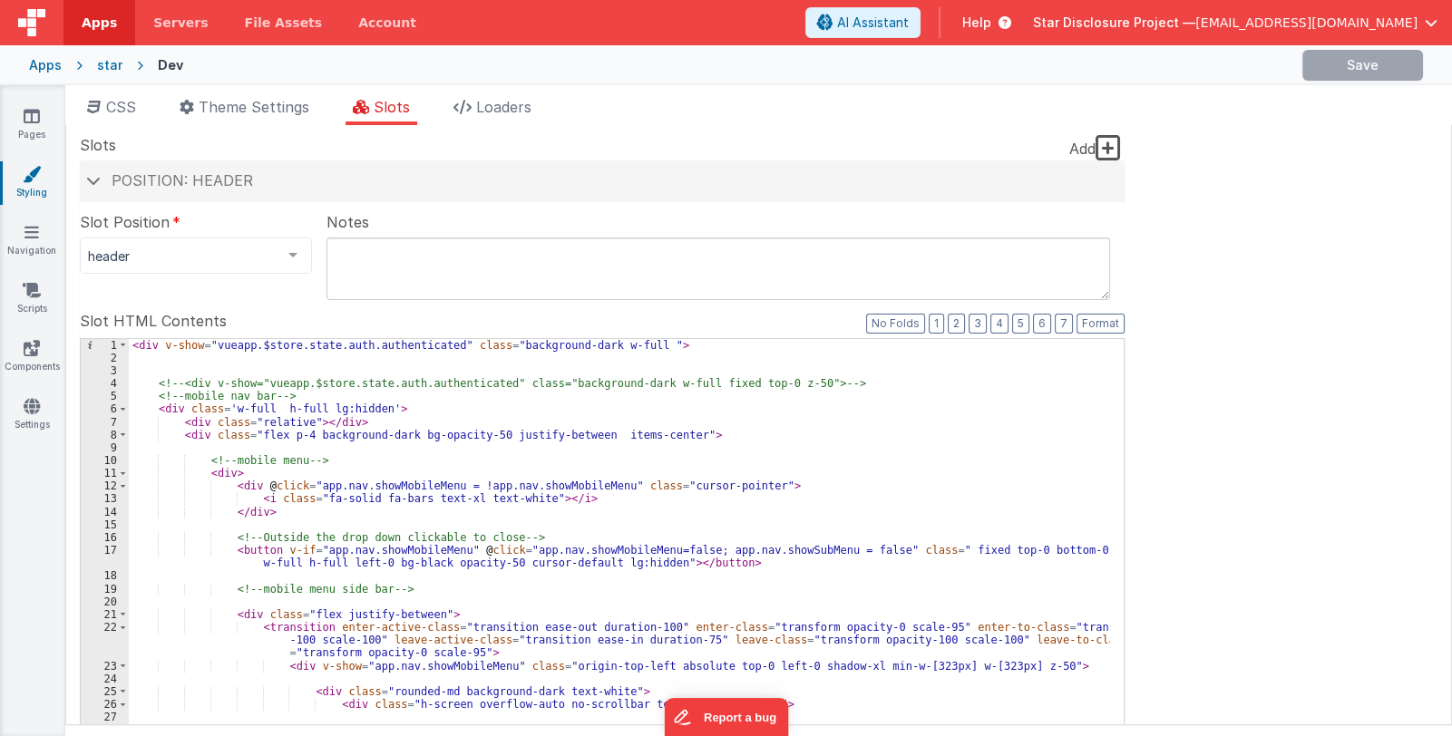
click at [494, 563] on div "< div v-show = "vueapp.$store.state.auth.authenticated" class = "background-dar…" at bounding box center [619, 645] width 981 height 613
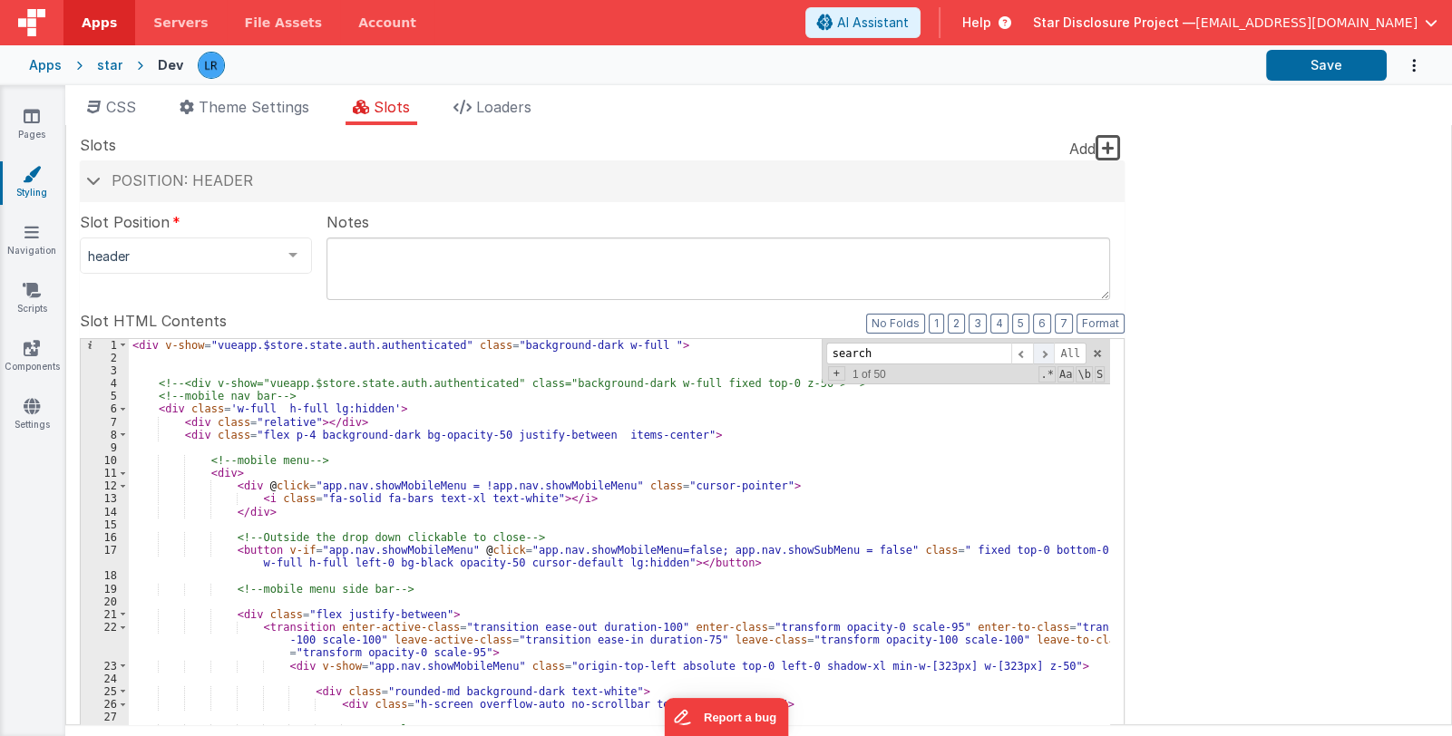
type input "search"
click at [1045, 356] on span at bounding box center [1044, 354] width 22 height 23
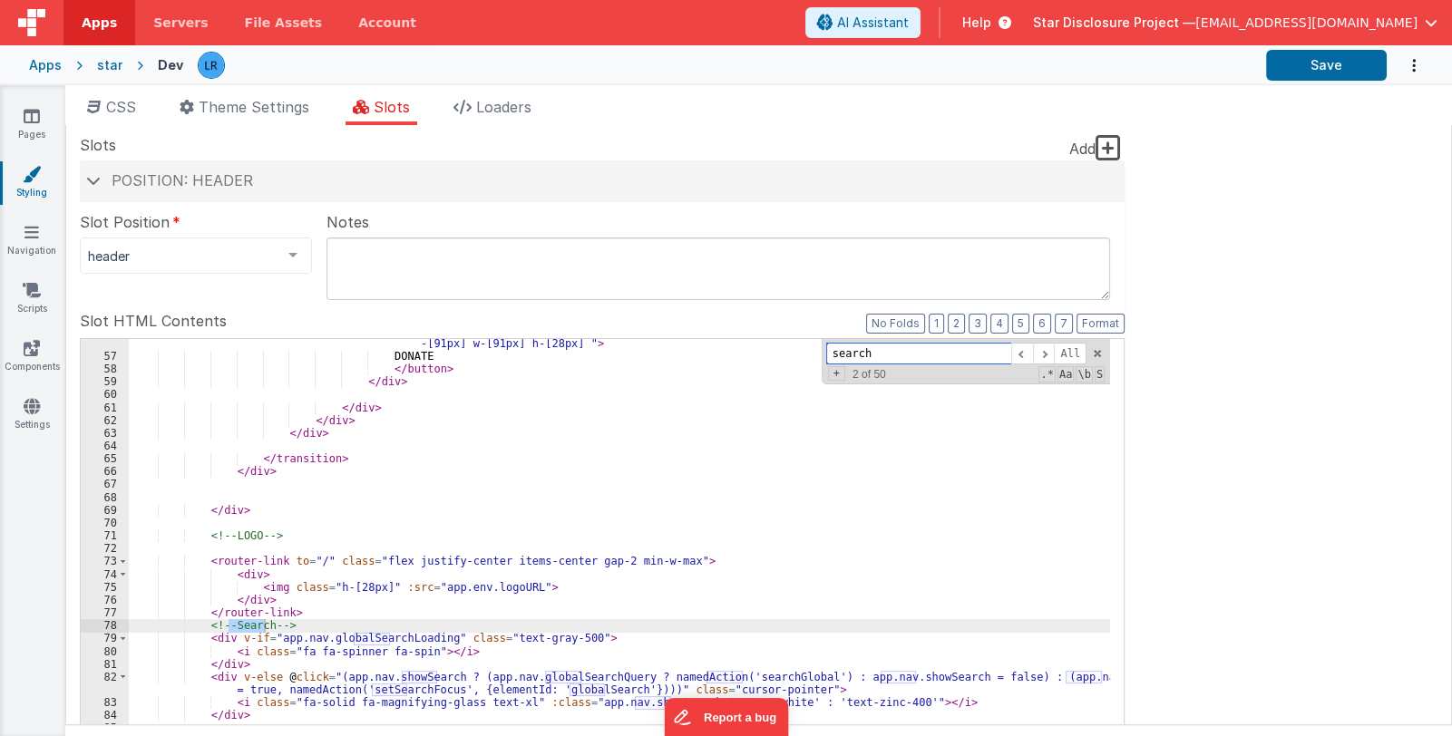
scroll to position [944, 0]
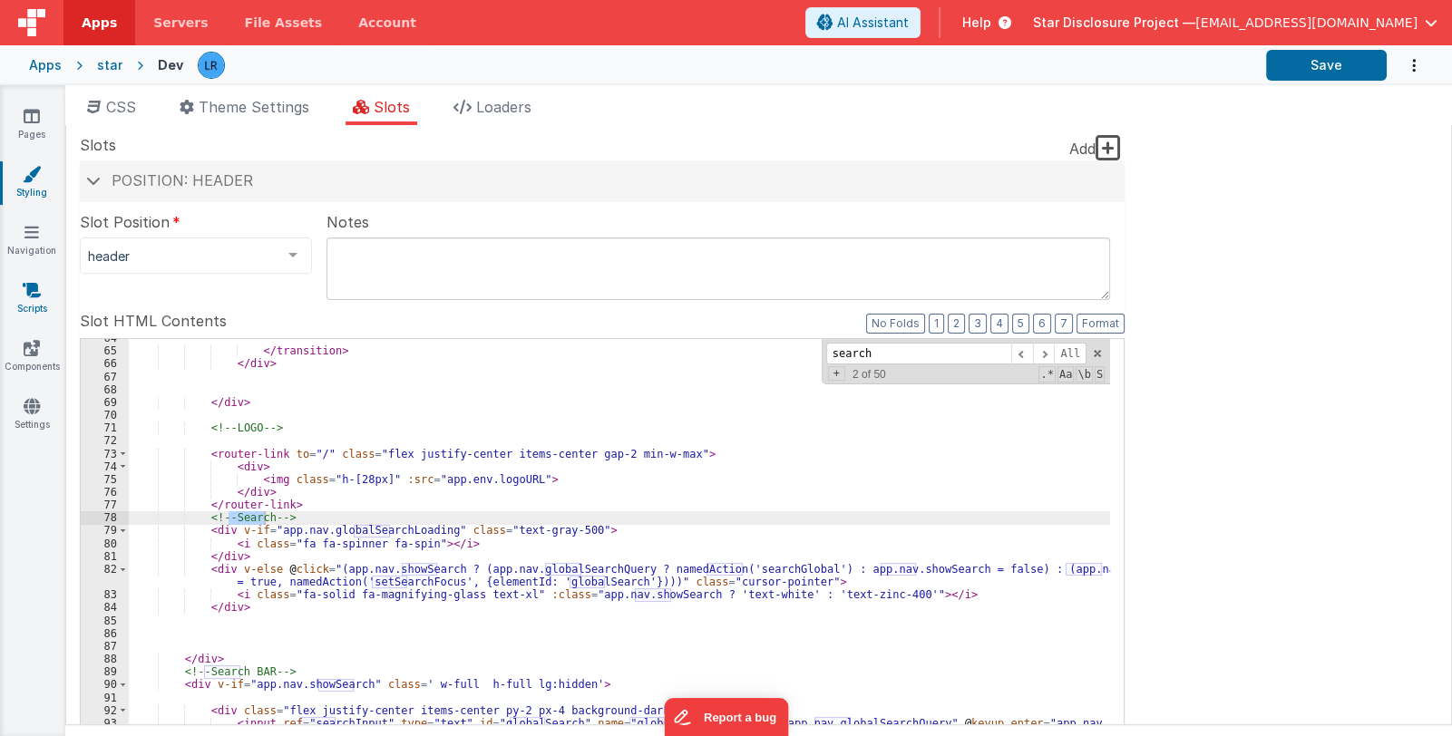
click at [23, 305] on link "Scripts" at bounding box center [31, 299] width 65 height 36
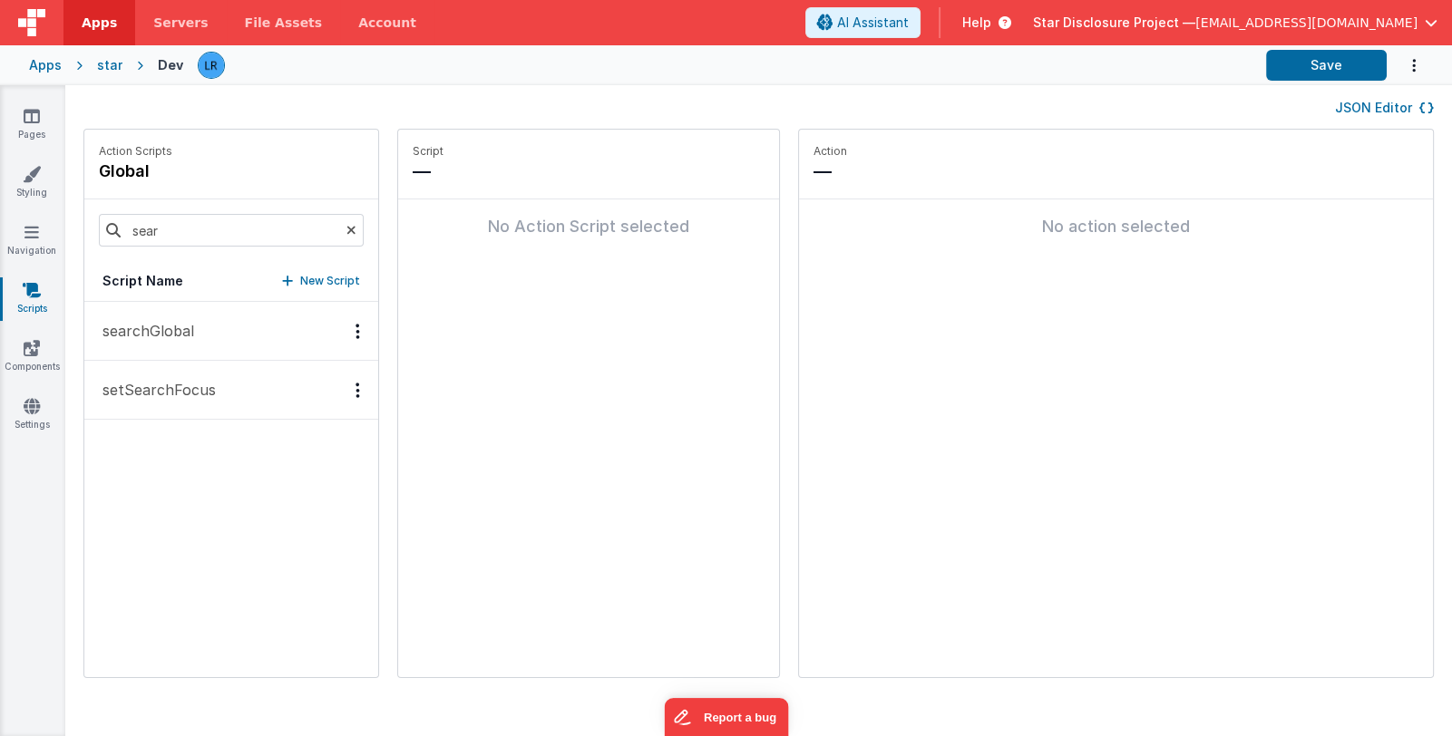
click at [180, 330] on p "searchGlobal" at bounding box center [143, 331] width 102 height 22
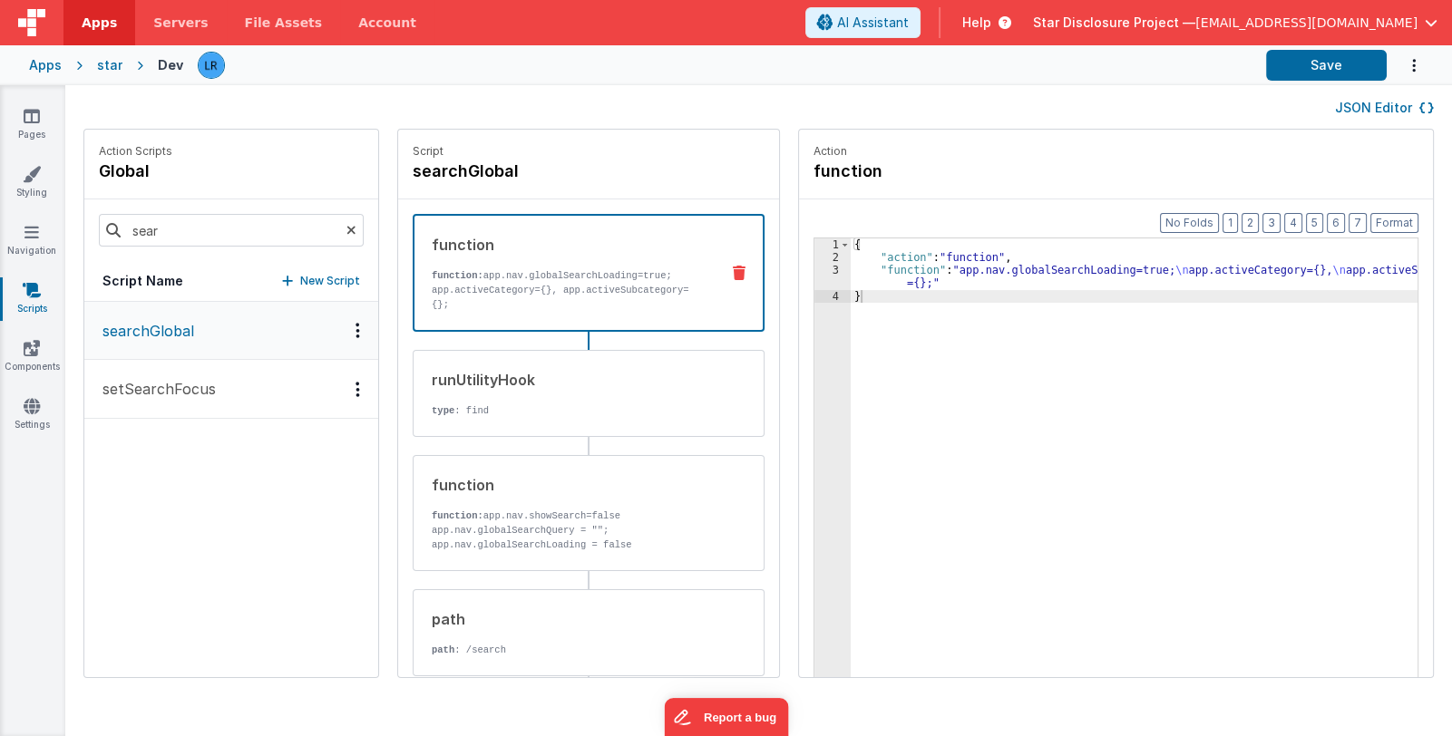
click at [506, 275] on p "function: app.nav.globalSearchLoading=true; app.activeCategory={}, app.activeSu…" at bounding box center [568, 290] width 273 height 44
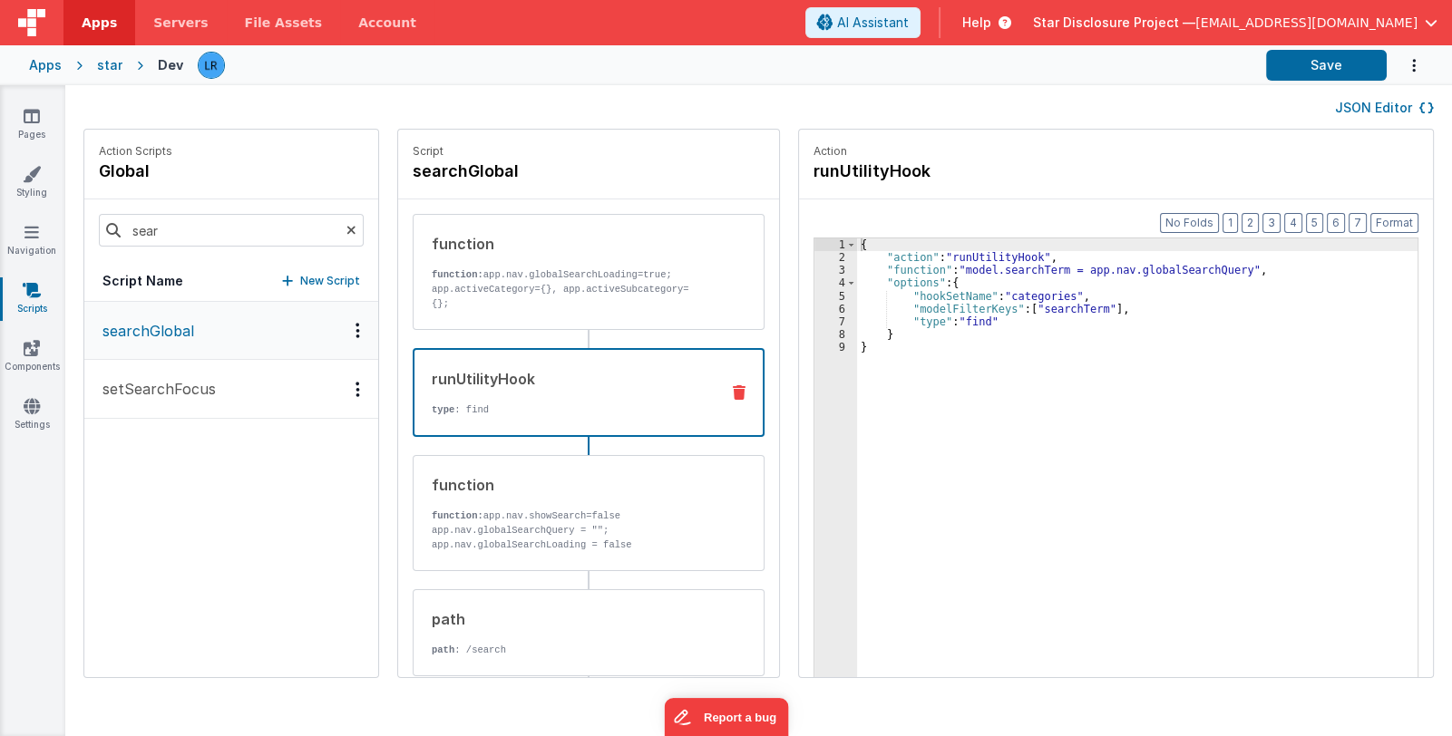
click at [526, 375] on div "runUtilityHook type : find" at bounding box center [559, 392] width 290 height 49
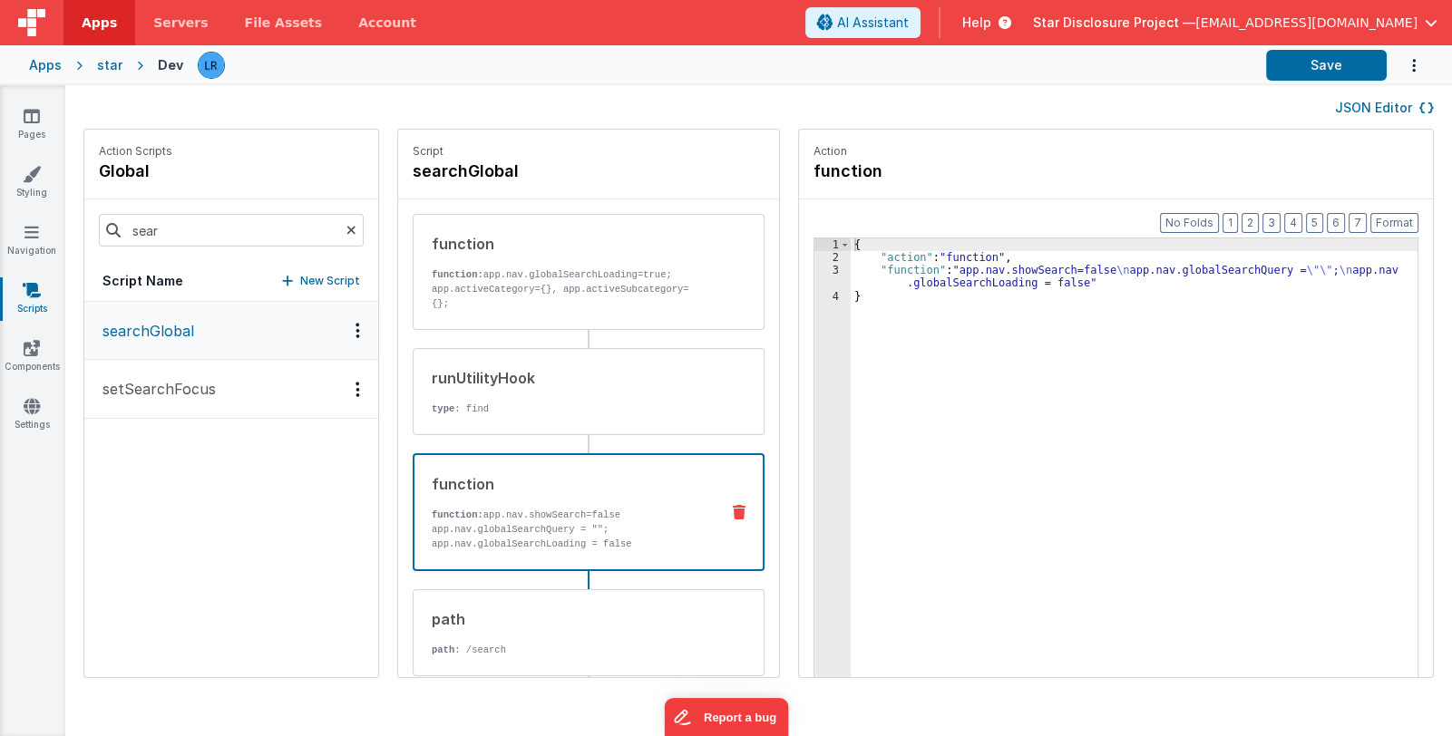
click at [519, 508] on p "function: app.nav.showSearch=false app.nav.globalSearchQuery = ""; app.nav.glob…" at bounding box center [568, 530] width 273 height 44
click at [481, 624] on div "path path : /search" at bounding box center [559, 632] width 292 height 49
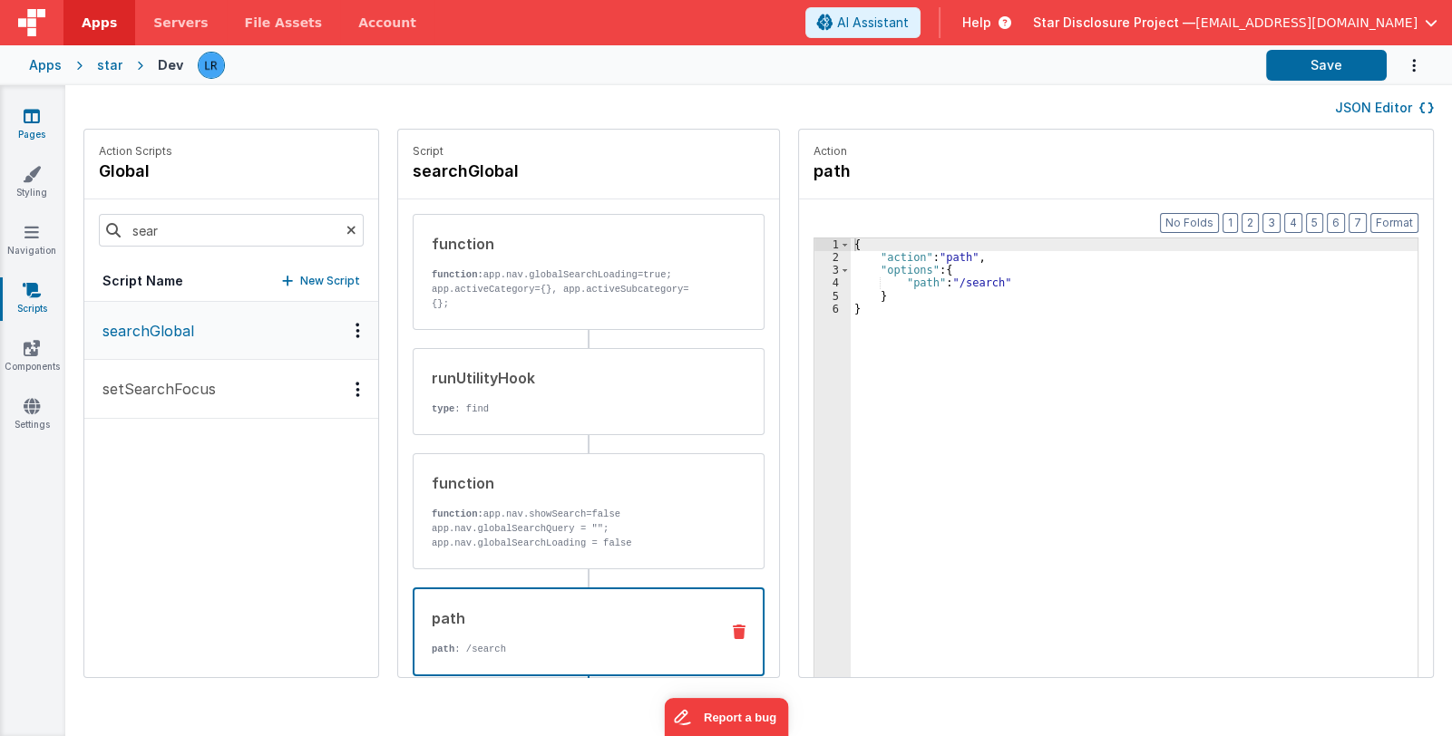
click at [33, 116] on icon at bounding box center [32, 116] width 16 height 18
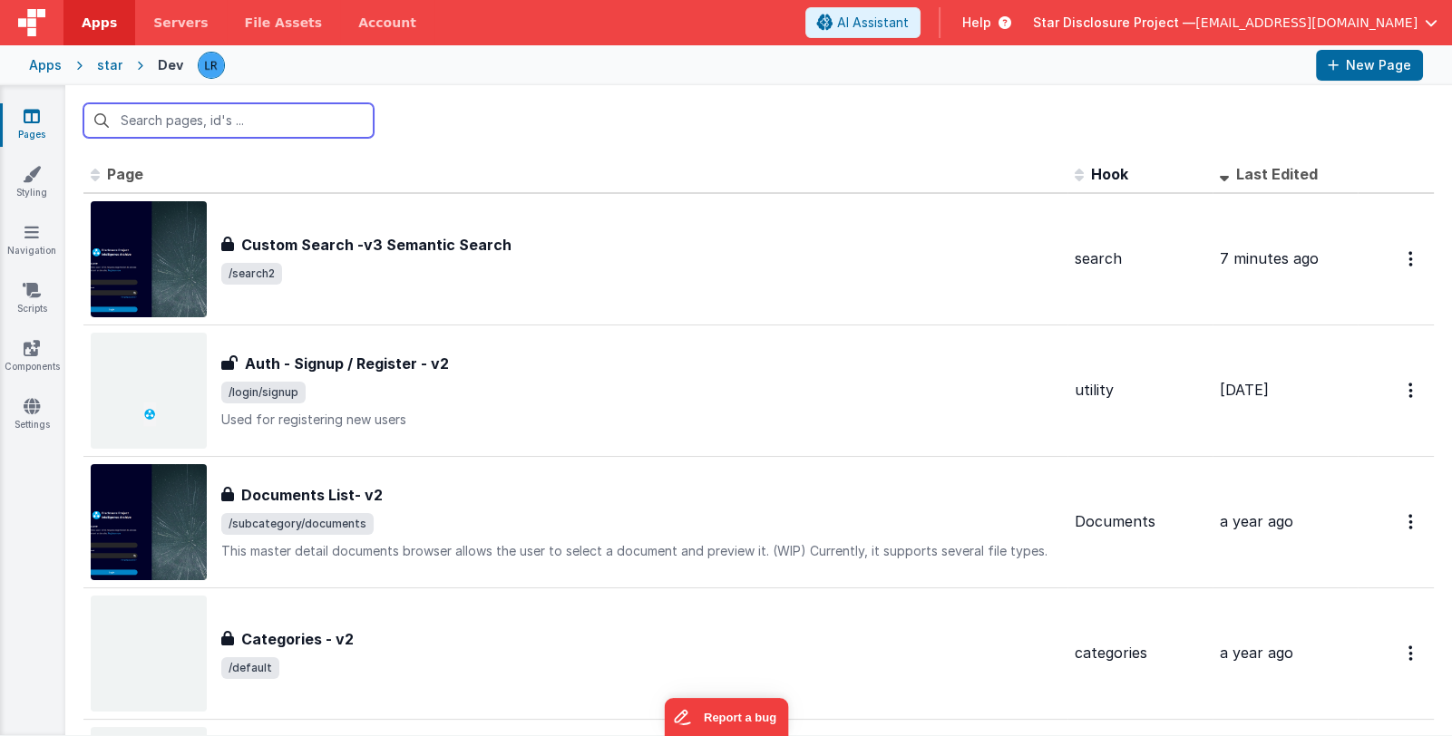
click at [136, 121] on input "text" at bounding box center [228, 120] width 290 height 34
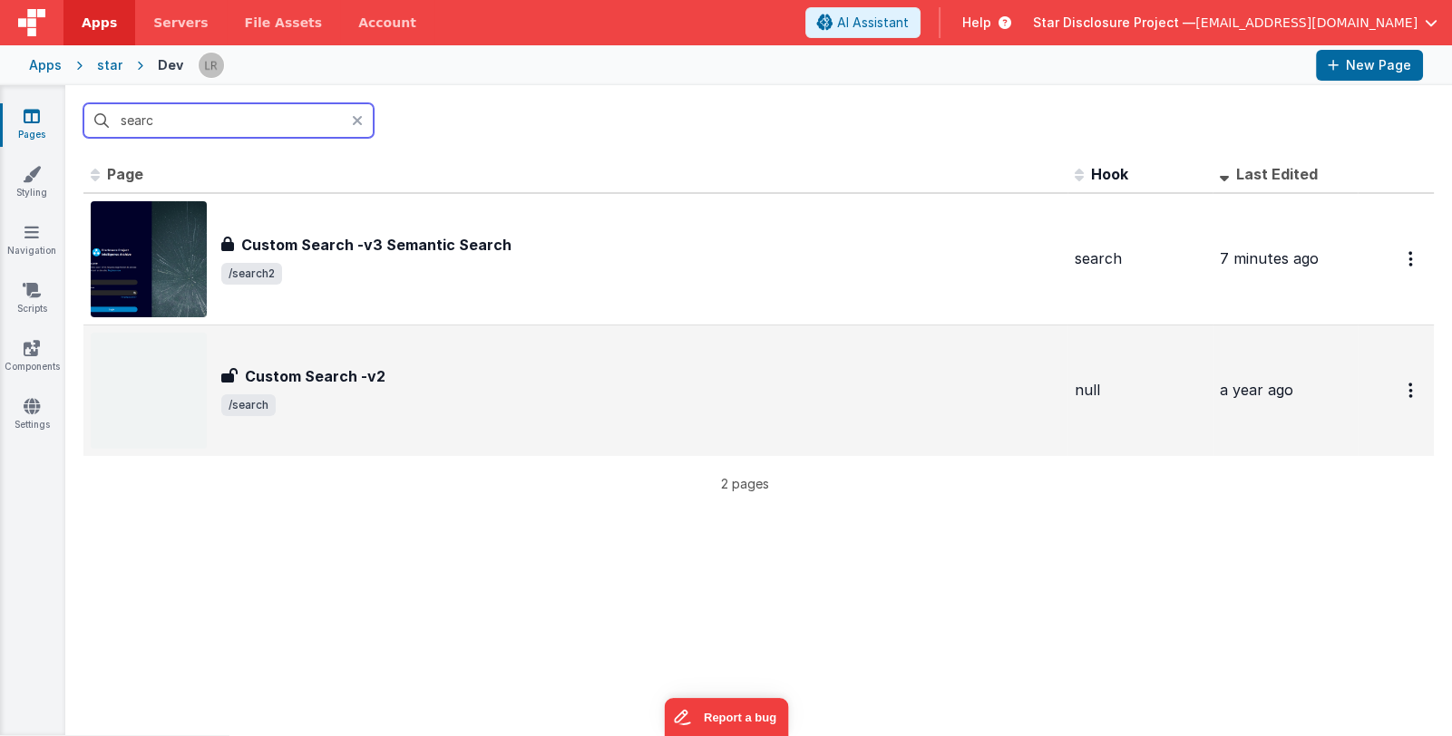
type input "searc"
click at [1364, 385] on div at bounding box center [1395, 390] width 62 height 37
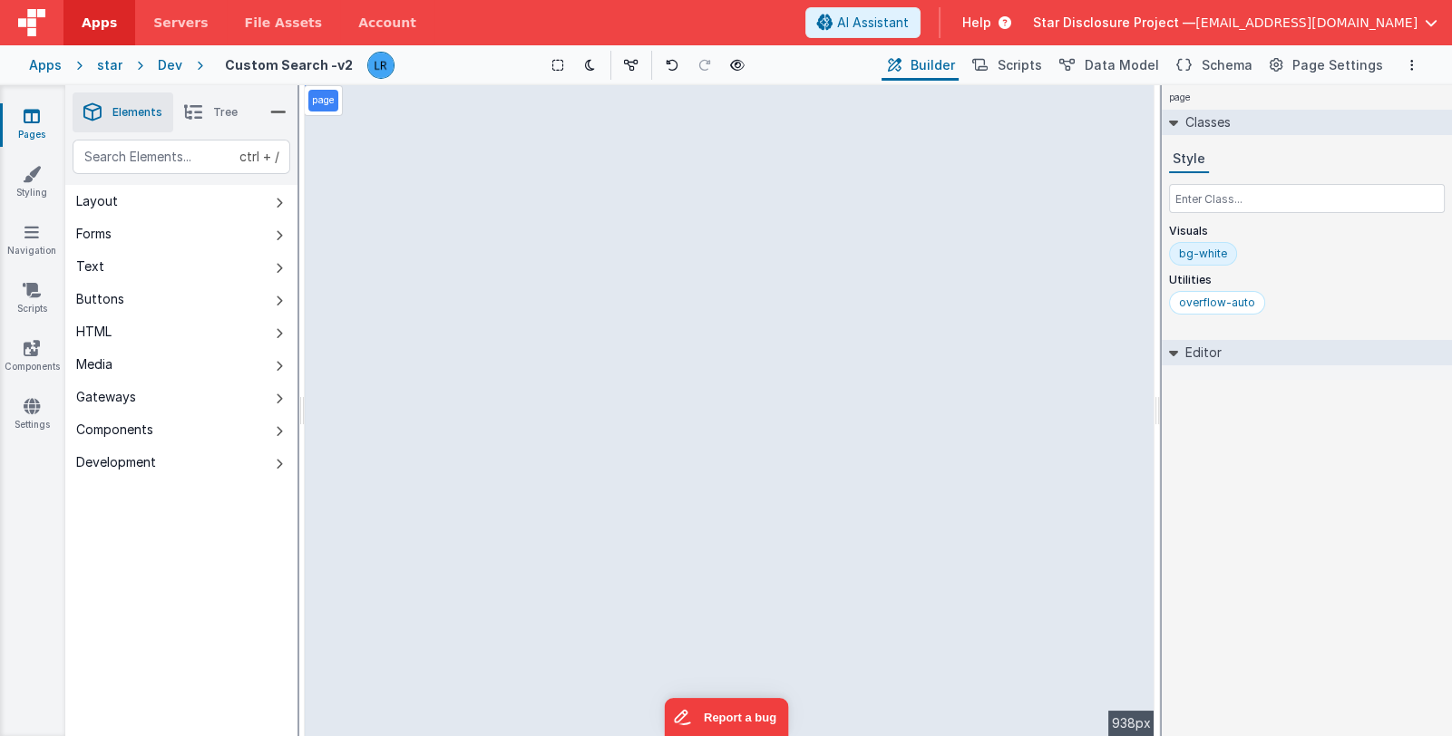
click at [578, 270] on div "page --> 938px" at bounding box center [730, 410] width 850 height 651
click at [595, 131] on div "page --> 938px" at bounding box center [730, 410] width 850 height 651
click at [221, 116] on span "Tree" at bounding box center [225, 112] width 24 height 15
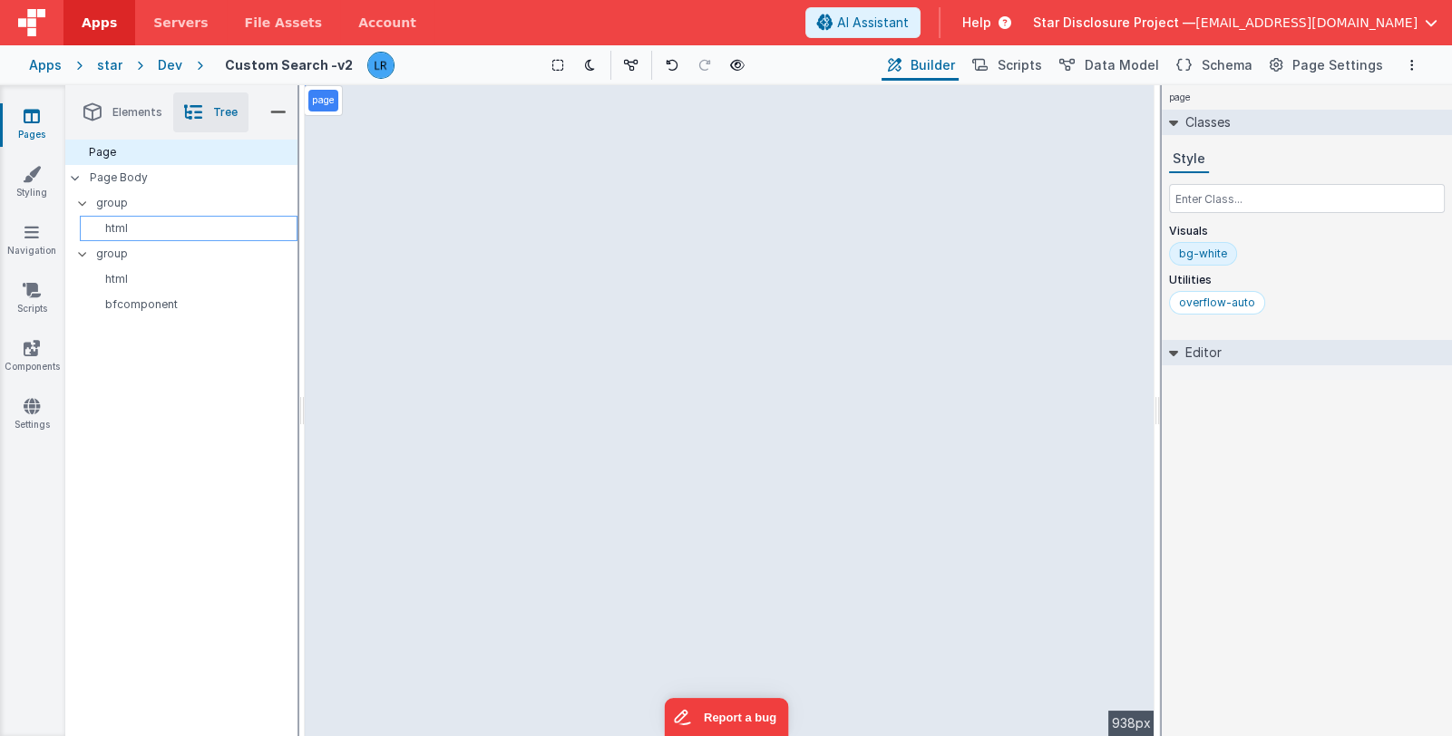
click at [131, 232] on p "html" at bounding box center [191, 228] width 209 height 15
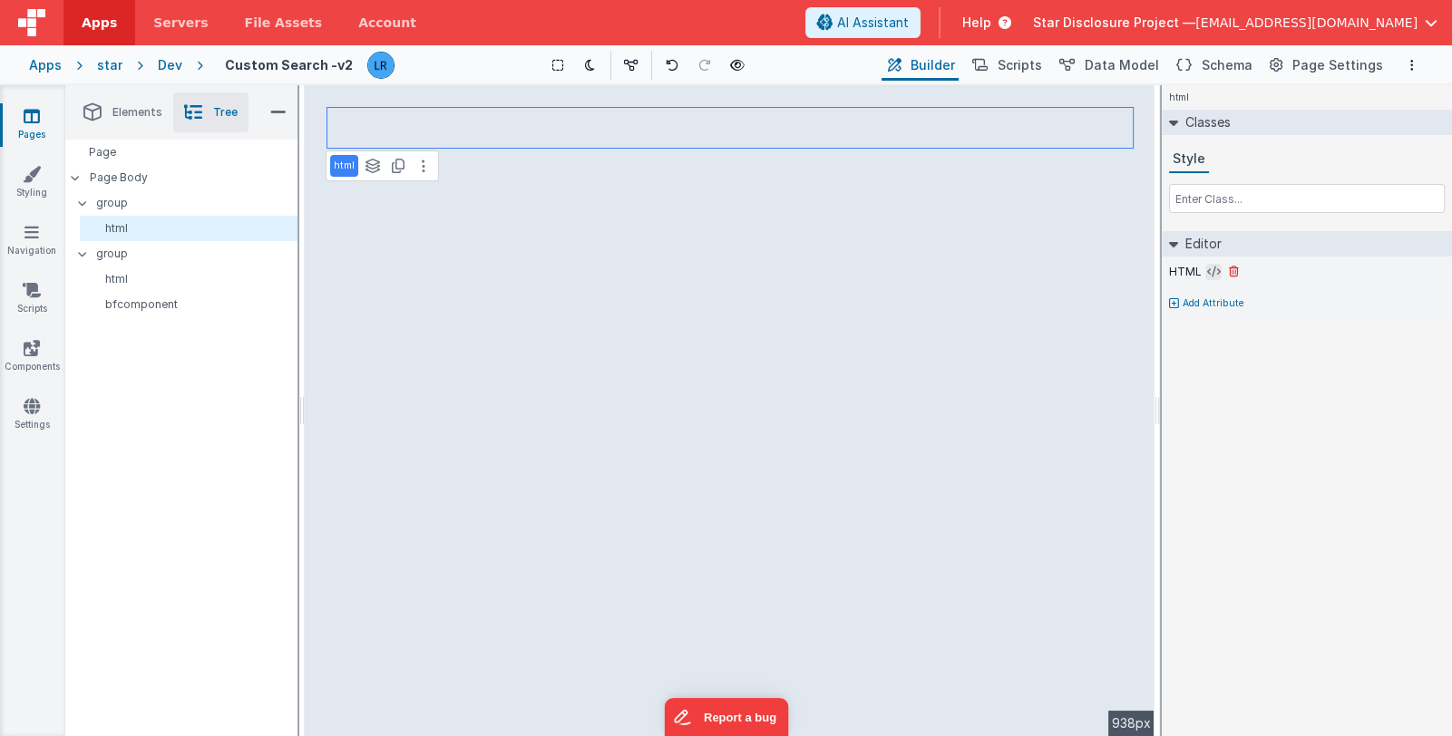
click at [1207, 268] on icon at bounding box center [1214, 272] width 14 height 15
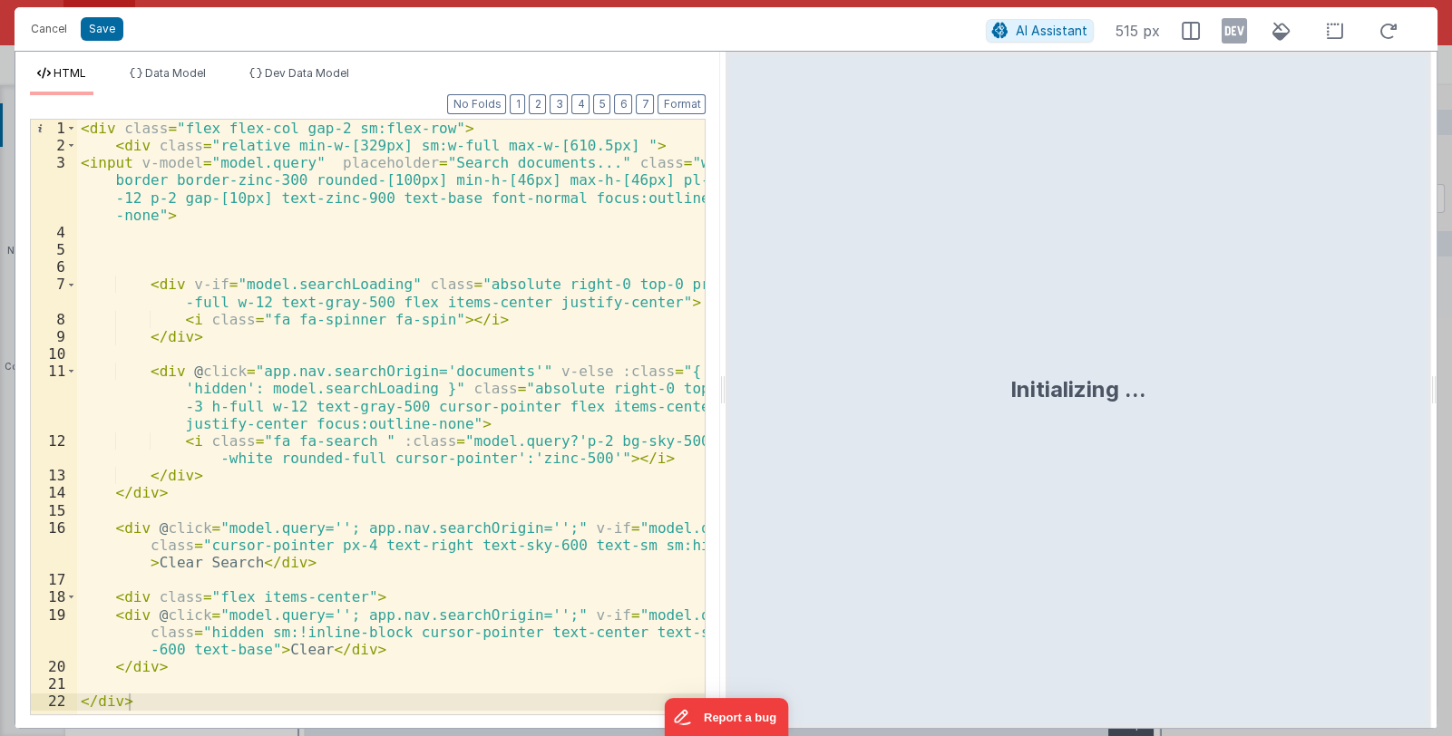
click at [458, 506] on div "< div class = "flex flex-col gap-2 sm:flex-row" > < div class = "relative min-w…" at bounding box center [391, 434] width 628 height 629
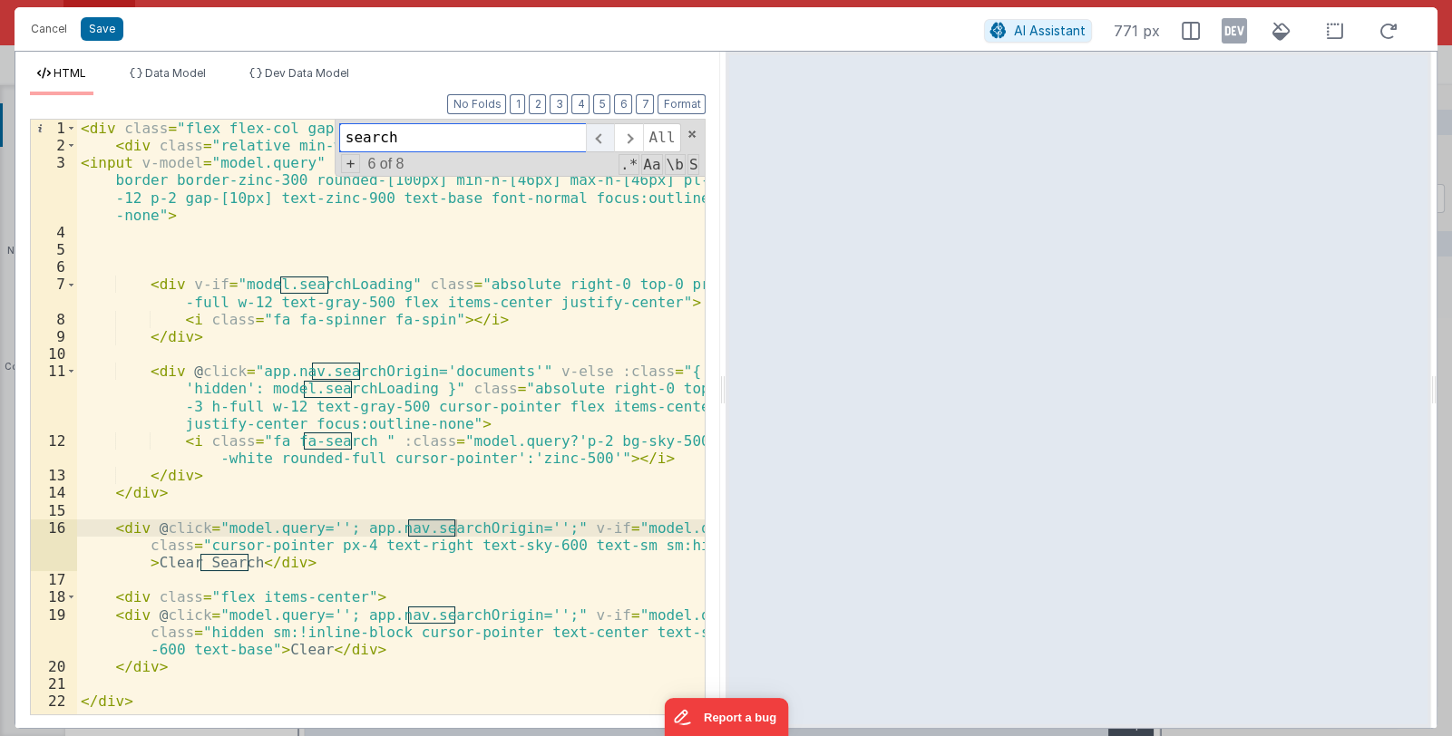
click at [611, 138] on span at bounding box center [600, 137] width 28 height 29
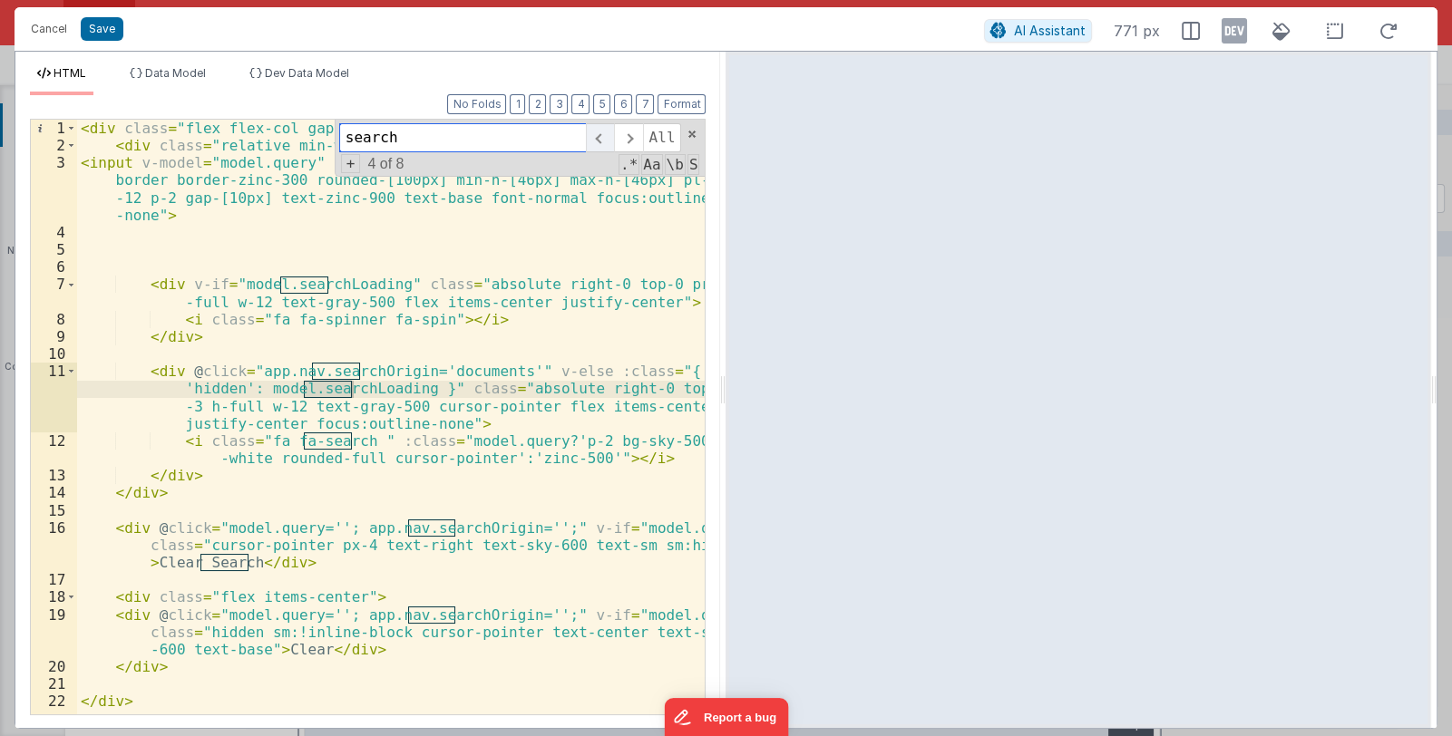
click at [611, 138] on span at bounding box center [600, 137] width 28 height 29
drag, startPoint x: 417, startPoint y: 134, endPoint x: 322, endPoint y: 137, distance: 95.2
click at [322, 137] on div "< div class = "flex flex-col gap-2 sm:flex-row" > < div class = "relative min-w…" at bounding box center [390, 417] width 627 height 595
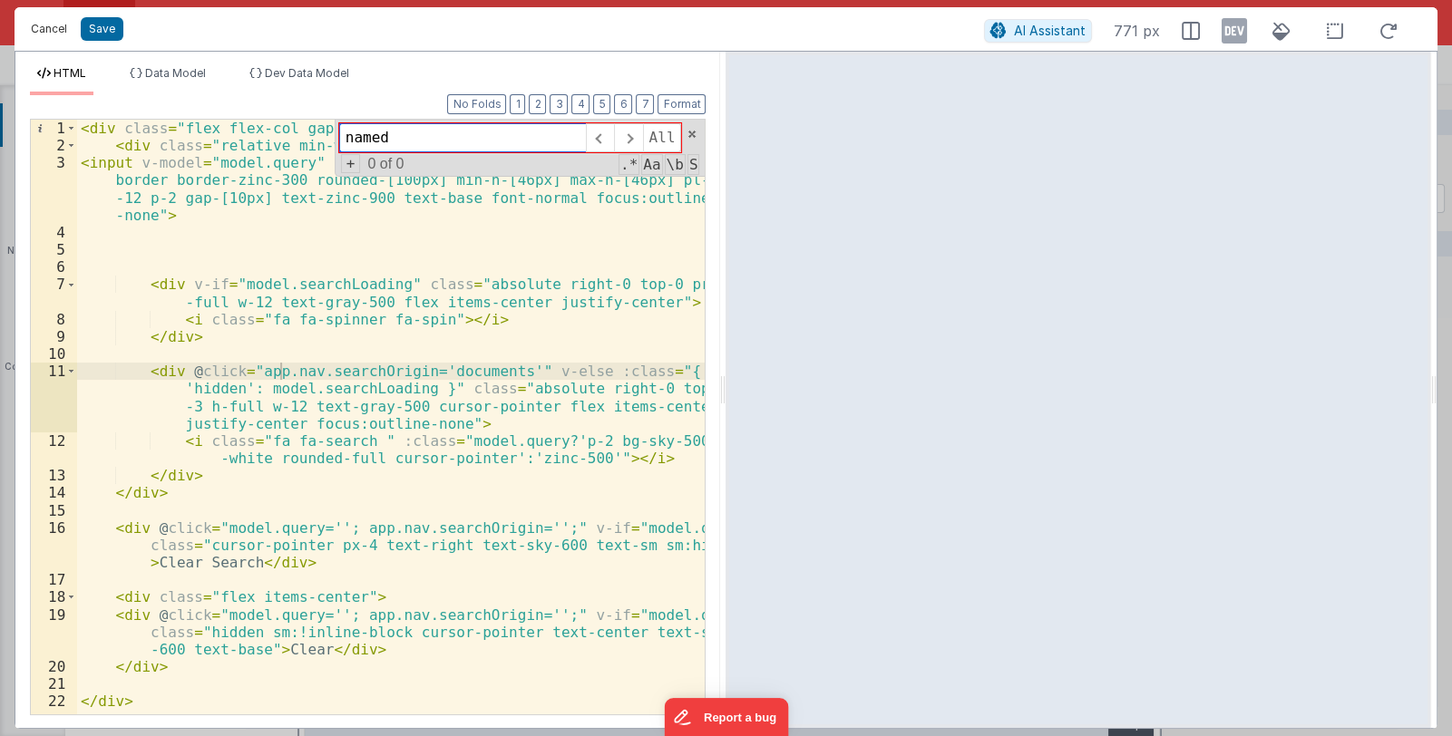
type input "named"
click at [54, 34] on button "Cancel" at bounding box center [49, 28] width 54 height 25
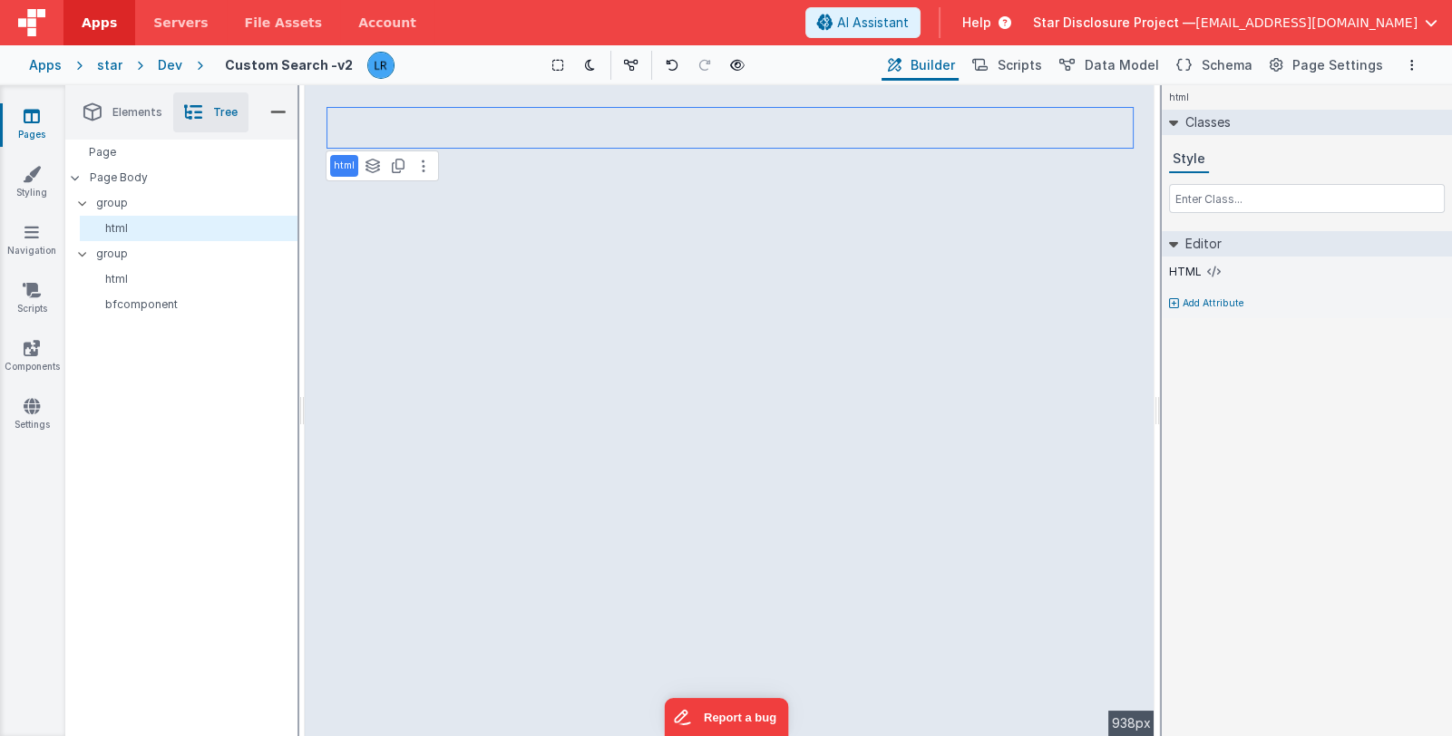
click at [29, 122] on icon at bounding box center [32, 116] width 16 height 18
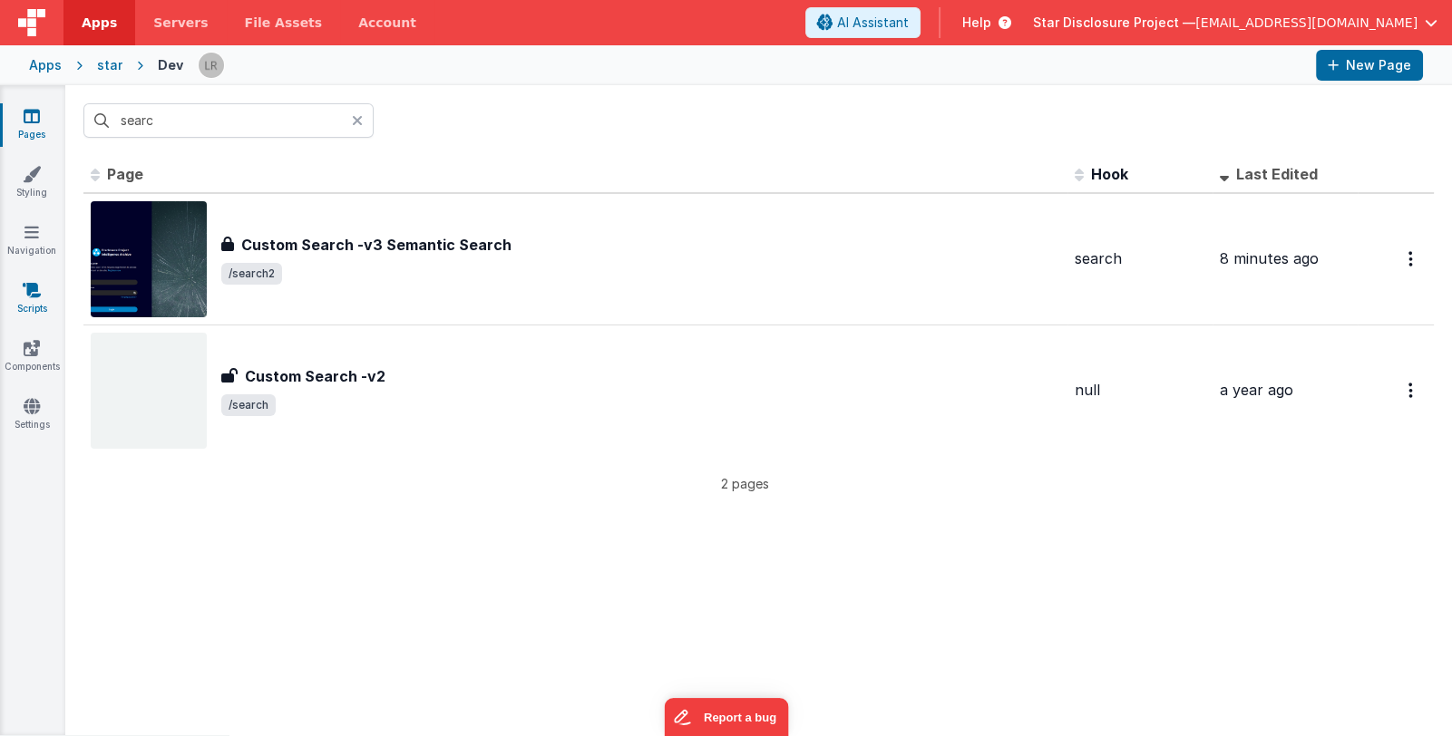
click at [31, 297] on icon at bounding box center [32, 290] width 18 height 18
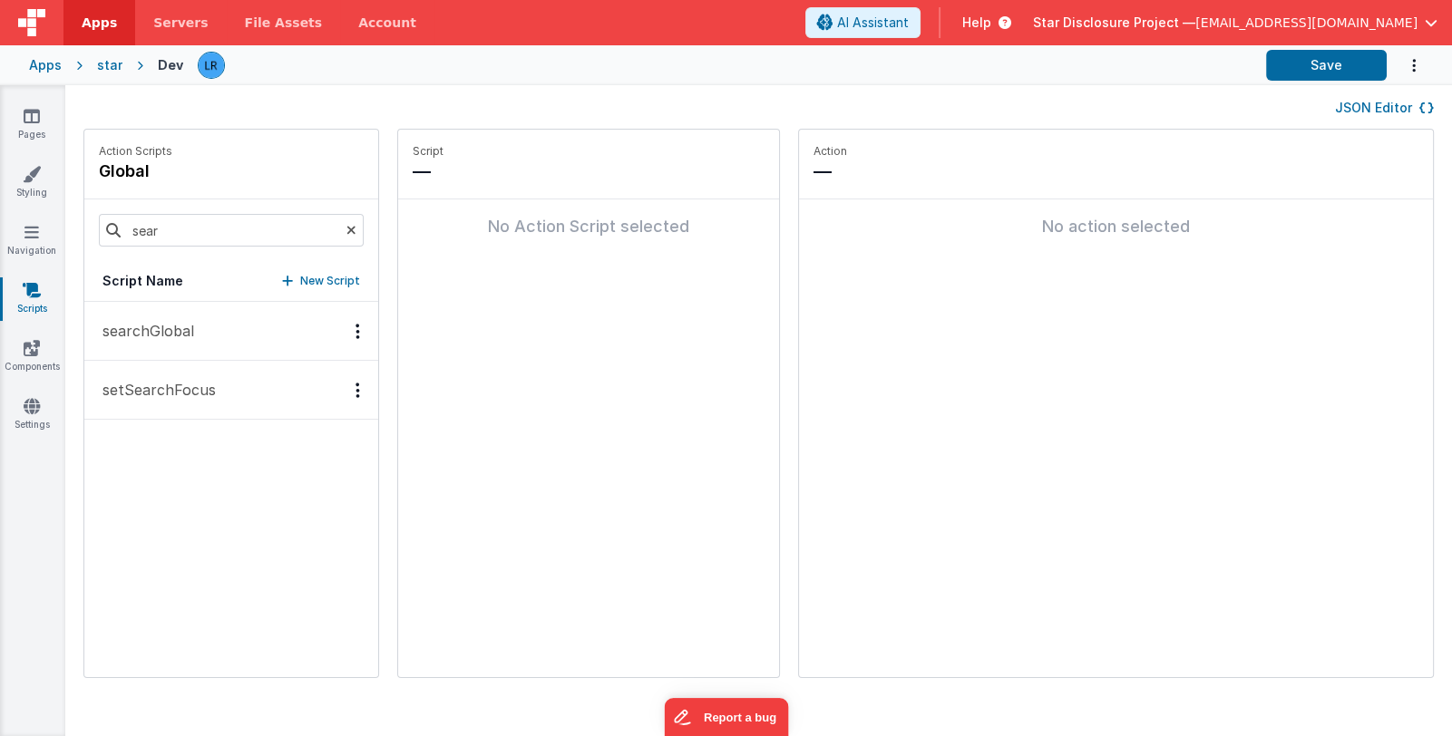
click at [196, 336] on button "searchGlobal" at bounding box center [231, 331] width 294 height 59
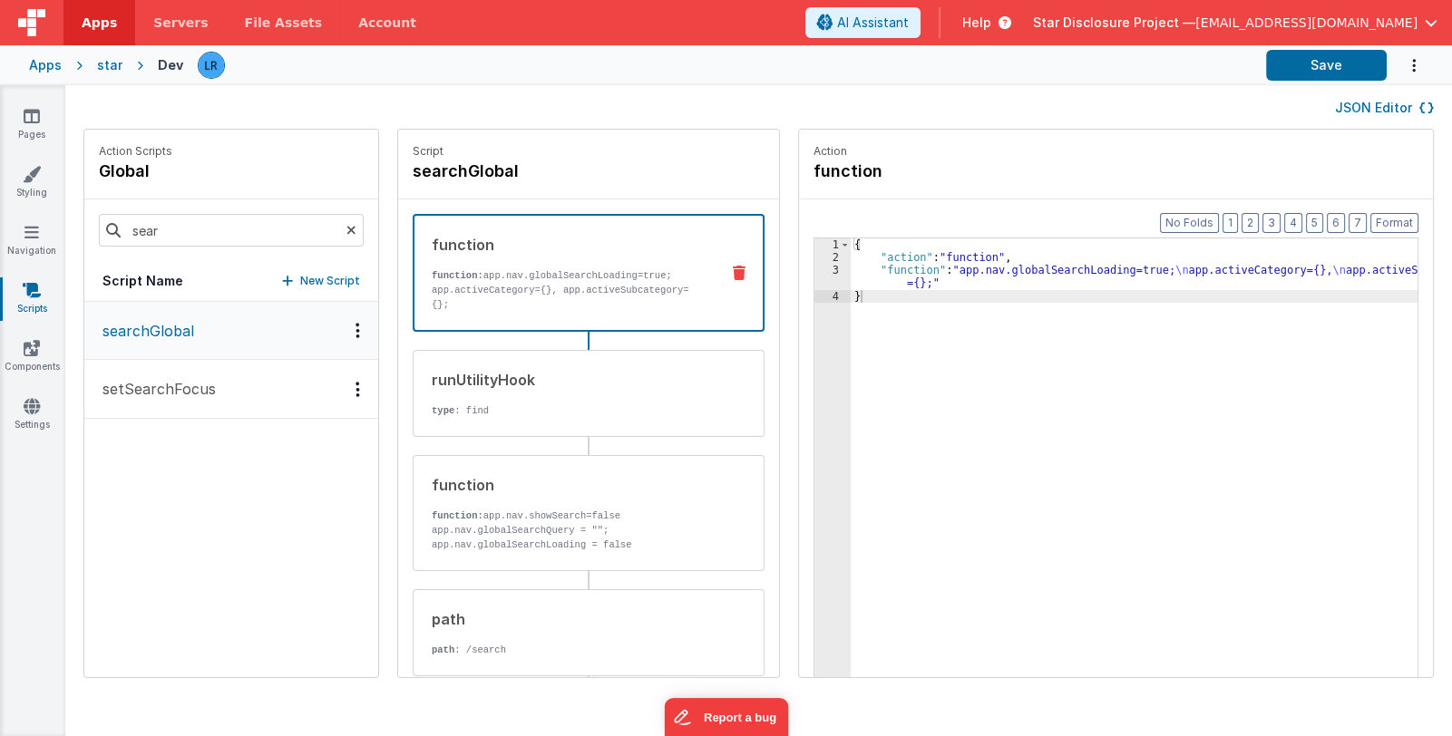
click at [345, 325] on div "Options" at bounding box center [358, 330] width 26 height 15
click at [284, 355] on div "Duplicate" at bounding box center [291, 362] width 160 height 34
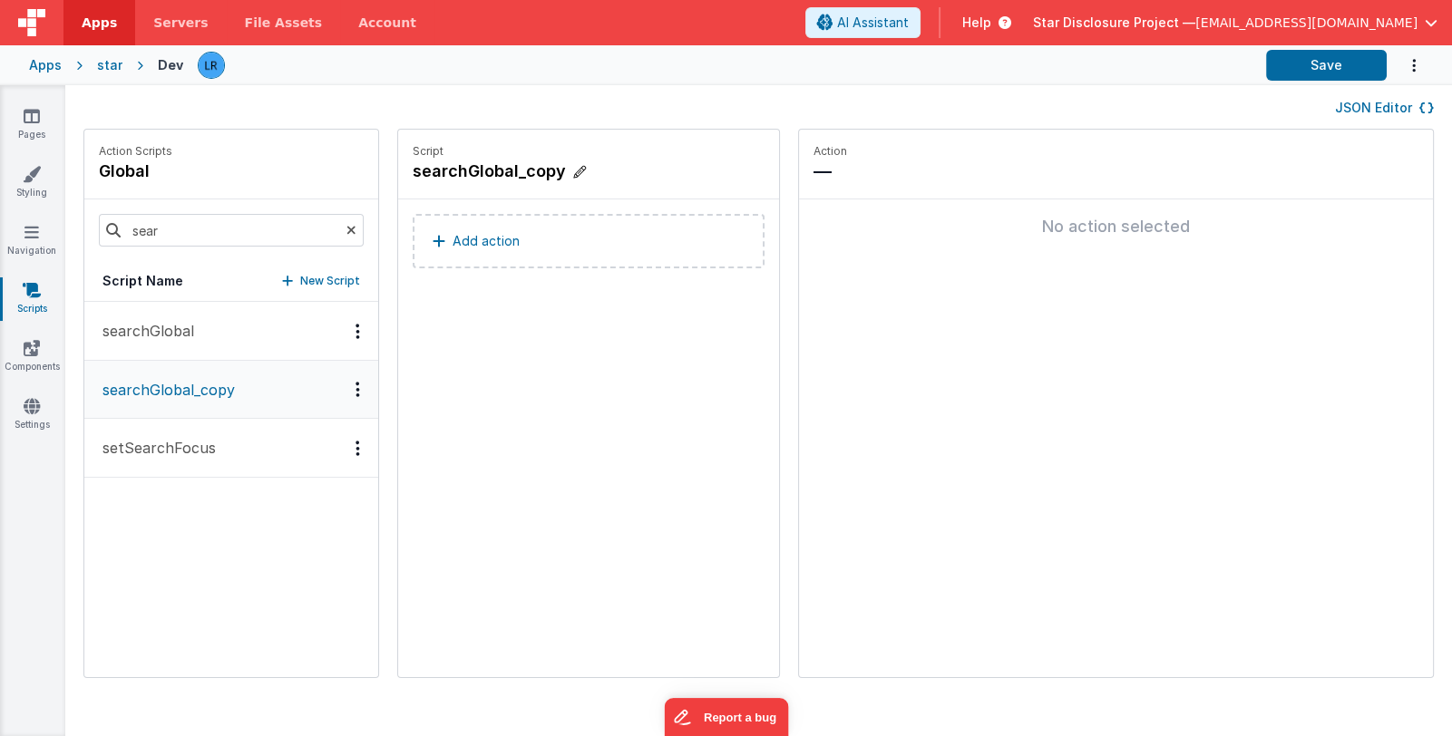
click at [539, 167] on h4 "searchGlobal_copy" at bounding box center [549, 171] width 272 height 25
drag, startPoint x: 548, startPoint y: 167, endPoint x: 506, endPoint y: 172, distance: 42.1
click at [506, 172] on input "searchGlobal_copy" at bounding box center [503, 171] width 181 height 25
click at [605, 167] on icon at bounding box center [611, 171] width 13 height 22
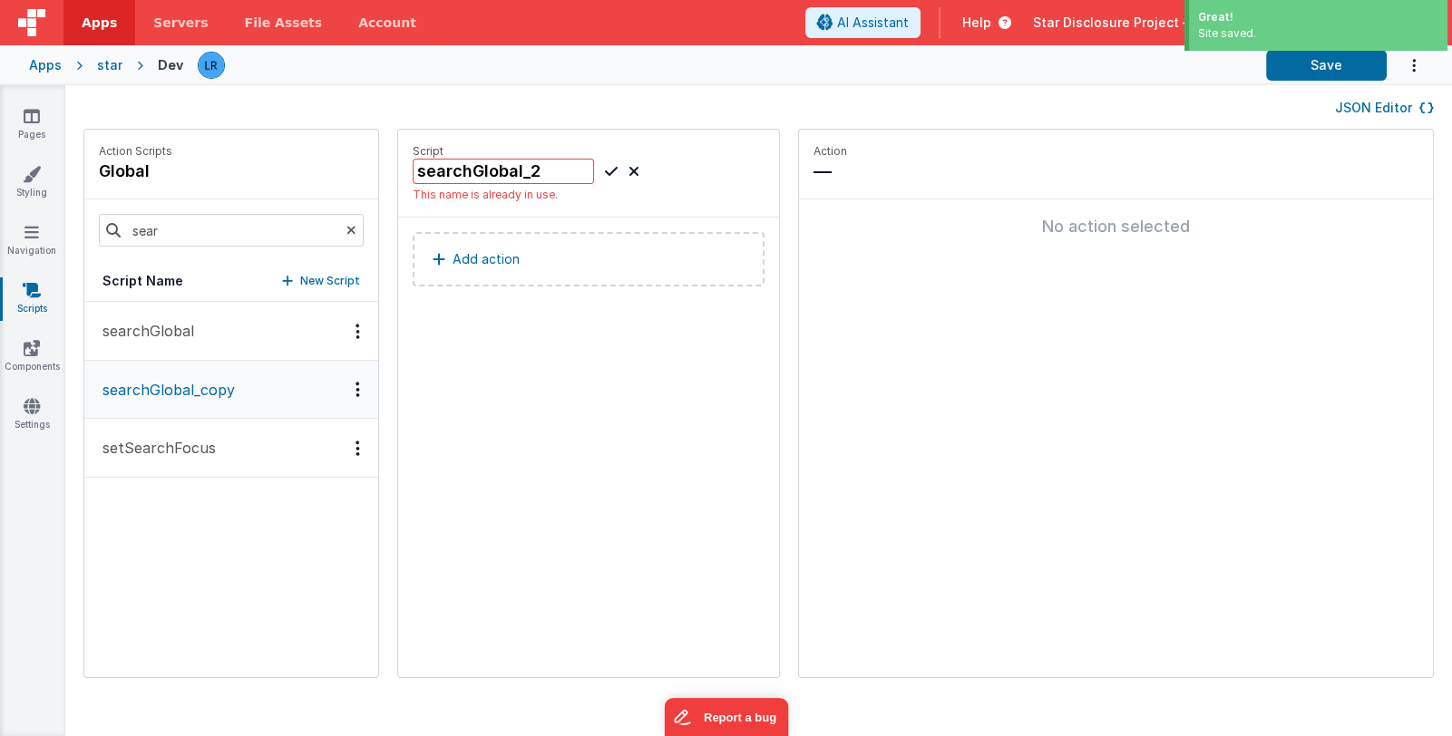
click at [652, 169] on div "searchGlobal_2 This name is already in use." at bounding box center [589, 181] width 352 height 44
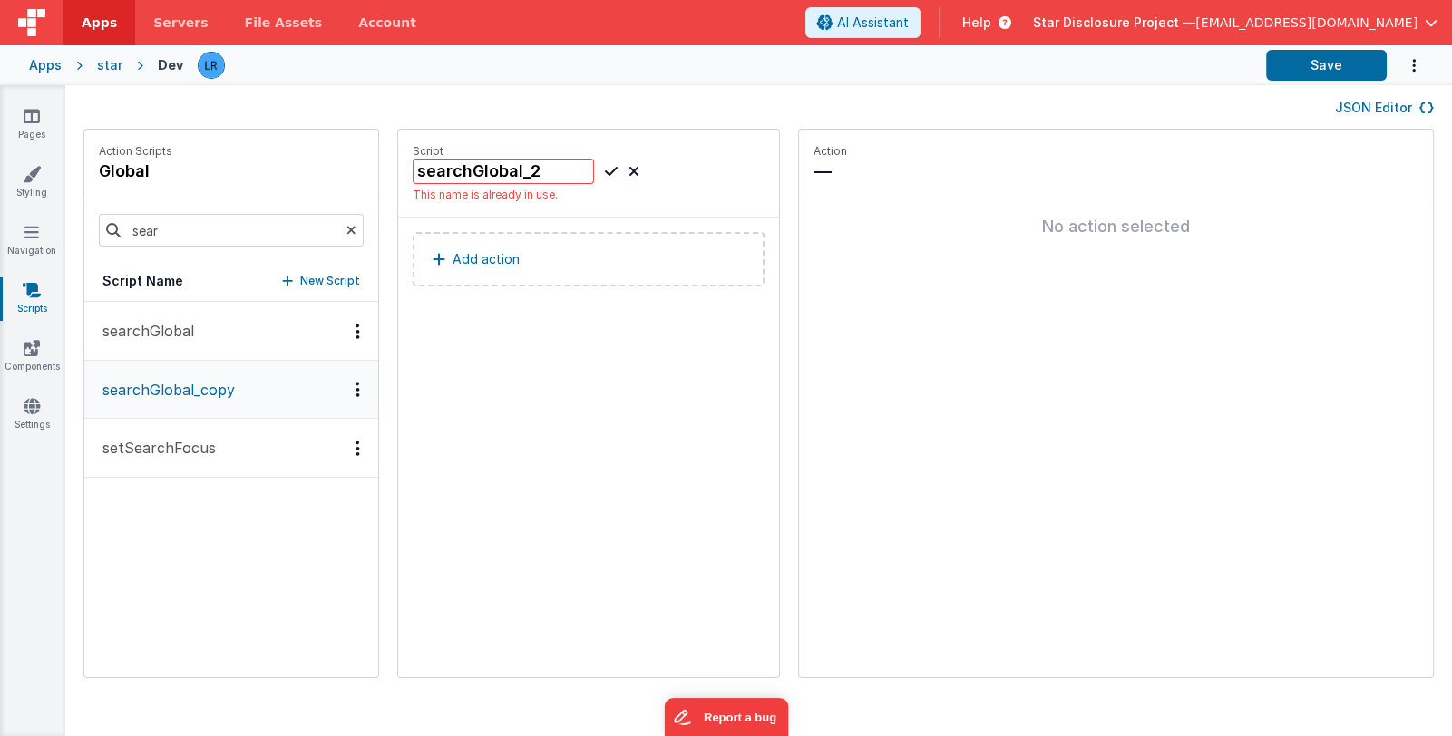
click at [279, 534] on div "searchGlobal searchGlobal_copy setSearchFocus" at bounding box center [231, 489] width 294 height 375
drag, startPoint x: 539, startPoint y: 175, endPoint x: 505, endPoint y: 179, distance: 34.6
click at [505, 179] on input "searchGlobal_2" at bounding box center [503, 171] width 181 height 25
type input "searchGlobal_new"
click at [605, 170] on icon at bounding box center [611, 171] width 13 height 22
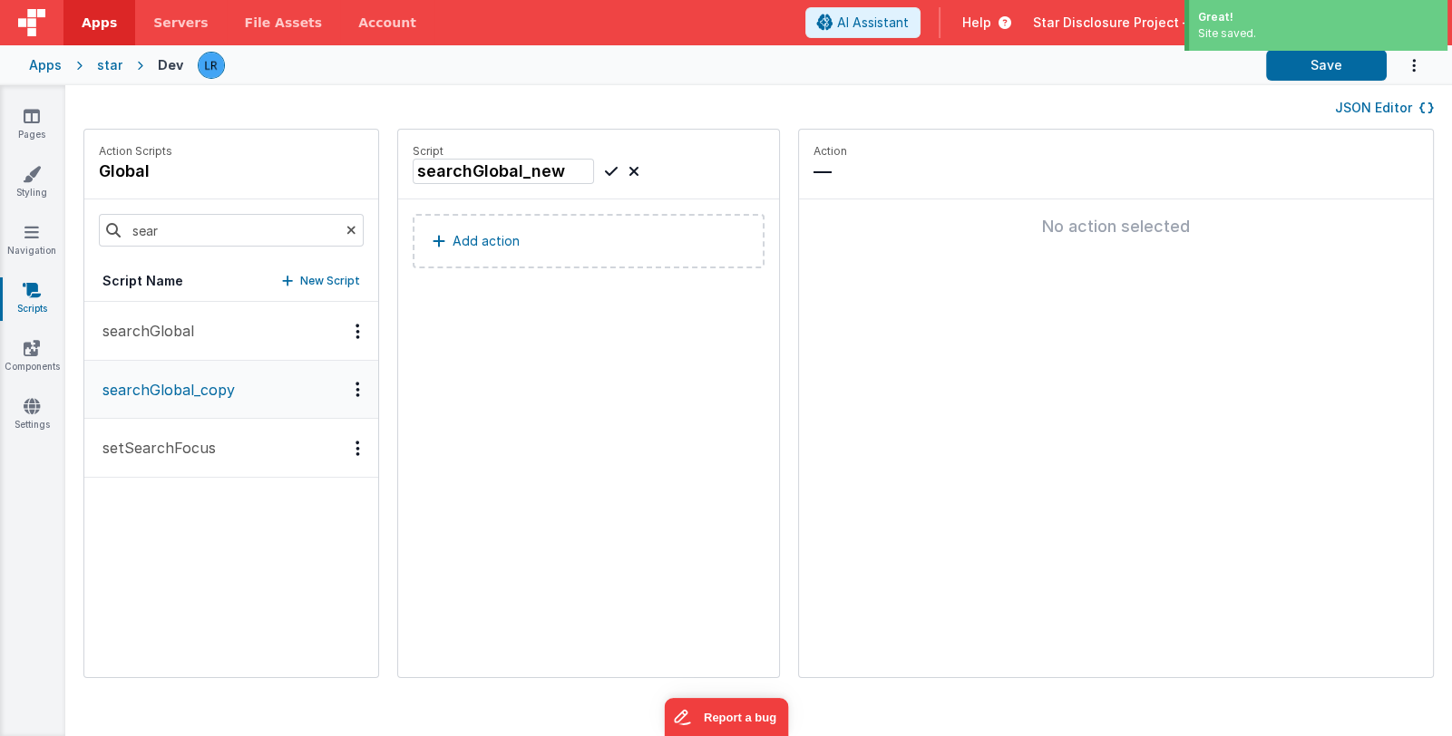
click at [178, 335] on p "searchGlobal" at bounding box center [143, 331] width 102 height 22
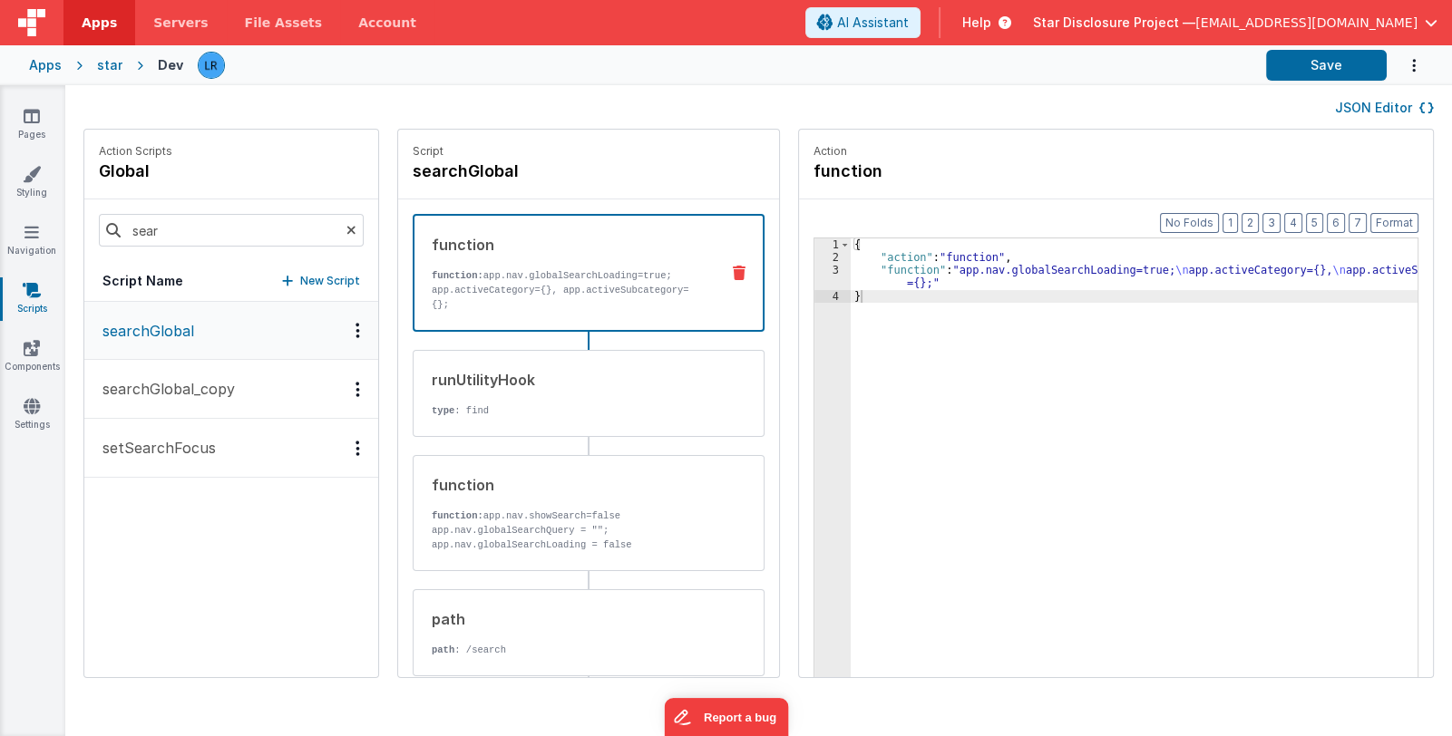
click at [181, 393] on p "searchGlobal_copy" at bounding box center [163, 389] width 143 height 22
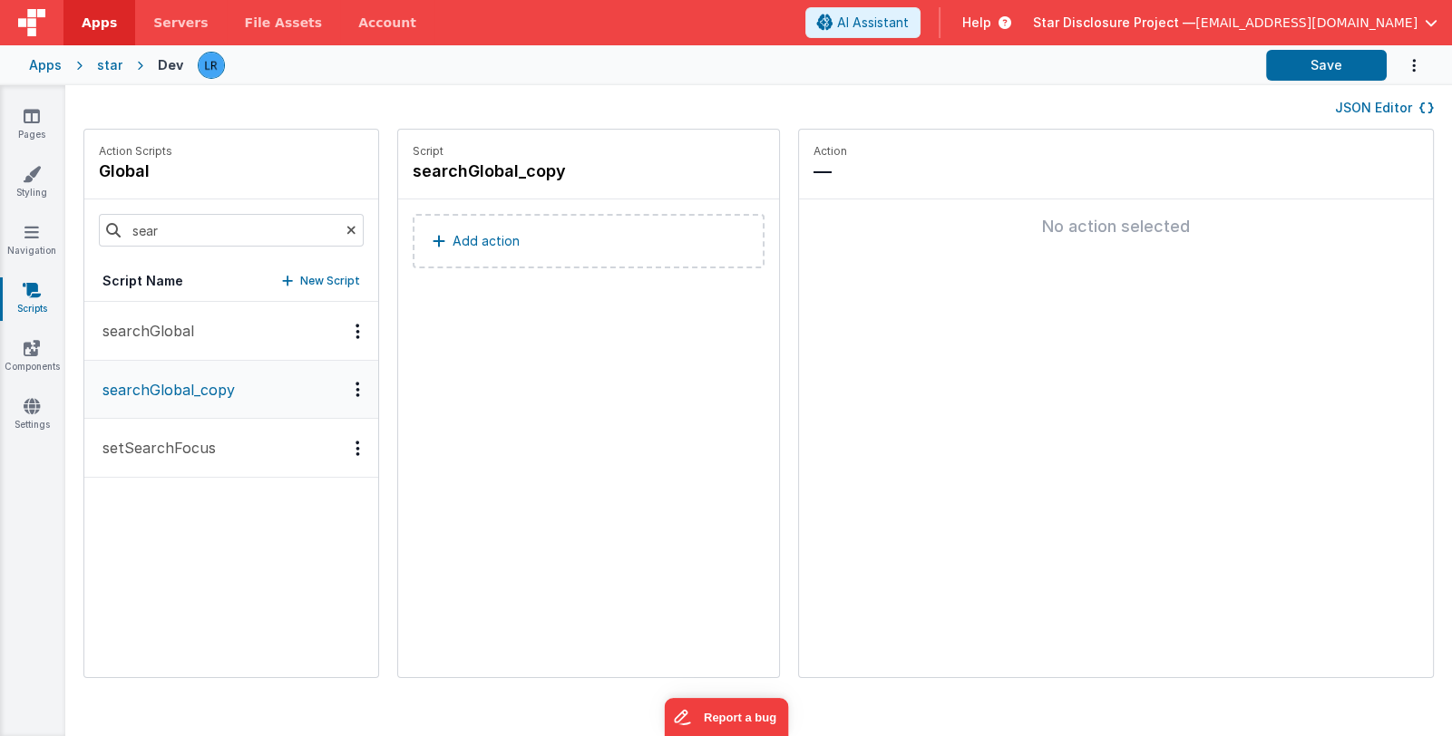
click at [346, 225] on icon at bounding box center [351, 230] width 10 height 62
click at [1413, 105] on button "JSON Editor" at bounding box center [1384, 108] width 99 height 18
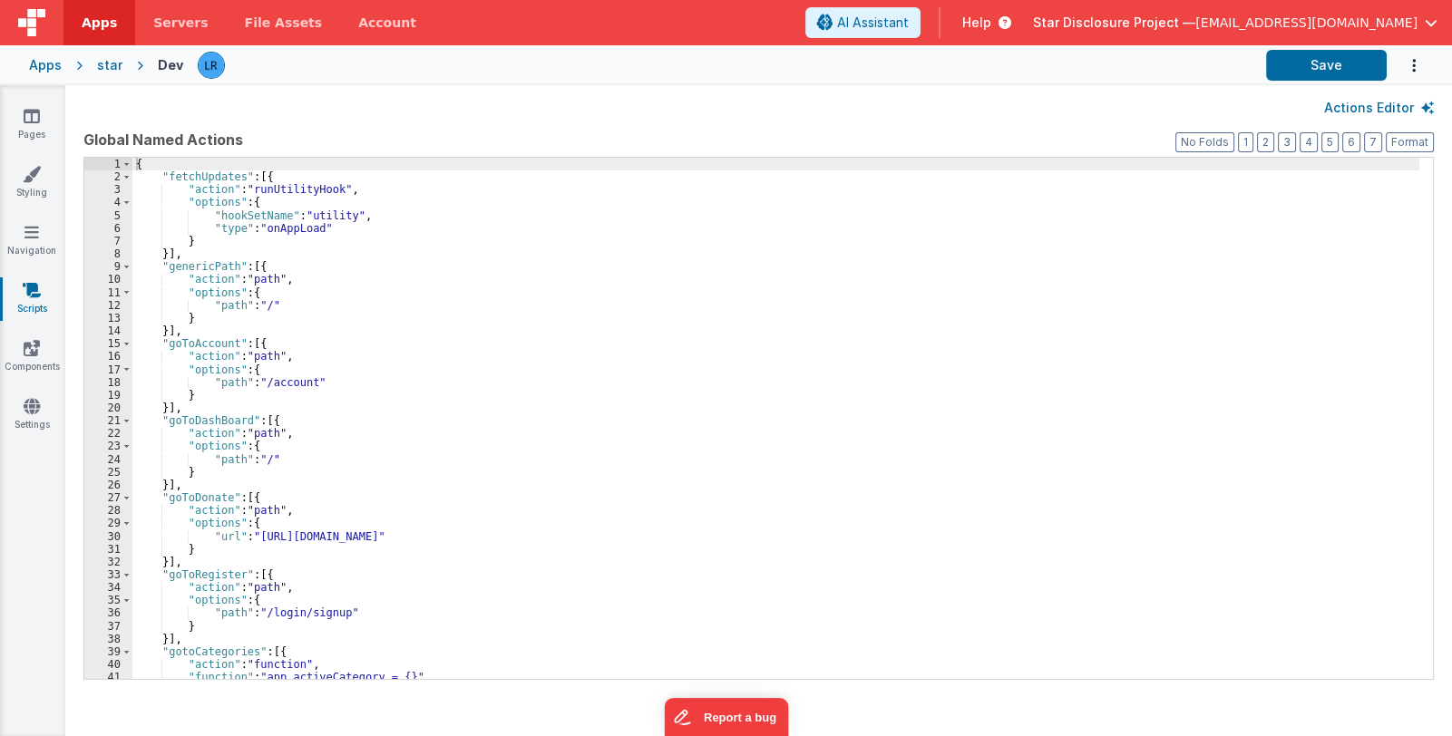
click at [491, 349] on div "{ "fetchUpdates" : [{ "action" : "runUtilityHook" , "options" : { "hookSetName"…" at bounding box center [775, 432] width 1287 height 548
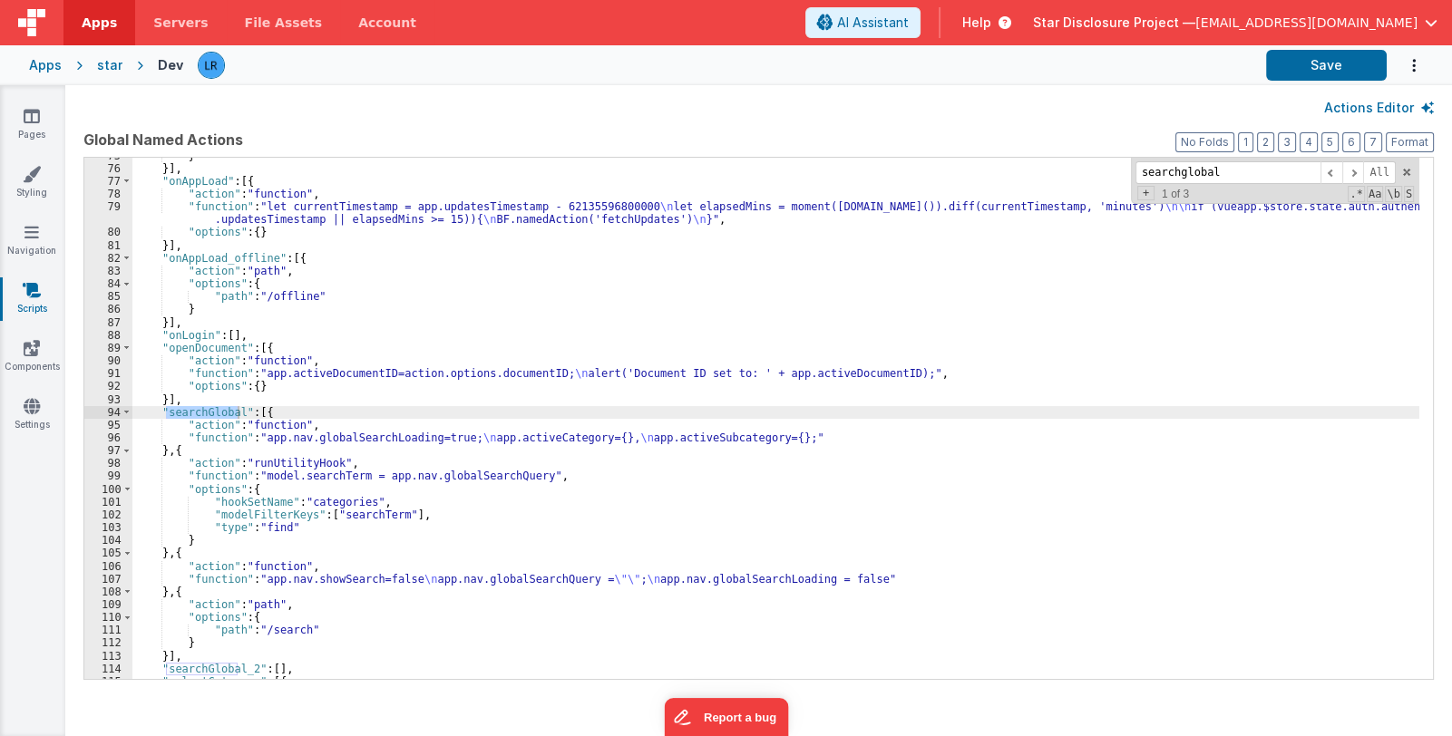
scroll to position [1013, 0]
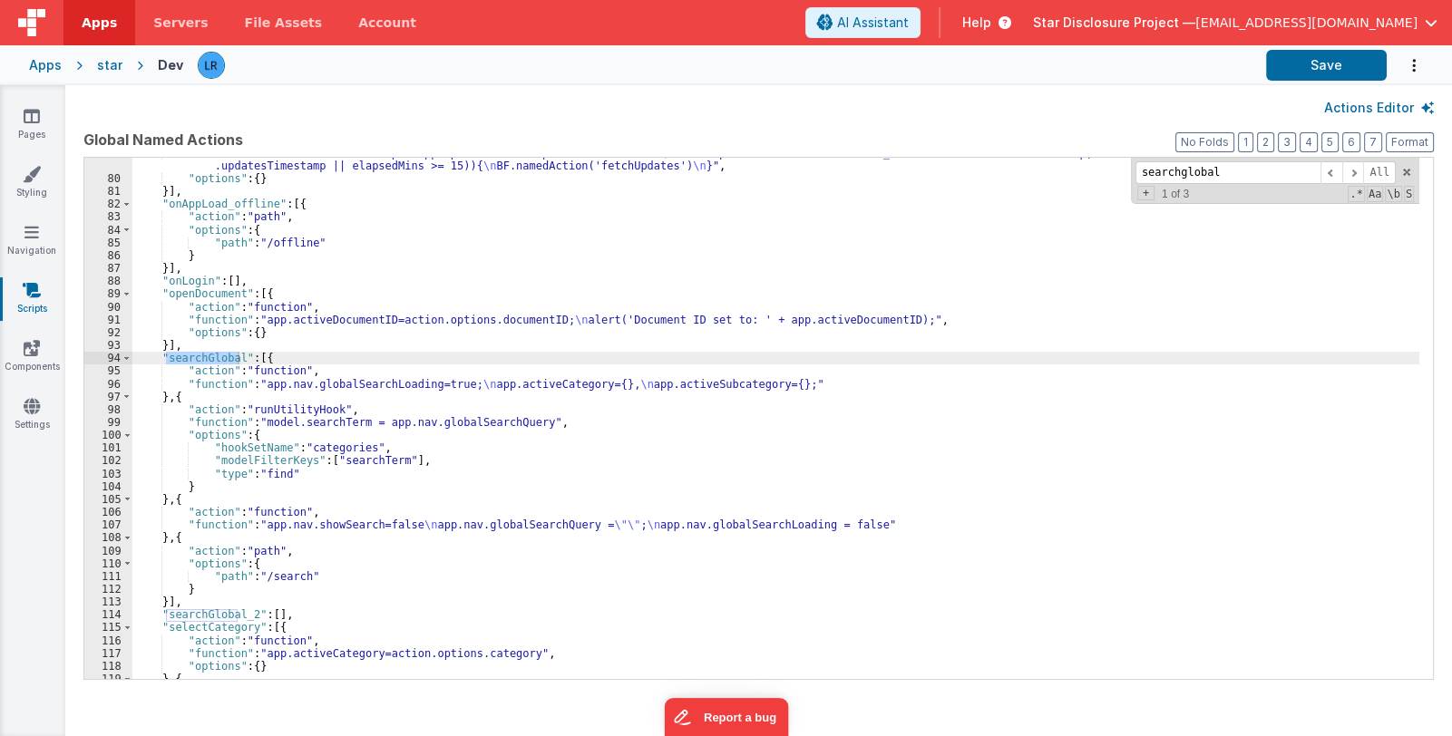
type input "searchglobal"
click at [1372, 109] on button "Actions Editor" at bounding box center [1379, 108] width 110 height 18
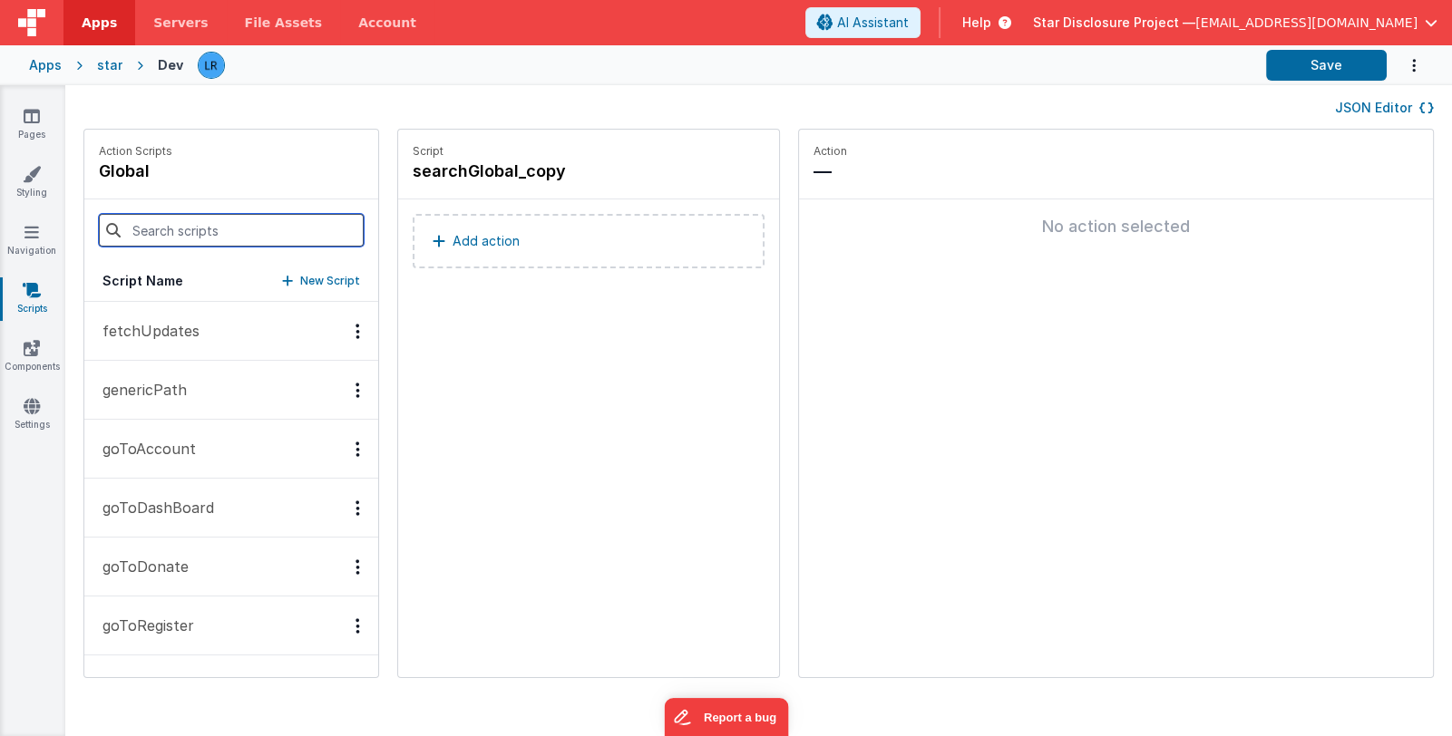
click at [184, 235] on input at bounding box center [231, 230] width 265 height 33
type input "sear"
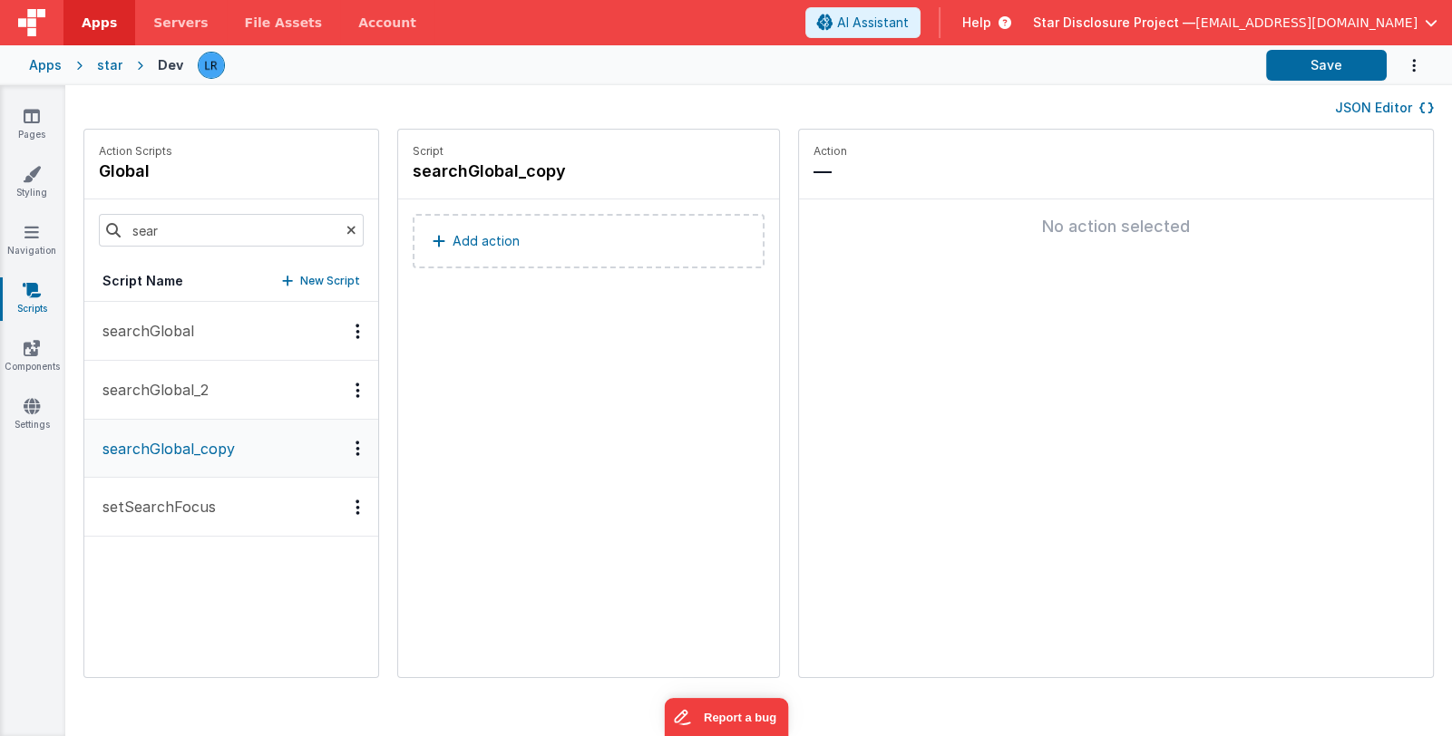
click at [151, 384] on p "searchGlobal_2" at bounding box center [150, 390] width 117 height 22
click at [154, 442] on p "searchGlobal_copy" at bounding box center [163, 448] width 143 height 22
click at [159, 396] on p "searchGlobal_2" at bounding box center [150, 390] width 117 height 22
click at [1183, 682] on div "Action Scripts global sear Script Name New Script searchGlobal searchGlobal_2 s…" at bounding box center [758, 413] width 1386 height 568
click at [761, 645] on div "Action Scripts global sear Script Name New Script searchGlobal searchGlobal_2 s…" at bounding box center [758, 413] width 1386 height 568
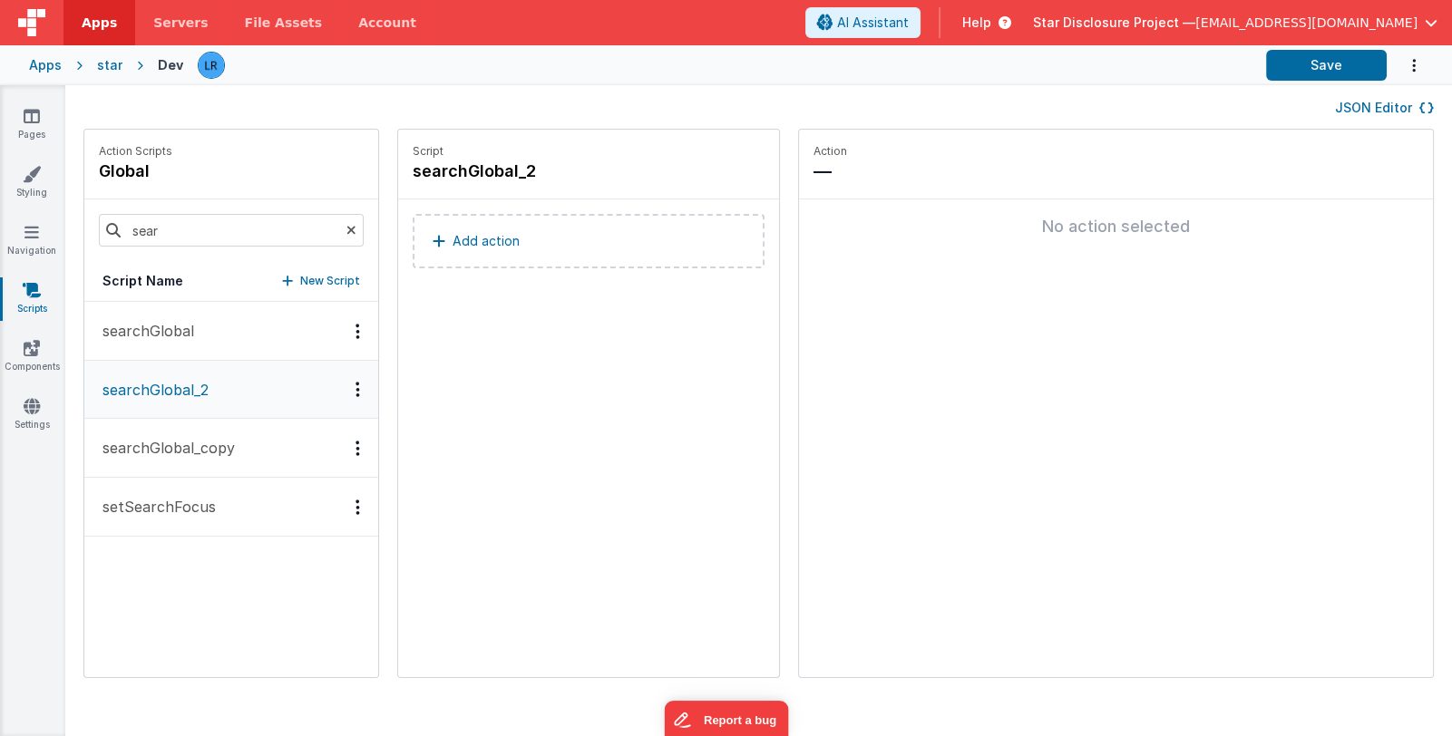
click at [1206, 685] on div "Action Scripts global sear Script Name New Script searchGlobal searchGlobal_2 s…" at bounding box center [758, 413] width 1386 height 568
click at [752, 714] on button "Report a bug" at bounding box center [726, 717] width 124 height 38
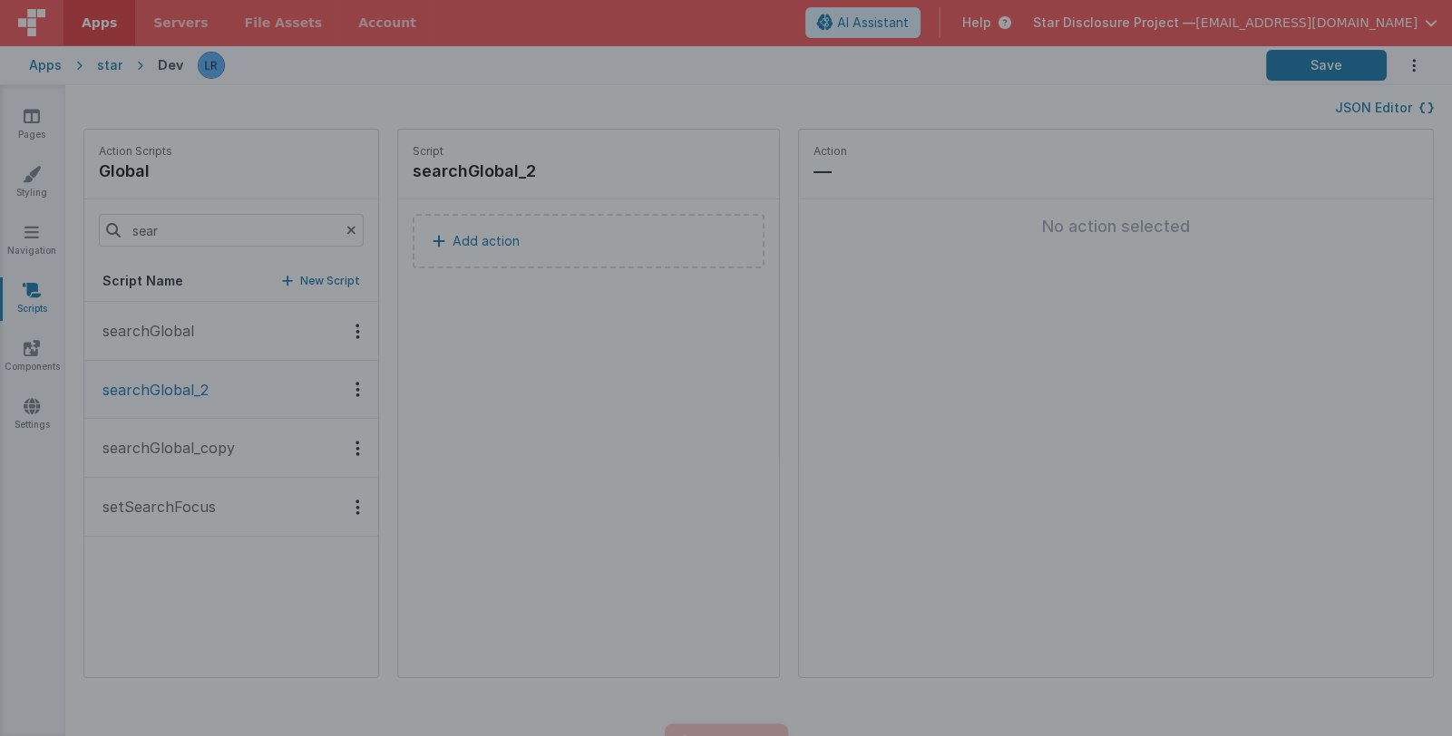
scroll to position [0, 0]
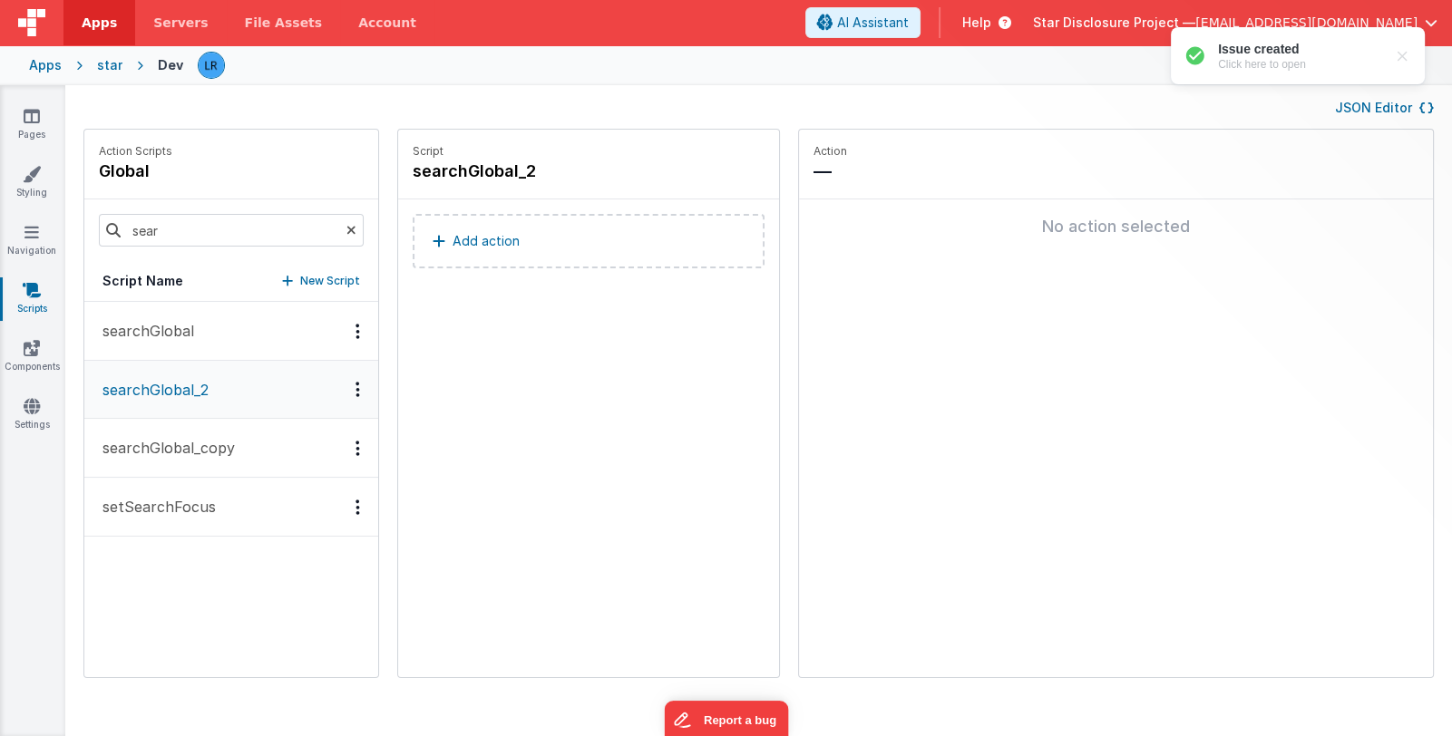
click at [355, 389] on icon "Options" at bounding box center [357, 389] width 5 height 1
click at [276, 442] on div "Delete" at bounding box center [291, 454] width 160 height 33
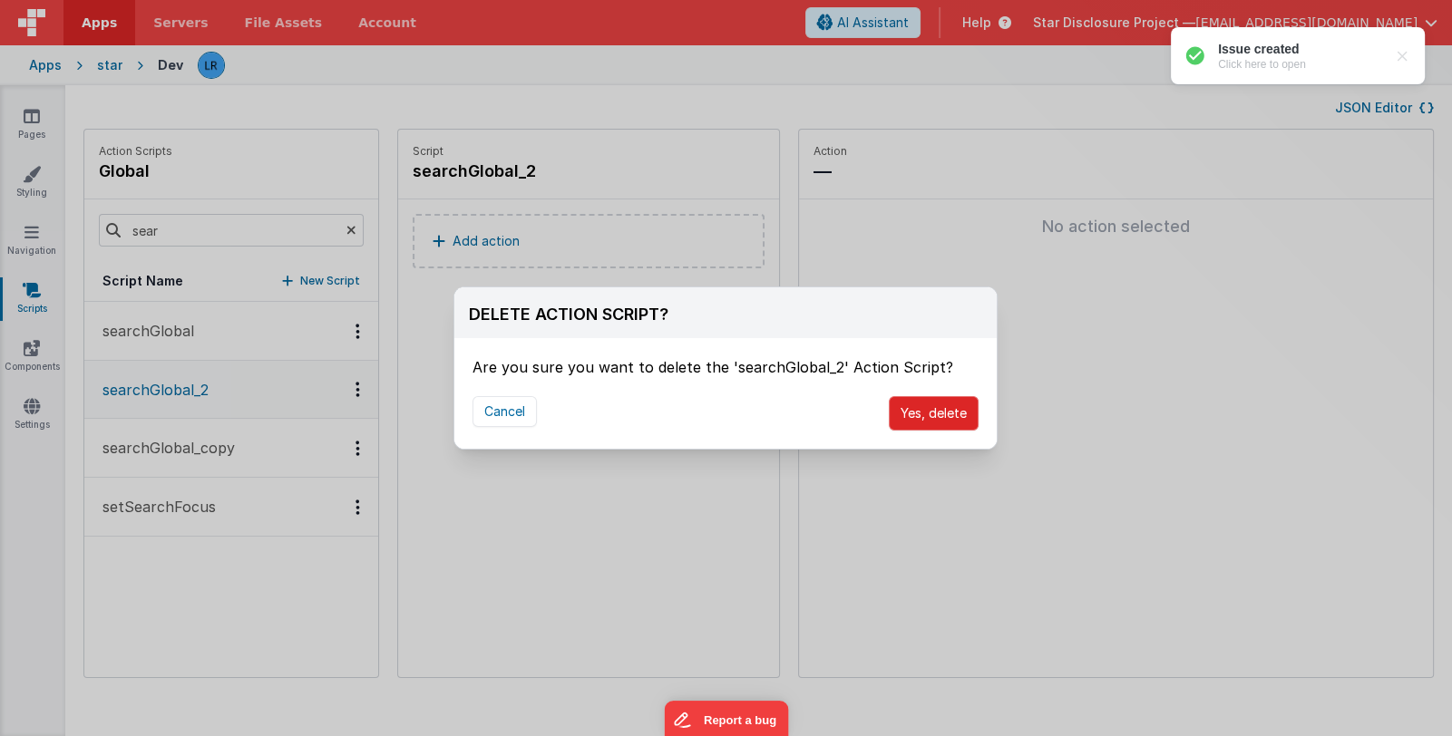
click at [949, 412] on button "Yes, delete" at bounding box center [933, 413] width 90 height 34
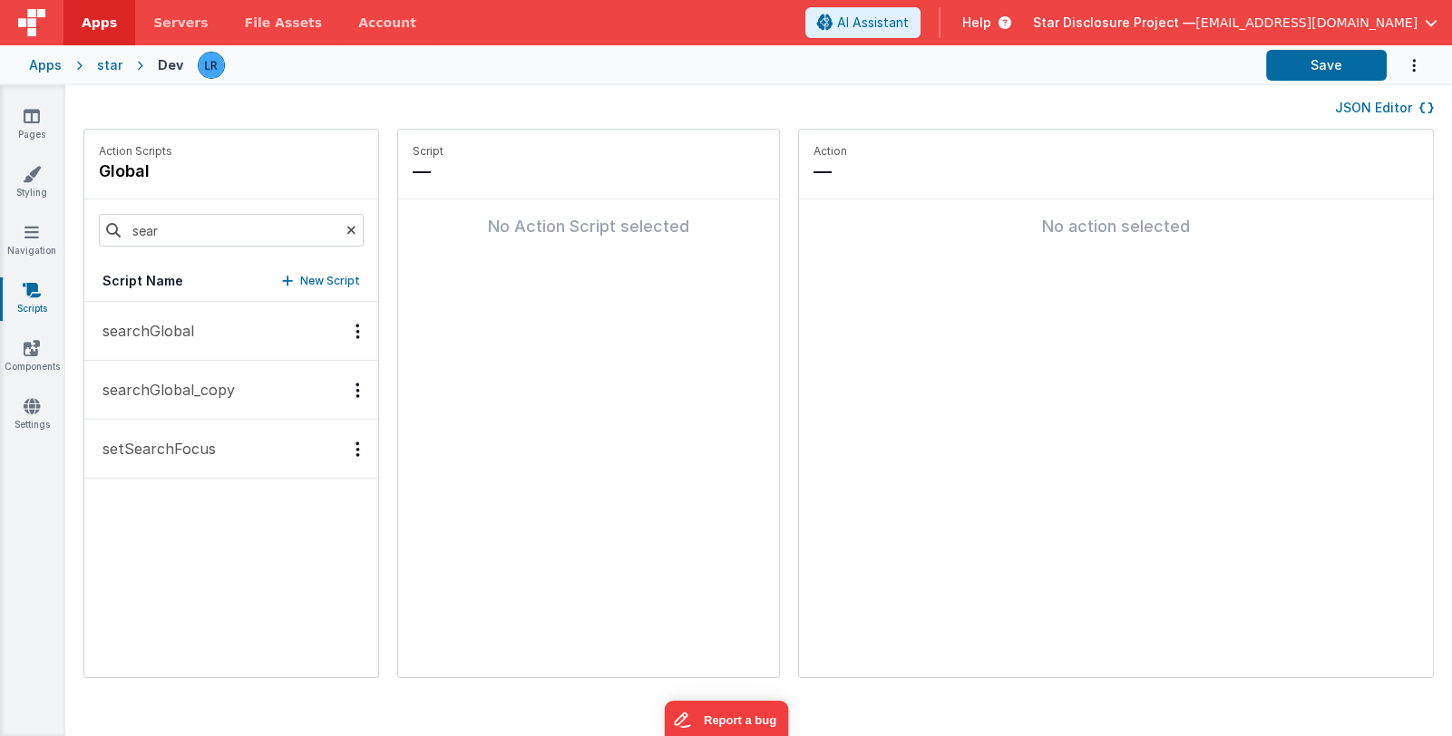
click at [355, 390] on icon "Options" at bounding box center [357, 390] width 5 height 1
click at [304, 459] on div "Delete" at bounding box center [291, 455] width 160 height 33
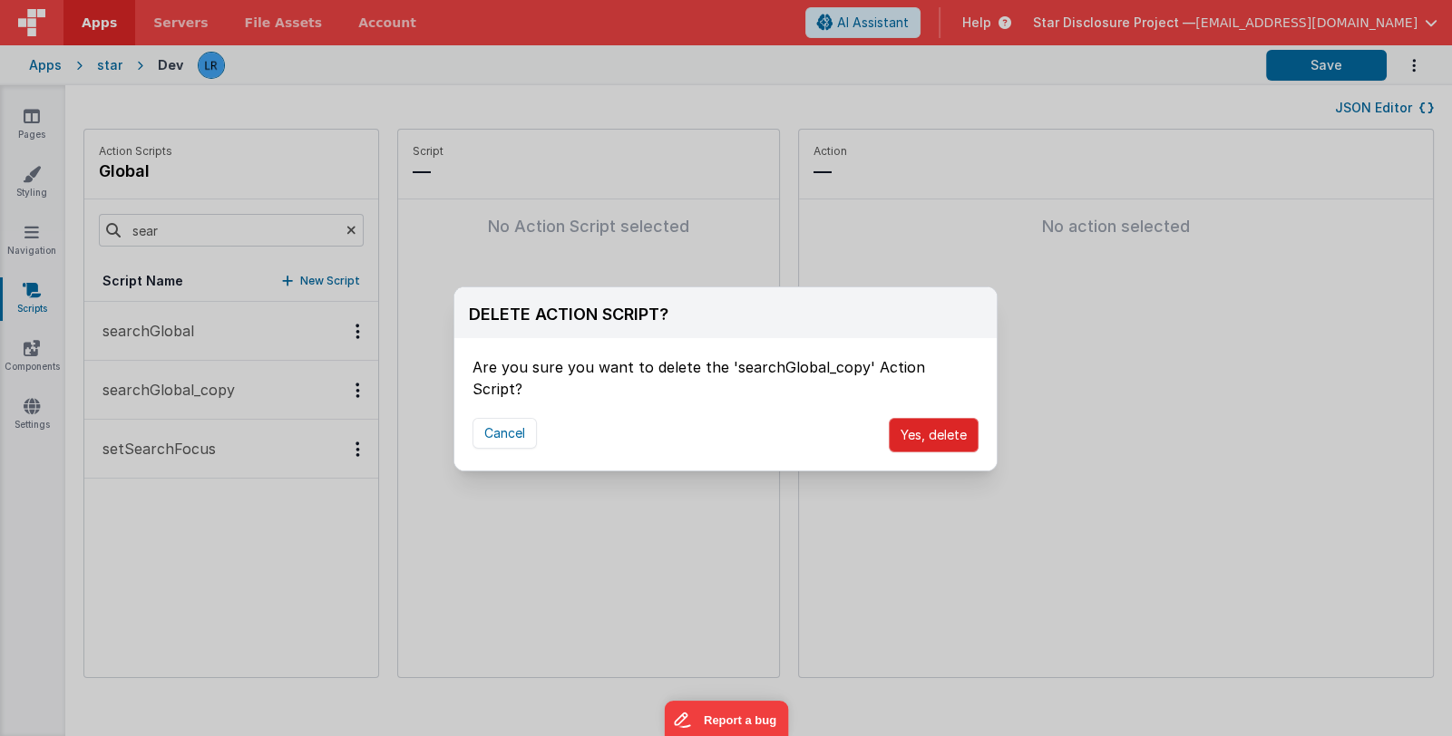
click at [956, 420] on button "Yes, delete" at bounding box center [933, 435] width 90 height 34
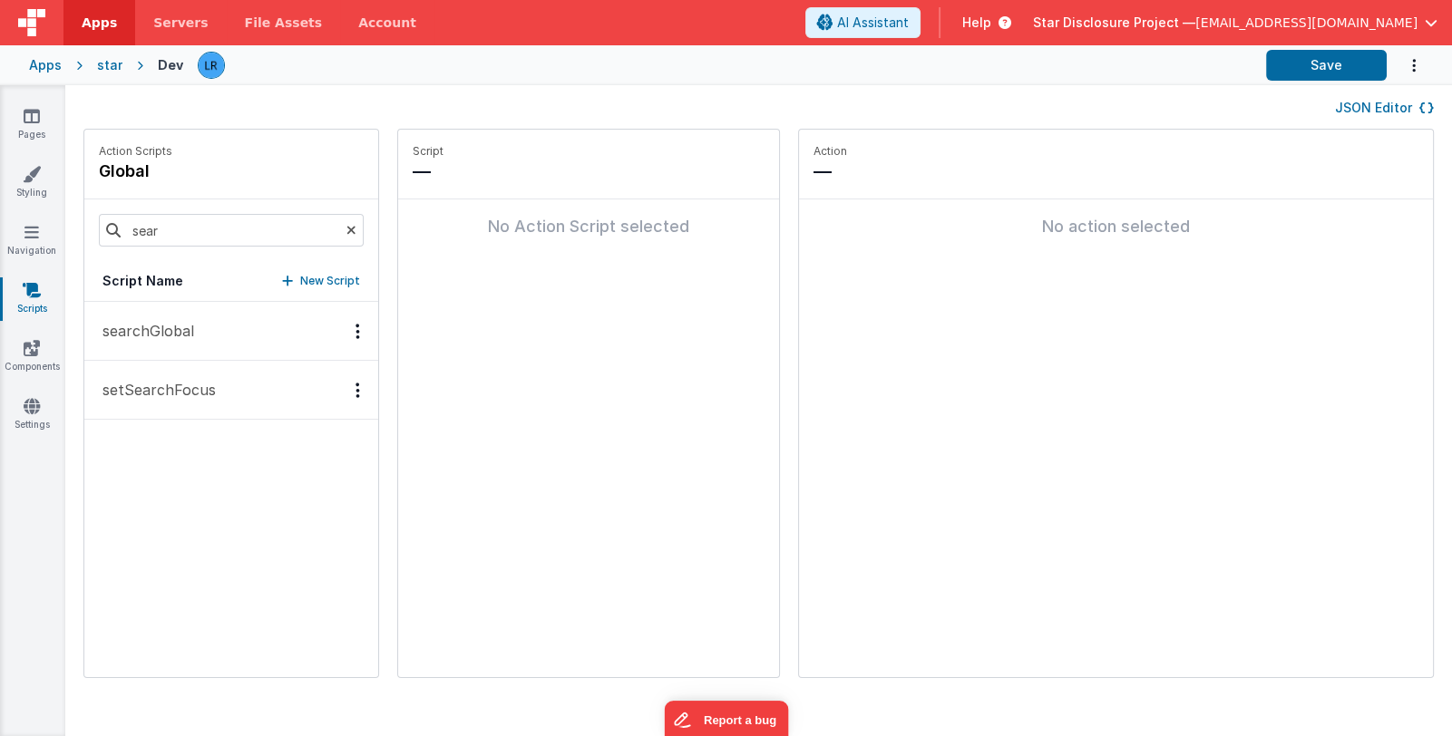
click at [234, 330] on button "searchGlobal" at bounding box center [231, 331] width 294 height 59
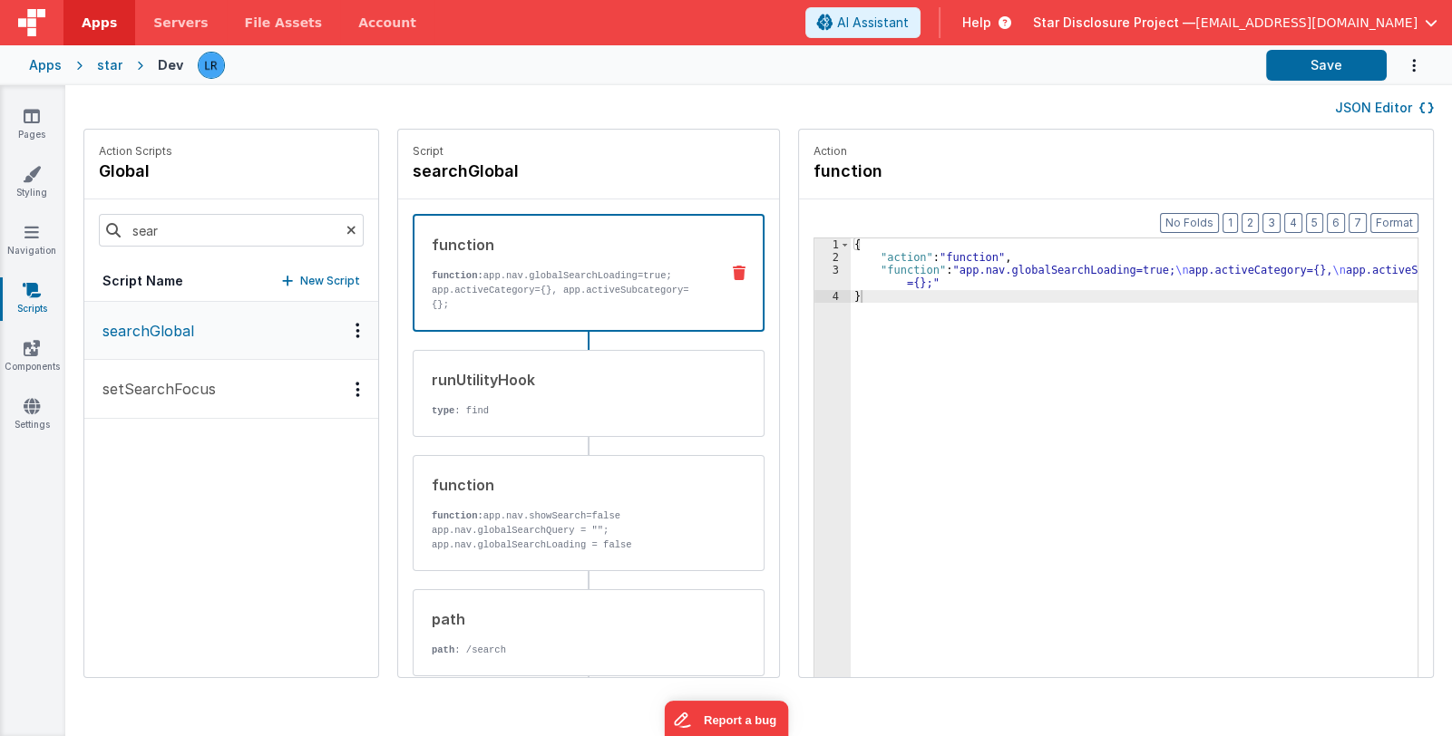
click at [346, 226] on icon at bounding box center [351, 230] width 10 height 62
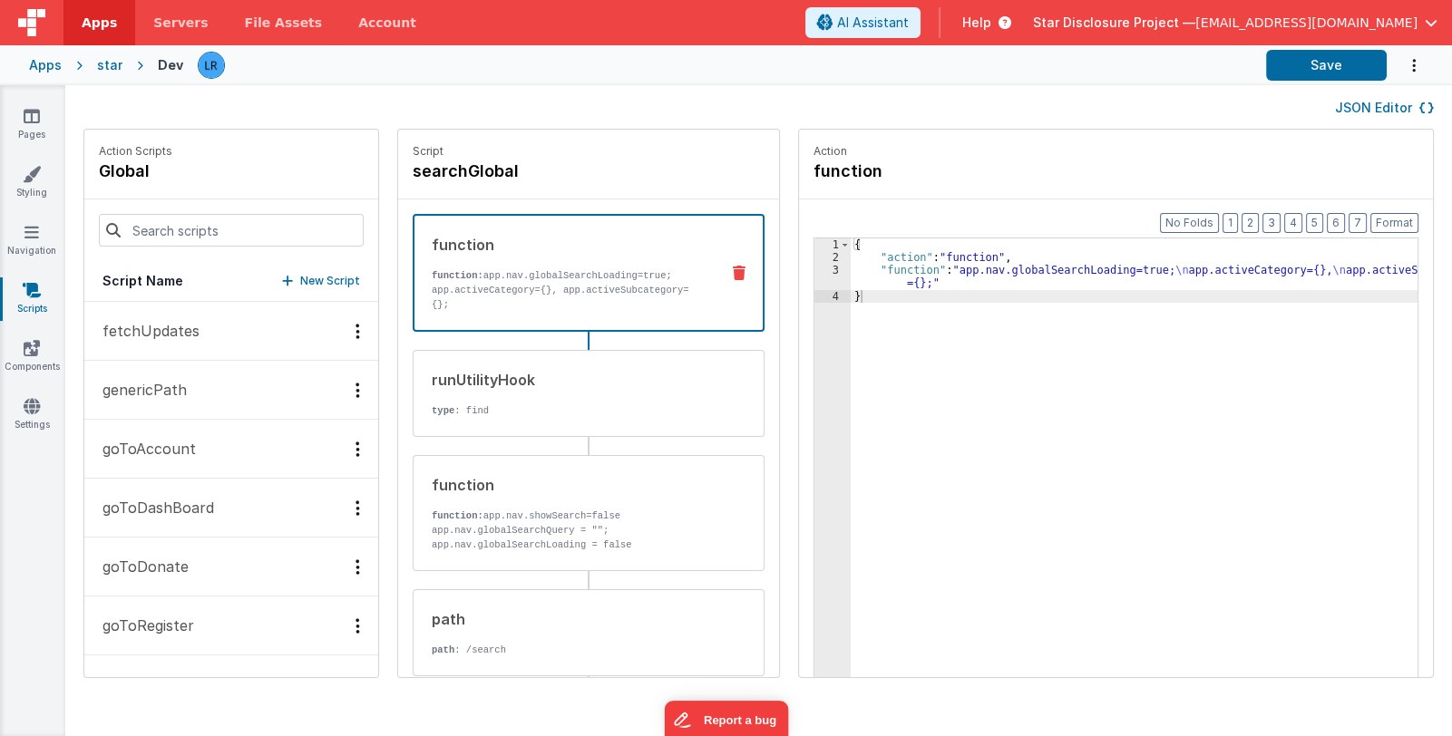
click at [300, 277] on p "New Script" at bounding box center [330, 281] width 60 height 18
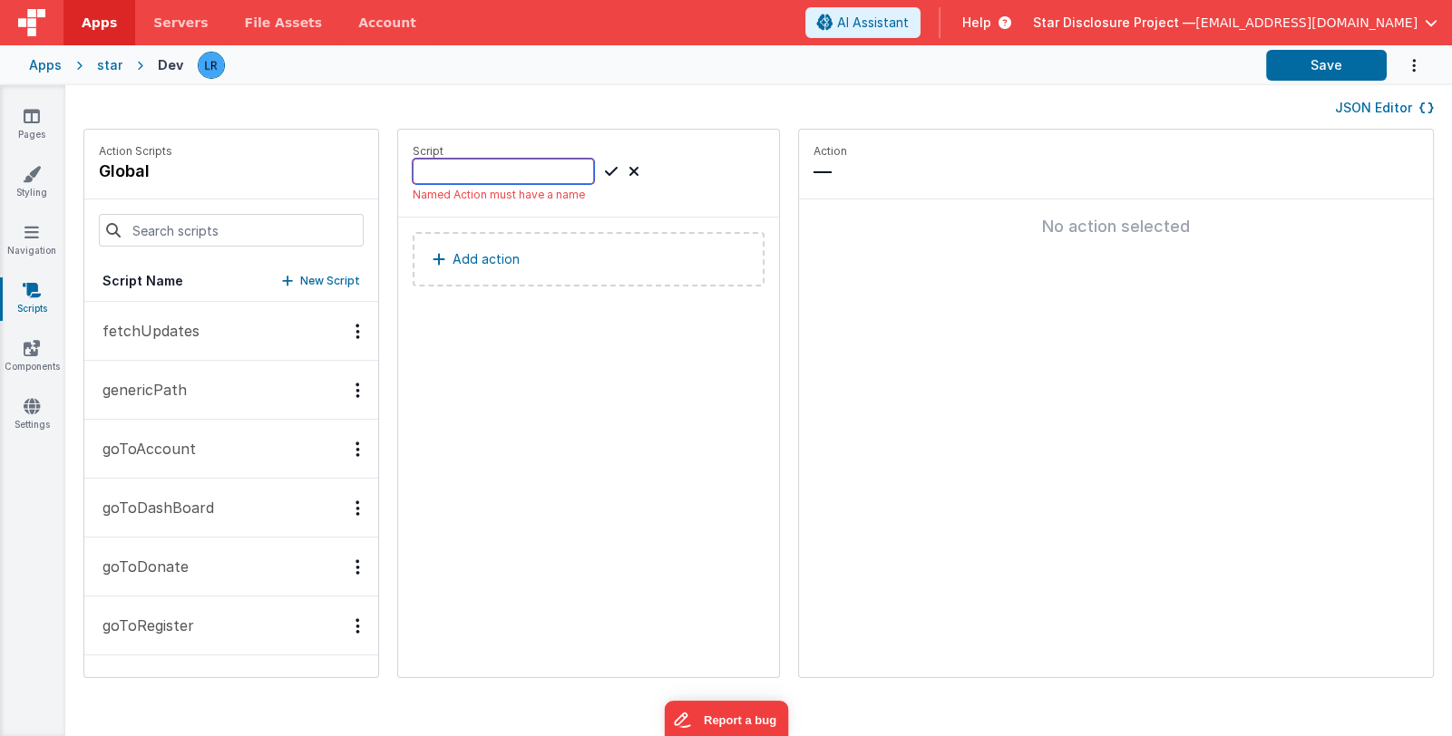
click at [478, 175] on input at bounding box center [503, 171] width 181 height 25
type input "searchGlobal_new"
click at [605, 173] on icon at bounding box center [611, 171] width 13 height 22
click at [569, 248] on button "Add action" at bounding box center [589, 259] width 352 height 54
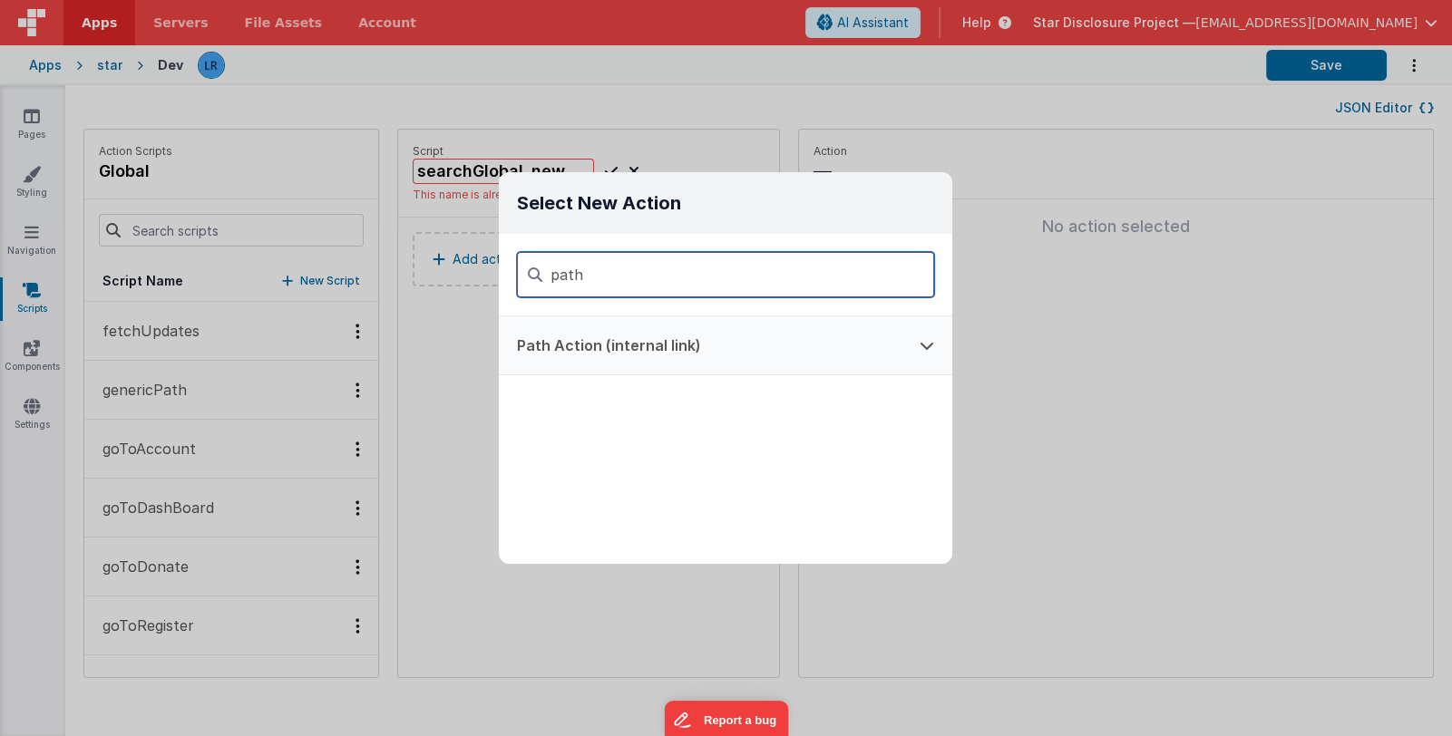
type input "path"
click at [716, 366] on button "Path Action (internal link)" at bounding box center [700, 345] width 403 height 58
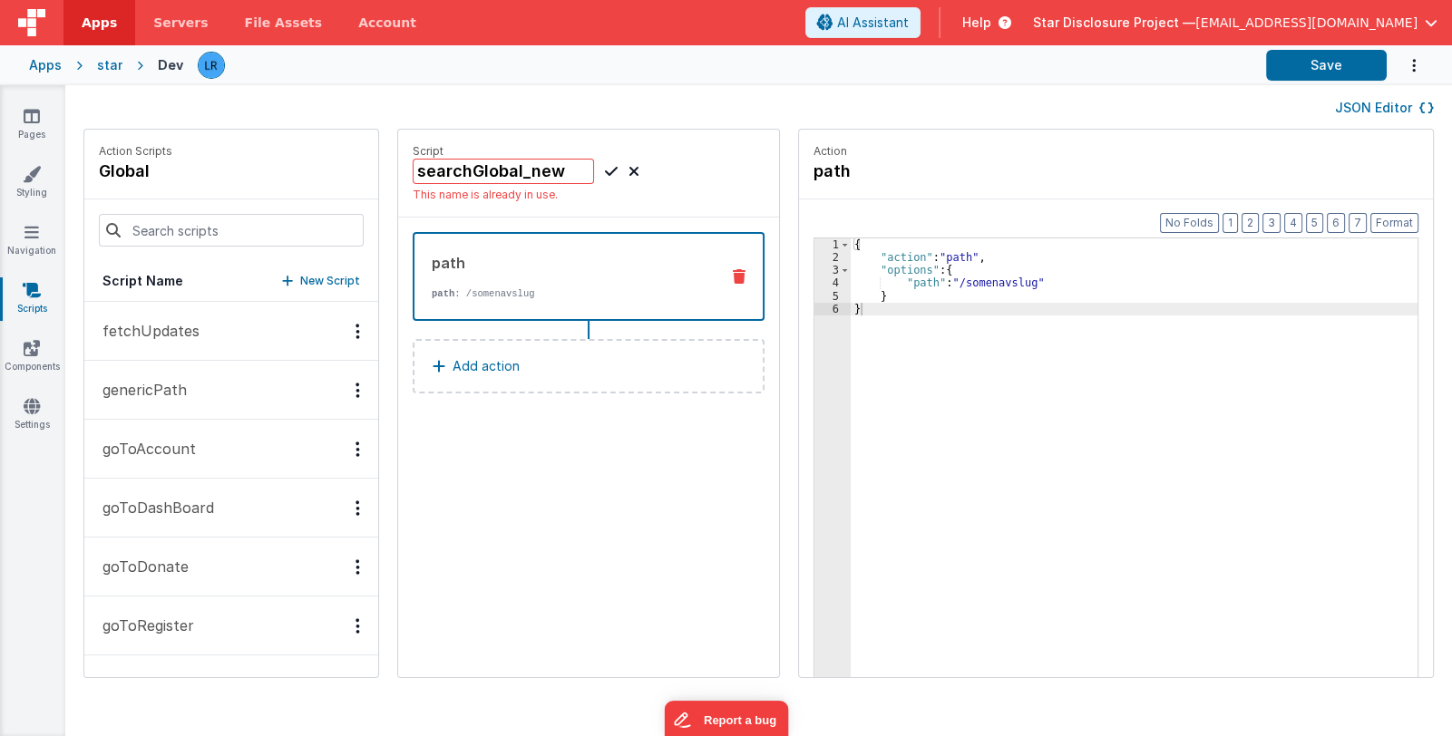
click at [626, 293] on p "path : /somenavslug" at bounding box center [568, 293] width 273 height 15
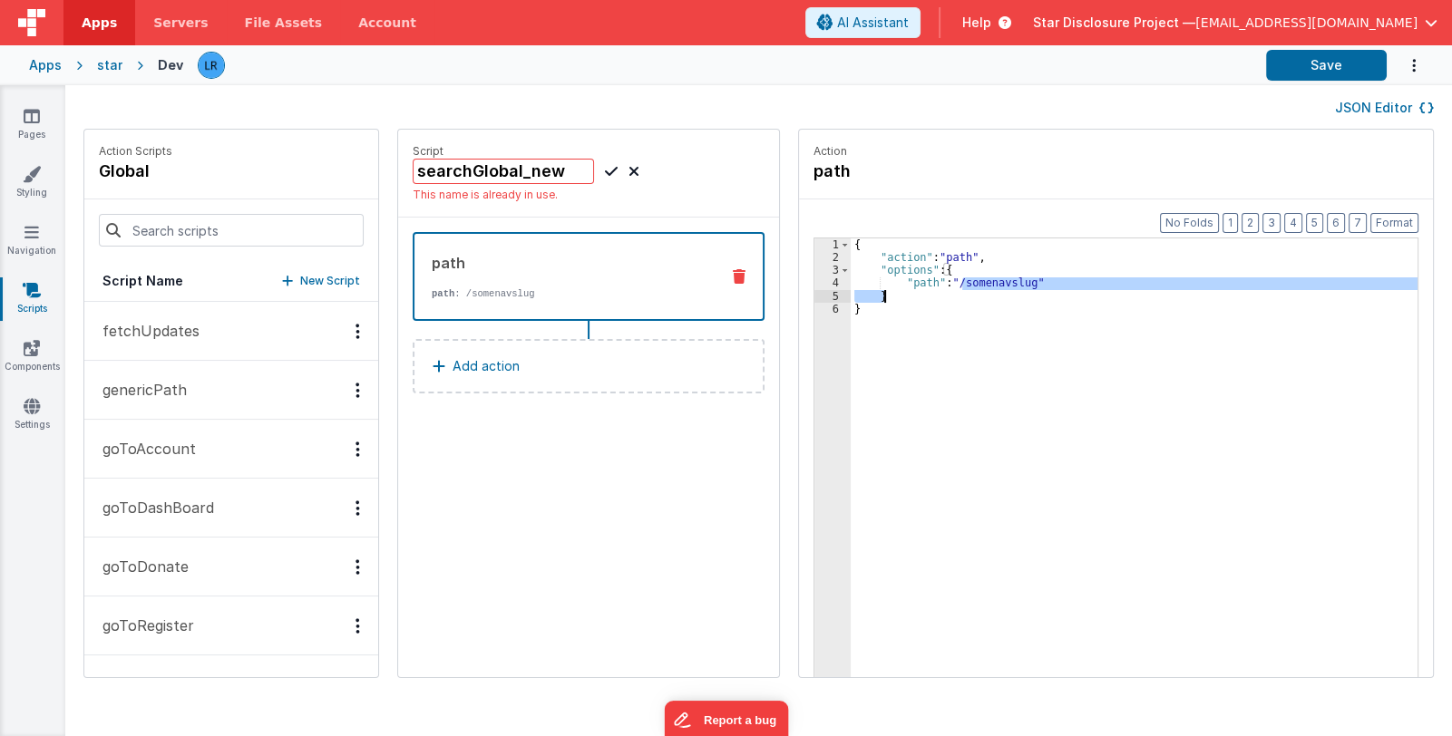
drag, startPoint x: 936, startPoint y: 288, endPoint x: 1002, endPoint y: 289, distance: 66.2
click at [1002, 289] on div "{ "action" : "path" , "options" : { "path" : "/somenavslug" } }" at bounding box center [1145, 498] width 591 height 521
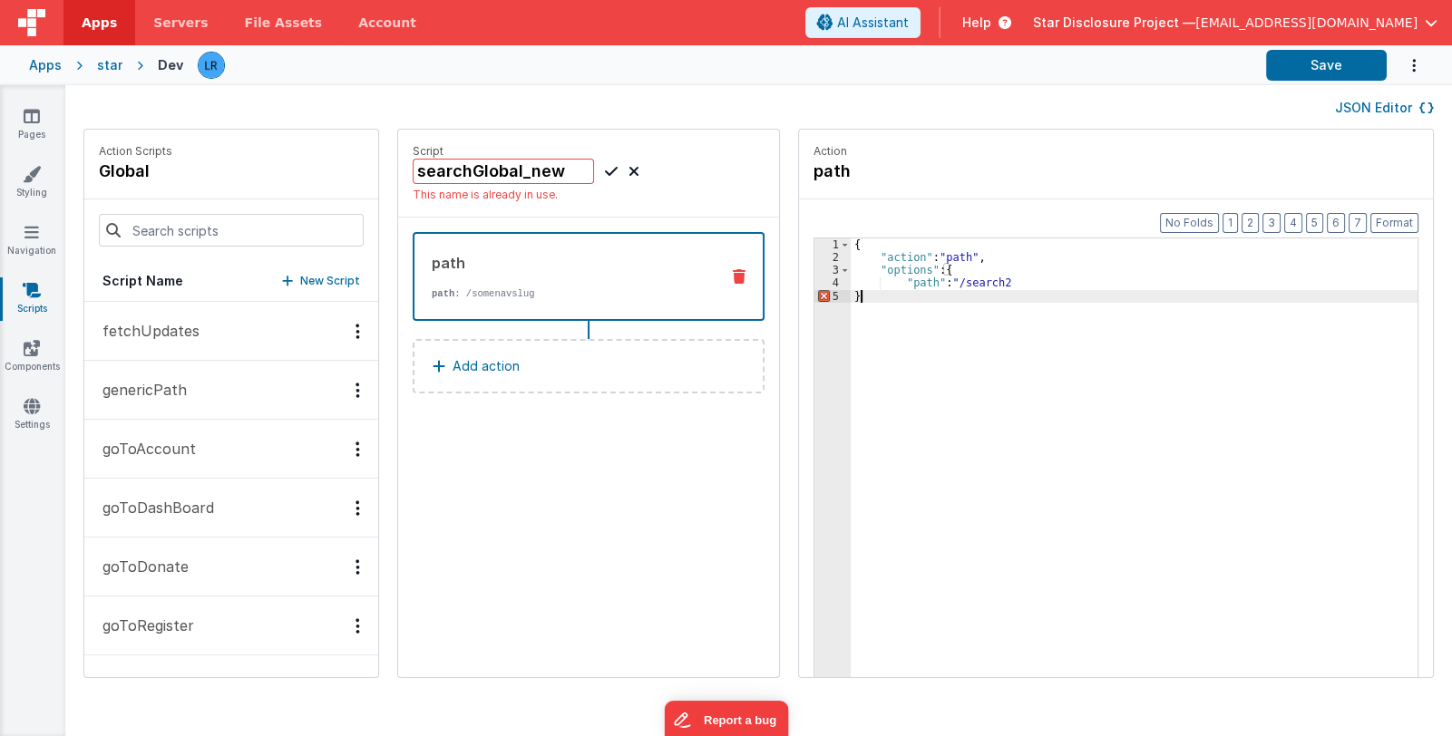
click at [883, 310] on div "{ "action" : "path" , "options" : { "path" : "/search2 }" at bounding box center [1145, 498] width 591 height 521
click at [983, 283] on div "{ "action" : "path" , "options" : { "path" : "/search2 }" at bounding box center [1145, 498] width 591 height 521
click at [1002, 286] on div "{ "action" : "path" , "options" : { "path" : "/somenavslug" } }" at bounding box center [1133, 485] width 567 height 495
drag, startPoint x: 938, startPoint y: 282, endPoint x: 1005, endPoint y: 286, distance: 67.2
click at [1005, 286] on div "{ "action" : "path" , "options" : { "path" : "/somenavslug" } }" at bounding box center [1145, 498] width 591 height 521
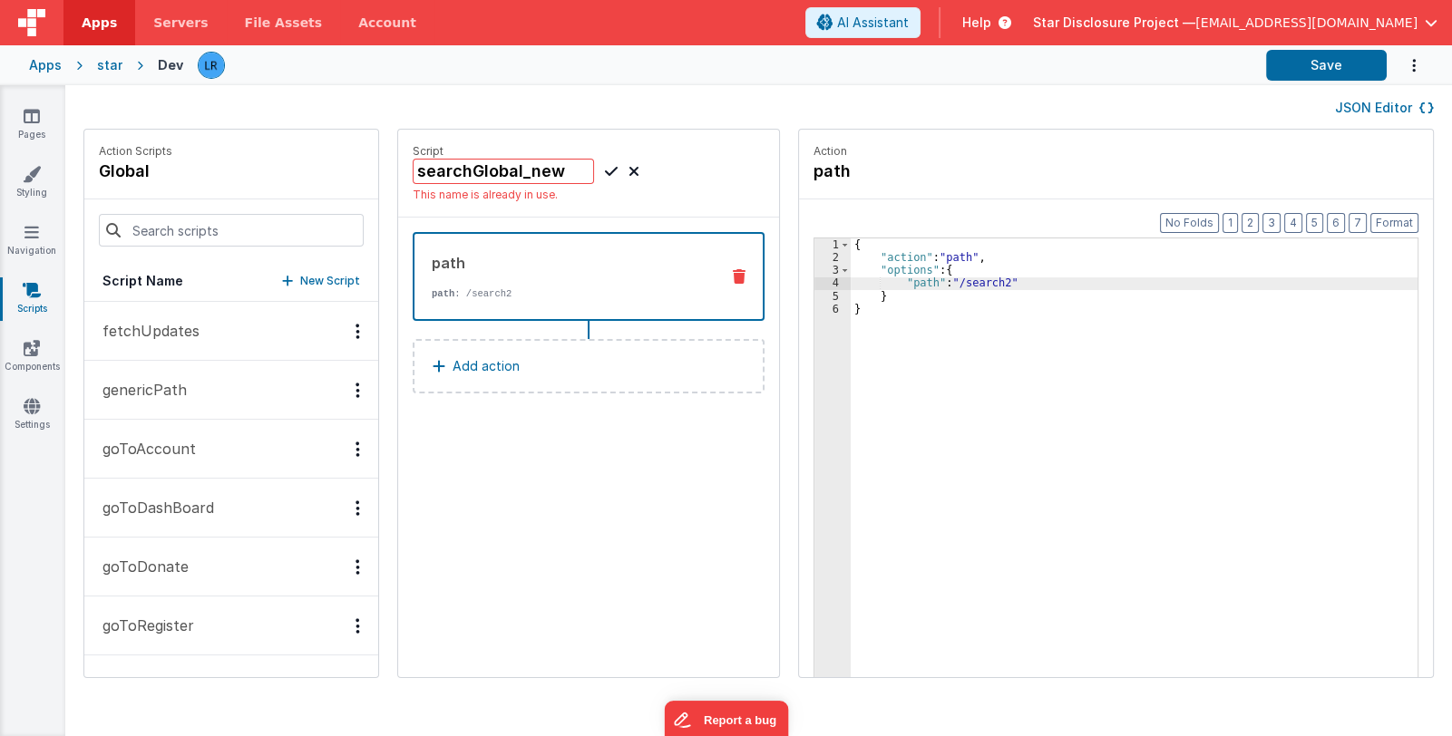
click at [668, 439] on div "Script searchGlobal_new This name is already in use. path path : /search2 Add a…" at bounding box center [588, 404] width 381 height 548
click at [1305, 62] on button "Save" at bounding box center [1326, 65] width 121 height 31
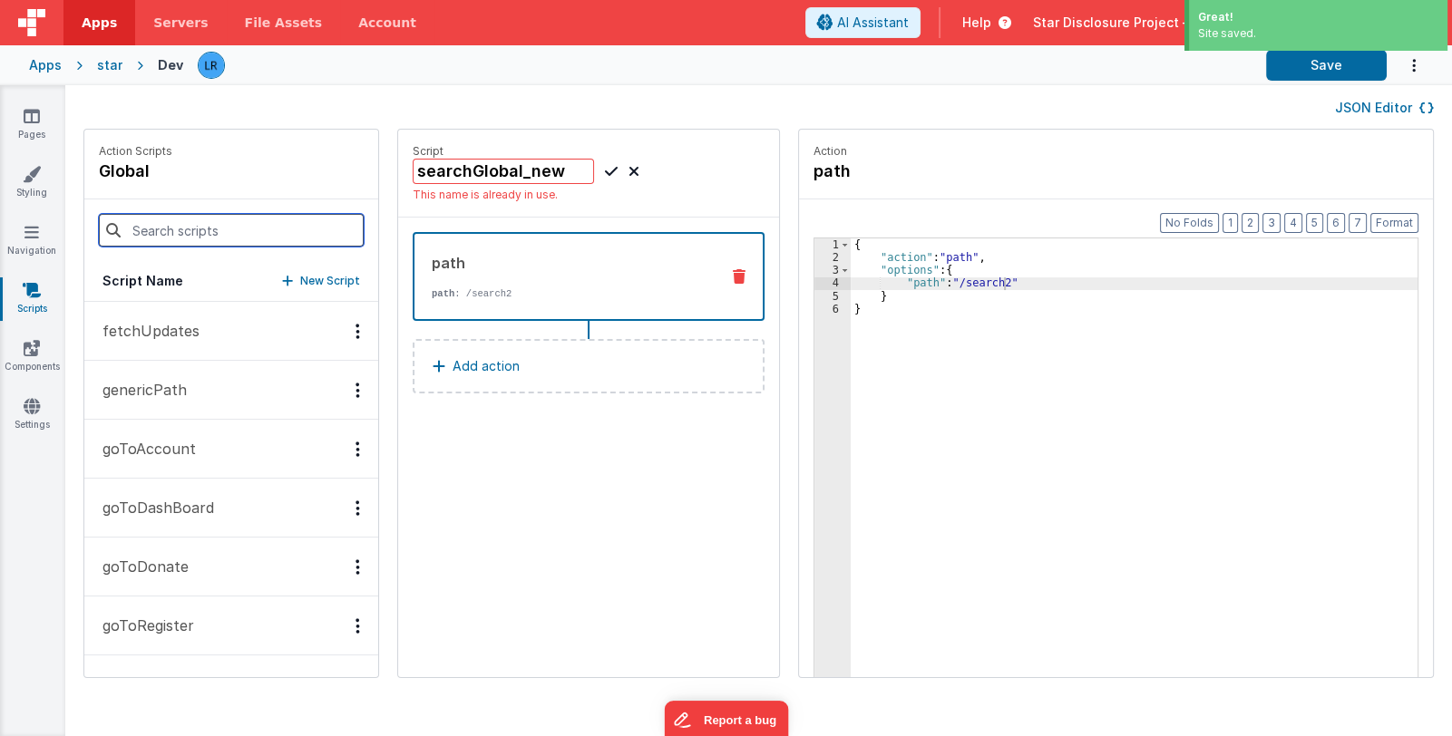
click at [255, 230] on input at bounding box center [231, 230] width 265 height 33
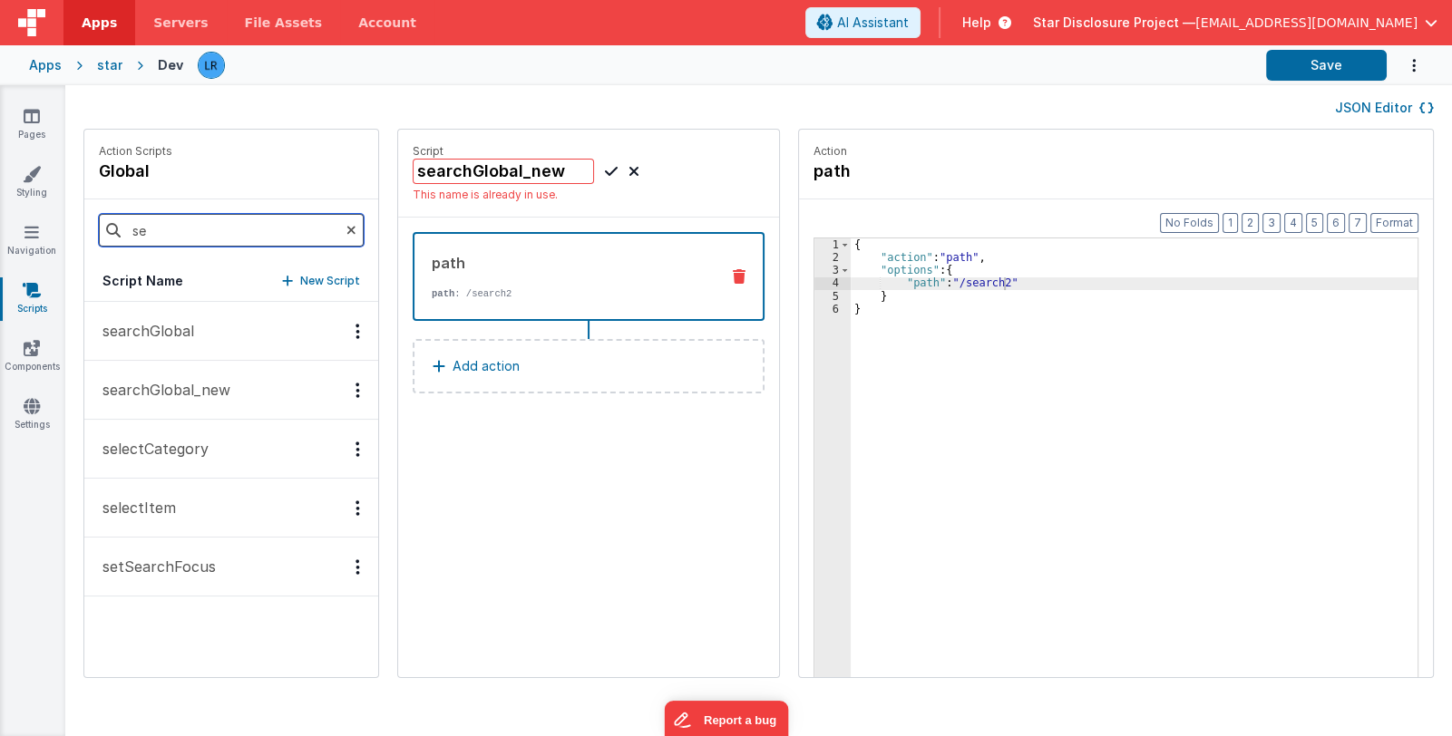
type input "se"
click at [239, 661] on div "searchGlobal searchGlobal_new selectCategory selectItem setSearchFocus" at bounding box center [231, 489] width 294 height 375
click at [175, 333] on p "searchGlobal" at bounding box center [143, 331] width 102 height 22
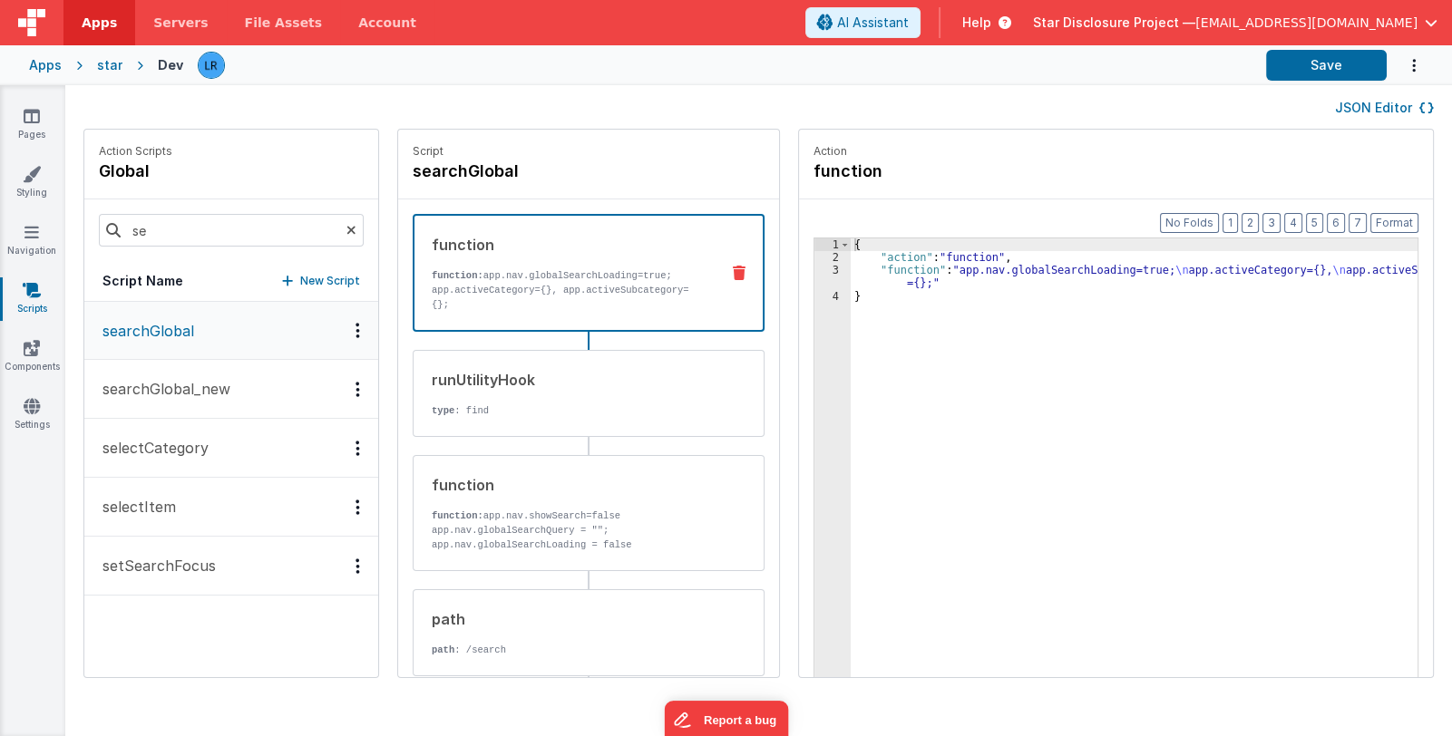
click at [163, 374] on button "searchGlobal_new" at bounding box center [231, 389] width 294 height 59
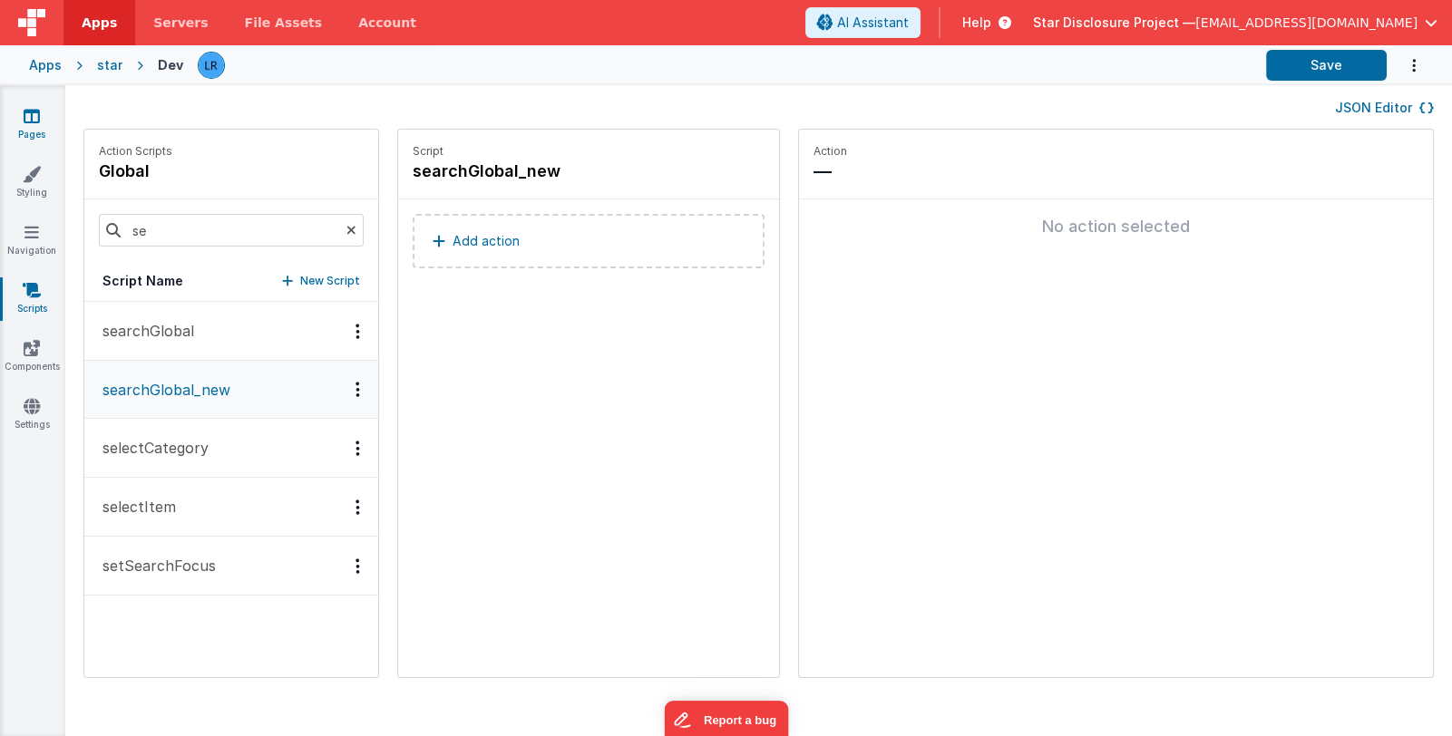
click at [45, 123] on link "Pages" at bounding box center [31, 125] width 65 height 36
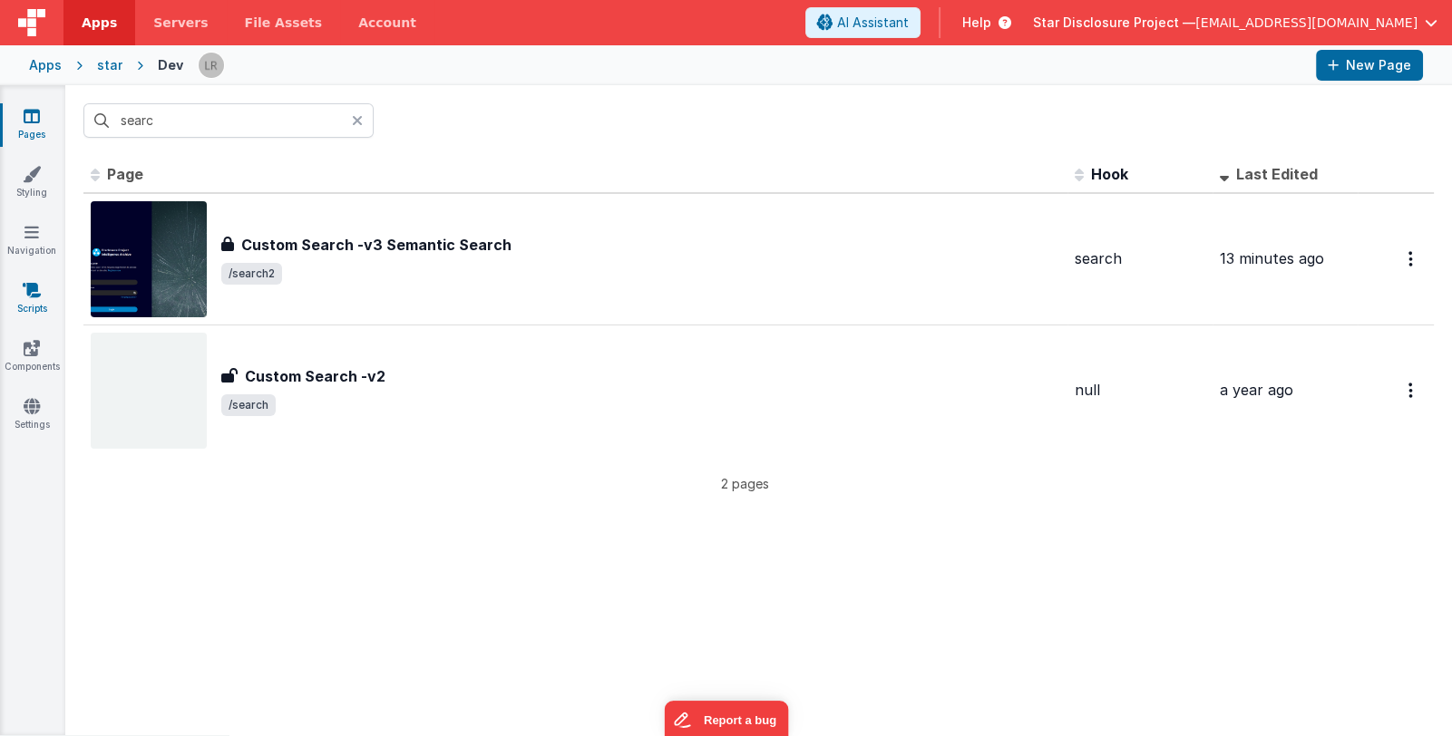
click at [32, 306] on link "Scripts" at bounding box center [31, 299] width 65 height 36
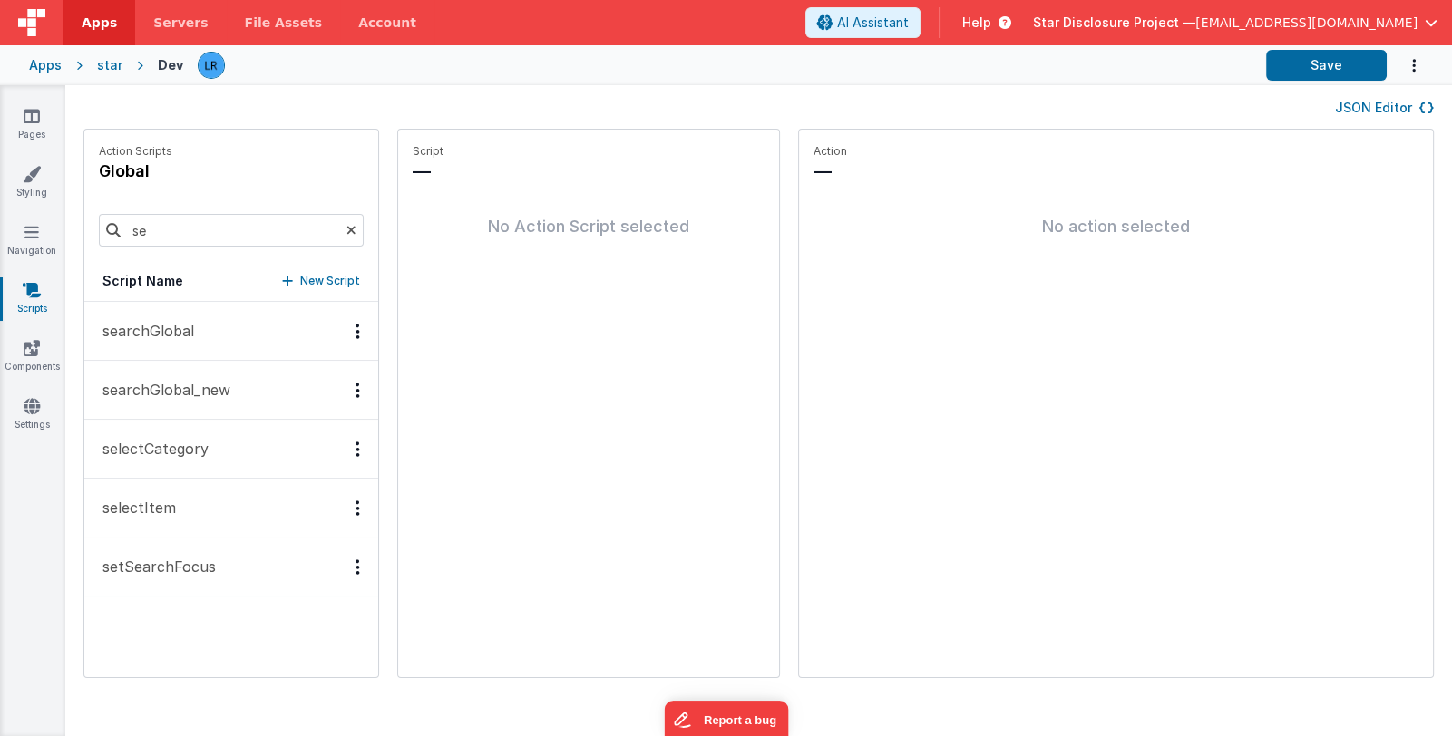
click at [1369, 102] on button "JSON Editor" at bounding box center [1384, 108] width 99 height 18
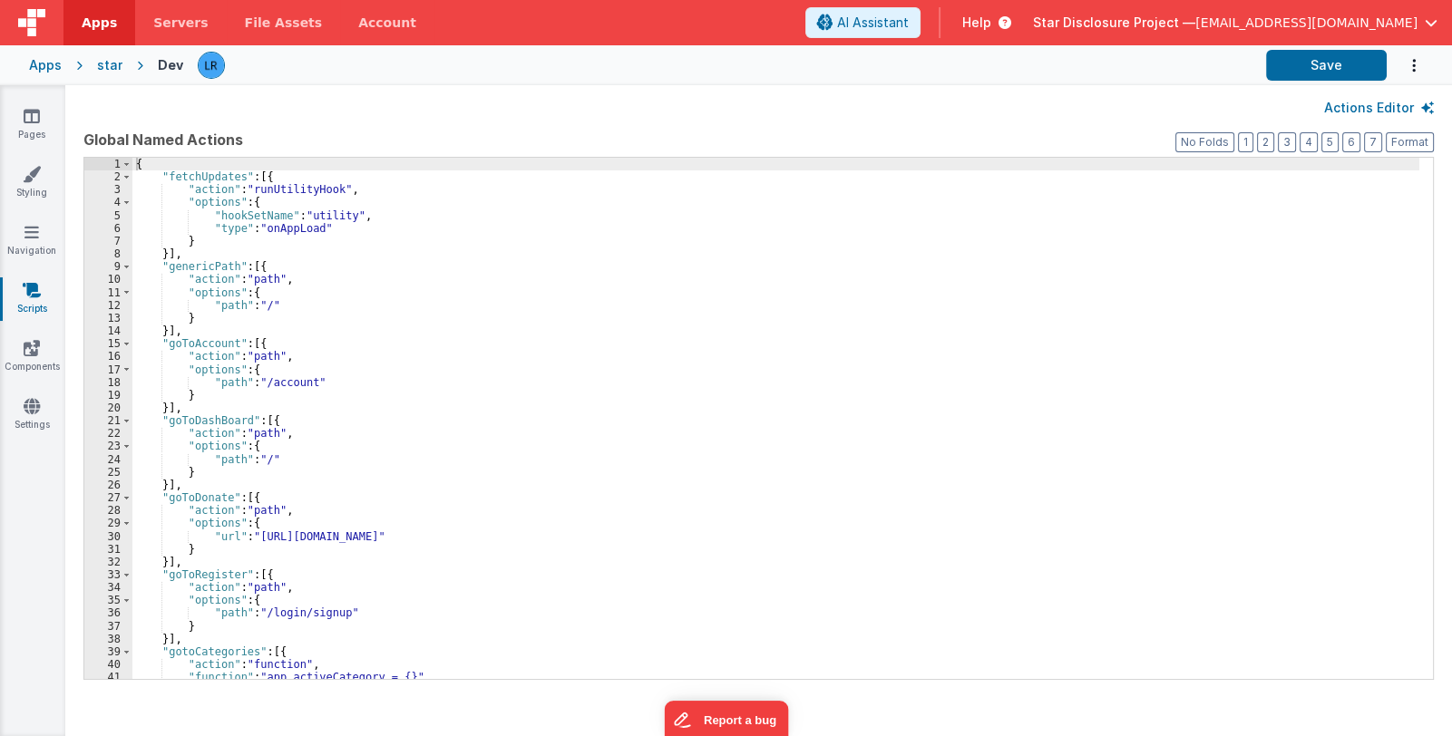
click at [525, 367] on div "{ "fetchUpdates" : [{ "action" : "runUtilityHook" , "options" : { "hookSetName"…" at bounding box center [775, 432] width 1287 height 548
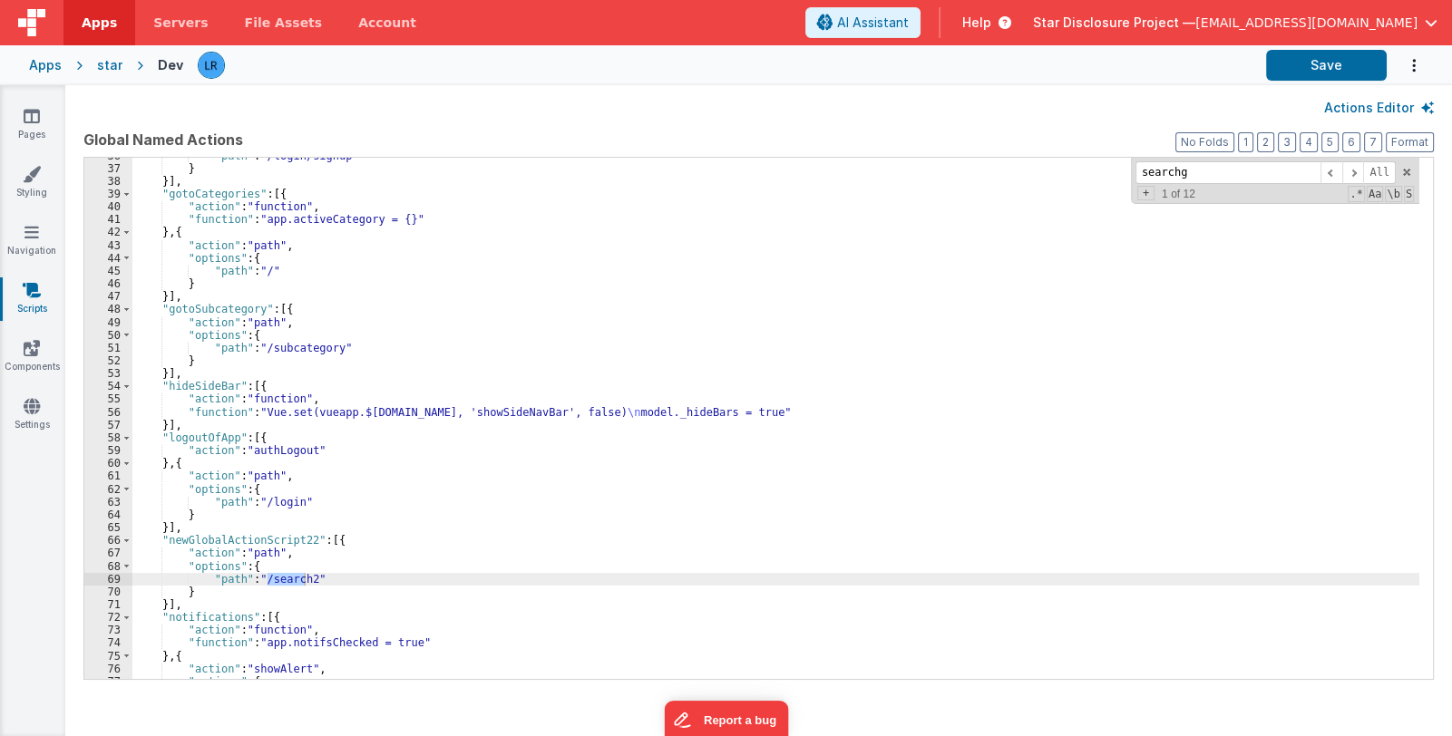
scroll to position [1035, 0]
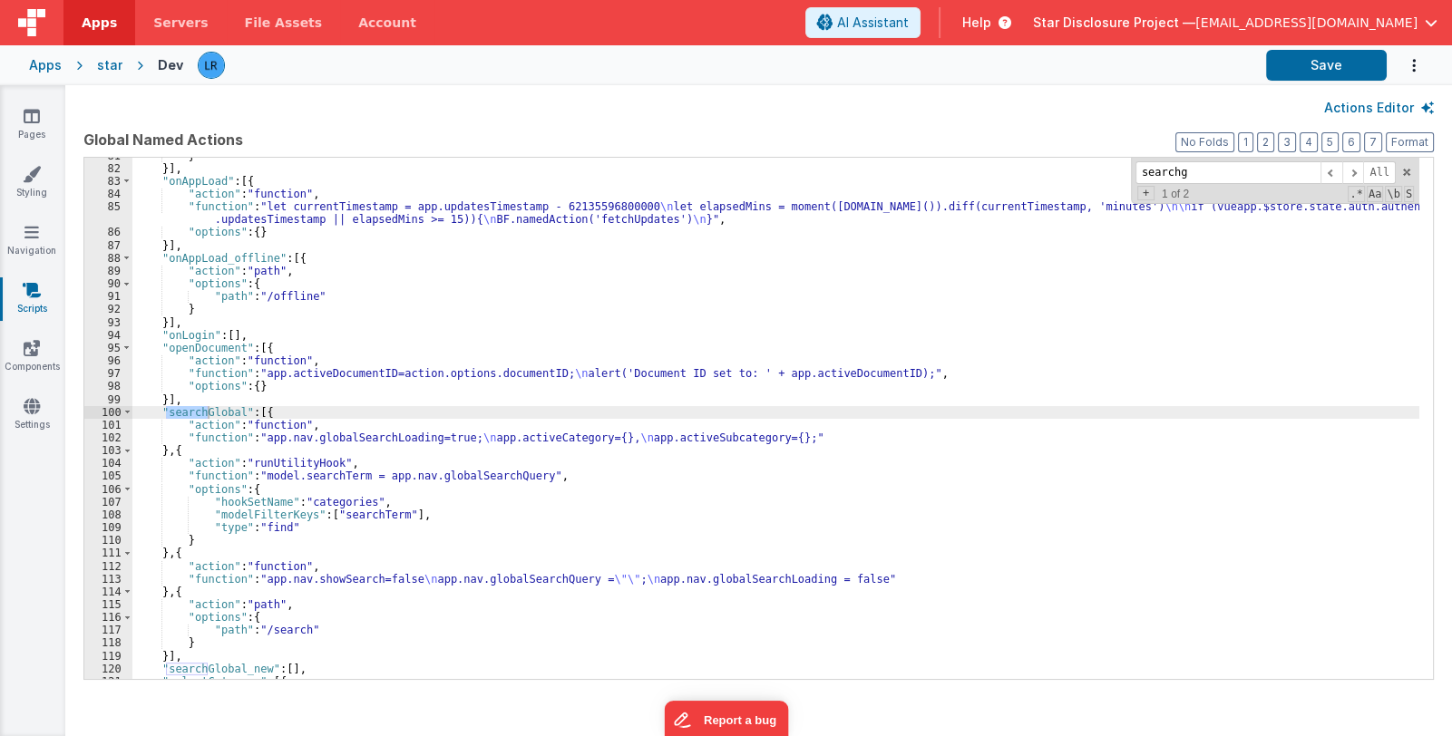
drag, startPoint x: 1201, startPoint y: 171, endPoint x: 1107, endPoint y: 166, distance: 94.4
click at [1107, 166] on div "} }] , "onAppLoad" : [{ "action" : "function" , "function" : "let currentTimest…" at bounding box center [775, 418] width 1287 height 521
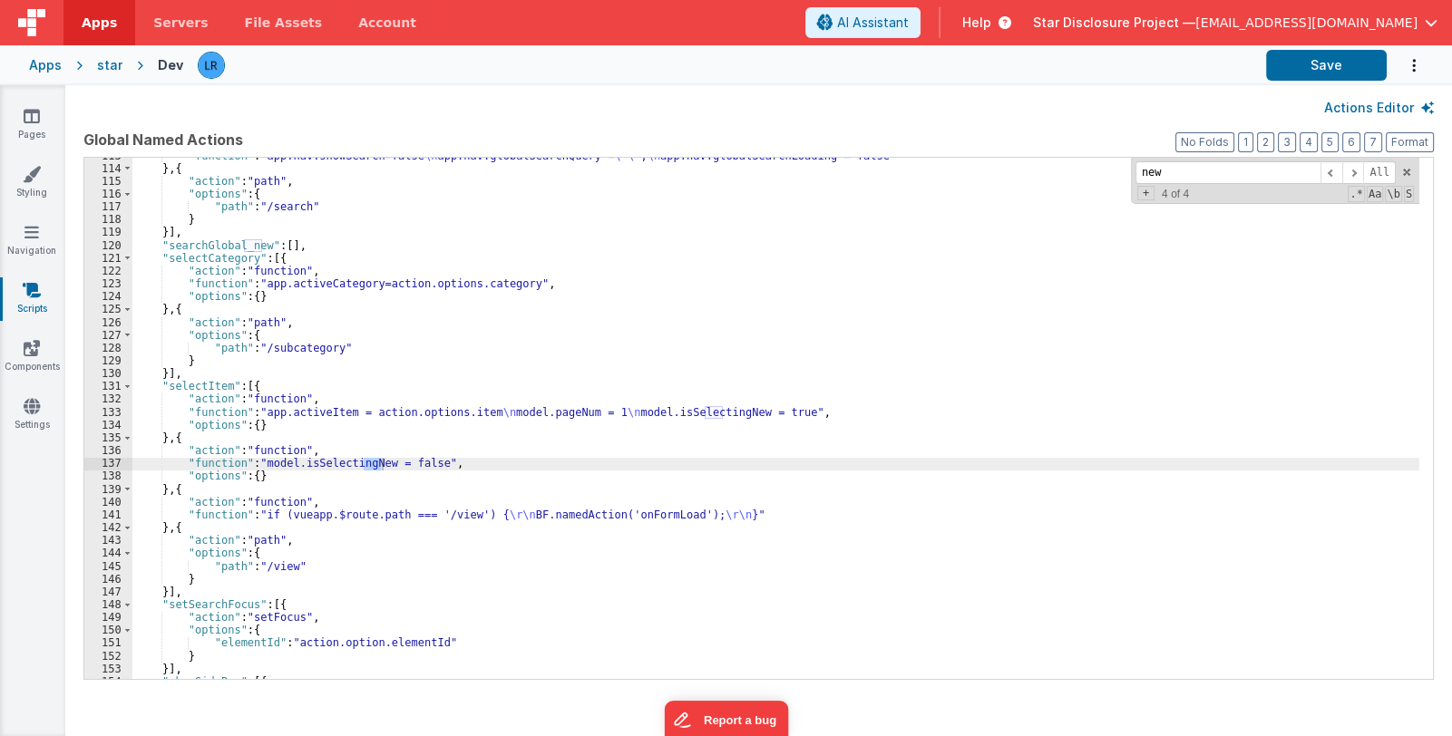
scroll to position [573, 0]
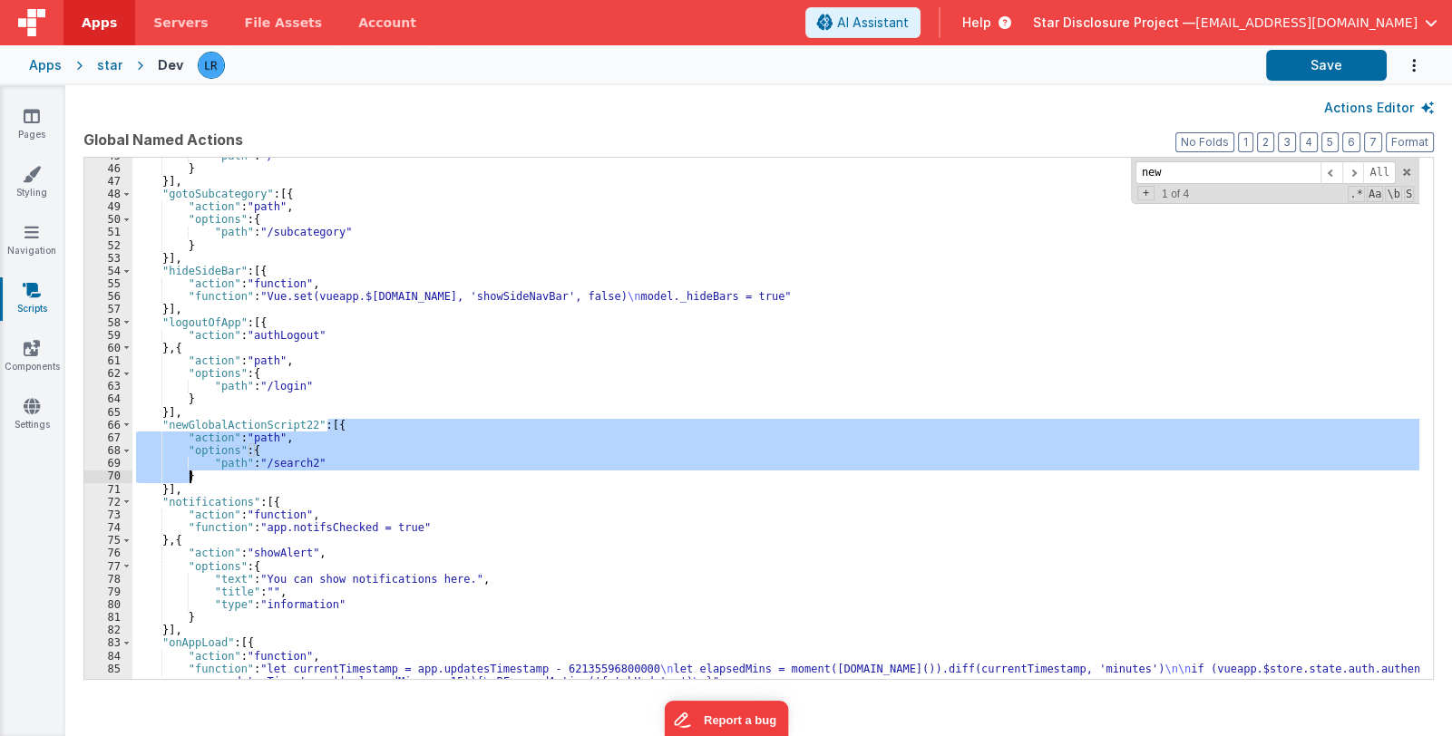
drag, startPoint x: 328, startPoint y: 421, endPoint x: 209, endPoint y: 476, distance: 131.8
click at [204, 479] on div ""path" : "/" } }] , "gotoSubcategory" : [{ "action" : "path" , "options" : { "p…" at bounding box center [775, 430] width 1287 height 561
click at [333, 424] on div ""path" : "/" } }] , "gotoSubcategory" : [{ "action" : "path" , "options" : { "p…" at bounding box center [775, 418] width 1287 height 521
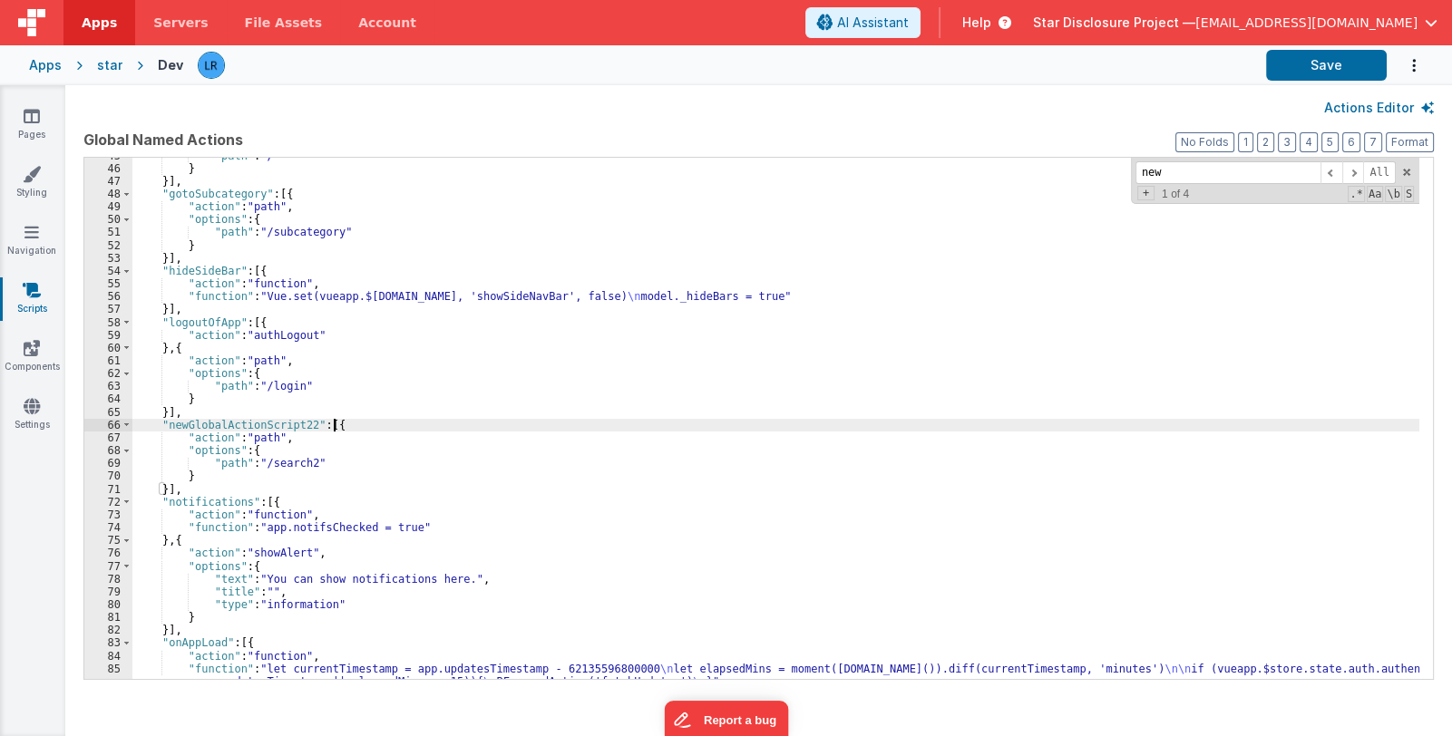
click at [334, 424] on div ""path" : "/" } }] , "gotoSubcategory" : [{ "action" : "path" , "options" : { "p…" at bounding box center [775, 430] width 1287 height 561
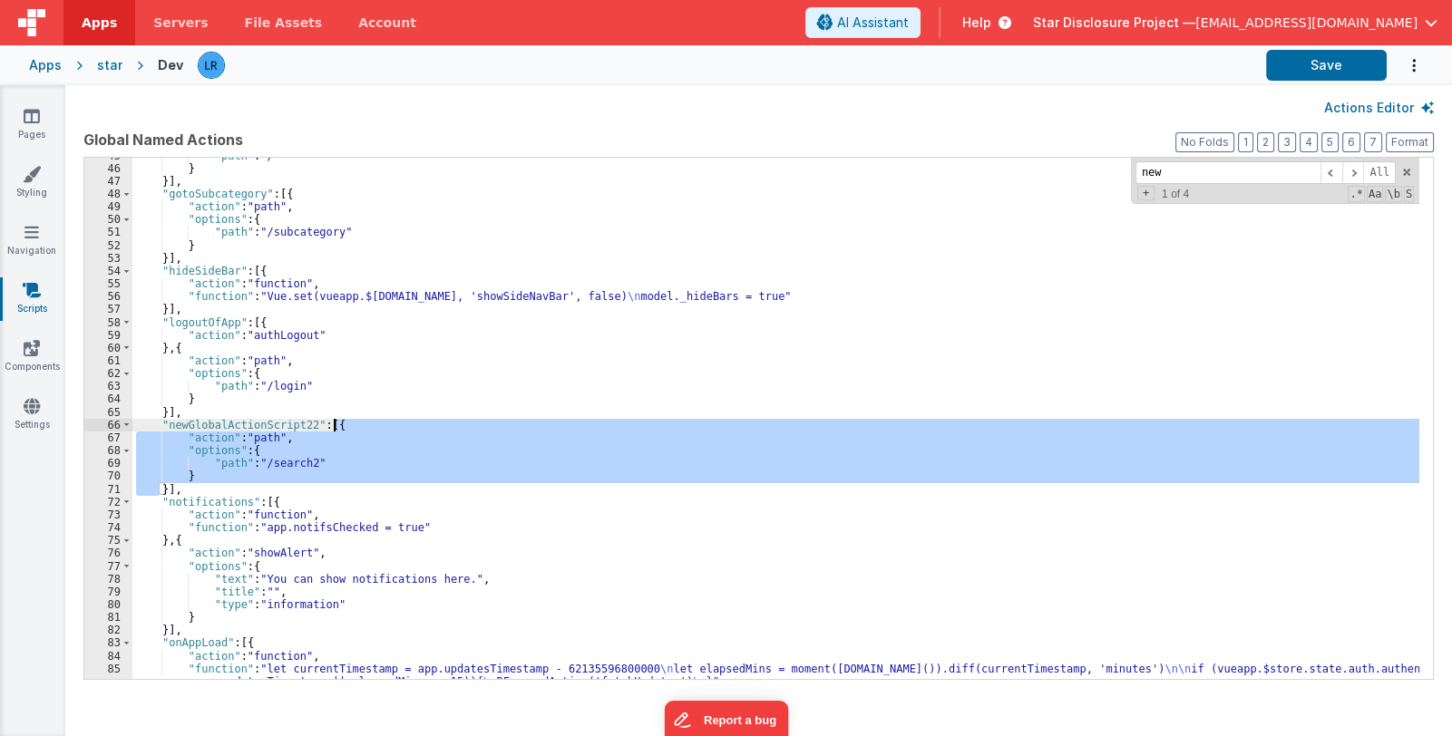
click at [334, 424] on div ""path" : "/" } }] , "gotoSubcategory" : [{ "action" : "path" , "options" : { "p…" at bounding box center [775, 430] width 1287 height 561
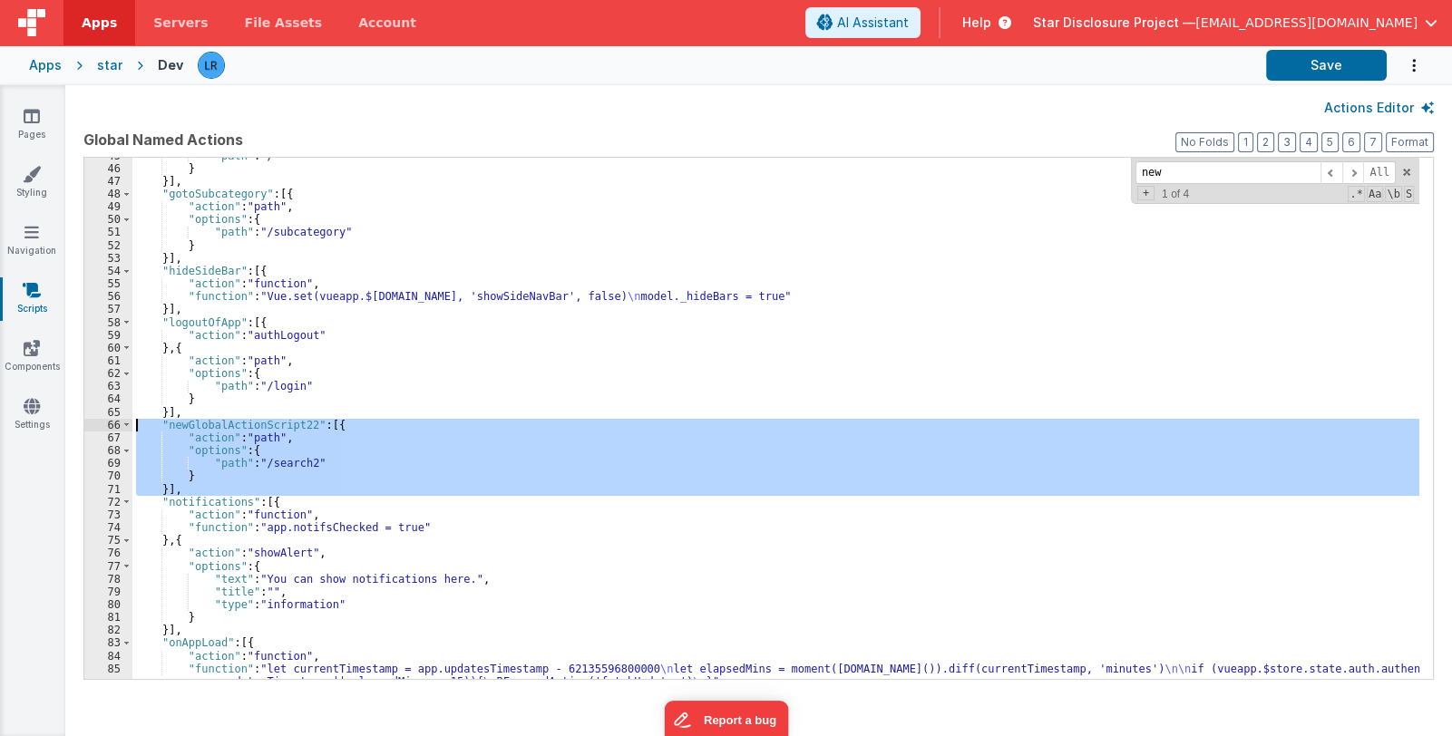
click at [335, 423] on div ""path" : "/" } }] , "gotoSubcategory" : [{ "action" : "path" , "options" : { "p…" at bounding box center [775, 418] width 1287 height 521
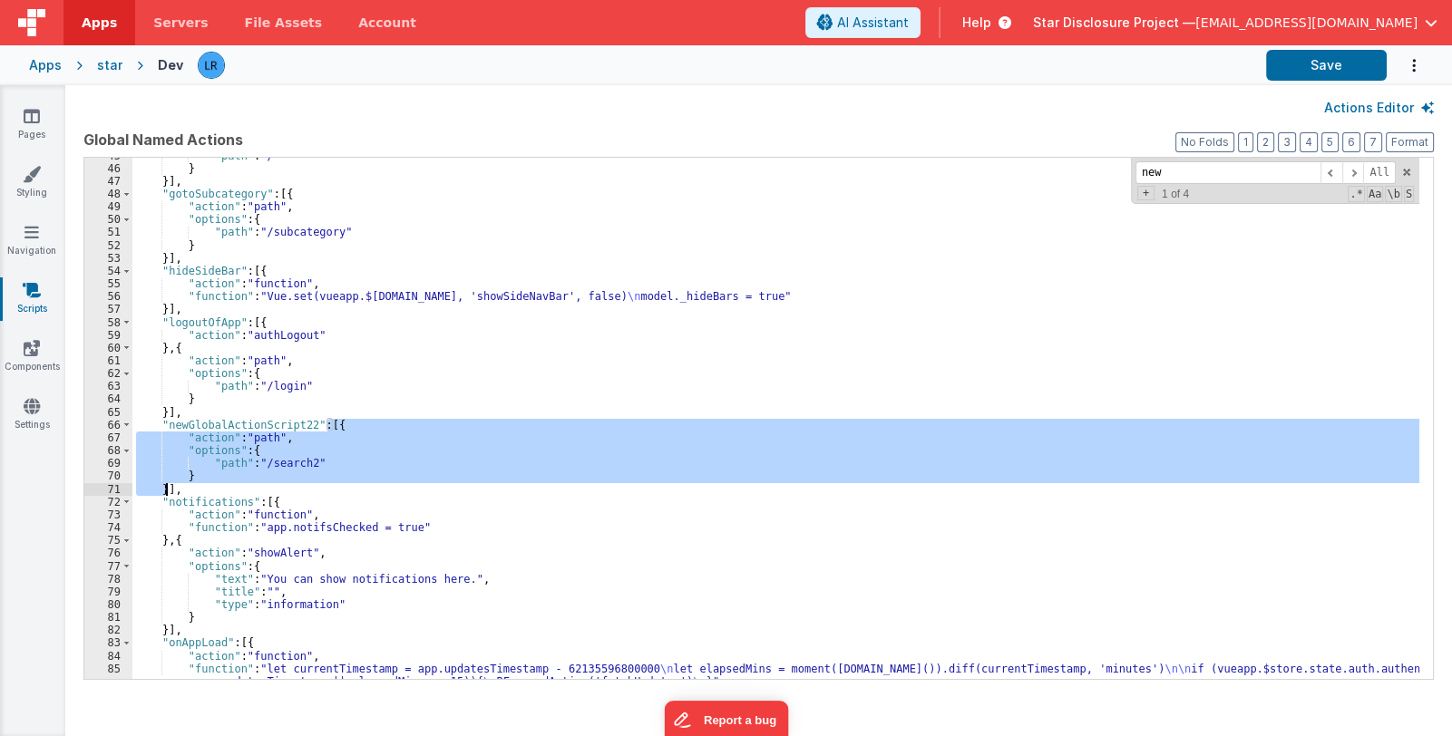
drag, startPoint x: 326, startPoint y: 424, endPoint x: 168, endPoint y: 487, distance: 170.5
click at [168, 487] on div ""path" : "/" } }] , "gotoSubcategory" : [{ "action" : "path" , "options" : { "p…" at bounding box center [775, 430] width 1287 height 561
drag, startPoint x: 212, startPoint y: 490, endPoint x: 108, endPoint y: 424, distance: 123.5
click at [108, 424] on div "45 46 47 48 49 50 51 52 53 54 55 56 57 58 59 60 61 62 63 64 65 66 67 68 69 70 7…" at bounding box center [758, 418] width 1350 height 523
click at [1175, 171] on input "new" at bounding box center [1227, 172] width 185 height 23
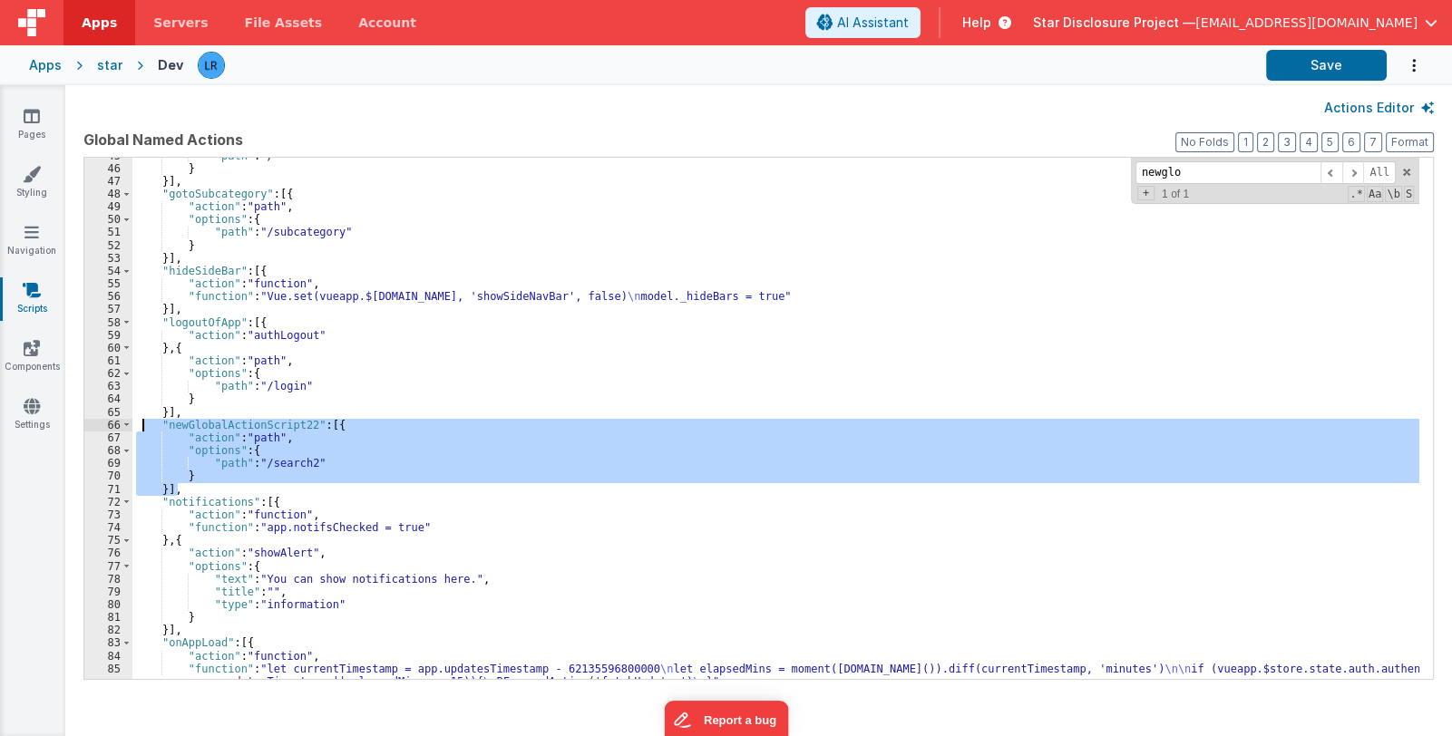
drag, startPoint x: 188, startPoint y: 484, endPoint x: 141, endPoint y: 424, distance: 76.2
click at [141, 424] on div ""path" : "/" } }] , "gotoSubcategory" : [{ "action" : "path" , "options" : { "p…" at bounding box center [775, 430] width 1287 height 561
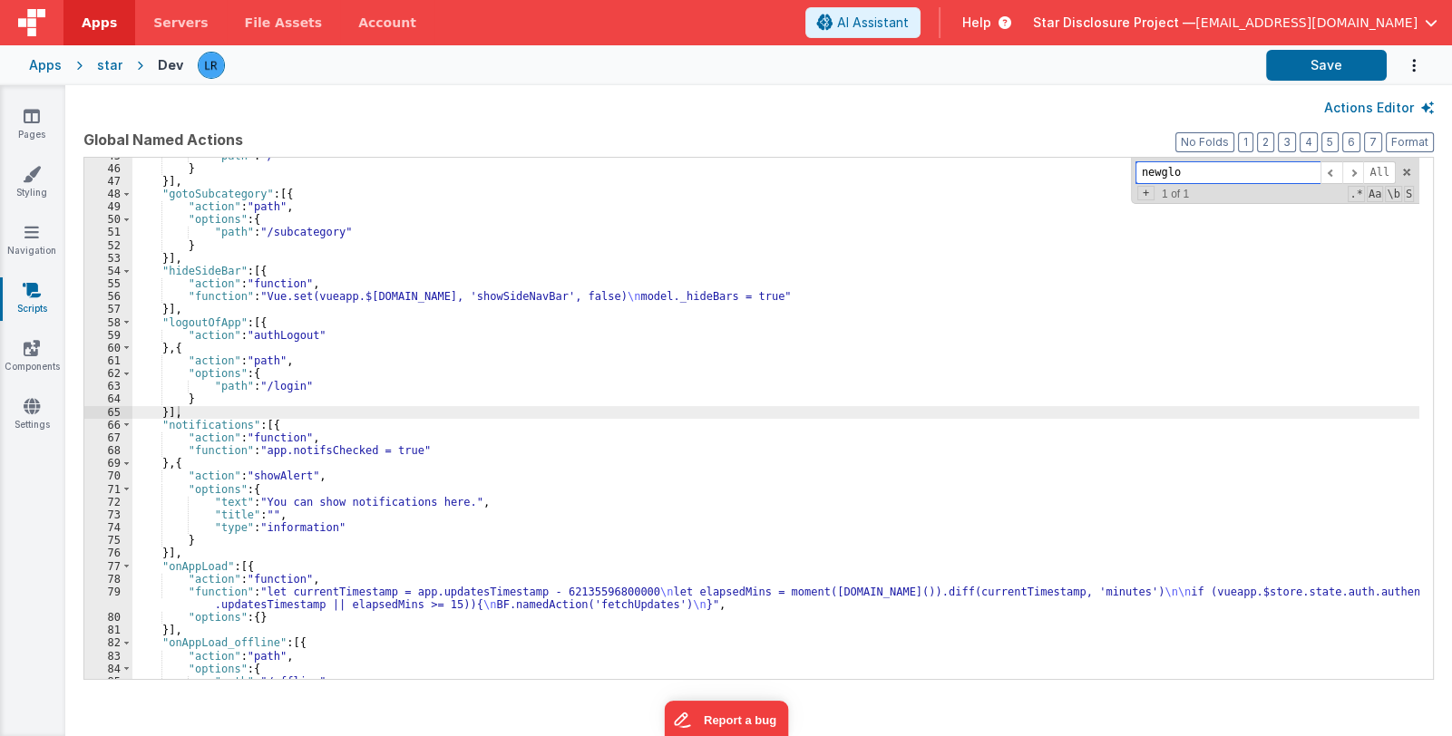
drag, startPoint x: 1197, startPoint y: 174, endPoint x: 1110, endPoint y: 181, distance: 87.3
click at [1110, 181] on div ""path" : "/" } }] , "gotoSubcategory" : [{ "action" : "path" , "options" : { "p…" at bounding box center [775, 418] width 1287 height 521
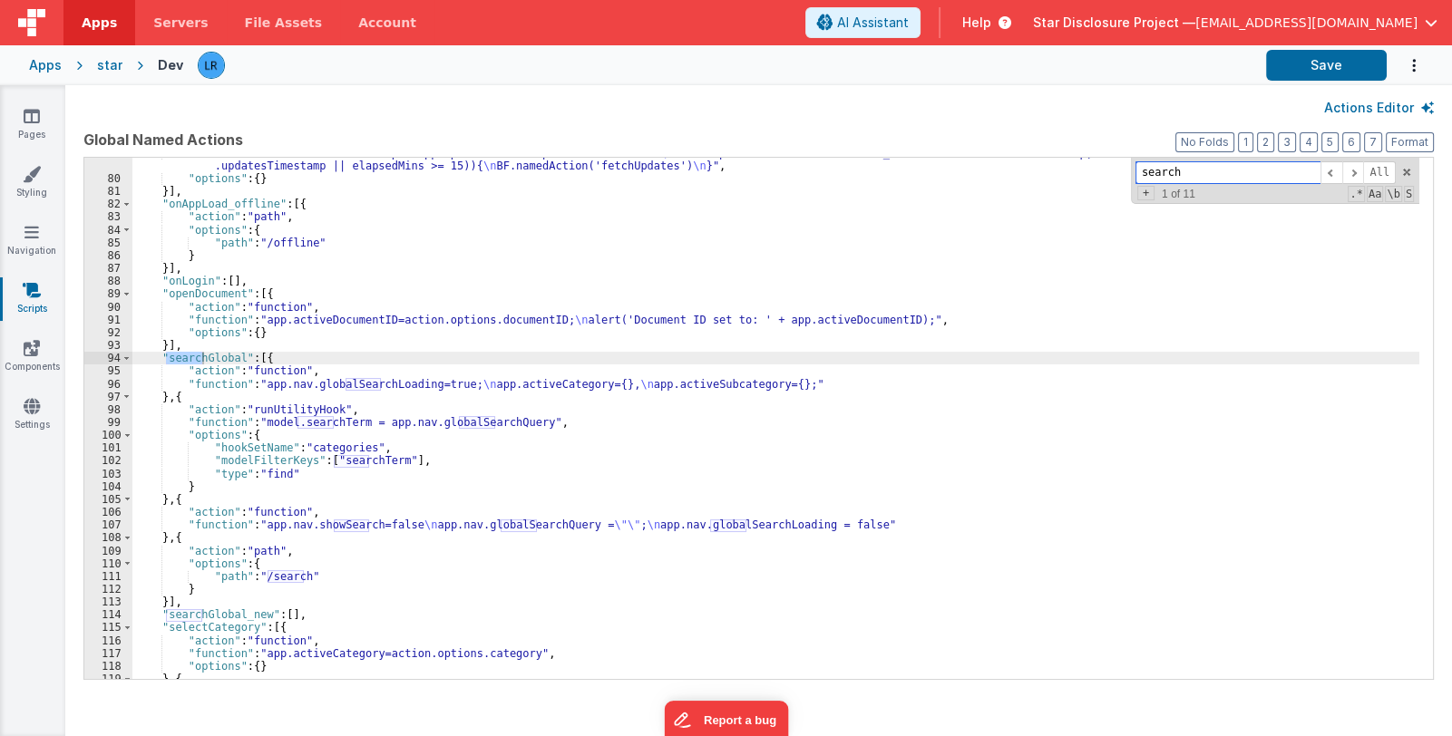
scroll to position [1013, 0]
type input "search"
click at [286, 613] on div ""function" : "let currentTimestamp = app.updatesTimestamp - 62135596800000 \n l…" at bounding box center [775, 427] width 1287 height 561
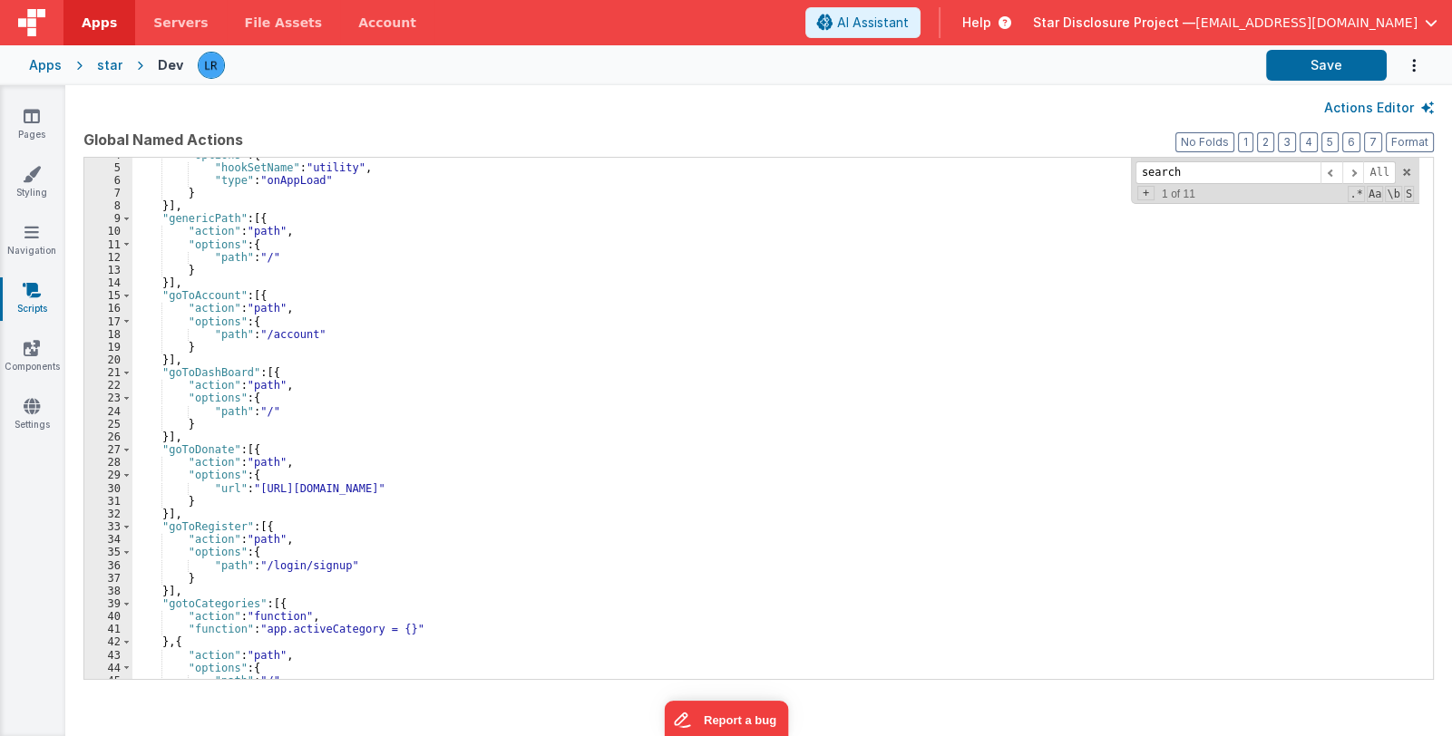
scroll to position [0, 0]
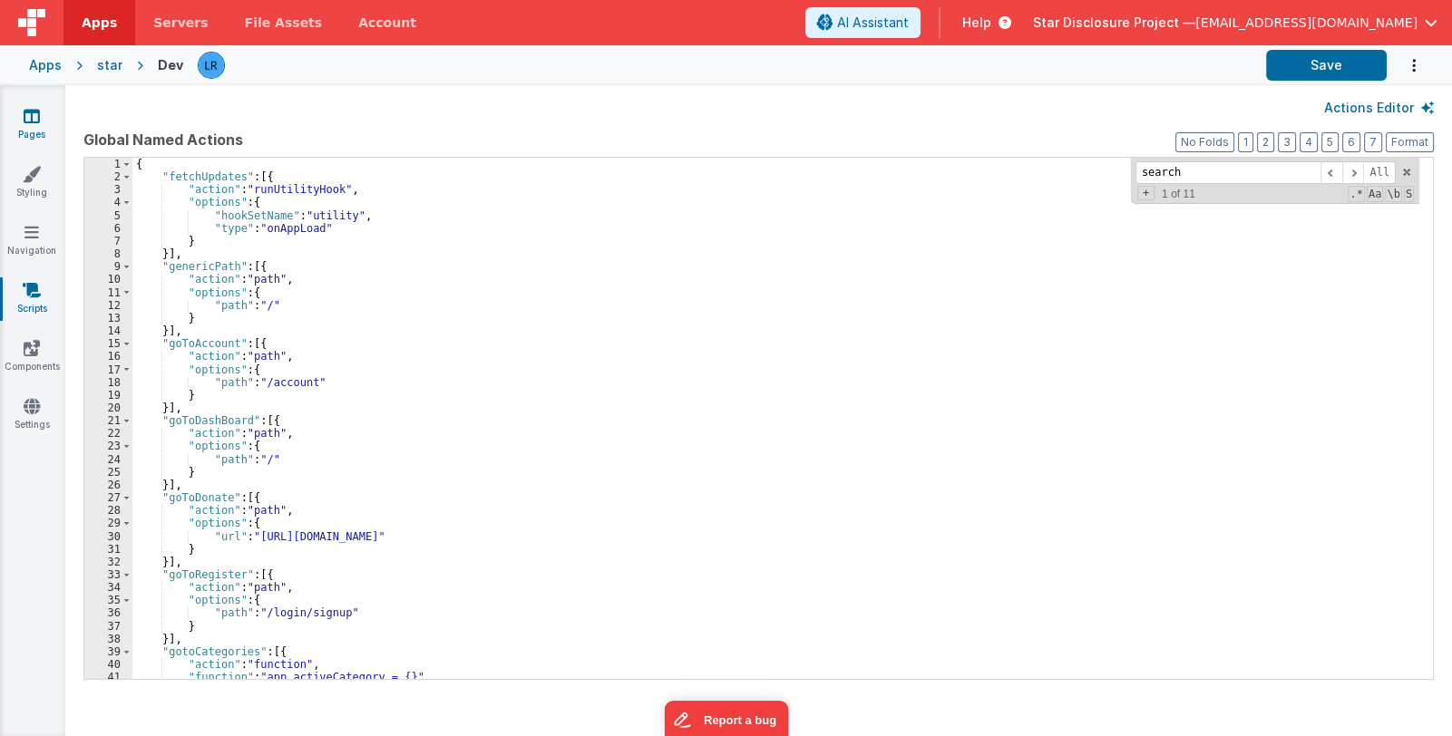
click at [36, 124] on icon at bounding box center [32, 116] width 16 height 18
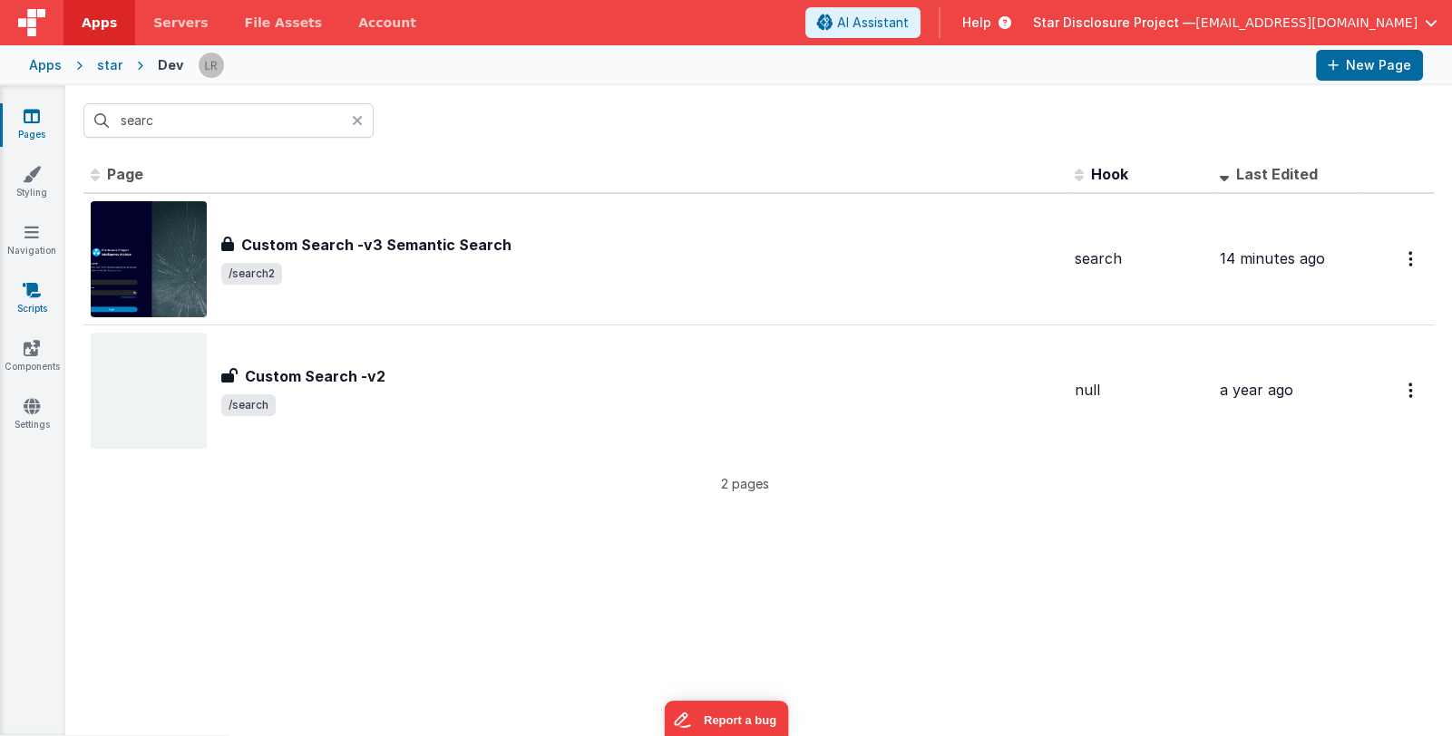
click at [35, 296] on icon at bounding box center [32, 290] width 18 height 18
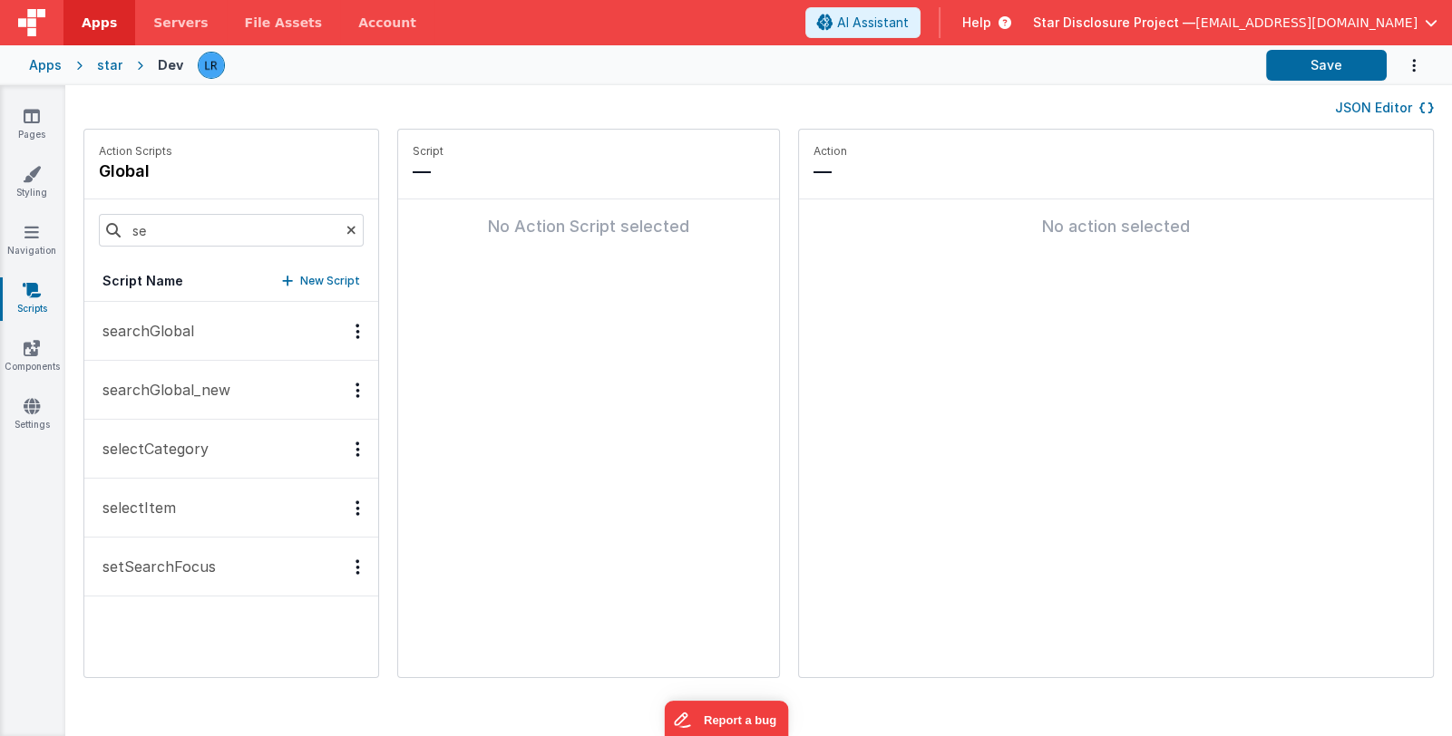
click at [201, 393] on p "searchGlobal_new" at bounding box center [161, 390] width 139 height 22
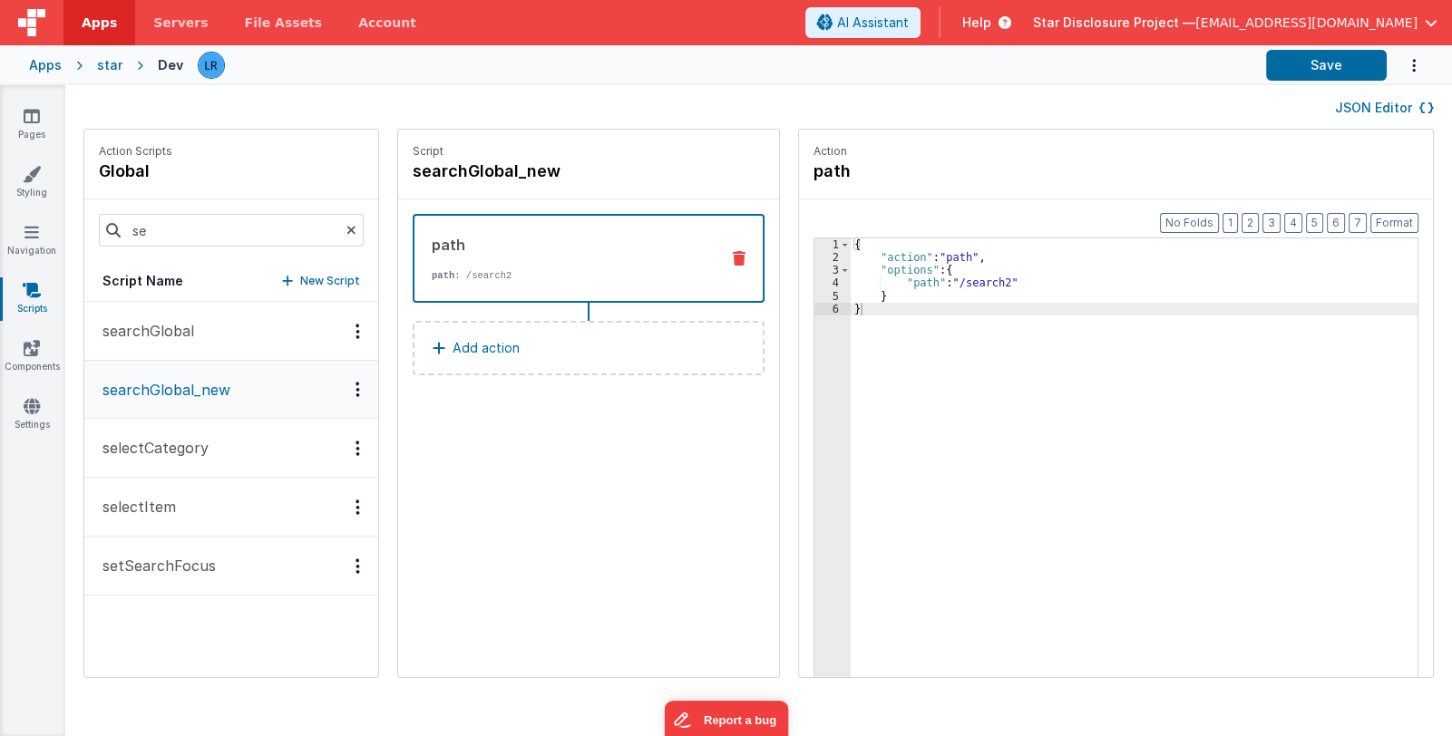
click at [205, 333] on button "searchGlobal" at bounding box center [231, 331] width 294 height 59
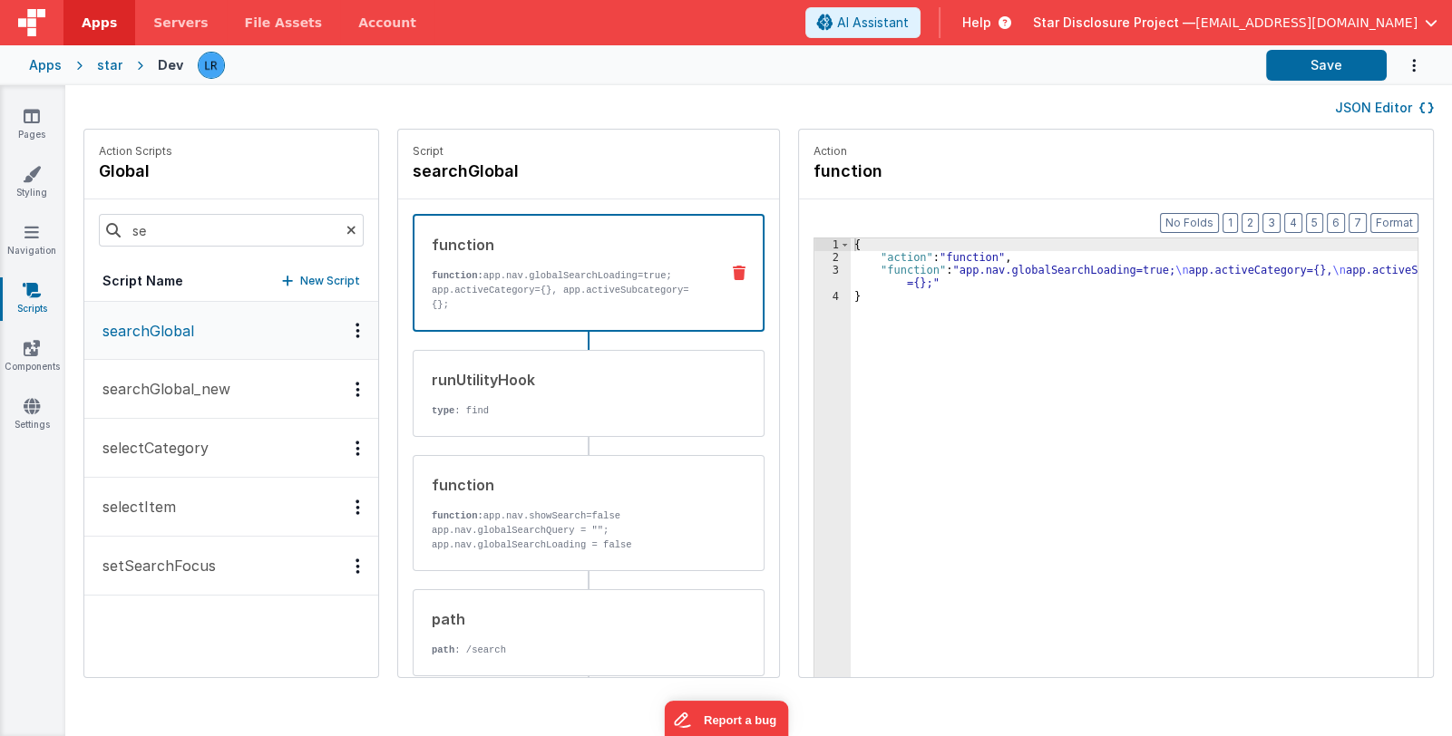
click at [207, 381] on p "searchGlobal_new" at bounding box center [161, 389] width 139 height 22
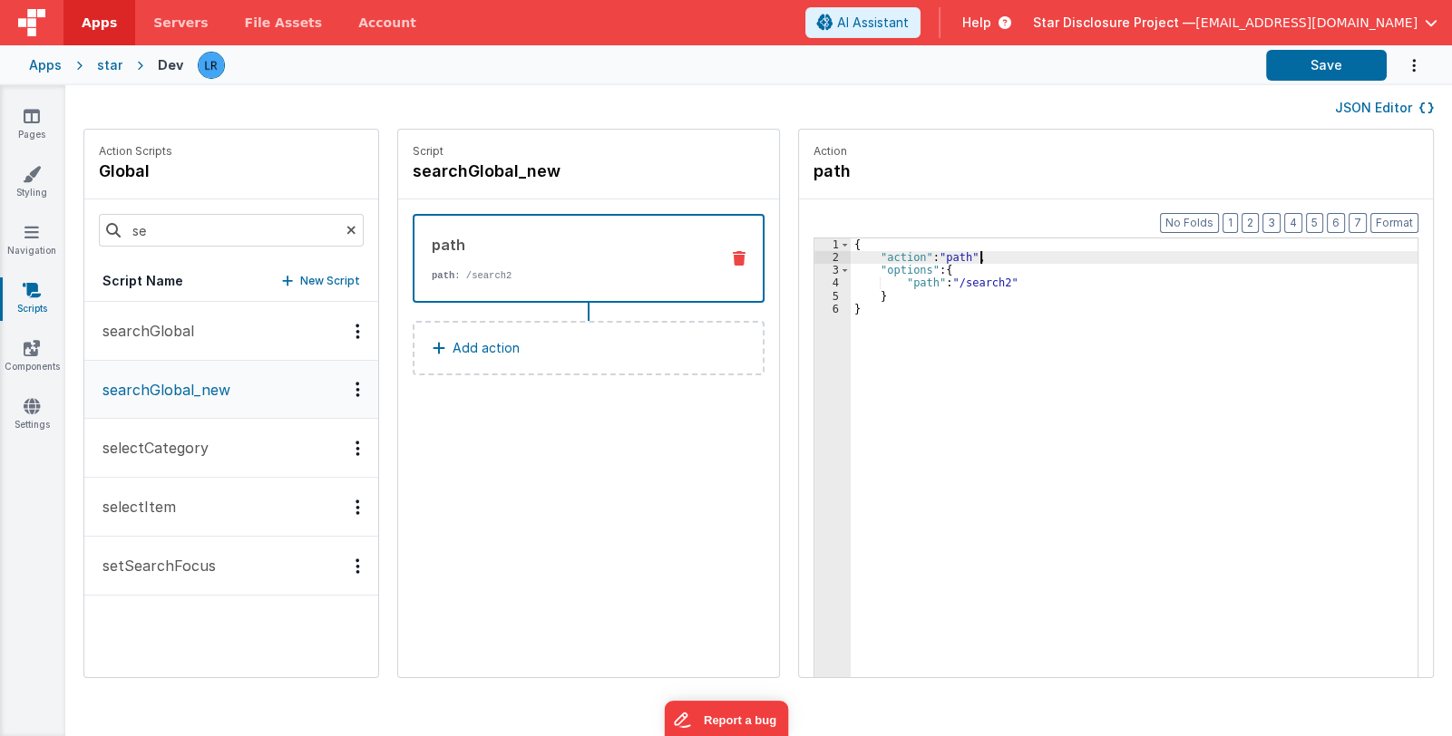
click at [961, 256] on div "{ "action" : "path" , "options" : { "path" : "/search2" } }" at bounding box center [1145, 498] width 591 height 521
click at [992, 282] on div "{ "action" : "path" , "options" : { "path" : "/search2" } }" at bounding box center [1145, 498] width 591 height 521
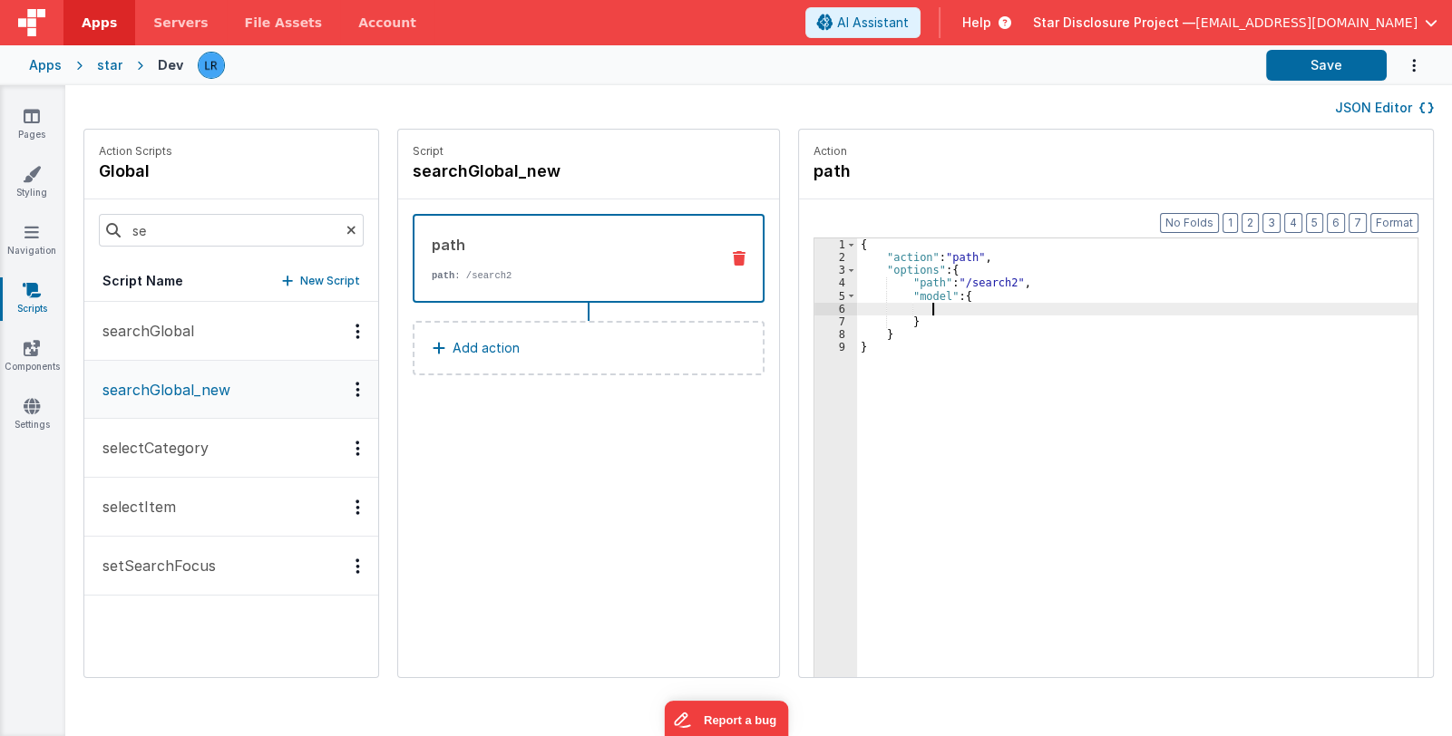
paste textarea
click at [970, 257] on div "{ "action" : "path" , "options" : { "path" : "/search2" , "model" : { "searchMo…" at bounding box center [1149, 498] width 585 height 521
click at [953, 296] on div "{ "action" : "path" , "options" : { "path" : "/search2" , "model" : { "searchMo…" at bounding box center [1149, 498] width 585 height 521
paste textarea
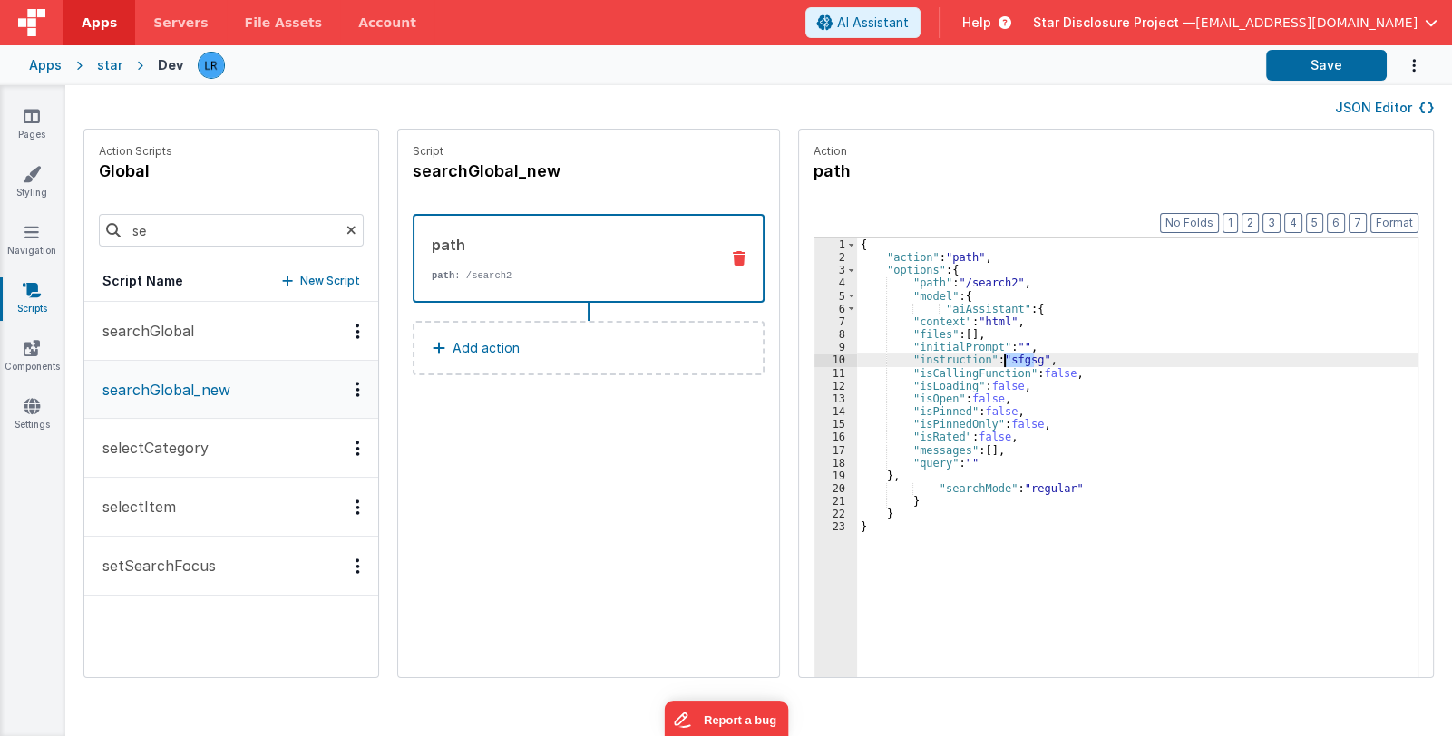
drag, startPoint x: 1008, startPoint y: 359, endPoint x: 983, endPoint y: 360, distance: 25.4
click at [983, 360] on div "{ "action" : "path" , "options" : { "path" : "/search2" , "model" : { "aiAssist…" at bounding box center [1149, 498] width 585 height 521
click at [967, 260] on div "{ "action" : "path" , "options" : { "path" : "/search2" , "model" : { "aiAssist…" at bounding box center [1149, 498] width 585 height 521
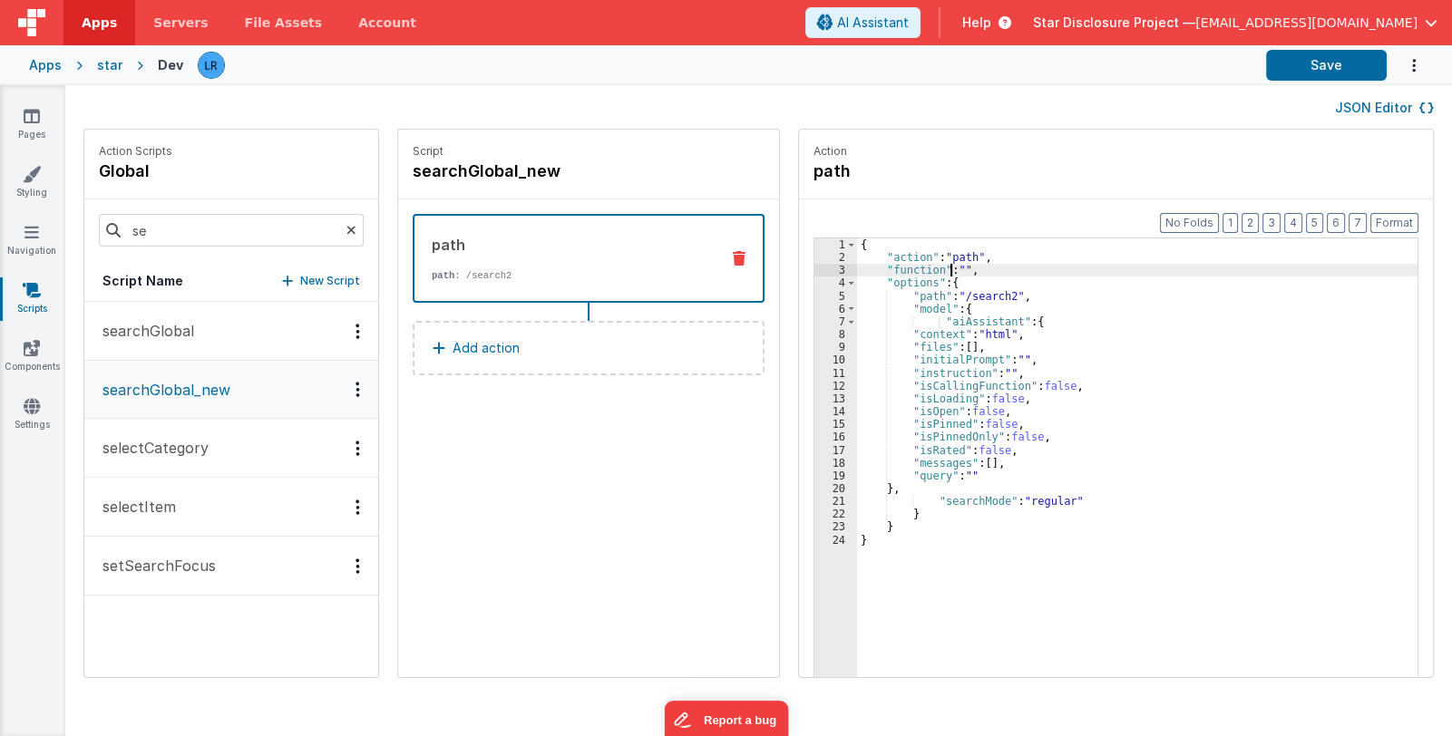
click at [814, 268] on div "3" at bounding box center [835, 270] width 43 height 13
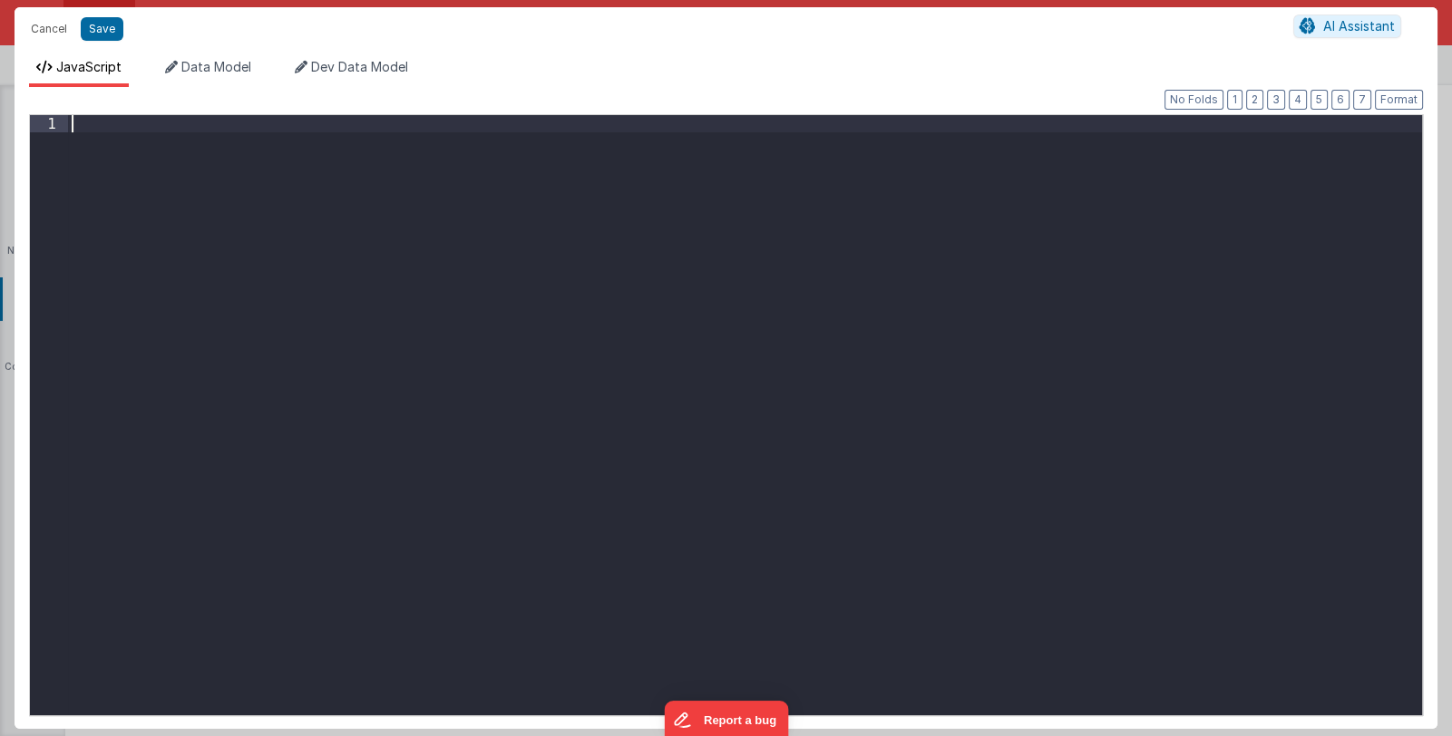
click at [807, 268] on div at bounding box center [745, 432] width 1354 height 635
click at [491, 206] on div at bounding box center [745, 432] width 1354 height 635
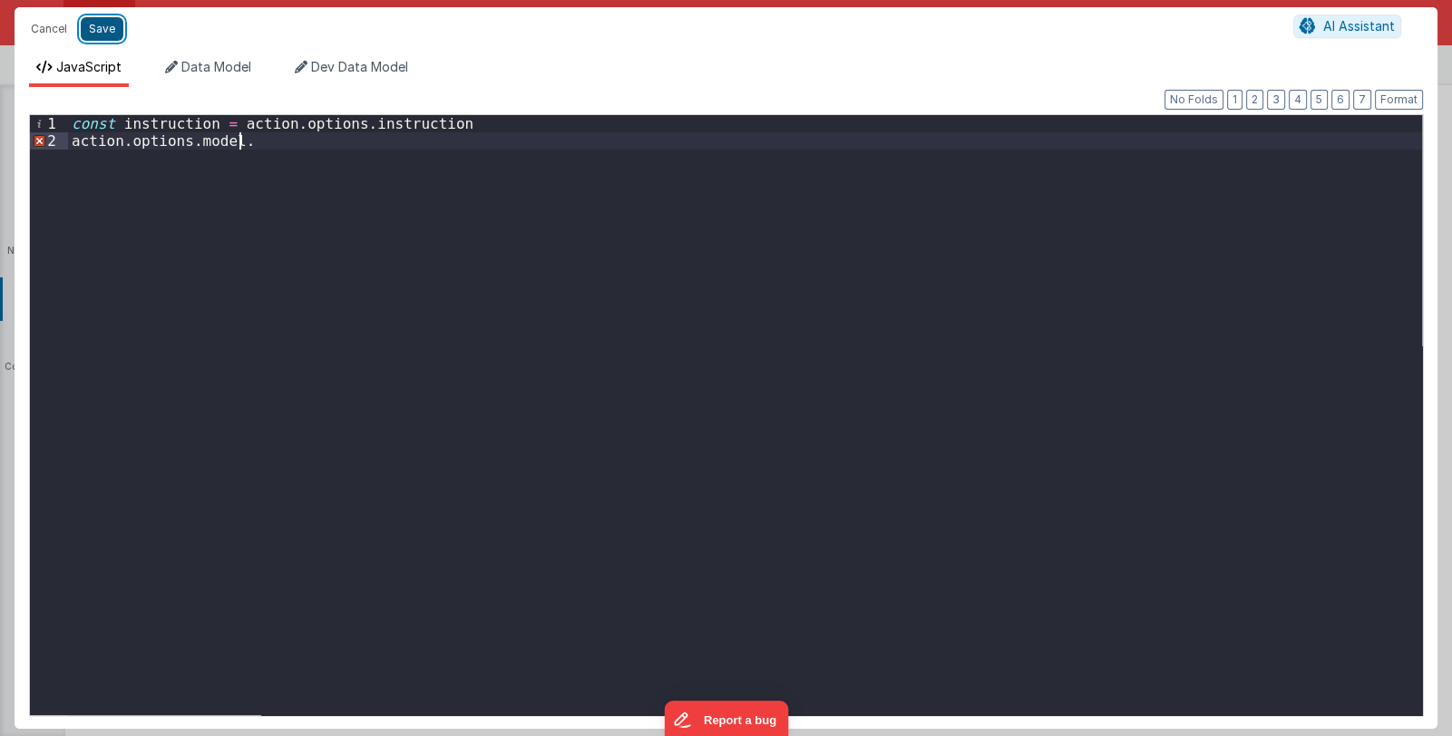
click at [115, 29] on button "Save" at bounding box center [102, 29] width 43 height 24
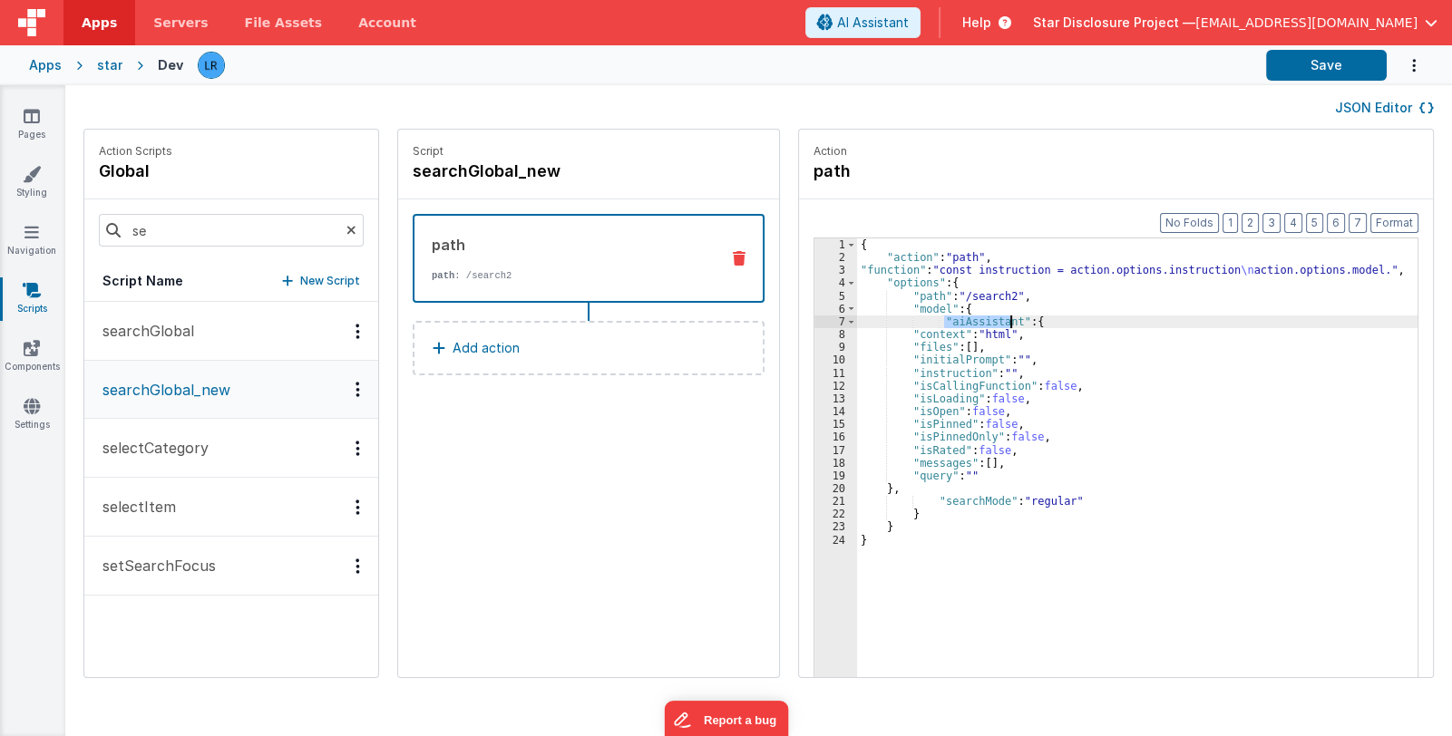
drag, startPoint x: 920, startPoint y: 320, endPoint x: 987, endPoint y: 325, distance: 67.2
click at [987, 325] on div "{ "action" : "path" , "function" : "const instruction = action.options.instruct…" at bounding box center [1149, 498] width 585 height 521
click at [990, 271] on div "{ "action" : "path" , "function" : "const instruction = action.options.instruct…" at bounding box center [1149, 498] width 585 height 521
click at [814, 268] on div "3" at bounding box center [835, 270] width 43 height 13
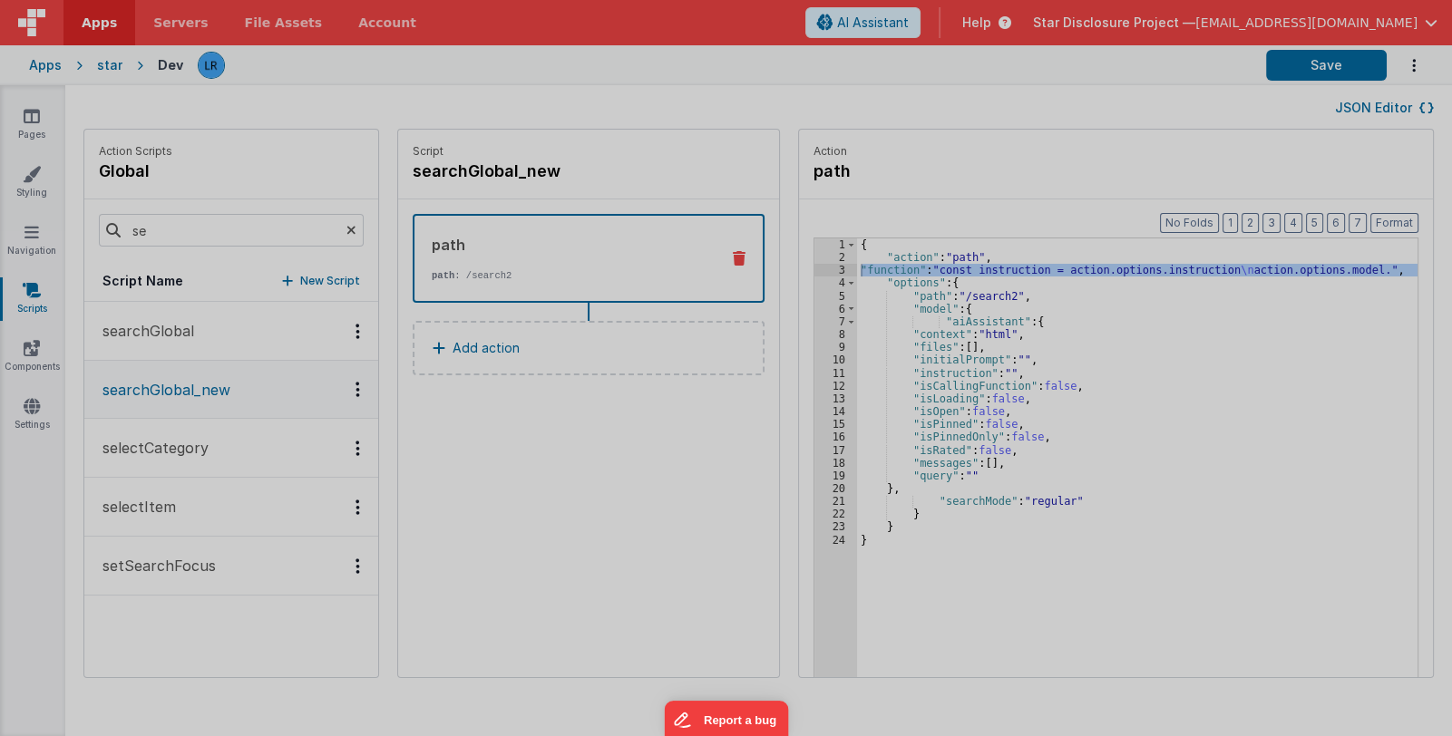
click at [807, 268] on div "const instruction = action . options . instruction action . options . model ." at bounding box center [745, 414] width 1354 height 635
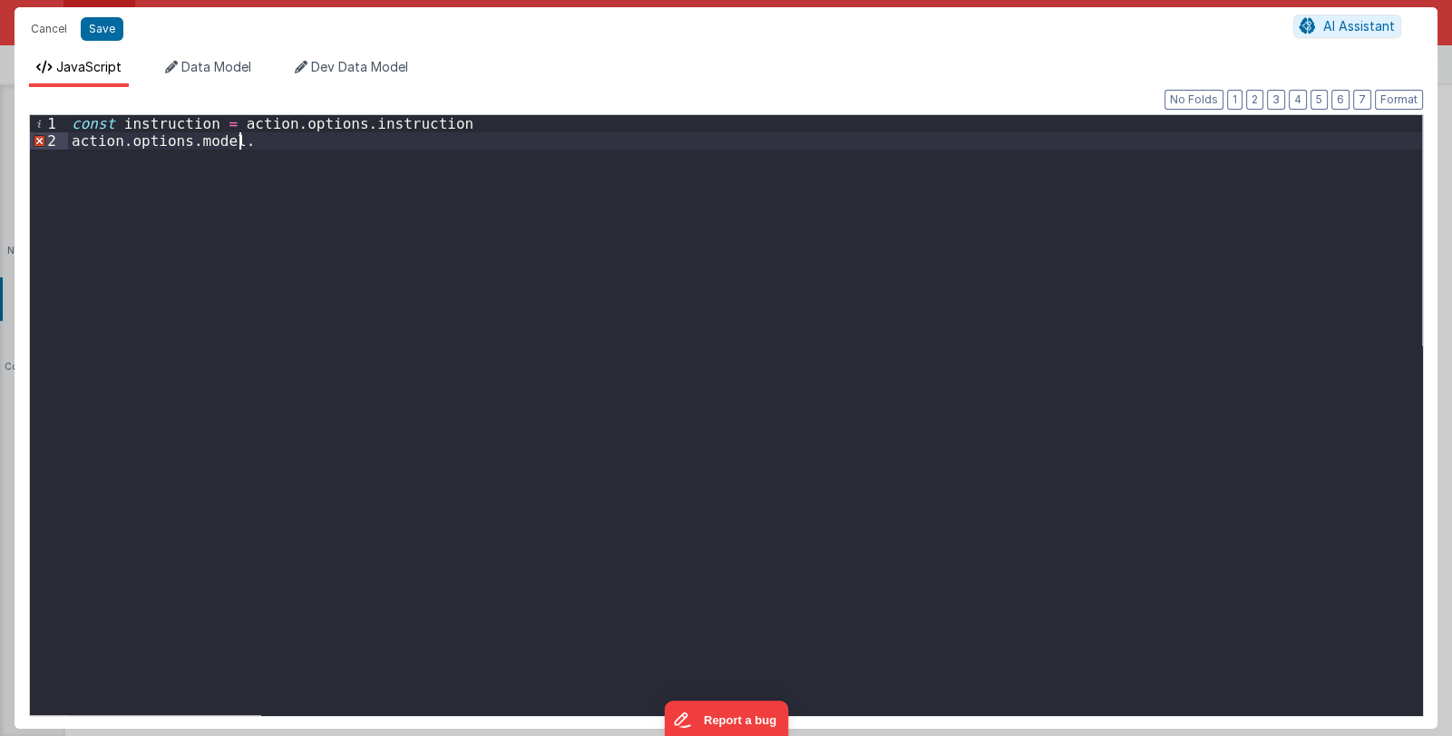
click at [269, 141] on div "const instruction = action . options . instruction action . options . model ." at bounding box center [745, 432] width 1354 height 635
paste textarea
click at [90, 35] on button "Save" at bounding box center [102, 29] width 43 height 24
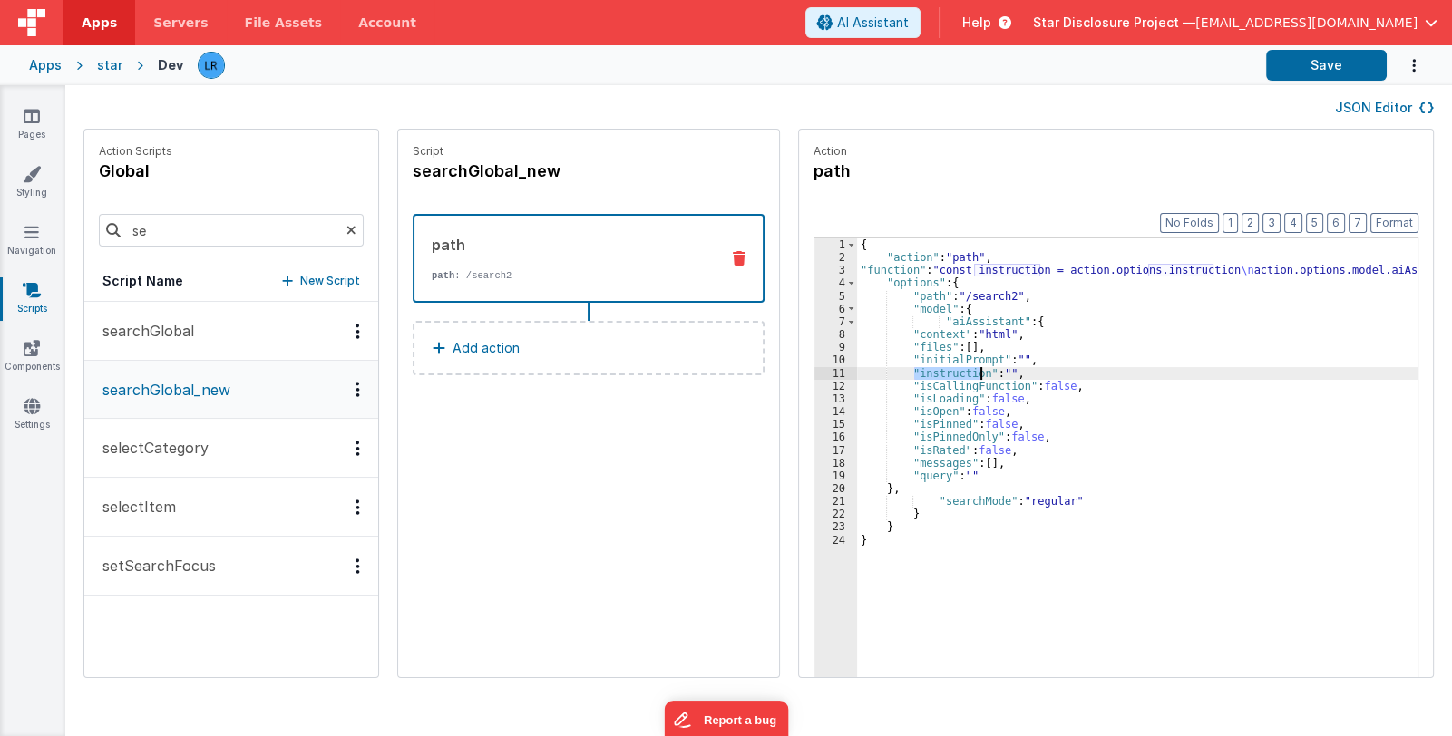
drag, startPoint x: 890, startPoint y: 373, endPoint x: 956, endPoint y: 370, distance: 65.3
click at [956, 370] on div "{ "action" : "path" , "function" : "const instruction = action.options.instruct…" at bounding box center [1149, 498] width 585 height 521
click at [974, 274] on div "{ "action" : "path" , "function" : "const instruction = action.options.instruct…" at bounding box center [1149, 498] width 585 height 521
click at [814, 270] on div "3" at bounding box center [835, 270] width 43 height 13
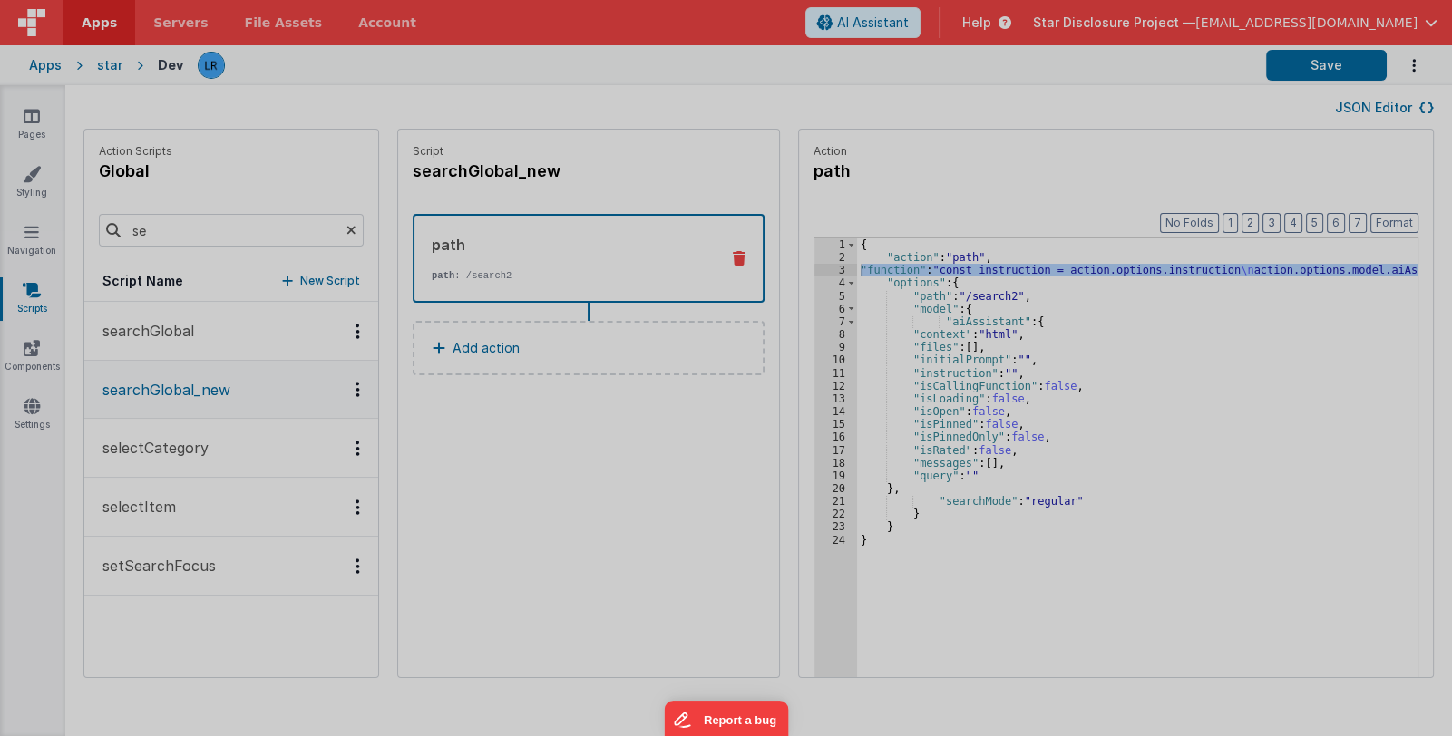
click at [794, 270] on div "const instruction = action . options . instruction action . options . model . a…" at bounding box center [745, 414] width 1354 height 635
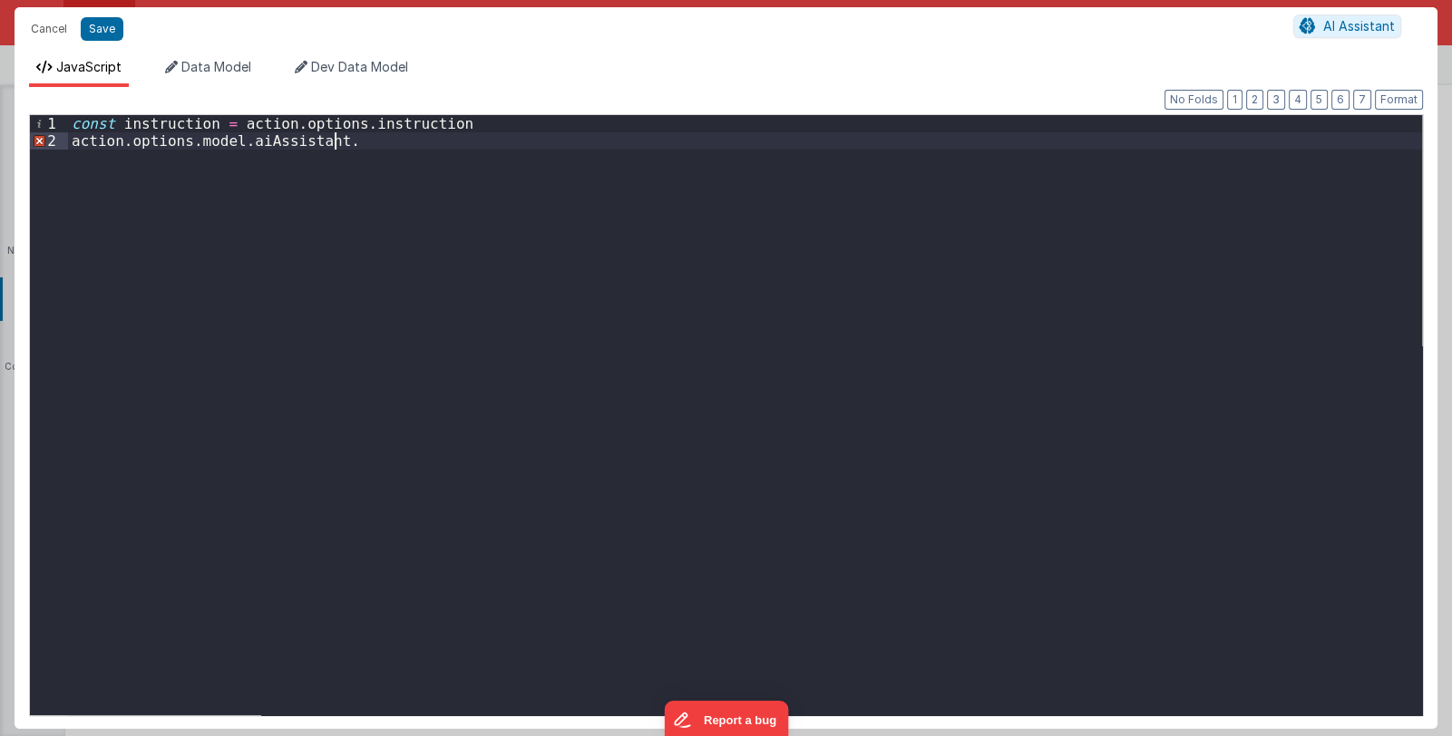
click at [354, 142] on div "const instruction = action . options . instruction action . options . model . a…" at bounding box center [745, 432] width 1354 height 635
paste textarea
drag, startPoint x: 122, startPoint y: 124, endPoint x: 208, endPoint y: 121, distance: 85.3
click at [208, 121] on div "const instruction = action . options . instruction action . options . model . a…" at bounding box center [745, 432] width 1354 height 635
click at [466, 141] on div "const instruction = action . options . instruction action . options . model . a…" at bounding box center [745, 432] width 1354 height 635
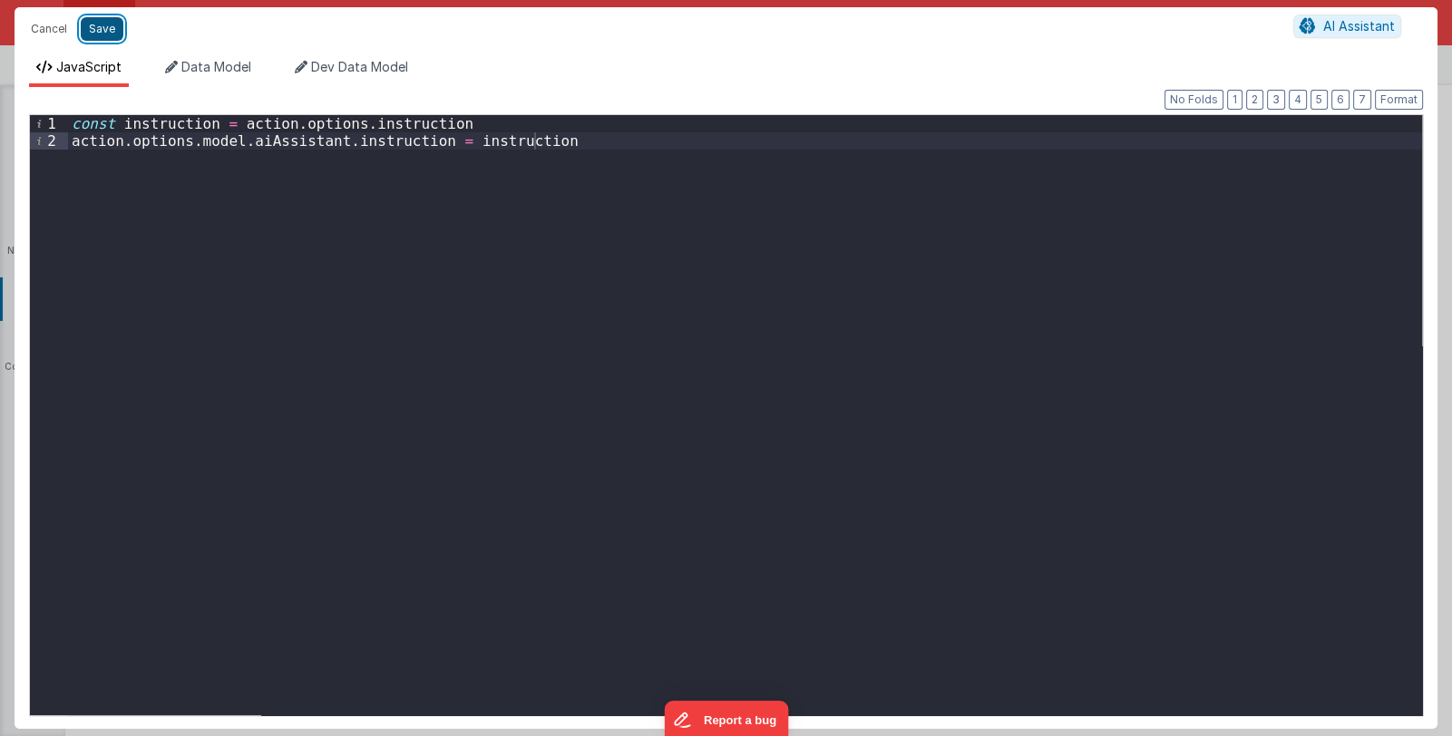
click at [105, 31] on button "Save" at bounding box center [102, 29] width 43 height 24
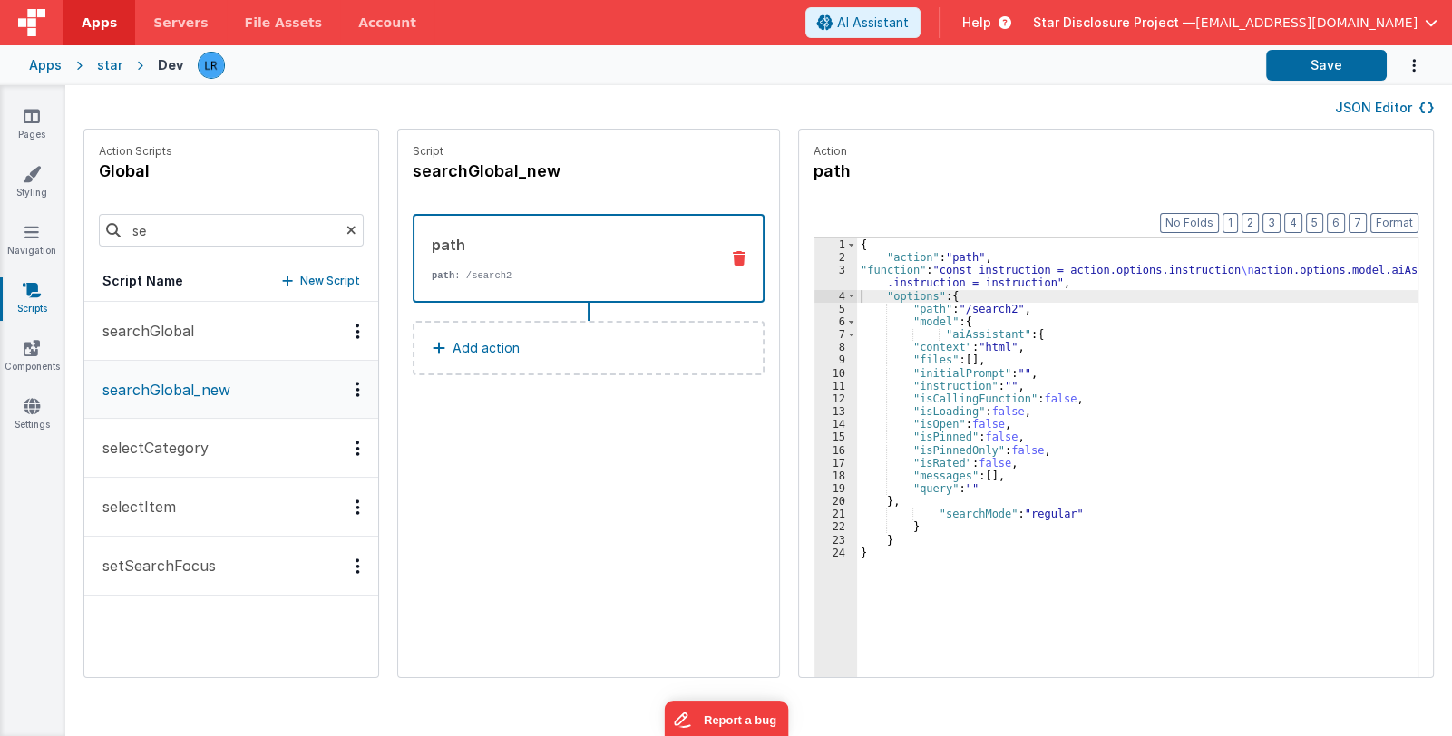
click at [1189, 27] on span "Star Disclosure Project —" at bounding box center [1114, 23] width 162 height 18
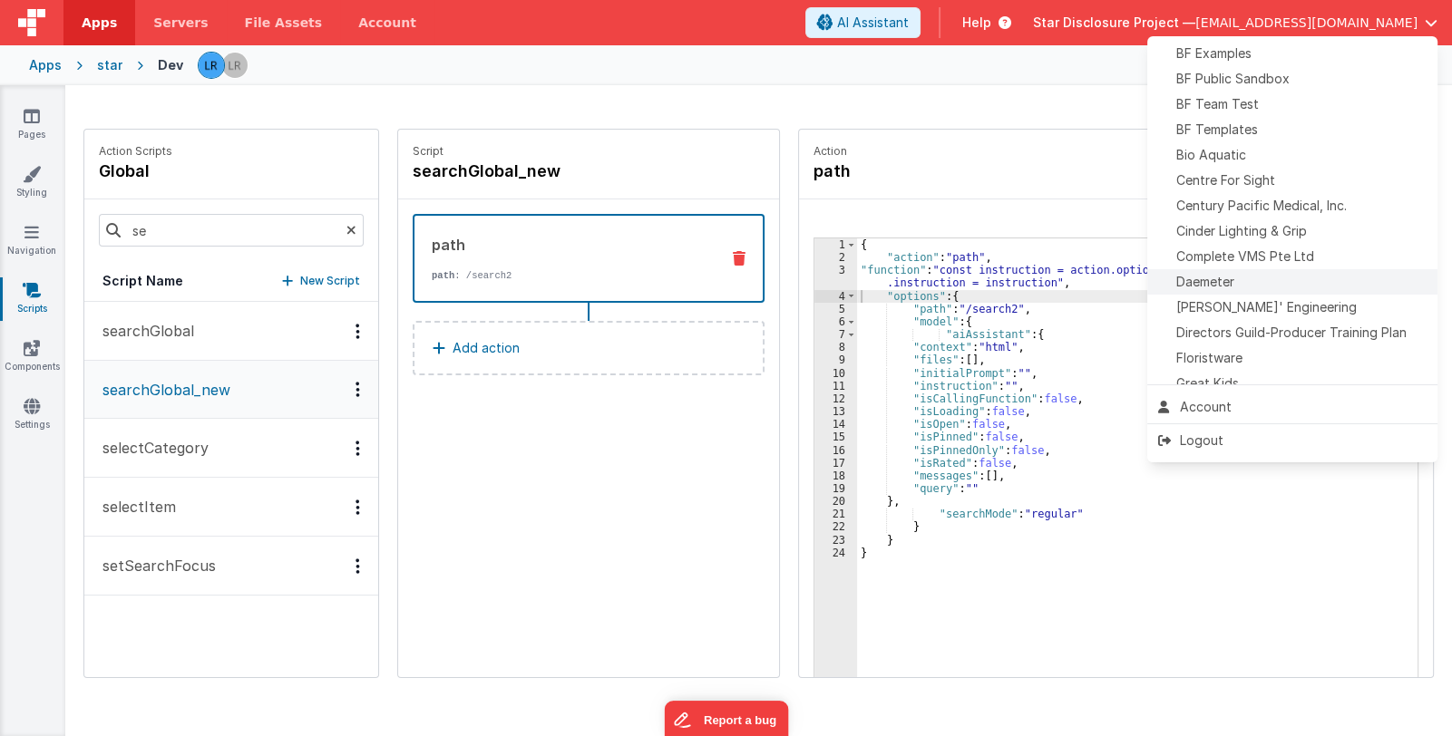
scroll to position [180, 0]
click at [1237, 279] on div "Daemeter" at bounding box center [1292, 281] width 268 height 18
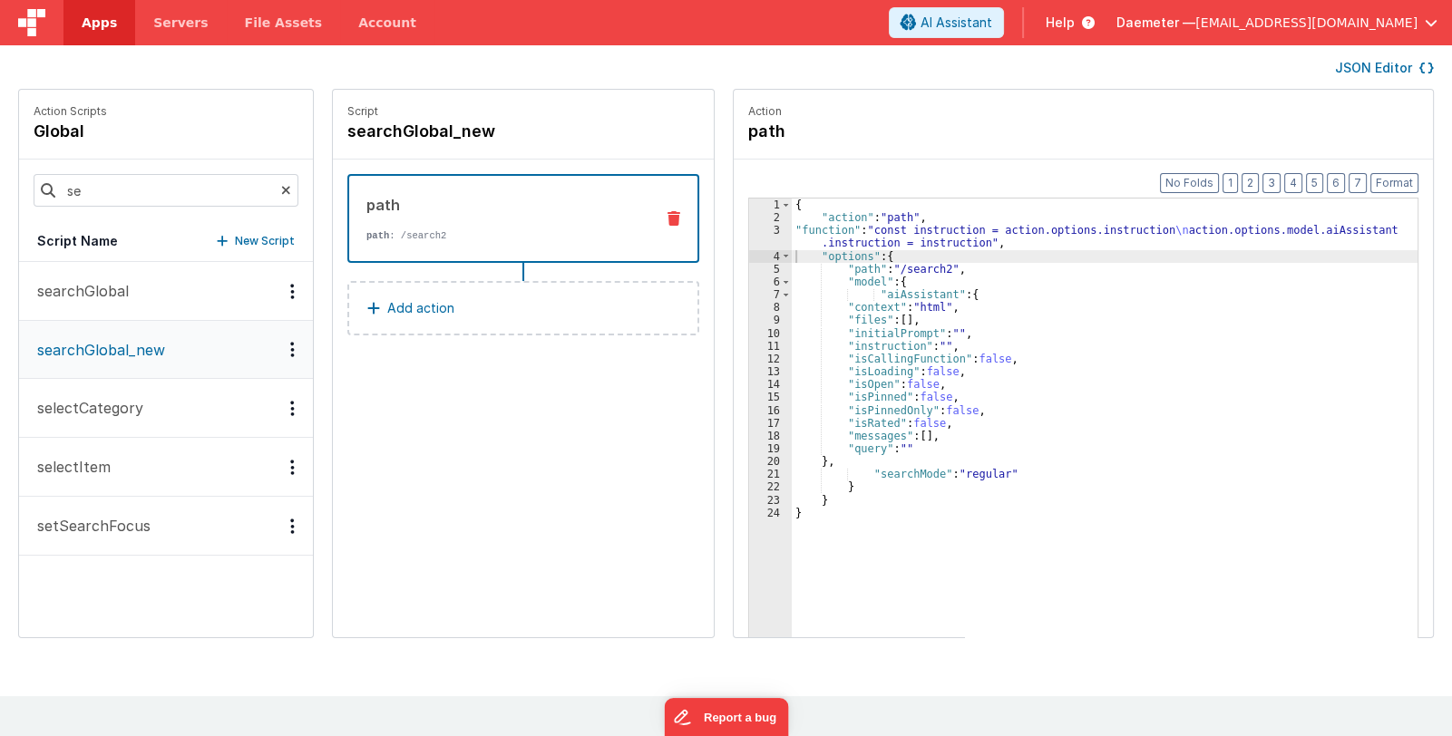
click at [95, 21] on span "Apps" at bounding box center [99, 23] width 35 height 18
click at [99, 23] on span "Apps" at bounding box center [99, 23] width 35 height 18
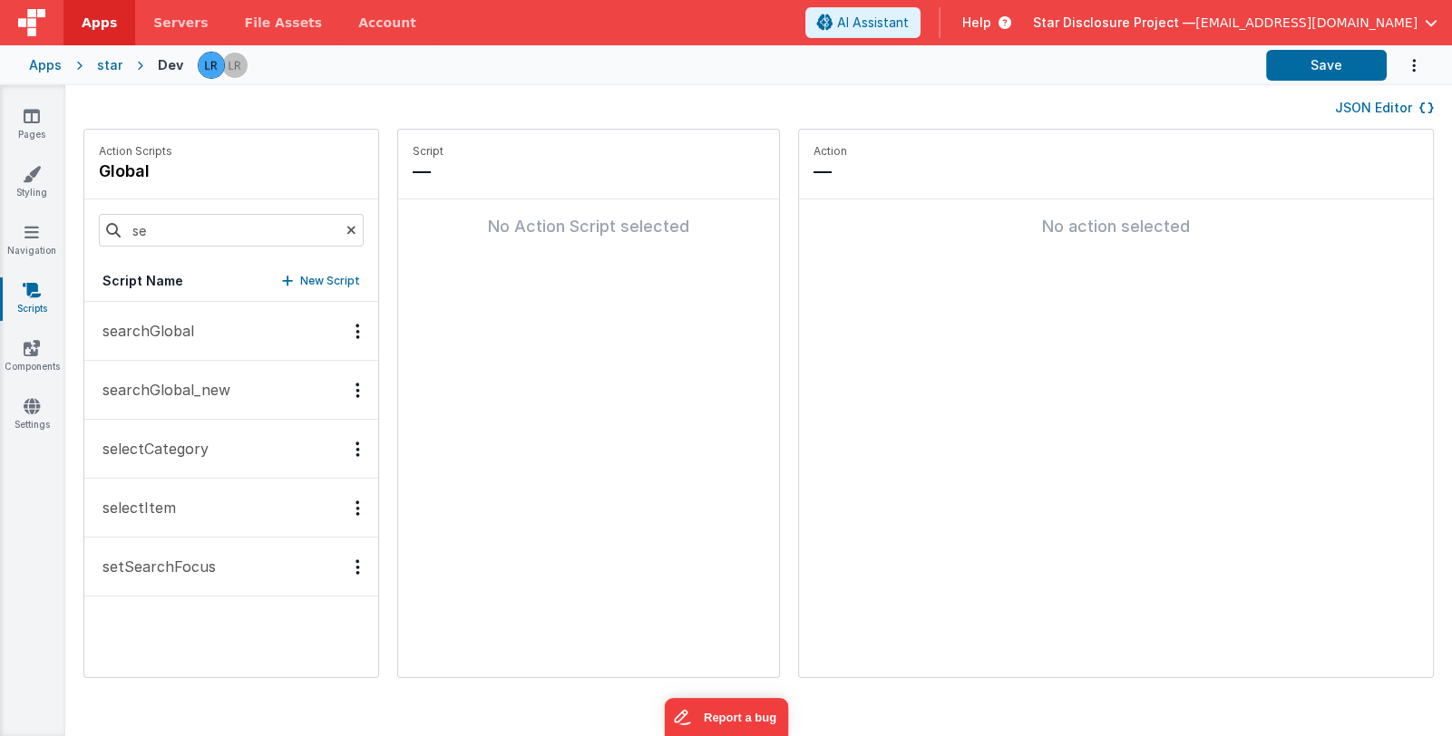
click at [1170, 19] on span "Star Disclosure Project —" at bounding box center [1114, 23] width 162 height 18
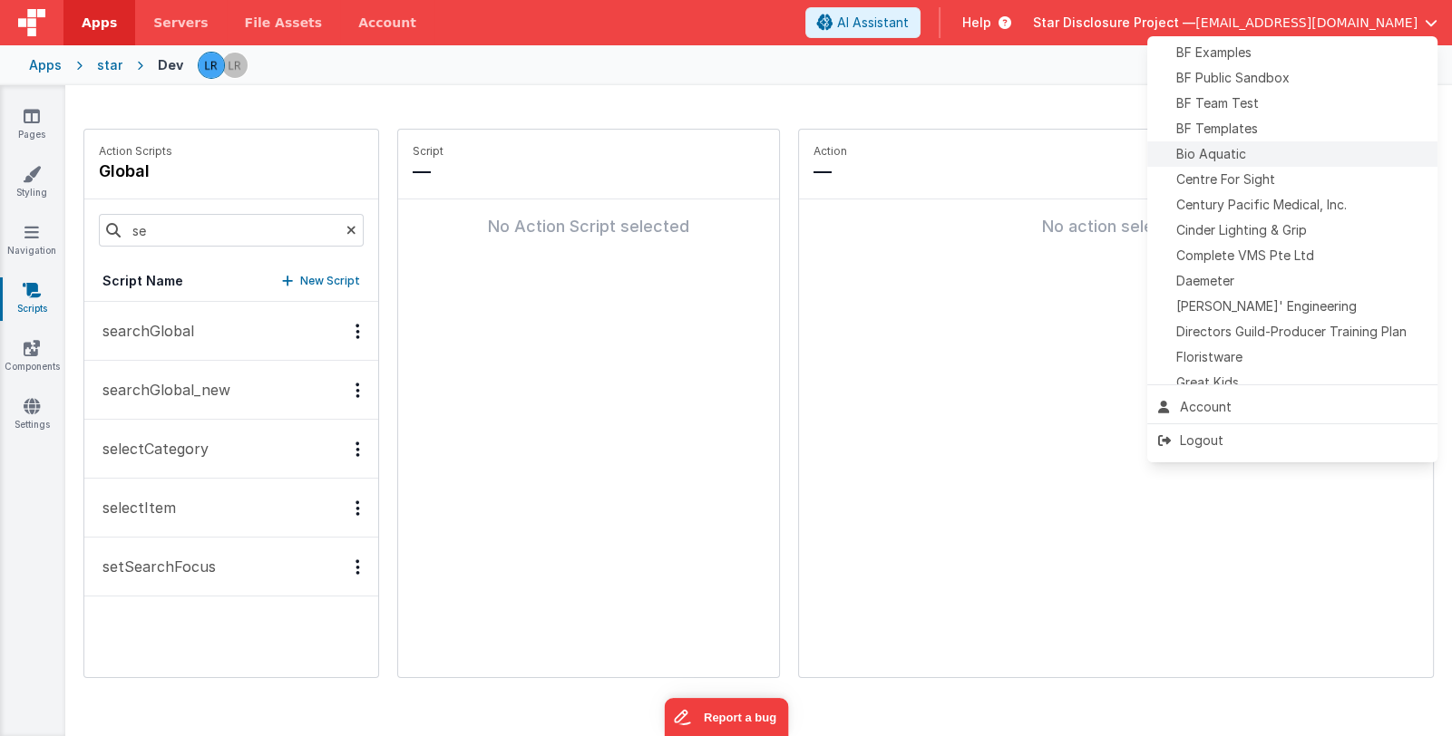
scroll to position [180, 0]
click at [1264, 272] on div "Daemeter" at bounding box center [1292, 281] width 268 height 18
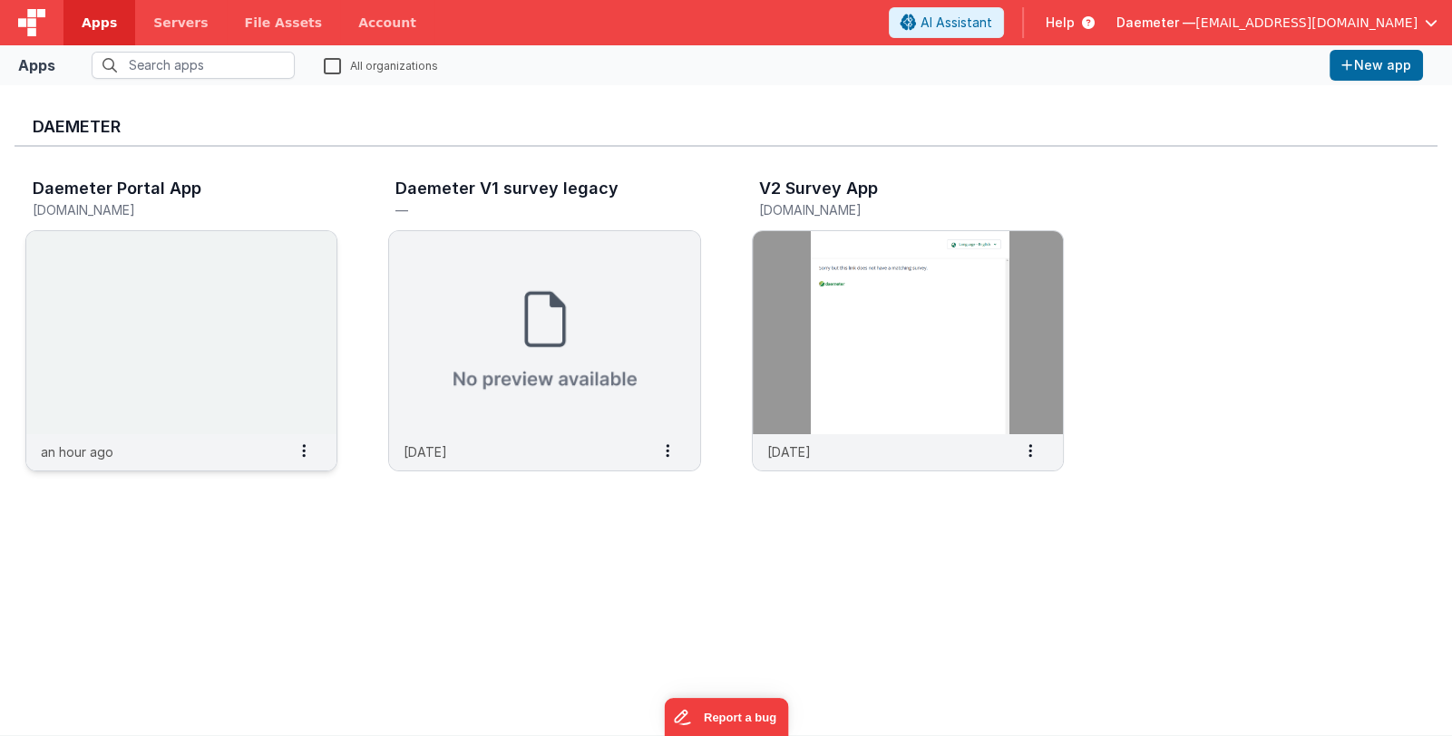
click at [254, 352] on img at bounding box center [181, 332] width 310 height 203
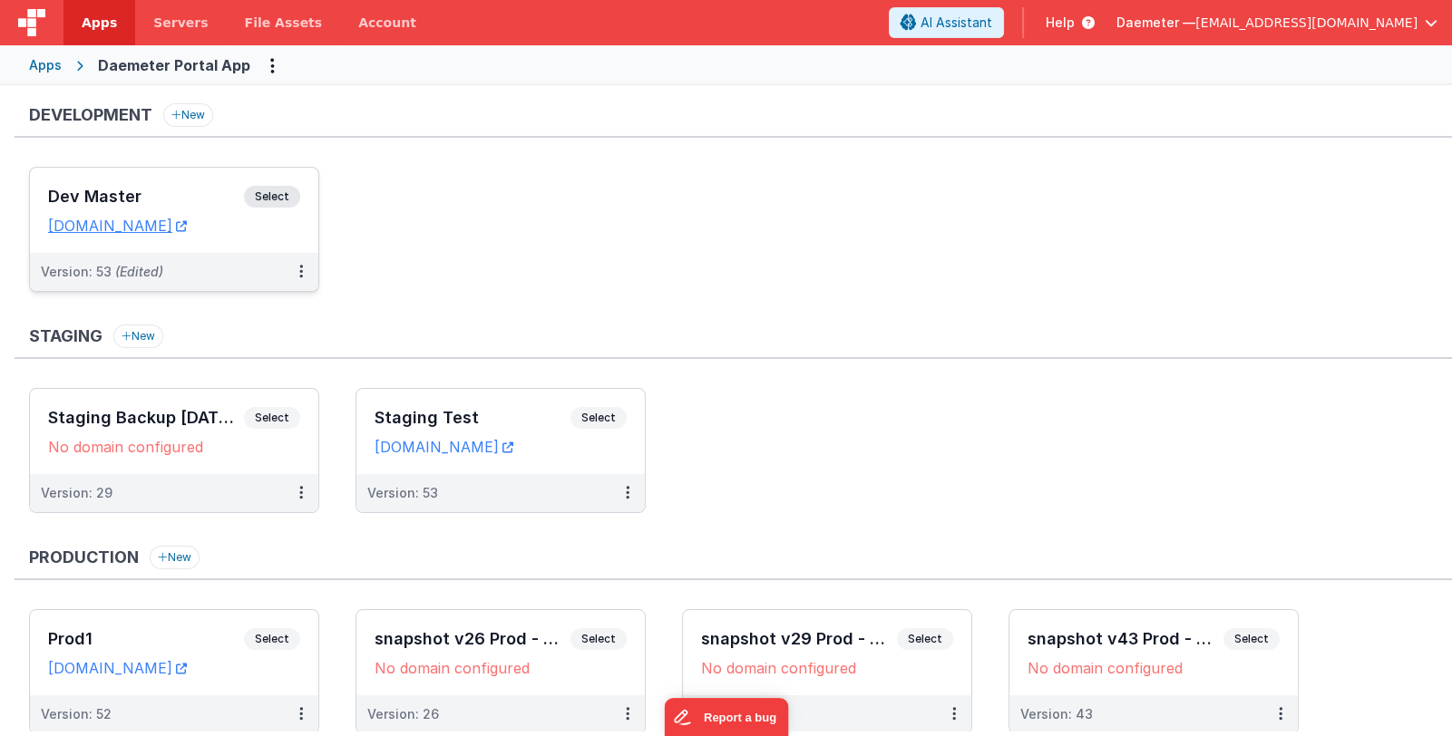
click at [180, 188] on h3 "Dev Master" at bounding box center [146, 197] width 196 height 18
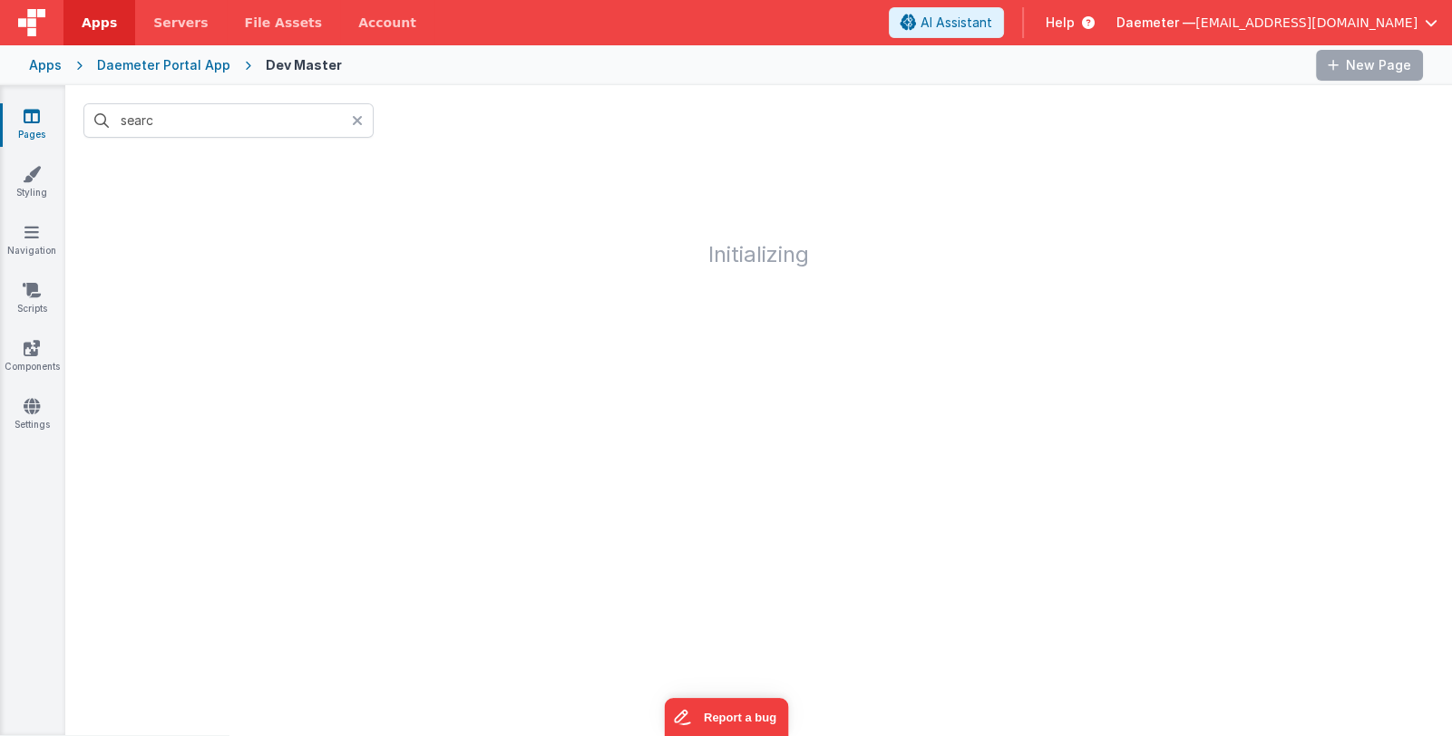
click at [360, 121] on icon at bounding box center [357, 120] width 11 height 15
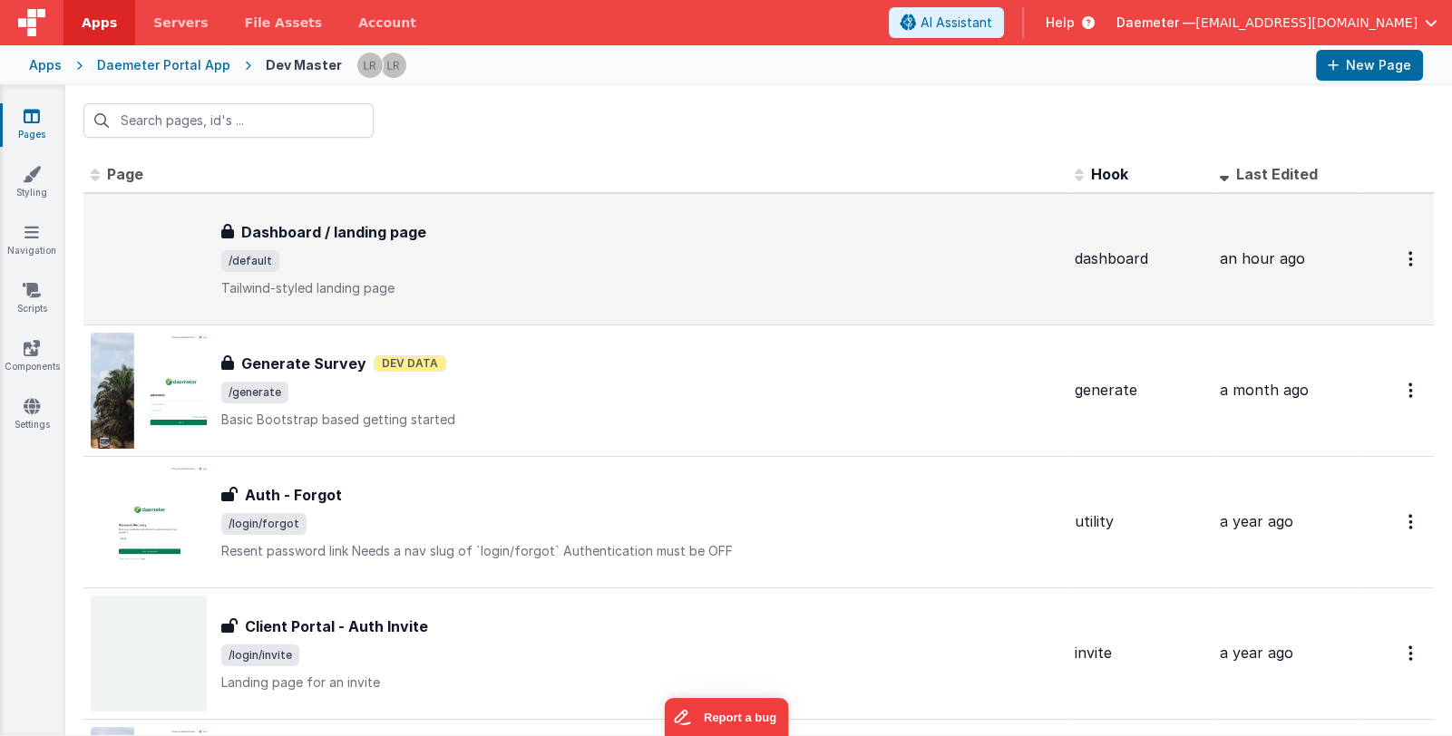
click at [567, 248] on div "Dashboard / landing page Dashboard / landing page /default Tailwind-styled land…" at bounding box center [640, 259] width 839 height 76
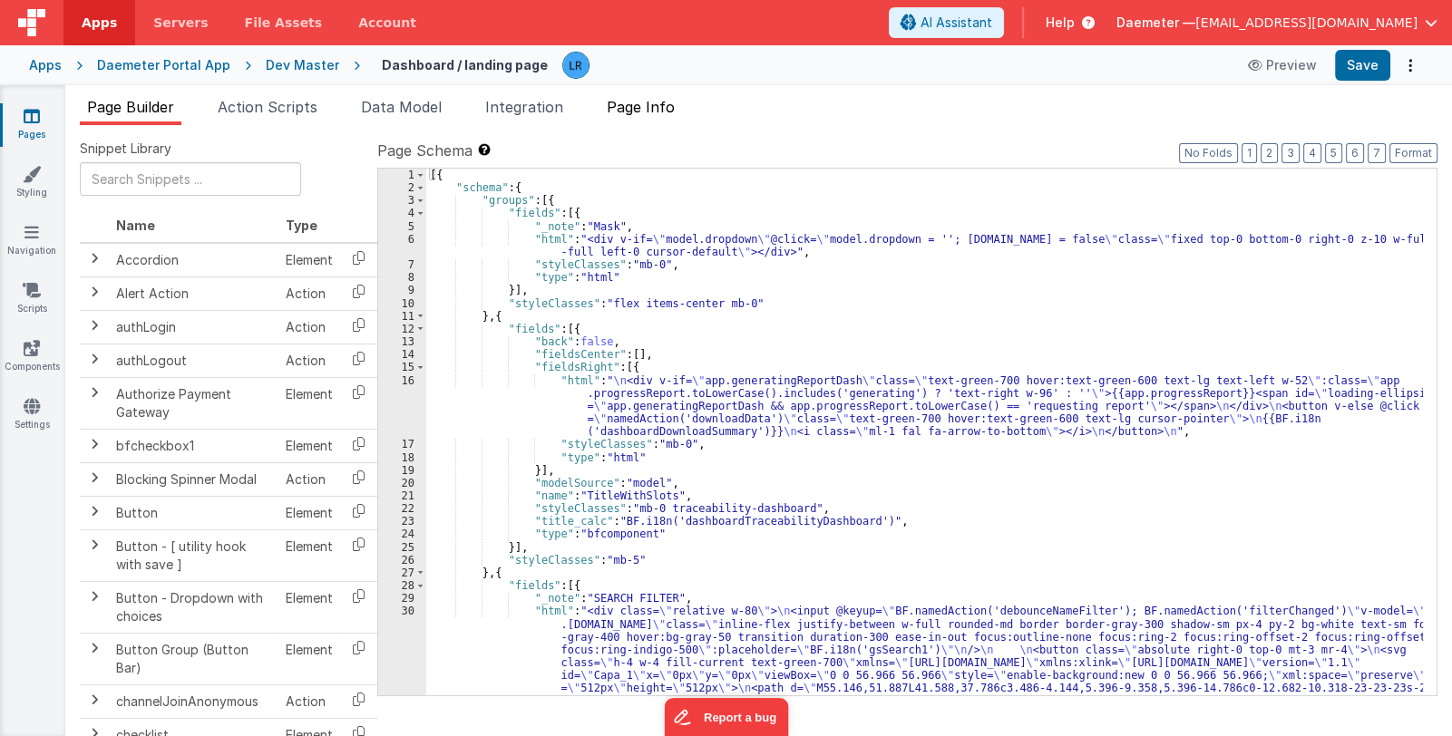
click at [648, 107] on span "Page Info" at bounding box center [641, 107] width 68 height 18
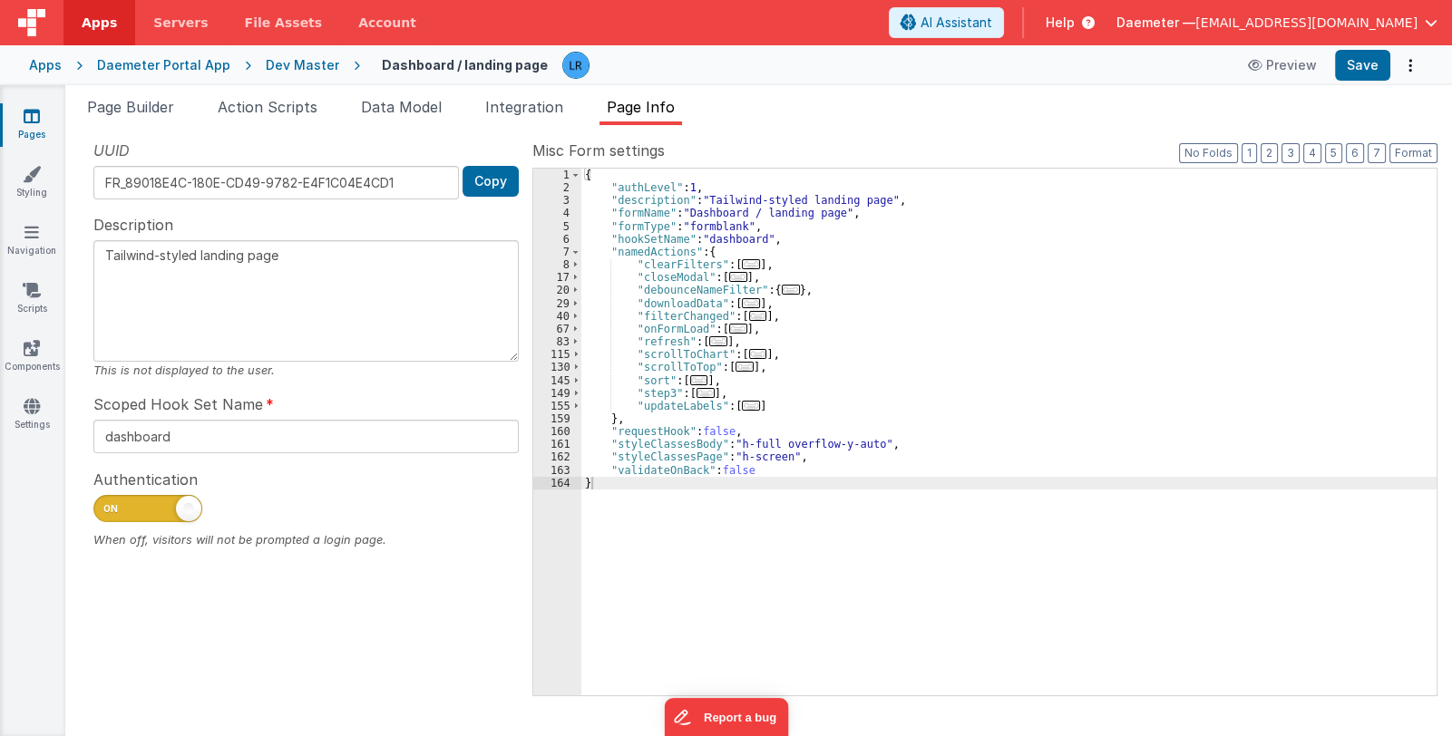
click at [743, 261] on span "..." at bounding box center [751, 264] width 18 height 10
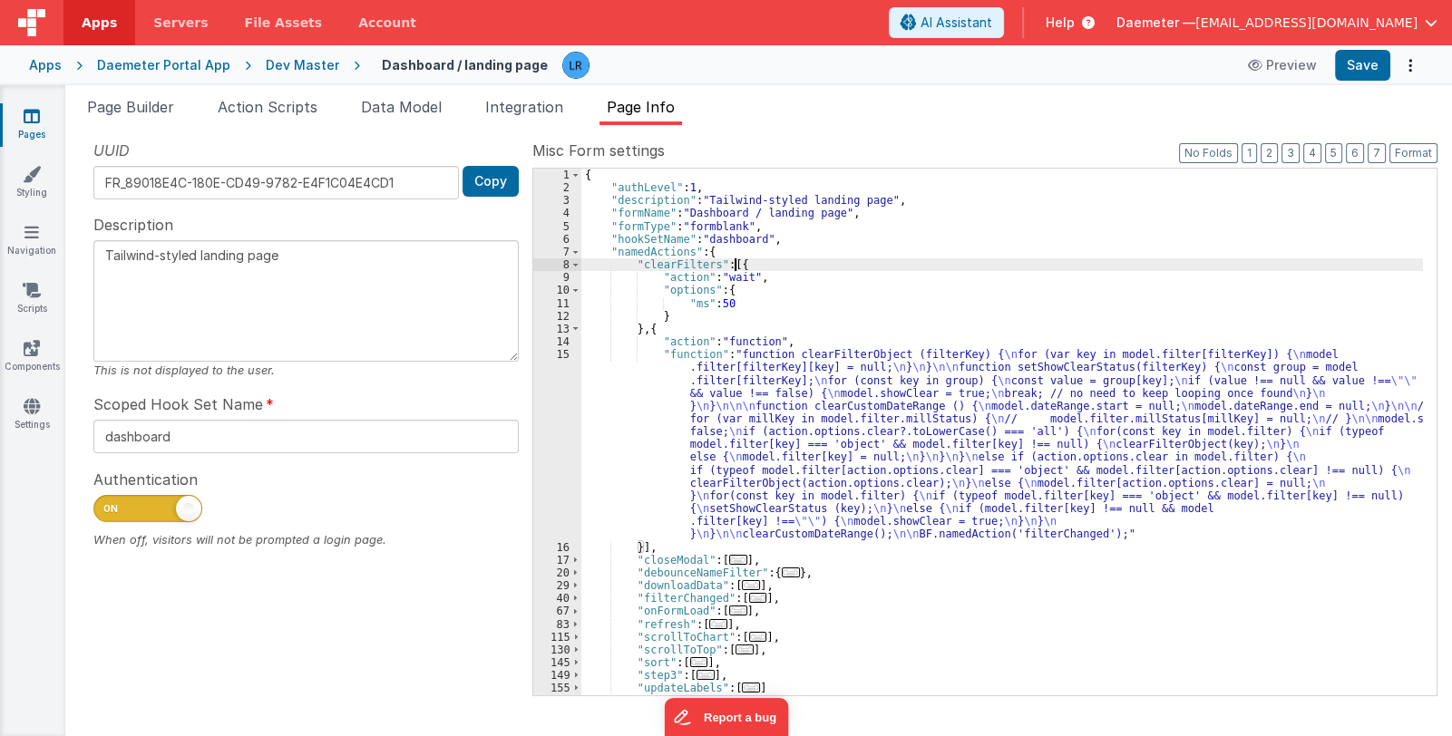
click at [790, 425] on div "{ "authLevel" : 1 , "description" : "Tailwind-styled landing page" , "formName"…" at bounding box center [1001, 445] width 841 height 553
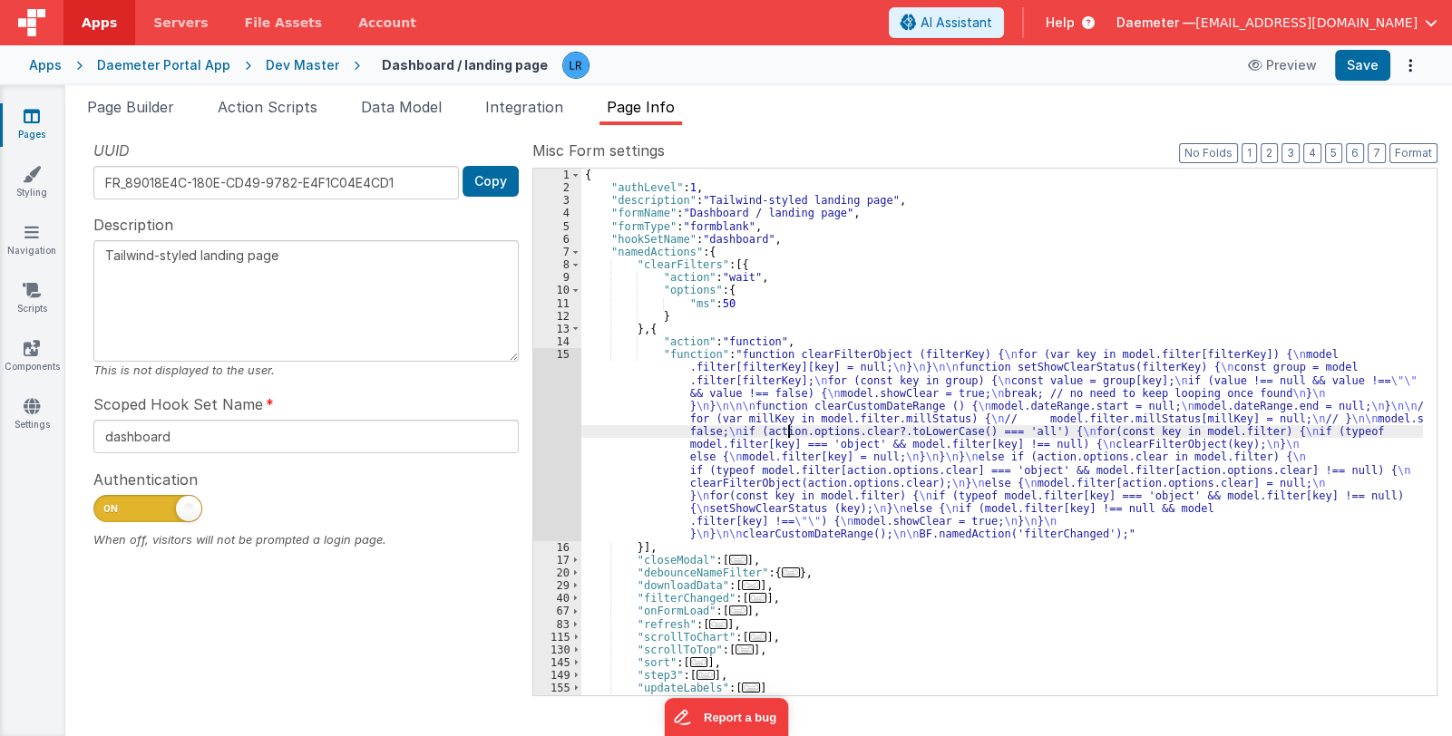
click at [555, 465] on div "15" at bounding box center [557, 444] width 48 height 193
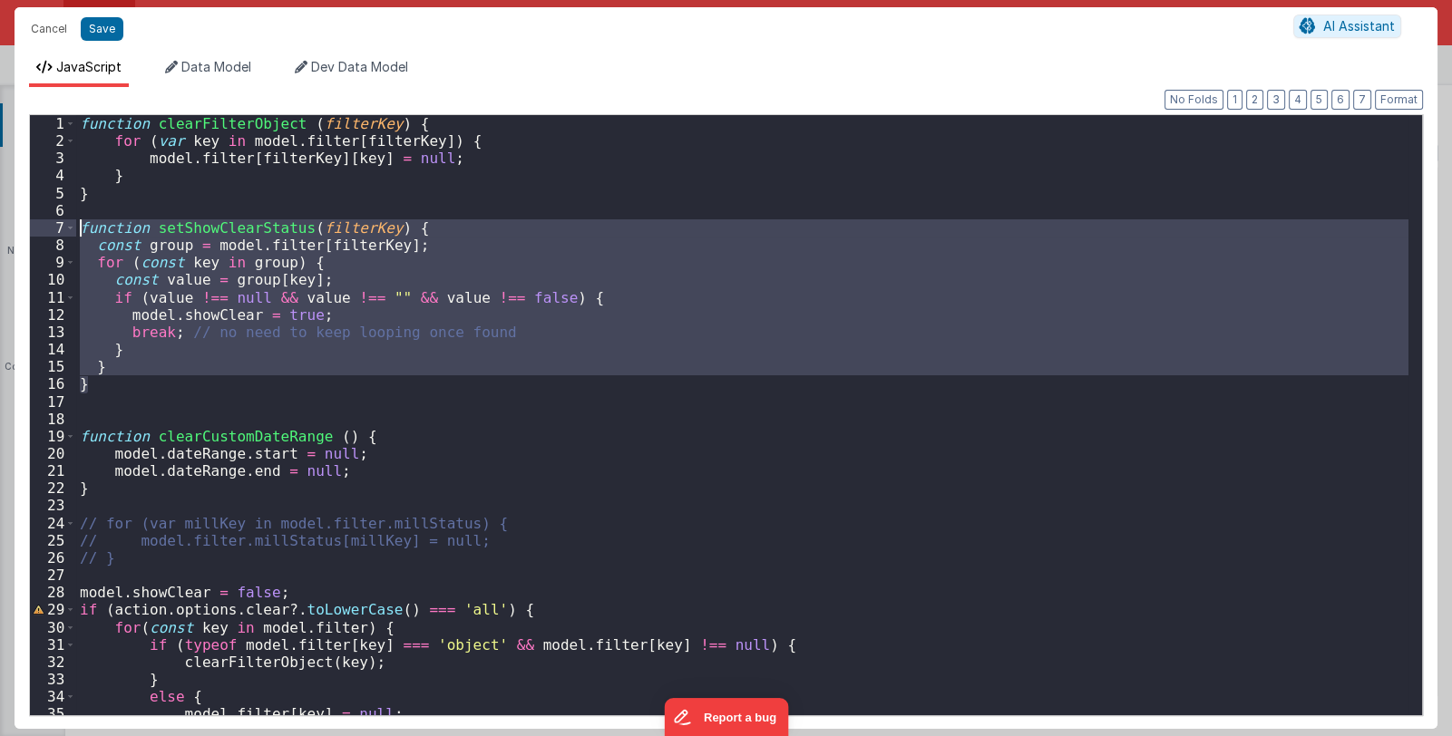
drag, startPoint x: 94, startPoint y: 386, endPoint x: 44, endPoint y: 230, distance: 164.0
click at [44, 230] on div "1 2 3 4 5 6 7 8 9 10 11 12 13 14 15 16 17 18 19 20 21 22 23 24 25 26 27 28 29 3…" at bounding box center [725, 415] width 1393 height 602
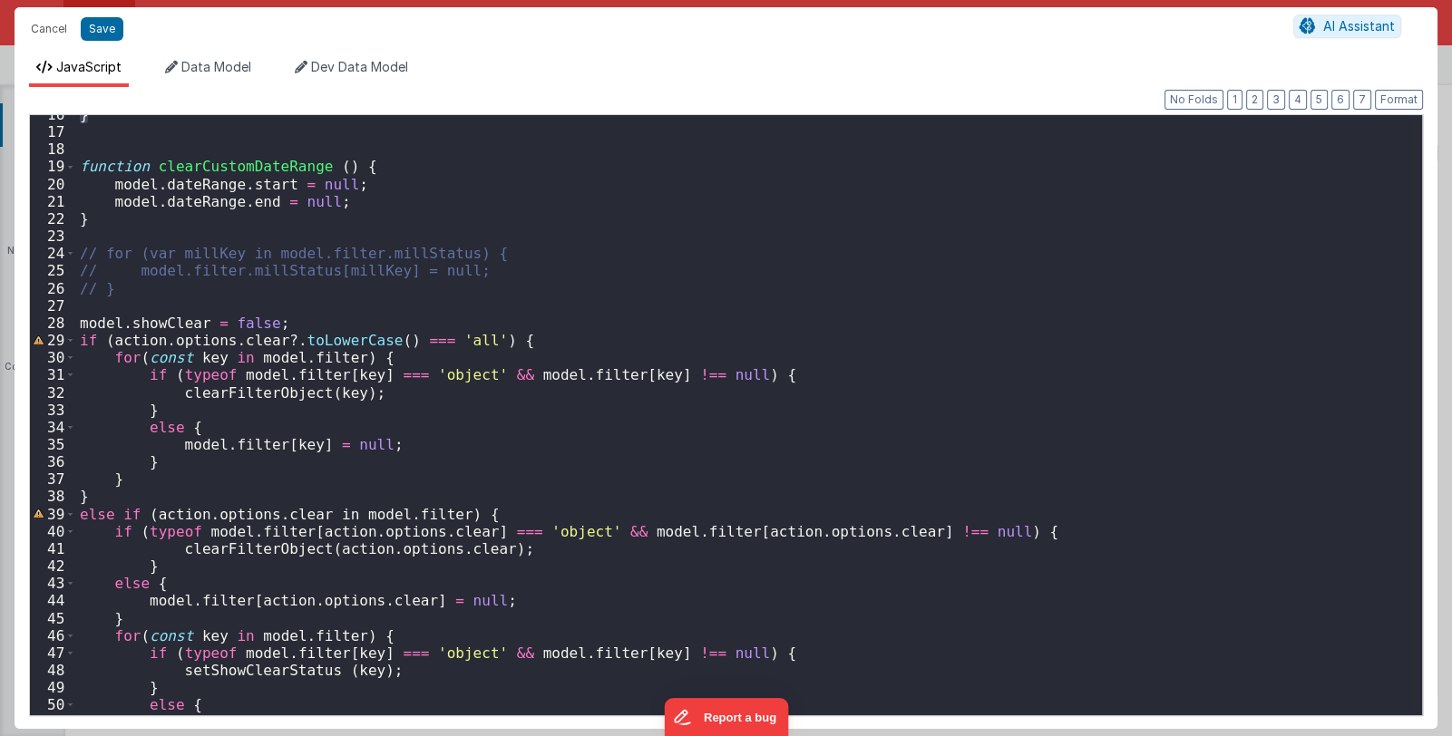
scroll to position [442, 0]
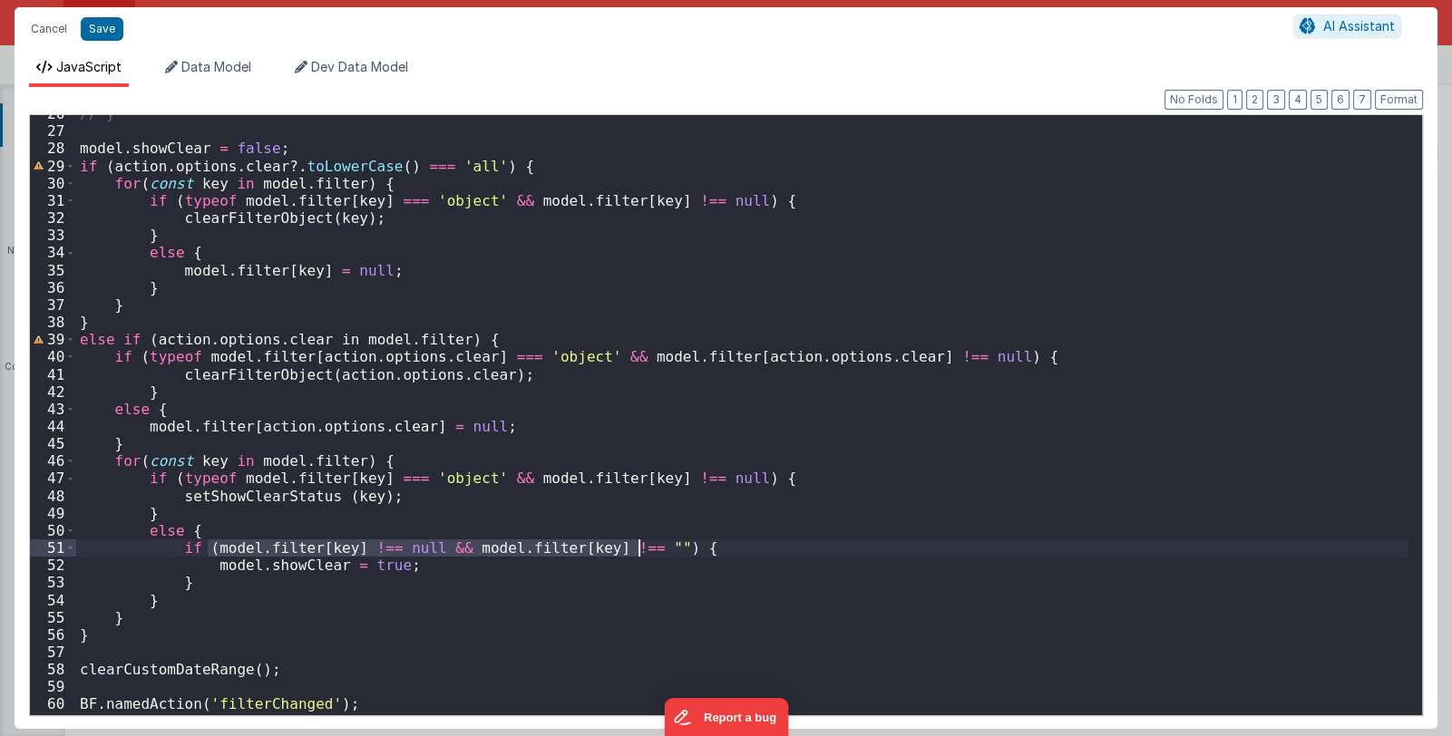
drag, startPoint x: 208, startPoint y: 549, endPoint x: 638, endPoint y: 547, distance: 430.7
click at [638, 547] on div "// } model . showClear = false ; if ( action . options . clear ?. toLowerCase (…" at bounding box center [742, 421] width 1332 height 633
drag, startPoint x: 55, startPoint y: 30, endPoint x: 433, endPoint y: 213, distance: 420.1
click at [55, 30] on button "Cancel" at bounding box center [49, 28] width 54 height 25
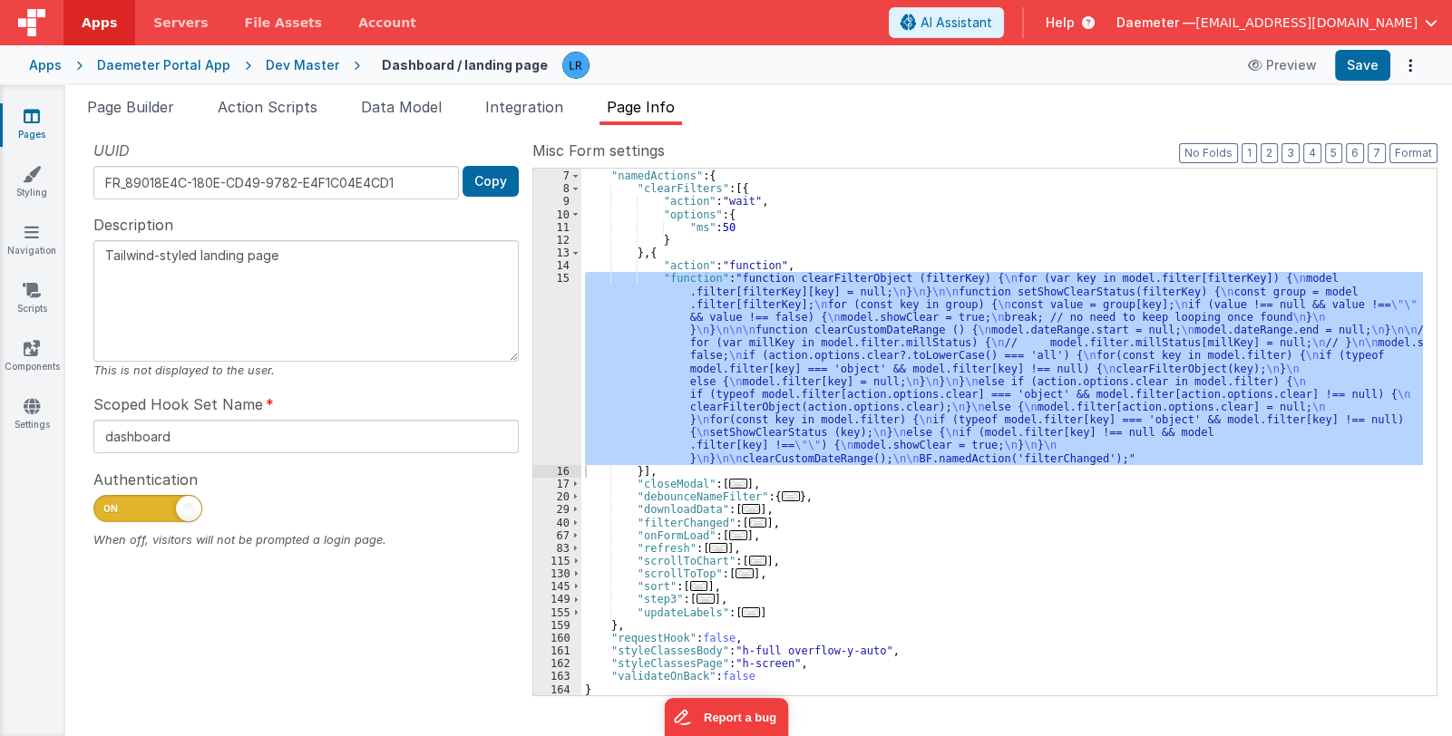
scroll to position [76, 0]
click at [749, 519] on span "..." at bounding box center [758, 523] width 18 height 10
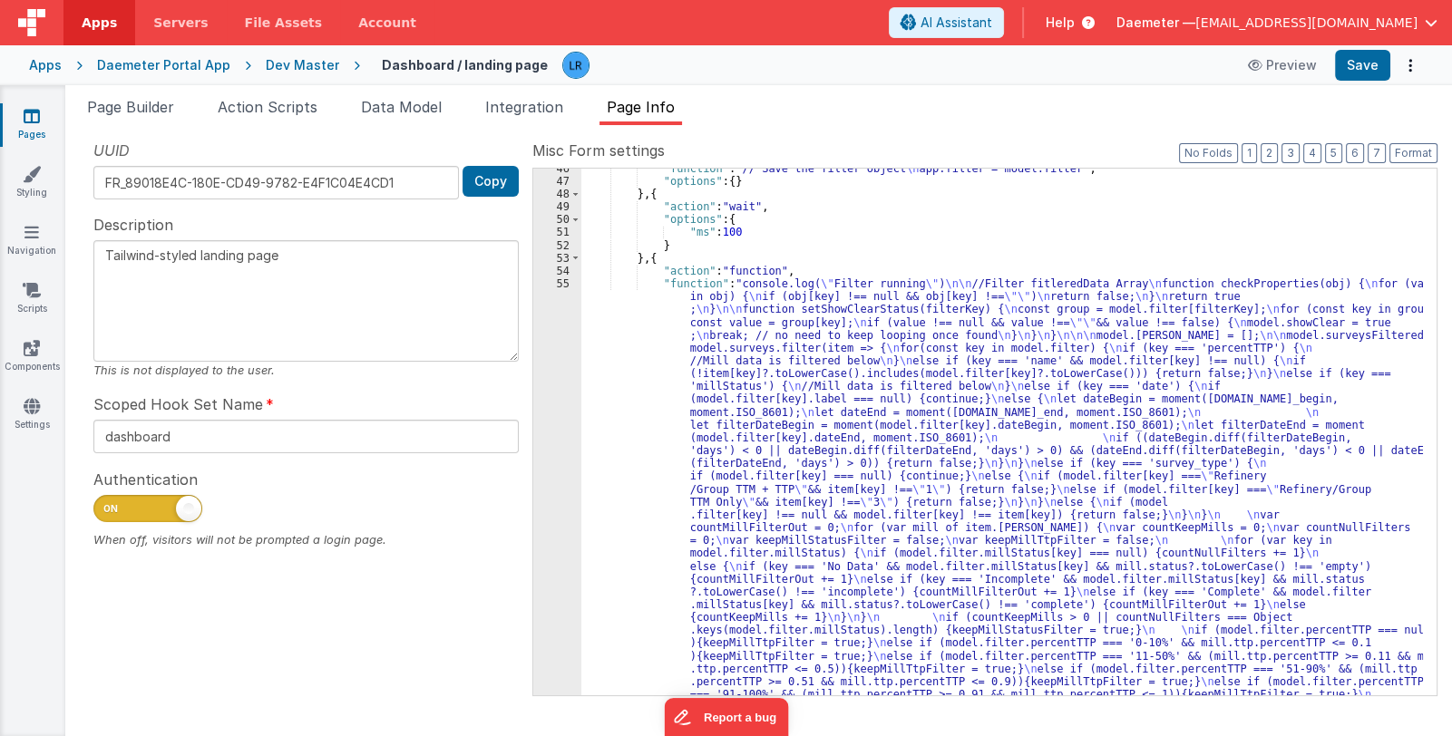
click at [766, 558] on div ""function" : "// Save the filter object \n app.filter = model.filter" , "option…" at bounding box center [1001, 683] width 841 height 1042
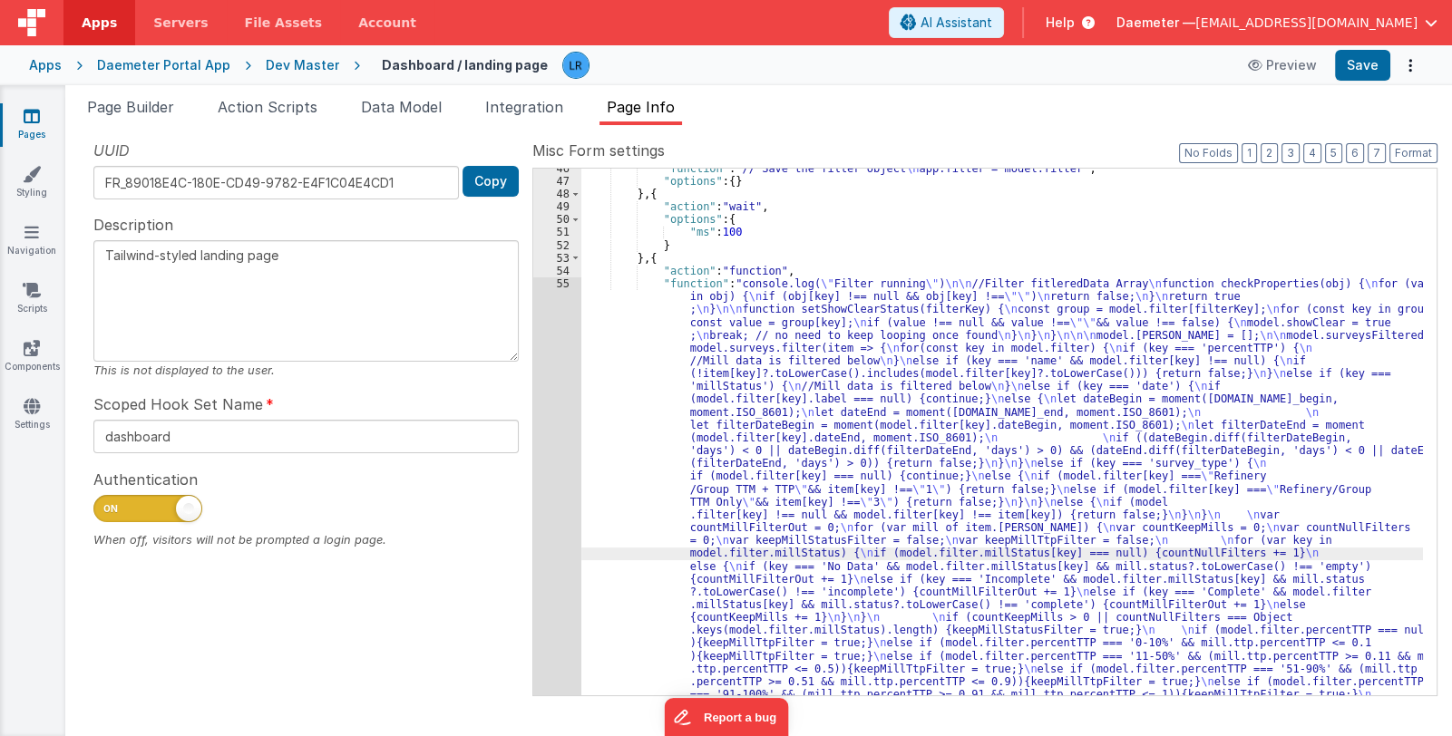
scroll to position [603, 0]
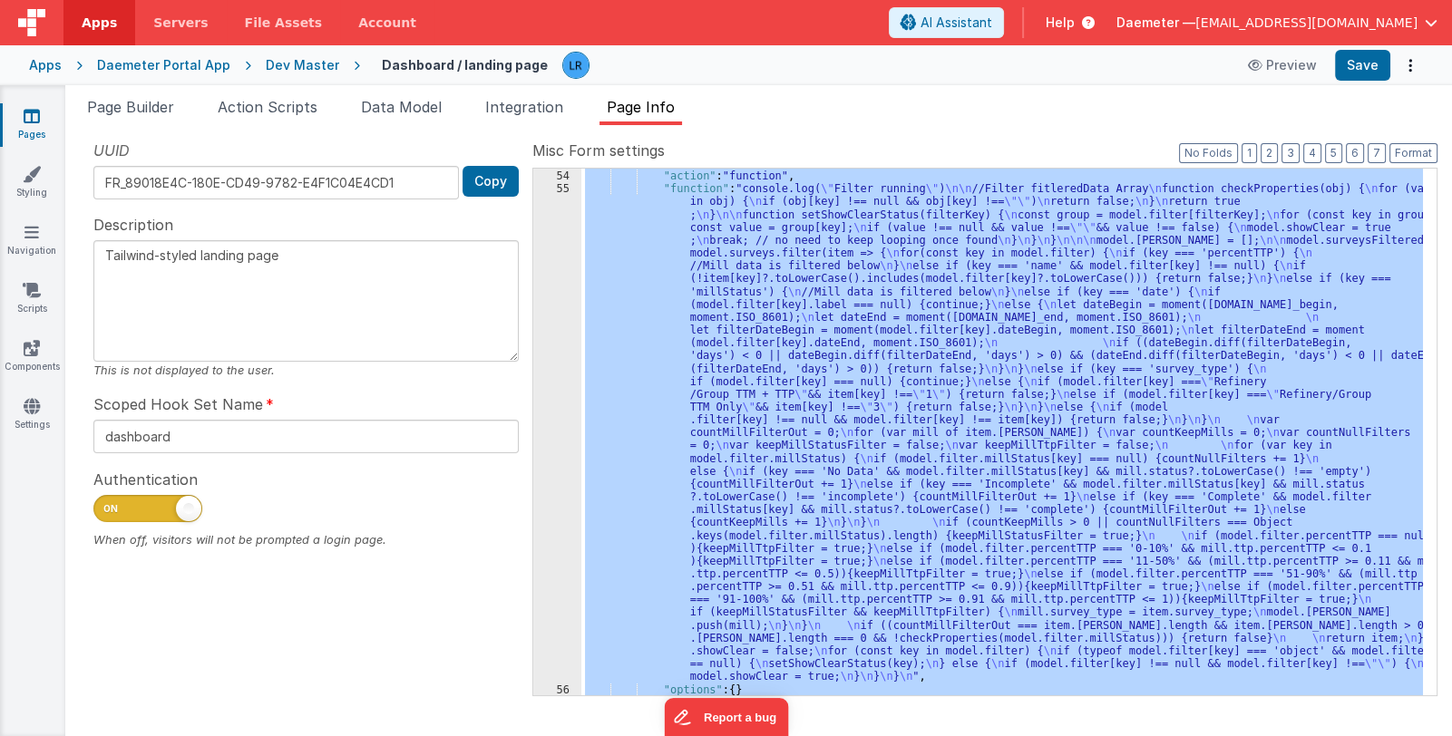
click at [559, 559] on div "55" at bounding box center [557, 432] width 48 height 501
click at [557, 559] on div "55" at bounding box center [557, 432] width 48 height 501
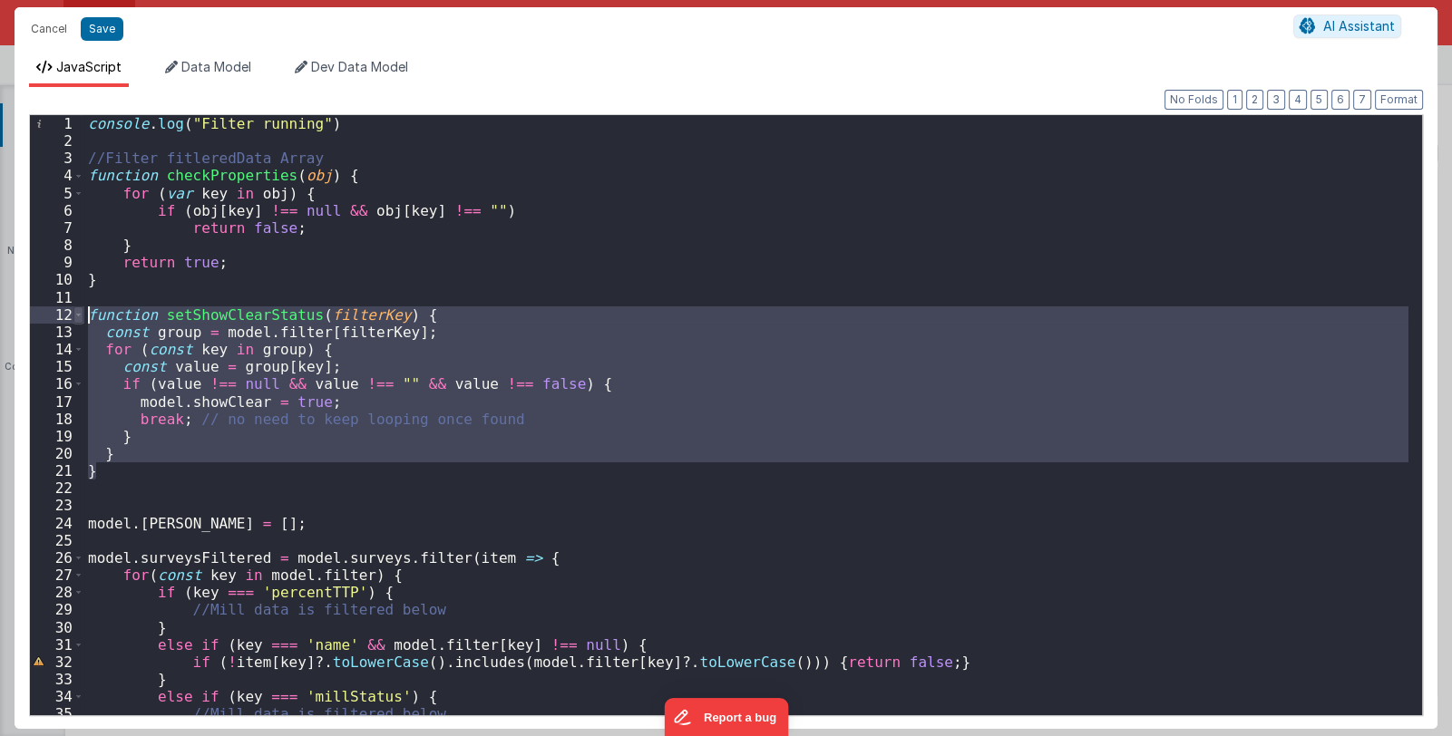
drag, startPoint x: 97, startPoint y: 478, endPoint x: 73, endPoint y: 315, distance: 165.0
click at [73, 315] on div "1 2 3 4 5 6 7 8 9 10 11 12 13 14 15 16 17 18 19 20 21 22 23 24 25 26 27 28 29 3…" at bounding box center [725, 415] width 1393 height 602
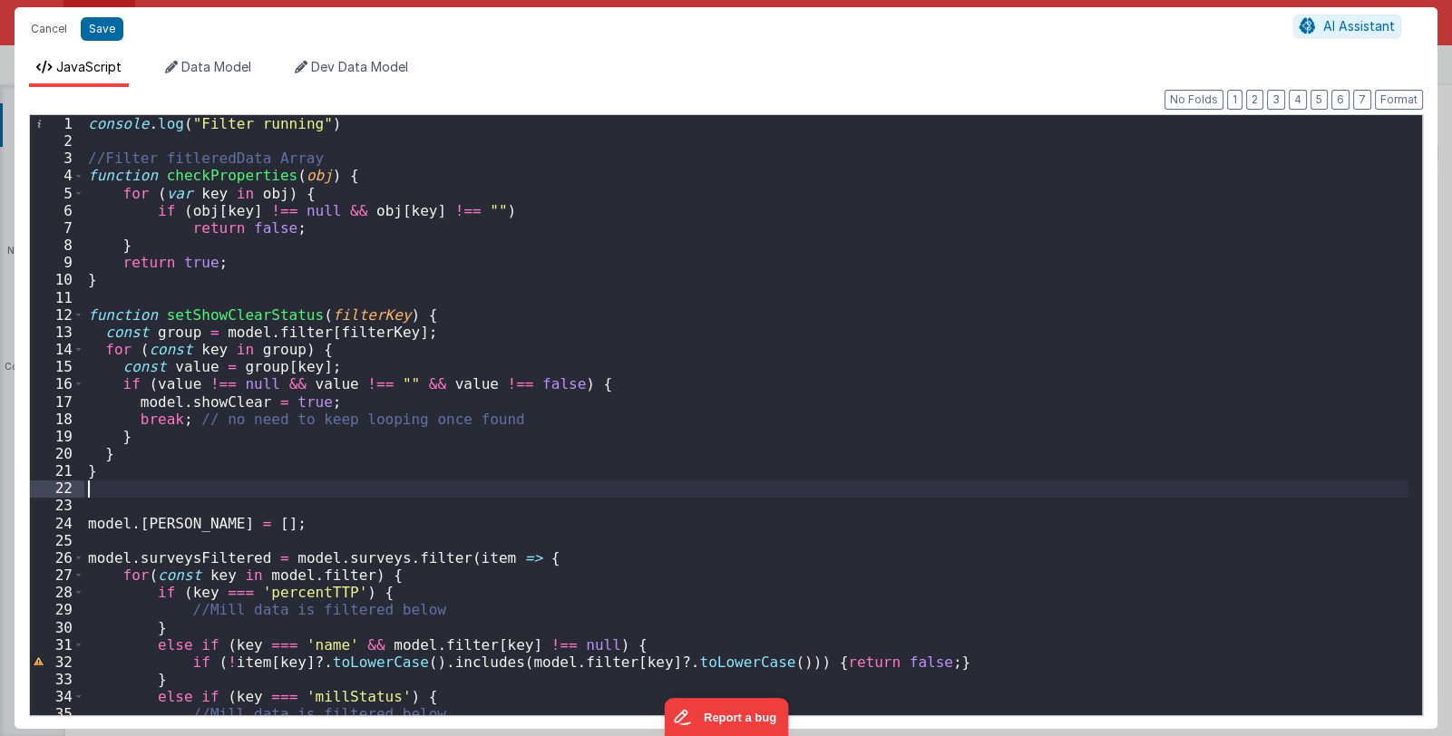
click at [87, 488] on div "console . log ( "Filter running" ) //Filter fitleredData Array function checkPr…" at bounding box center [746, 432] width 1324 height 635
click at [90, 508] on div "console . log ( "Filter running" ) //Filter fitleredData Array function checkPr…" at bounding box center [746, 432] width 1324 height 635
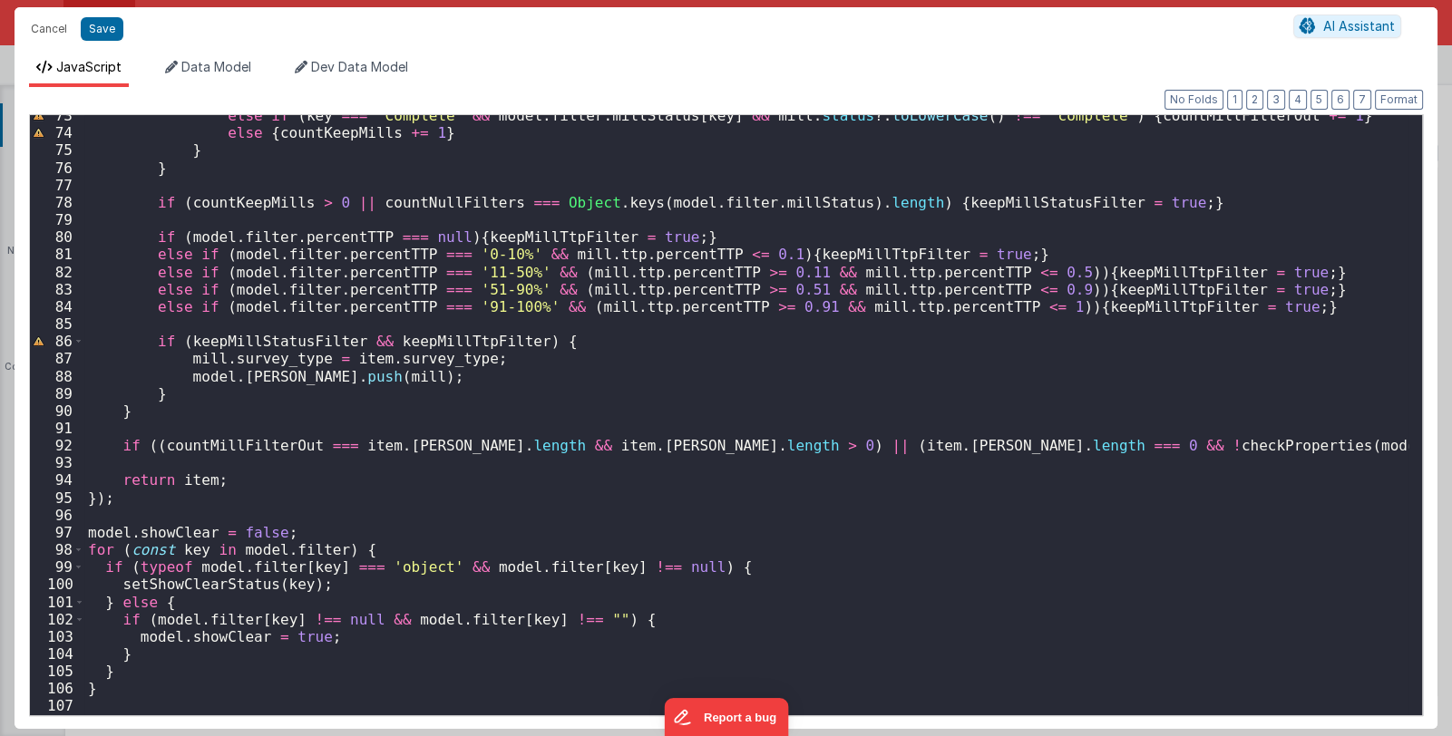
scroll to position [1276, 0]
drag, startPoint x: 151, startPoint y: 621, endPoint x: 578, endPoint y: 621, distance: 427.9
click at [578, 621] on div "else if ( key === 'Complete' && model . filter . millStatus [ key ] && mill . s…" at bounding box center [746, 424] width 1324 height 635
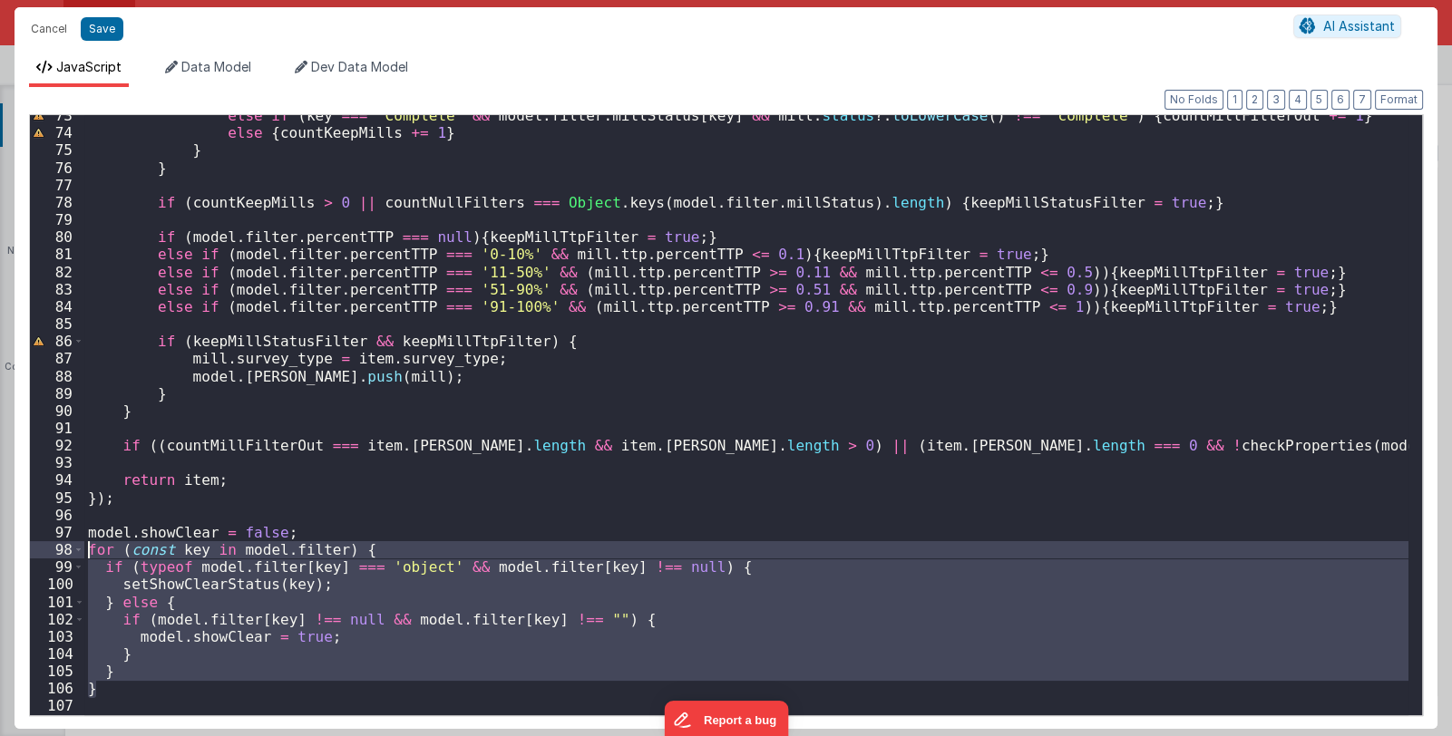
drag, startPoint x: 94, startPoint y: 690, endPoint x: 68, endPoint y: 554, distance: 138.5
click at [68, 554] on div "73 74 75 76 77 78 79 80 81 82 83 84 85 86 87 88 89 90 91 92 93 94 95 96 97 98 9…" at bounding box center [725, 415] width 1393 height 602
click at [87, 613] on div "else if ( key === 'Complete' && model . filter . millStatus [ key ] && mill . s…" at bounding box center [746, 415] width 1324 height 600
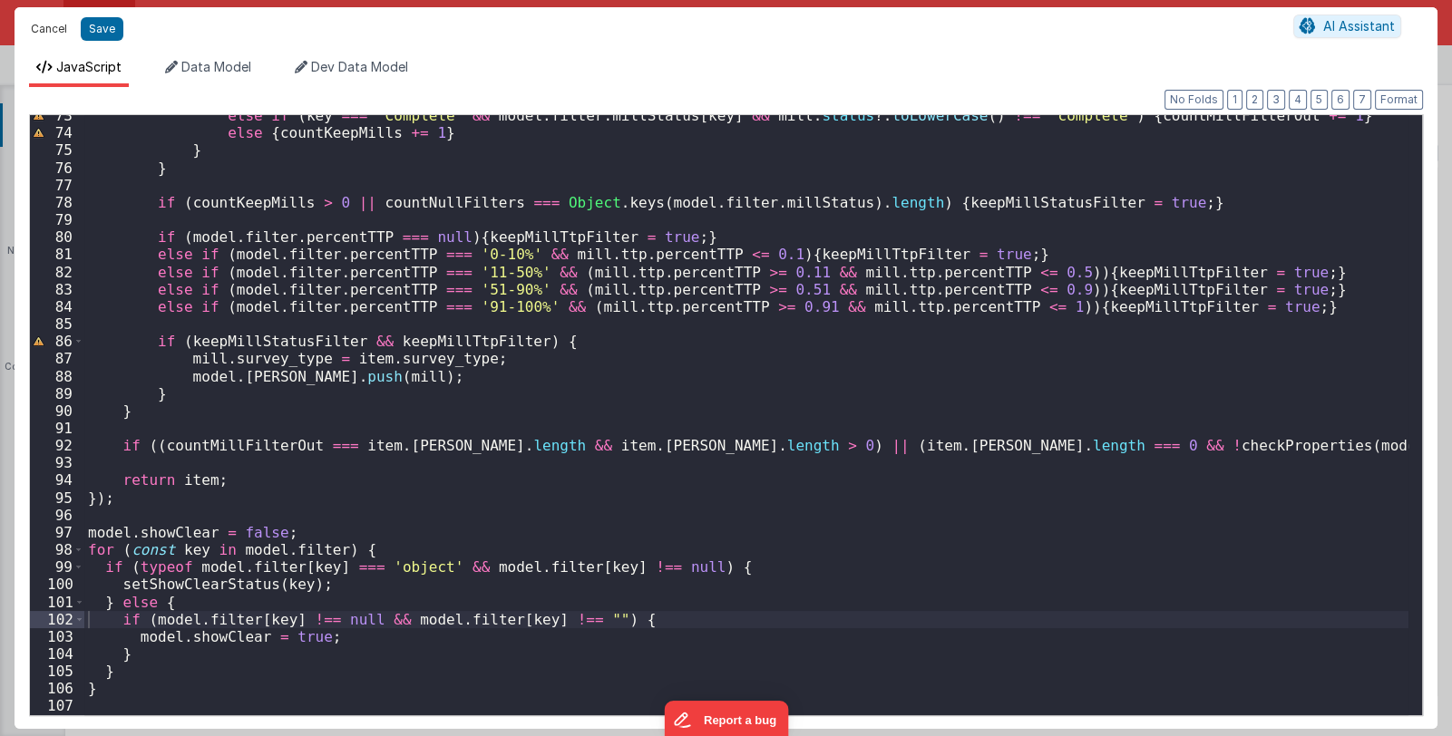
click at [40, 29] on button "Cancel" at bounding box center [49, 28] width 54 height 25
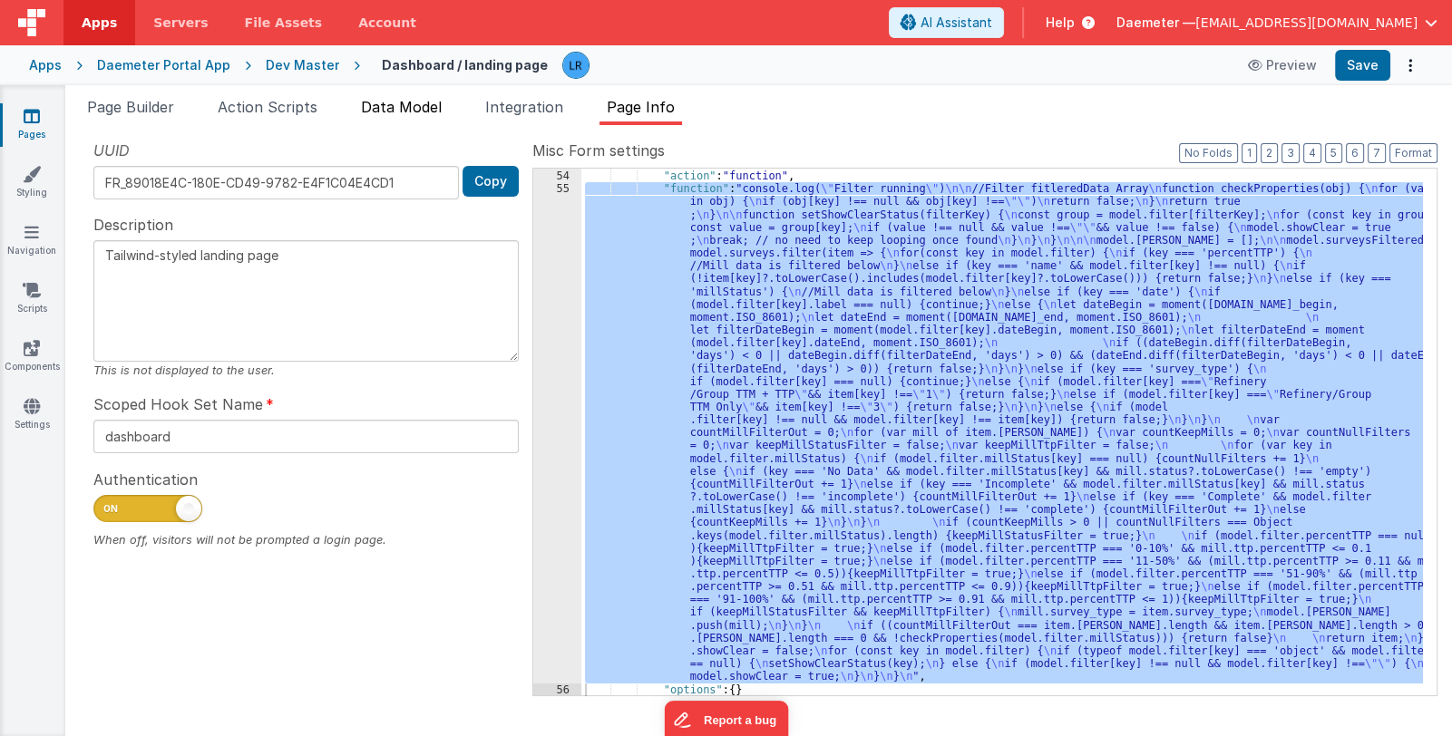
click at [406, 104] on span "Data Model" at bounding box center [401, 107] width 81 height 18
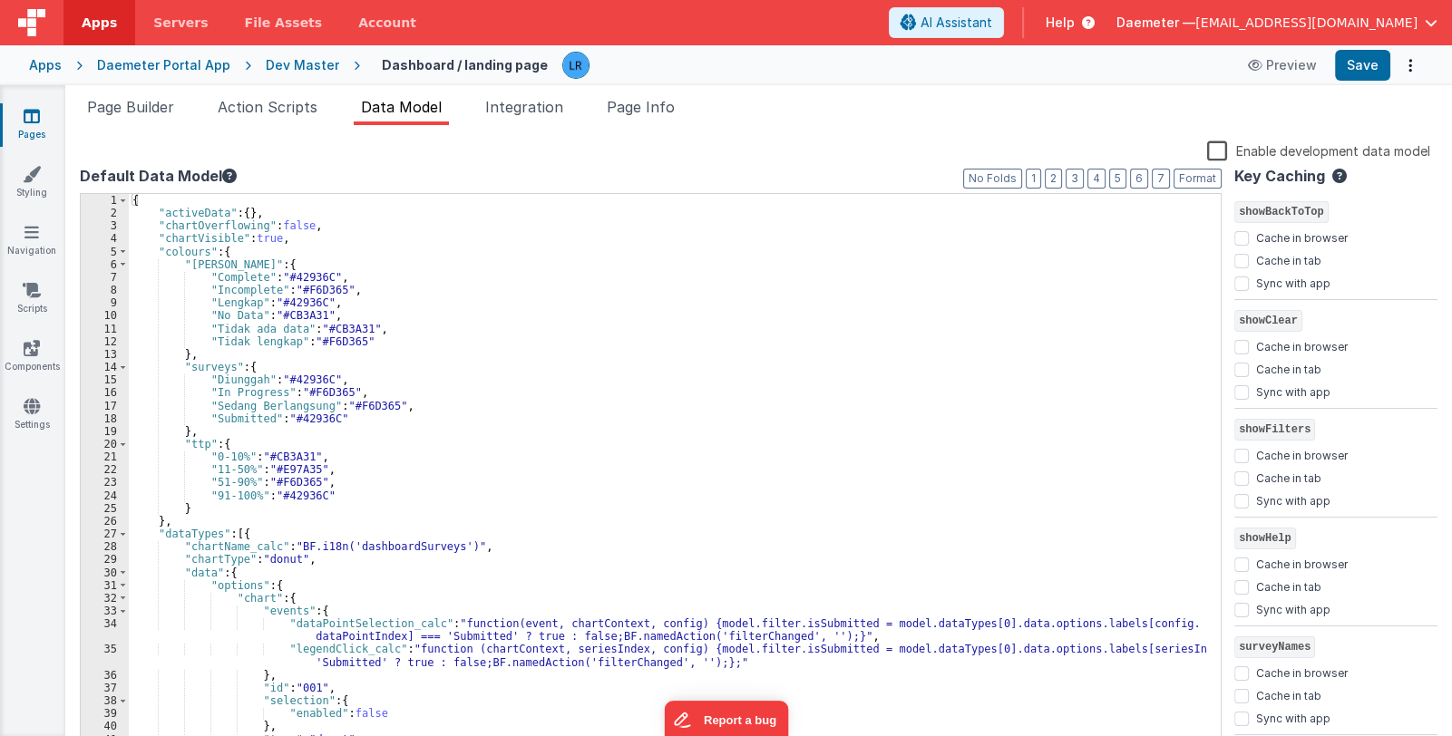
scroll to position [2176, 0]
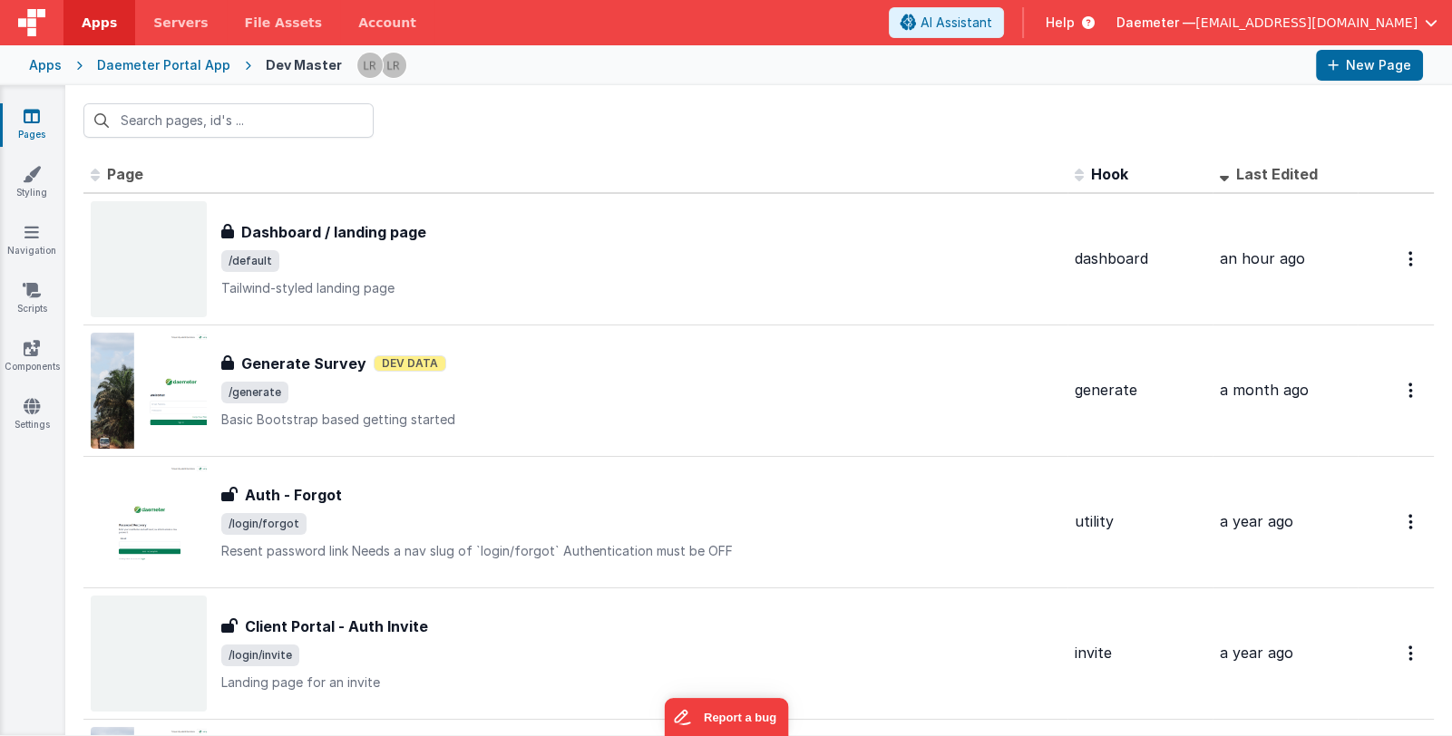
click at [177, 61] on div "Daemeter Portal App" at bounding box center [163, 65] width 133 height 18
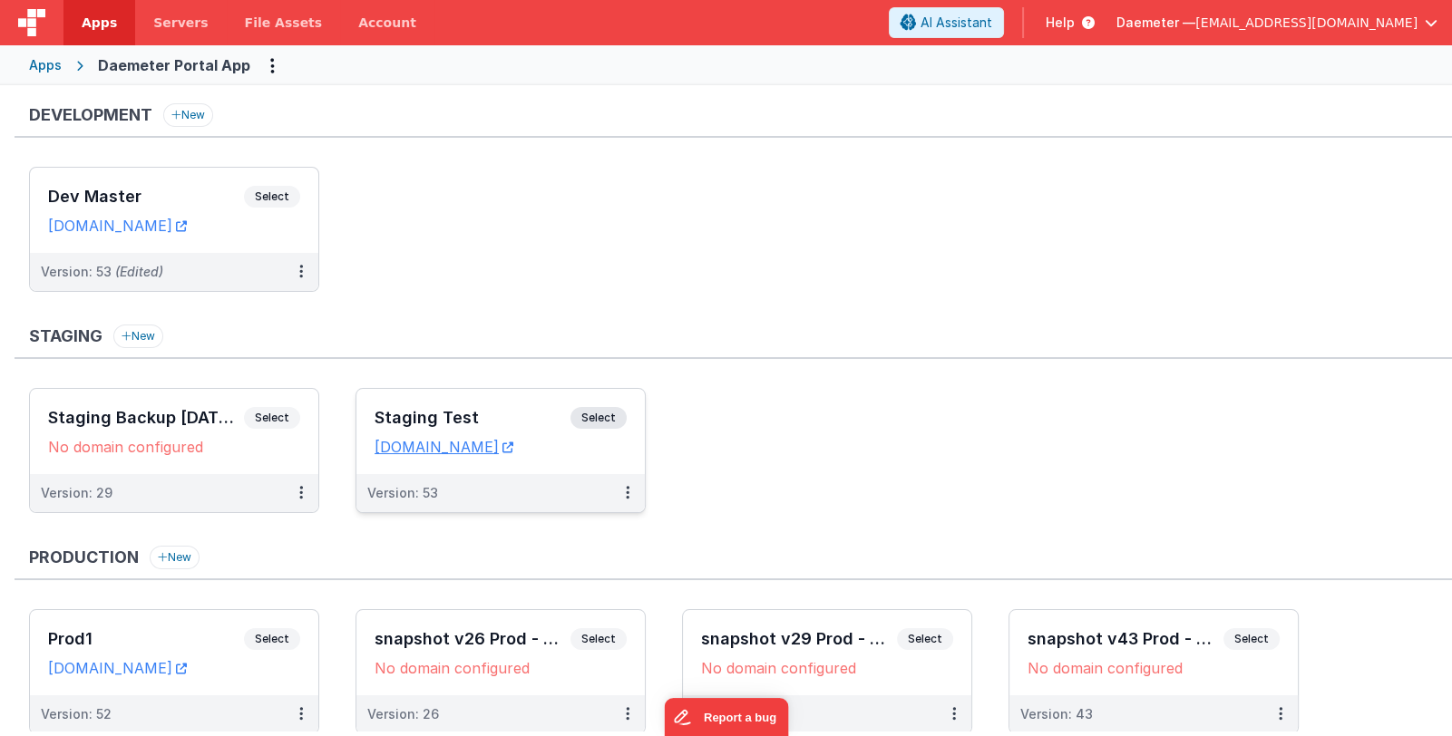
click at [516, 418] on h3 "Staging Test" at bounding box center [472, 418] width 196 height 18
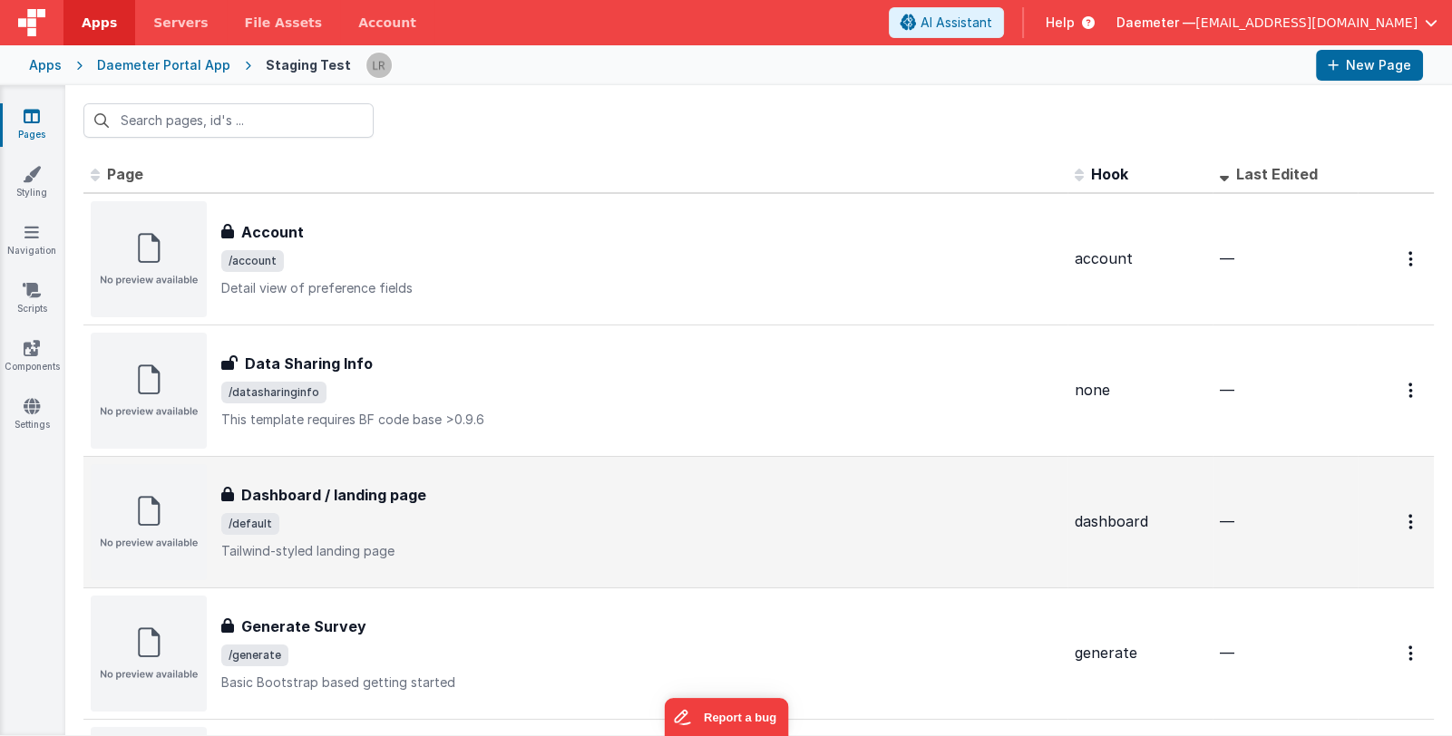
click at [517, 528] on span "/default" at bounding box center [640, 524] width 839 height 22
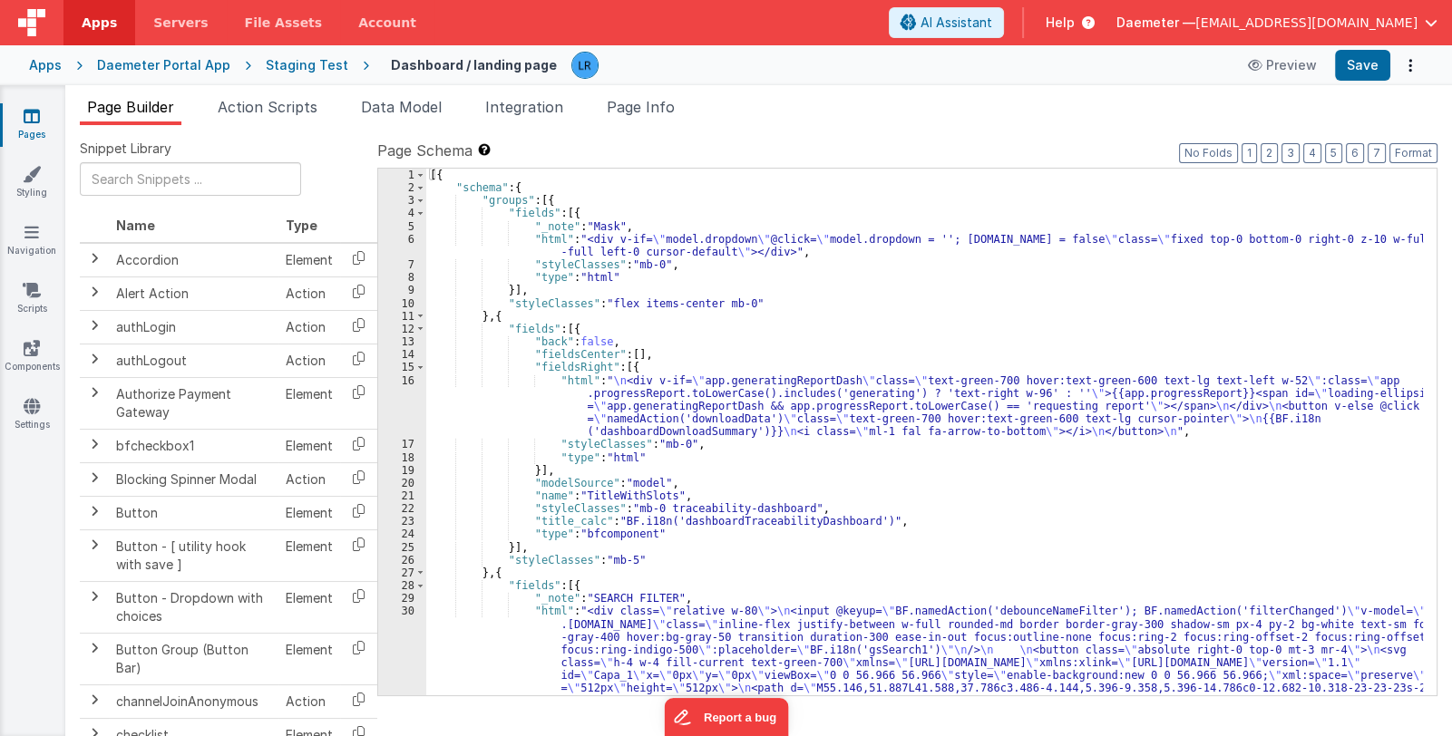
click at [665, 112] on span "Page Info" at bounding box center [641, 107] width 68 height 18
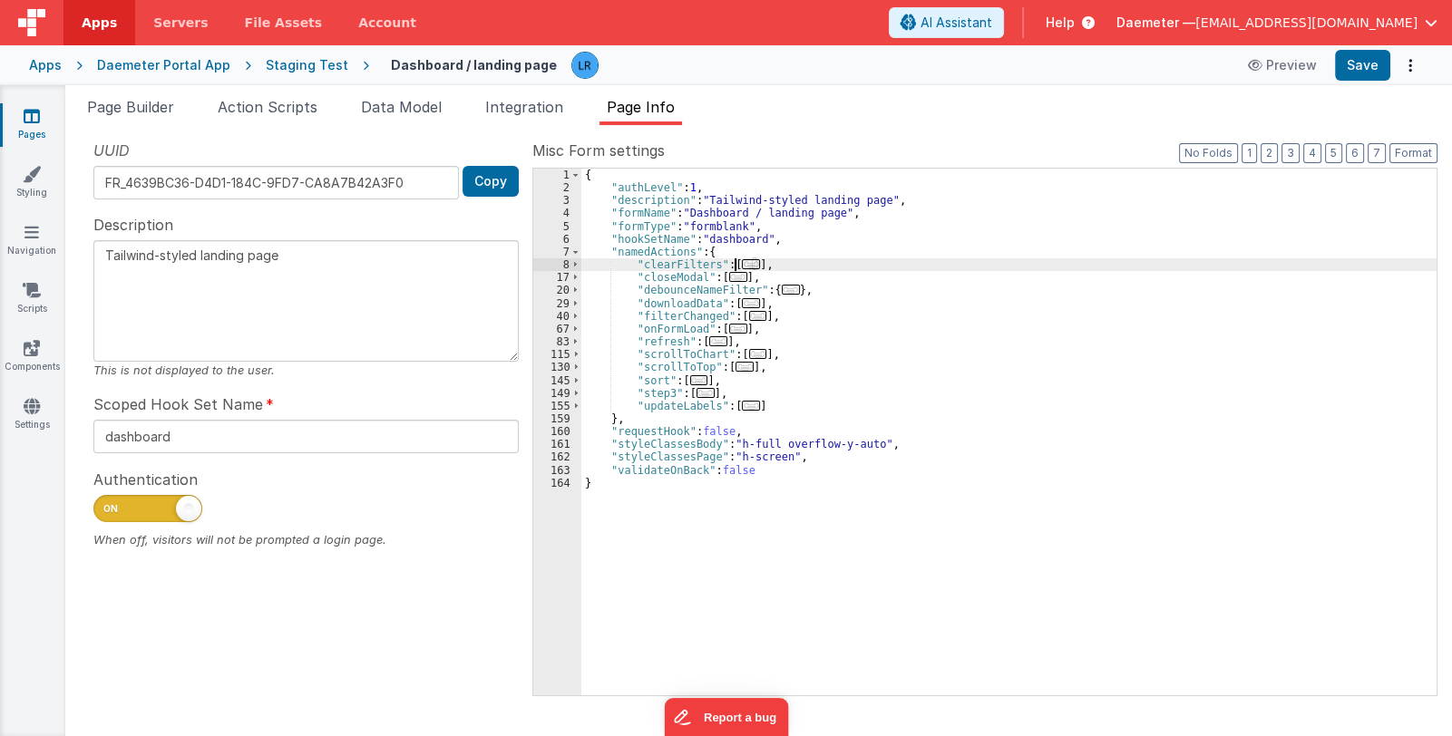
click at [742, 264] on span "..." at bounding box center [751, 264] width 18 height 10
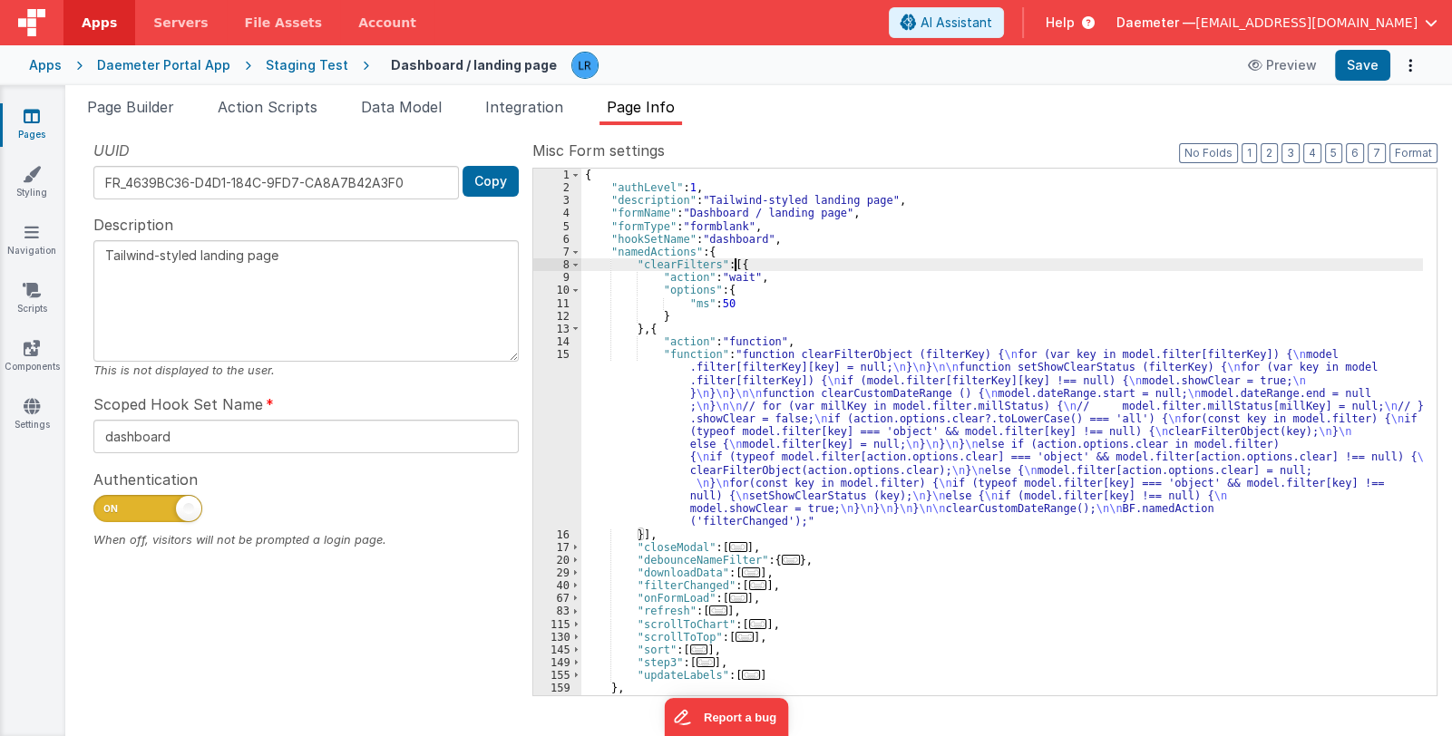
click at [733, 404] on div "{ "authLevel" : 1 , "description" : "Tailwind-styled landing page" , "formName"…" at bounding box center [1001, 445] width 841 height 553
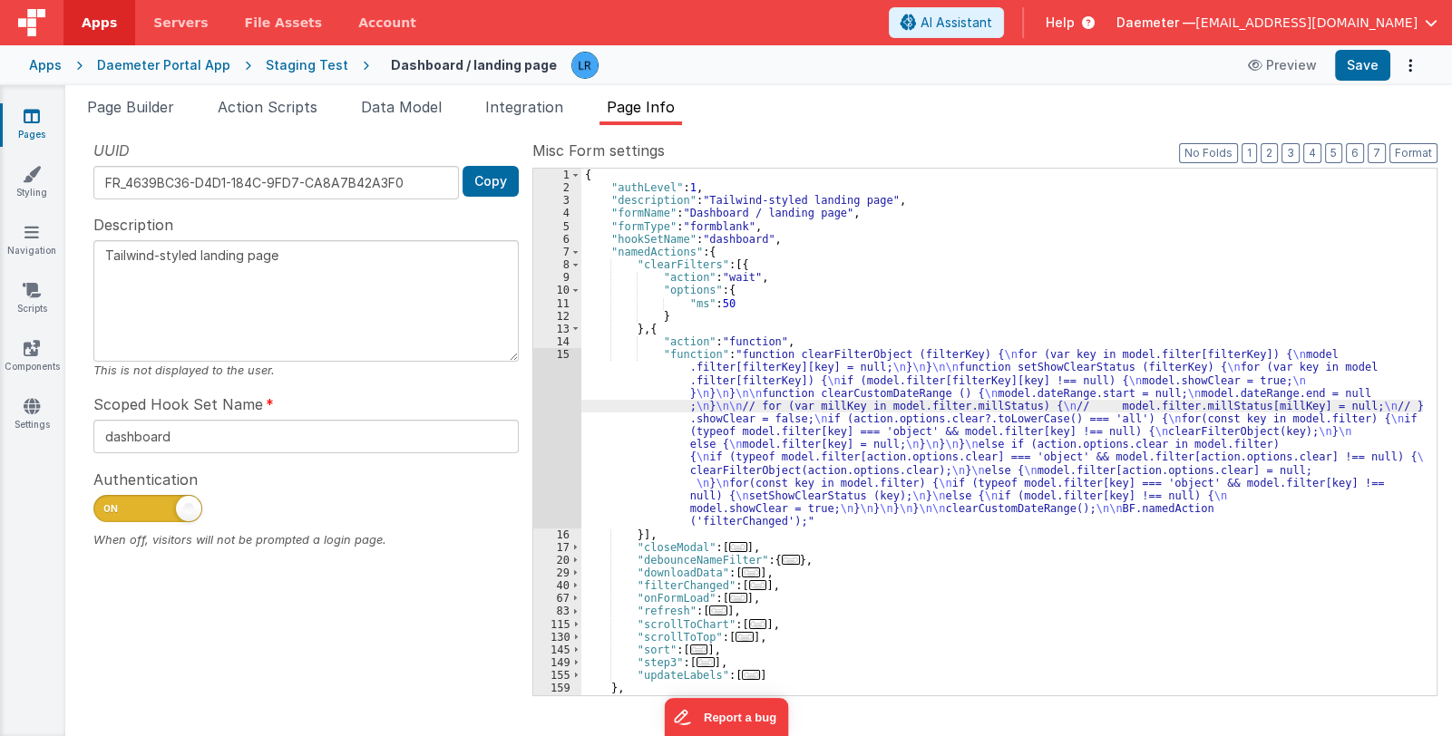
click at [548, 446] on div "15" at bounding box center [557, 438] width 48 height 180
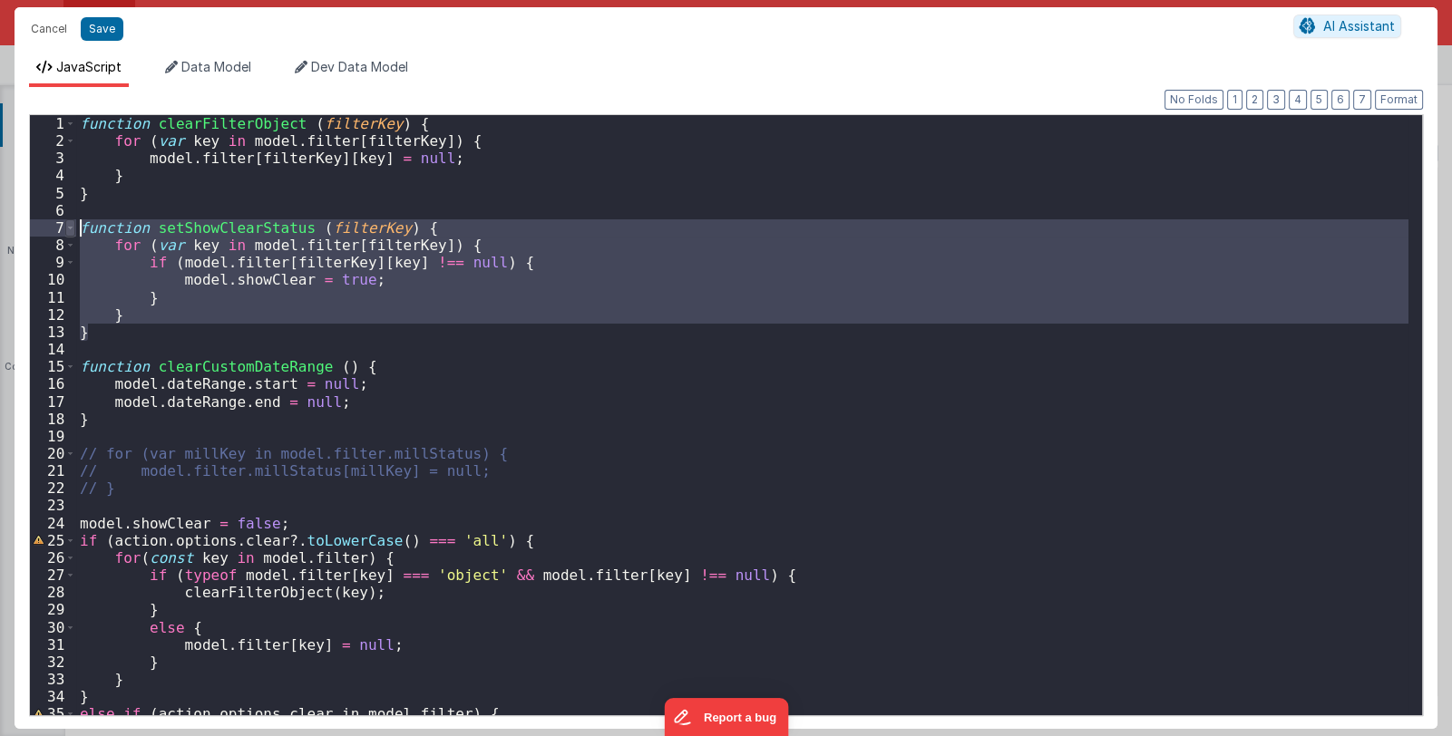
drag, startPoint x: 108, startPoint y: 330, endPoint x: 67, endPoint y: 225, distance: 112.8
click at [67, 225] on div "1 2 3 4 5 6 7 8 9 10 11 12 13 14 15 16 17 18 19 20 21 22 23 24 25 26 27 28 29 3…" at bounding box center [725, 415] width 1393 height 602
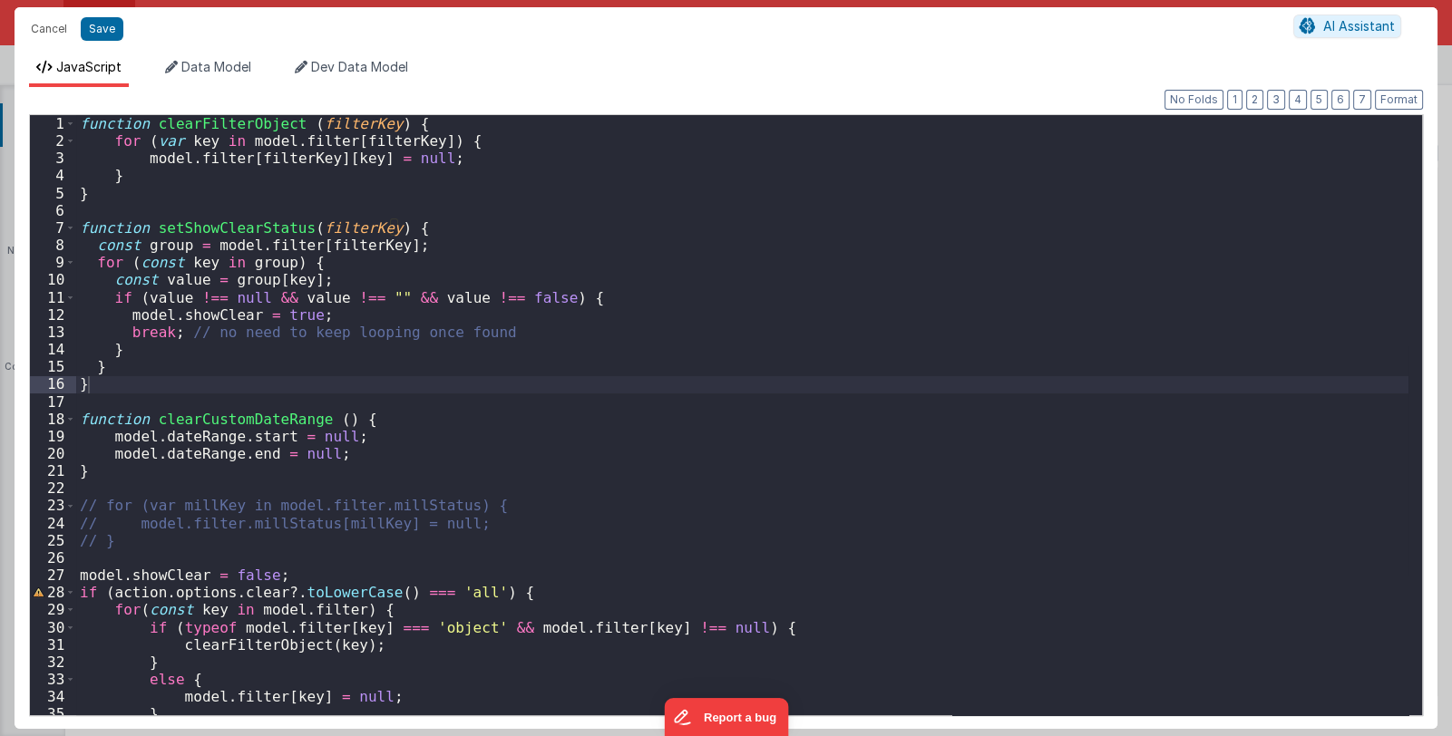
click at [131, 387] on div "function clearFilterObject ( filterKey ) { for ( var key in model . filter [ fi…" at bounding box center [742, 432] width 1332 height 635
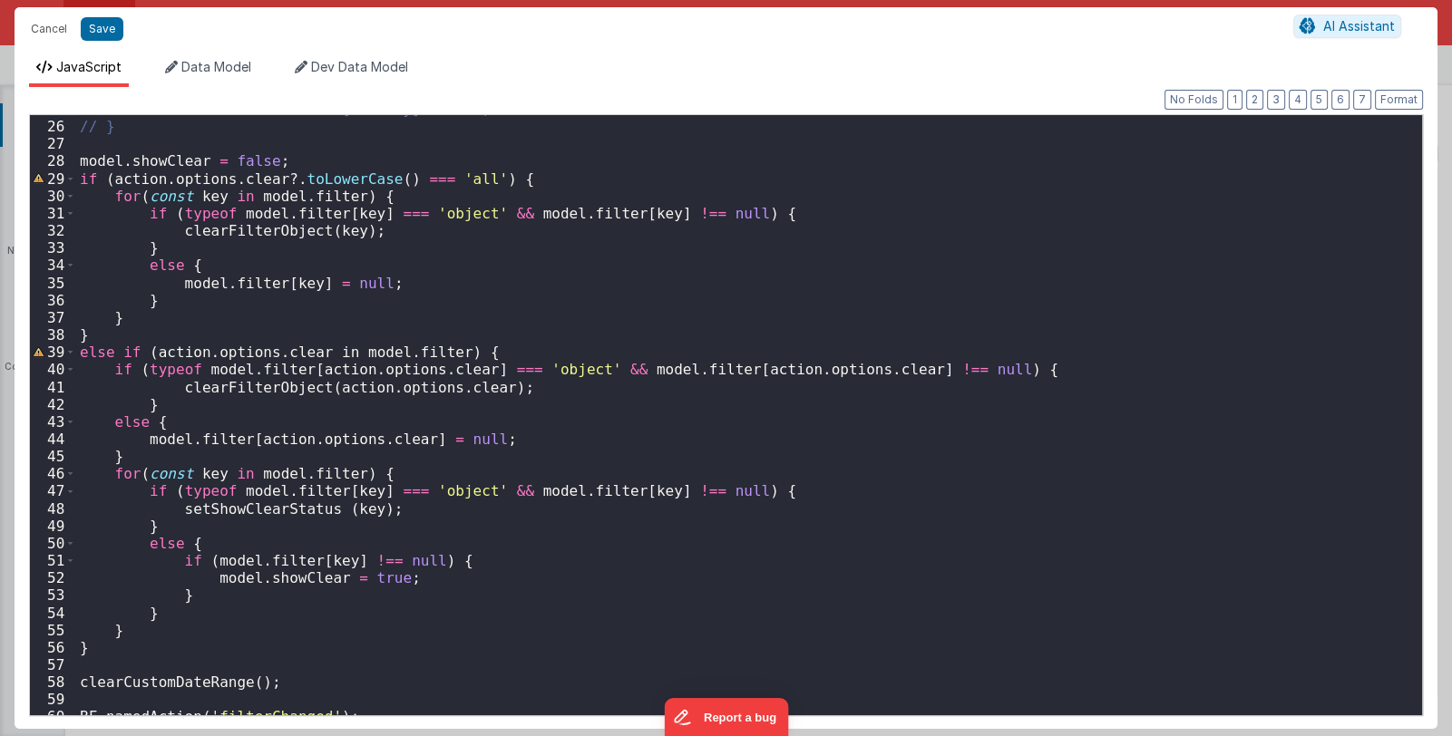
scroll to position [442, 0]
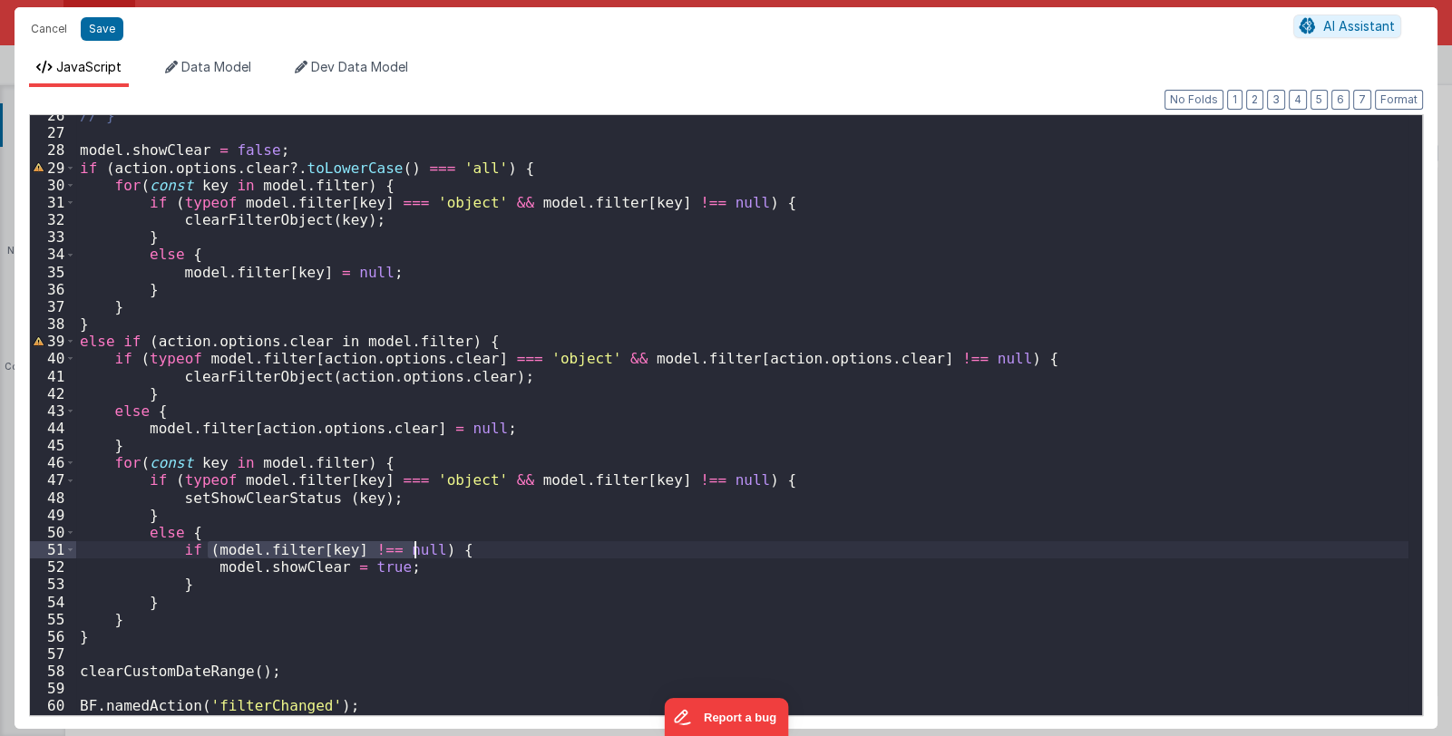
drag, startPoint x: 207, startPoint y: 550, endPoint x: 415, endPoint y: 552, distance: 208.5
click at [415, 552] on div "// } model . showClear = false ; if ( action . options . clear ?. toLowerCase (…" at bounding box center [742, 424] width 1332 height 635
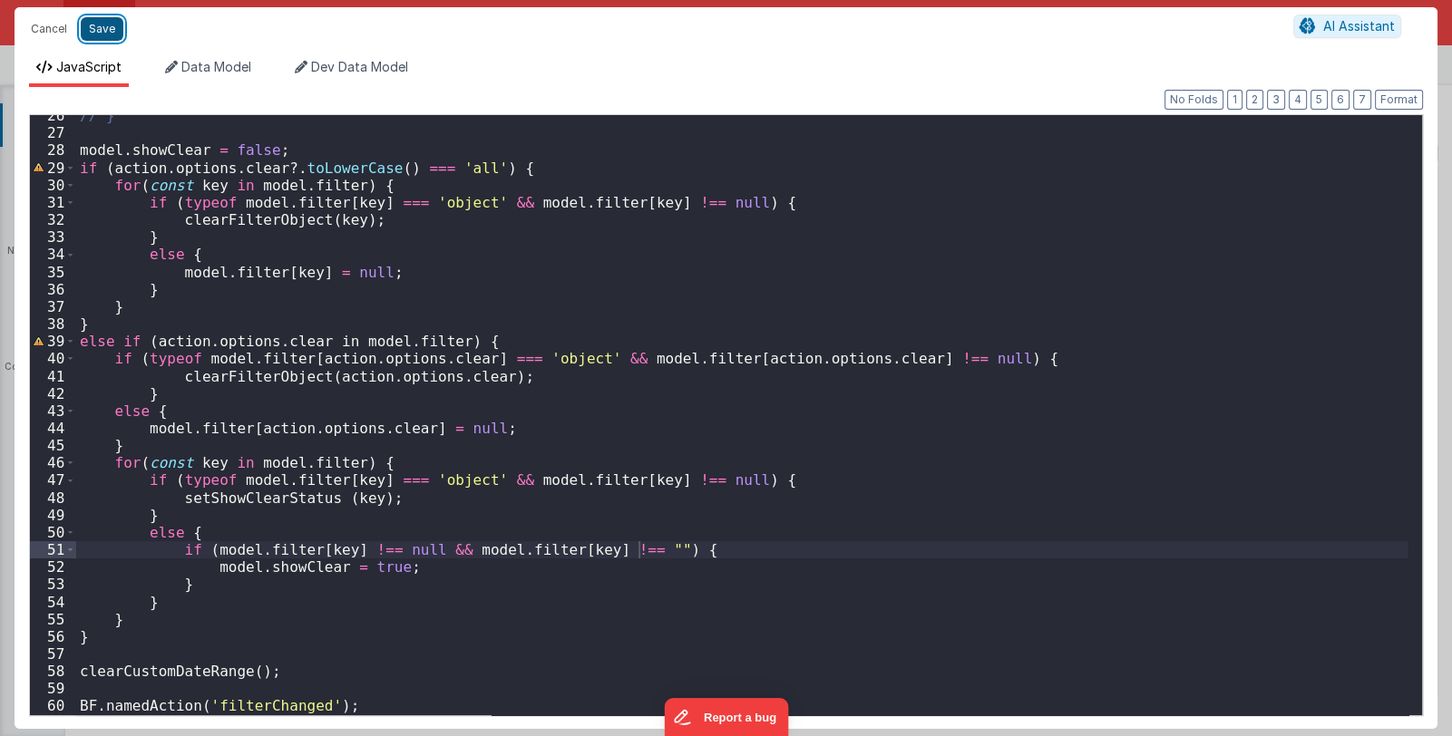
click at [112, 26] on button "Save" at bounding box center [102, 29] width 43 height 24
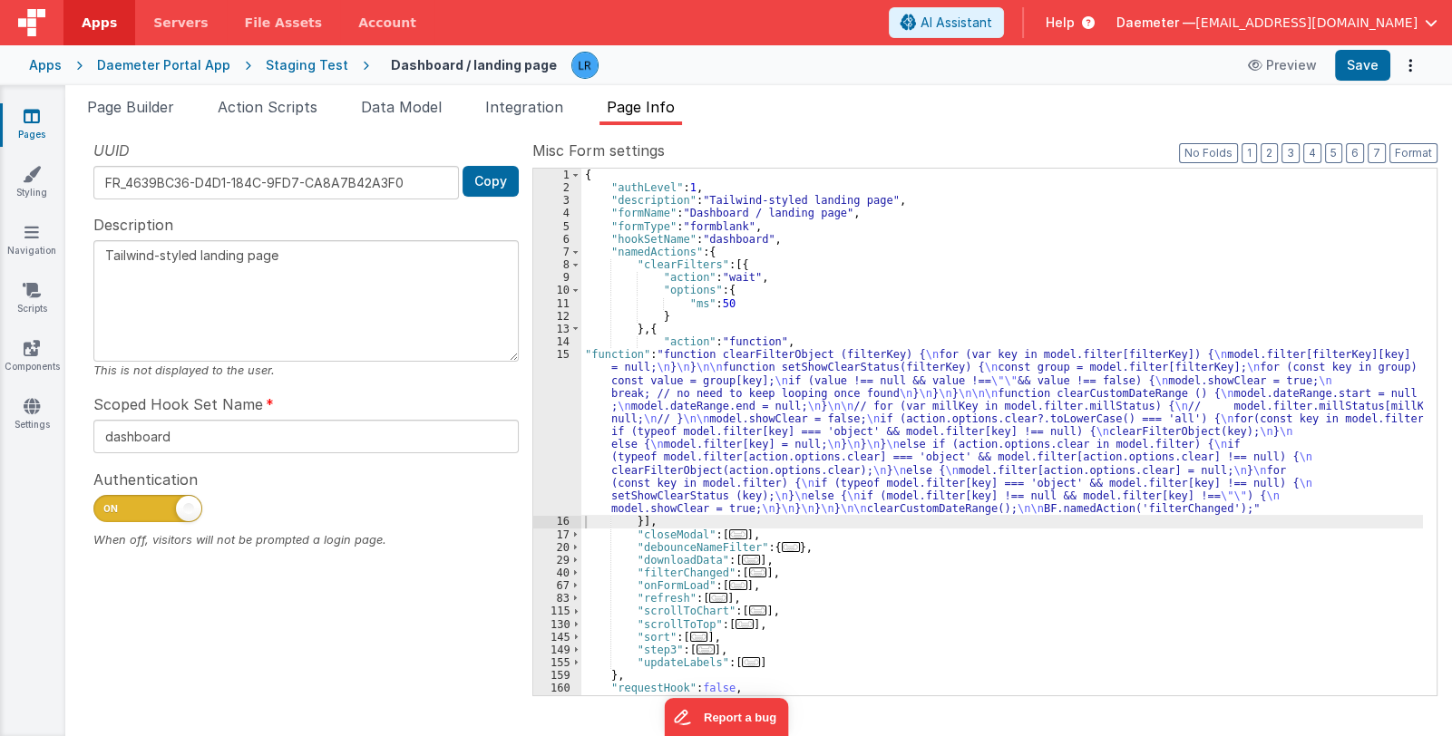
click at [751, 572] on span "..." at bounding box center [758, 573] width 18 height 10
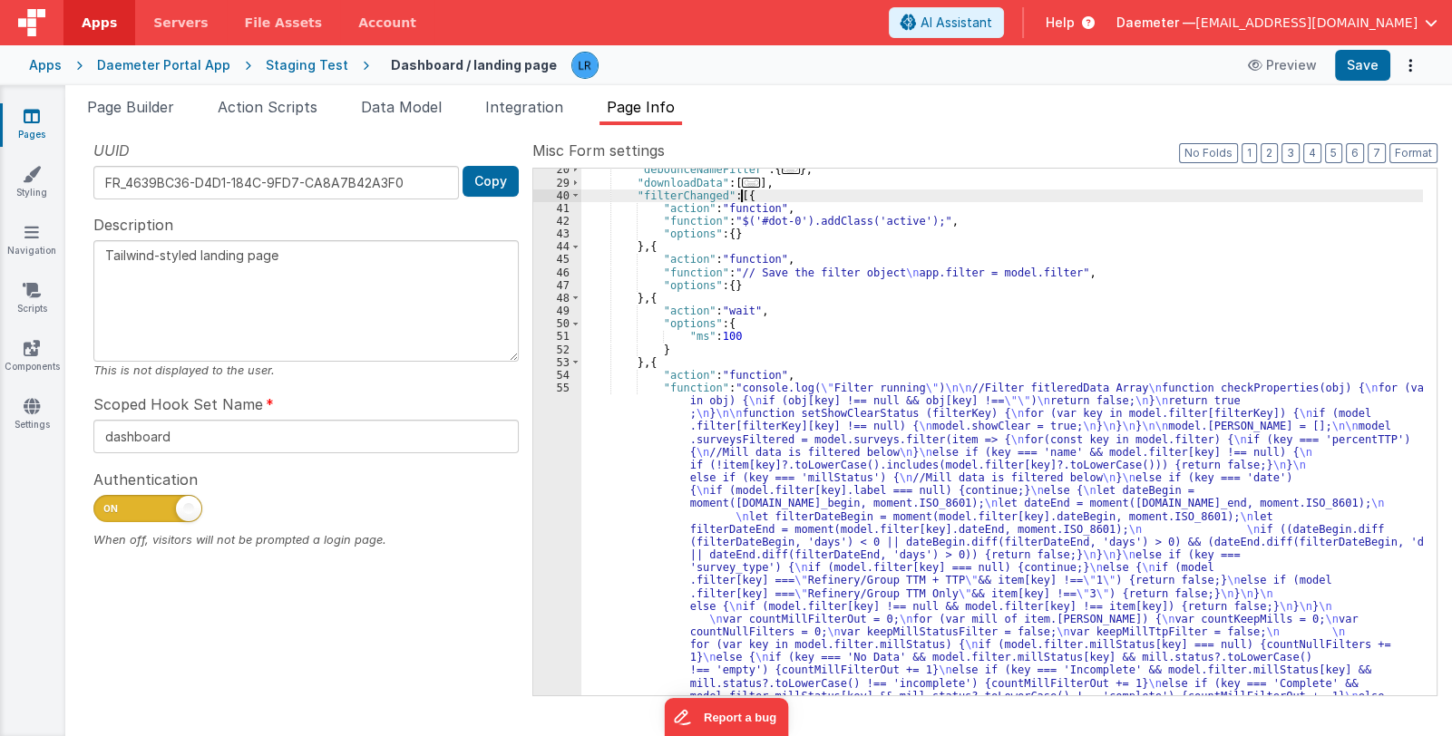
scroll to position [377, 0]
click at [745, 573] on div ""debounceNameFilter" : { ... } , "downloadData" : [ ... ] , "filterChanged" : […" at bounding box center [1001, 677] width 841 height 1029
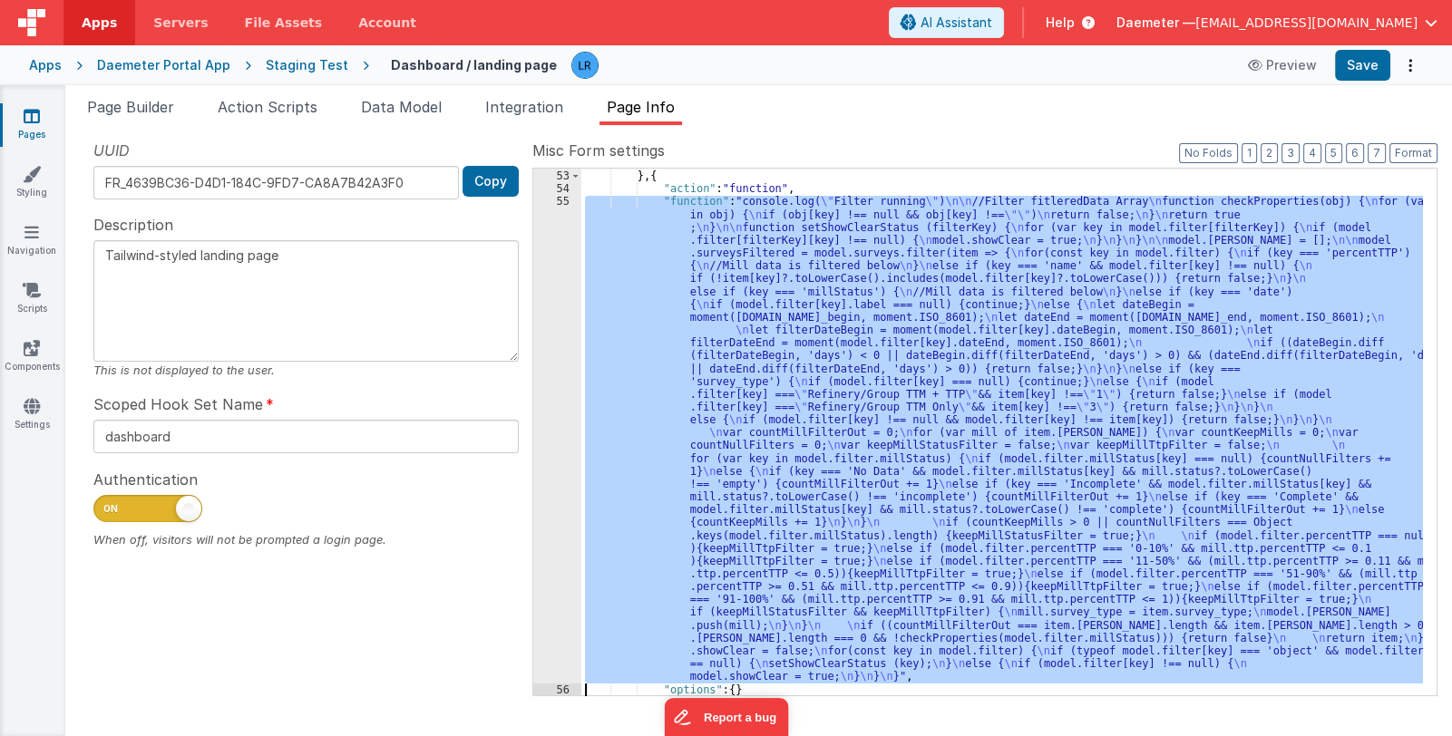
scroll to position [564, 0]
click at [546, 568] on div "55" at bounding box center [557, 439] width 48 height 488
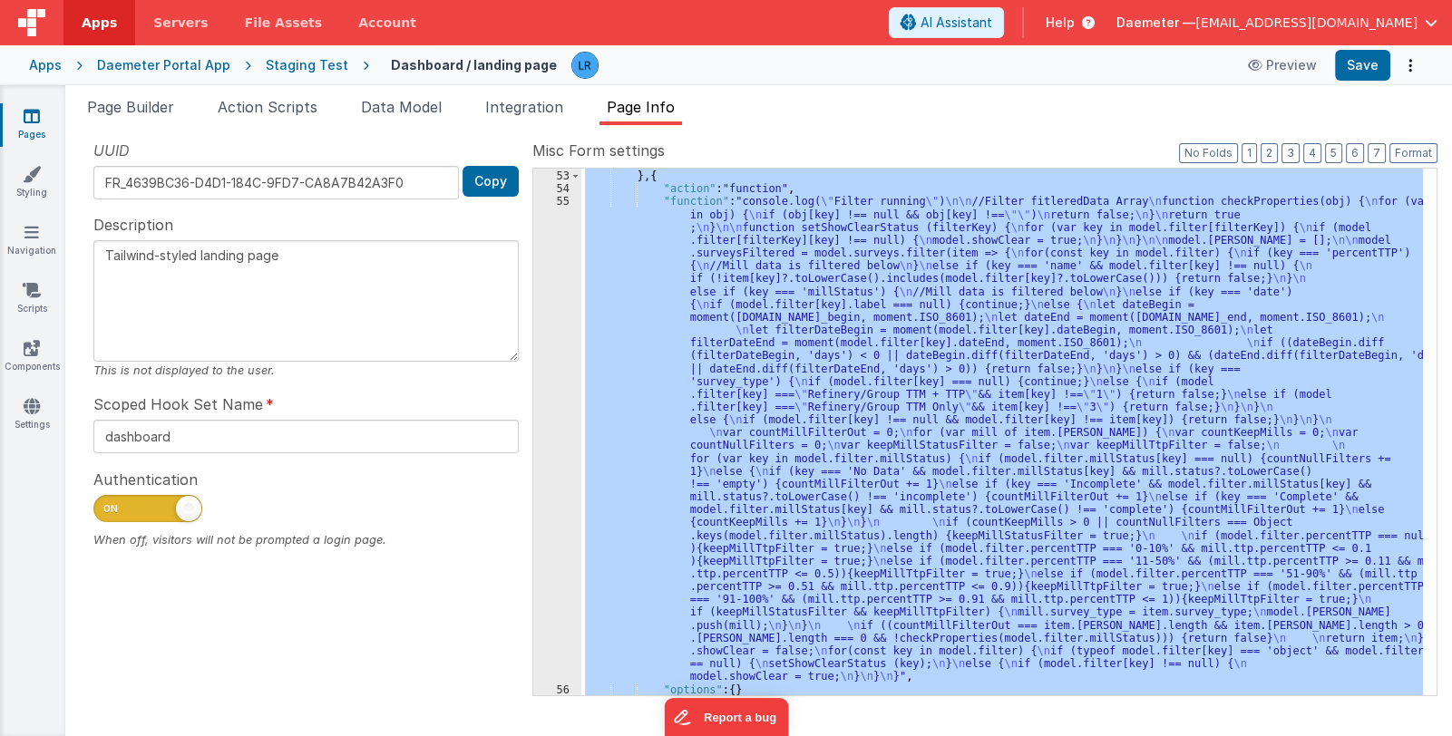
click at [556, 560] on div "55" at bounding box center [557, 439] width 48 height 488
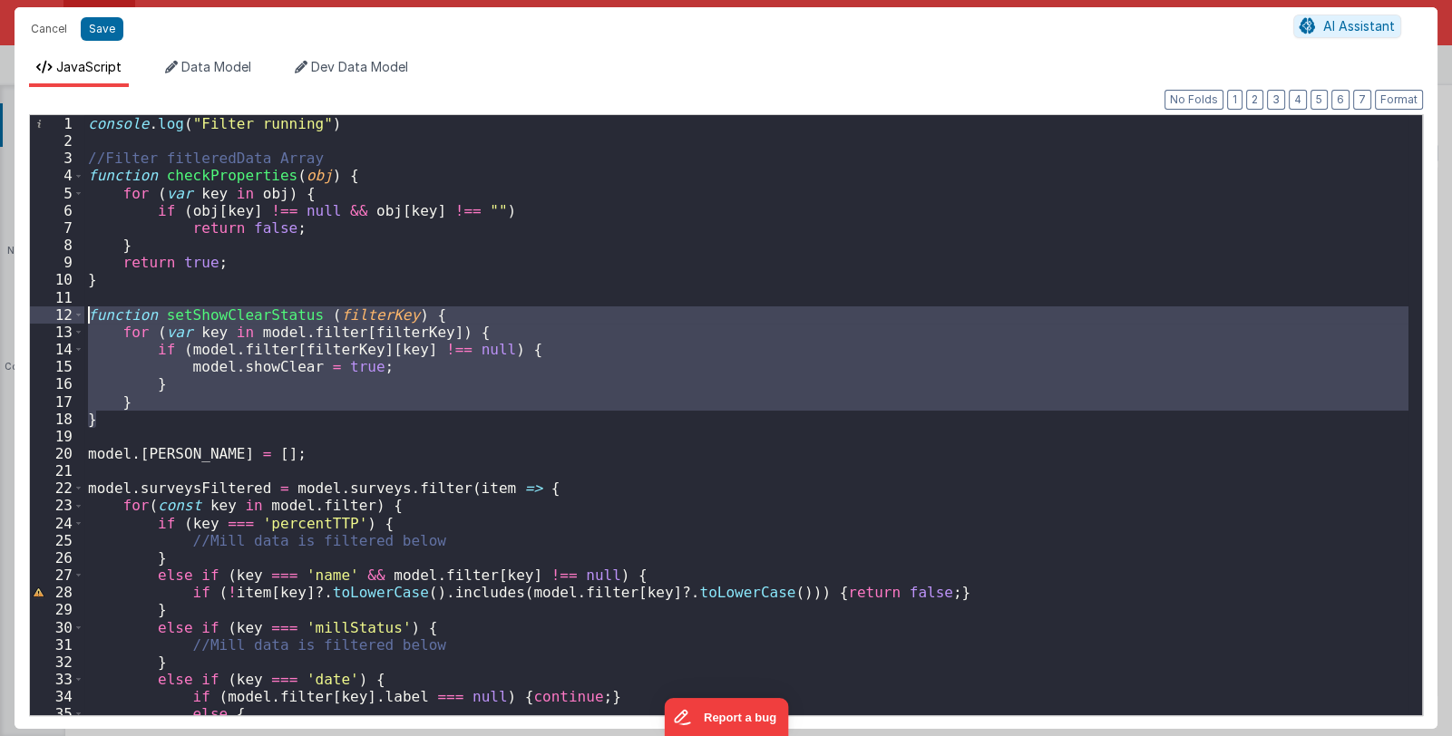
drag, startPoint x: 98, startPoint y: 420, endPoint x: 65, endPoint y: 311, distance: 113.6
click at [65, 311] on div "1 2 3 4 5 6 7 8 9 10 11 12 13 14 15 16 17 18 19 20 21 22 23 24 25 26 27 28 29 3…" at bounding box center [725, 415] width 1393 height 602
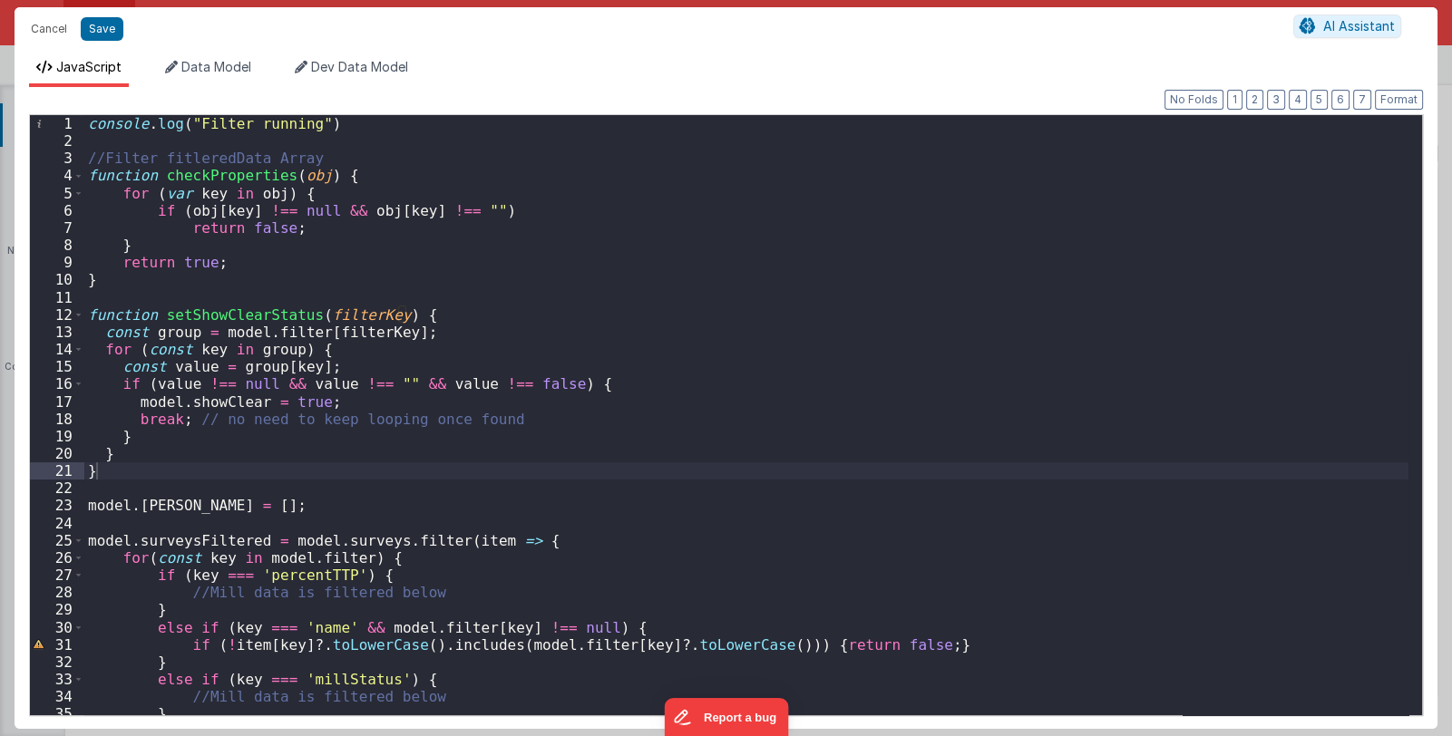
click at [102, 472] on div "console . log ( "Filter running" ) //Filter fitleredData Array function checkPr…" at bounding box center [746, 432] width 1324 height 635
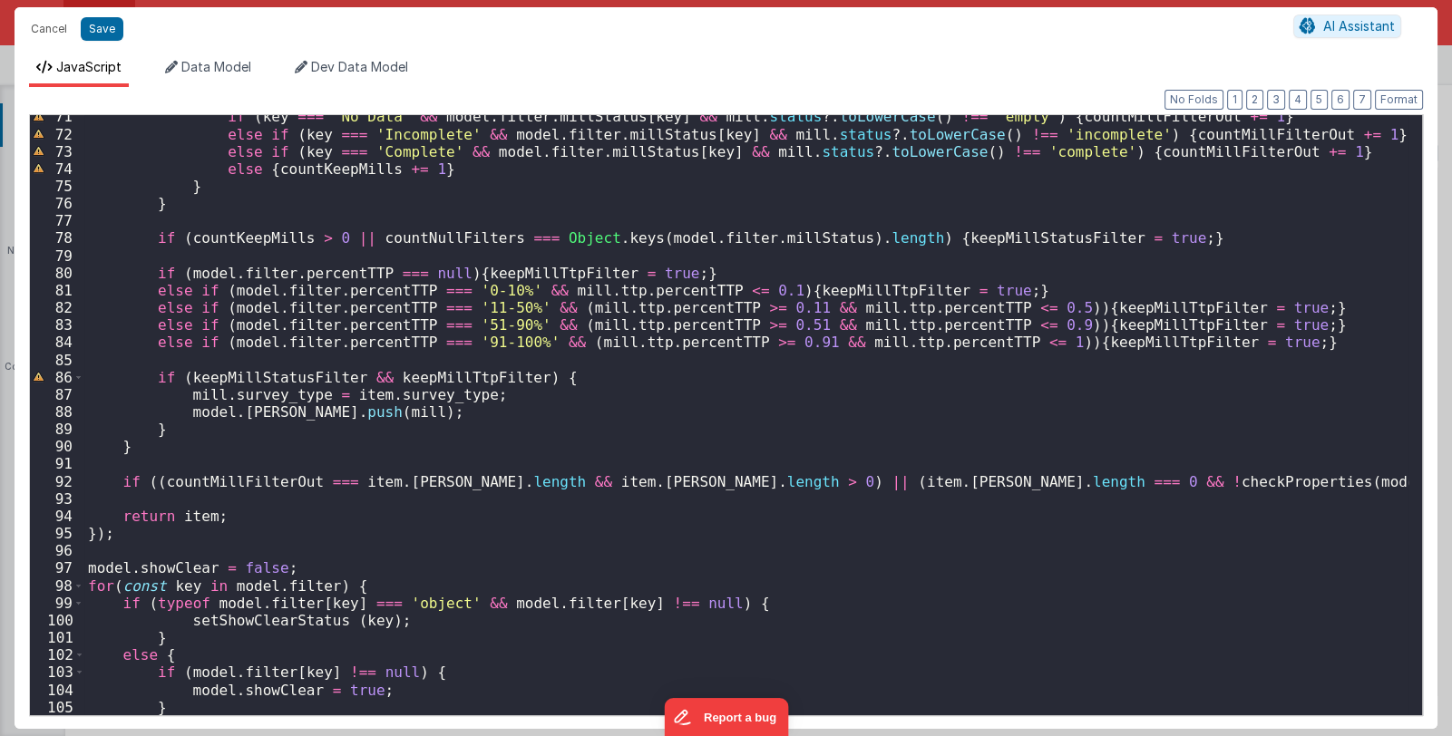
scroll to position [1276, 0]
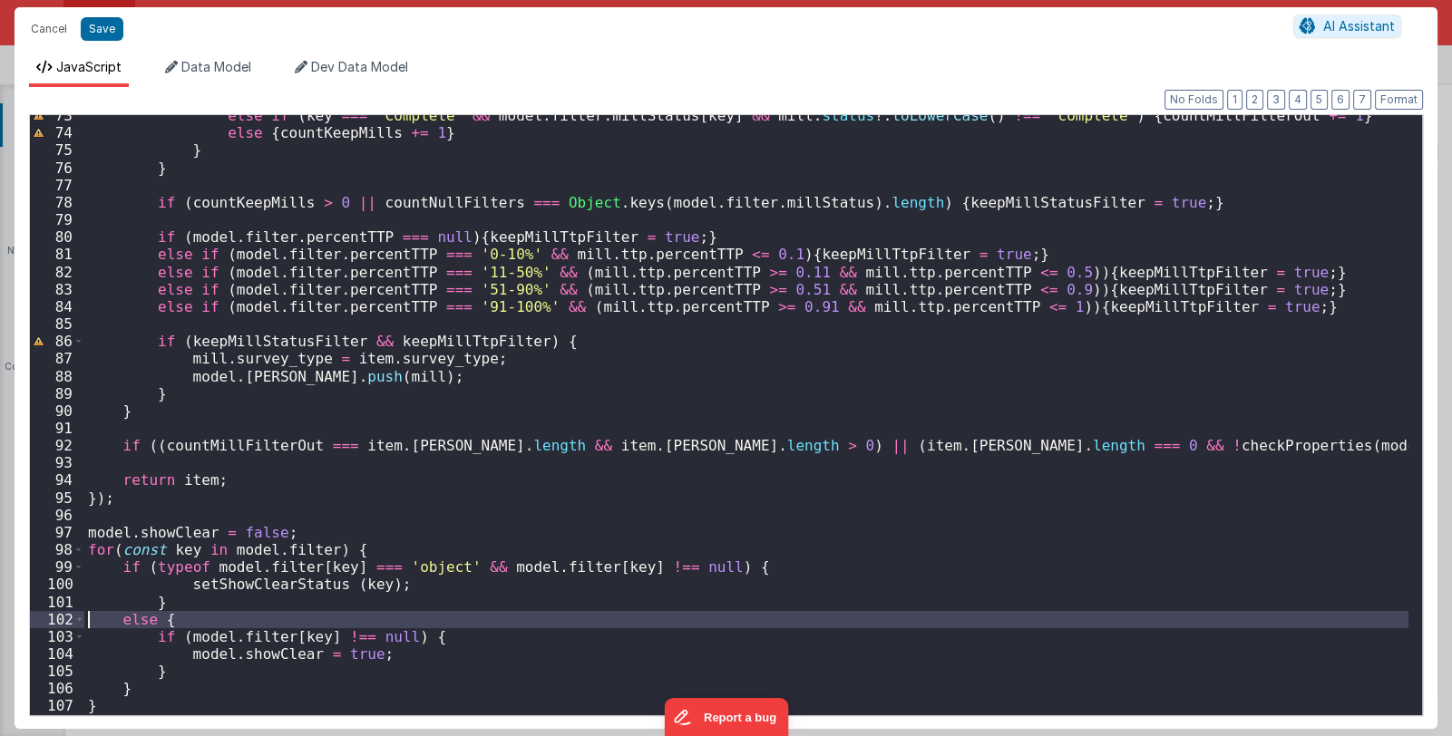
click at [57, 618] on div "102" at bounding box center [57, 619] width 54 height 17
click at [121, 617] on div "else if ( key === 'Complete' && model . filter . millStatus [ key ] && mill . s…" at bounding box center [746, 415] width 1324 height 600
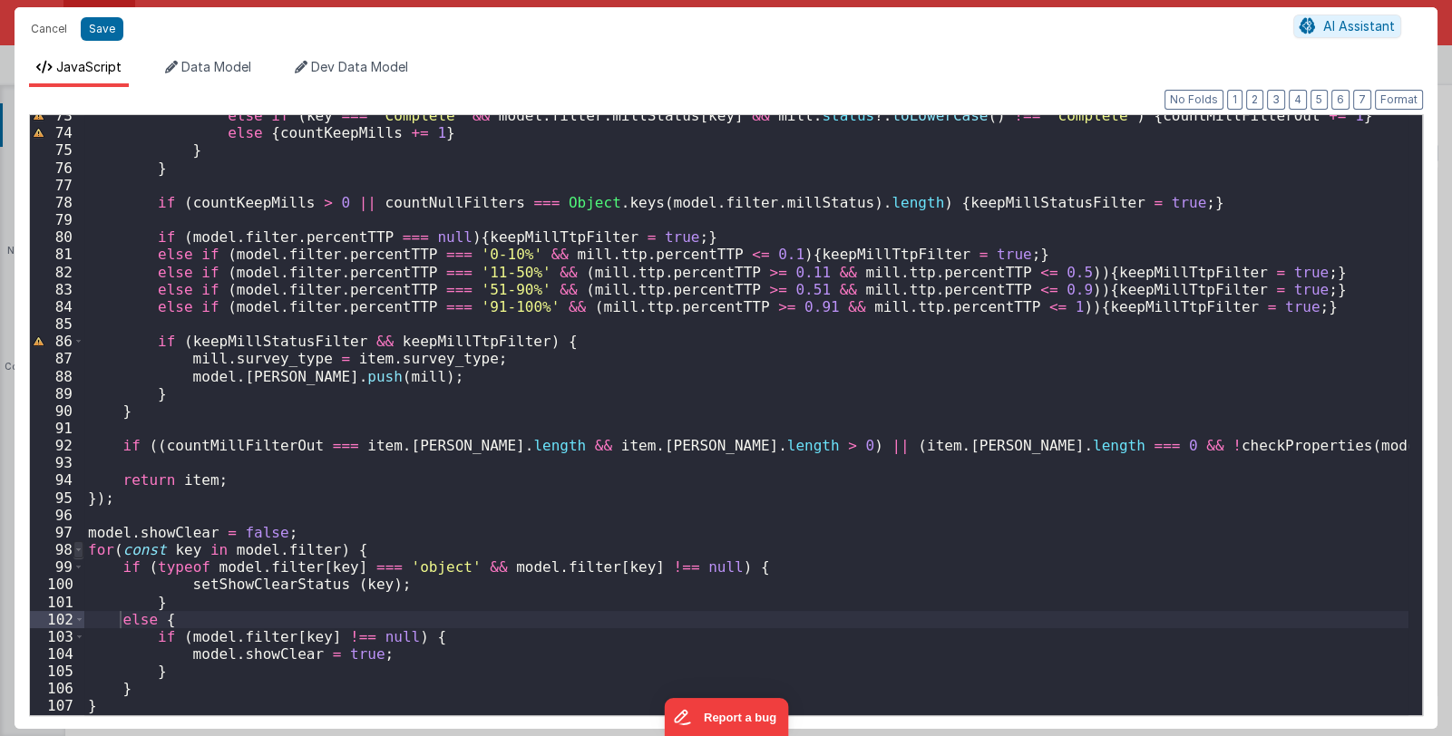
click at [73, 548] on span at bounding box center [78, 549] width 10 height 17
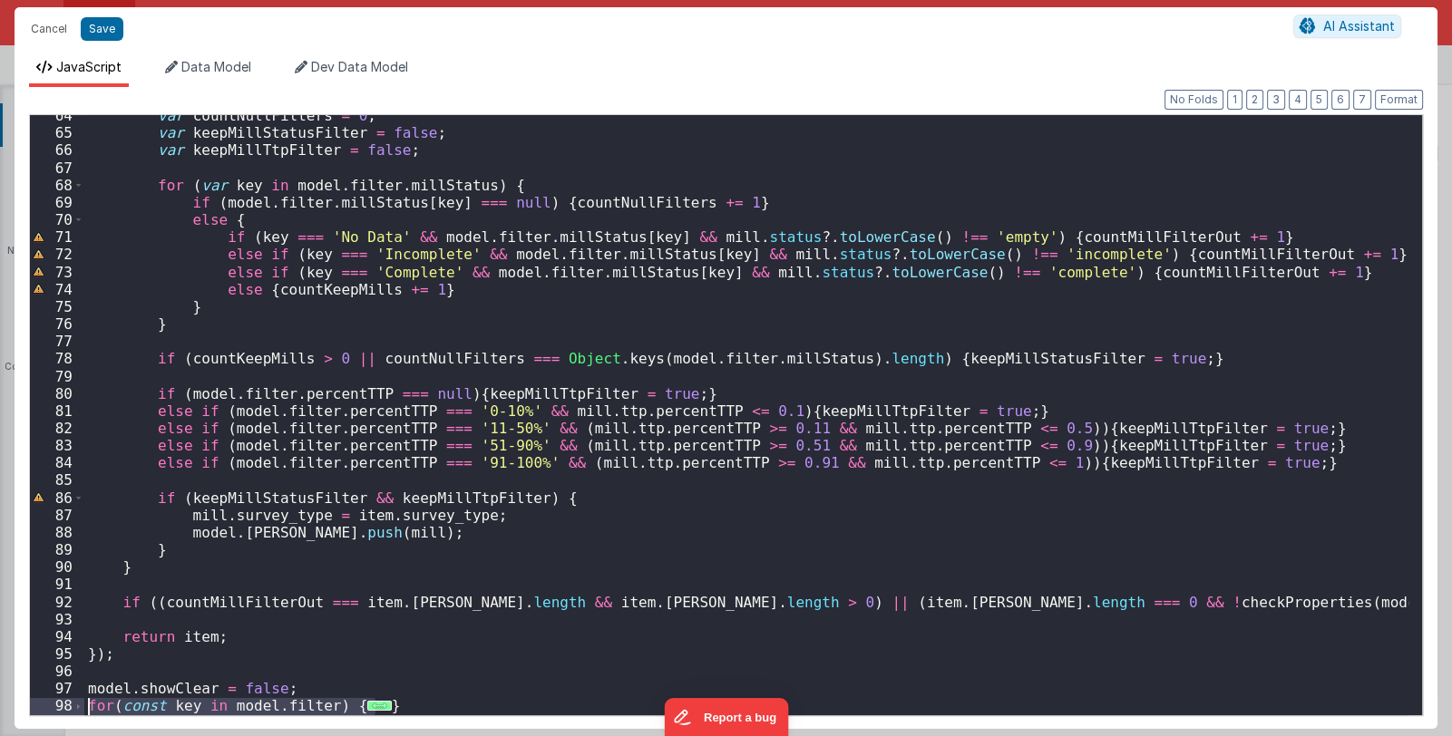
drag, startPoint x: 402, startPoint y: 705, endPoint x: 66, endPoint y: 704, distance: 335.5
click at [66, 704] on div "64 65 66 67 68 69 70 71 72 73 74 75 76 77 78 79 80 81 82 83 84 85 86 87 88 89 9…" at bounding box center [725, 415] width 1393 height 602
paste textarea
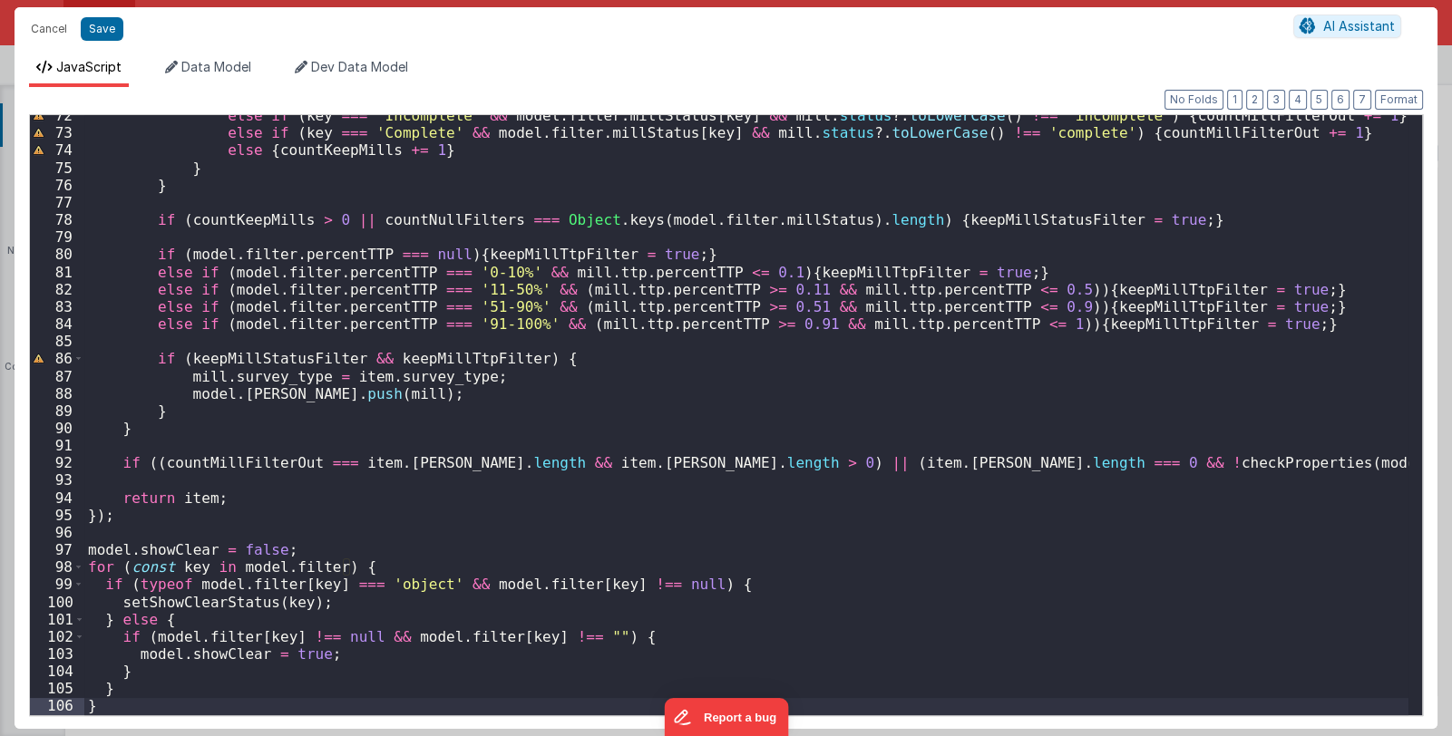
scroll to position [1276, 0]
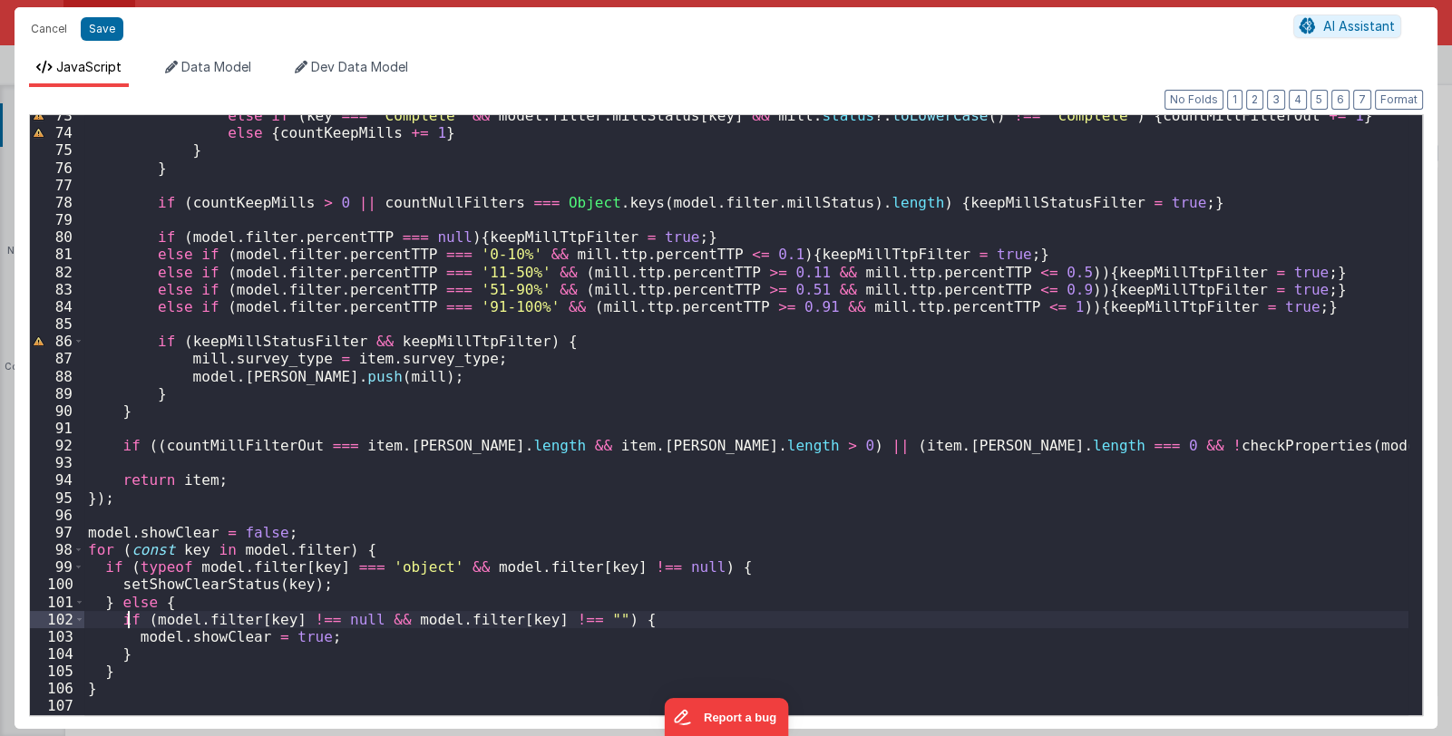
click at [130, 618] on div "else if ( key === 'Complete' && model . filter . millStatus [ key ] && mill . s…" at bounding box center [746, 424] width 1324 height 635
click at [103, 28] on button "Save" at bounding box center [102, 29] width 43 height 24
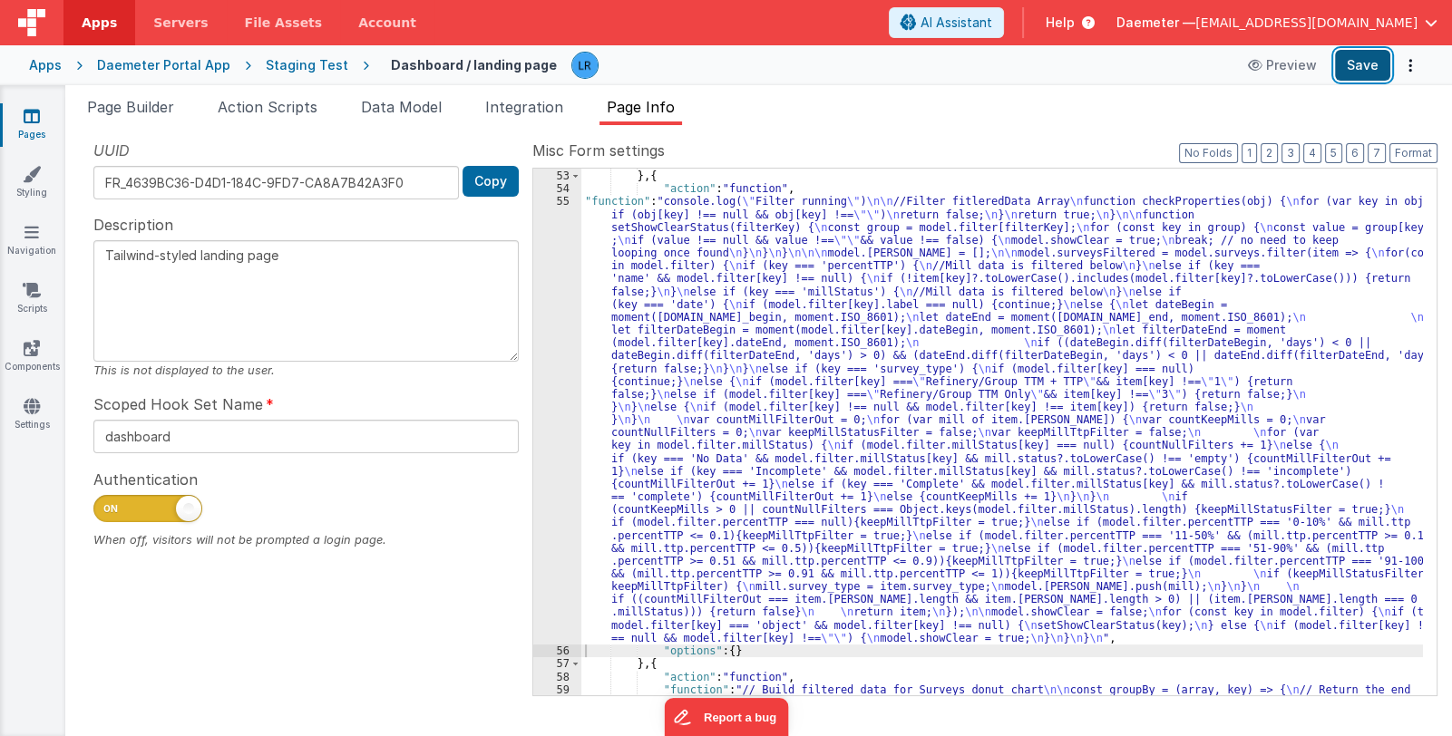
click at [1365, 63] on button "Save" at bounding box center [1362, 65] width 55 height 31
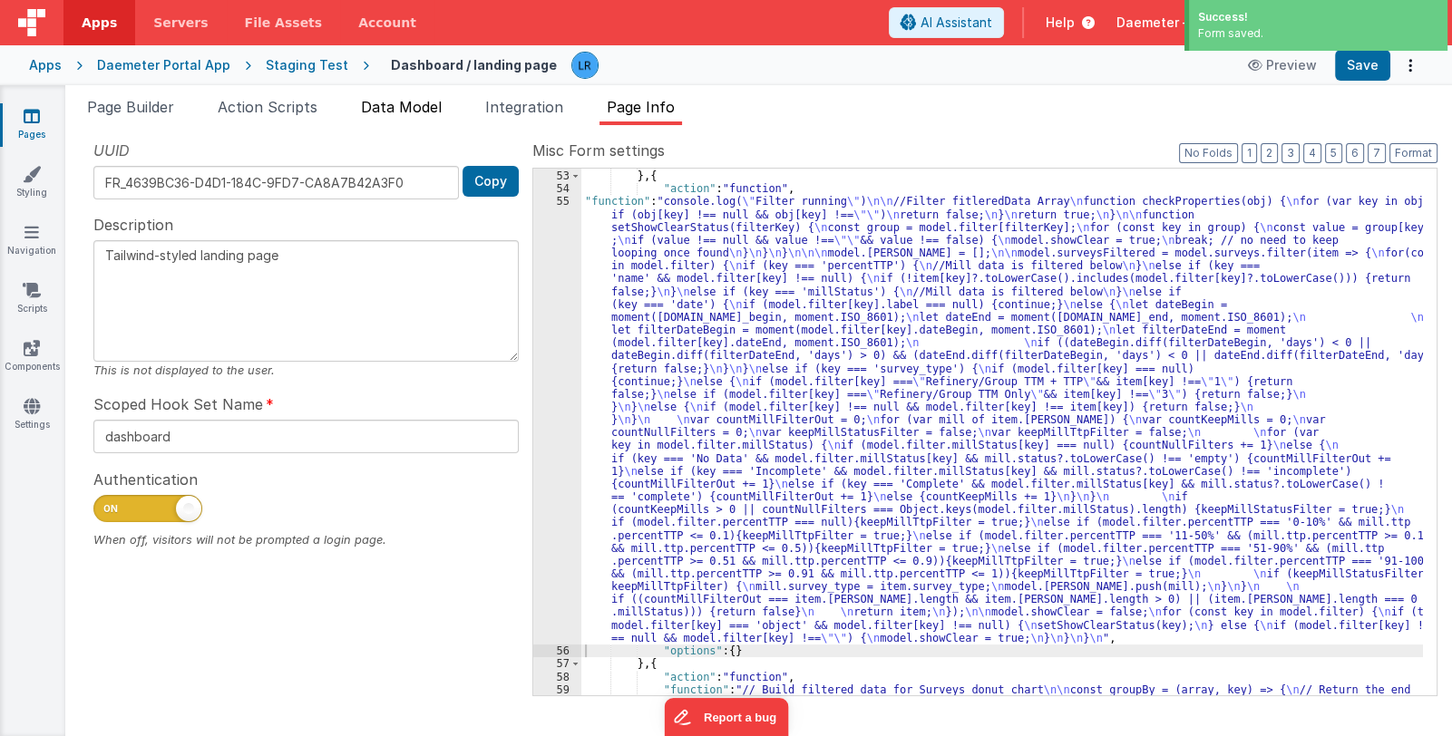
click at [390, 103] on span "Data Model" at bounding box center [401, 107] width 81 height 18
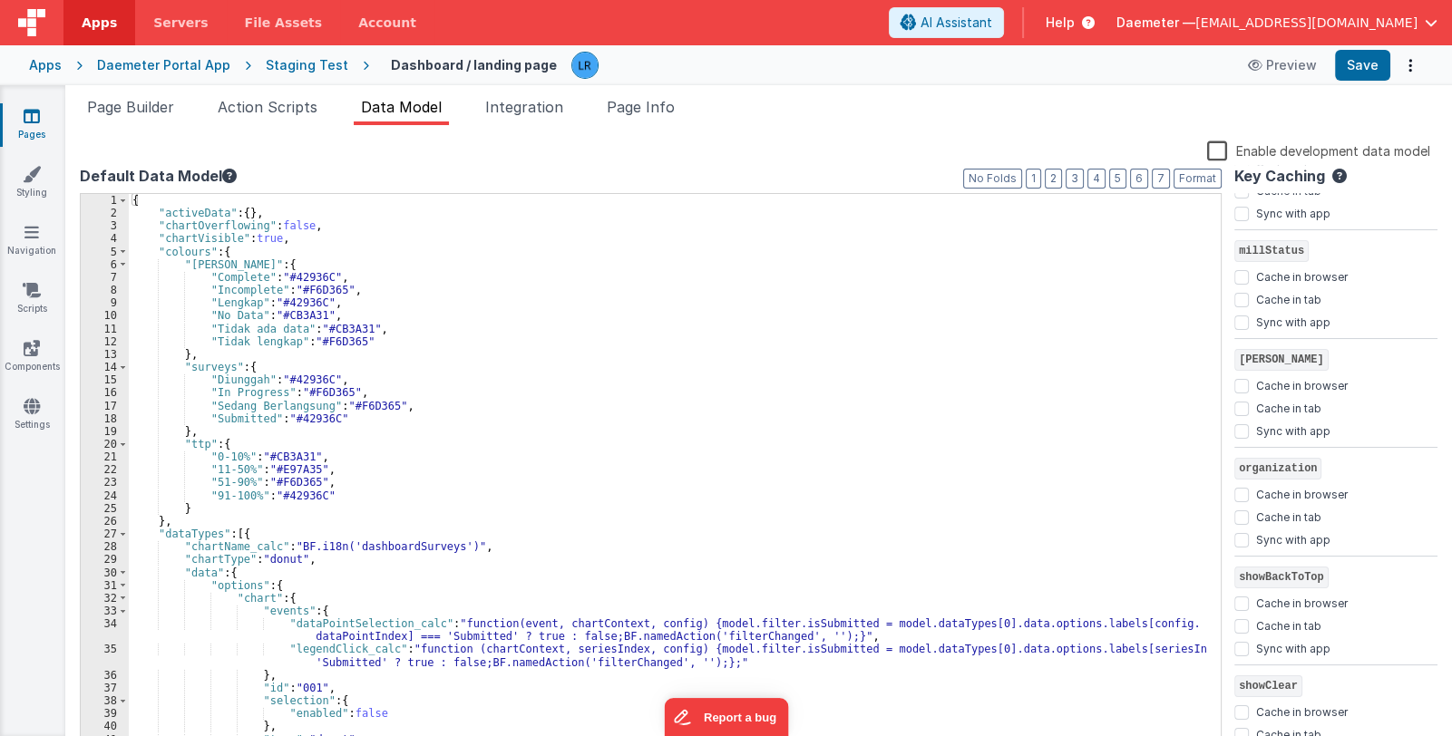
scroll to position [2176, 0]
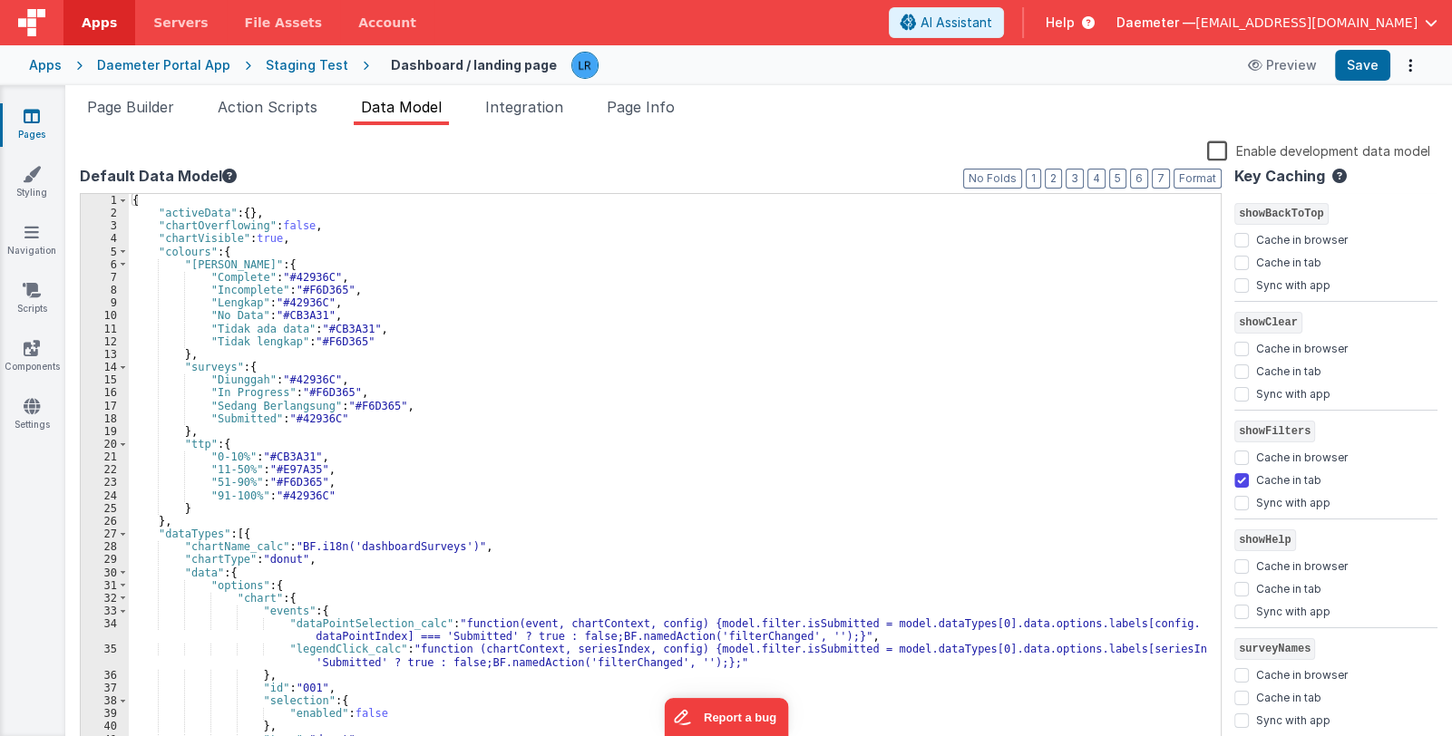
click at [1302, 472] on label "Cache in tab" at bounding box center [1288, 479] width 65 height 18
click at [1248, 473] on input "Cache in tab" at bounding box center [1241, 480] width 15 height 15
click at [1302, 472] on label "Cache in tab" at bounding box center [1288, 479] width 65 height 18
click at [1248, 473] on input "Cache in tab" at bounding box center [1241, 480] width 15 height 15
click at [1298, 479] on label "Cache in tab" at bounding box center [1288, 479] width 65 height 18
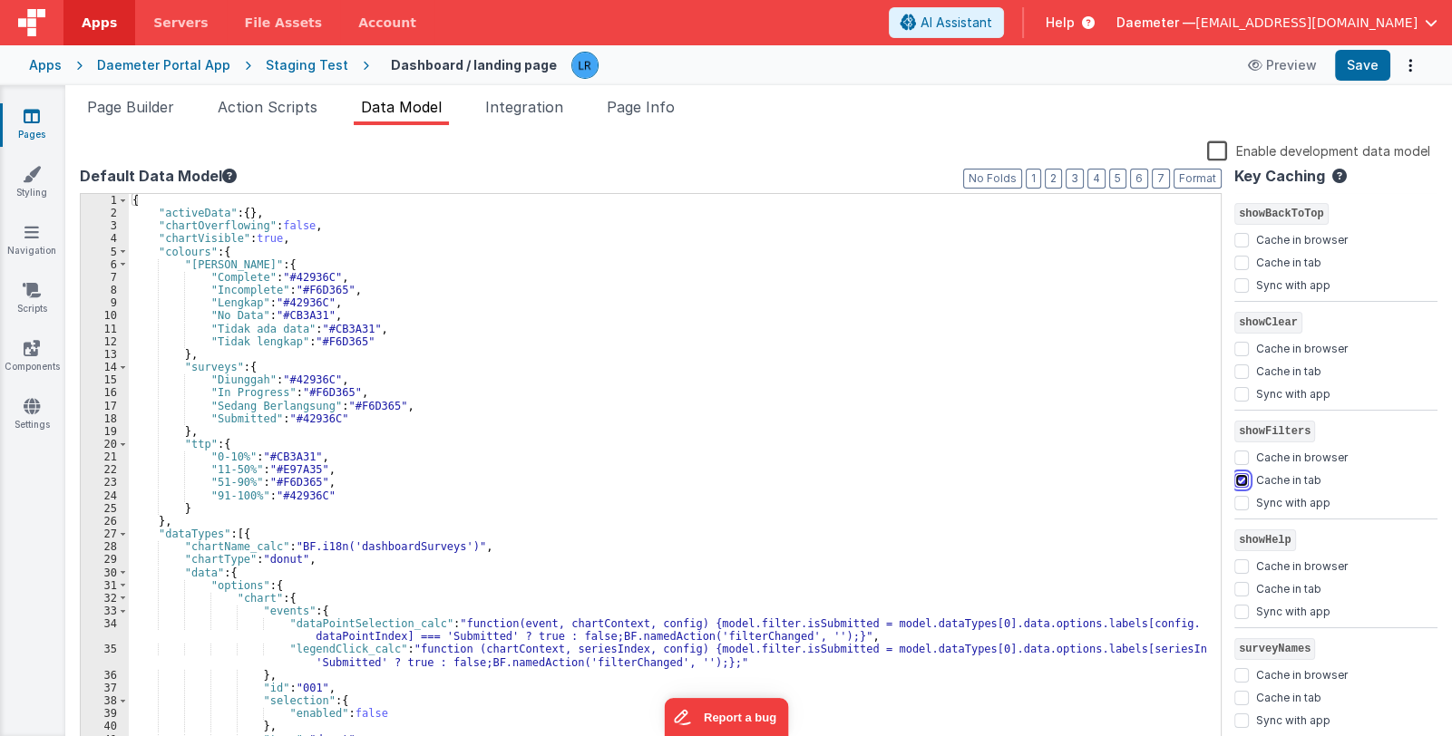
click at [1248, 479] on input "Cache in tab" at bounding box center [1241, 480] width 15 height 15
checkbox input "false"
click at [1360, 62] on button "Save" at bounding box center [1362, 65] width 55 height 31
